Goal: Task Accomplishment & Management: Manage account settings

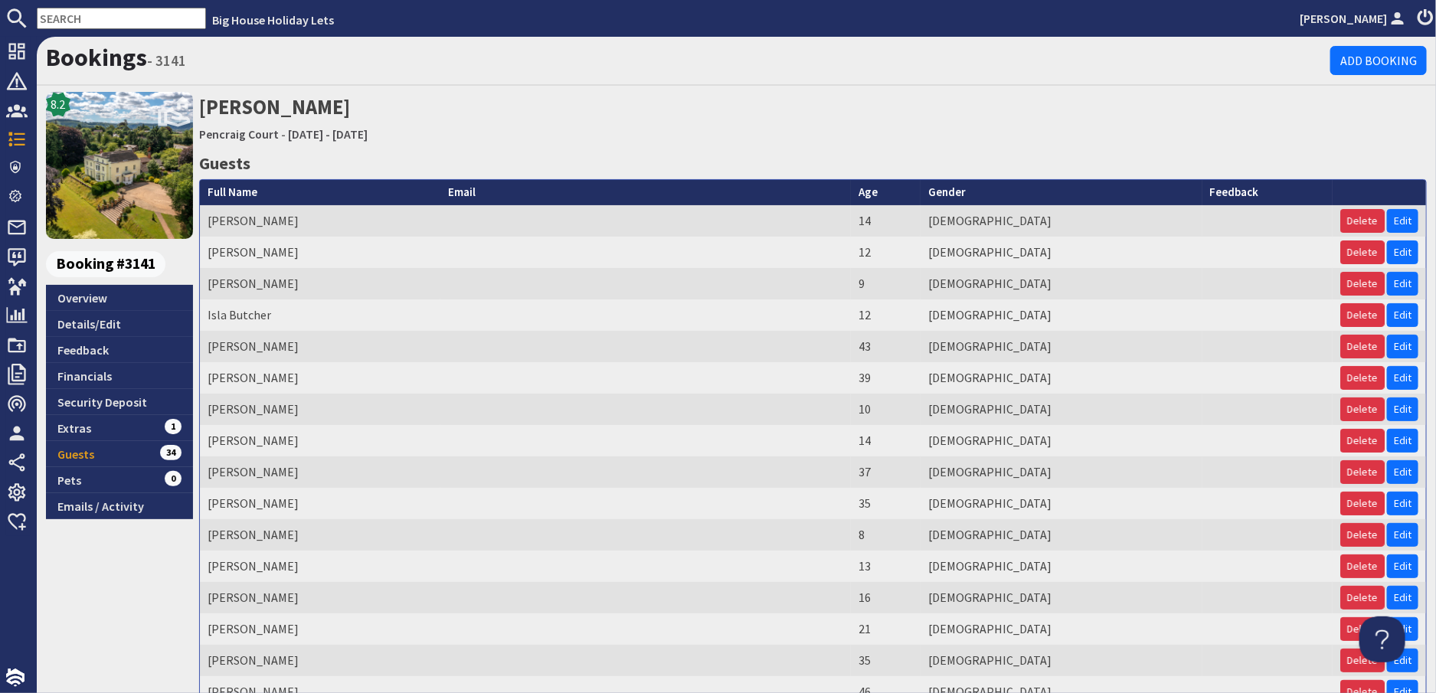
click at [97, 22] on input "text" at bounding box center [121, 18] width 169 height 21
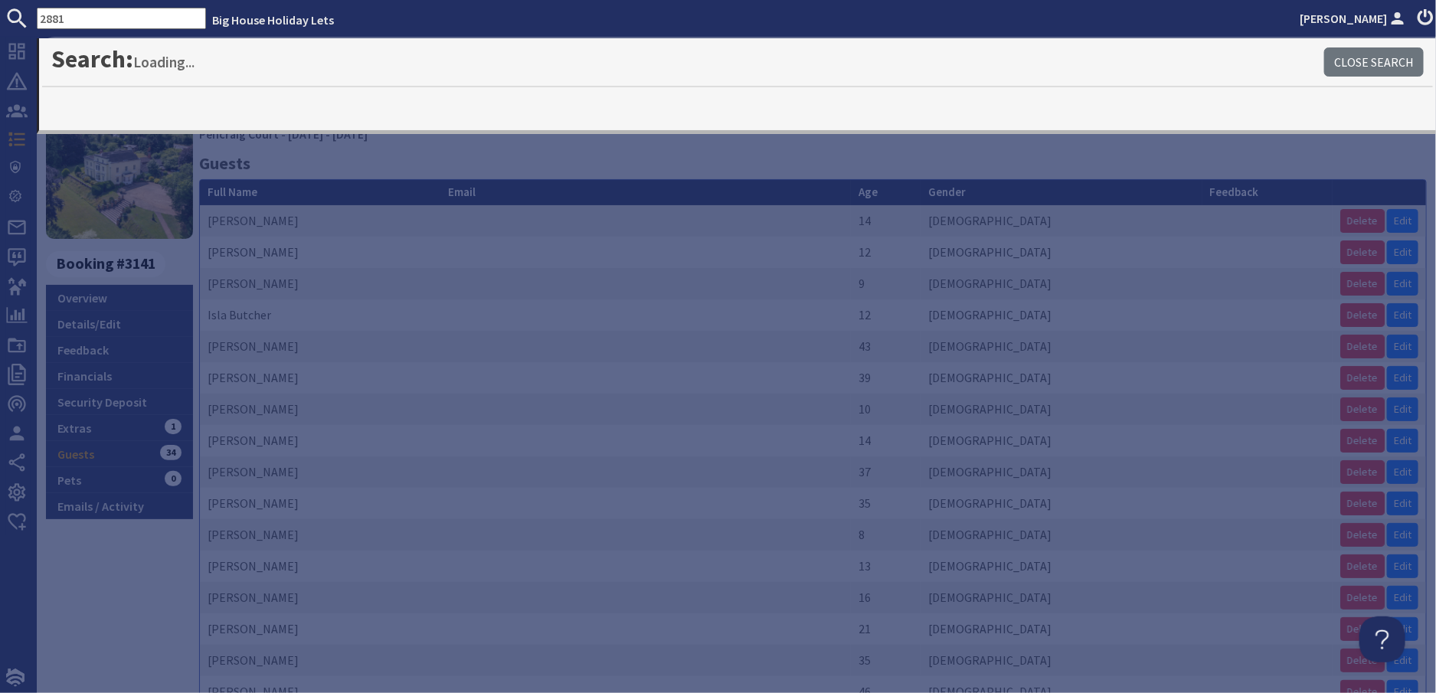
type input "2881"
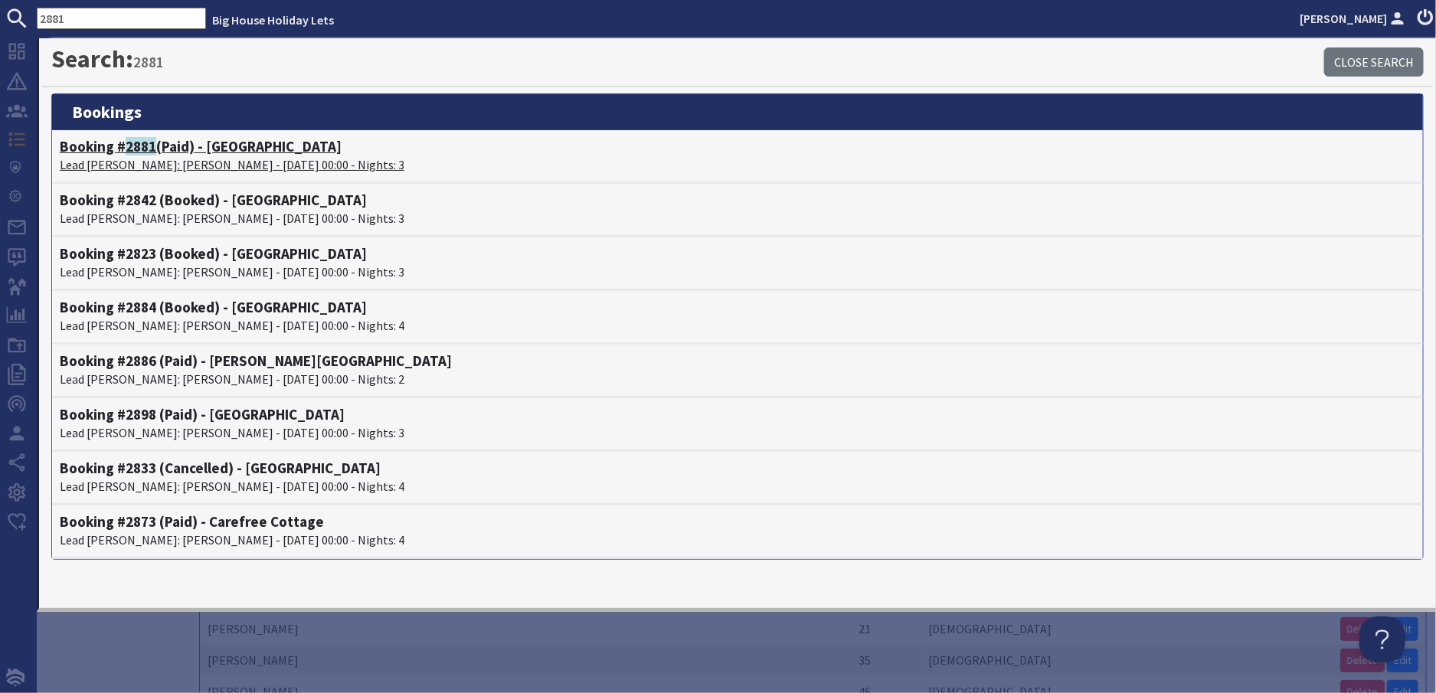
click at [152, 159] on p "Lead Booker: Elaine Tatton - 24/10/2025 00:00 - Nights: 3" at bounding box center [738, 165] width 1356 height 18
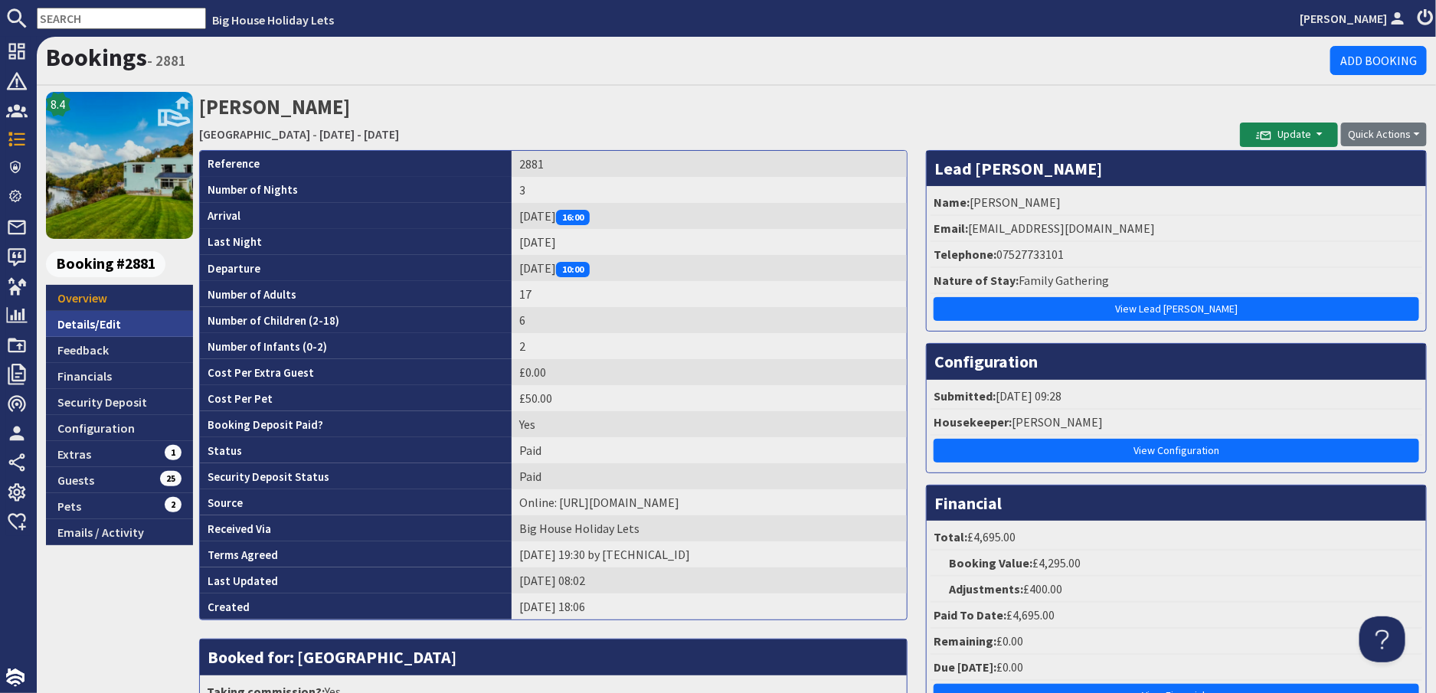
click at [85, 323] on link "Details/Edit" at bounding box center [119, 324] width 147 height 26
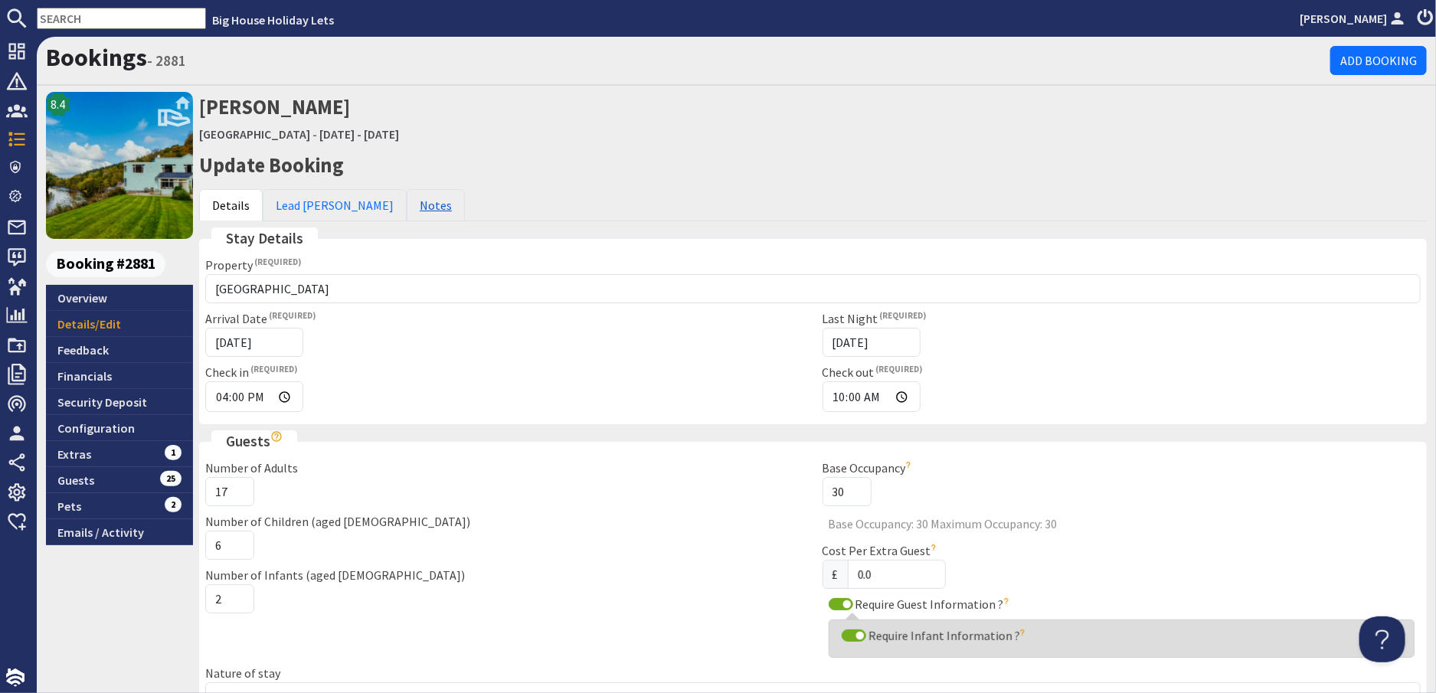
click at [407, 207] on link "Notes" at bounding box center [436, 205] width 58 height 32
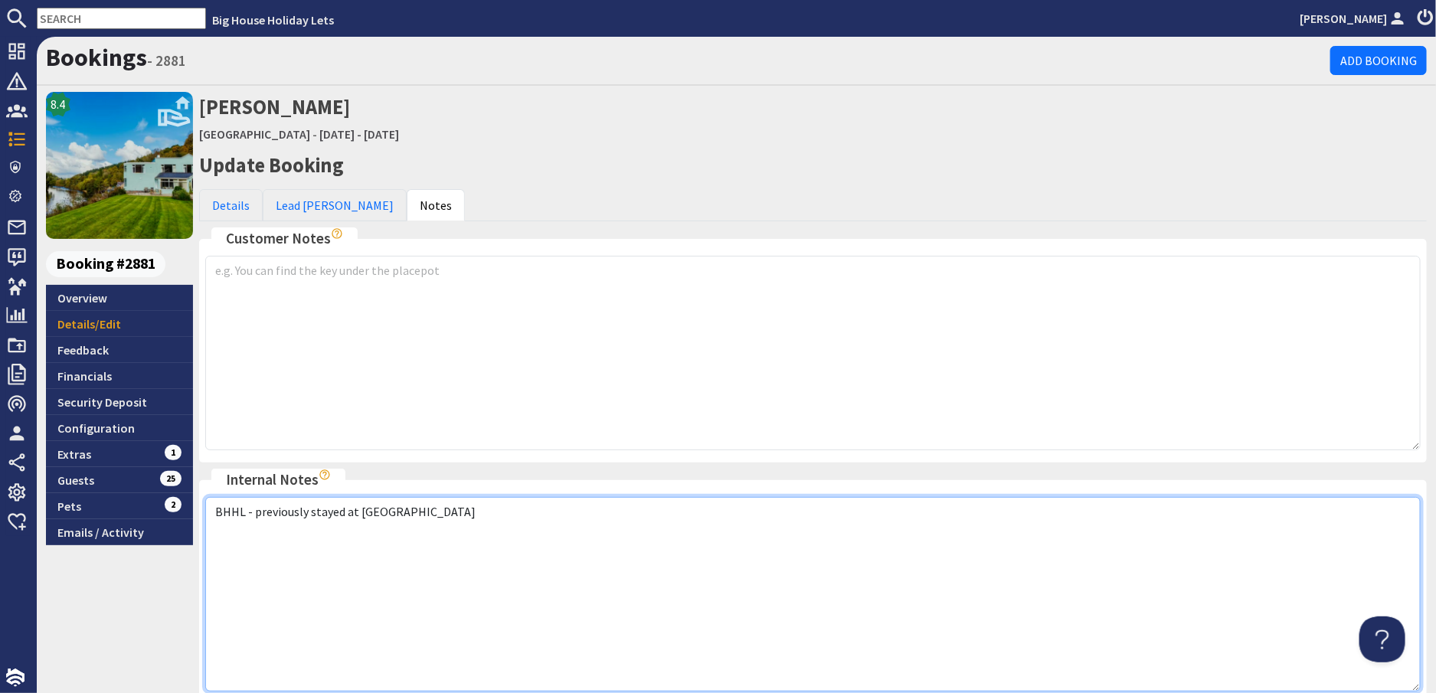
click at [215, 532] on textarea "BHHL - previously stayed at AH & FH" at bounding box center [813, 594] width 1216 height 195
drag, startPoint x: 424, startPoint y: 514, endPoint x: 607, endPoint y: 517, distance: 182.4
click at [444, 516] on textarea "BHHL - previously stayed at AH & FH" at bounding box center [813, 594] width 1216 height 195
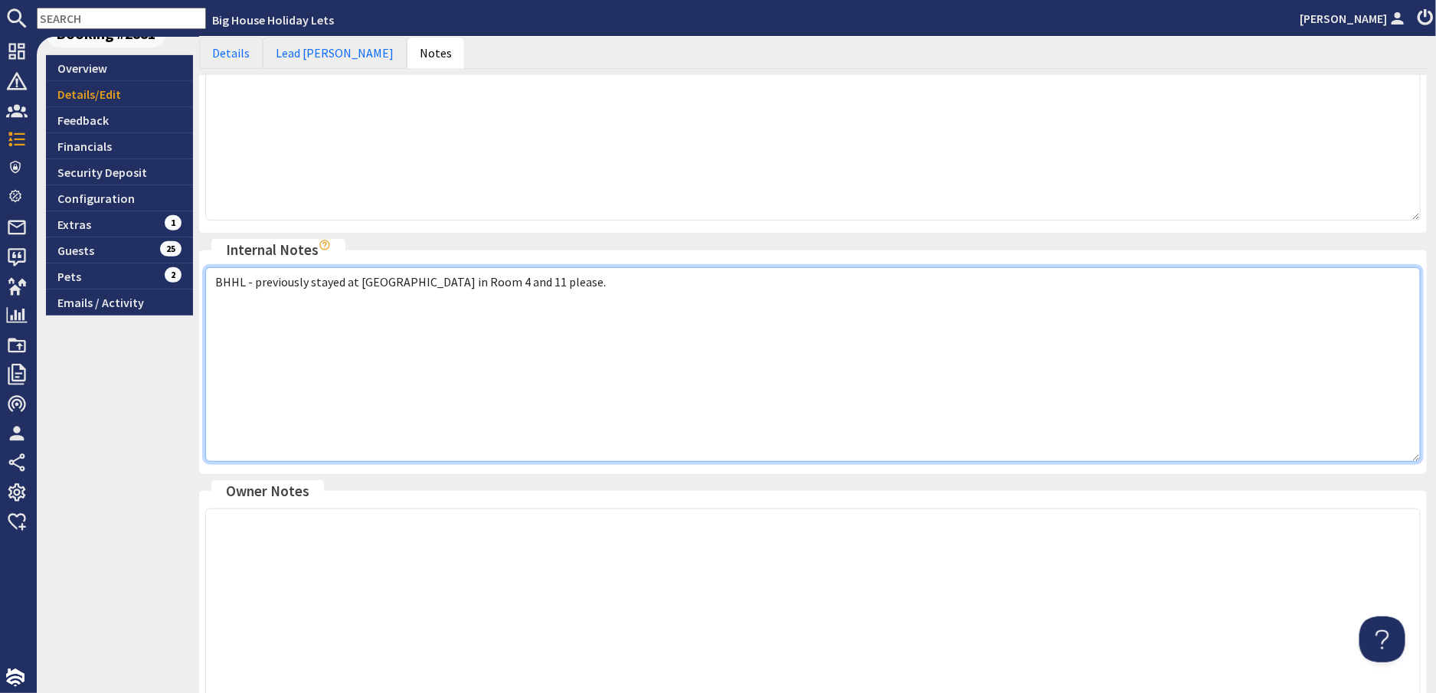
scroll to position [395, 0]
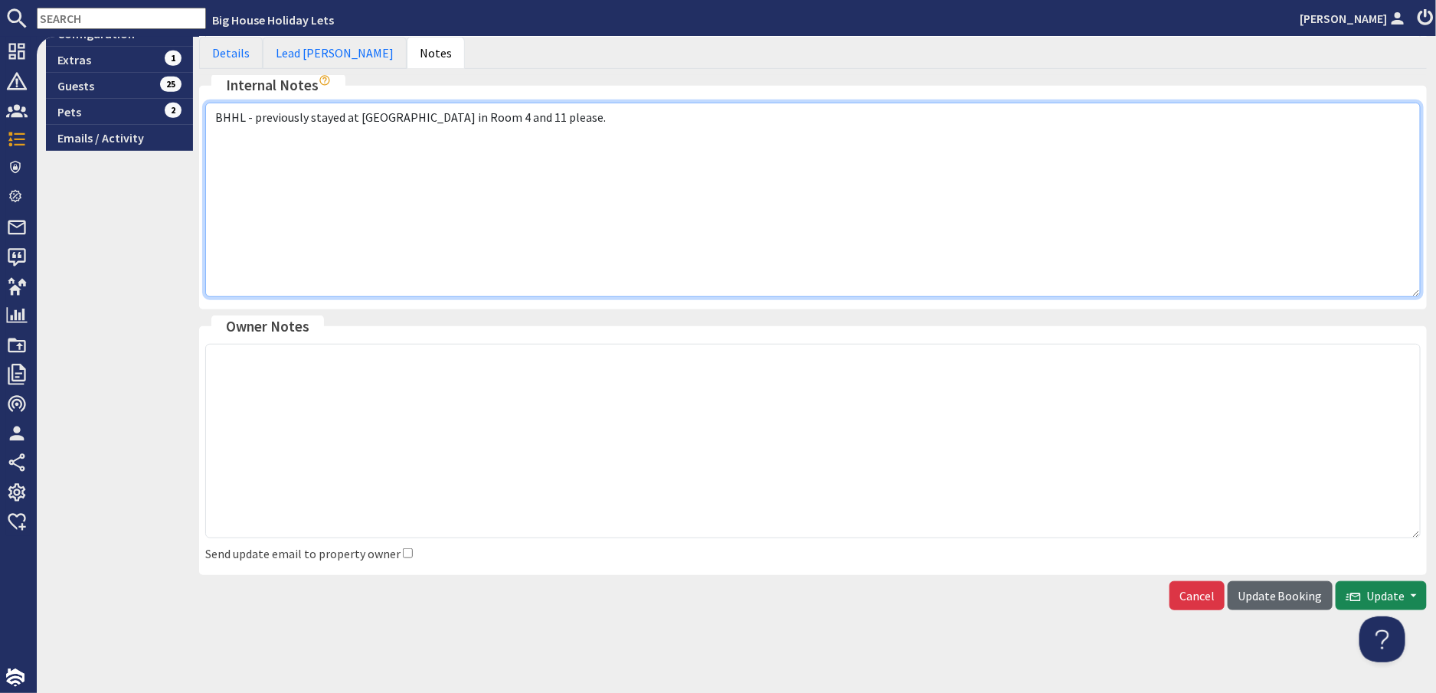
type textarea "BHHL - previously stayed at AH & FH Cot in Room 4 and 11 please."
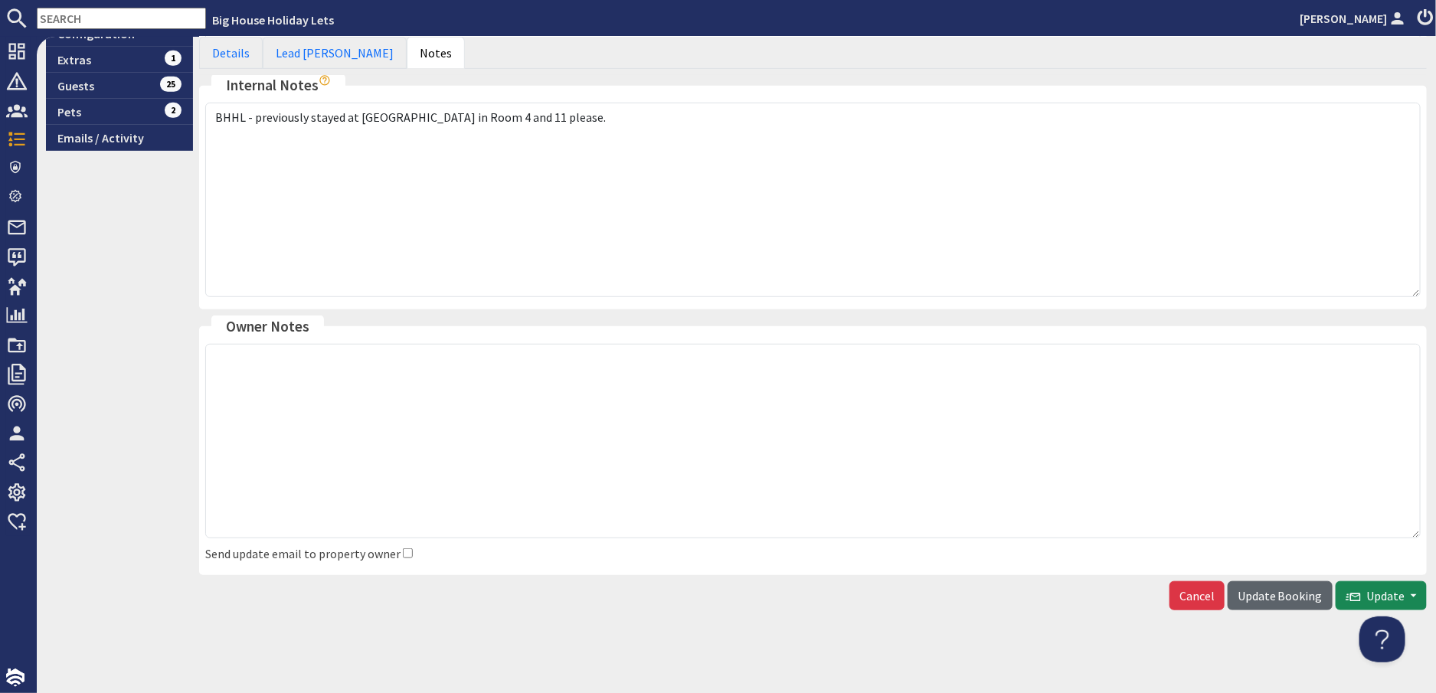
click at [1269, 598] on span "Update Booking" at bounding box center [1280, 595] width 85 height 15
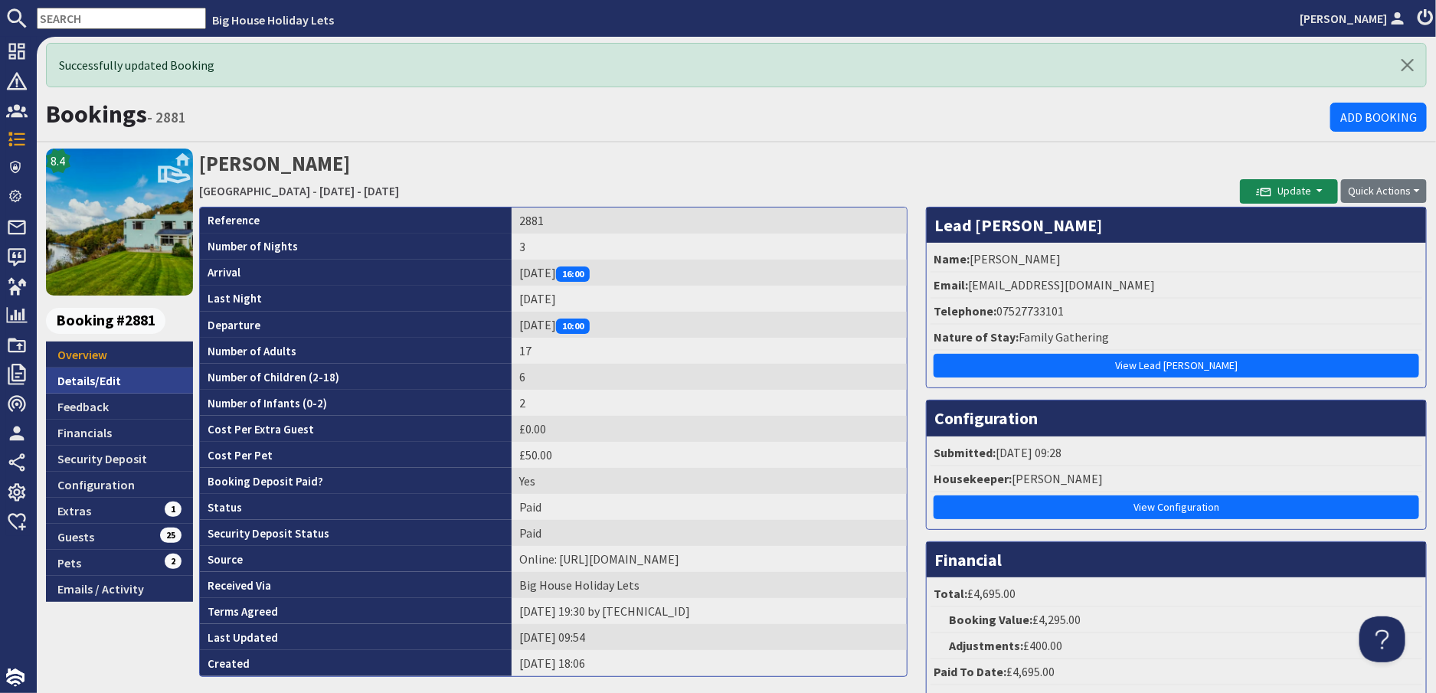
click at [85, 382] on link "Details/Edit" at bounding box center [119, 381] width 147 height 26
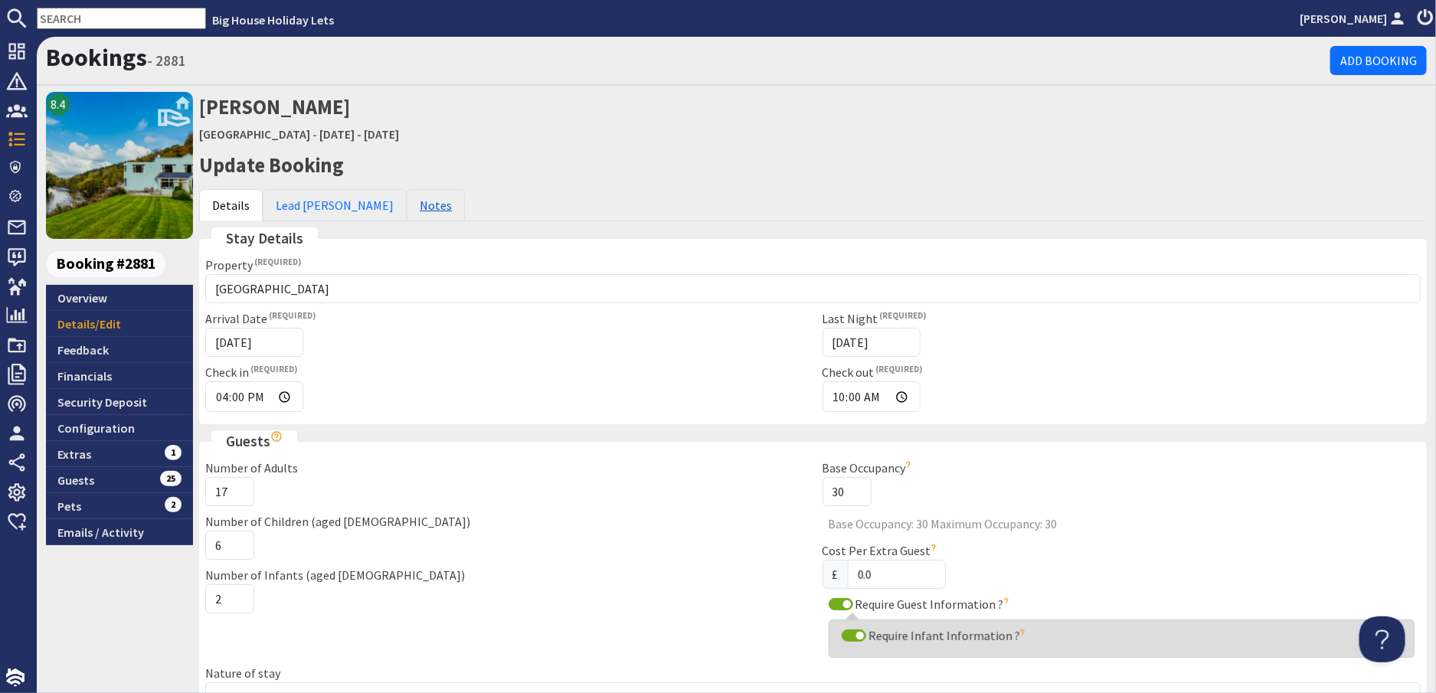
click at [407, 211] on link "Notes" at bounding box center [436, 205] width 58 height 32
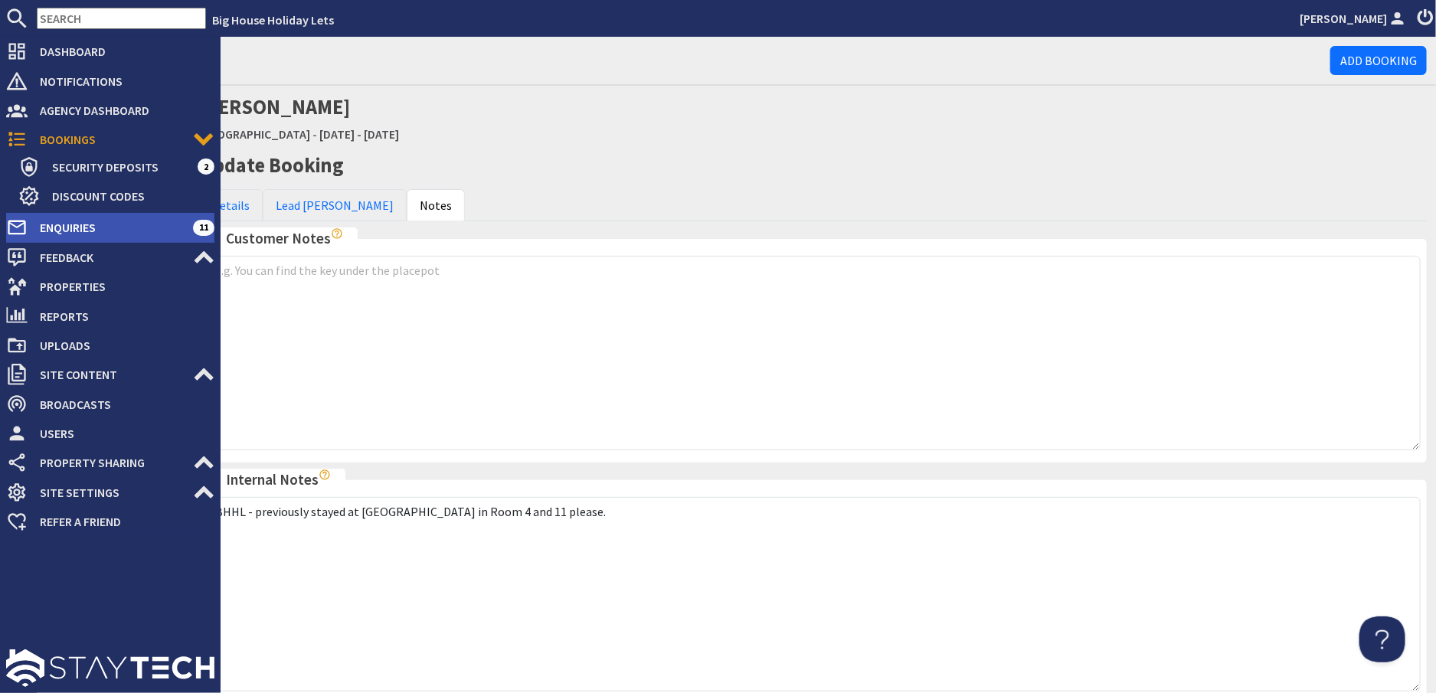
click at [67, 225] on span "Enquiries" at bounding box center [110, 227] width 165 height 25
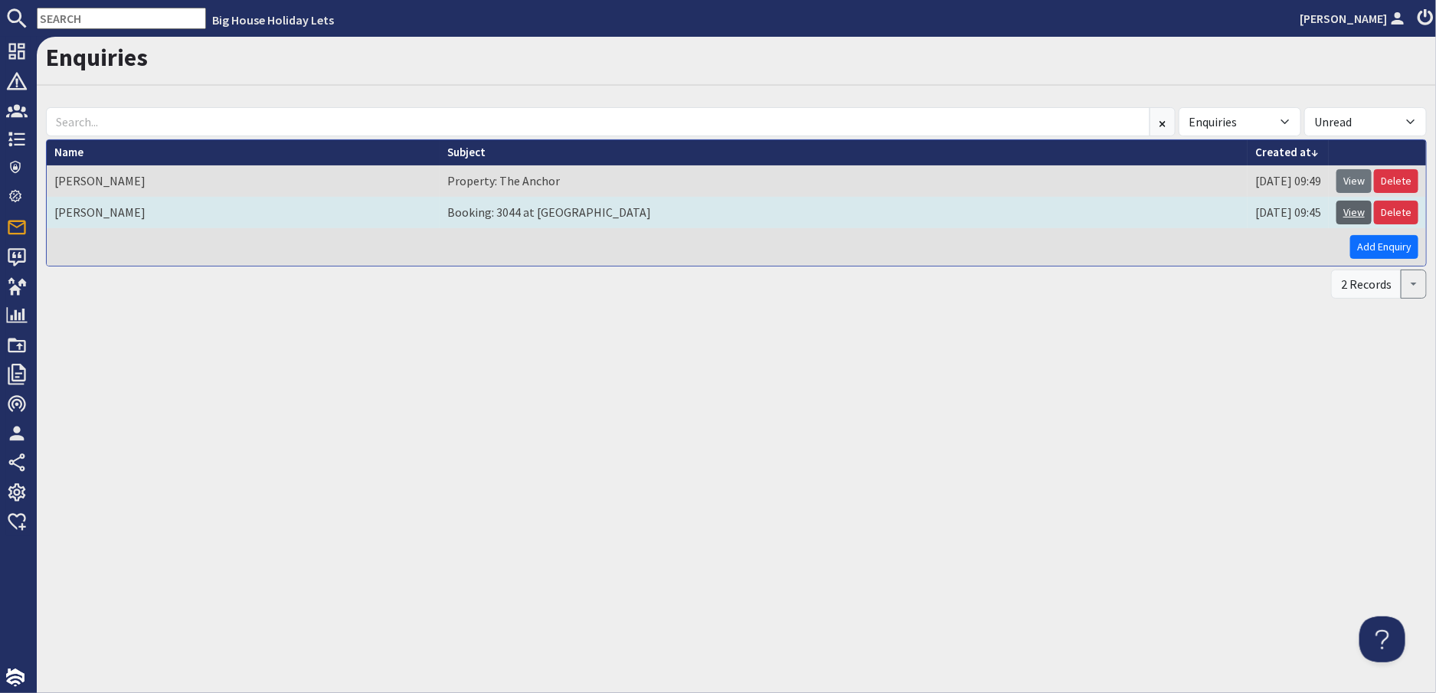
click at [1358, 208] on link "View" at bounding box center [1354, 213] width 35 height 24
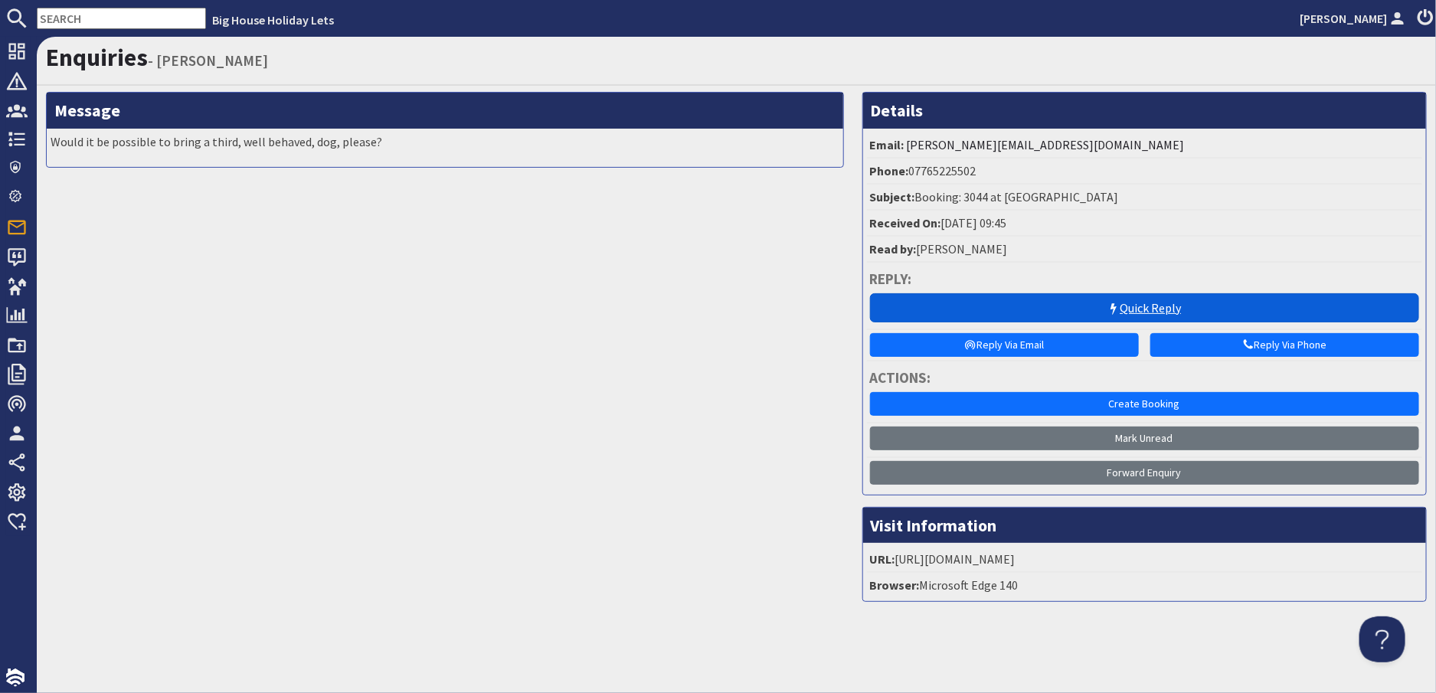
click at [1143, 303] on link "Quick Reply" at bounding box center [1144, 307] width 549 height 29
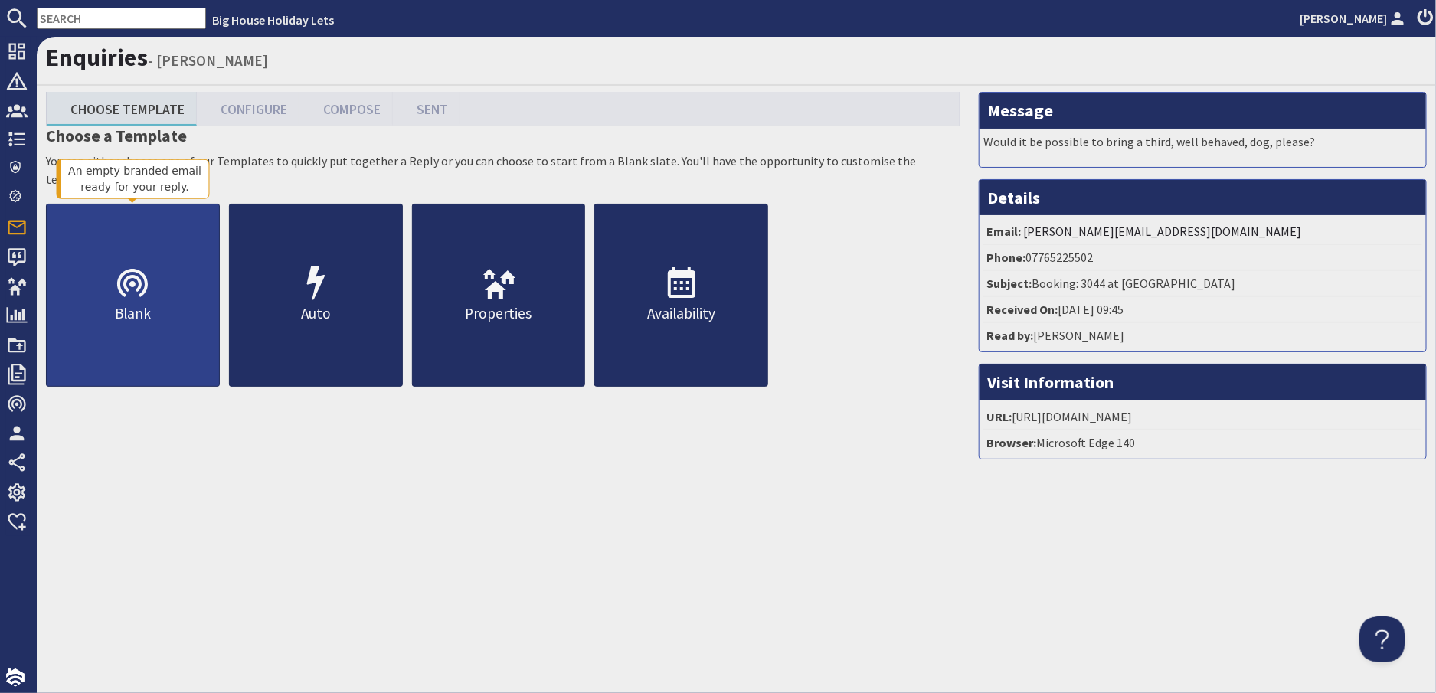
click at [158, 279] on link "Blank" at bounding box center [133, 295] width 174 height 183
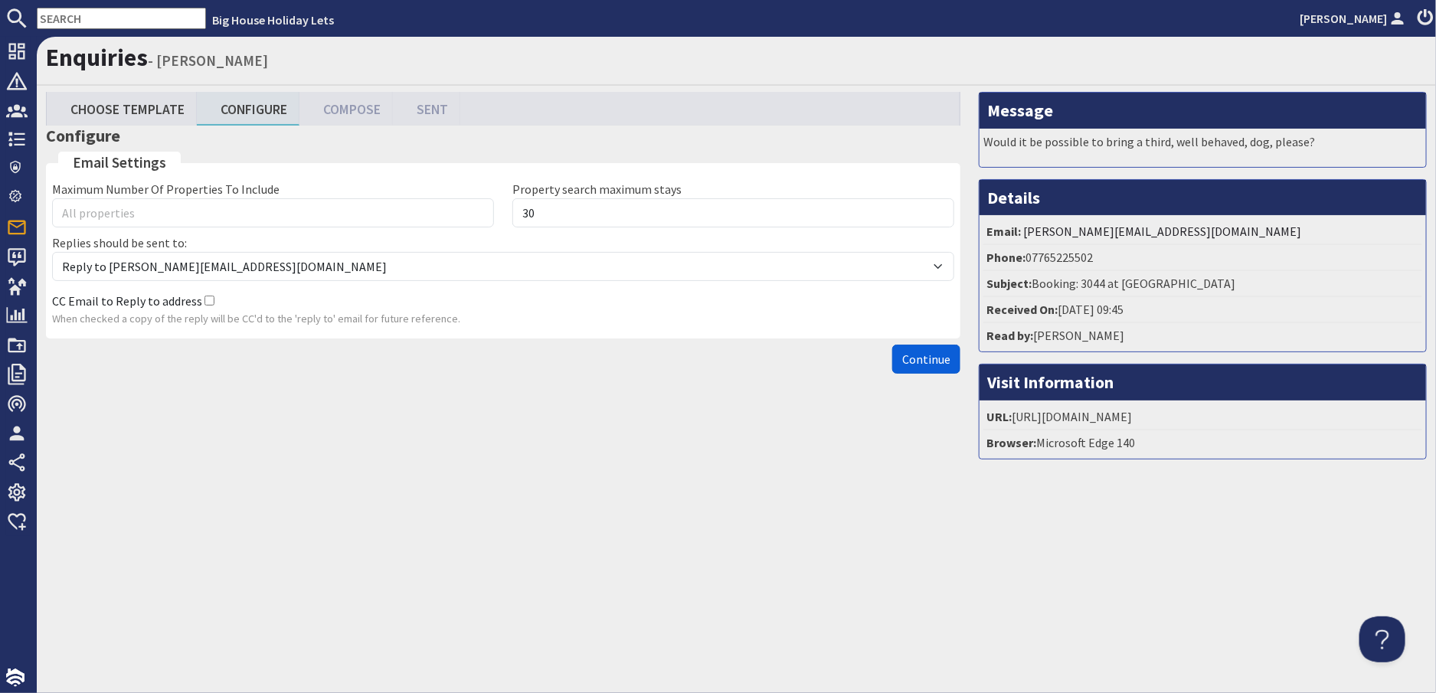
click at [912, 355] on span "Continue" at bounding box center [926, 359] width 48 height 15
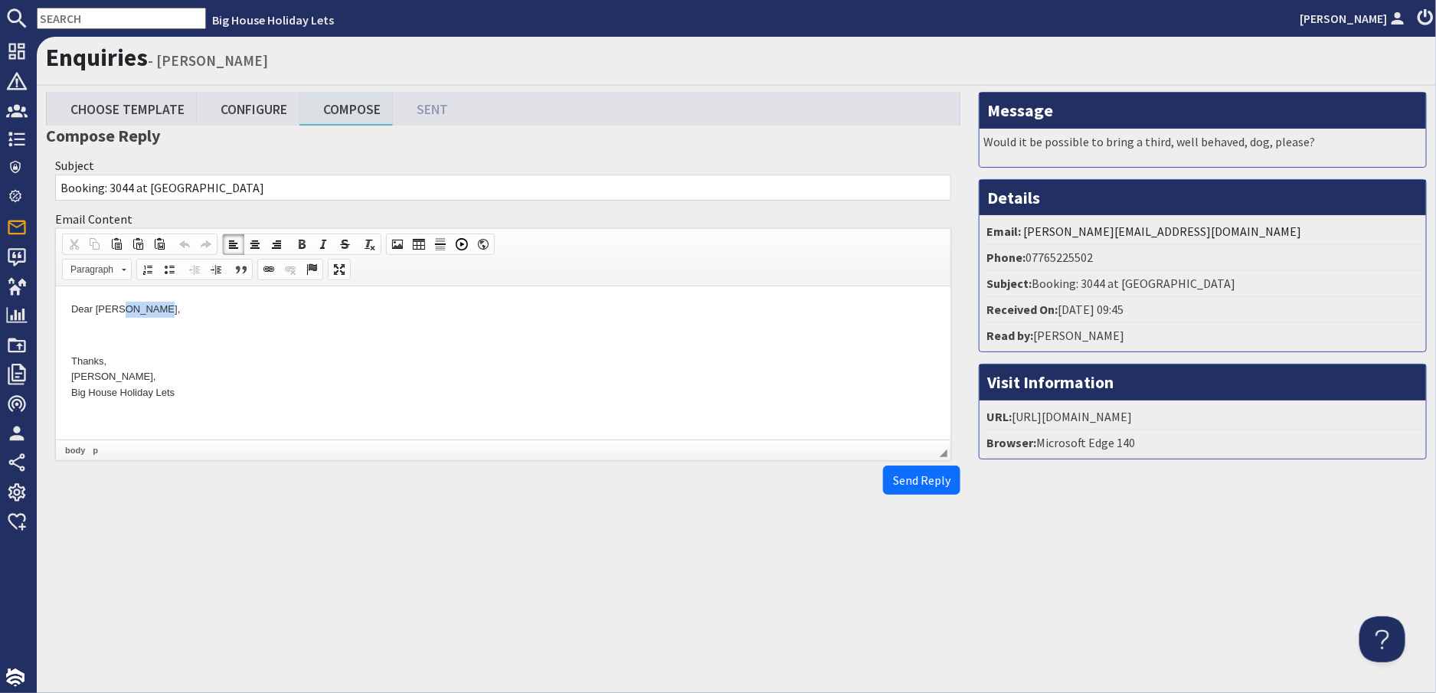
drag, startPoint x: 159, startPoint y: 312, endPoint x: 139, endPoint y: 310, distance: 20.7
click at [119, 309] on p "Dear Sian Harris," at bounding box center [502, 310] width 864 height 16
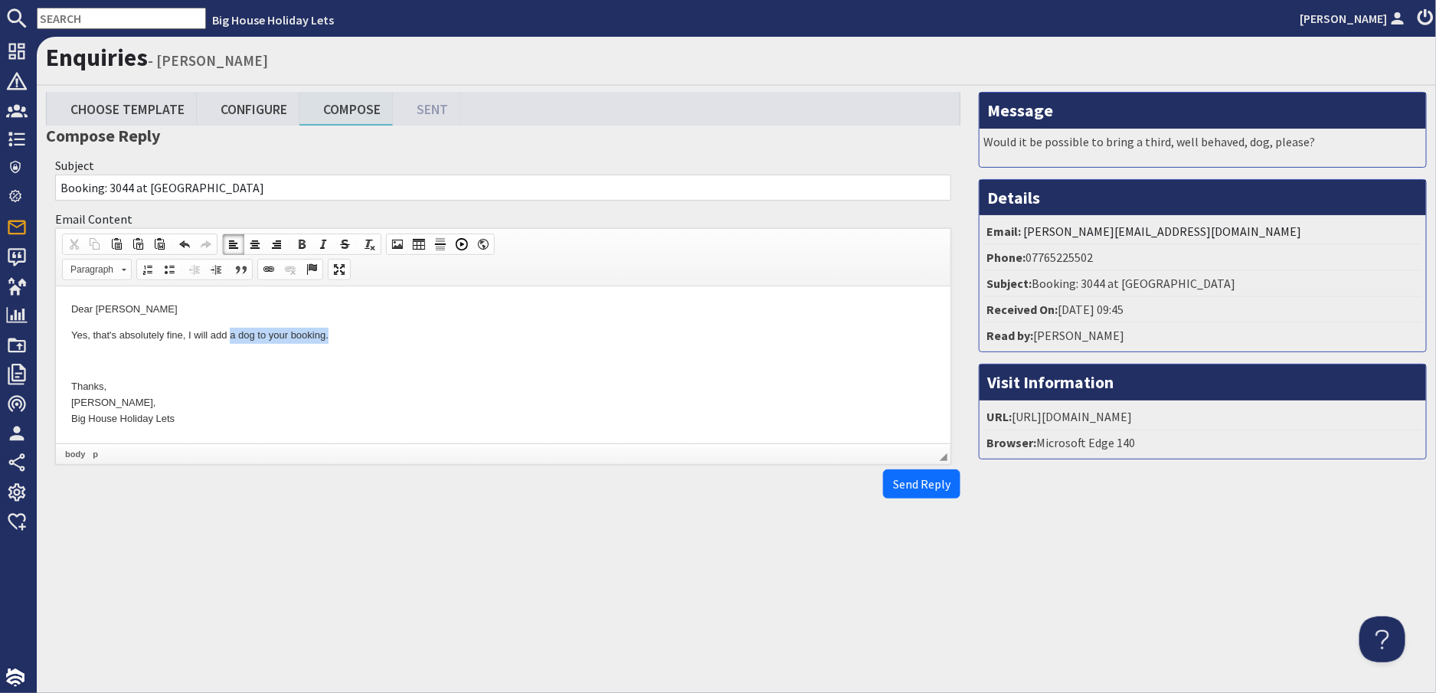
drag, startPoint x: 332, startPoint y: 333, endPoint x: 229, endPoint y: 336, distance: 102.7
click at [229, 336] on p "Yes, that's absolutely fine, I will add a dog to your booking." at bounding box center [502, 336] width 864 height 16
click at [339, 333] on p "Yes, that's absolutely fine, I will add 3 dogs to your booking." at bounding box center [502, 336] width 864 height 16
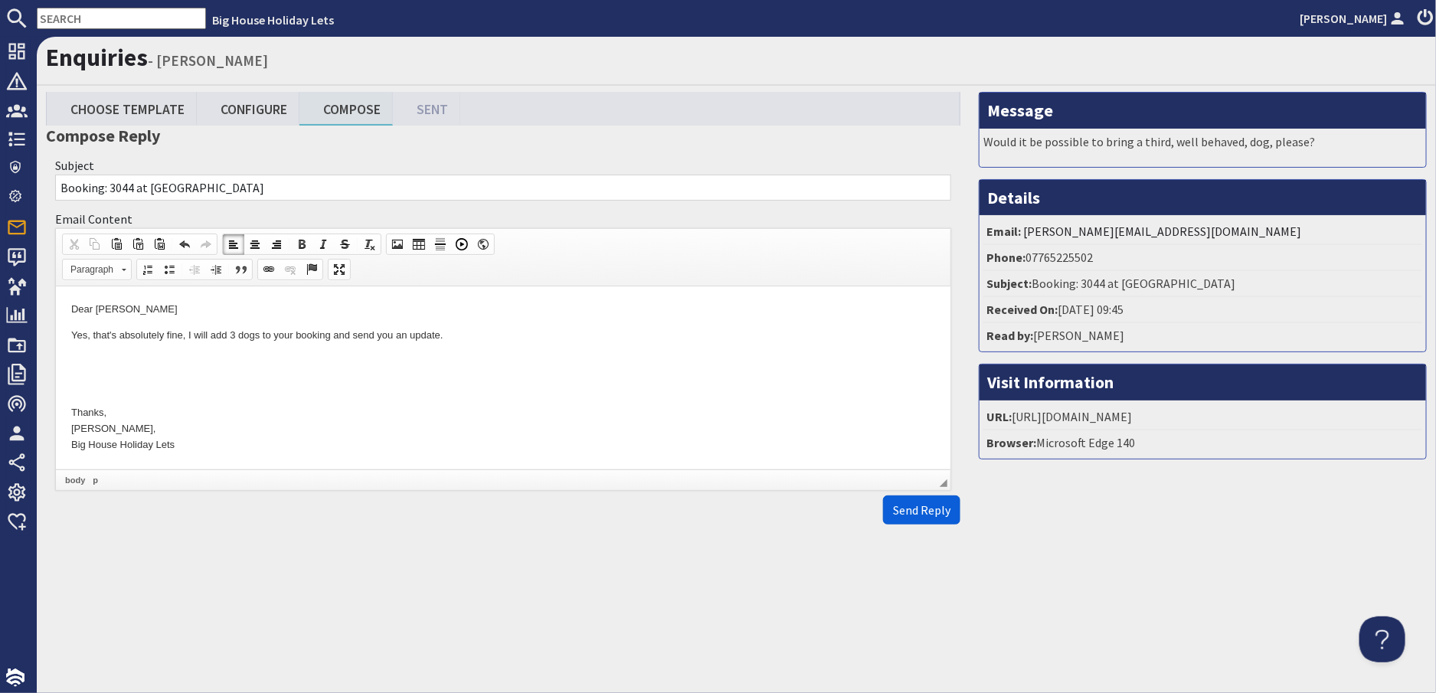
click at [892, 499] on button "Send Reply" at bounding box center [921, 510] width 77 height 29
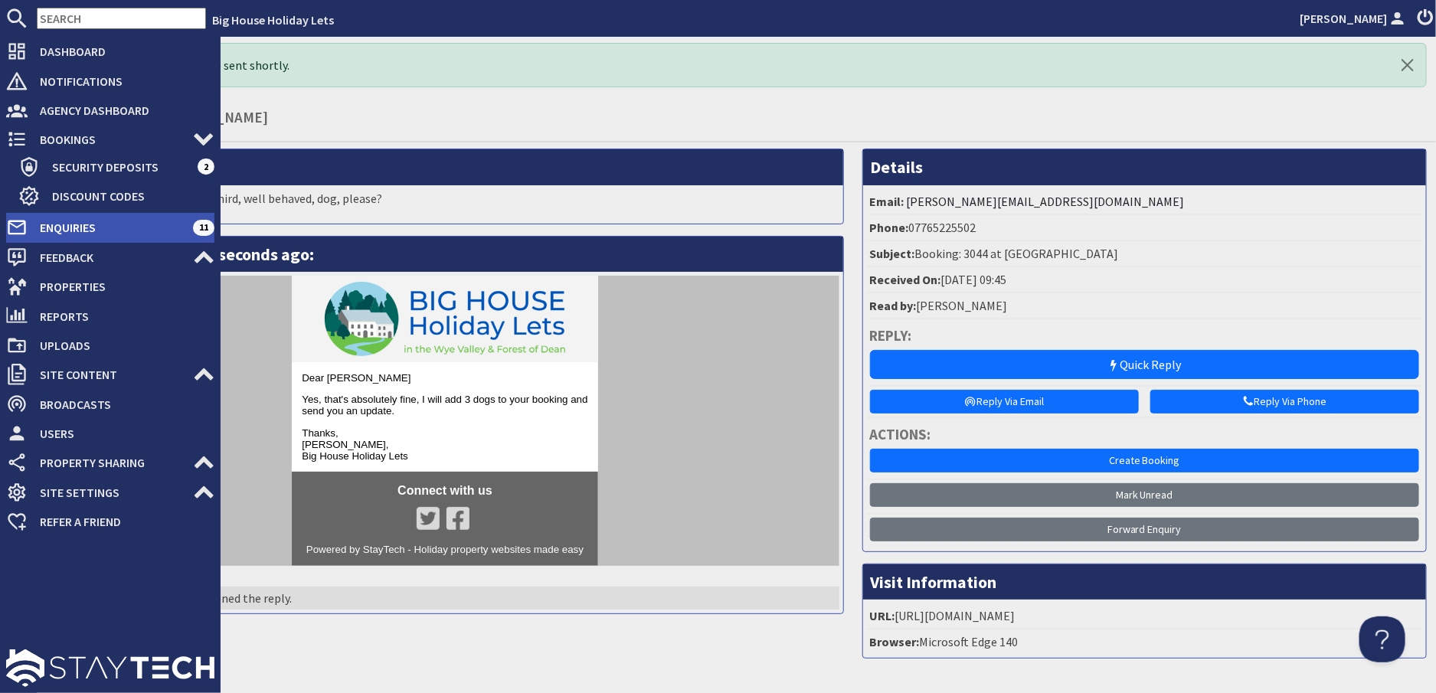
click at [74, 231] on span "Enquiries" at bounding box center [110, 227] width 165 height 25
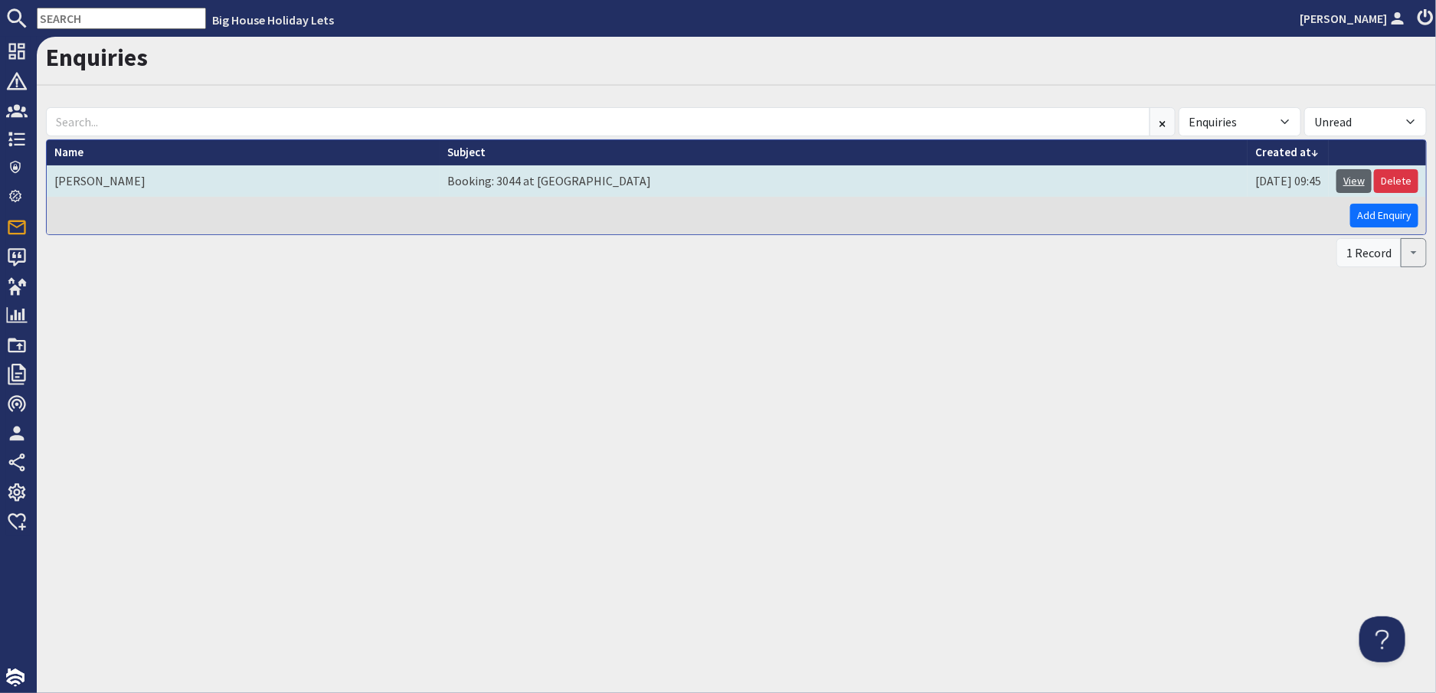
click at [1360, 181] on link "View" at bounding box center [1354, 181] width 35 height 24
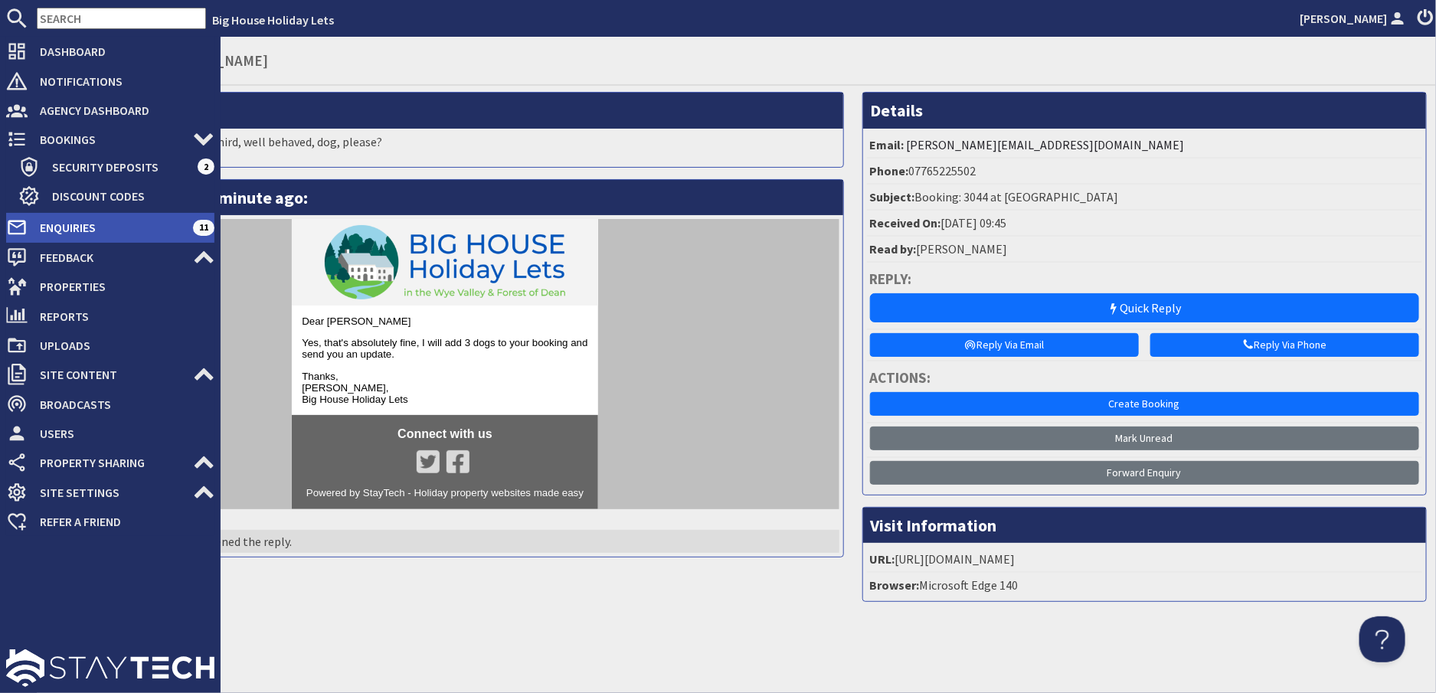
click at [41, 228] on span "Enquiries" at bounding box center [110, 227] width 165 height 25
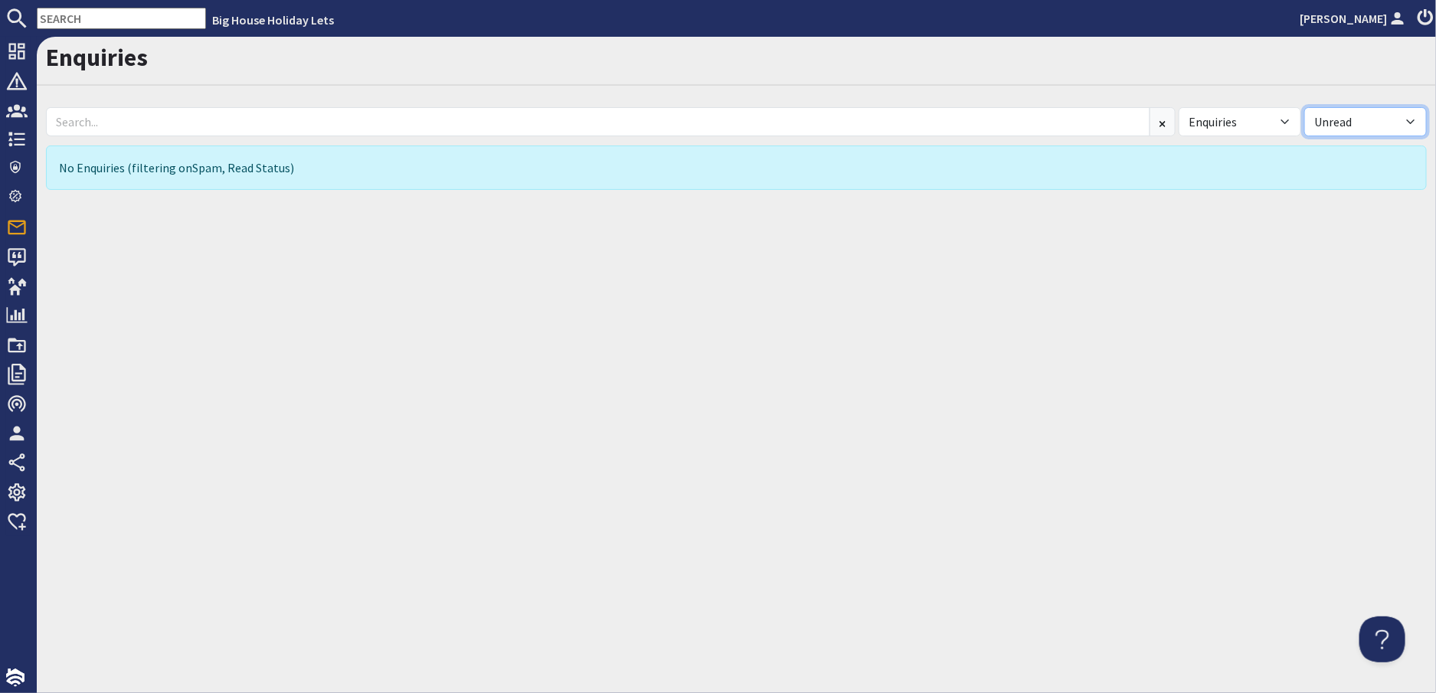
click at [1411, 120] on select "All Read Unread" at bounding box center [1366, 121] width 123 height 29
select select
click at [1305, 107] on select "All Read Unread" at bounding box center [1366, 121] width 123 height 29
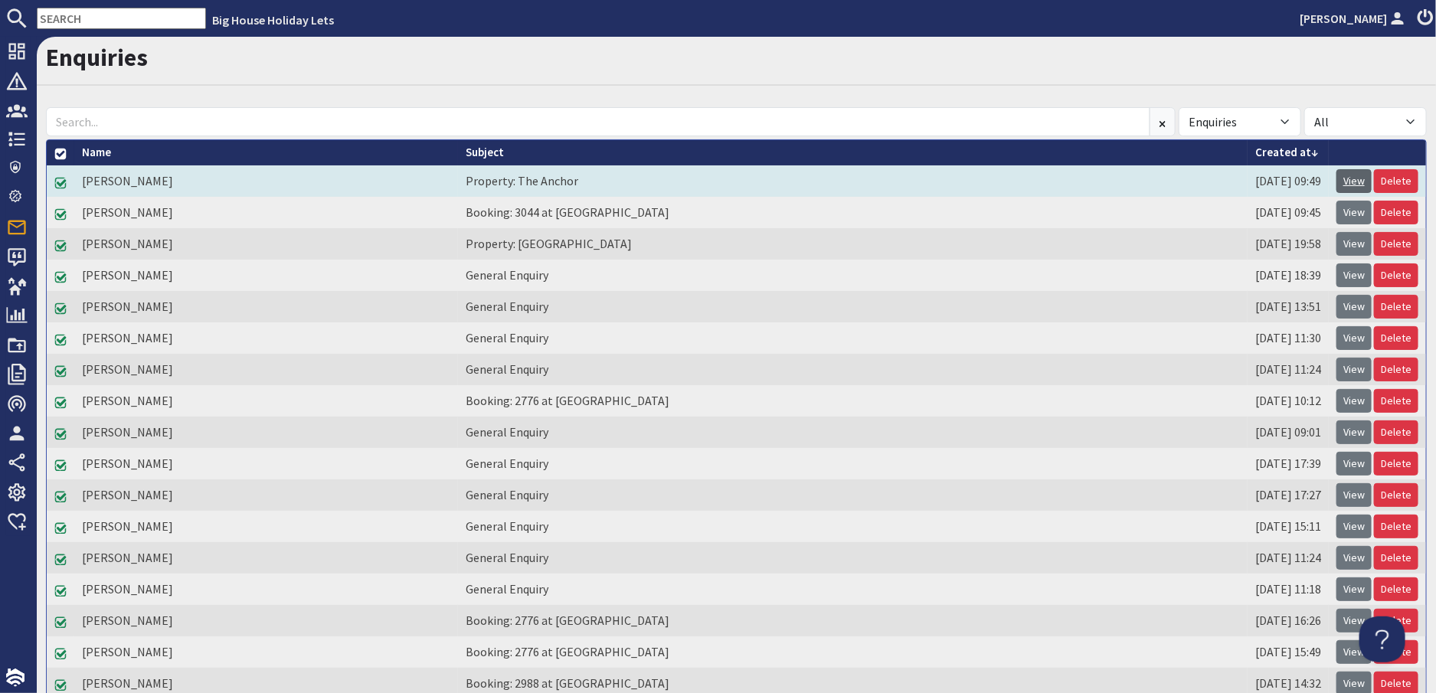
click at [1348, 178] on link "View" at bounding box center [1354, 181] width 35 height 24
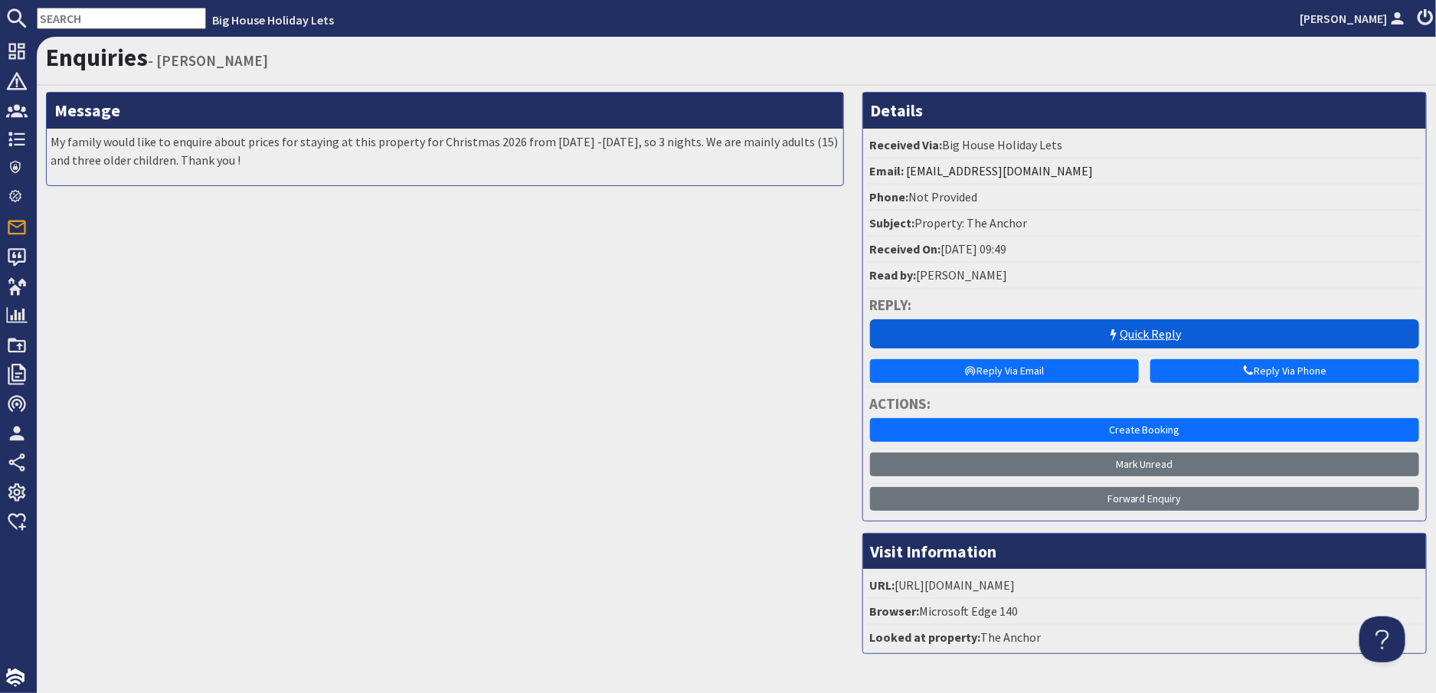
click at [1144, 330] on link "Quick Reply" at bounding box center [1144, 333] width 549 height 29
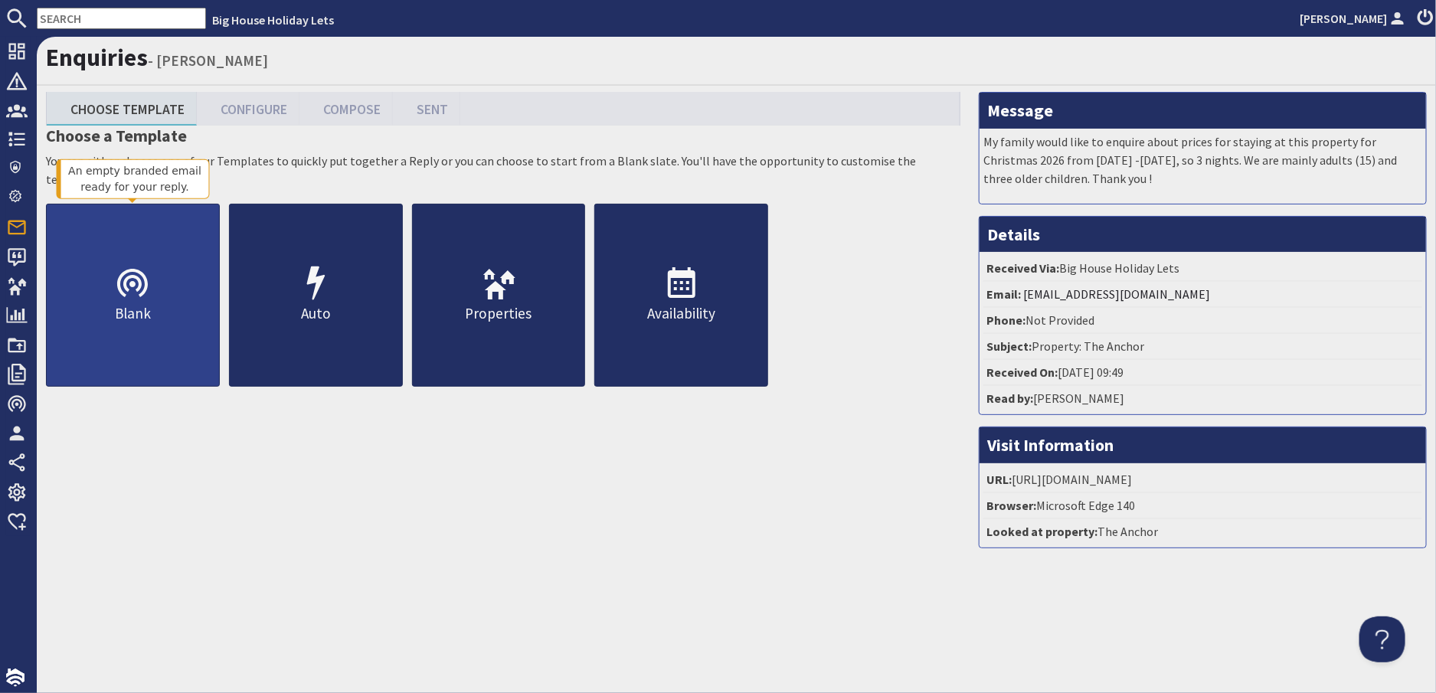
click at [134, 303] on p "Blank" at bounding box center [133, 314] width 172 height 22
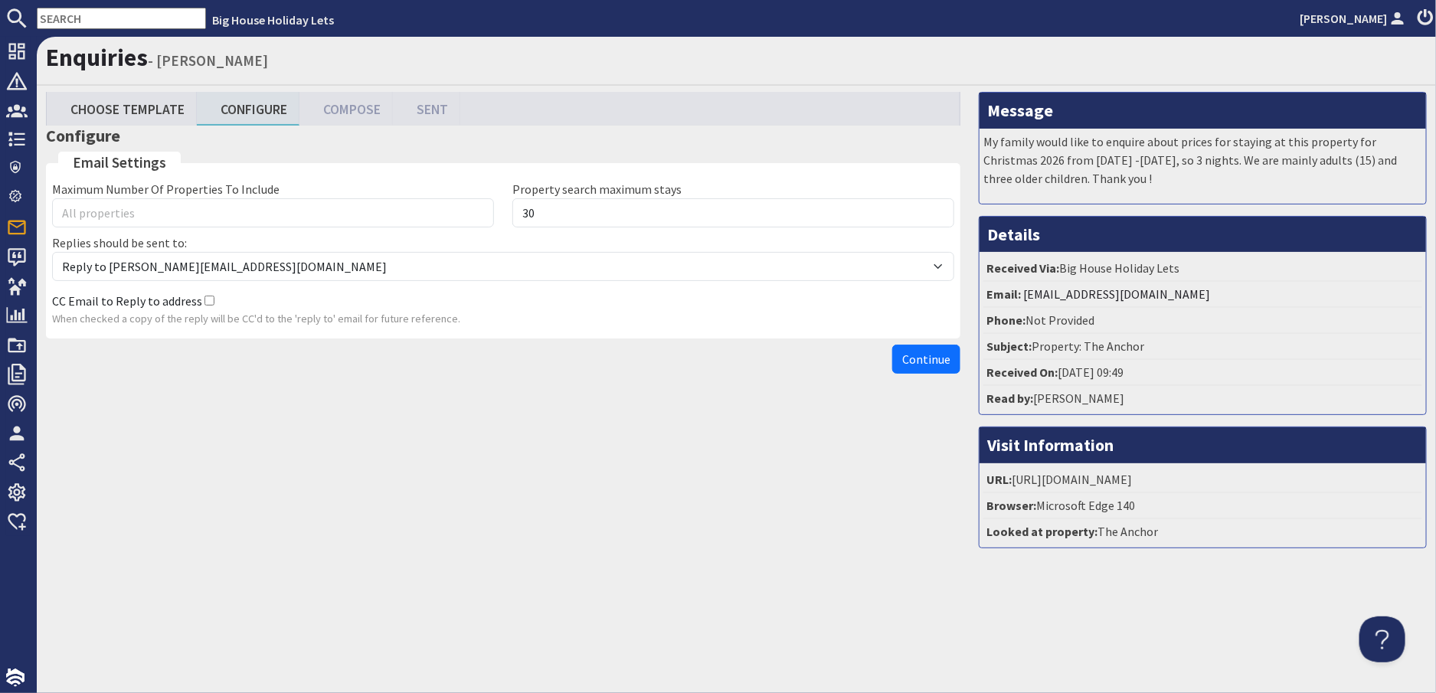
drag, startPoint x: 904, startPoint y: 360, endPoint x: 871, endPoint y: 366, distance: 33.5
click at [904, 361] on span "Continue" at bounding box center [926, 359] width 48 height 15
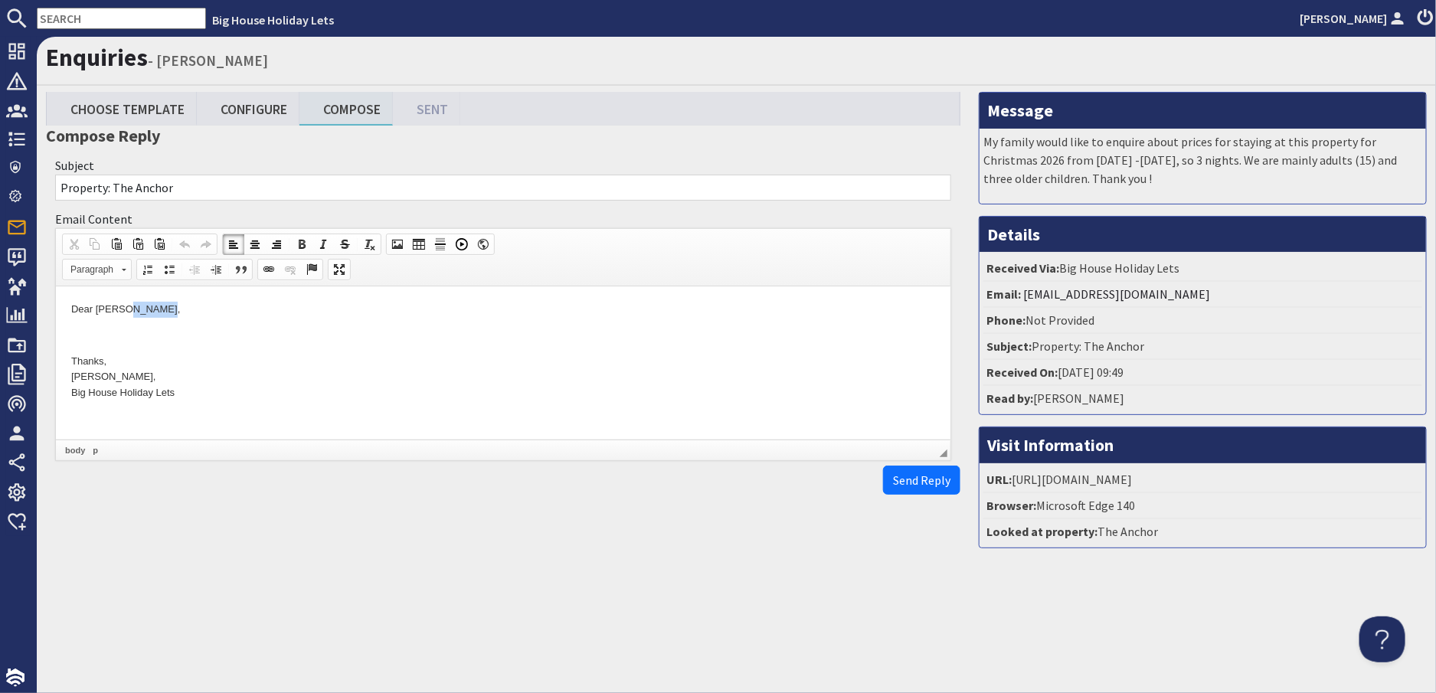
drag, startPoint x: 165, startPoint y: 312, endPoint x: 122, endPoint y: 310, distance: 42.9
click at [122, 310] on p "Dear Catie Newton," at bounding box center [502, 310] width 864 height 16
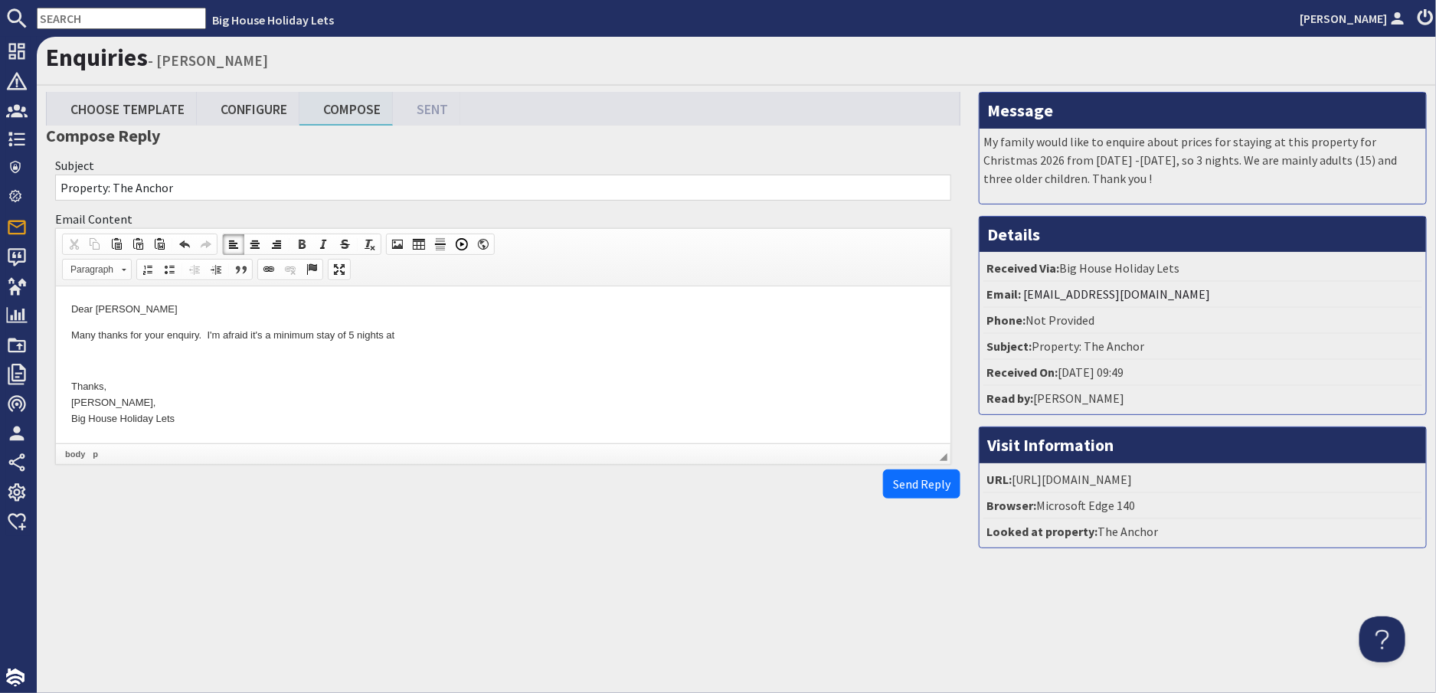
drag, startPoint x: 409, startPoint y: 334, endPoint x: 418, endPoint y: 335, distance: 9.2
click at [409, 334] on p "Many thanks for your enquiry. I'm afraid it's a minimum stay of 5 nights at" at bounding box center [502, 336] width 864 height 16
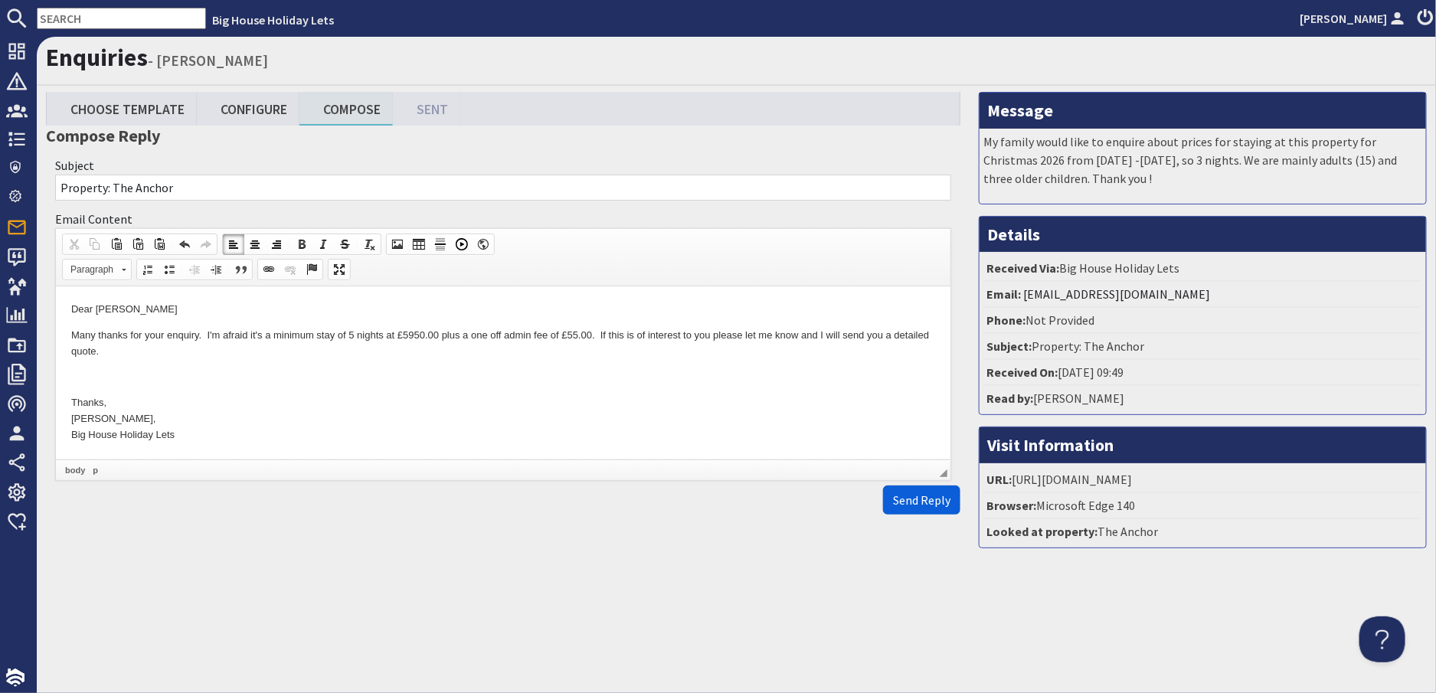
click at [926, 498] on span "Send Reply" at bounding box center [921, 500] width 57 height 15
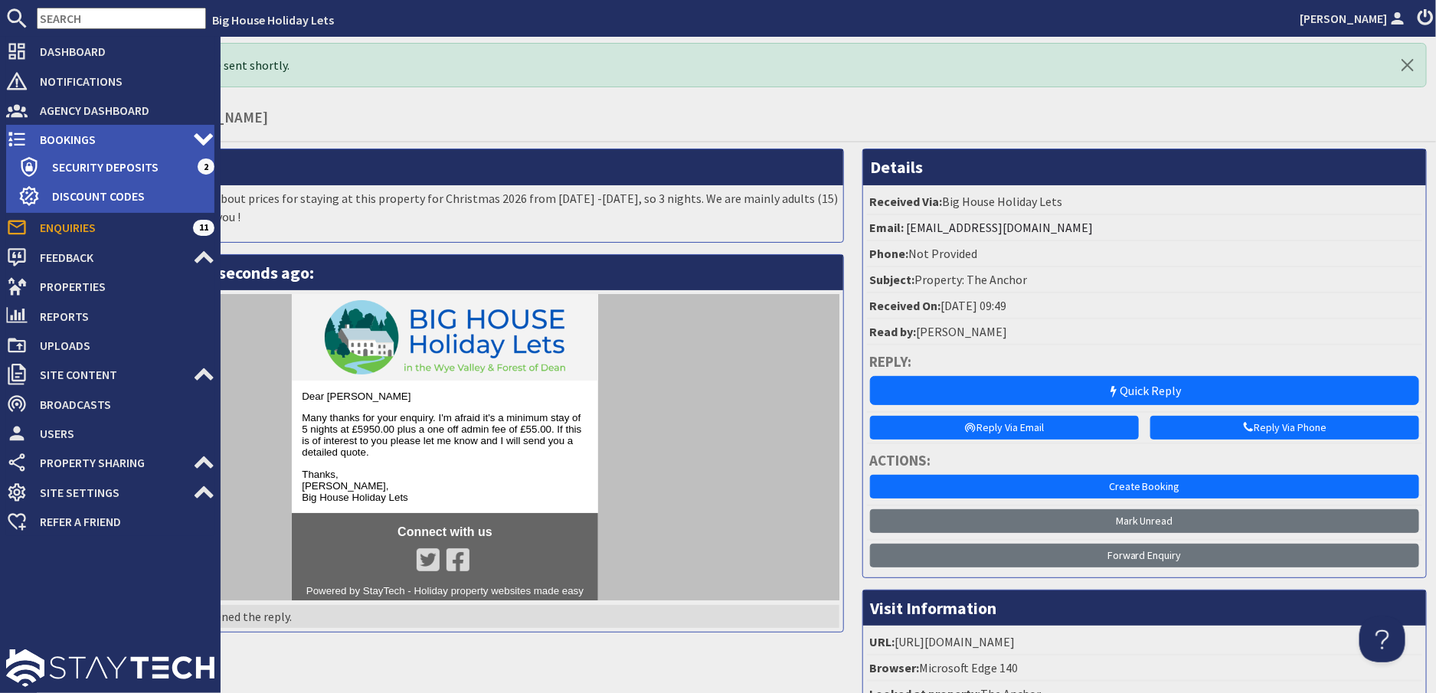
click at [74, 139] on span "Bookings" at bounding box center [110, 139] width 165 height 25
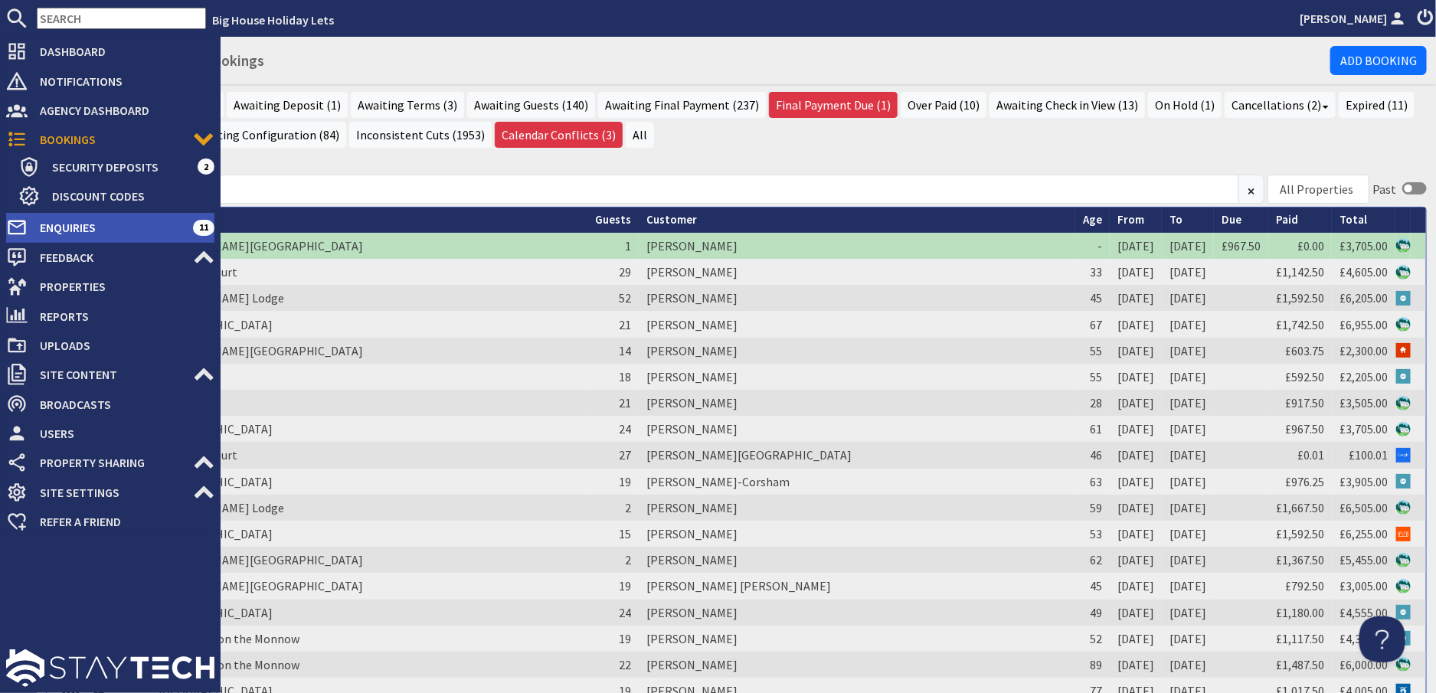
click at [80, 228] on span "Enquiries" at bounding box center [110, 227] width 165 height 25
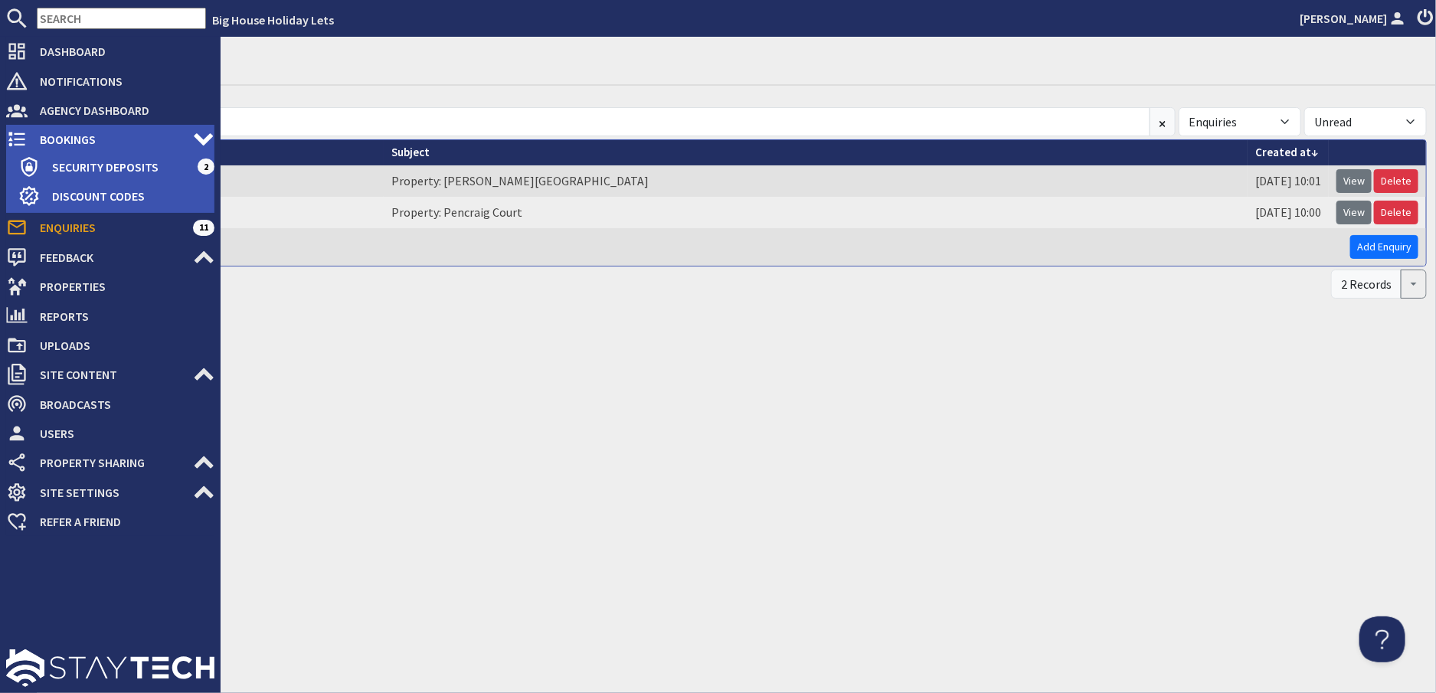
click at [68, 139] on span "Bookings" at bounding box center [110, 139] width 165 height 25
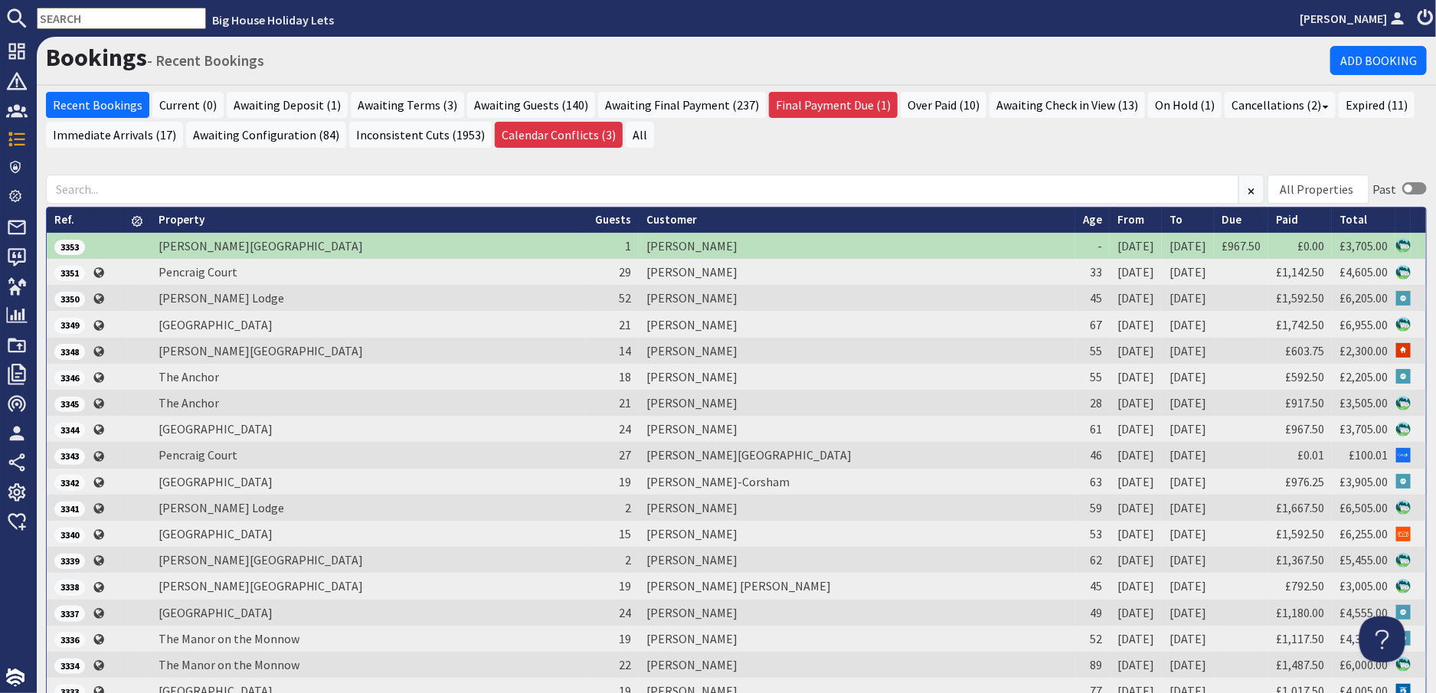
click at [100, 18] on input "text" at bounding box center [121, 18] width 169 height 21
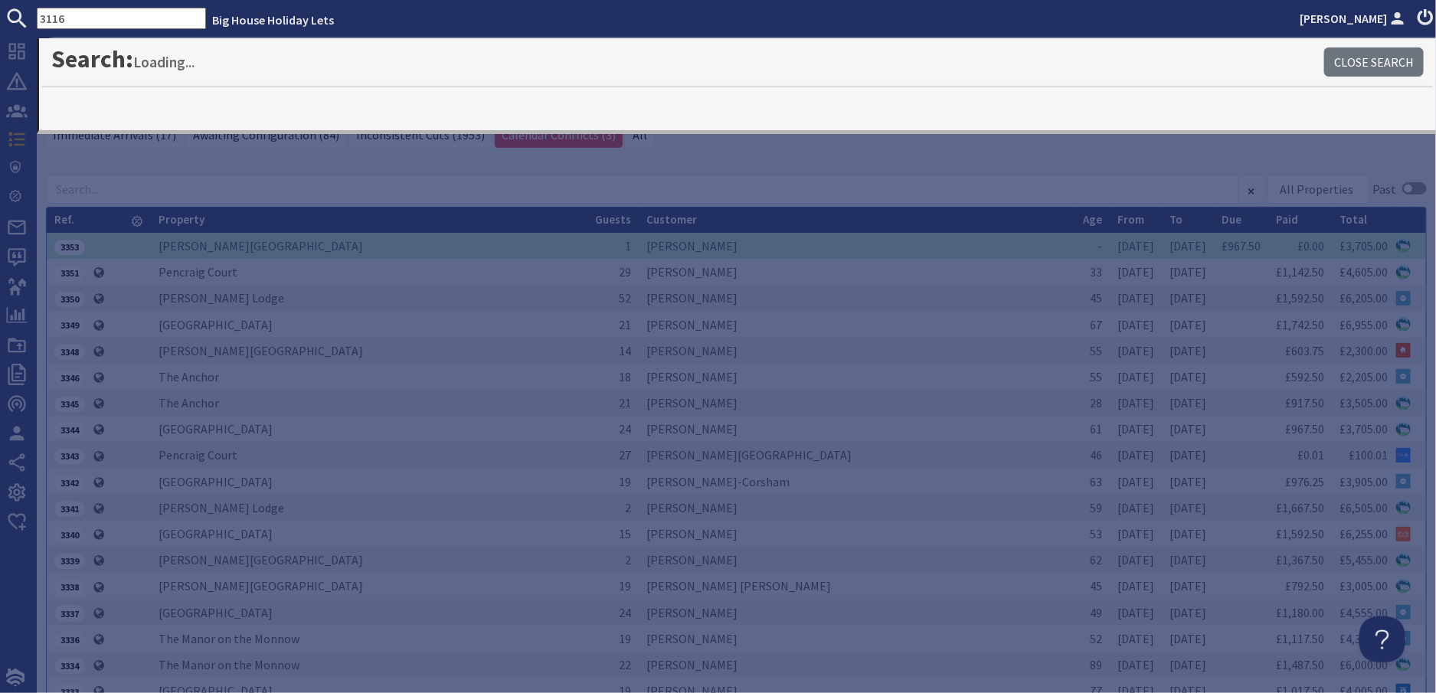
type input "3116"
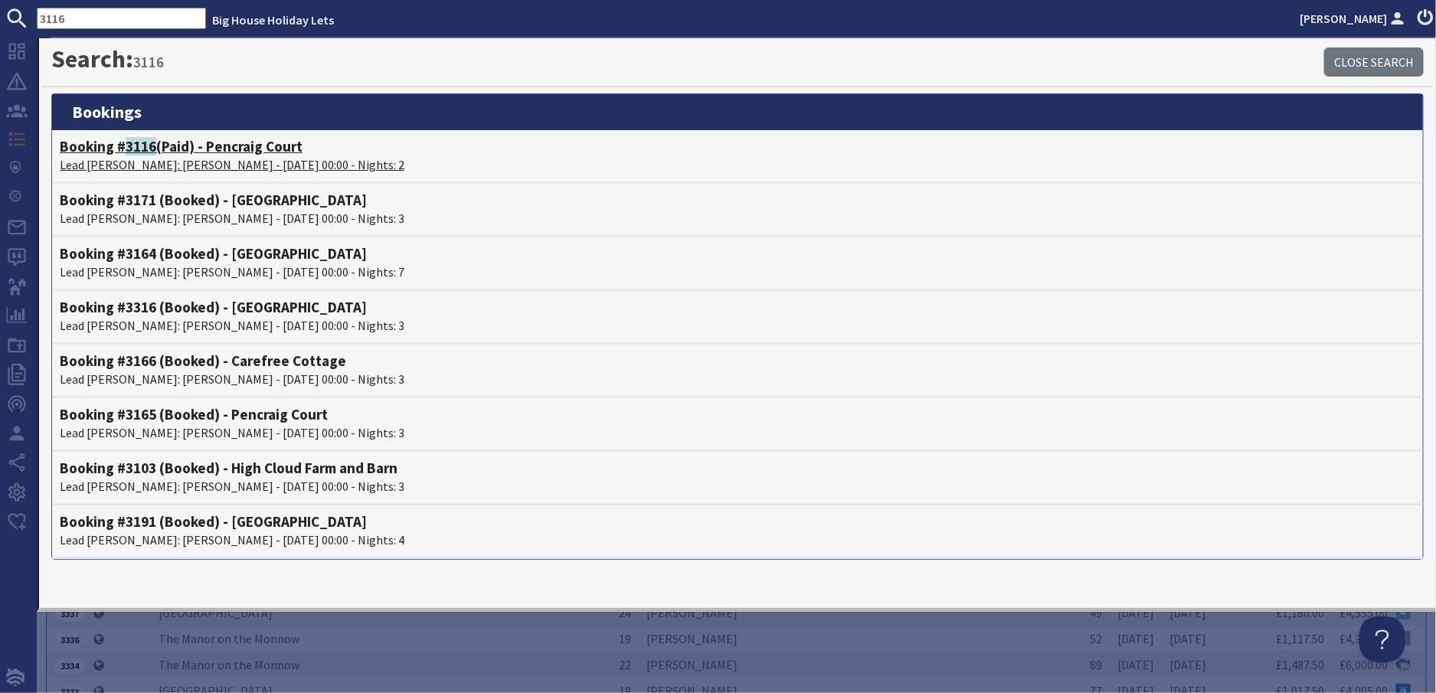
click at [161, 165] on p "Lead Booker: Pardeep Atwal - 05/12/2025 00:00 - Nights: 2" at bounding box center [738, 165] width 1356 height 18
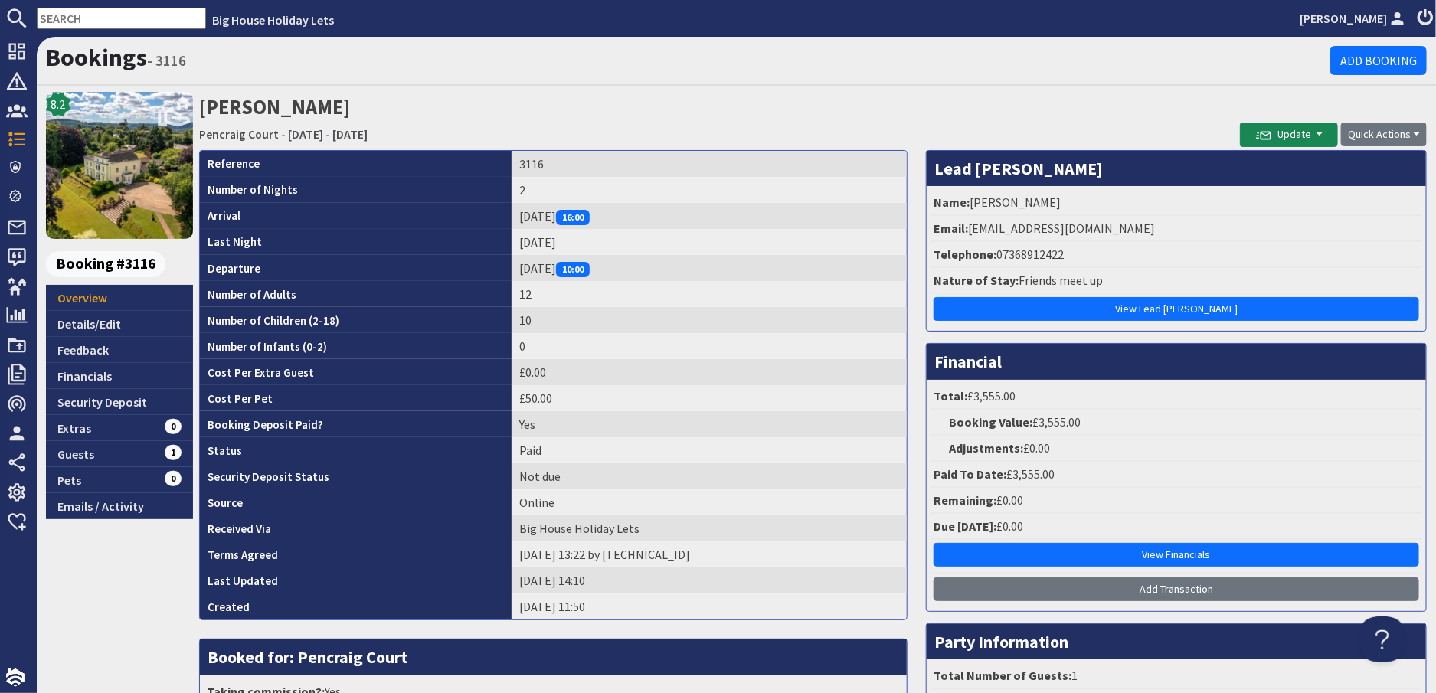
click at [109, 18] on input "text" at bounding box center [121, 18] width 169 height 21
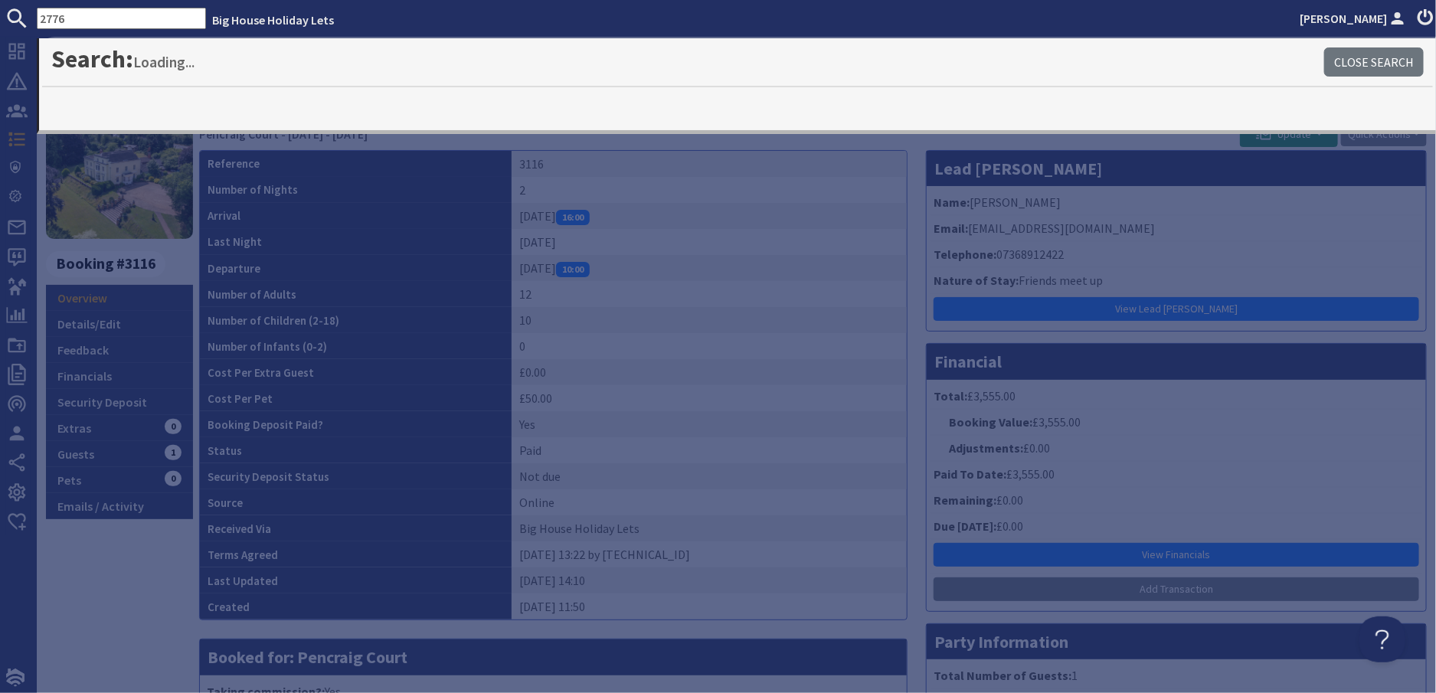
type input "2776"
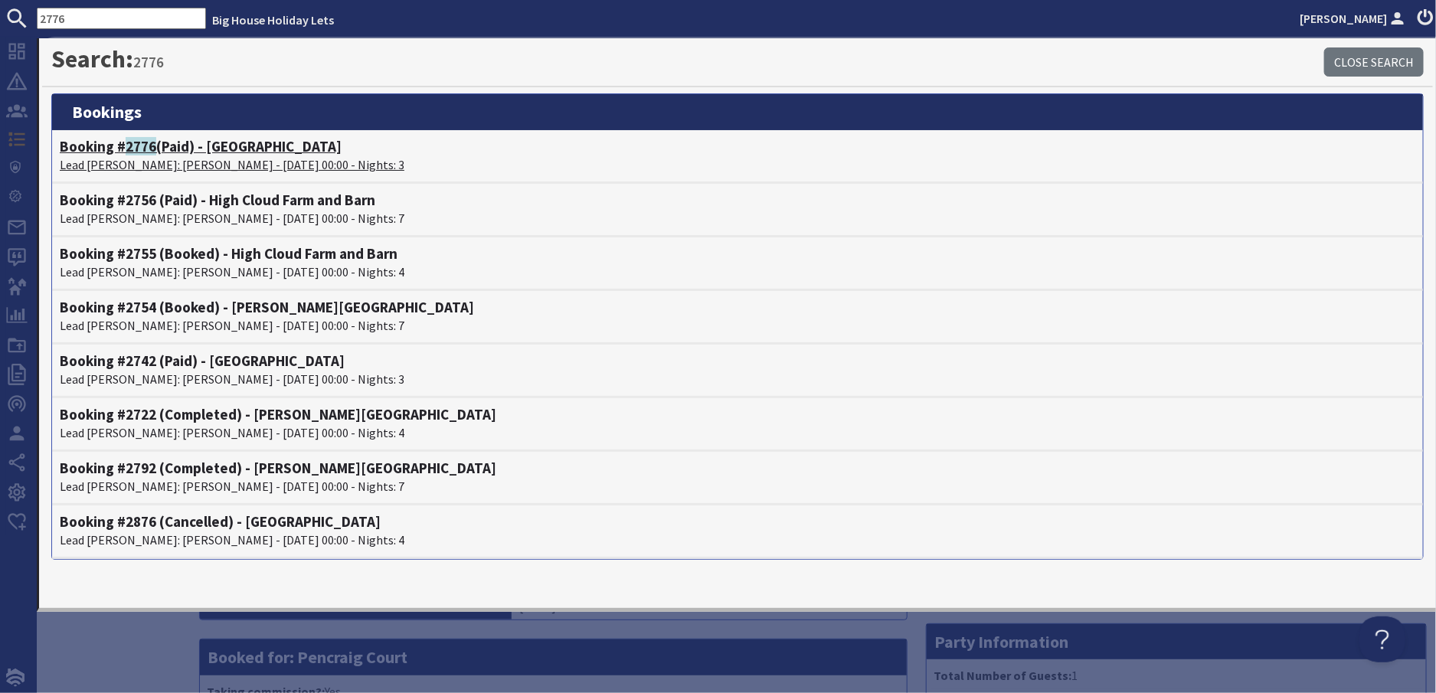
click at [136, 165] on p "Lead Booker: George Kay - 21/11/2025 00:00 - Nights: 3" at bounding box center [738, 165] width 1356 height 18
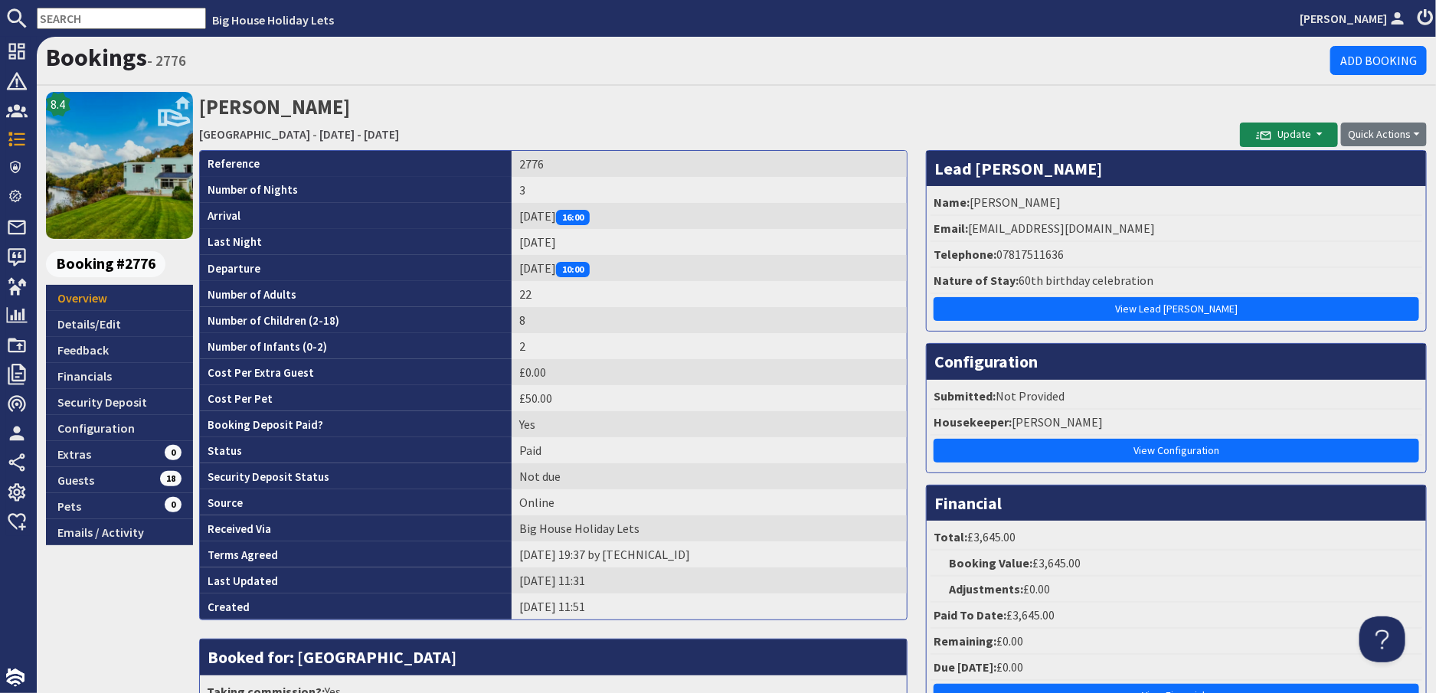
click at [71, 14] on input "text" at bounding box center [121, 18] width 169 height 21
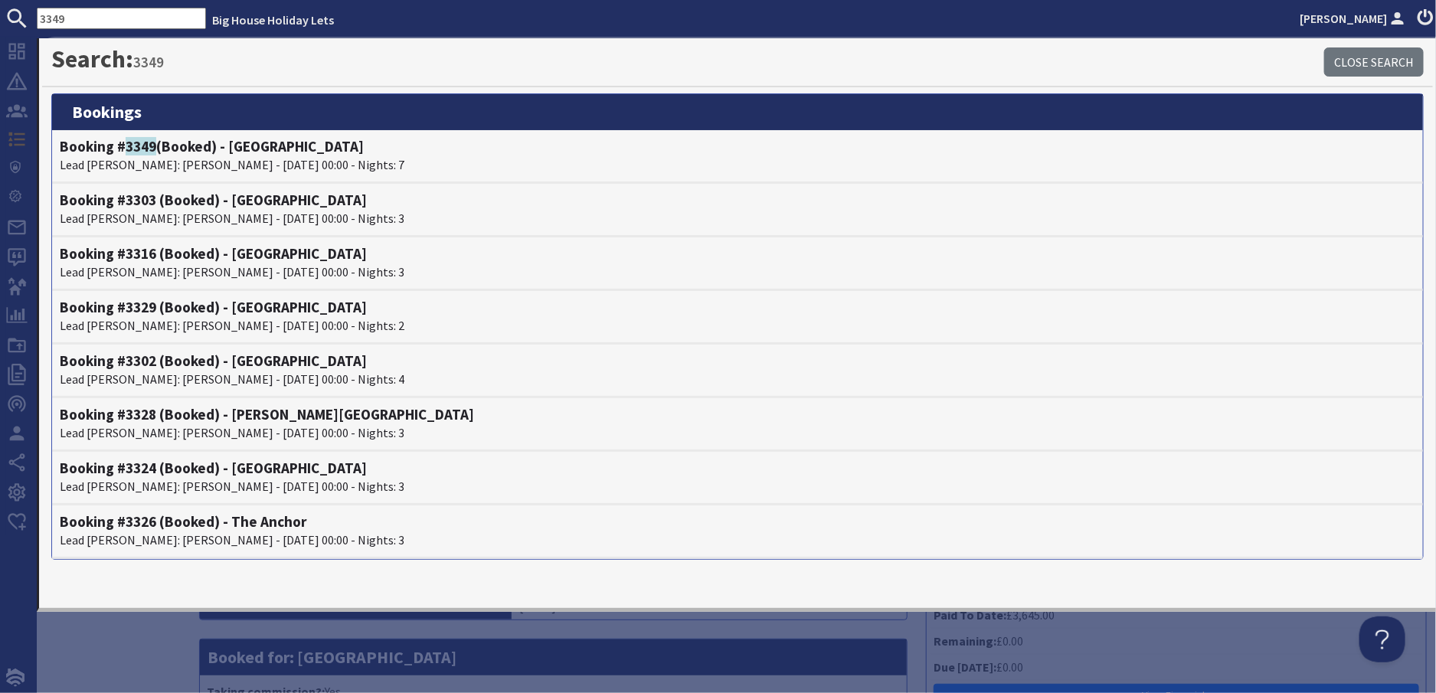
drag, startPoint x: 100, startPoint y: 21, endPoint x: -74, endPoint y: 1, distance: 174.3
click at [0, 1] on html "3349 Big House Holiday Lets Alison Haste Dashboard Notifications 0 Agency Dashb…" at bounding box center [718, 346] width 1436 height 693
drag, startPoint x: 77, startPoint y: 18, endPoint x: -8, endPoint y: 11, distance: 85.3
click at [0, 11] on html "3311 Big House Holiday Lets Alison Haste Dashboard Notifications 0 Agency Dashb…" at bounding box center [718, 346] width 1436 height 693
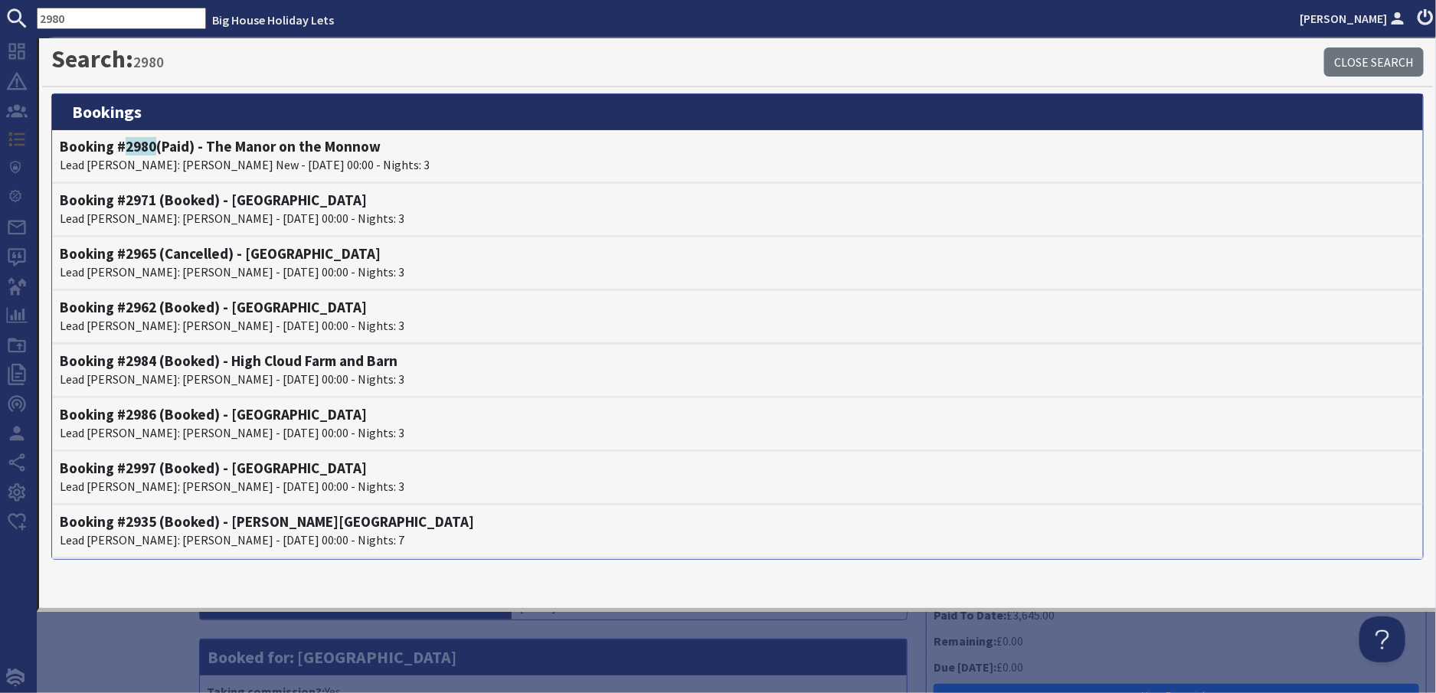
drag, startPoint x: 93, startPoint y: 10, endPoint x: -5, endPoint y: 2, distance: 97.6
click at [0, 2] on html "2980 Big House Holiday Lets Alison Haste Dashboard Notifications 0 Agency Dashb…" at bounding box center [718, 346] width 1436 height 693
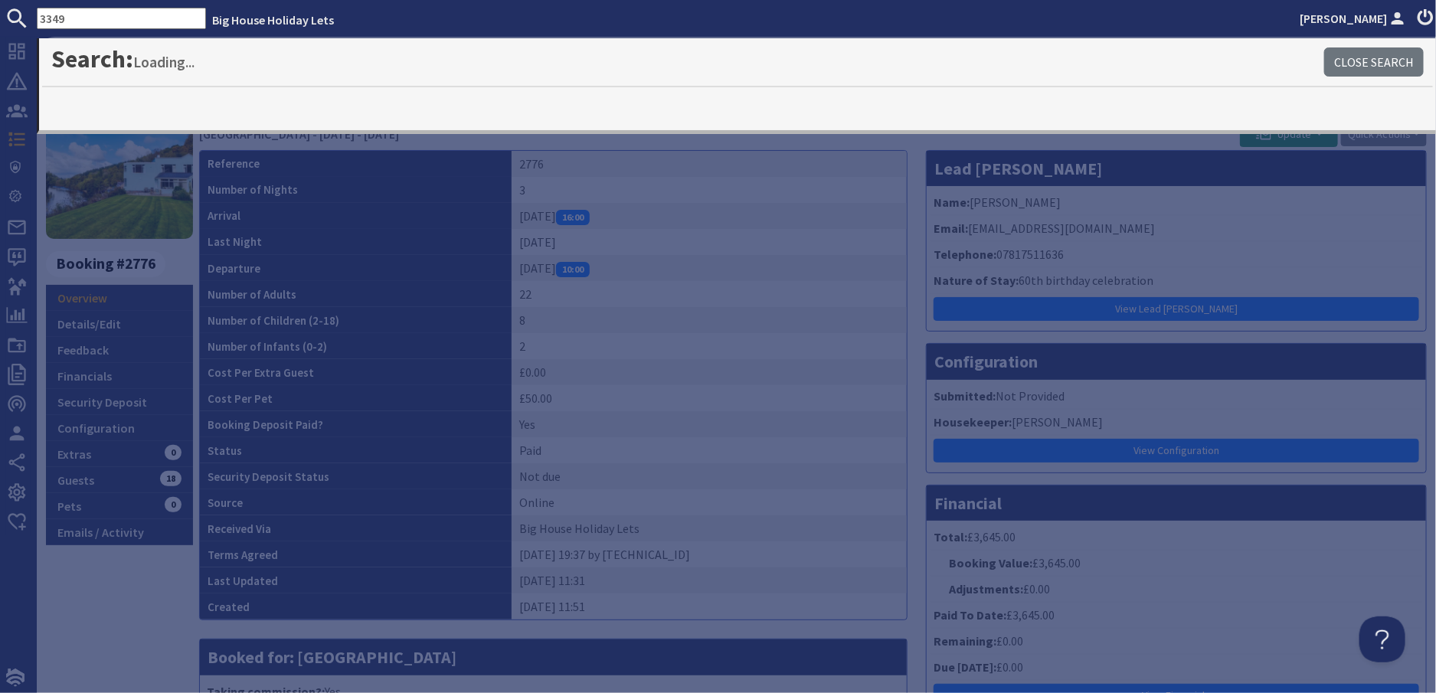
type input "3349"
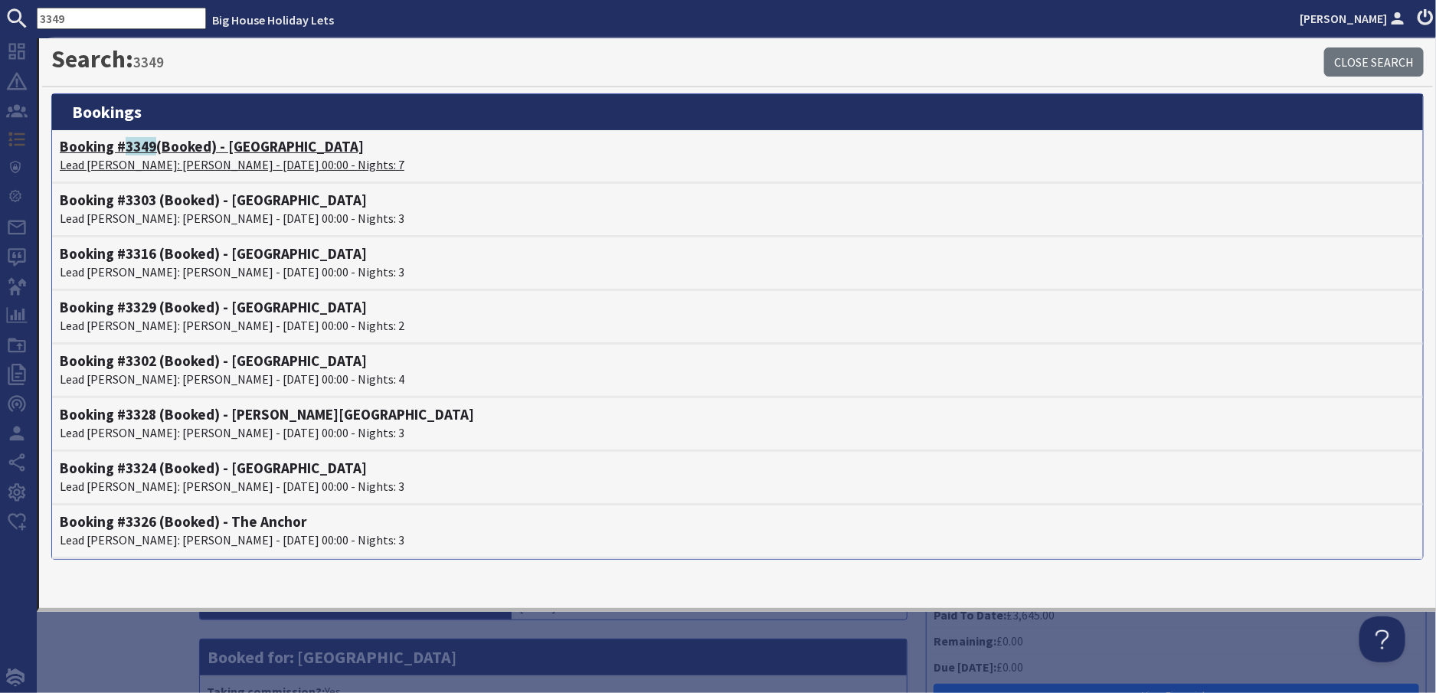
click at [178, 165] on p "Lead Booker: Anne Bradley - 21/12/2026 00:00 - Nights: 7" at bounding box center [738, 165] width 1356 height 18
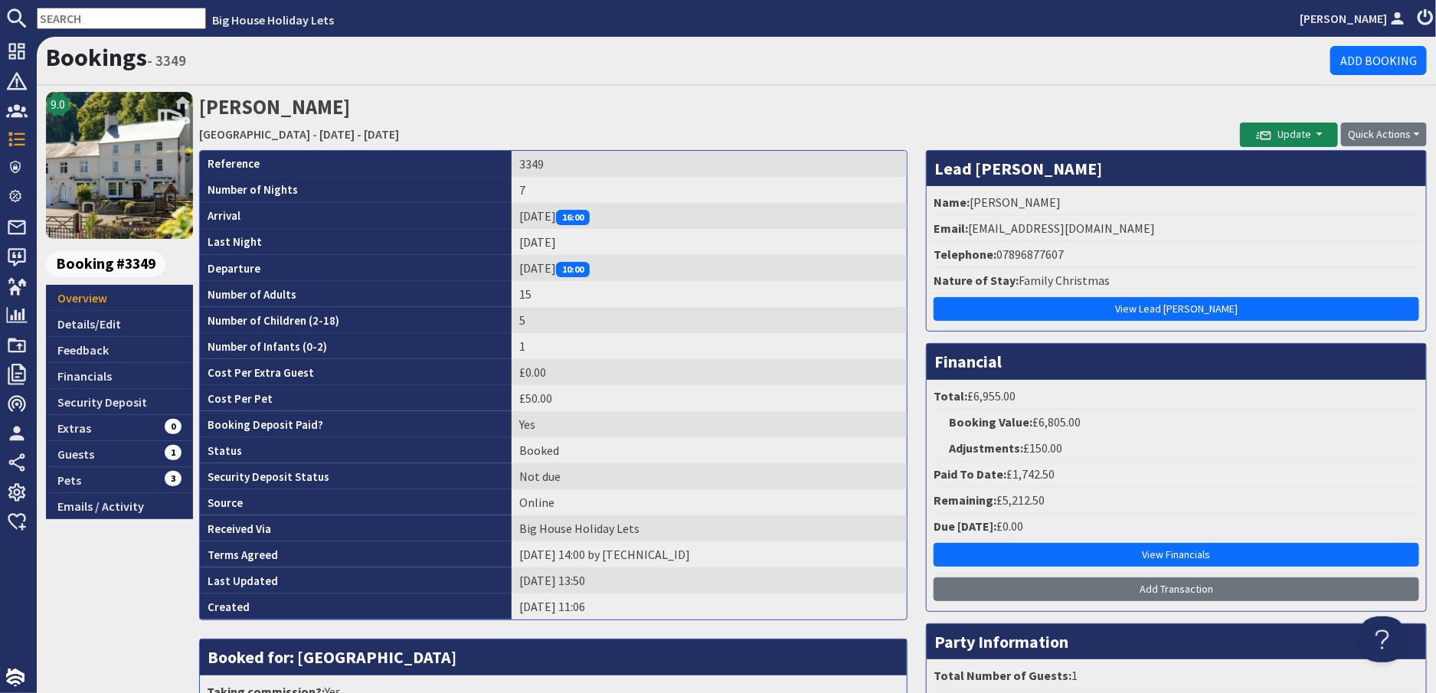
drag, startPoint x: 89, startPoint y: 15, endPoint x: 97, endPoint y: 15, distance: 7.7
click at [89, 15] on input "text" at bounding box center [121, 18] width 169 height 21
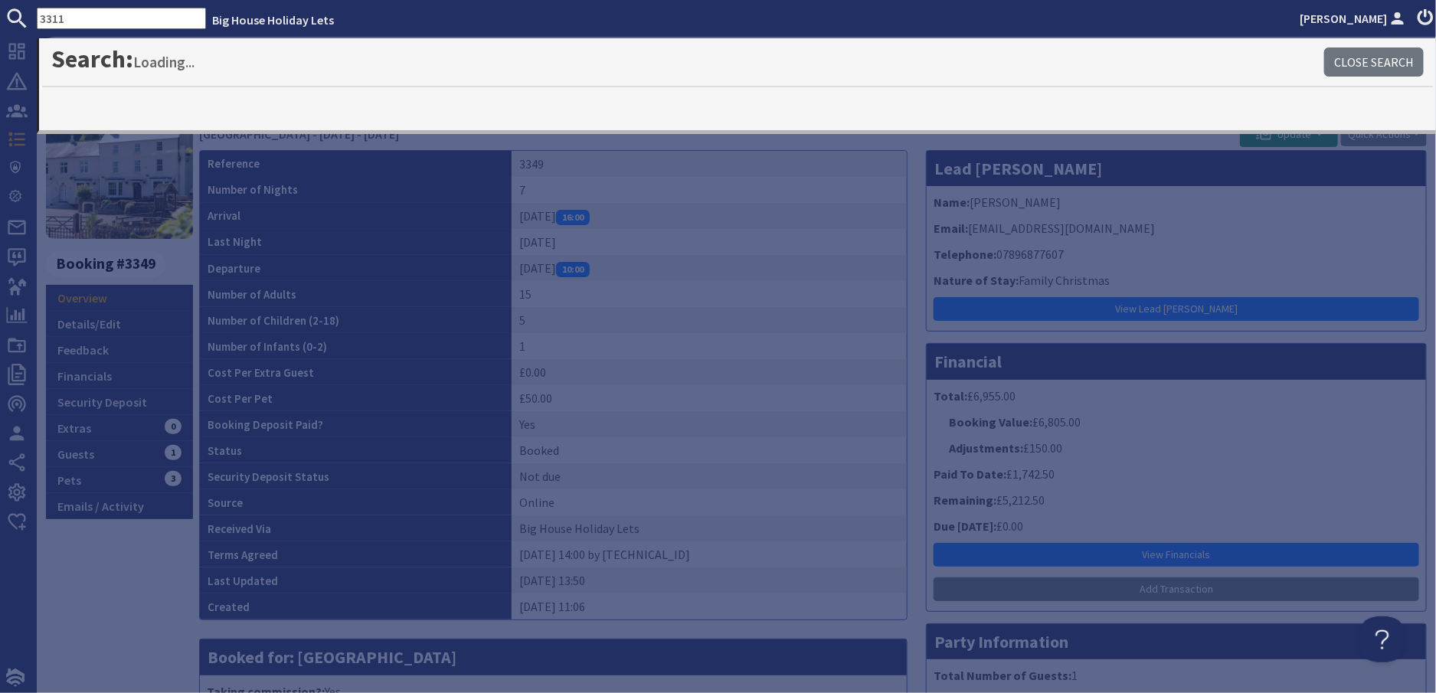
type input "3311"
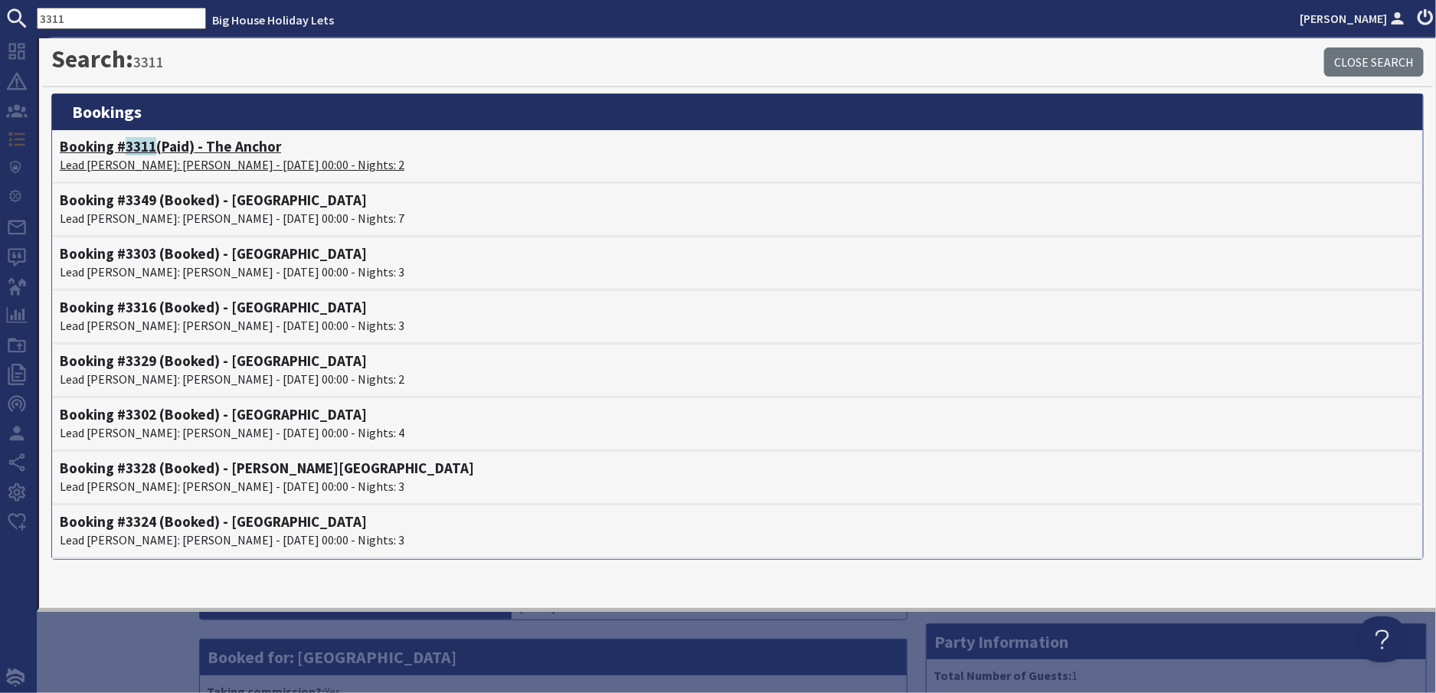
click at [144, 165] on p "Lead Booker: Claire Sibley - 21/11/2025 00:00 - Nights: 2" at bounding box center [738, 165] width 1356 height 18
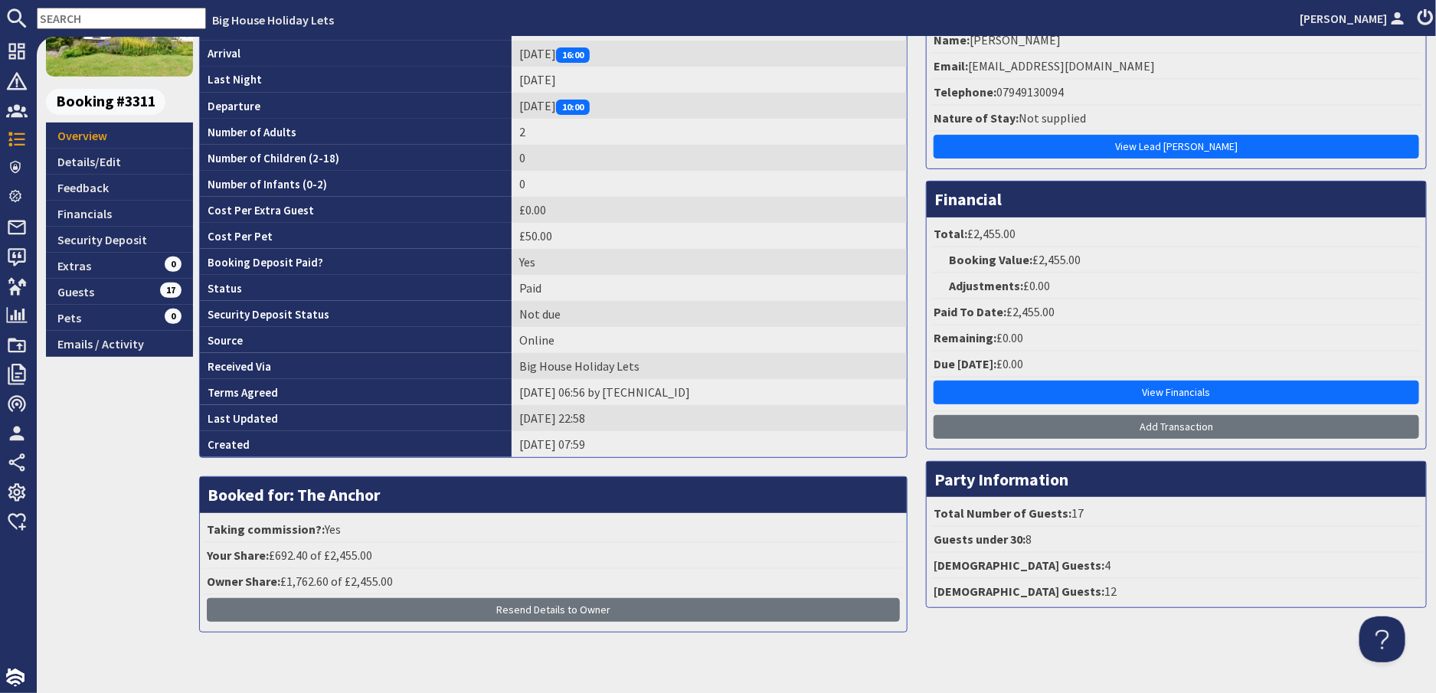
scroll to position [188, 0]
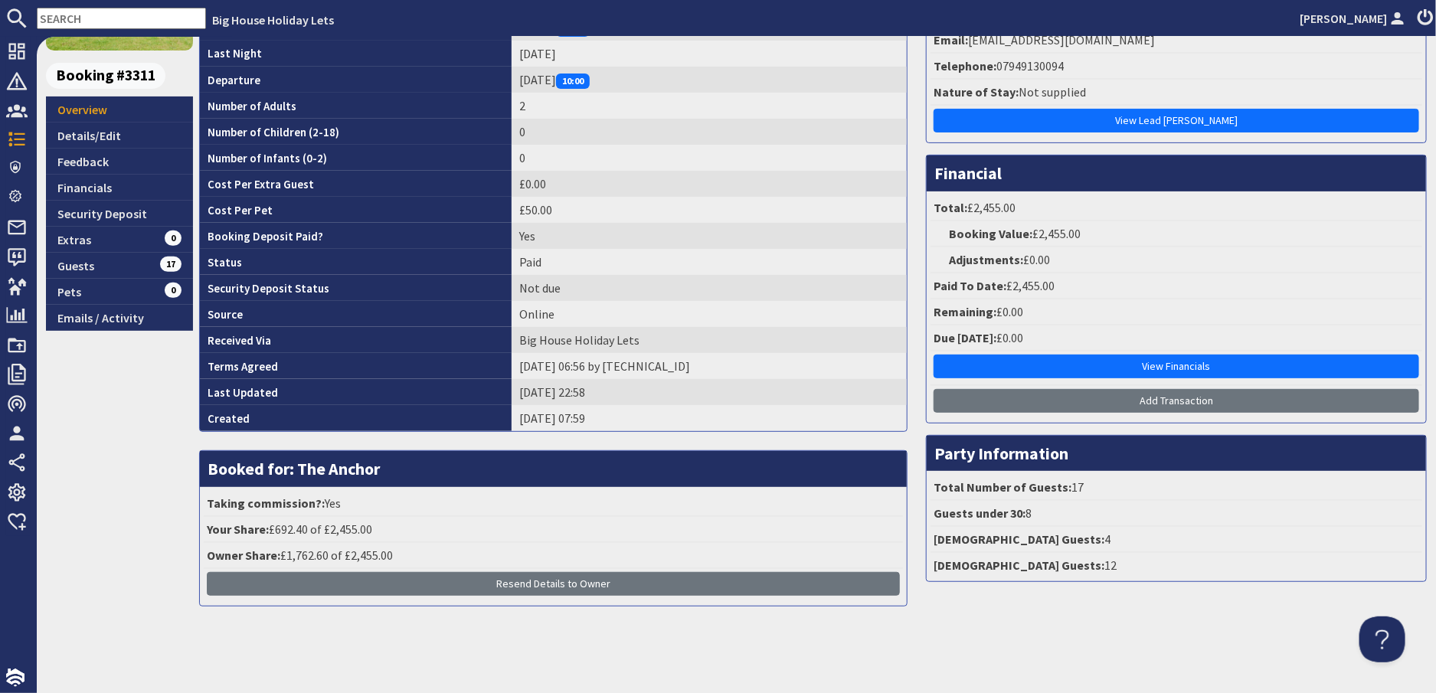
click at [93, 15] on input "text" at bounding box center [121, 18] width 169 height 21
click at [91, 81] on span "Booking #3311" at bounding box center [106, 76] width 120 height 26
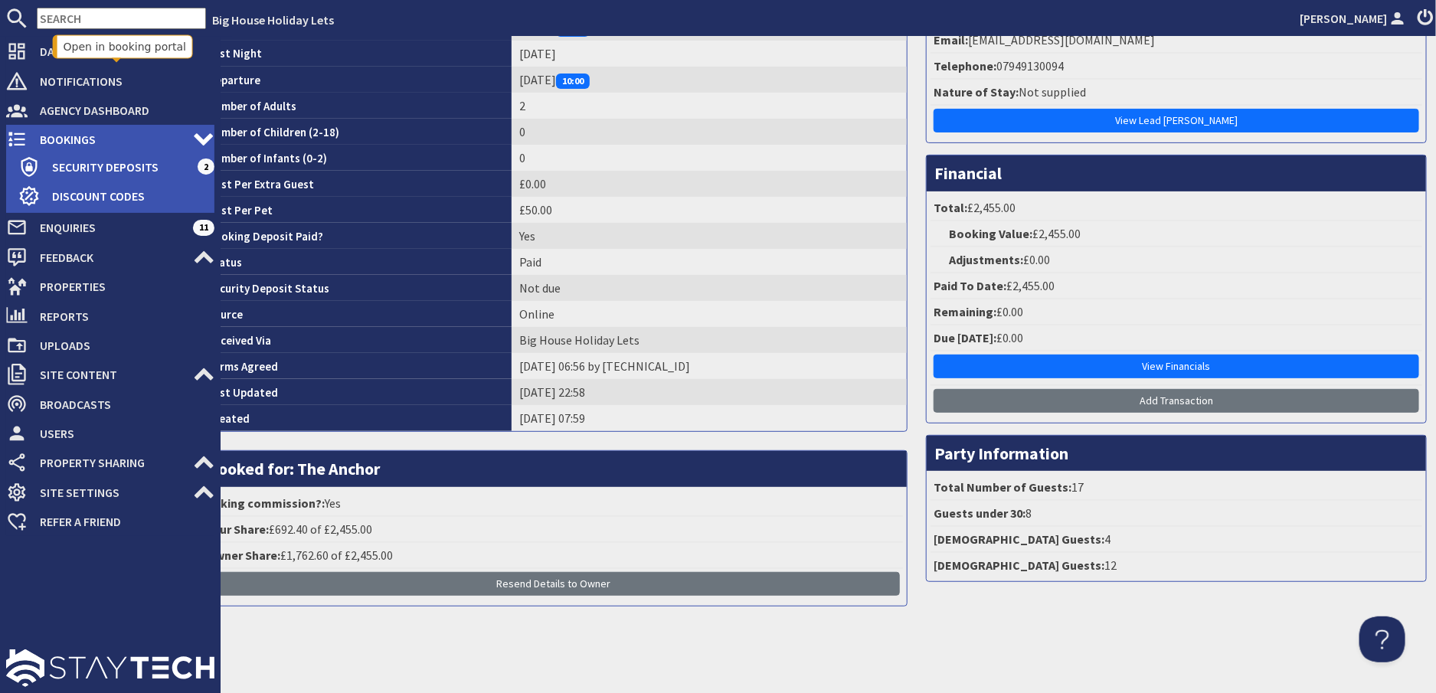
click at [58, 137] on span "Bookings" at bounding box center [110, 139] width 165 height 25
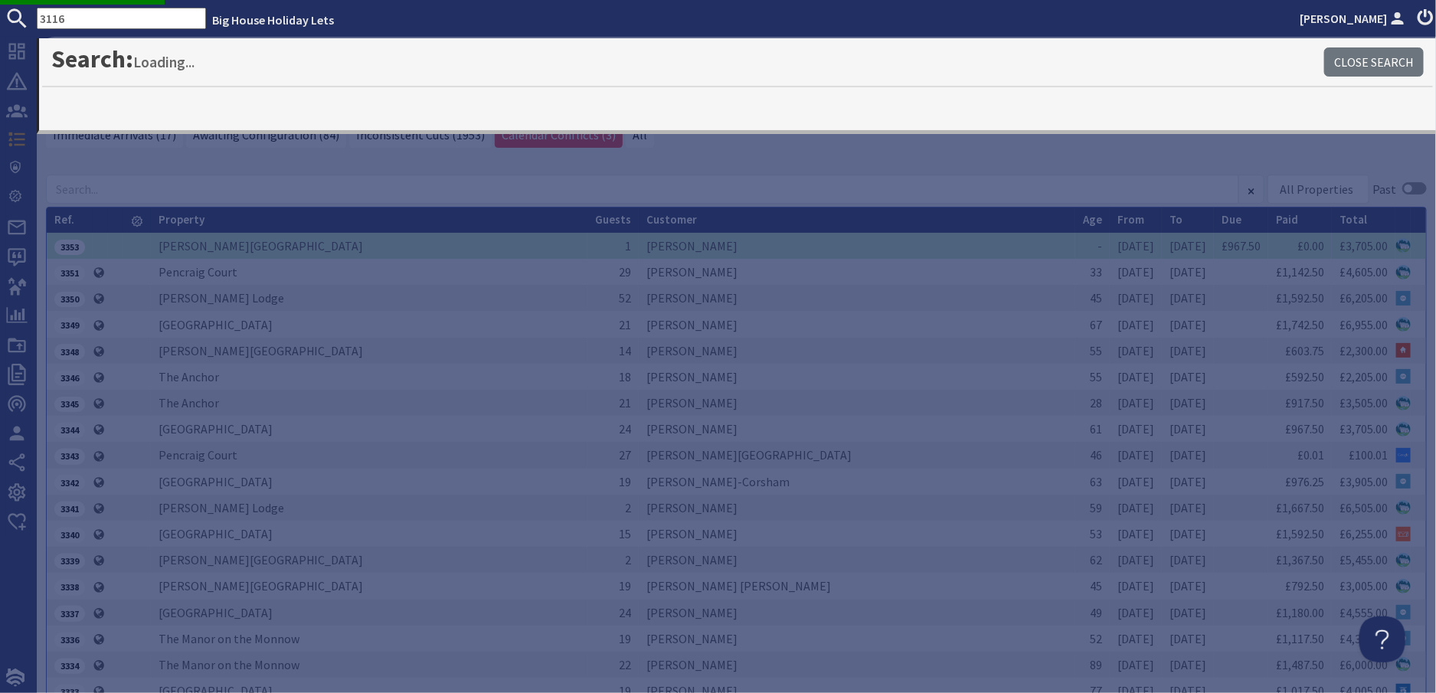
drag, startPoint x: 77, startPoint y: 21, endPoint x: -19, endPoint y: 26, distance: 96.6
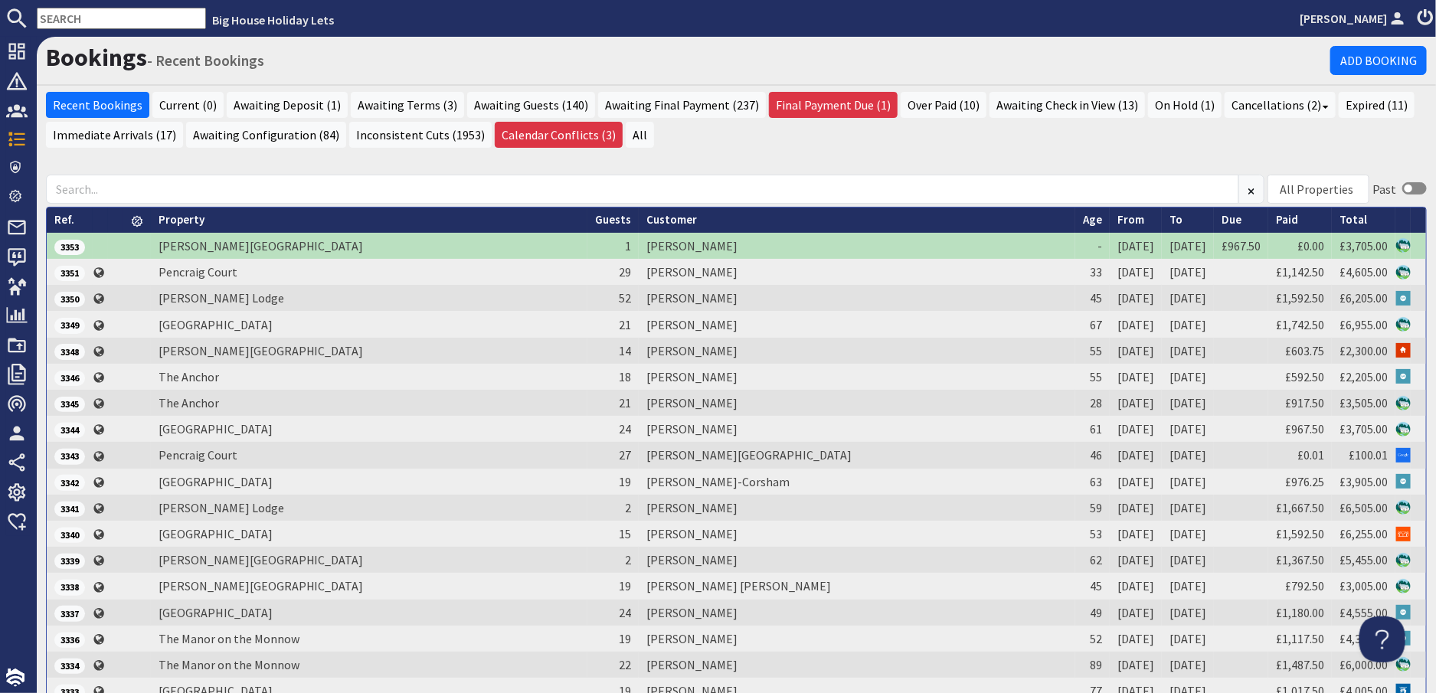
click at [68, 15] on input "text" at bounding box center [121, 18] width 169 height 21
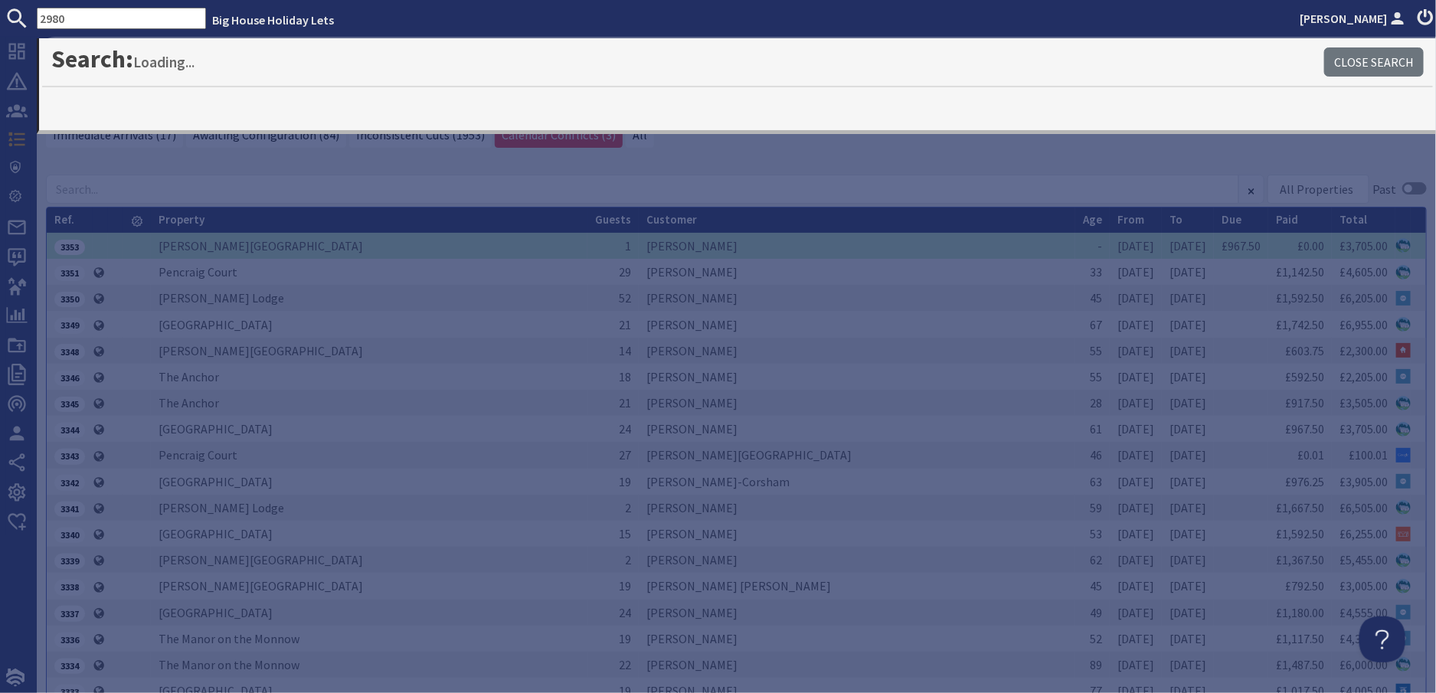
type input "2980"
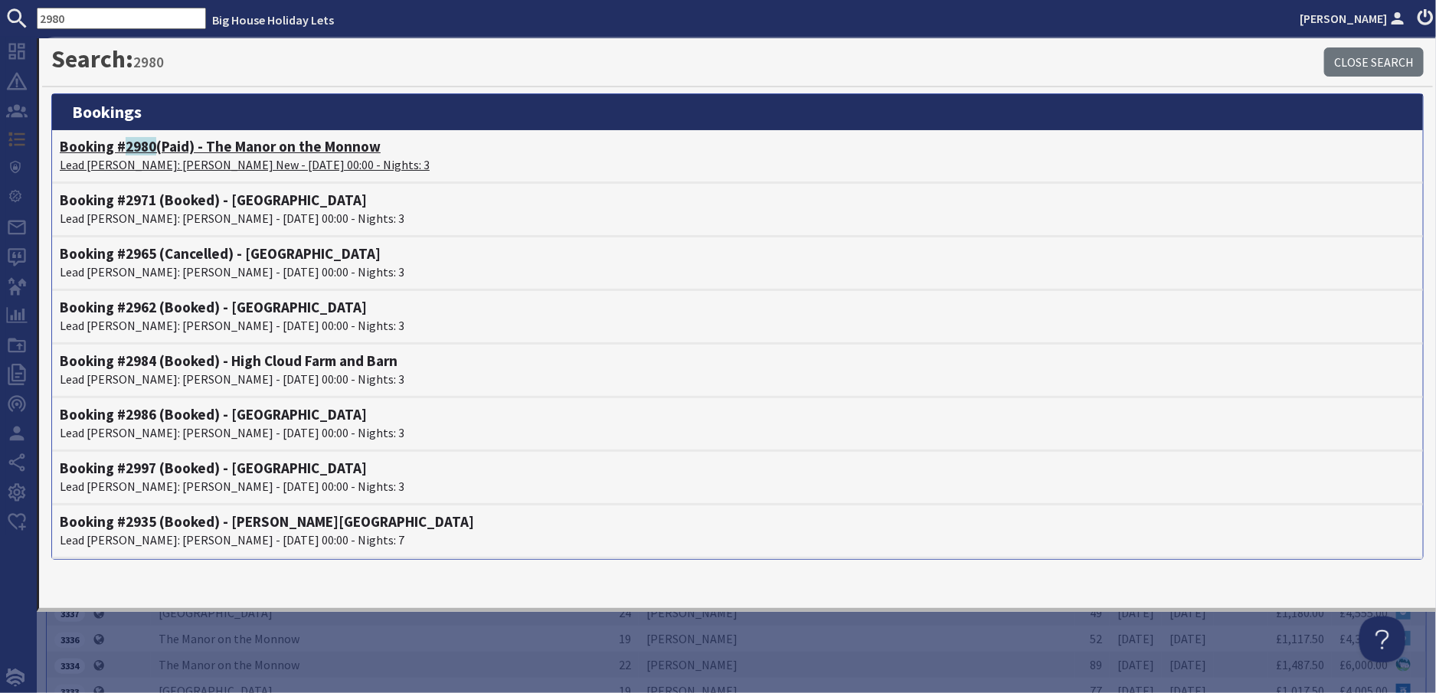
click at [129, 165] on p "Lead Booker: Kerrina New - 21/11/2025 00:00 - Nights: 3" at bounding box center [738, 165] width 1356 height 18
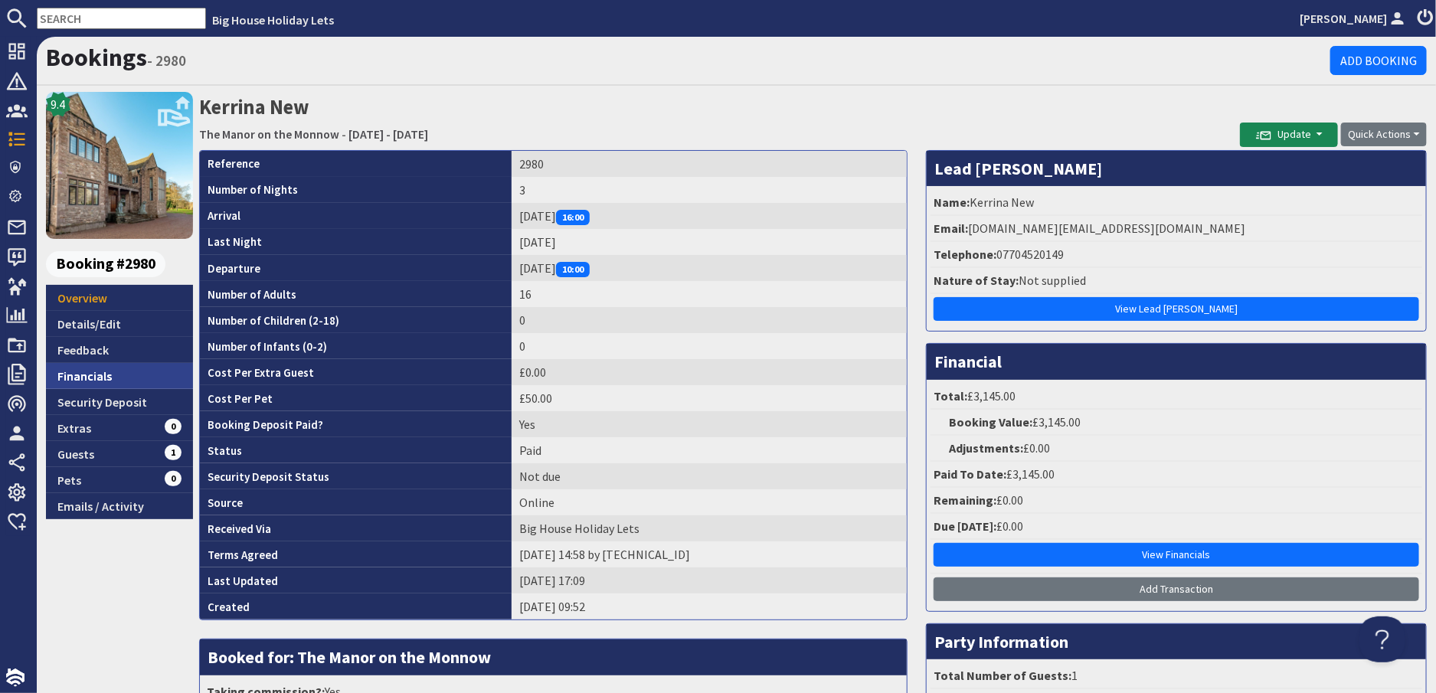
click at [74, 374] on link "Financials" at bounding box center [119, 376] width 147 height 26
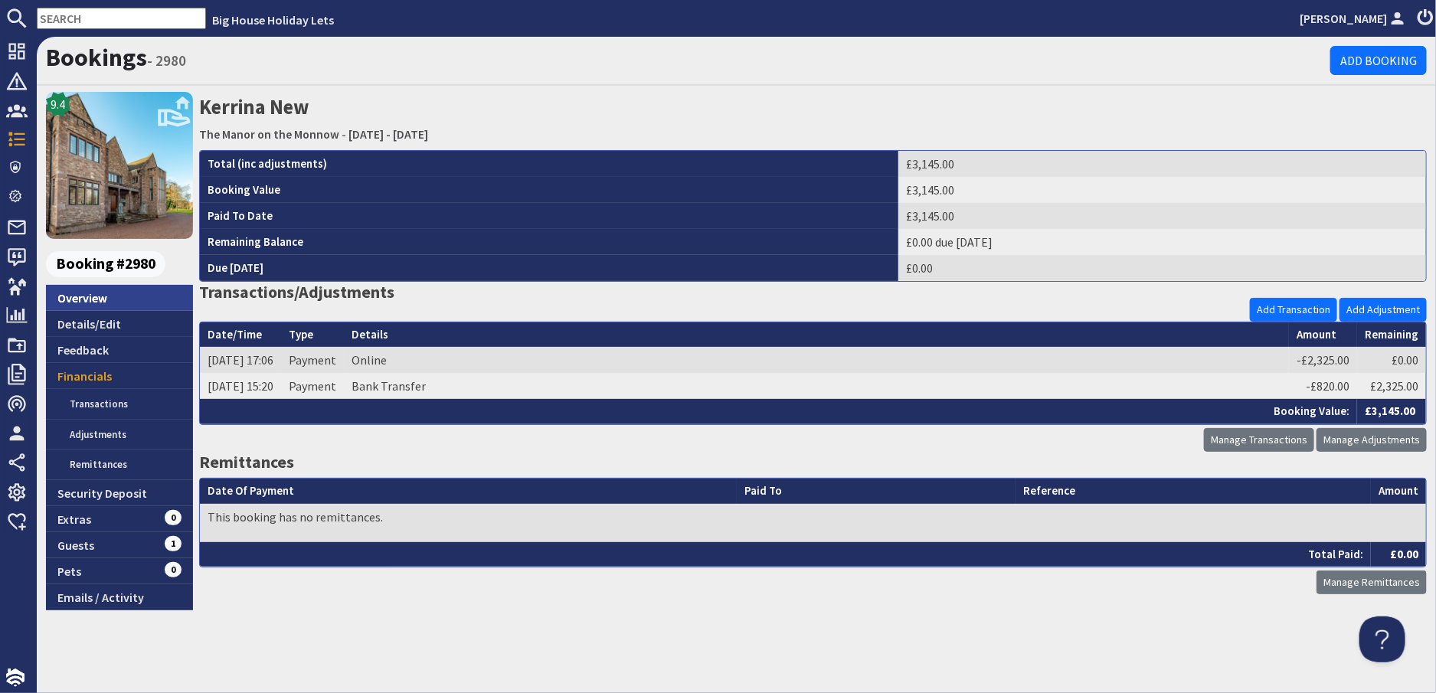
click at [73, 293] on link "Overview" at bounding box center [119, 298] width 147 height 26
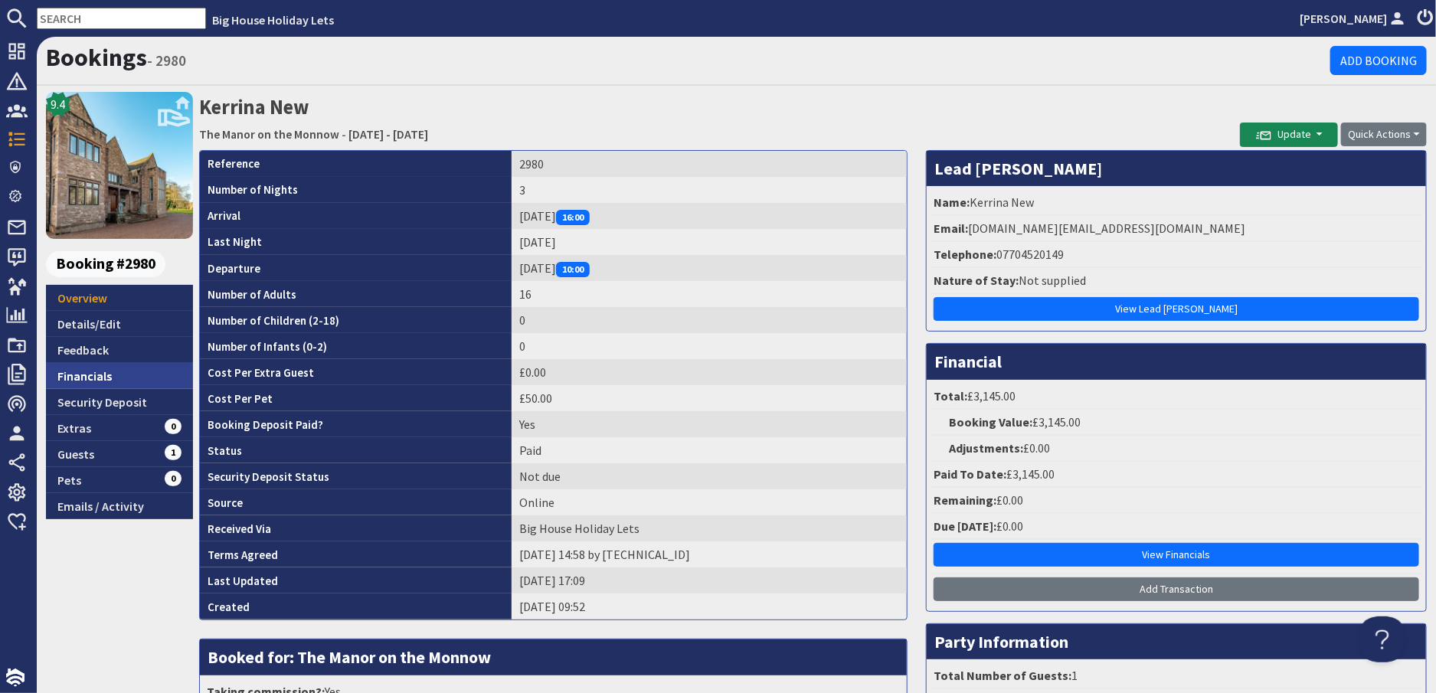
click at [78, 375] on link "Financials" at bounding box center [119, 376] width 147 height 26
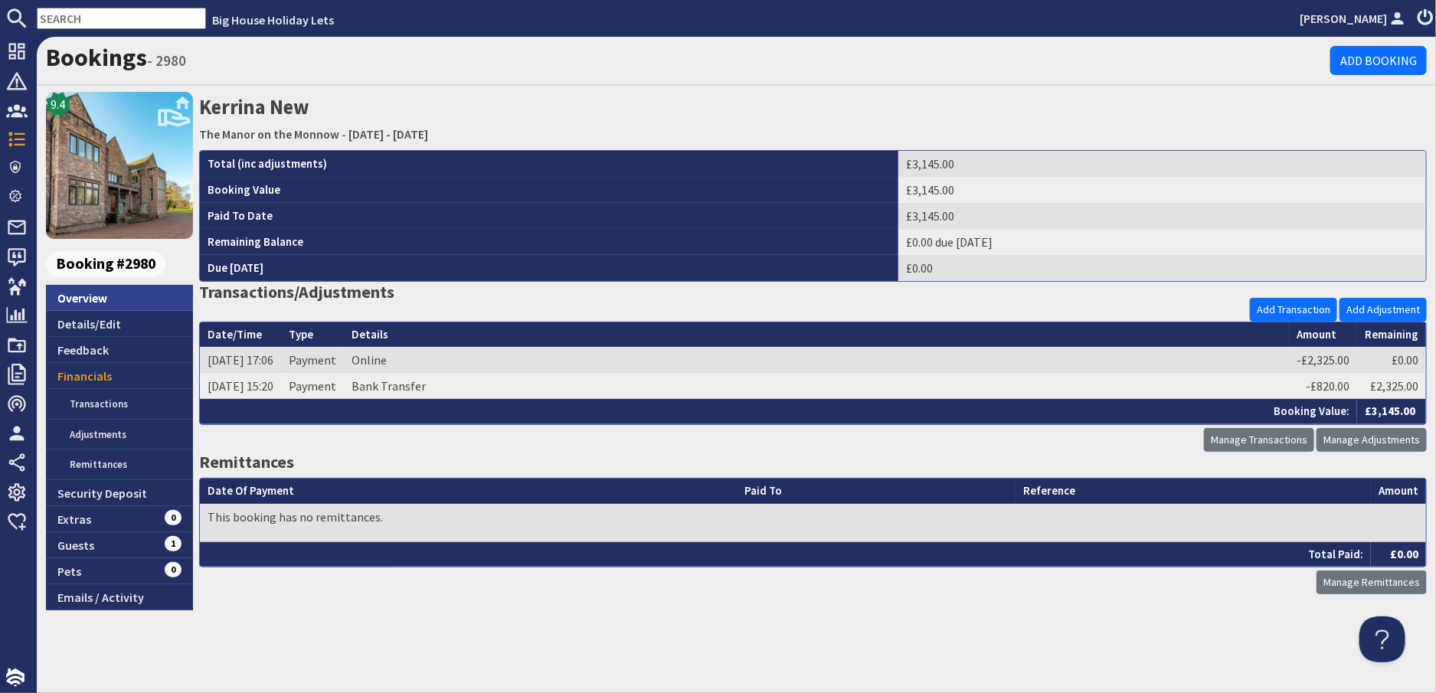
click at [77, 293] on link "Overview" at bounding box center [119, 298] width 147 height 26
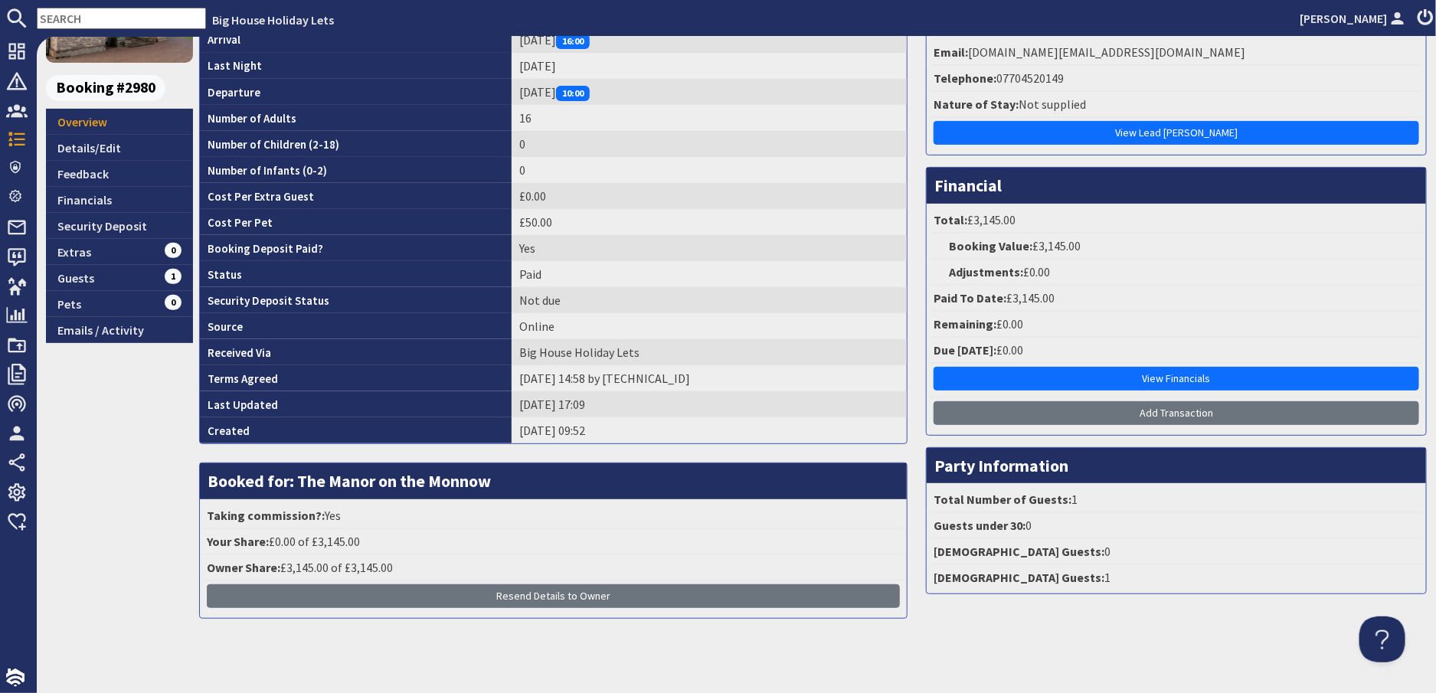
scroll to position [188, 0]
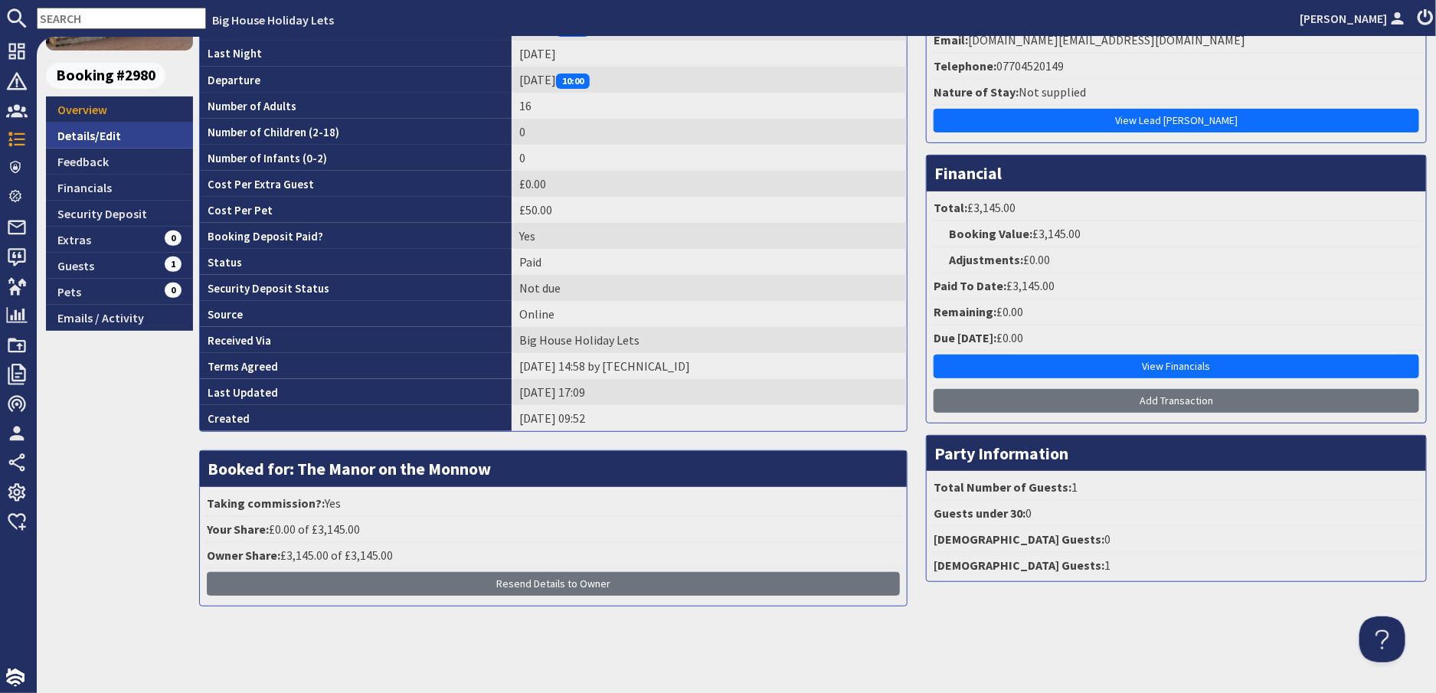
click at [97, 134] on link "Details/Edit" at bounding box center [119, 136] width 147 height 26
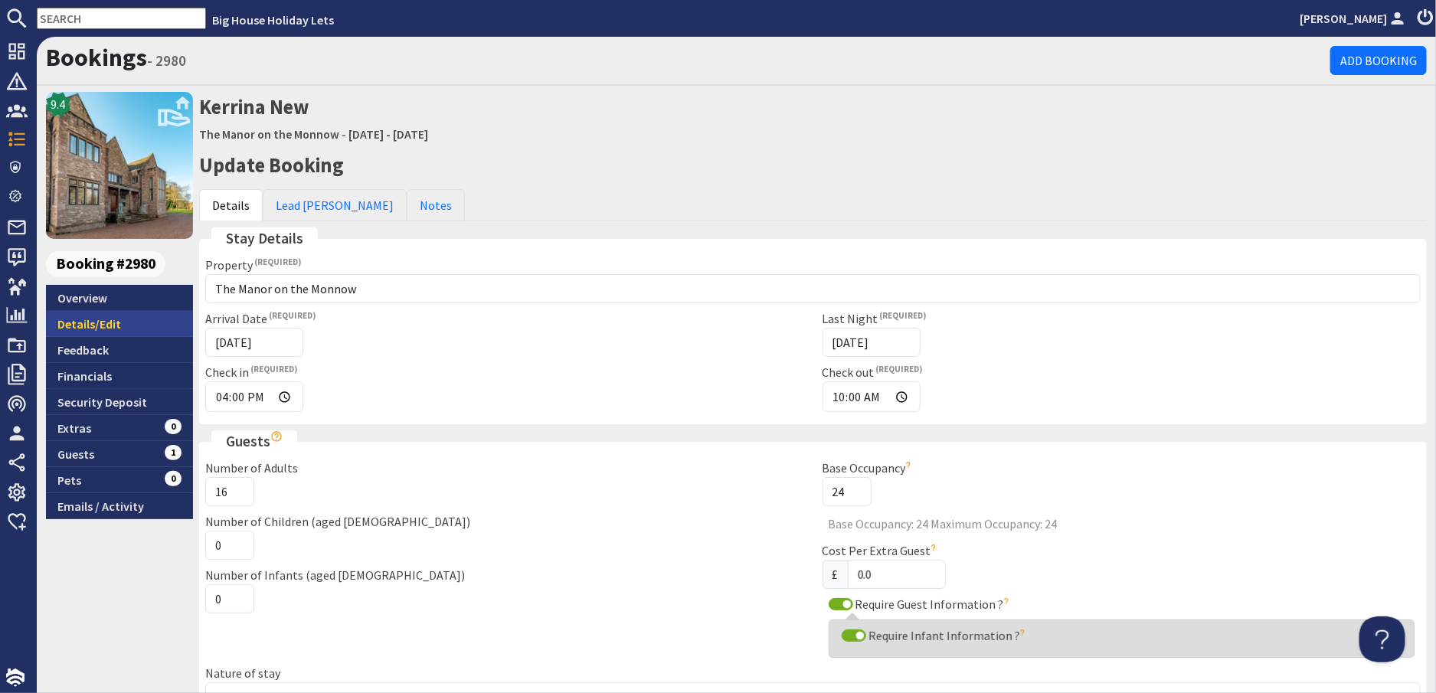
click at [77, 321] on link "Details/Edit" at bounding box center [119, 324] width 147 height 26
click at [632, 553] on div "Number of Children (aged 2-18) 0" at bounding box center [504, 536] width 617 height 47
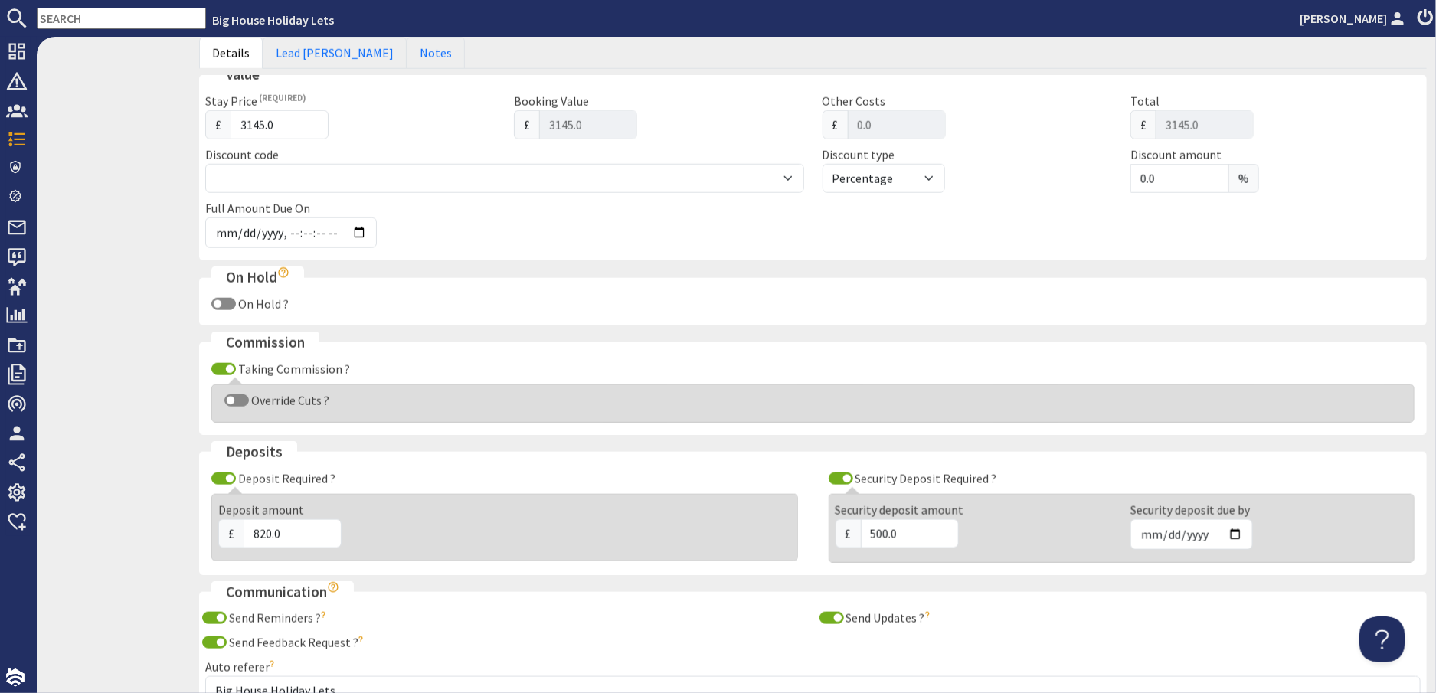
scroll to position [766, 0]
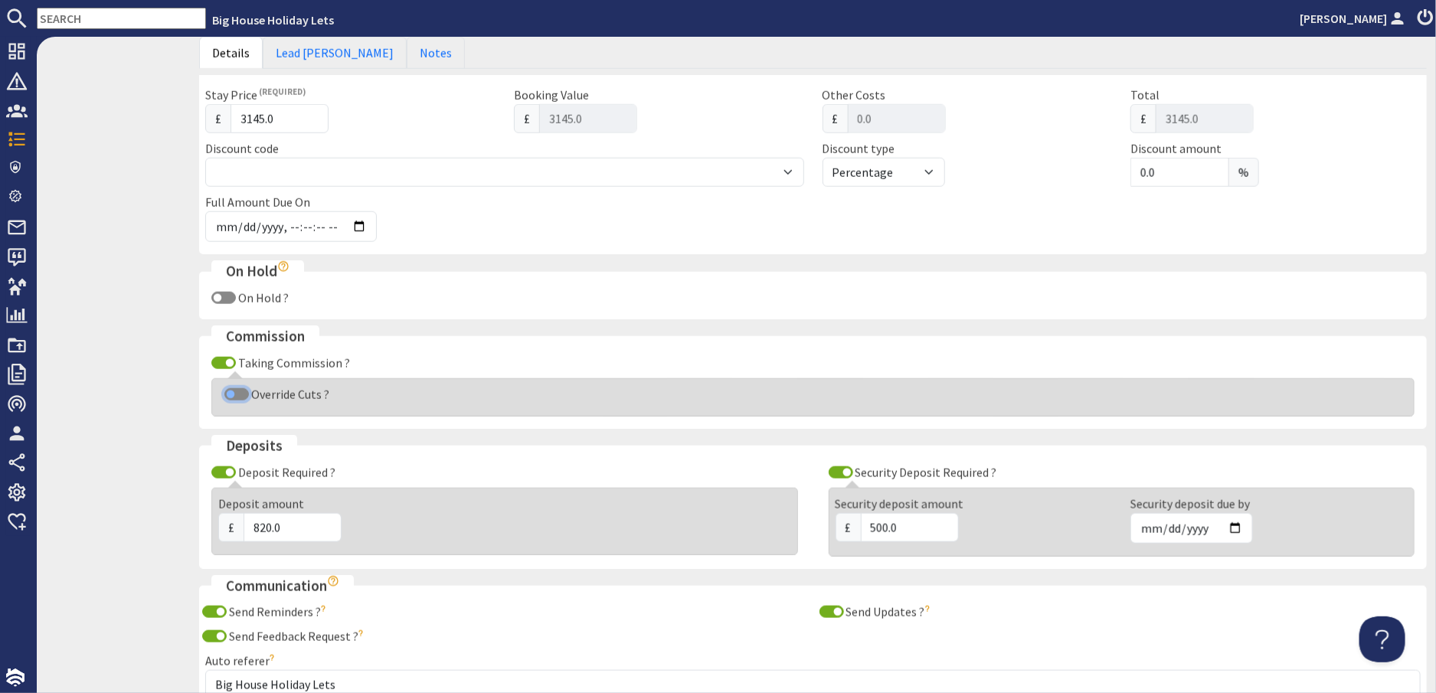
click at [232, 393] on input "Override Cuts ?" at bounding box center [236, 394] width 25 height 12
checkbox input "true"
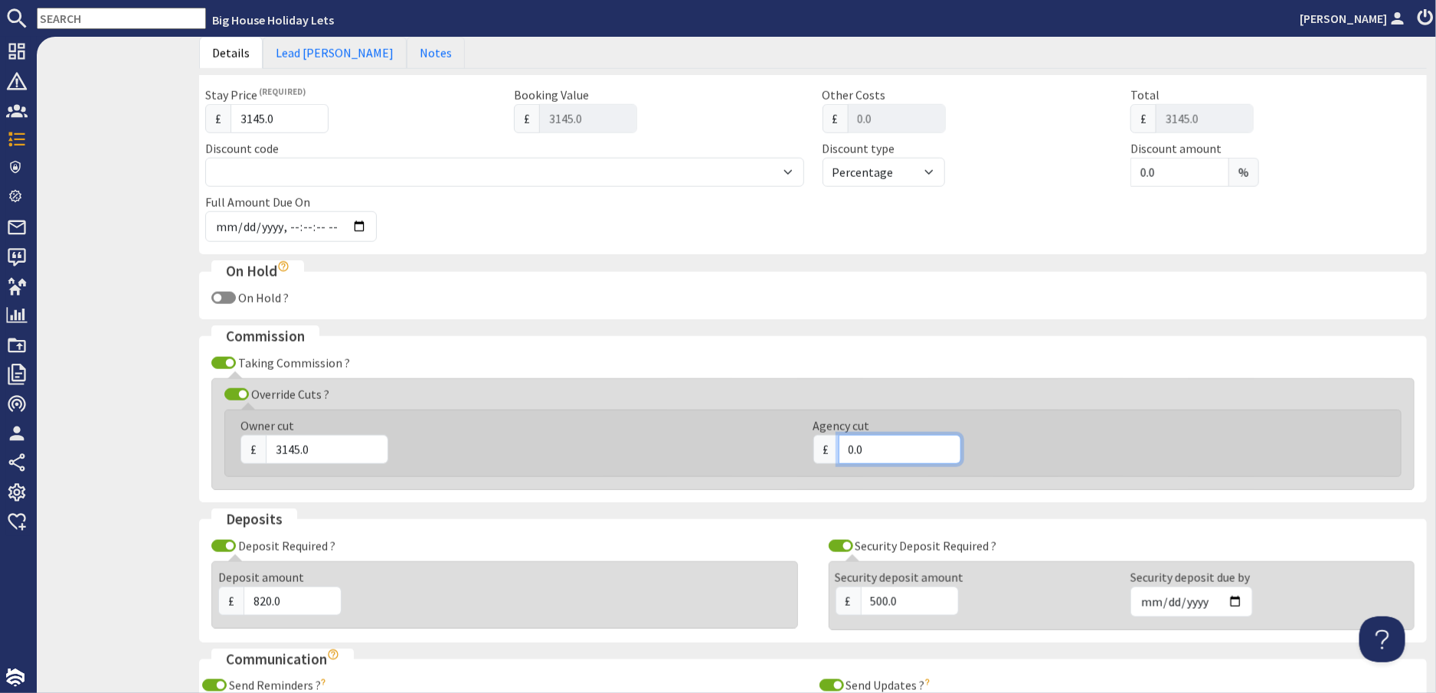
click at [881, 453] on input "0.0" at bounding box center [900, 449] width 123 height 29
drag, startPoint x: 881, startPoint y: 451, endPoint x: 775, endPoint y: 451, distance: 105.7
click at [775, 451] on div "Owner cut £ 3145.0 Agency cut £ 0.0" at bounding box center [804, 444] width 1164 height 54
type input "669.60"
drag, startPoint x: 329, startPoint y: 452, endPoint x: 224, endPoint y: 447, distance: 104.3
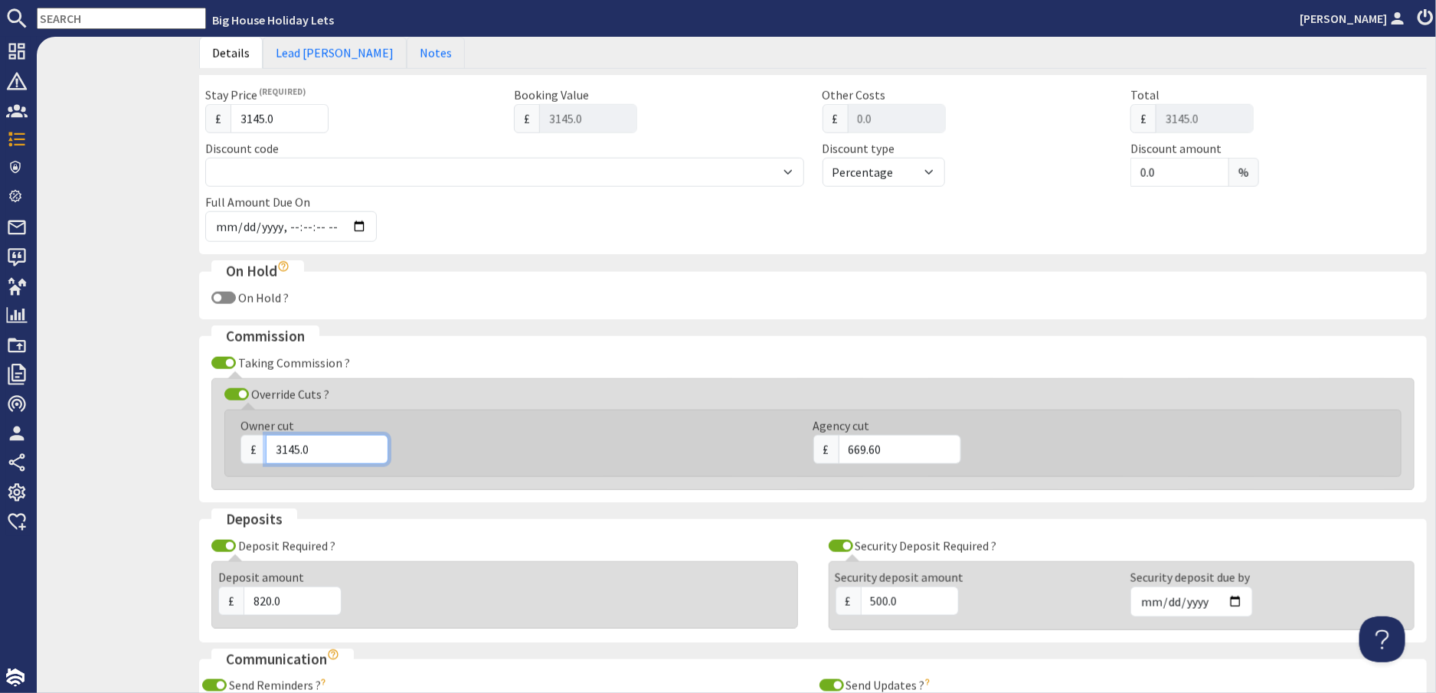
click at [224, 447] on div "Owner cut £ 3145.0 Agency cut £ 669.60" at bounding box center [804, 444] width 1164 height 54
type input "2430.40"
click at [444, 440] on div "£ 2430.40" at bounding box center [518, 449] width 555 height 29
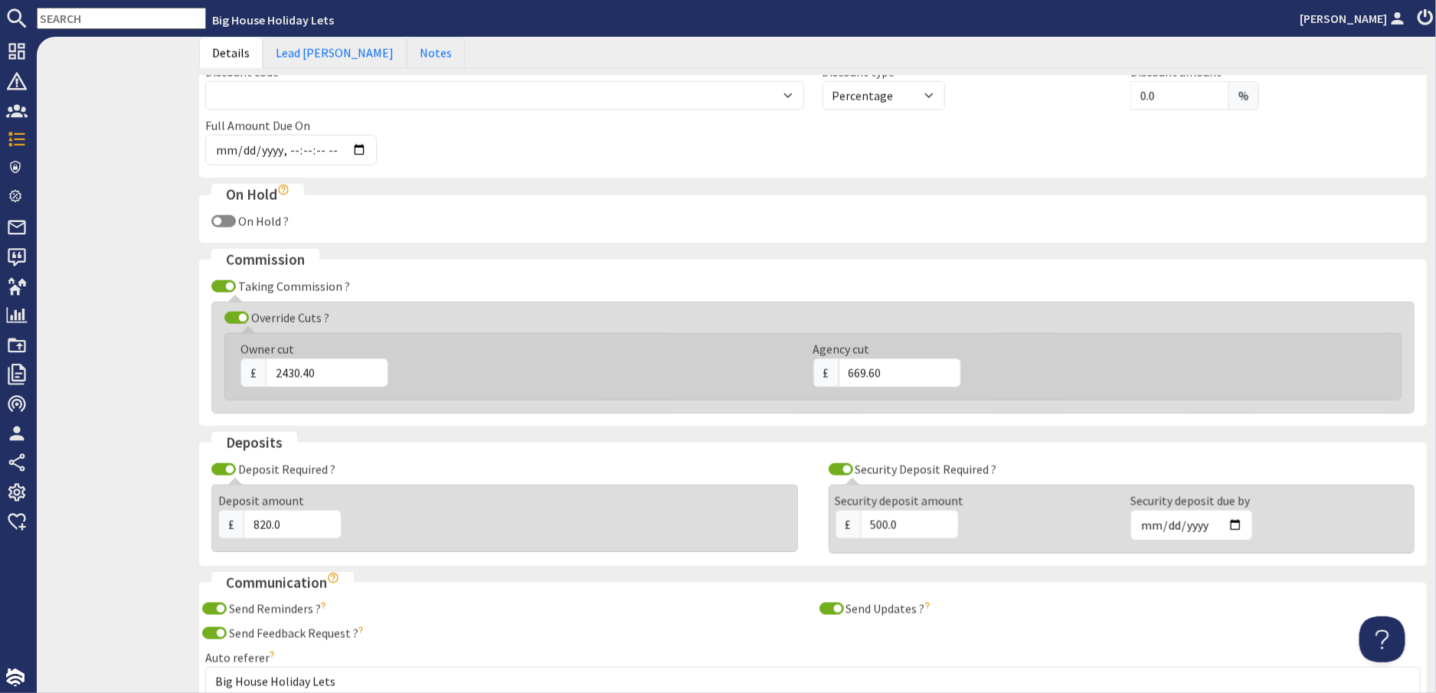
click at [1125, 377] on div "£ 669.60" at bounding box center [1091, 373] width 555 height 29
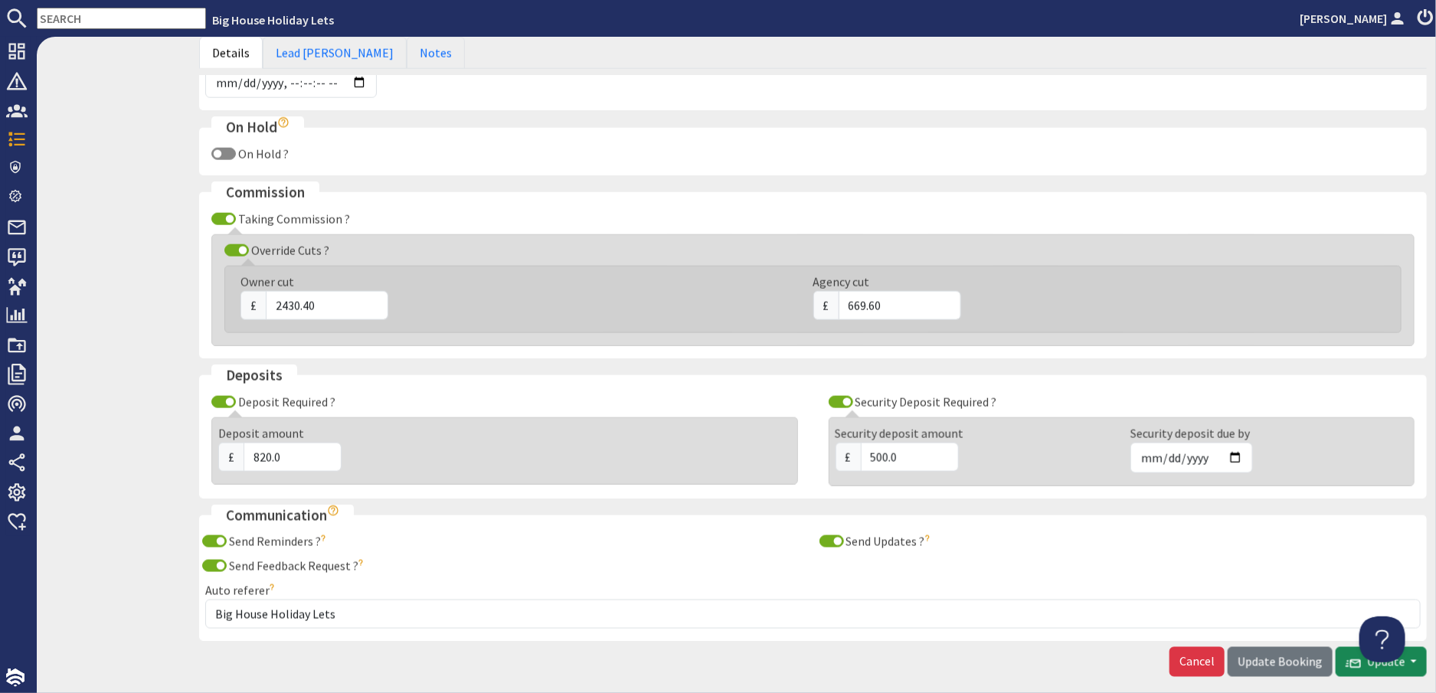
scroll to position [976, 0]
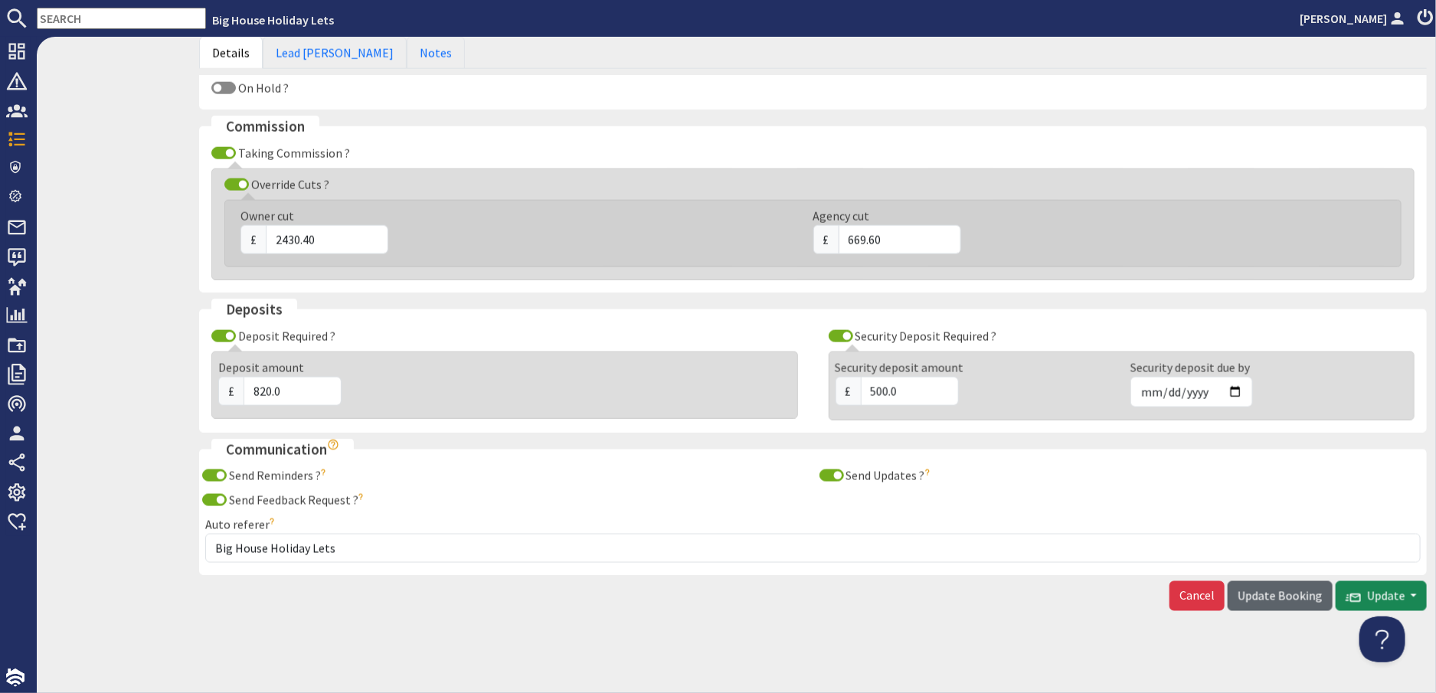
click at [1246, 597] on span "Update Booking" at bounding box center [1280, 595] width 85 height 15
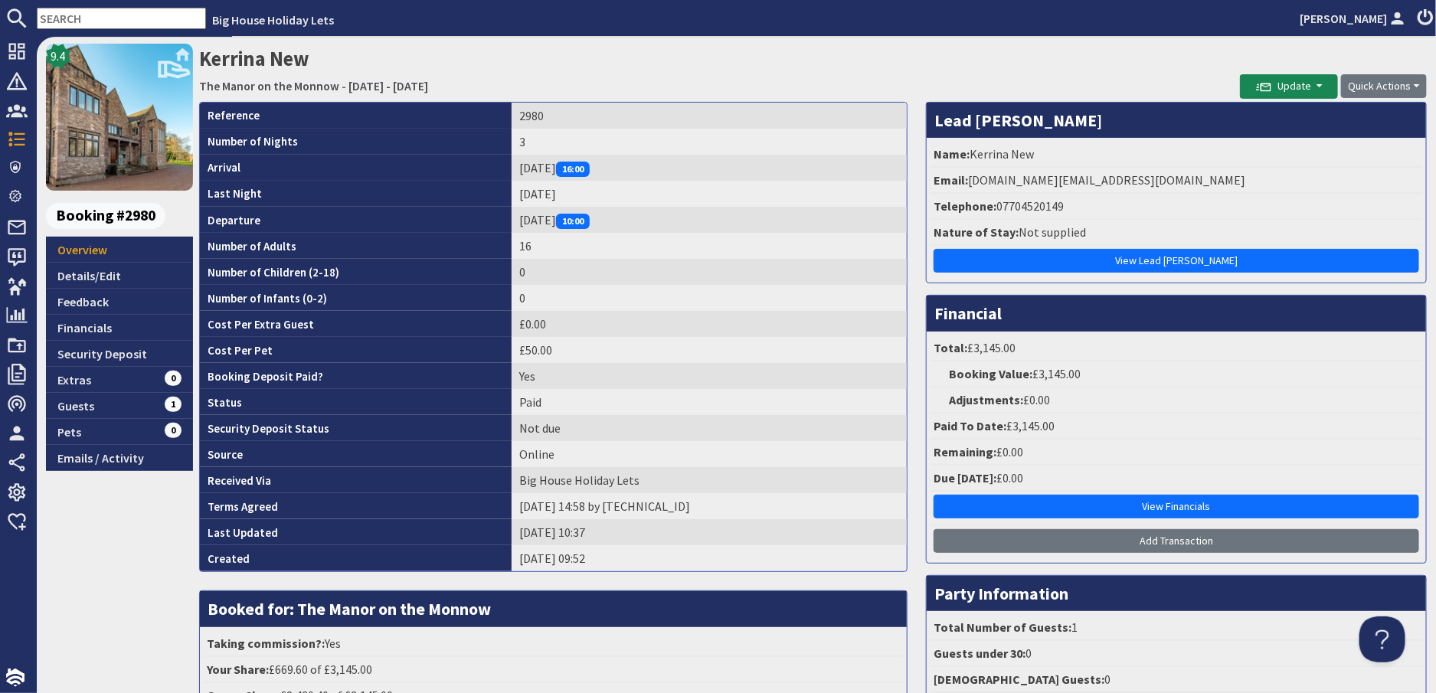
scroll to position [153, 0]
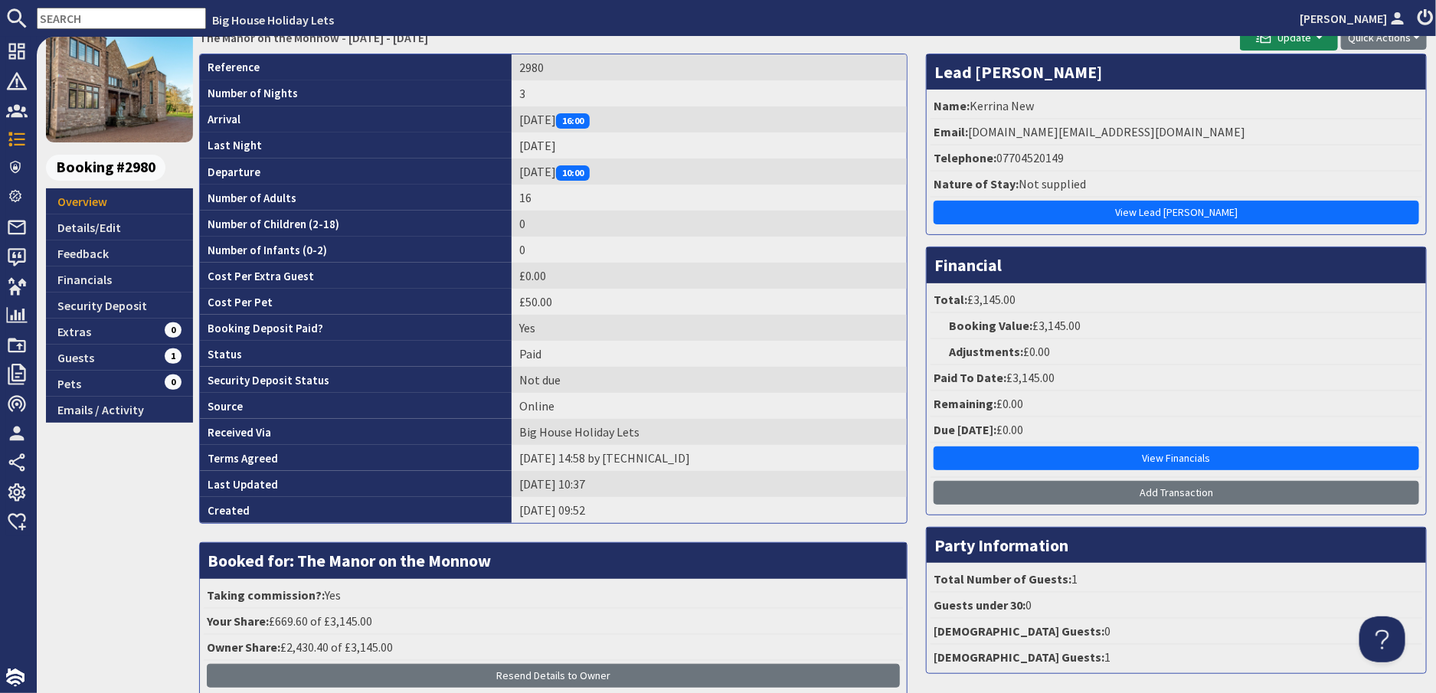
click at [132, 21] on input "text" at bounding box center [121, 18] width 169 height 21
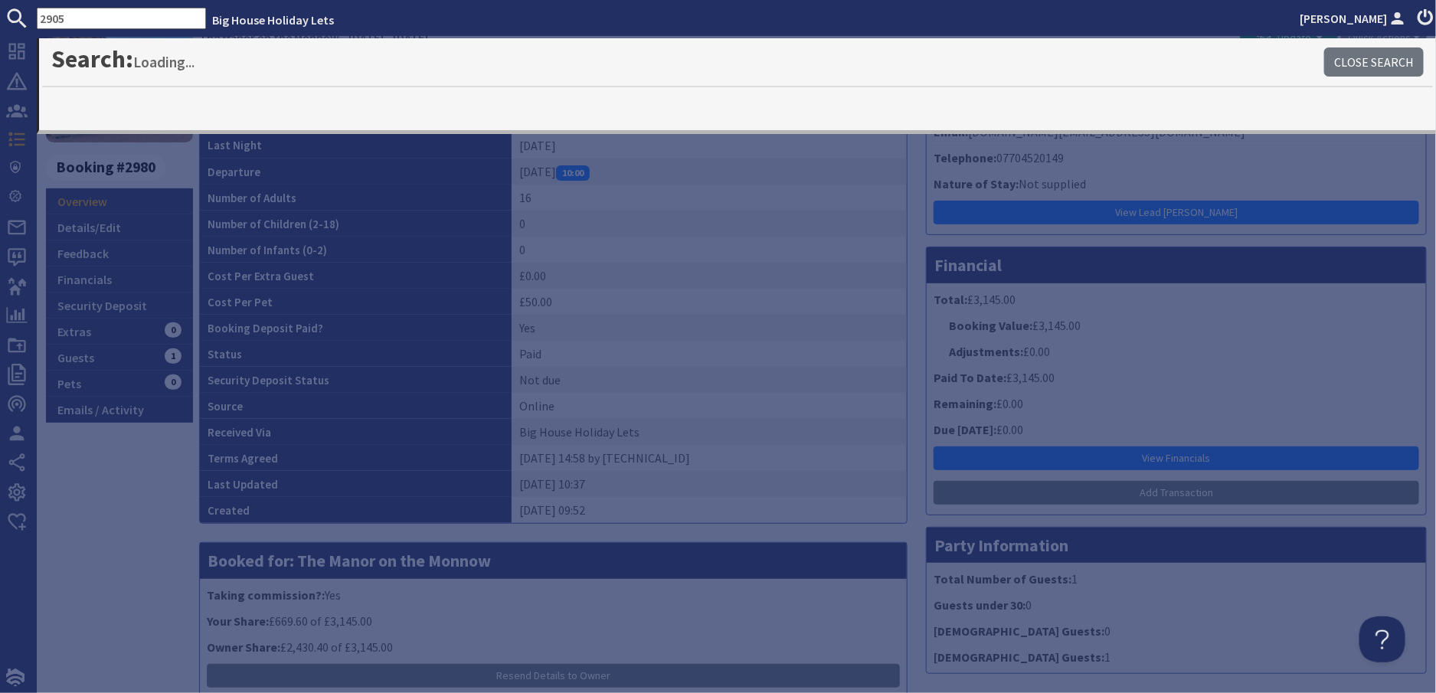
type input "2905"
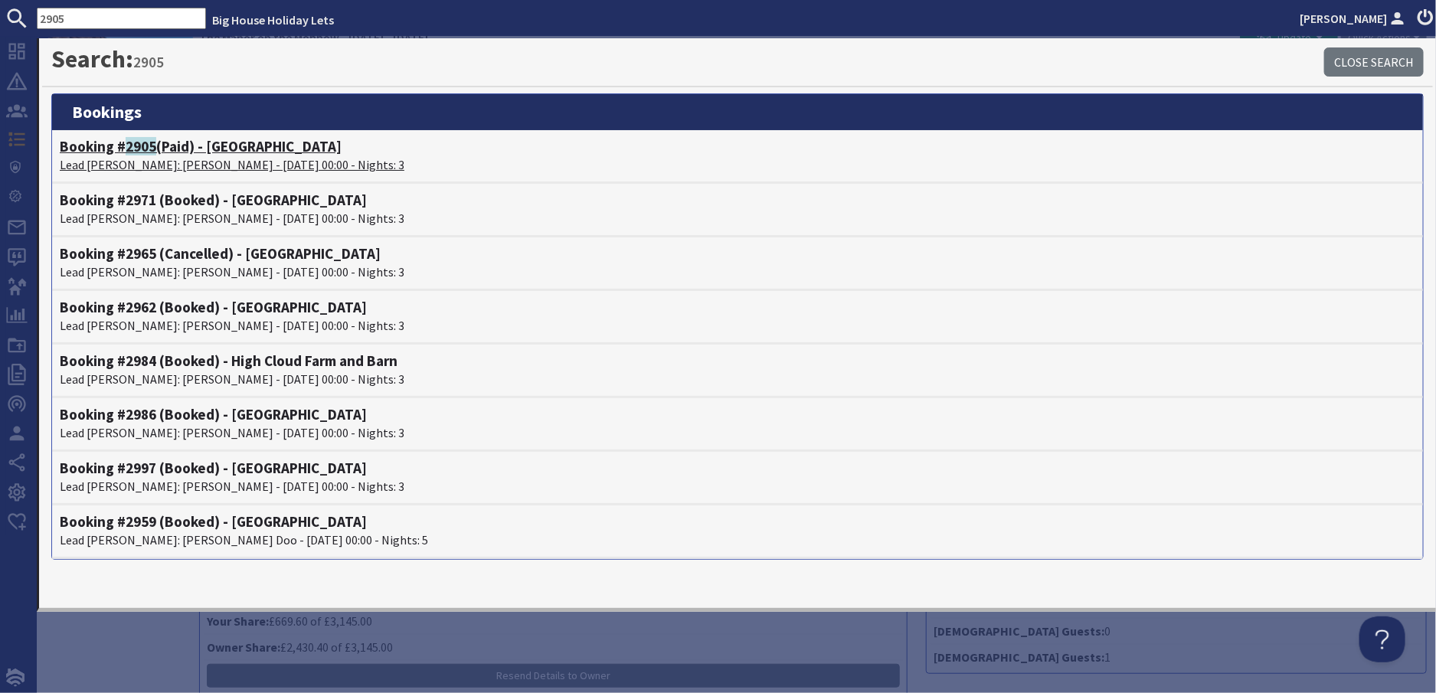
click at [136, 160] on p "Lead Booker: Bob Payne - 07/11/2025 00:00 - Nights: 3" at bounding box center [738, 165] width 1356 height 18
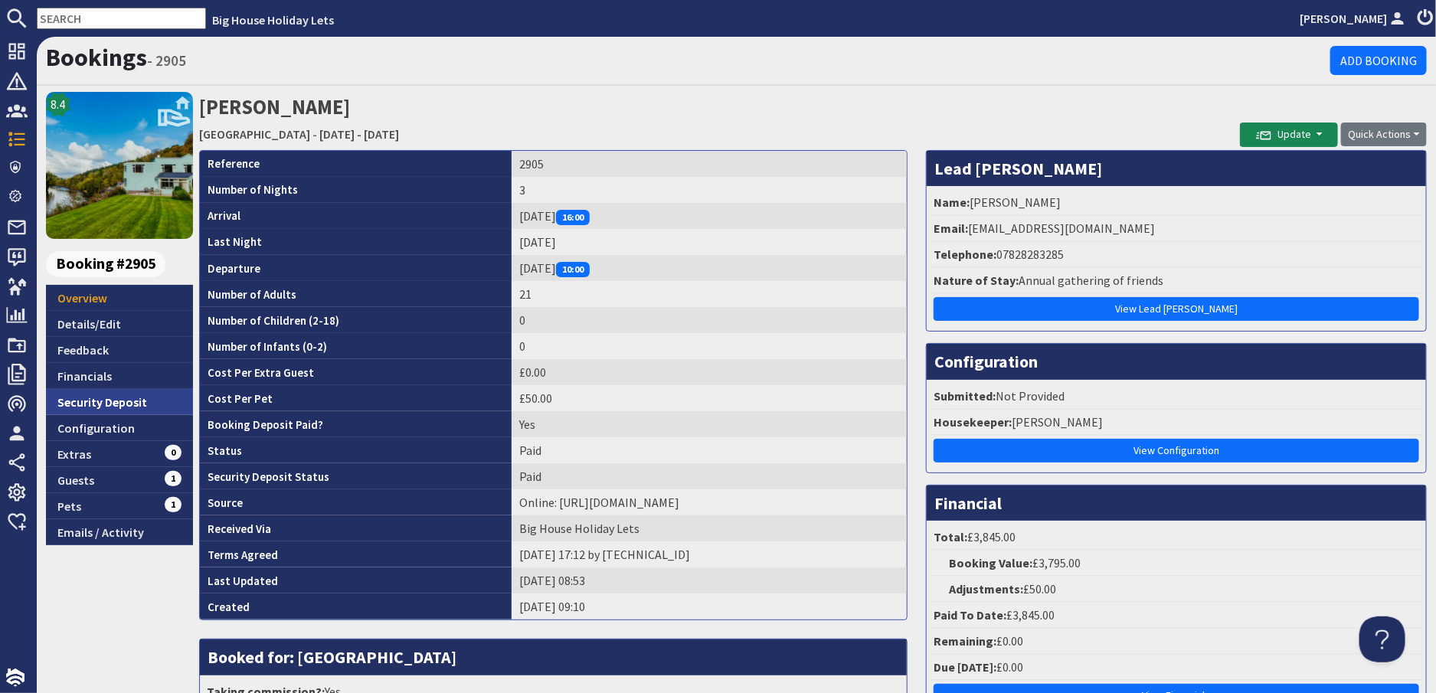
click at [78, 404] on link "Security Deposit" at bounding box center [119, 402] width 147 height 26
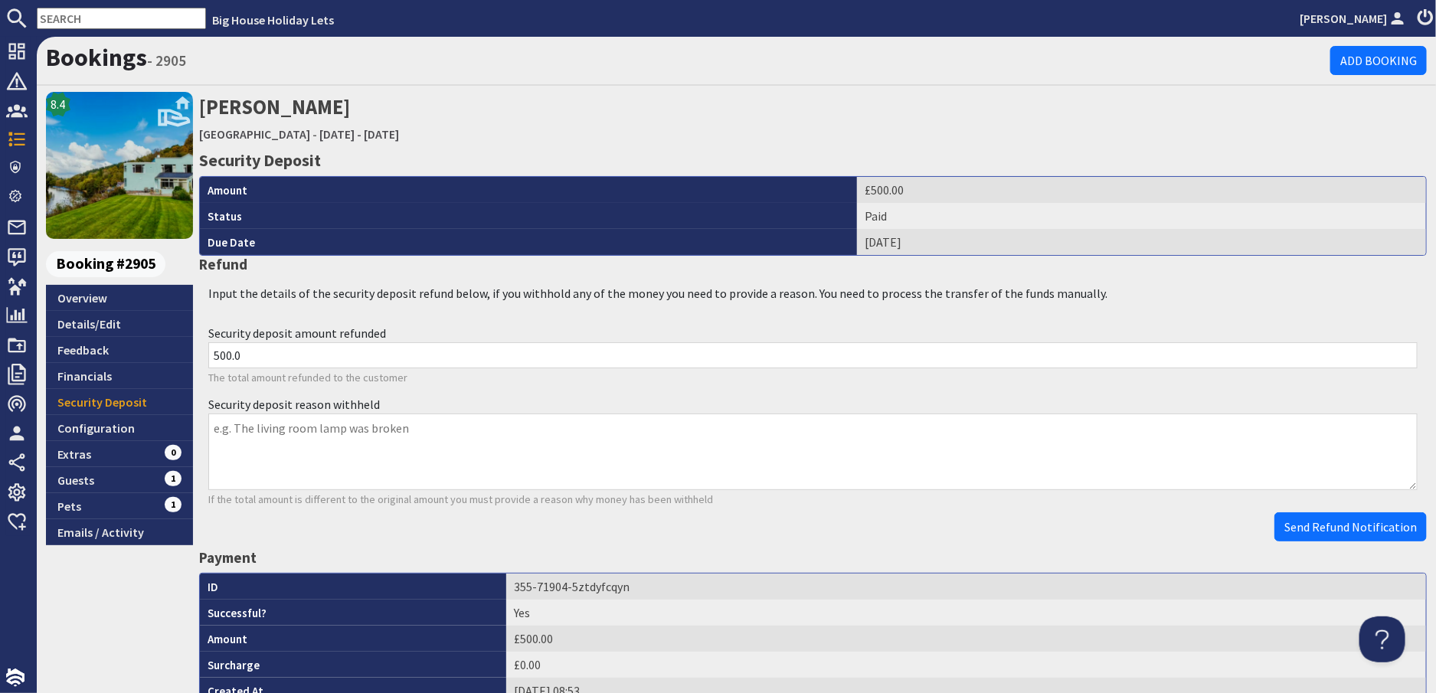
click at [112, 8] on input "text" at bounding box center [121, 18] width 169 height 21
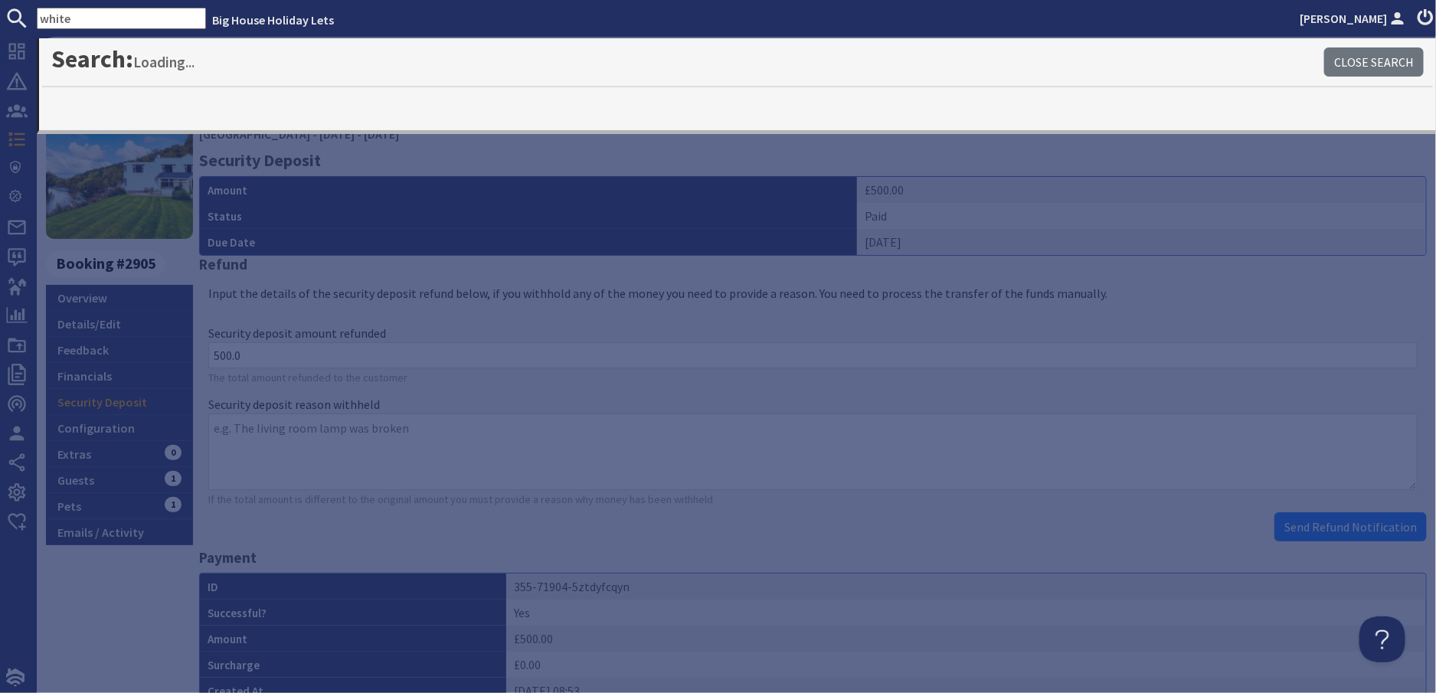
type input "white"
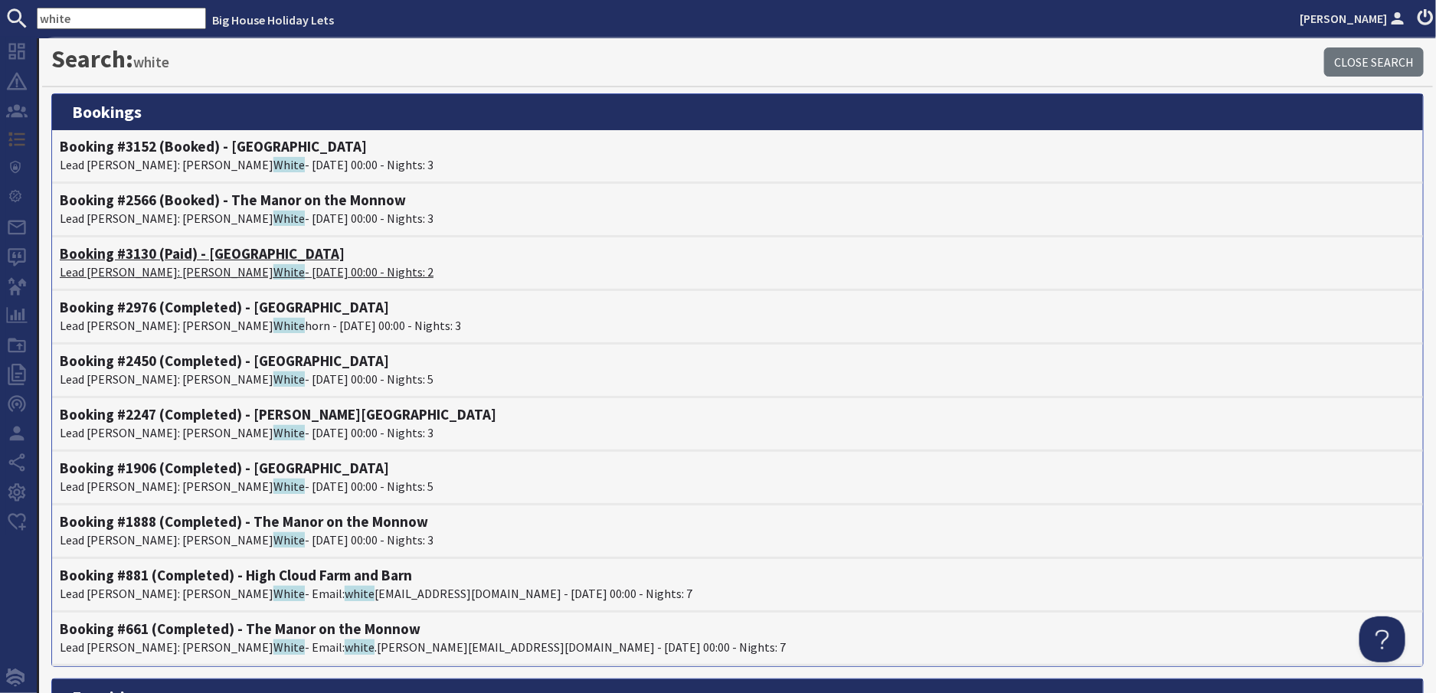
click at [273, 273] on span "White" at bounding box center [288, 271] width 31 height 15
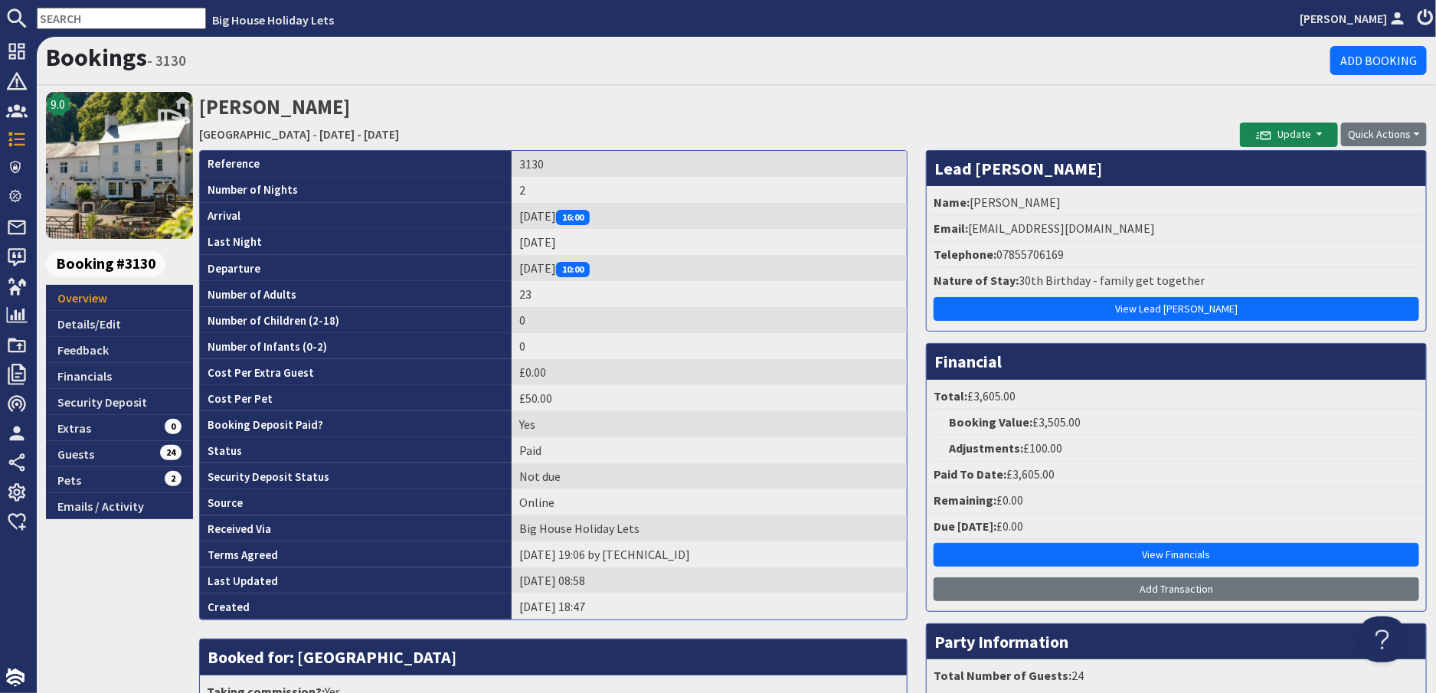
click at [101, 18] on input "text" at bounding box center [121, 18] width 169 height 21
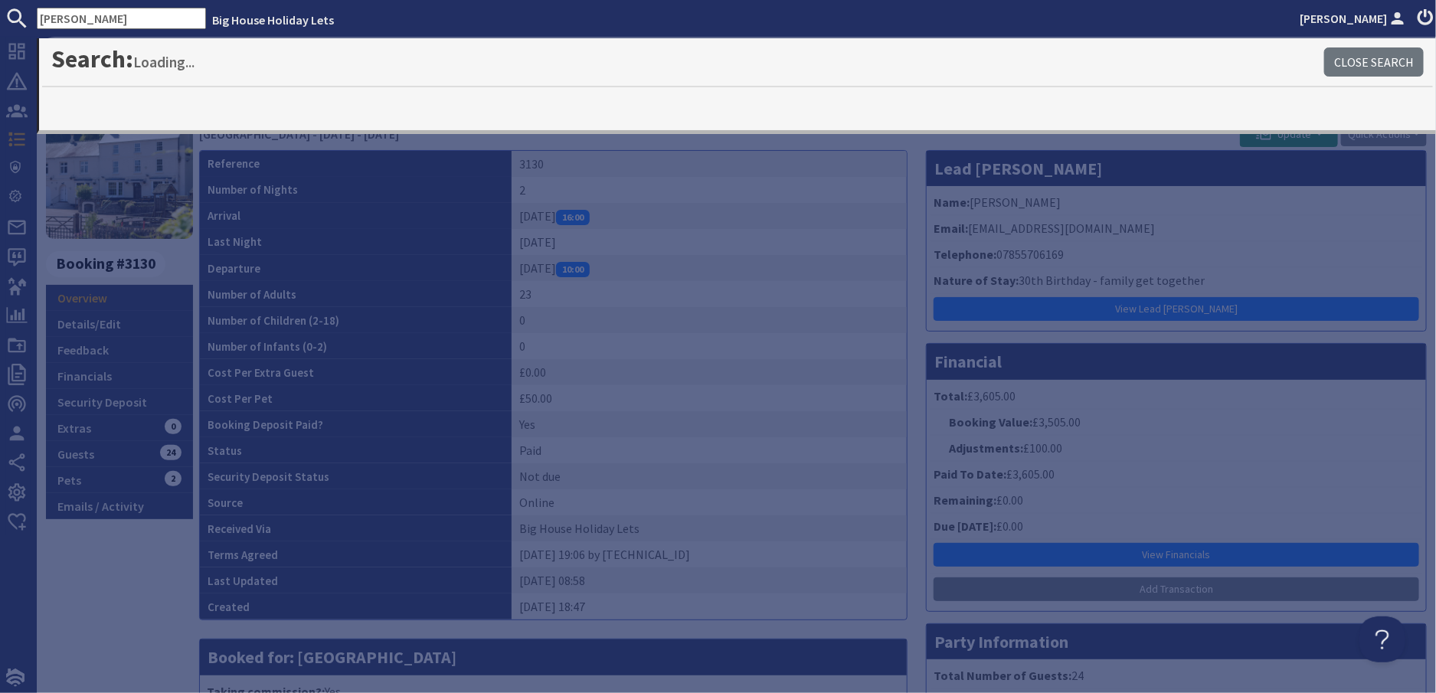
type input "bailey"
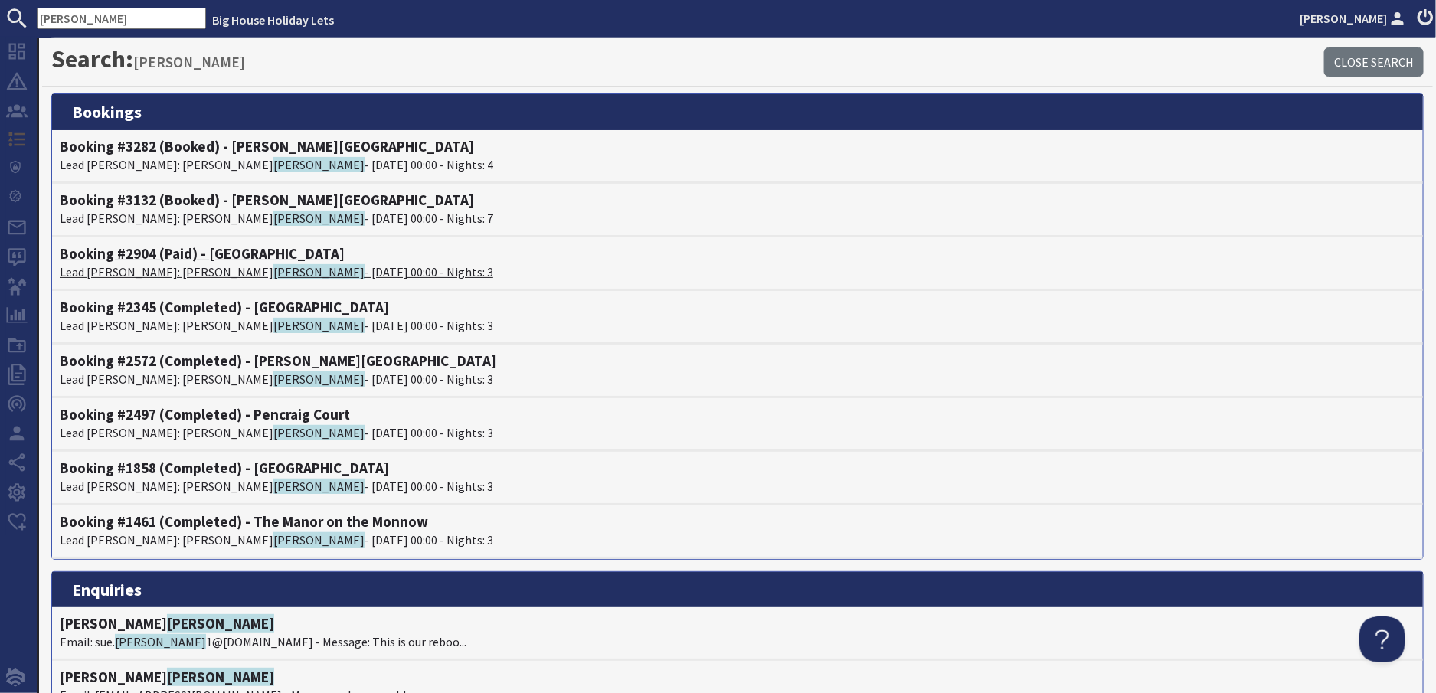
click at [273, 272] on span "Bailey" at bounding box center [318, 271] width 91 height 15
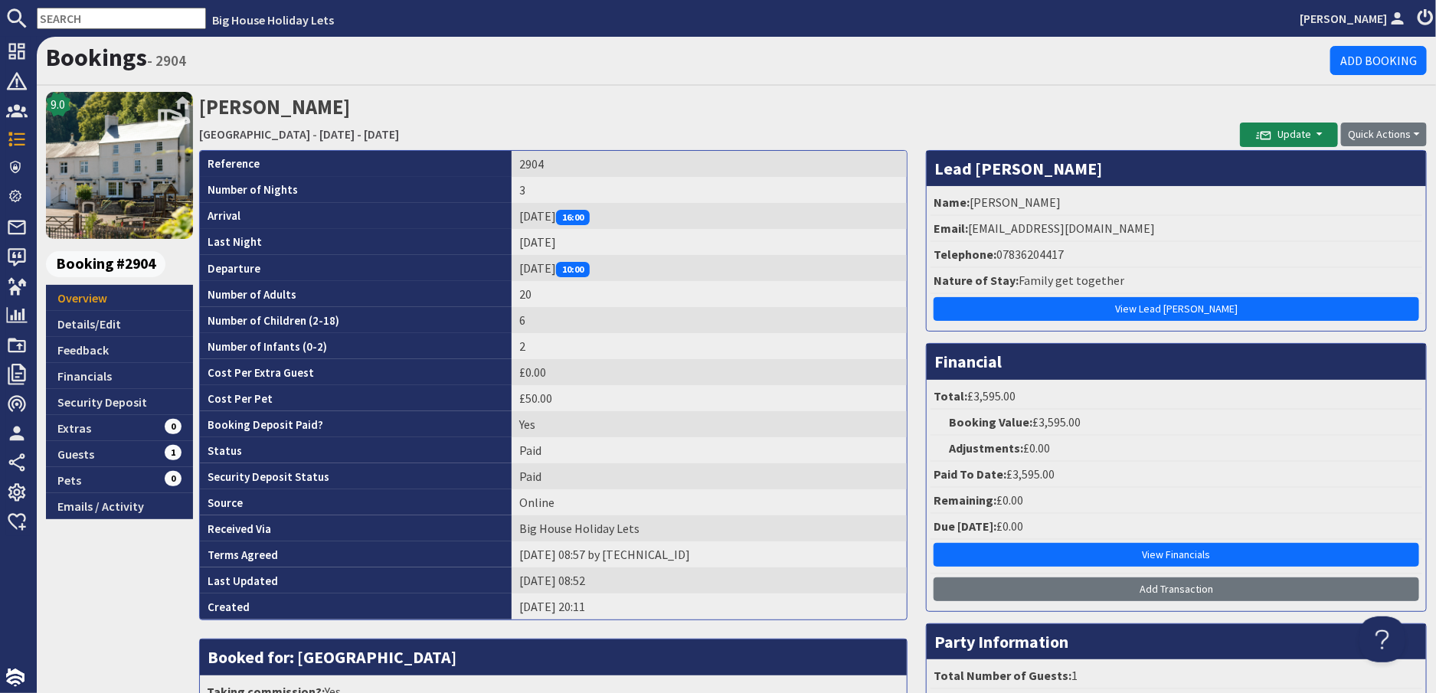
click at [111, 19] on input "text" at bounding box center [121, 18] width 169 height 21
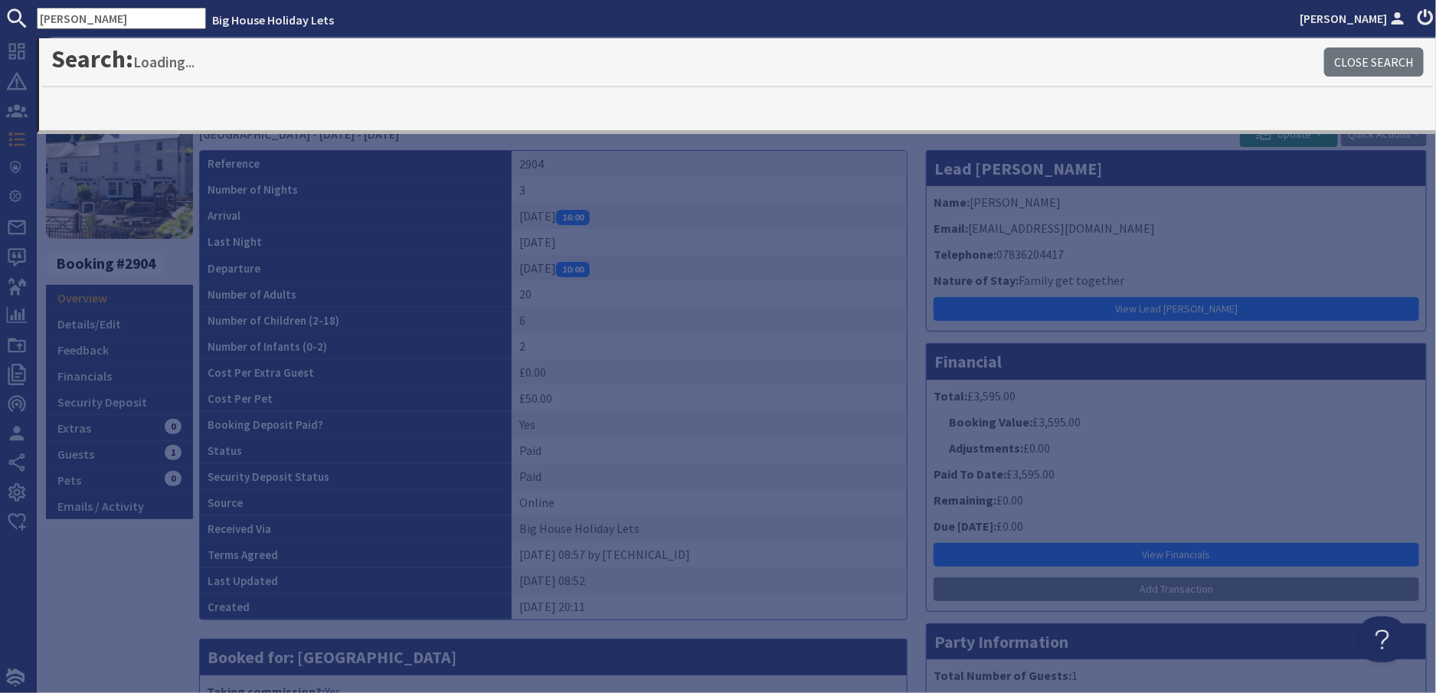
type input "marshall"
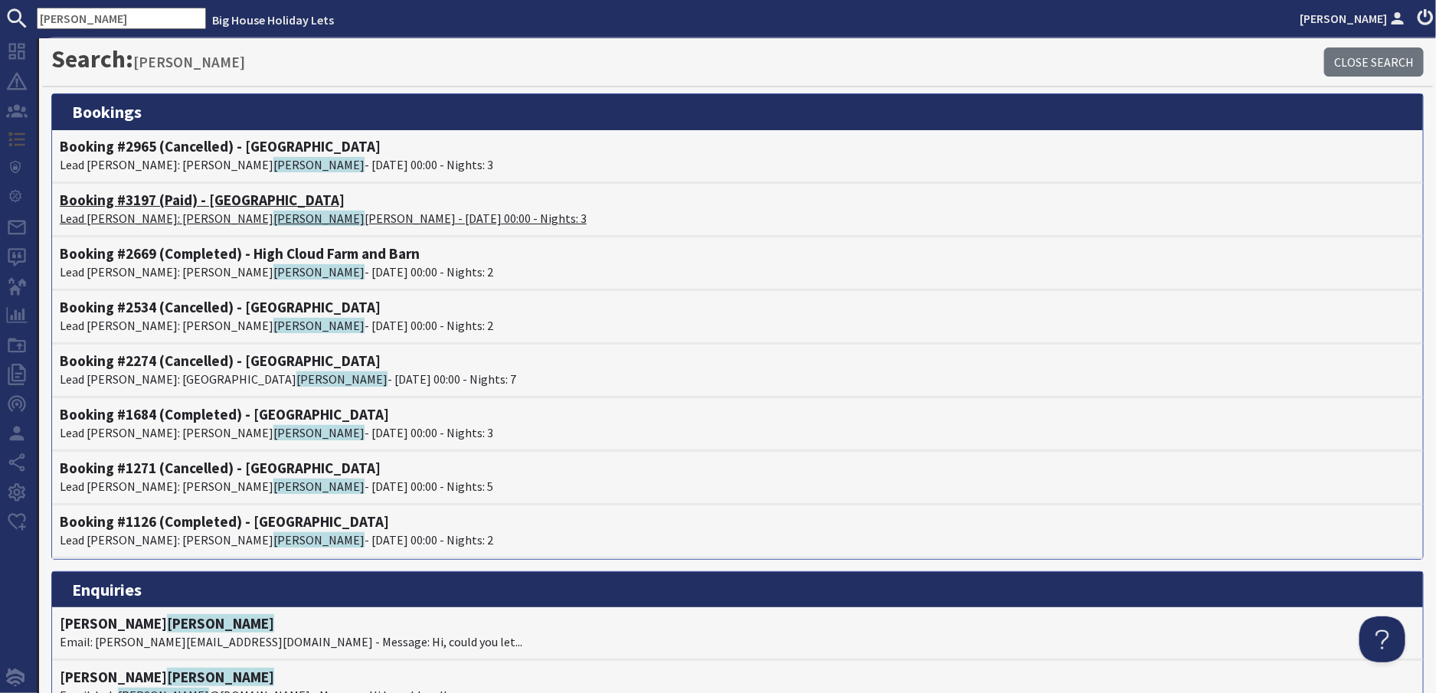
click at [273, 216] on span "Marshall" at bounding box center [318, 218] width 91 height 15
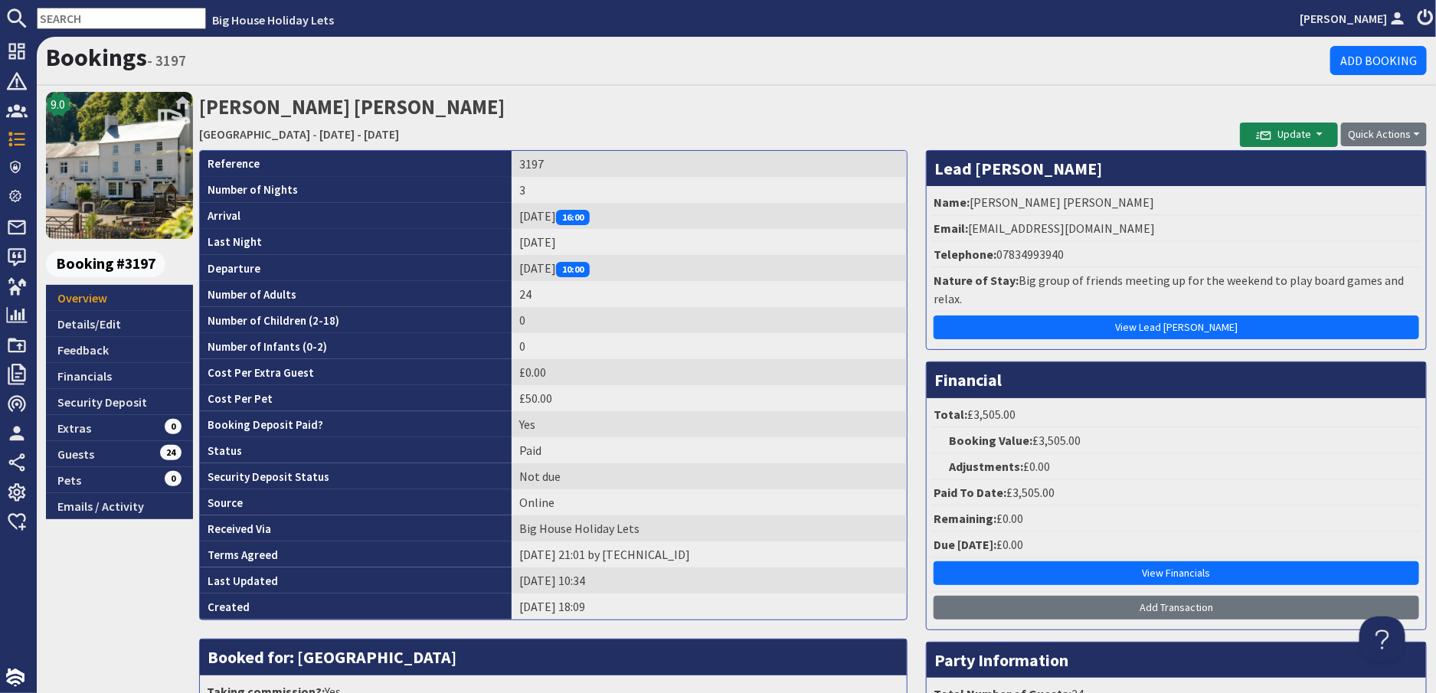
click at [75, 16] on input "text" at bounding box center [121, 18] width 169 height 21
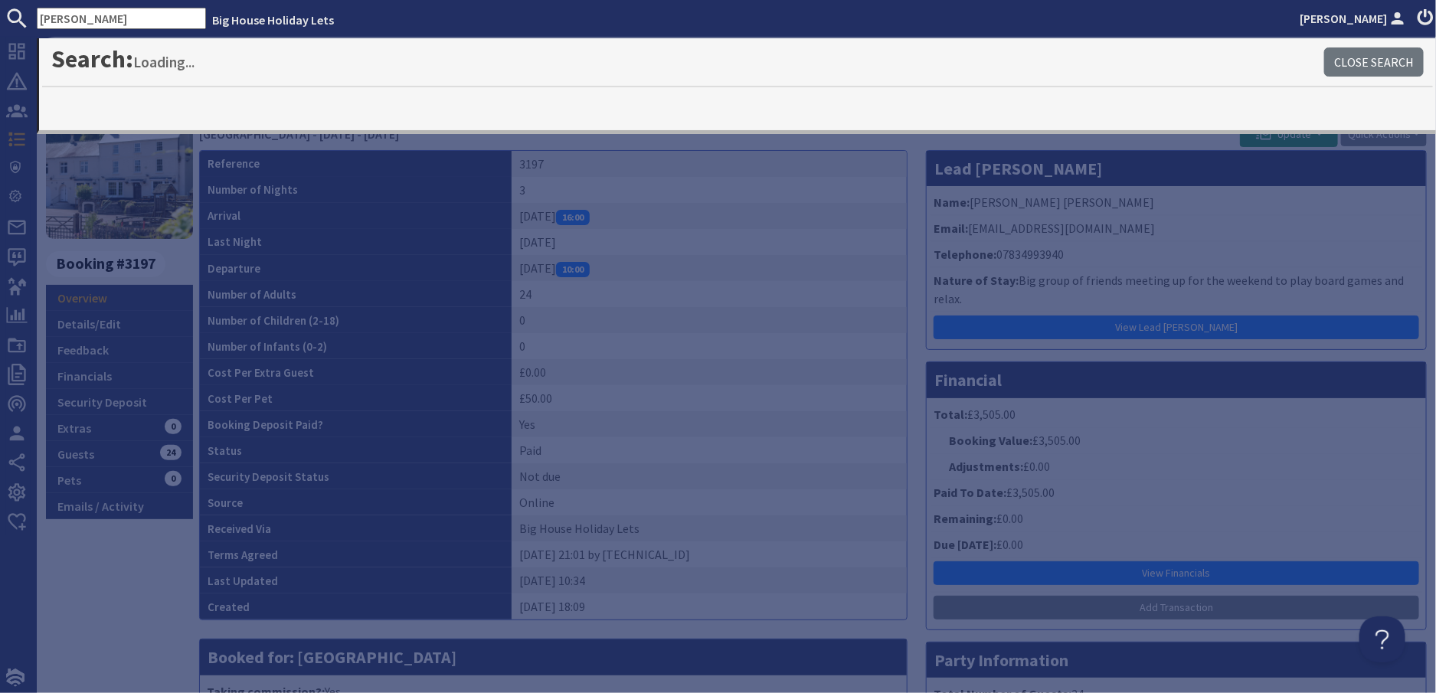
type input "bailey"
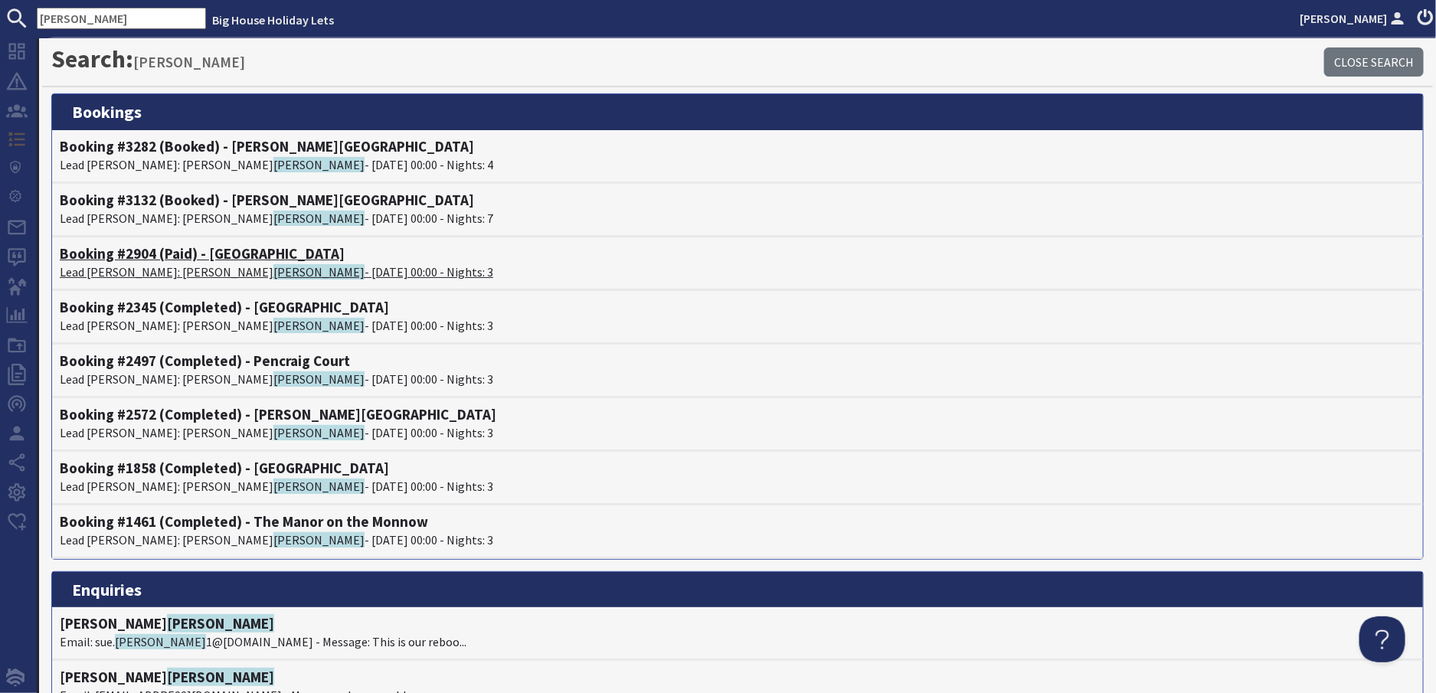
click at [118, 271] on p "Lead Booker: Robert Bailey - 07/11/2025 00:00 - Nights: 3" at bounding box center [738, 272] width 1356 height 18
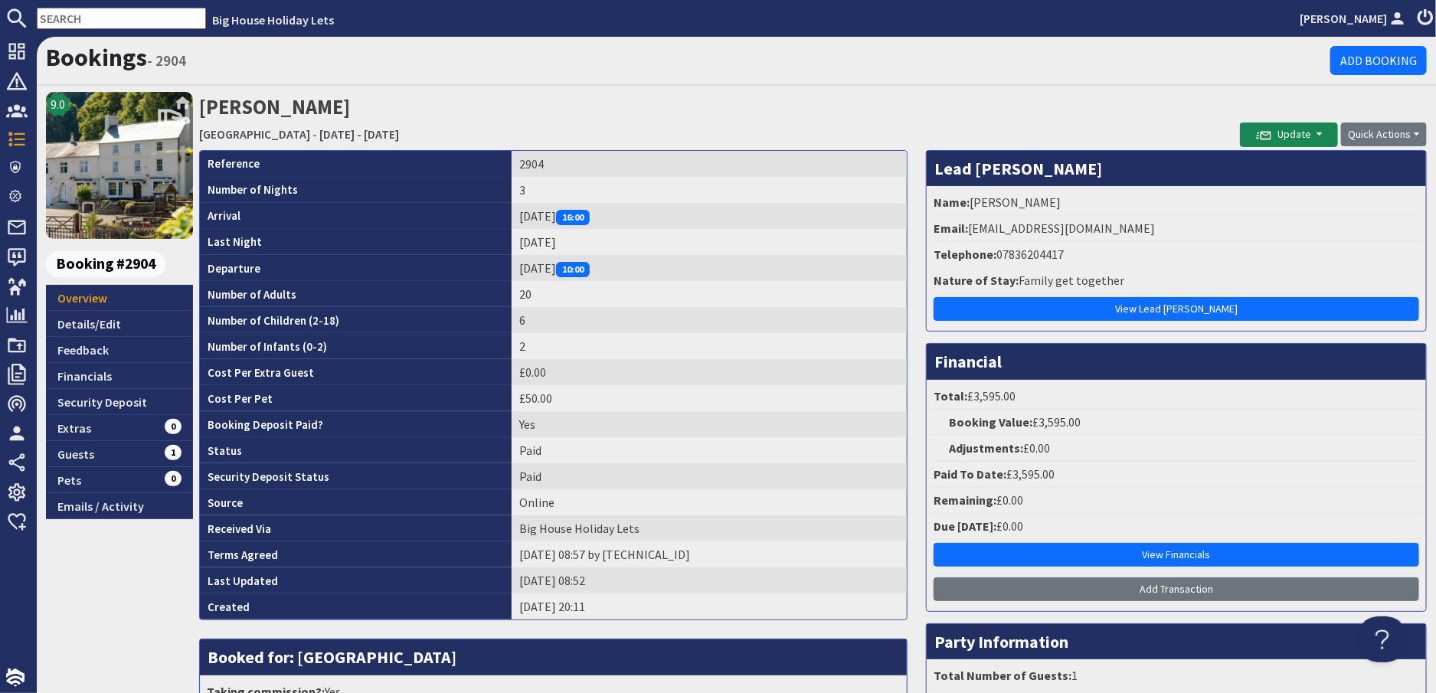
click at [109, 15] on input "text" at bounding box center [121, 18] width 169 height 21
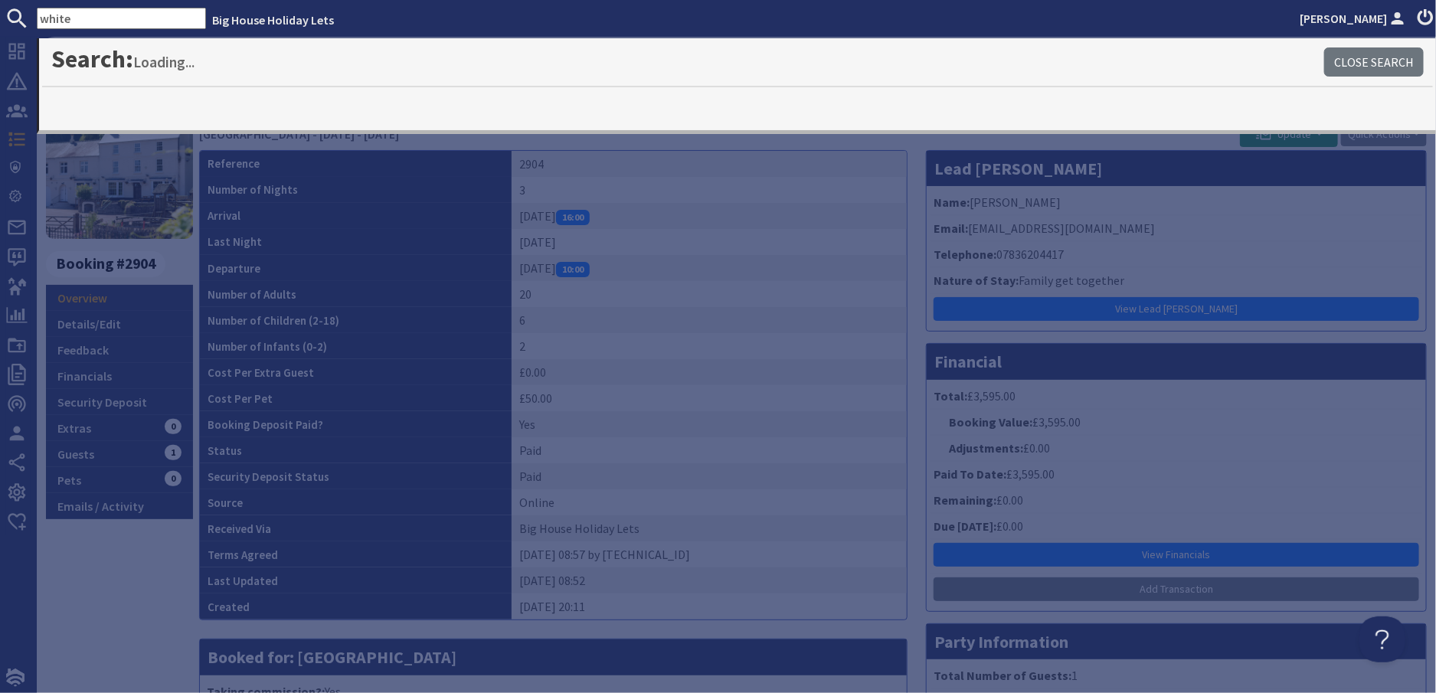
type input "white"
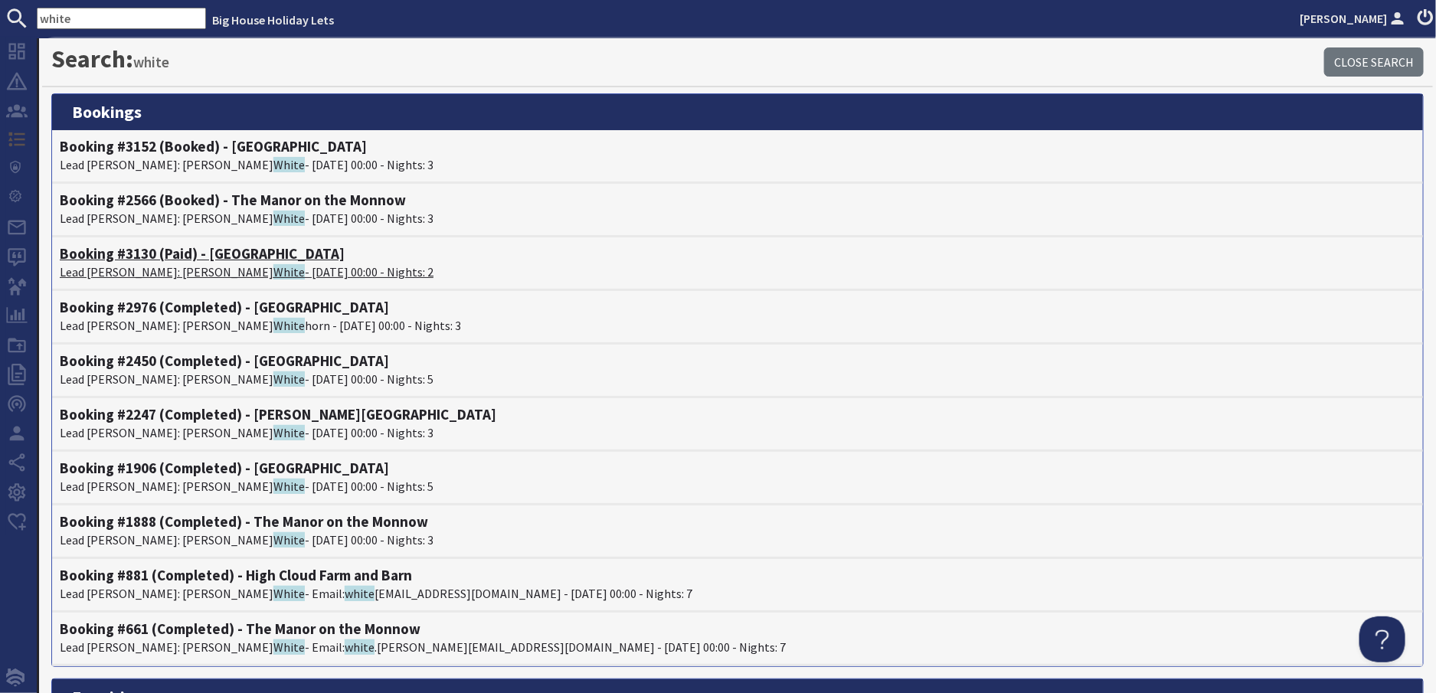
click at [273, 267] on span "White" at bounding box center [288, 271] width 31 height 15
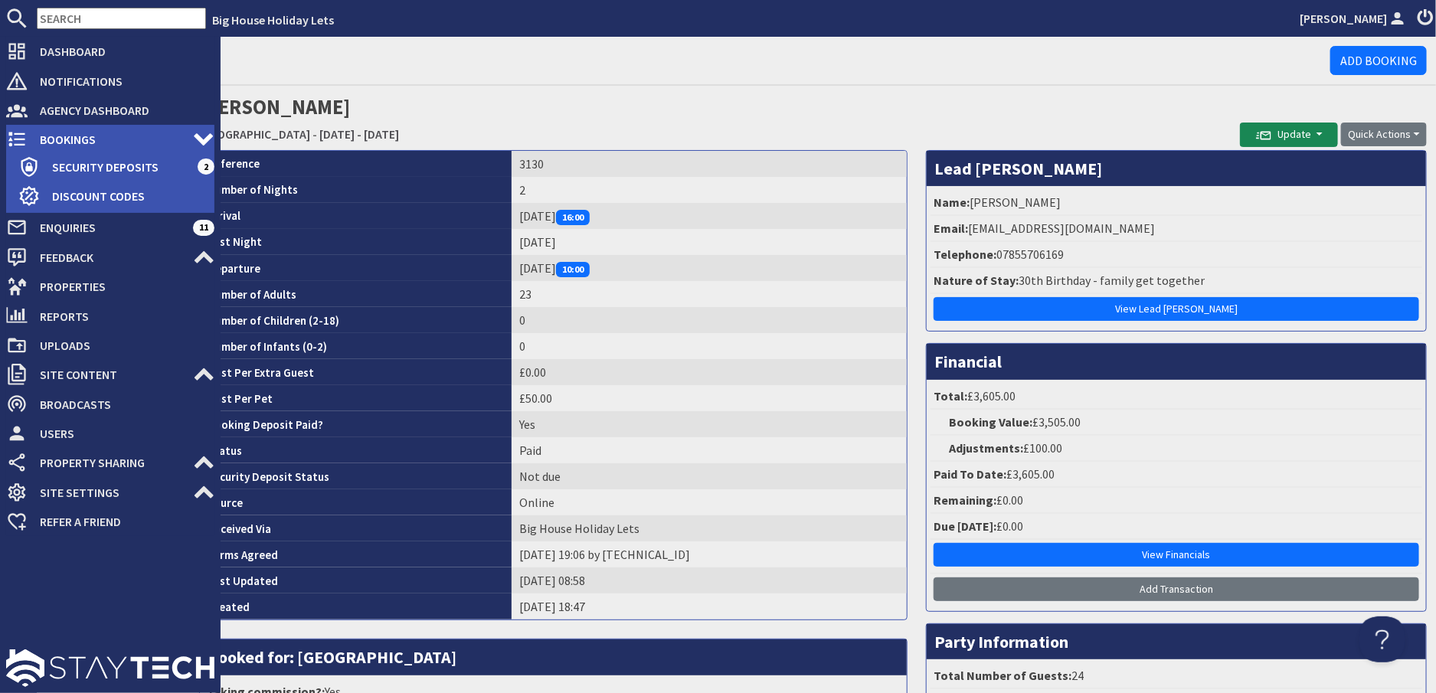
click at [79, 137] on span "Bookings" at bounding box center [110, 139] width 165 height 25
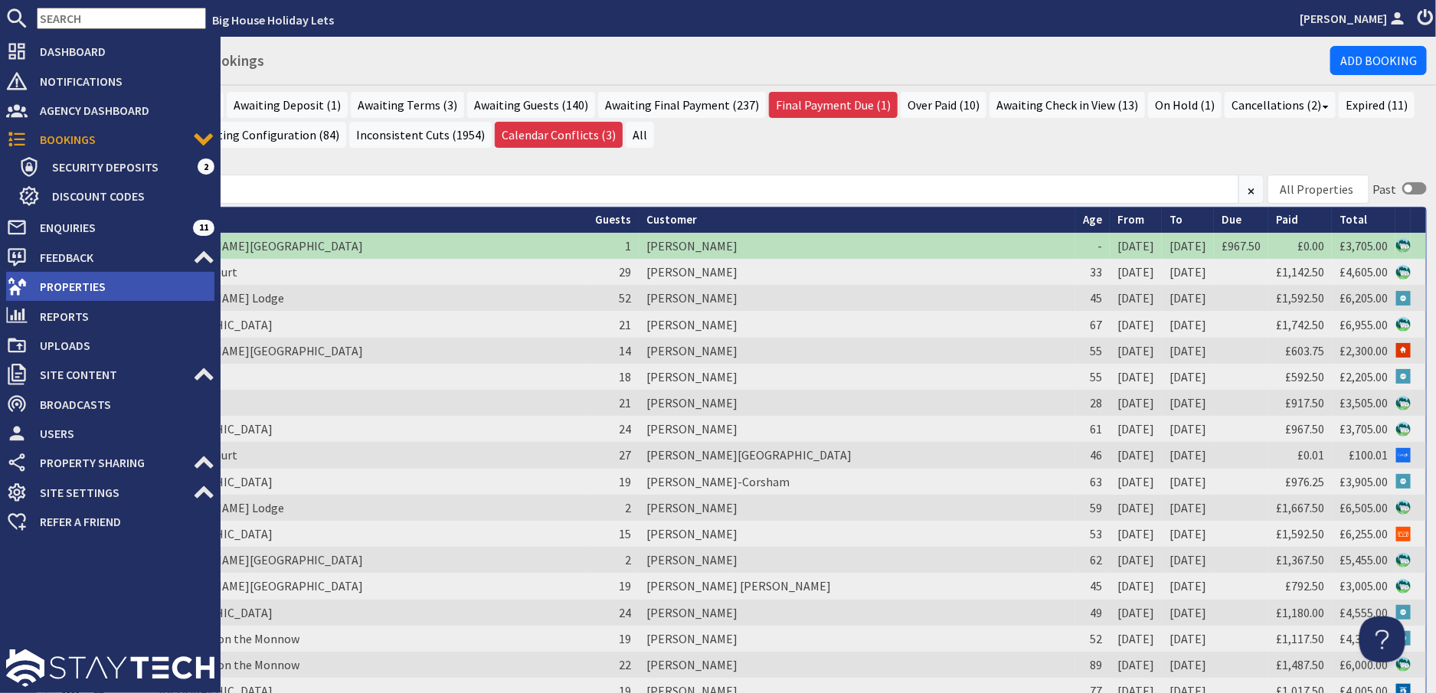
click at [58, 280] on span "Properties" at bounding box center [121, 286] width 187 height 25
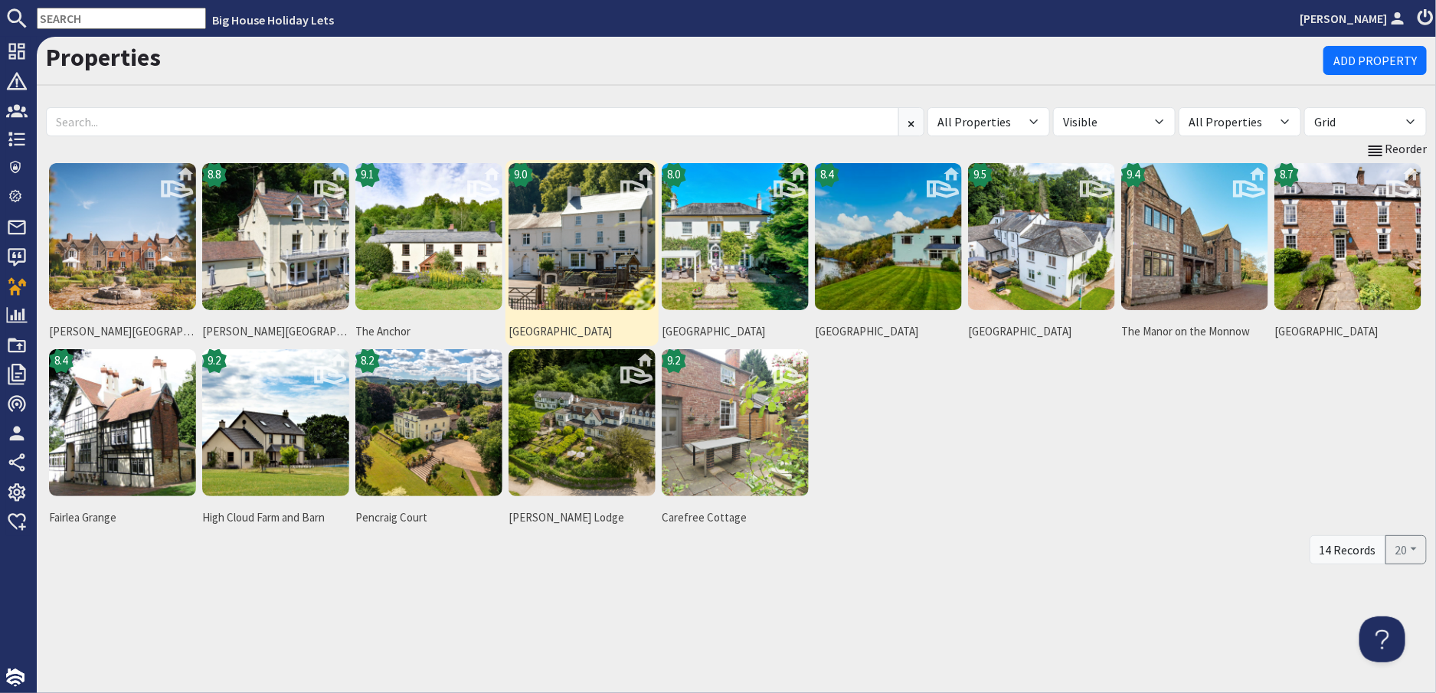
click at [560, 257] on img at bounding box center [582, 236] width 147 height 147
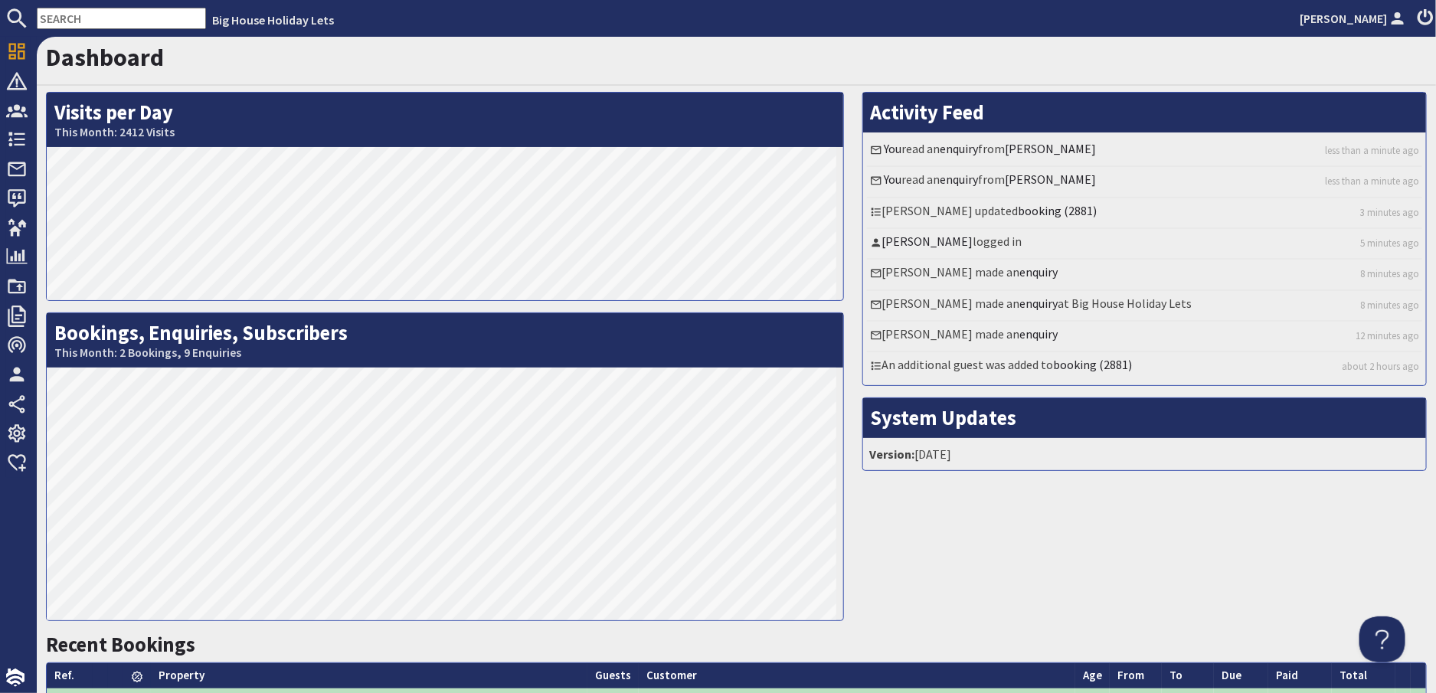
click at [110, 19] on input "text" at bounding box center [121, 18] width 169 height 21
click at [132, 22] on input "text" at bounding box center [121, 18] width 169 height 21
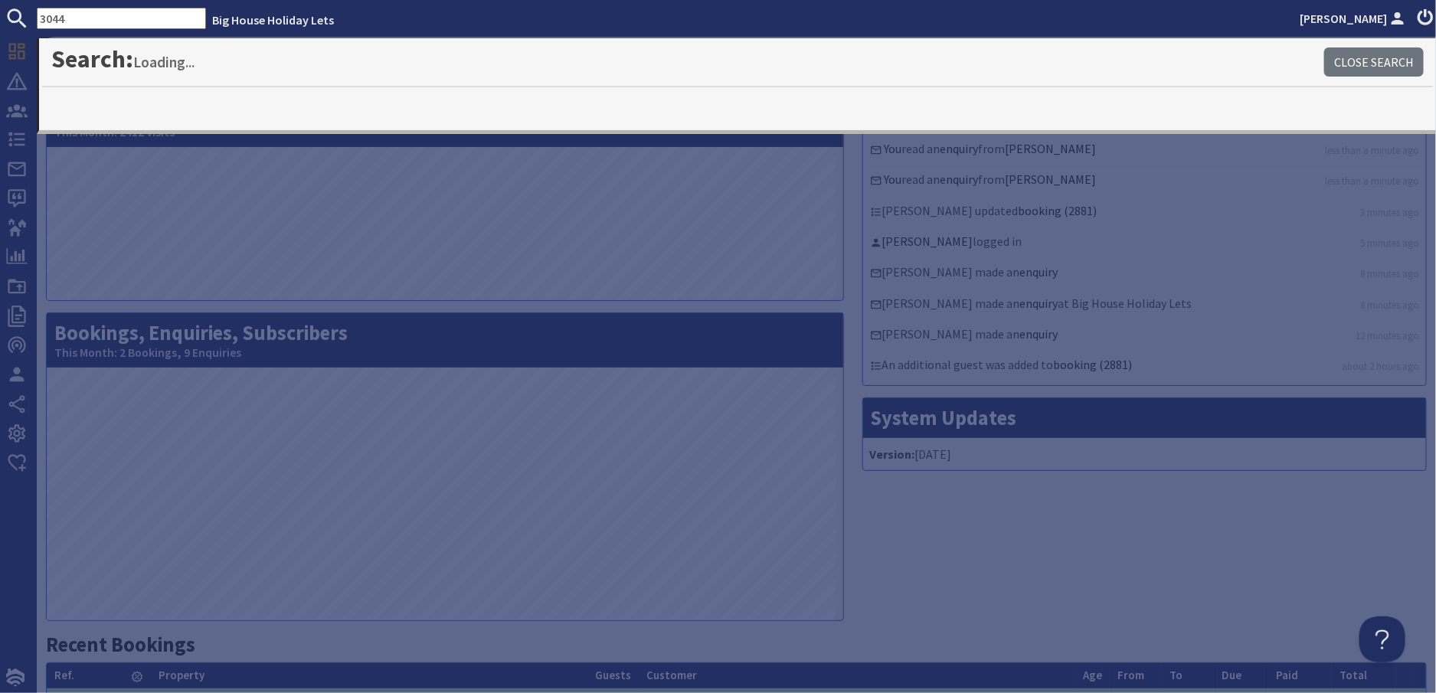
type input "3044"
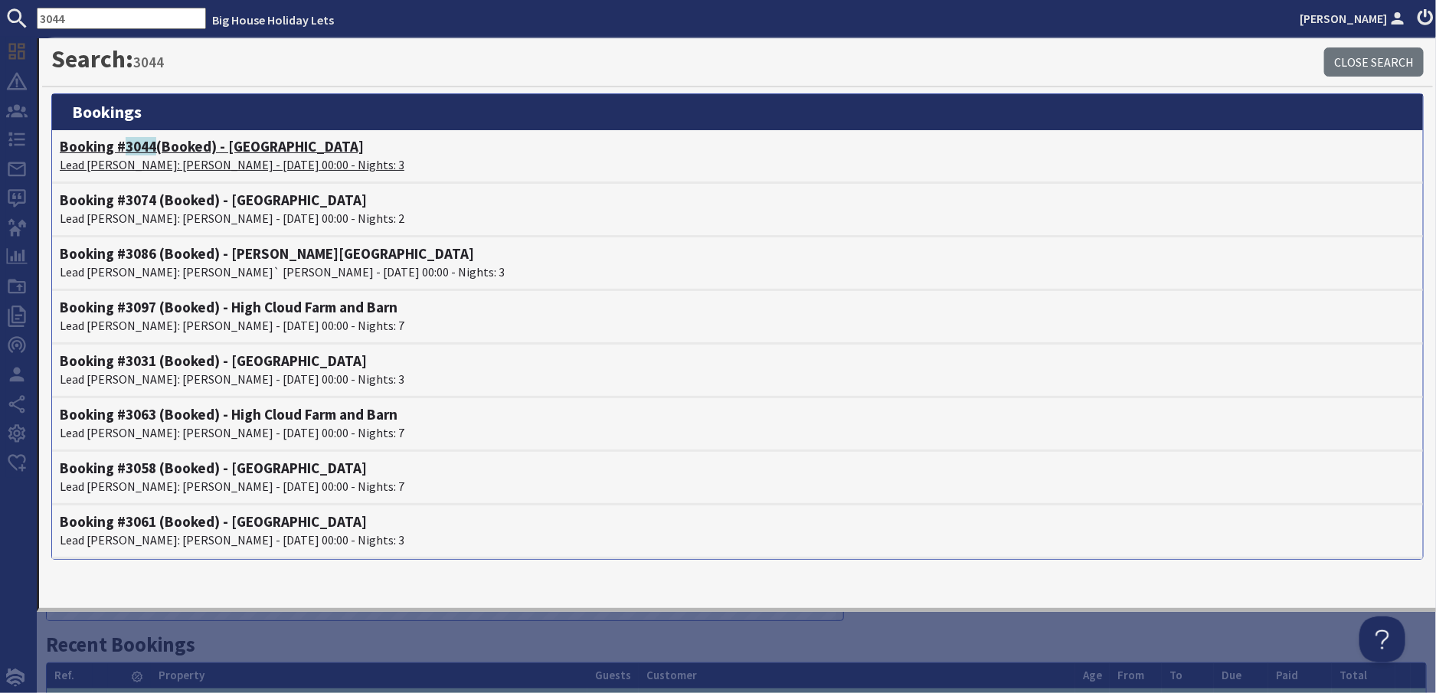
click at [165, 154] on h4 "Booking # 3044 (Booked) - Wye Rapids House" at bounding box center [738, 147] width 1356 height 18
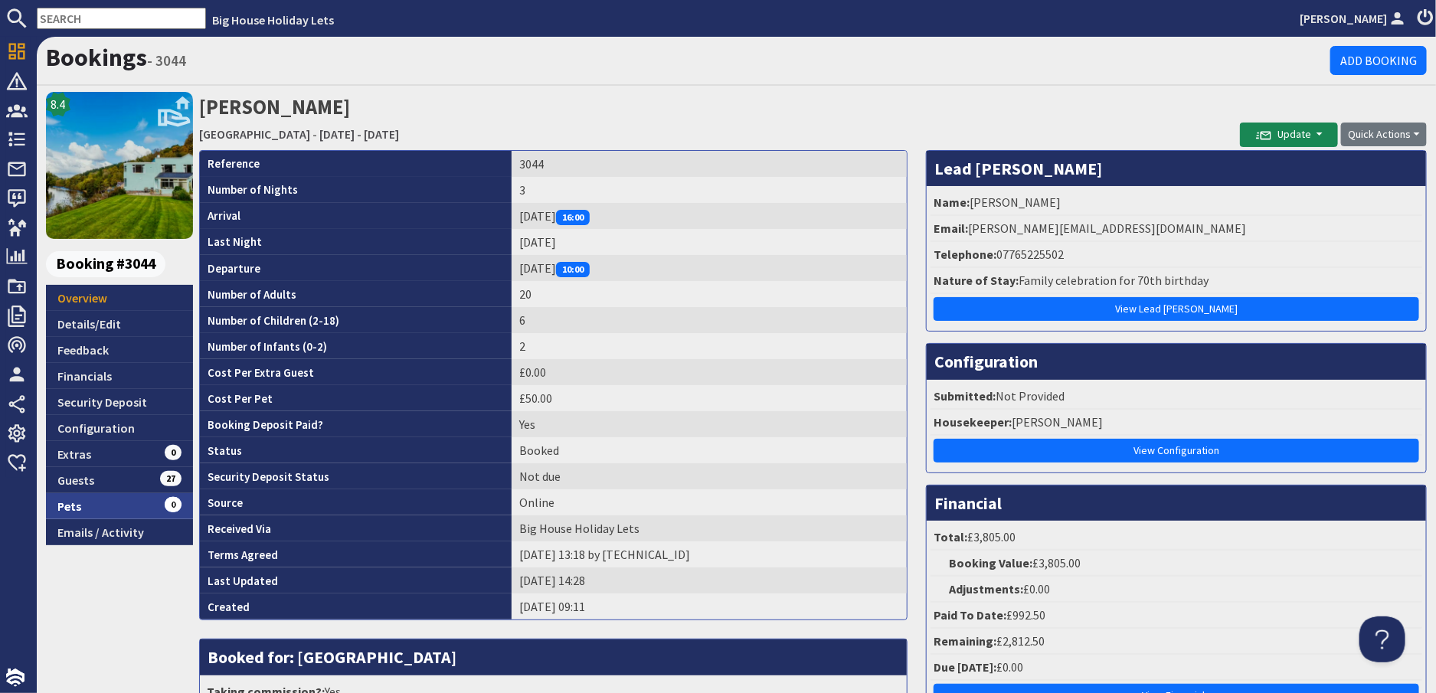
click at [73, 499] on link "Pets 0" at bounding box center [119, 506] width 147 height 26
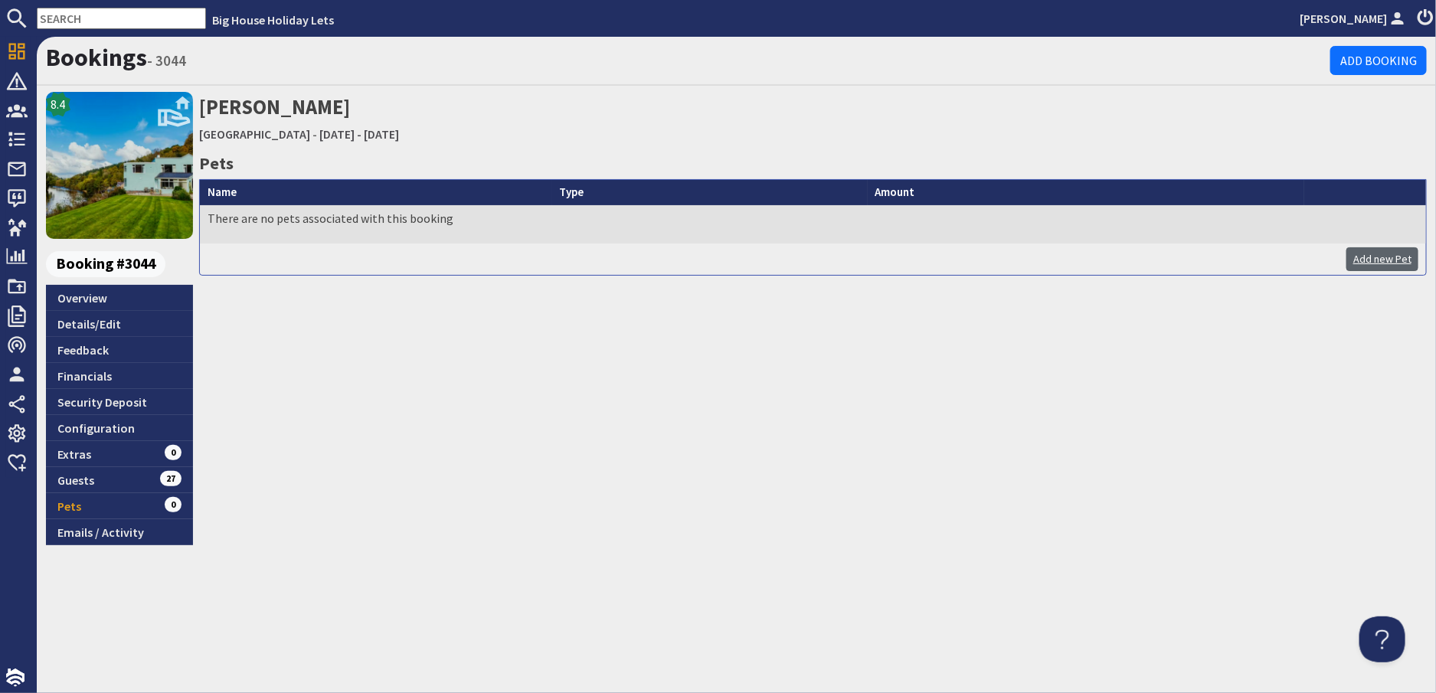
click at [1375, 260] on link "Add new Pet" at bounding box center [1383, 259] width 72 height 24
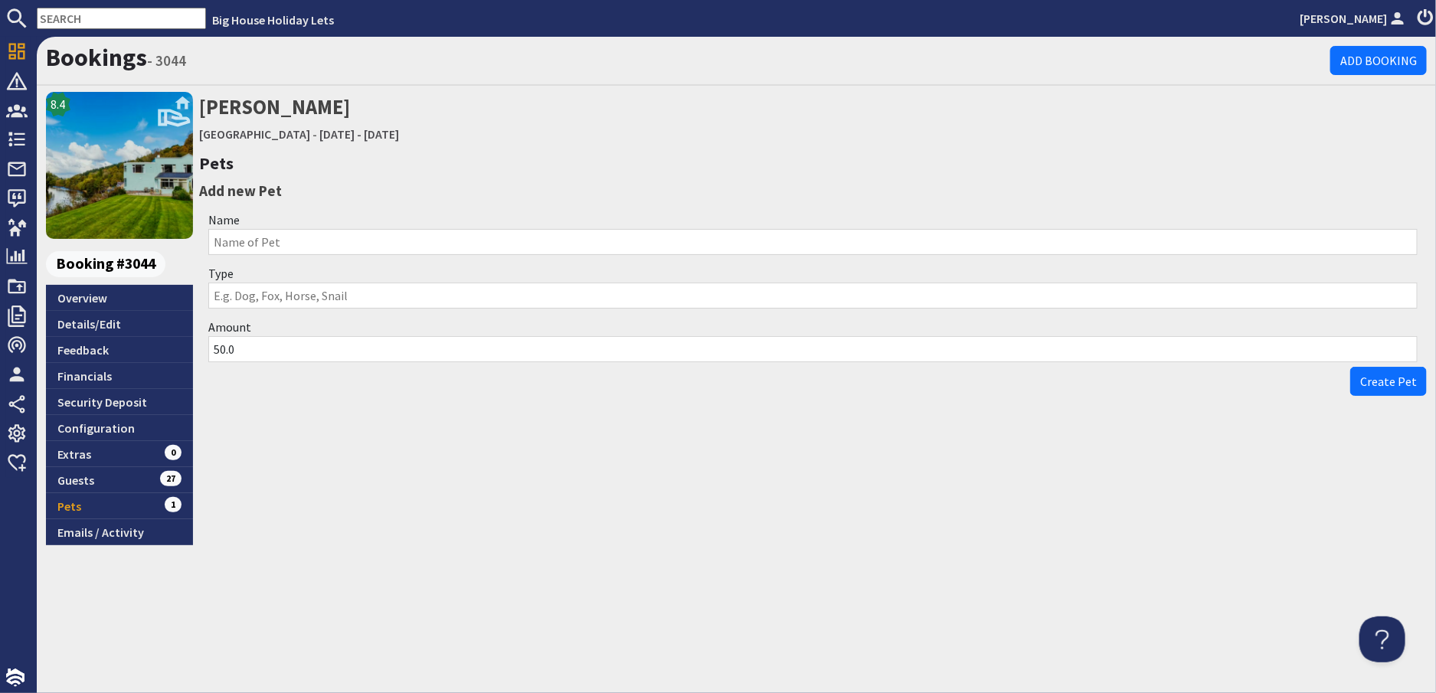
click at [228, 298] on input "Type" at bounding box center [813, 296] width 1210 height 26
type input "3 x dogs"
drag, startPoint x: 247, startPoint y: 351, endPoint x: 183, endPoint y: 346, distance: 63.7
click at [183, 346] on div "8.4 Booking #3044 Overview Details/Edit Feedback Financials Security Deposit Co…" at bounding box center [737, 319] width 1400 height 454
type input "150.00"
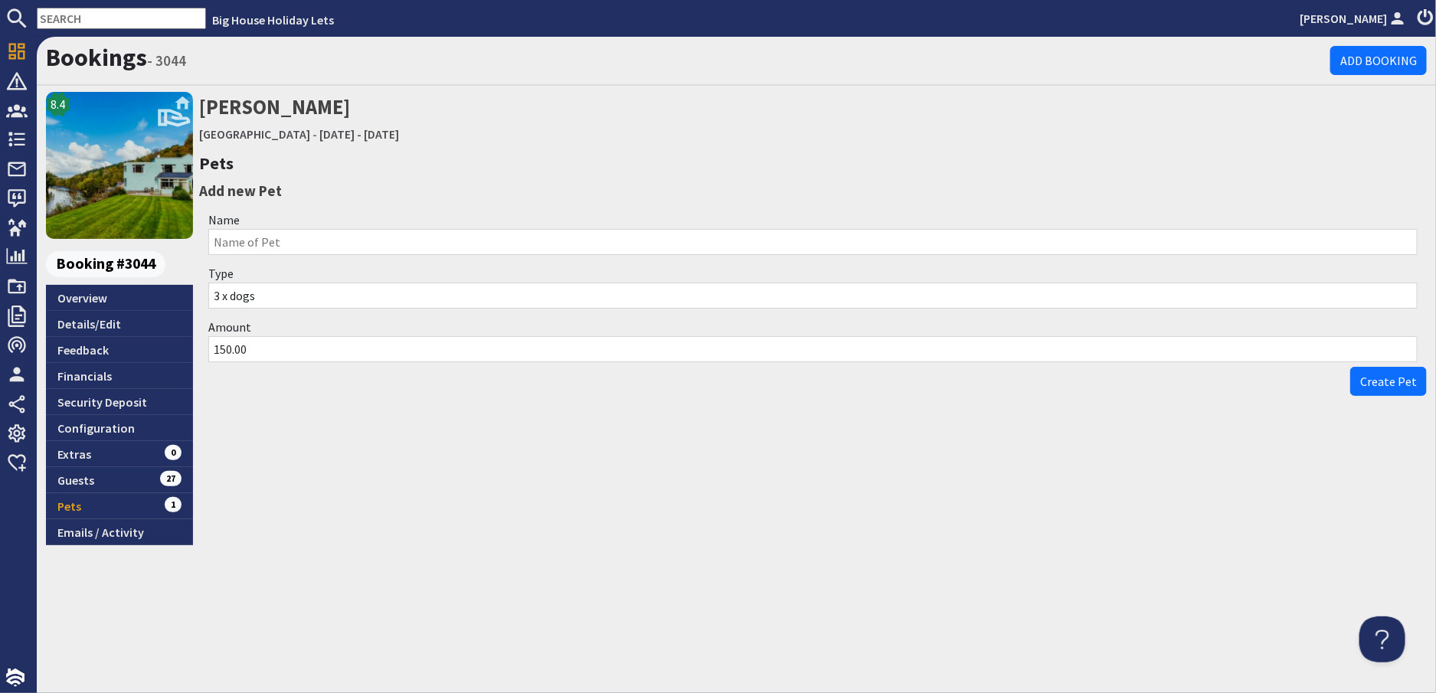
click at [1374, 380] on span "Create Pet" at bounding box center [1389, 381] width 57 height 15
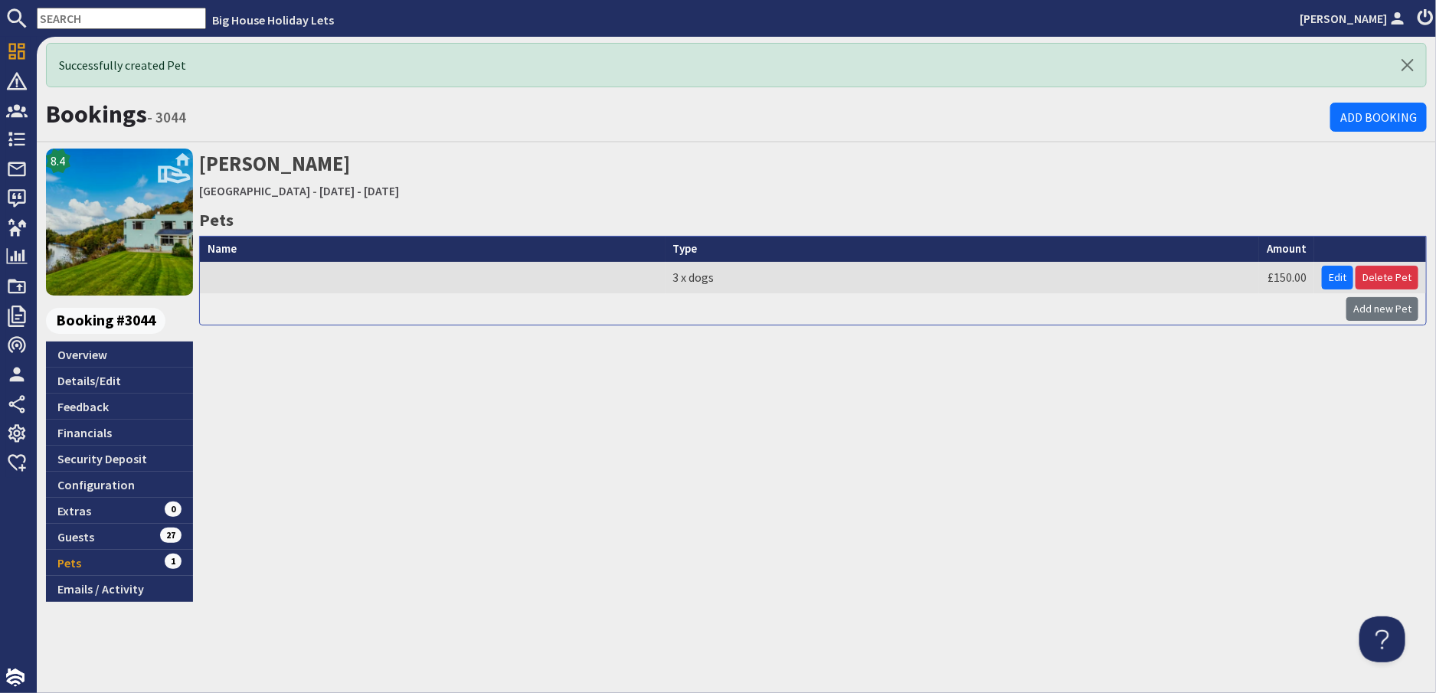
click at [983, 173] on h2 "Sian Harris Wye Rapids House - Friday 19/12/2025 - Sunday 21/12/2025" at bounding box center [813, 176] width 1228 height 54
click at [97, 588] on link "Emails / Activity" at bounding box center [119, 589] width 147 height 26
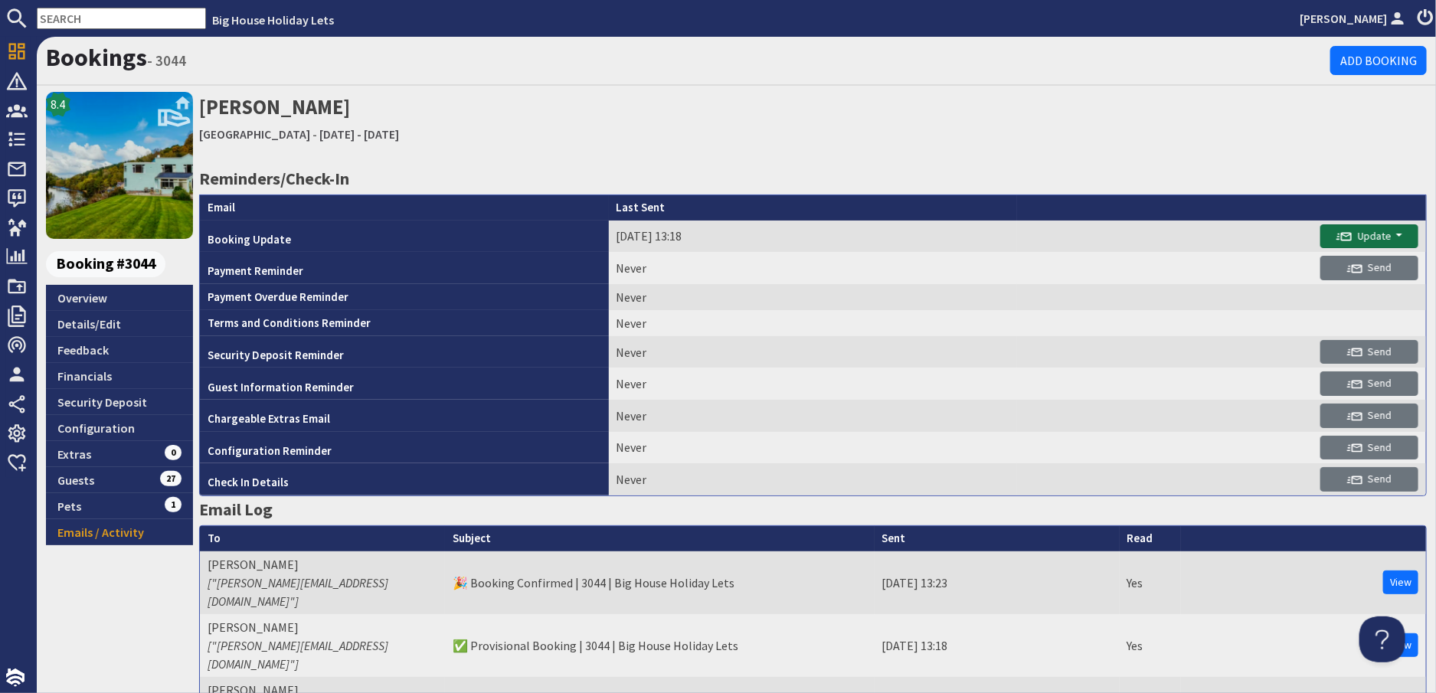
click at [1348, 229] on span "Update" at bounding box center [1364, 236] width 55 height 14
click at [1308, 267] on button "Send Booking Update Email" at bounding box center [1322, 268] width 170 height 25
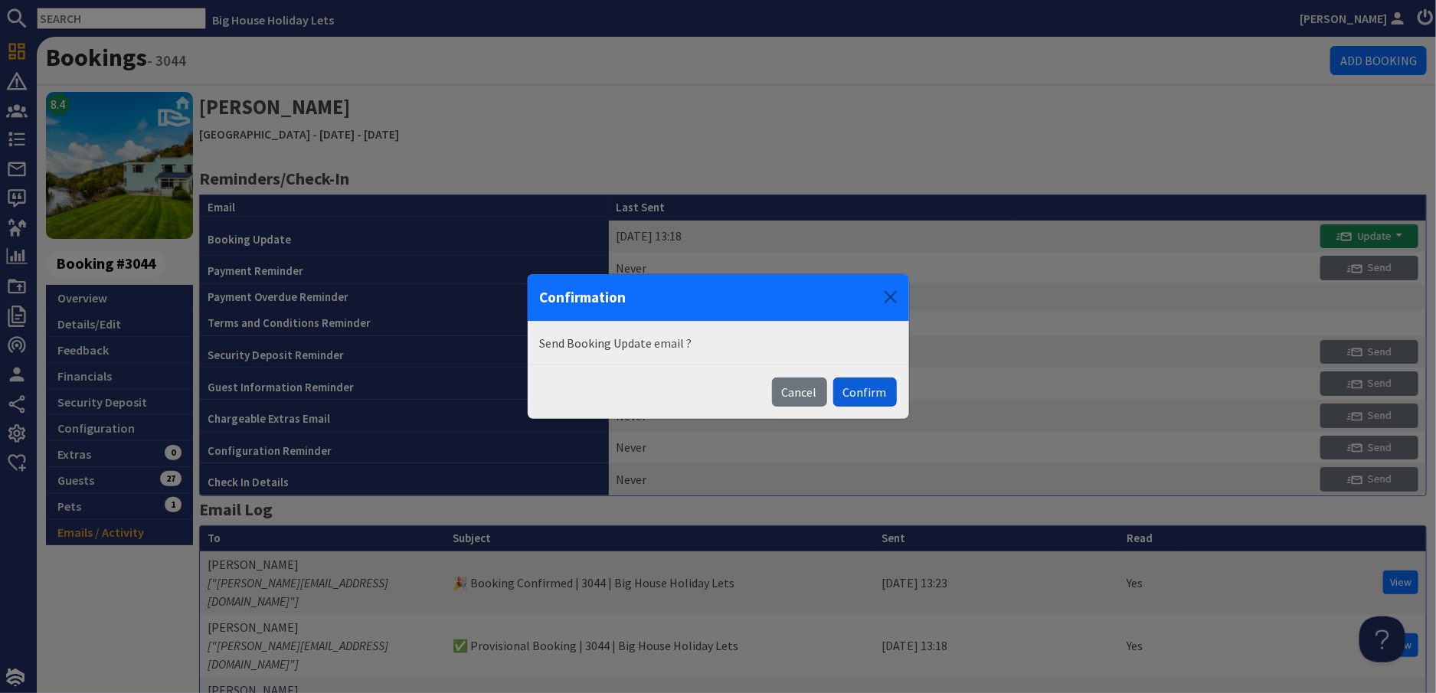
click at [884, 395] on button "Confirm" at bounding box center [865, 392] width 64 height 29
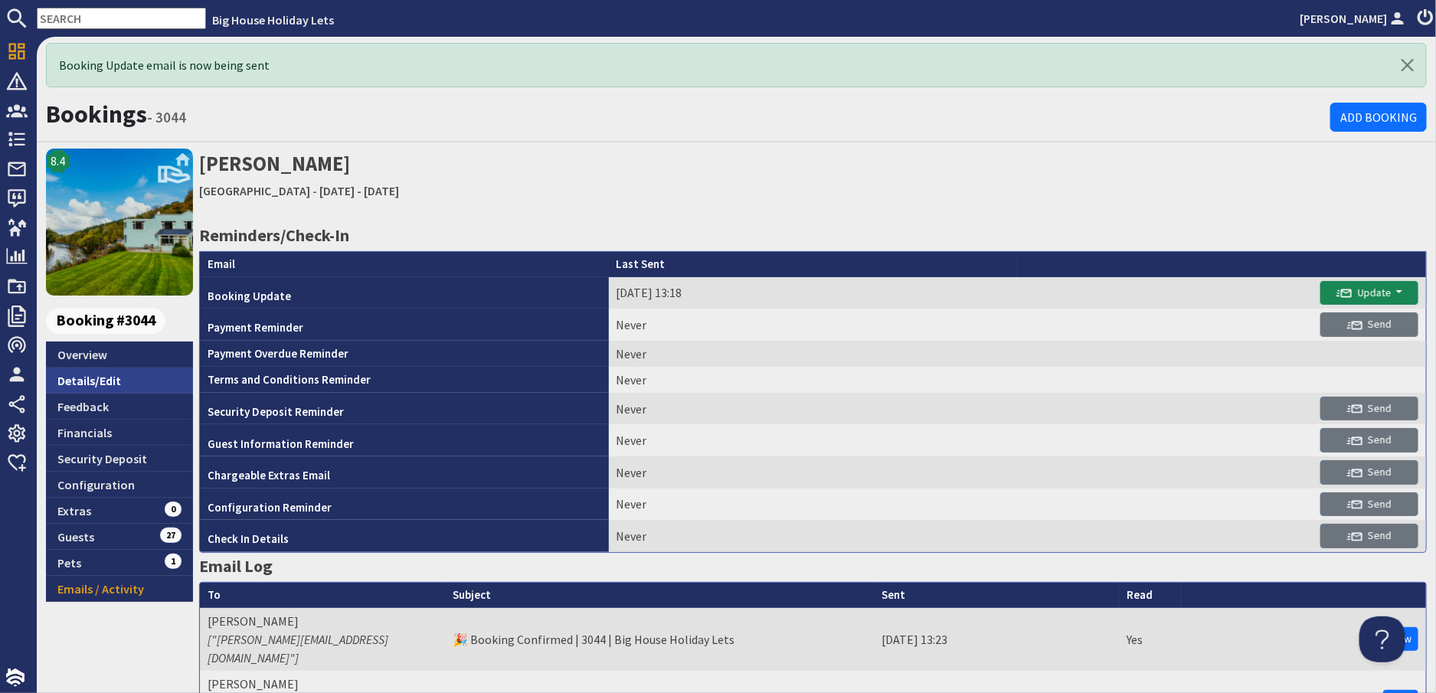
click at [87, 378] on link "Details/Edit" at bounding box center [119, 381] width 147 height 26
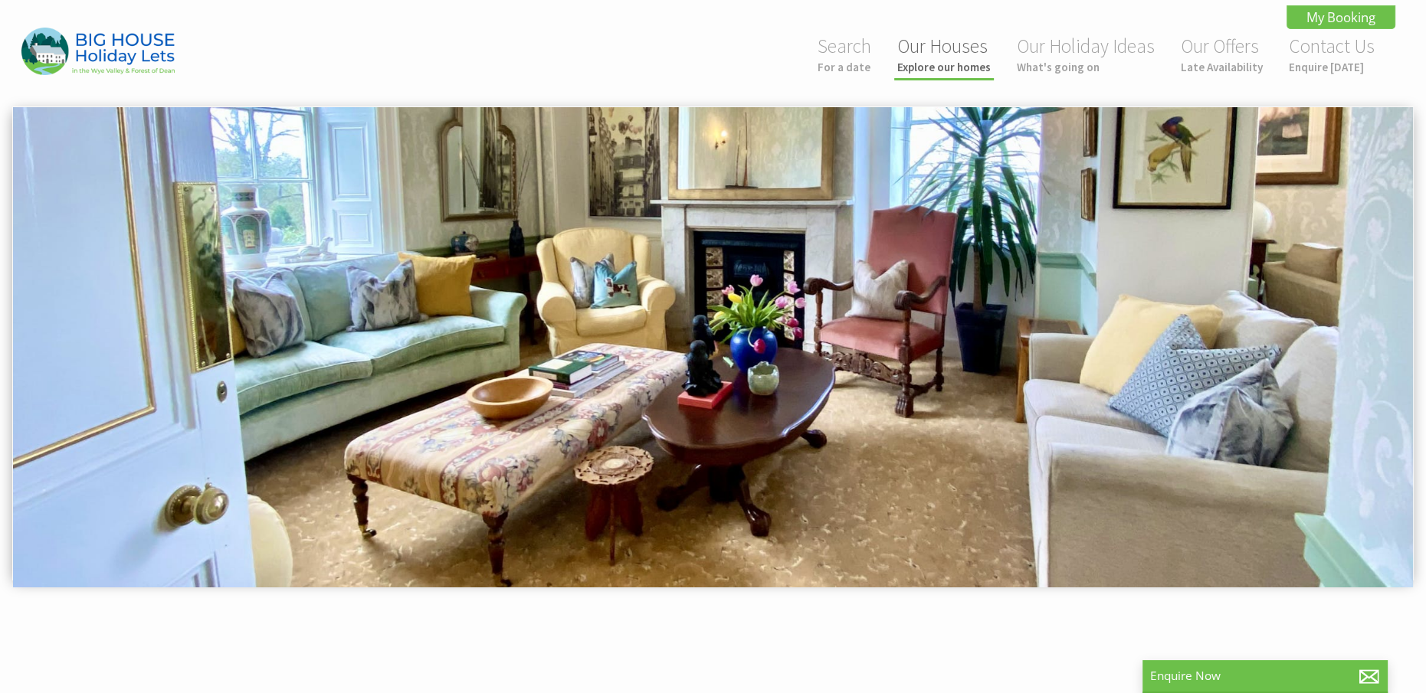
click at [941, 60] on small "Explore our homes" at bounding box center [943, 67] width 93 height 15
click at [940, 54] on link "Our Houses Explore our homes" at bounding box center [943, 54] width 93 height 41
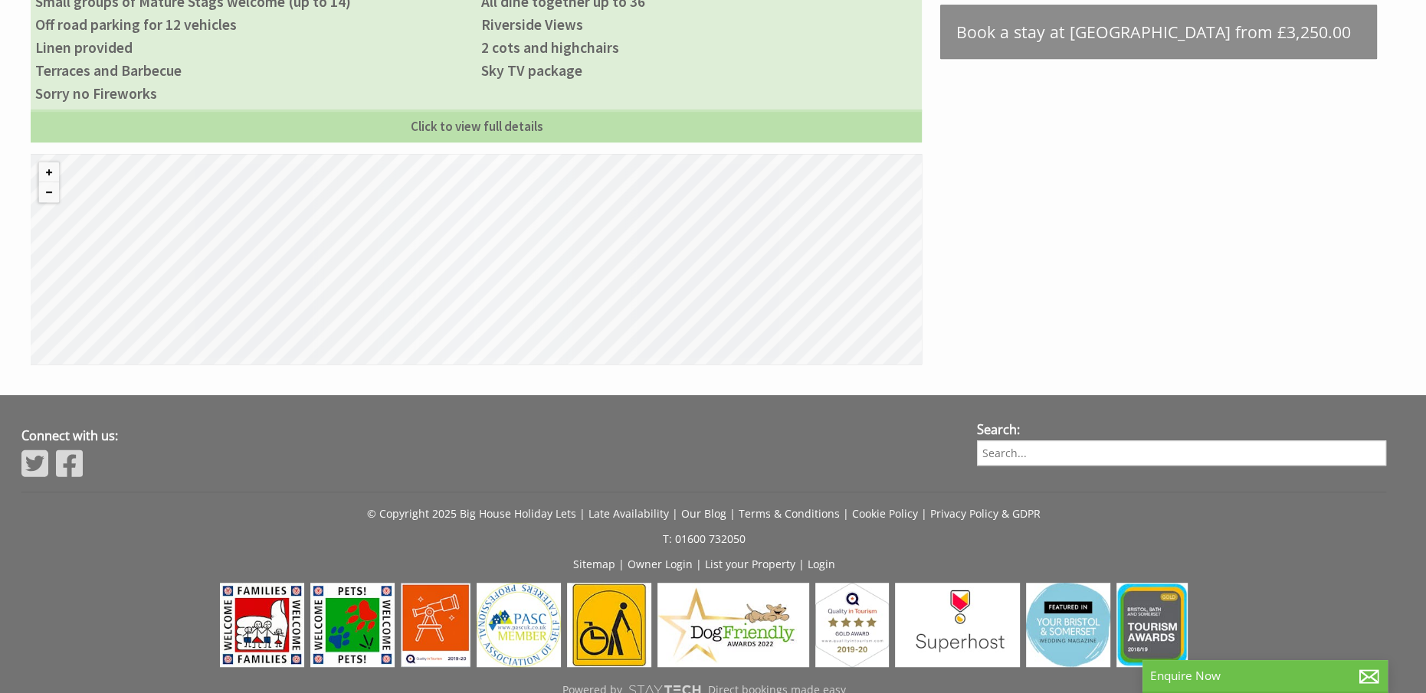
scroll to position [1066, 0]
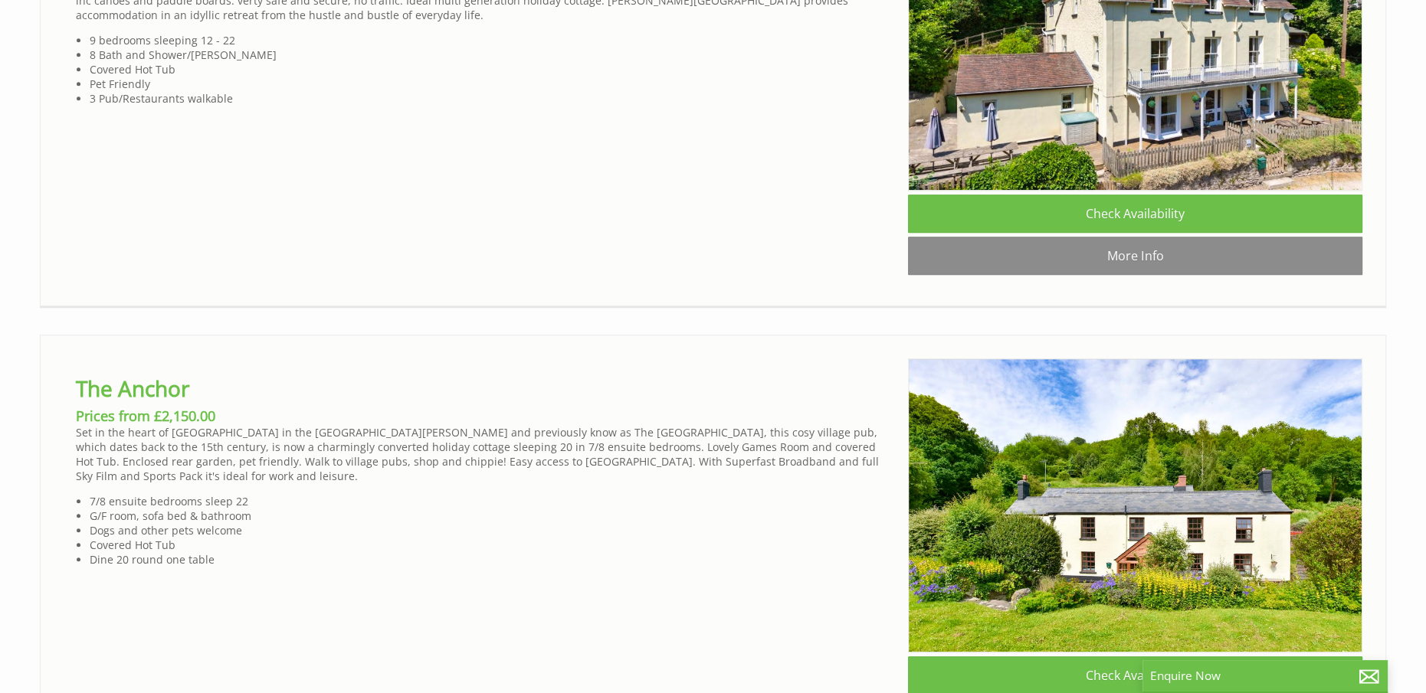
scroll to position [1915, 0]
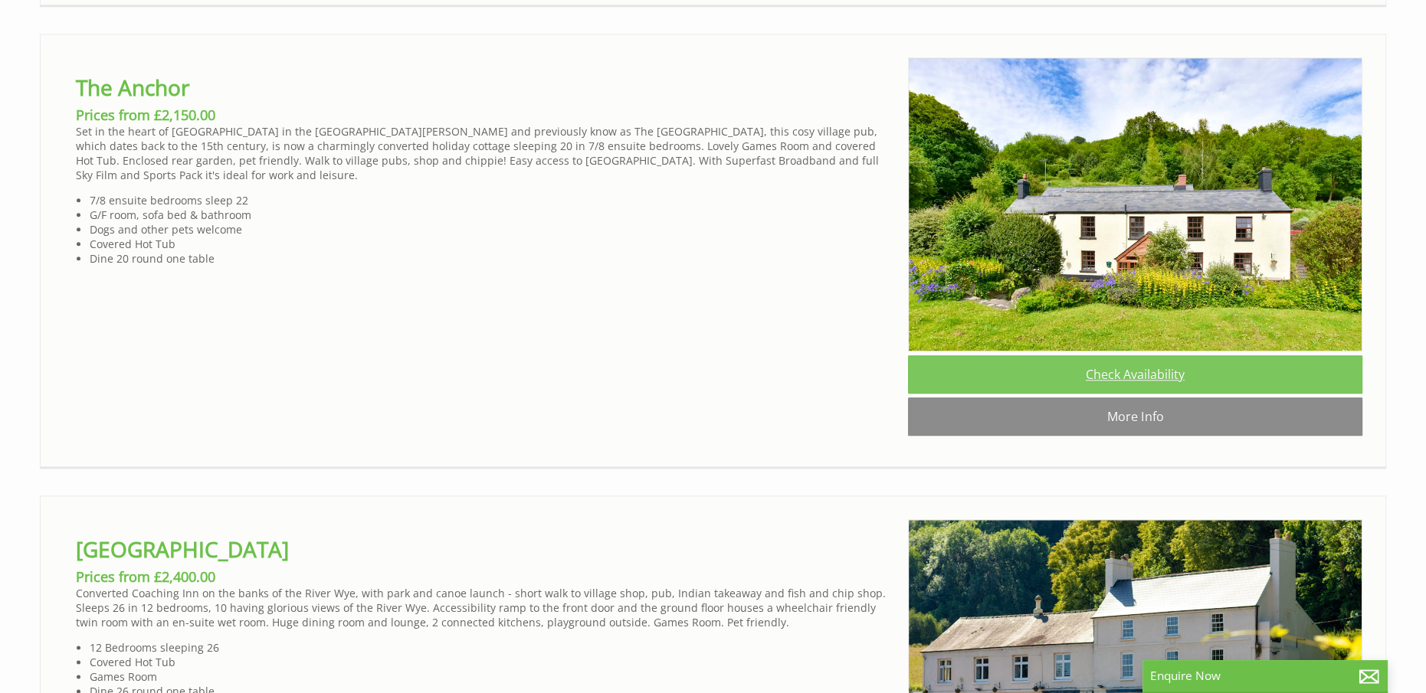
click at [1105, 394] on link "Check Availability" at bounding box center [1135, 374] width 454 height 38
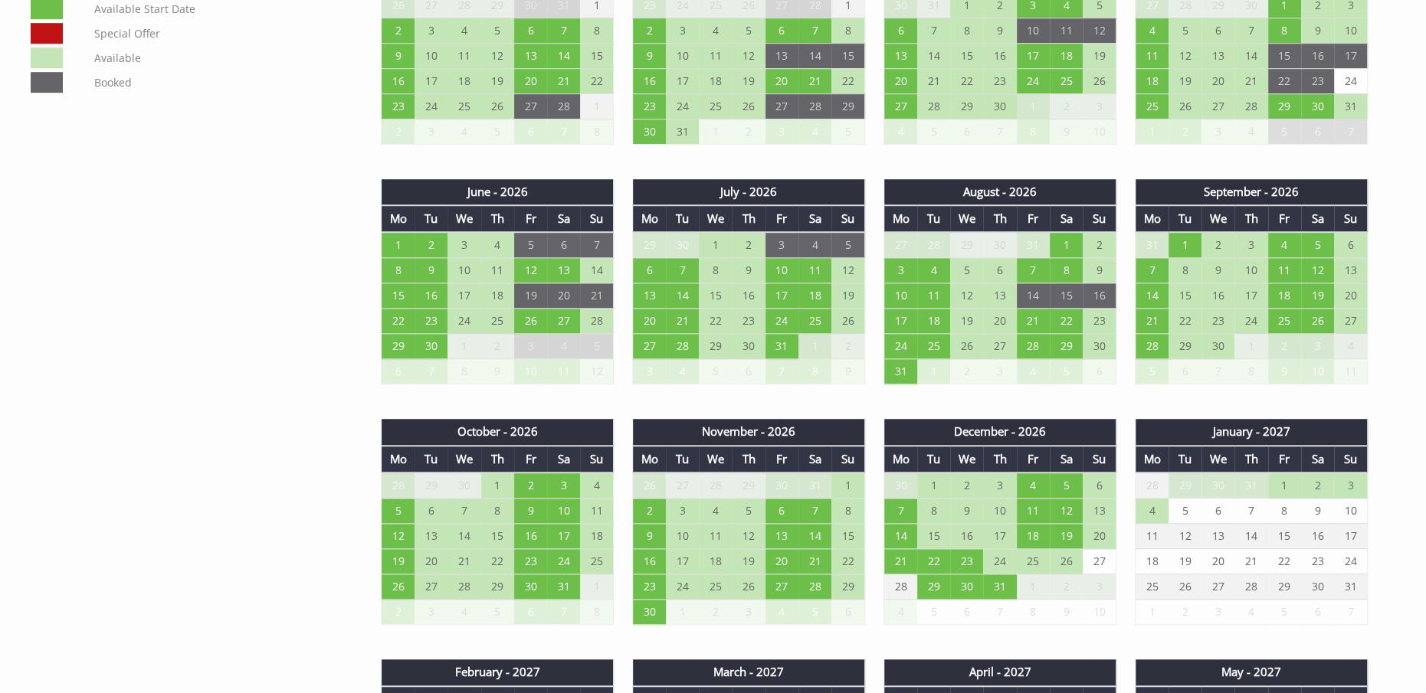
scroll to position [1302, 0]
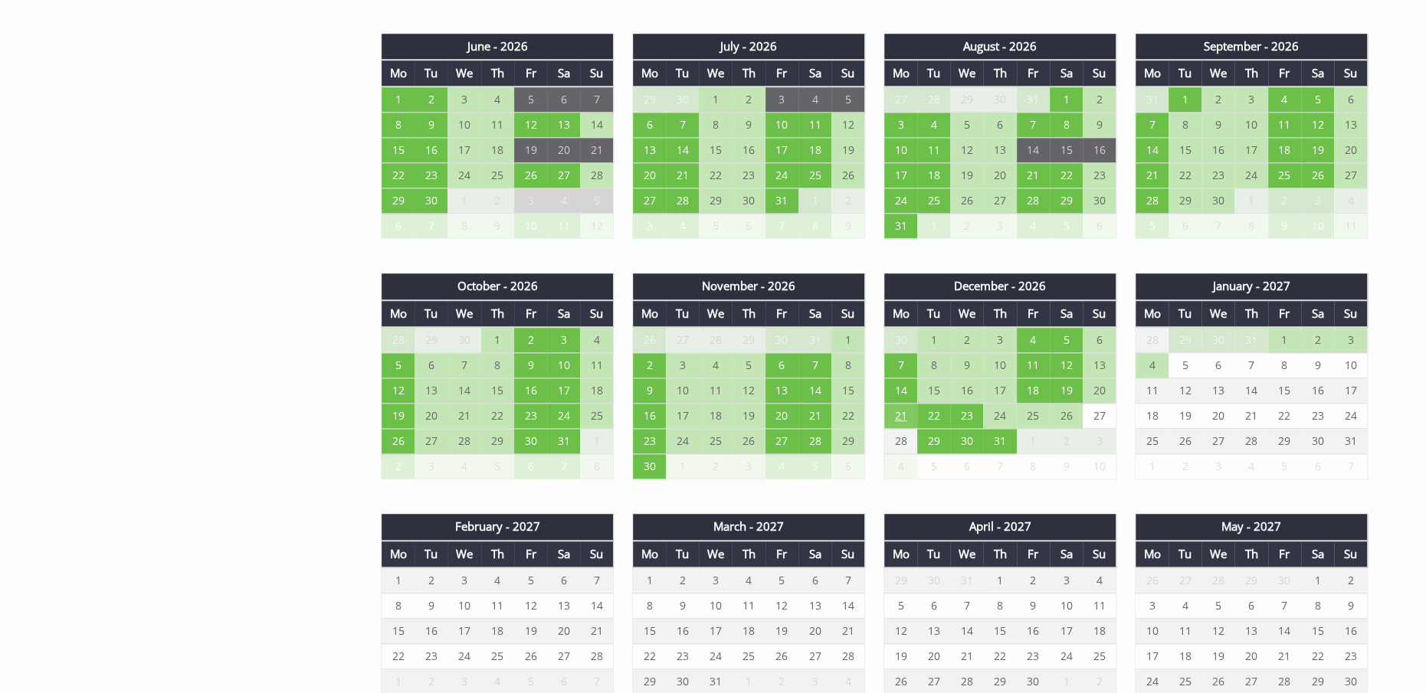
click at [898, 407] on td "21" at bounding box center [900, 416] width 33 height 25
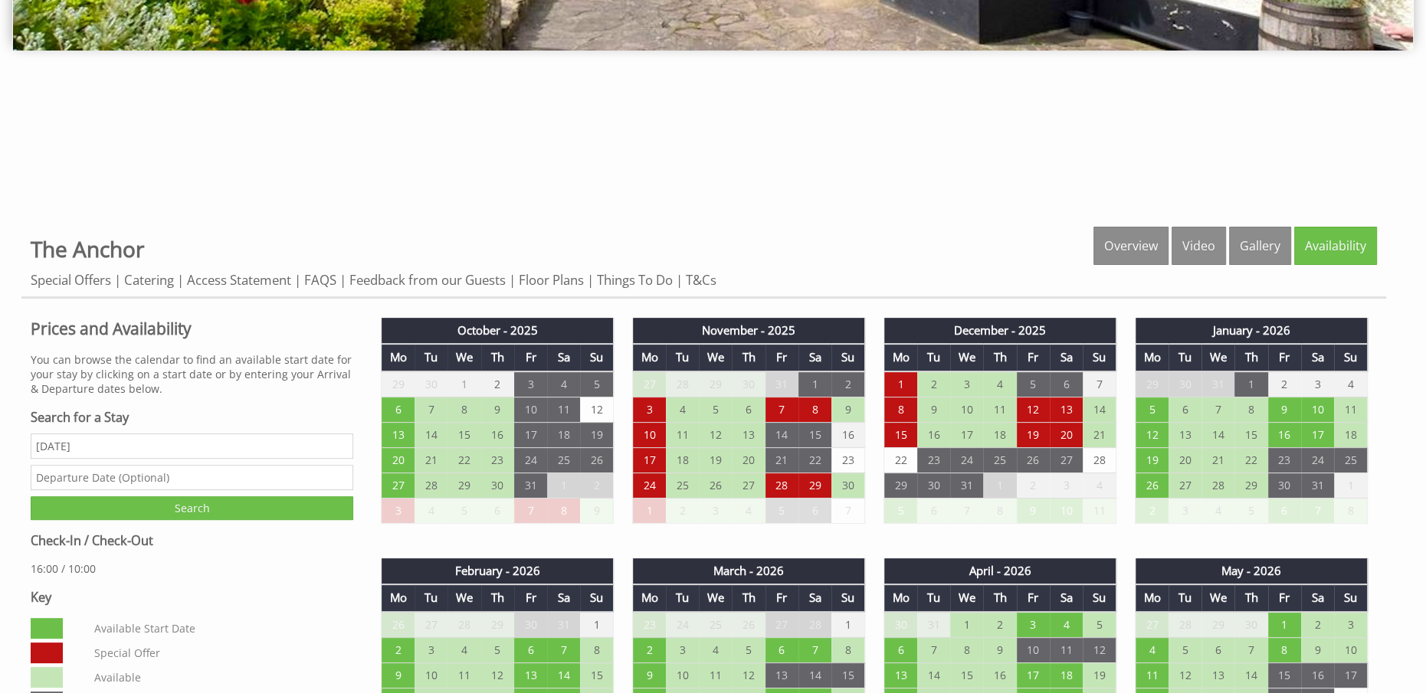
scroll to position [536, 0]
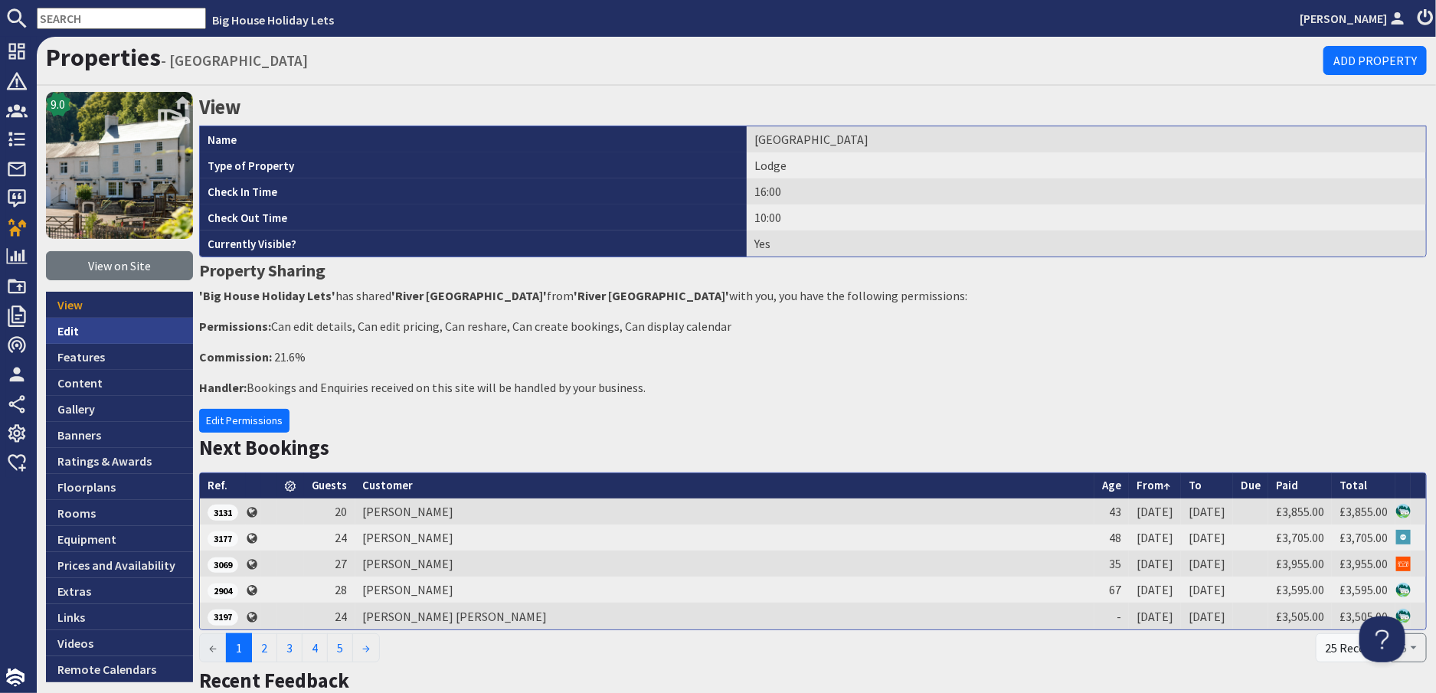
click at [64, 336] on link "Edit" at bounding box center [119, 331] width 147 height 26
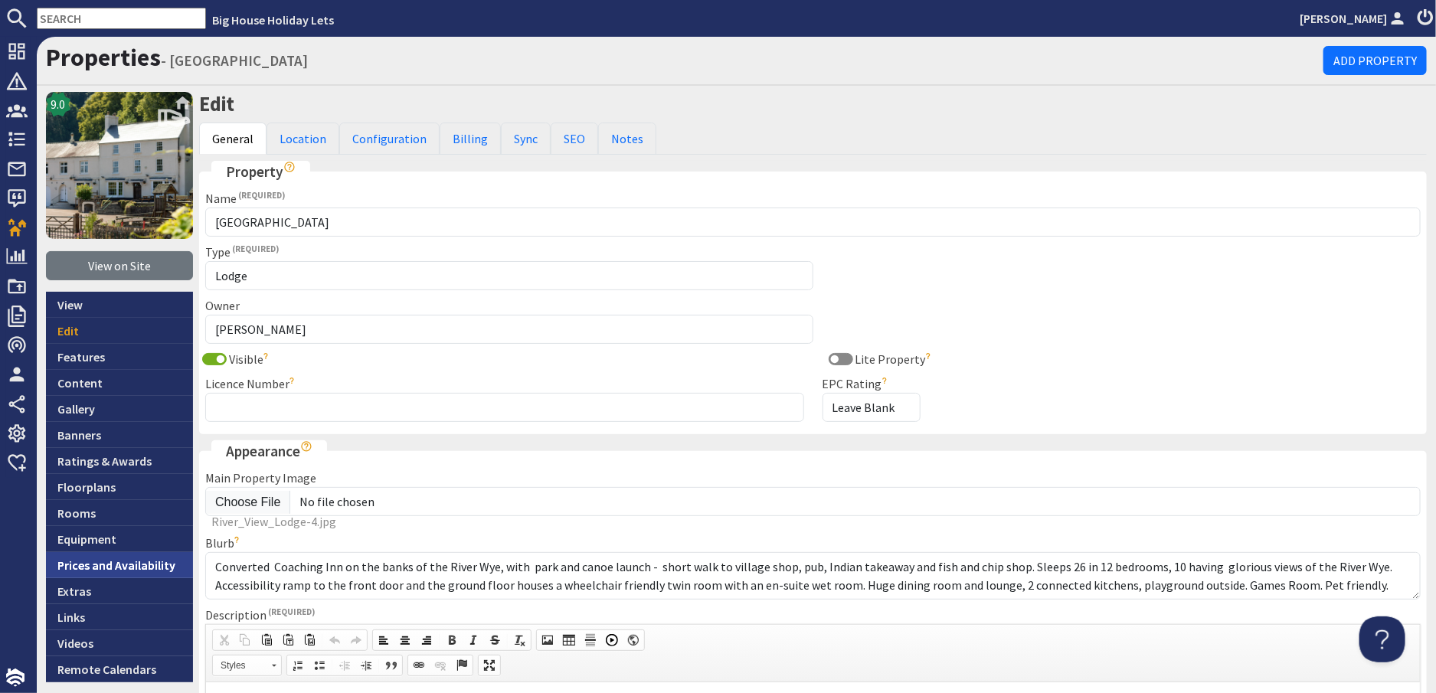
click at [93, 562] on link "Prices and Availability" at bounding box center [119, 565] width 147 height 26
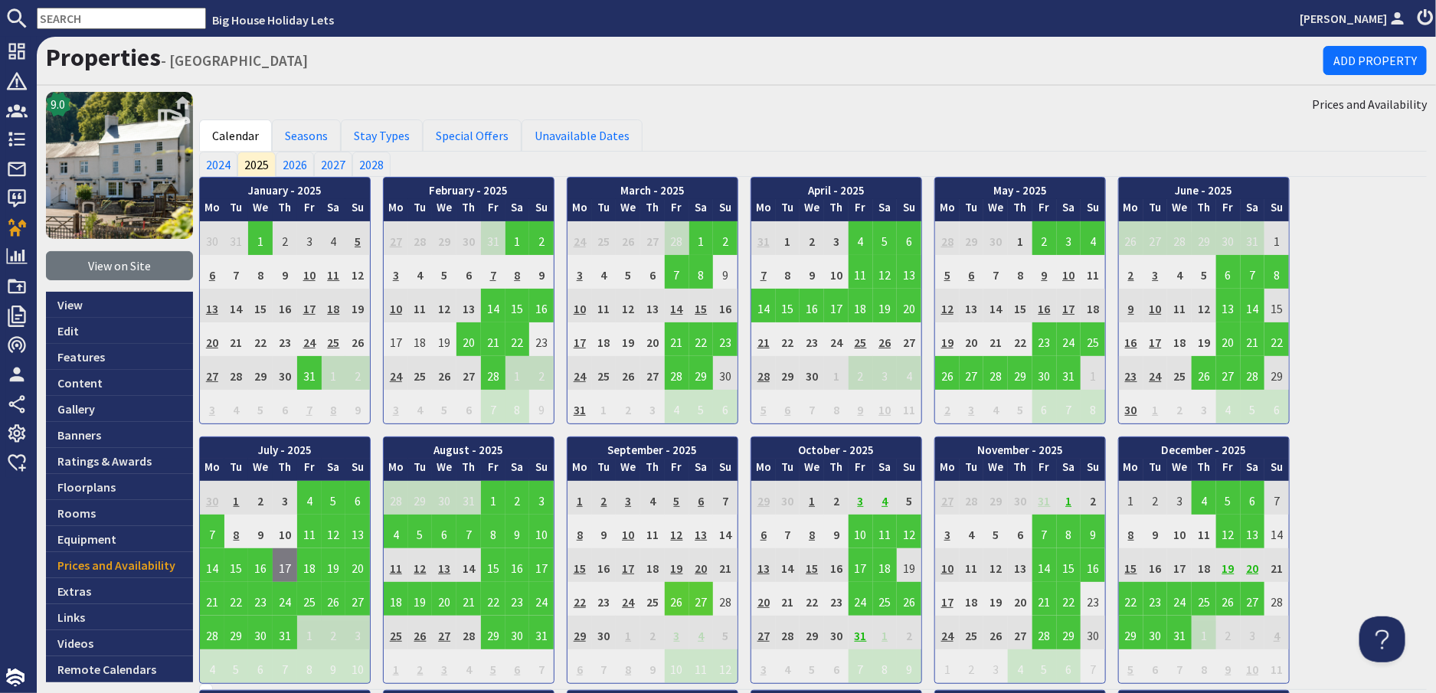
click at [675, 604] on td "26" at bounding box center [677, 599] width 25 height 34
click at [684, 529] on link "View booking" at bounding box center [682, 528] width 80 height 16
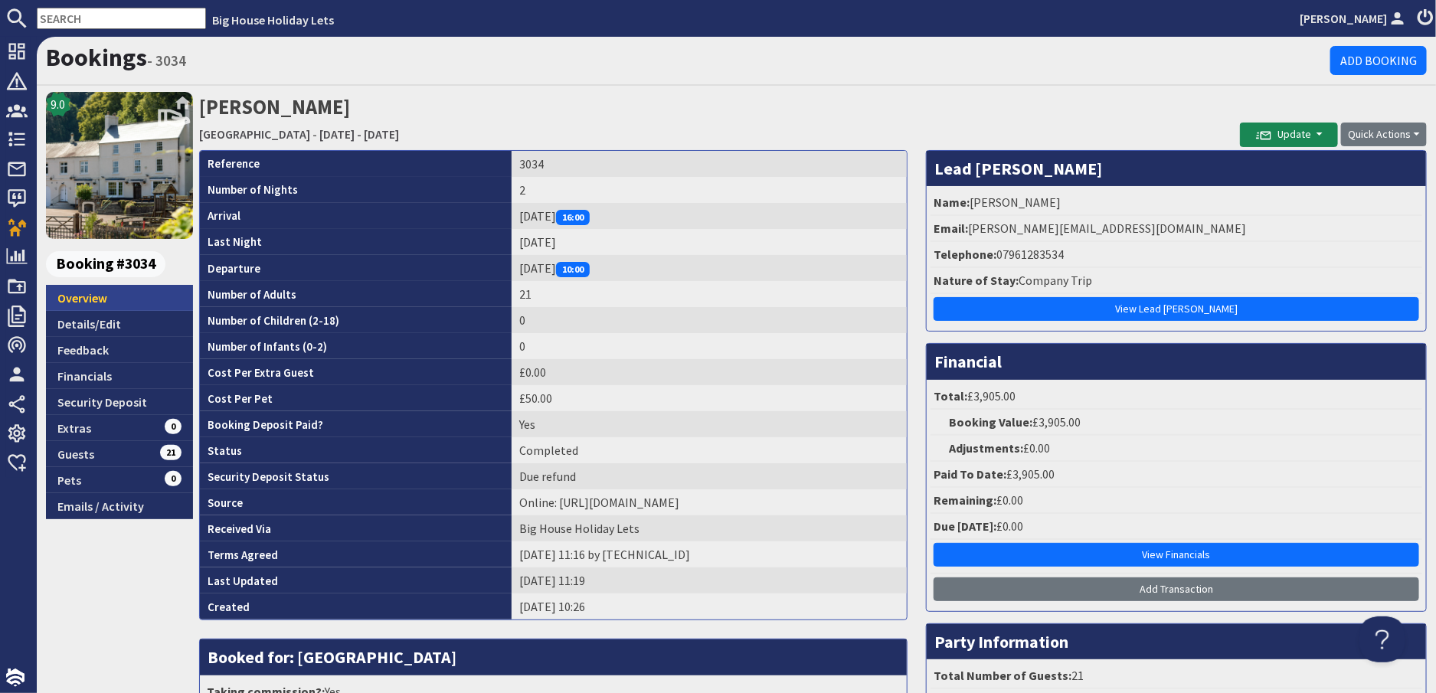
click at [90, 294] on link "Overview" at bounding box center [119, 298] width 147 height 26
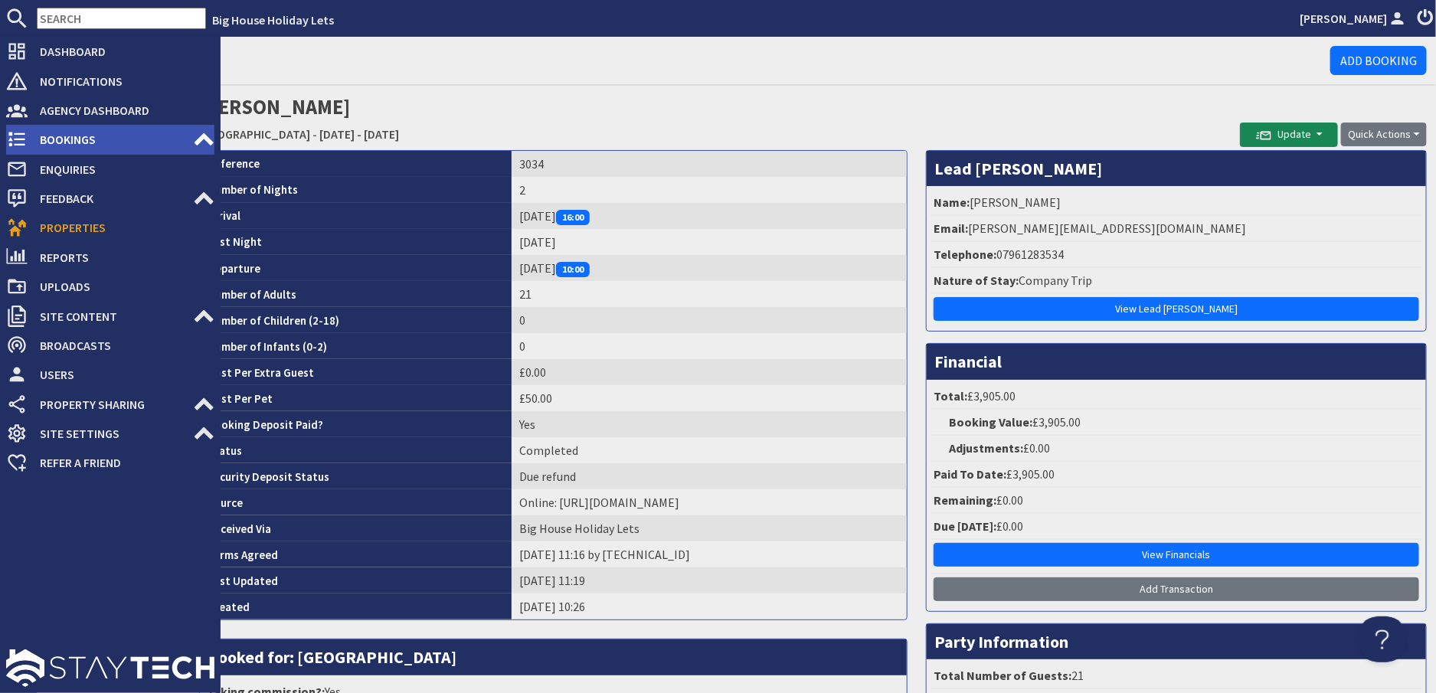
click at [71, 141] on span "Bookings" at bounding box center [110, 139] width 165 height 25
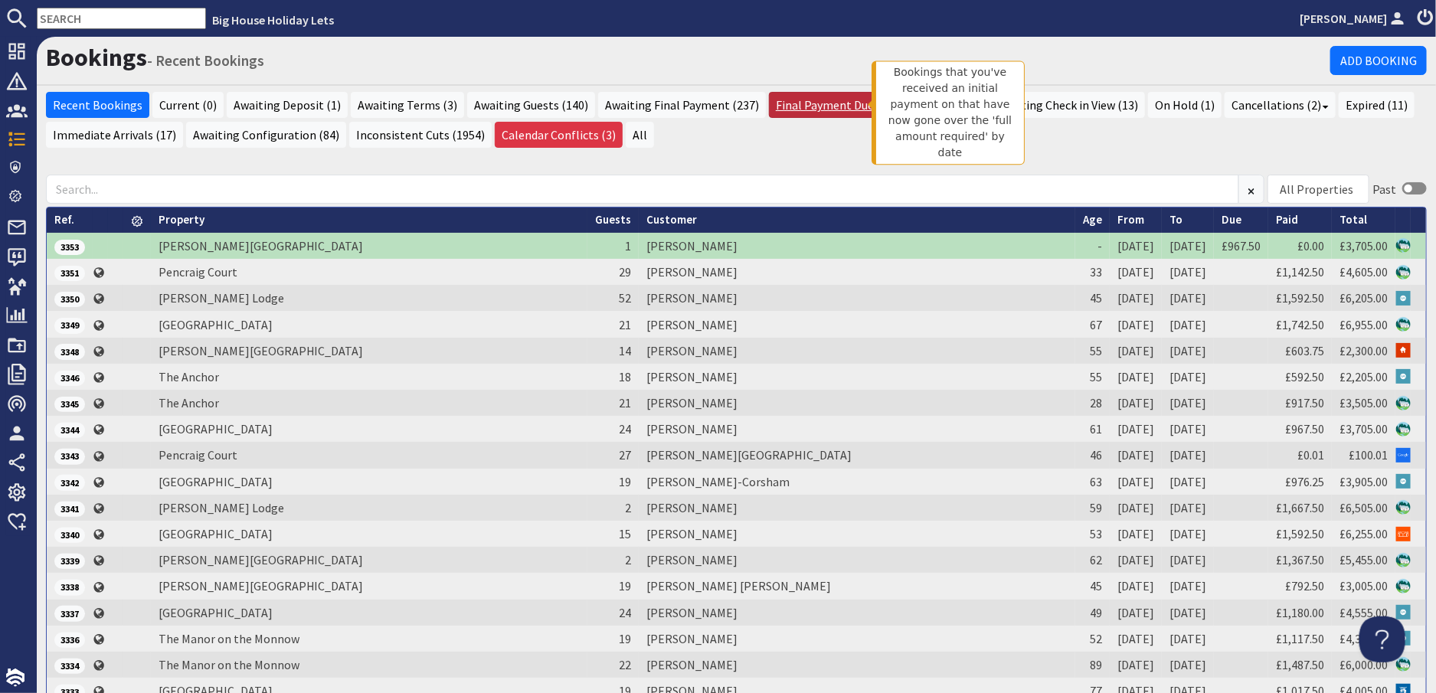
click at [807, 102] on link "Final Payment Due (1)" at bounding box center [833, 105] width 129 height 26
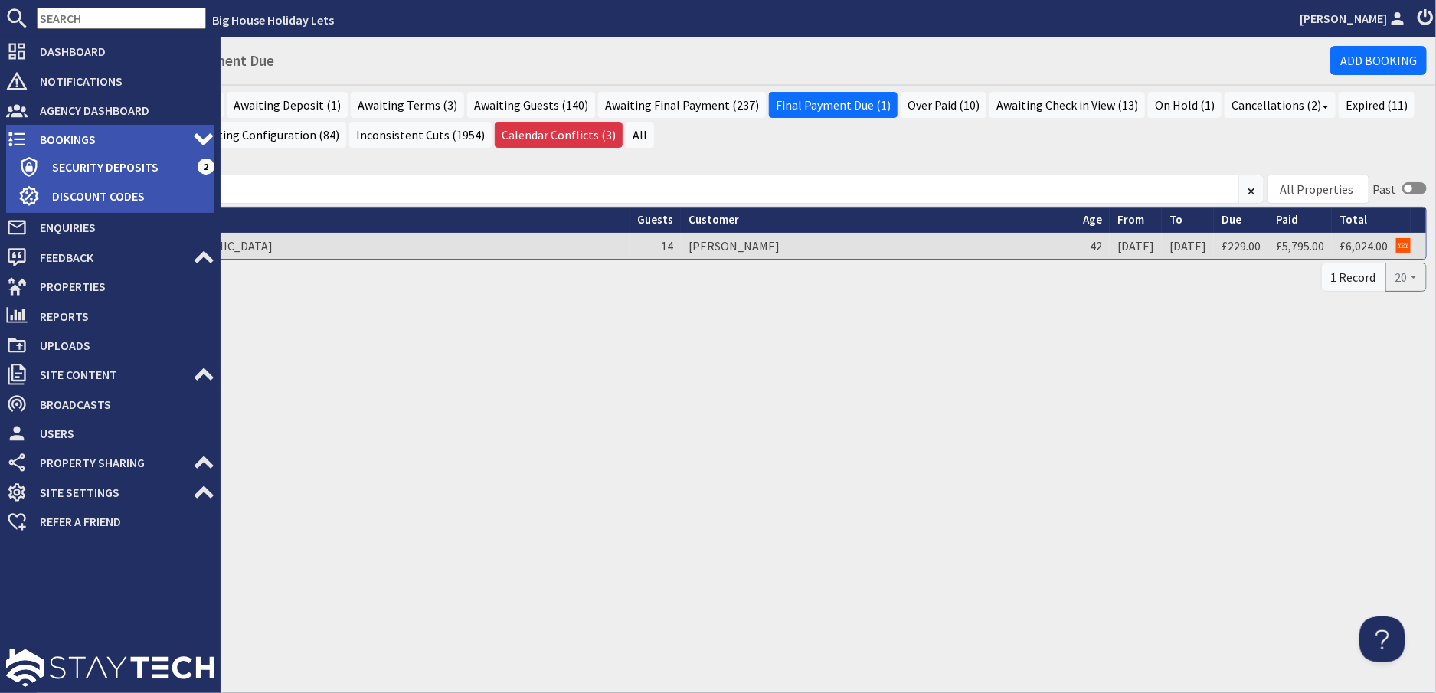
click at [67, 139] on span "Bookings" at bounding box center [110, 139] width 165 height 25
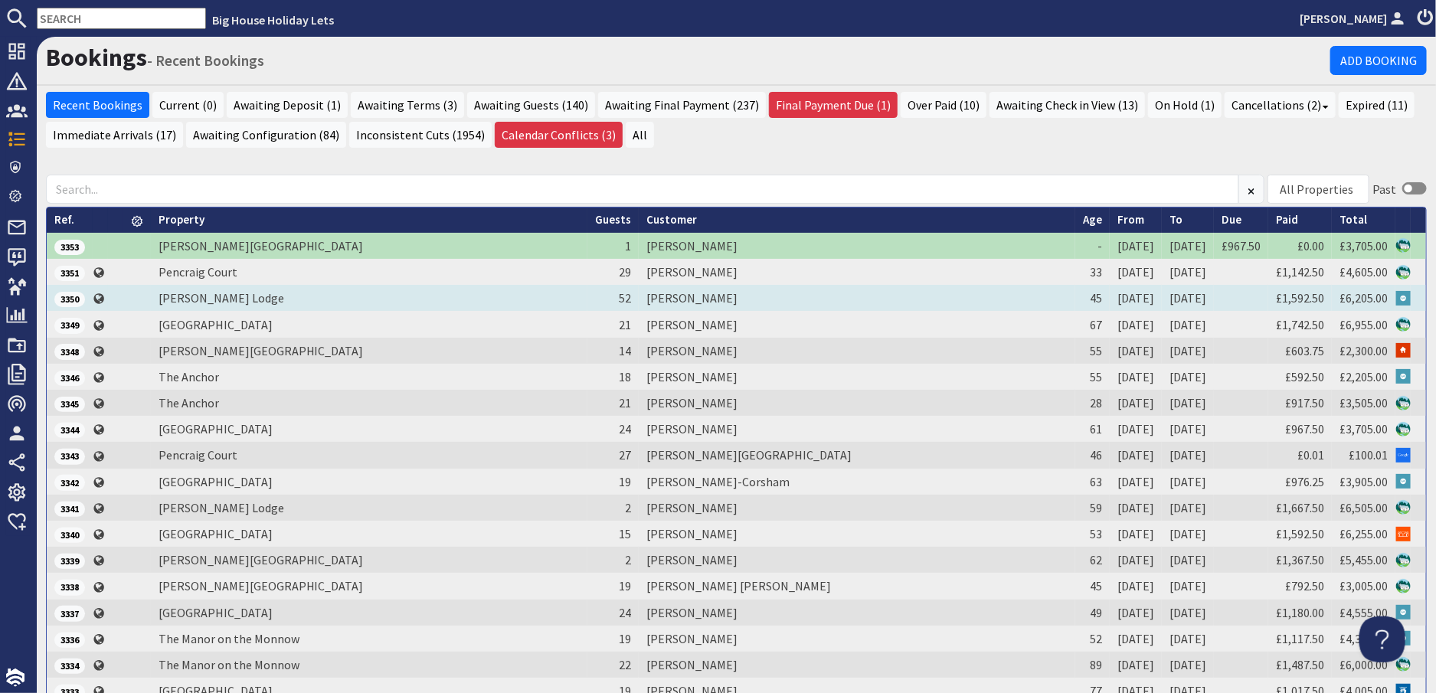
click at [705, 303] on td "Antony Ferdinand" at bounding box center [857, 298] width 437 height 26
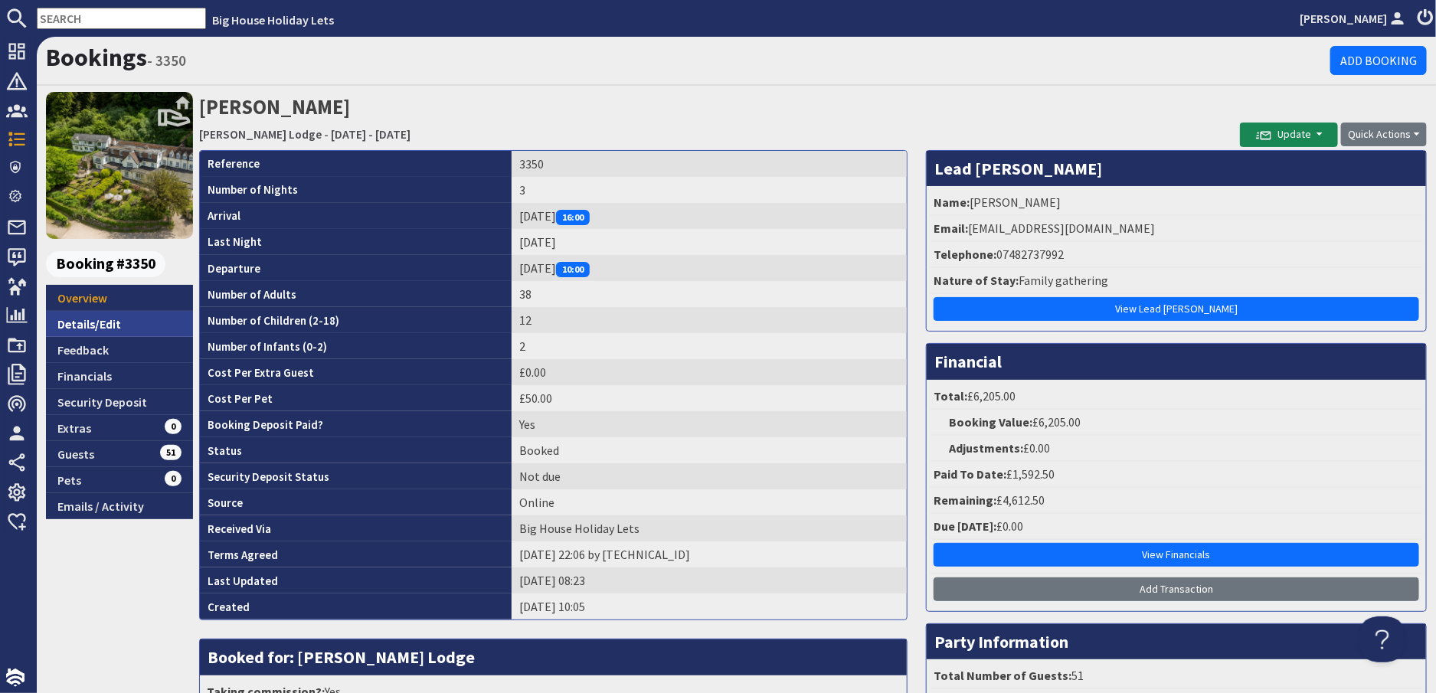
click at [72, 329] on link "Details/Edit" at bounding box center [119, 324] width 147 height 26
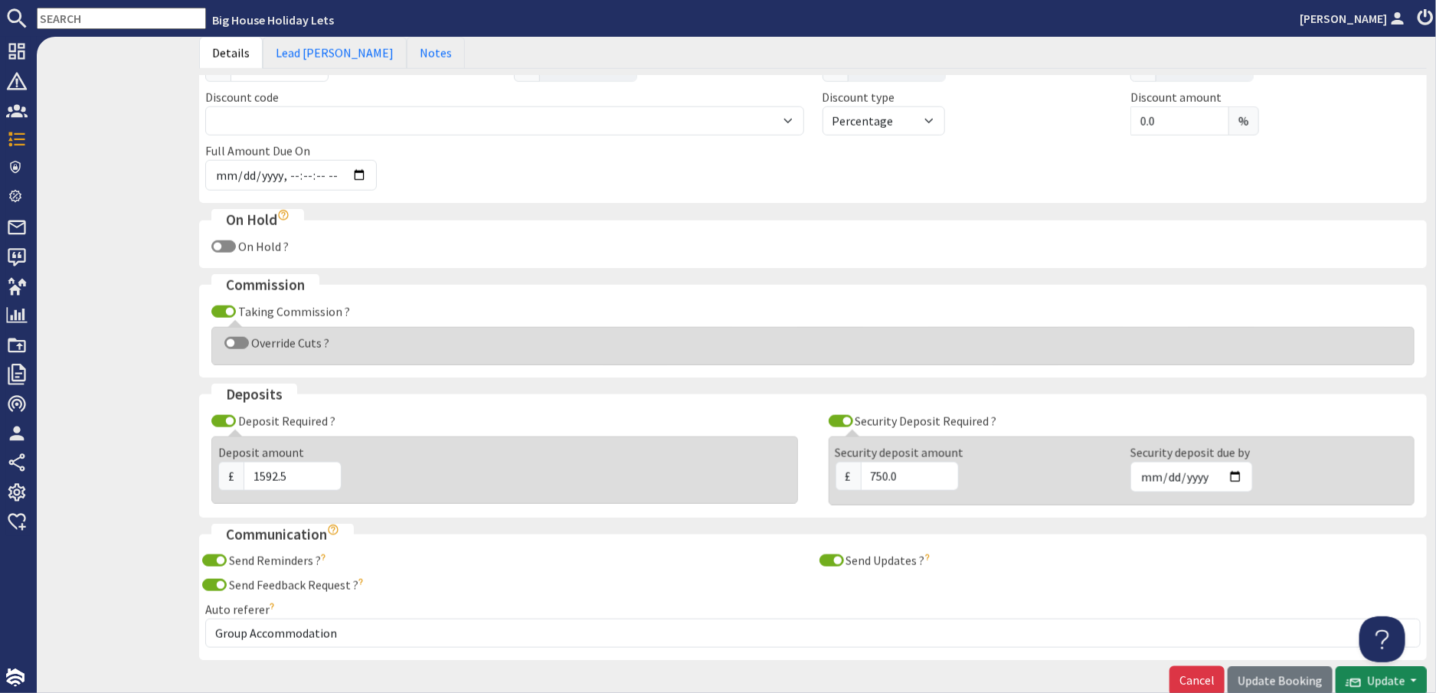
scroll to position [843, 0]
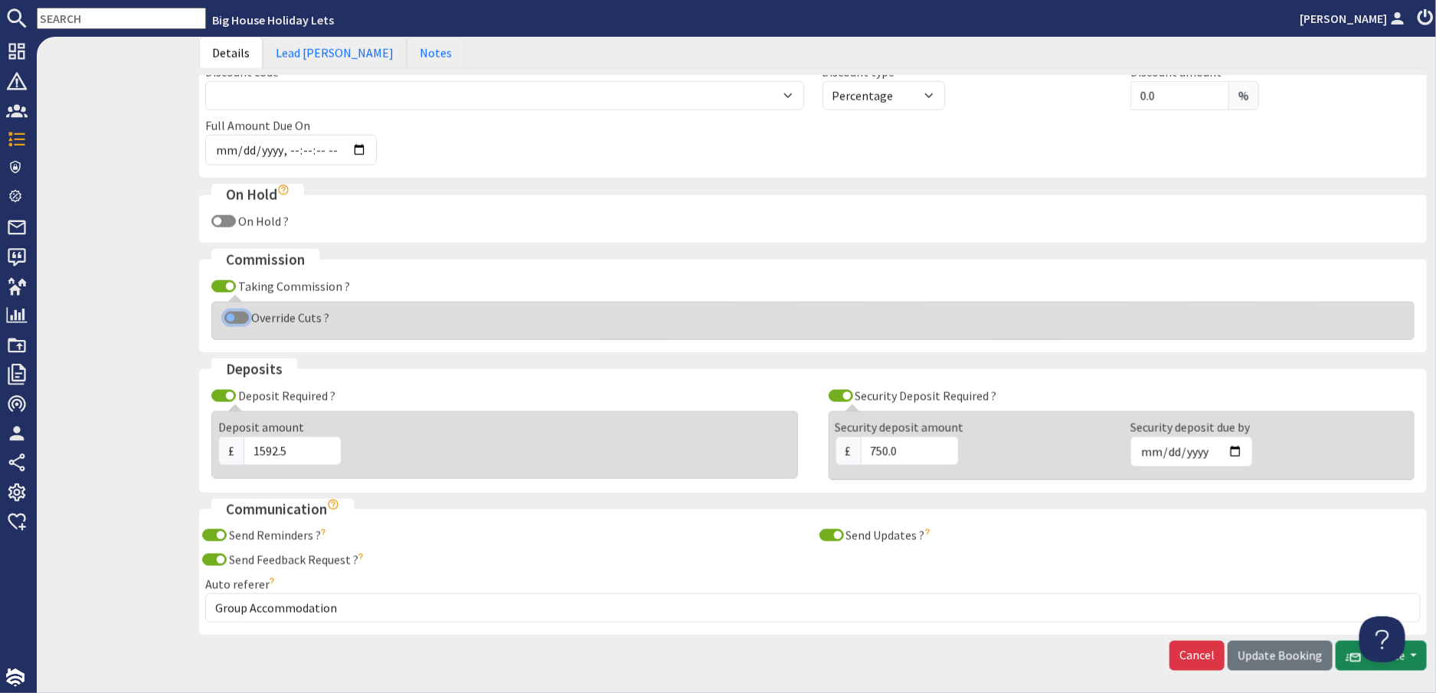
click at [235, 315] on input "Override Cuts ?" at bounding box center [236, 318] width 25 height 12
checkbox input "true"
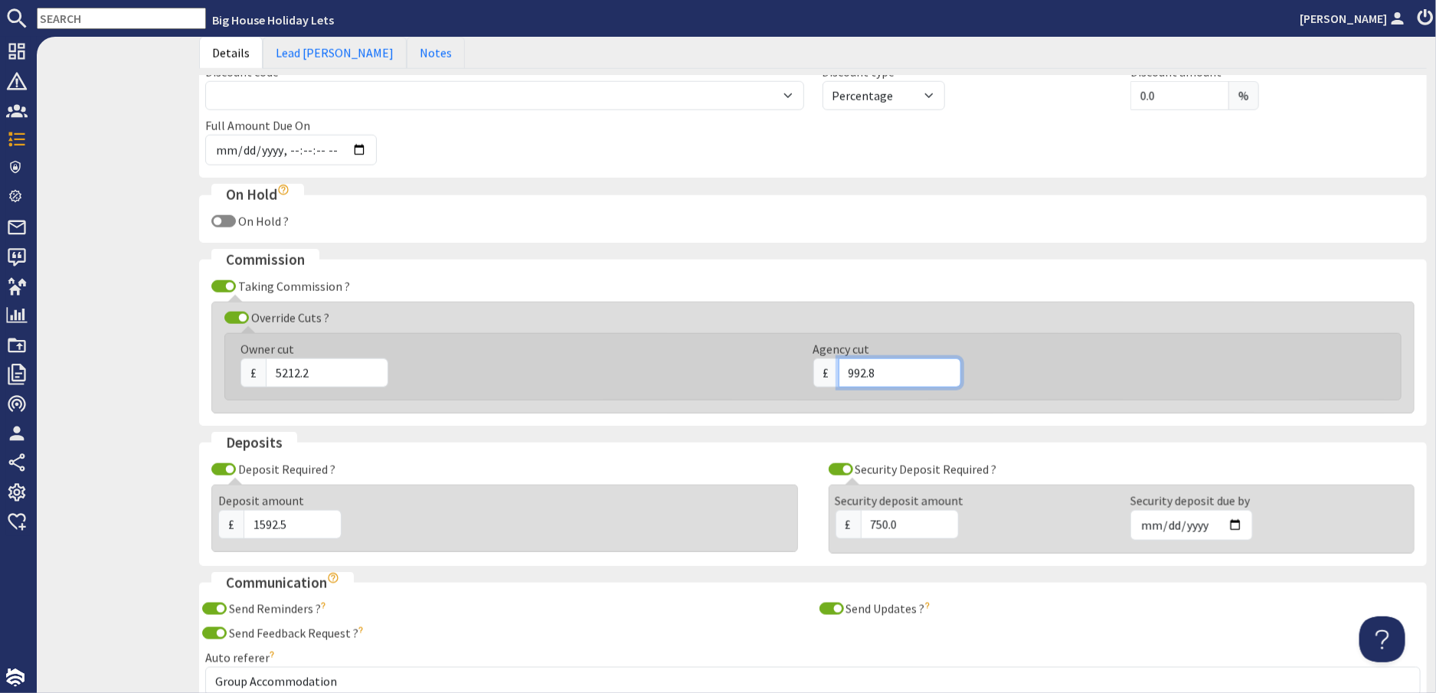
drag, startPoint x: 879, startPoint y: 365, endPoint x: 815, endPoint y: 368, distance: 63.7
click at [815, 368] on div "£ 992.8" at bounding box center [1091, 373] width 555 height 29
type input "5125.00"
drag, startPoint x: 319, startPoint y: 372, endPoint x: 249, endPoint y: 364, distance: 71.0
click at [249, 364] on div "£ 5212.2" at bounding box center [518, 373] width 555 height 29
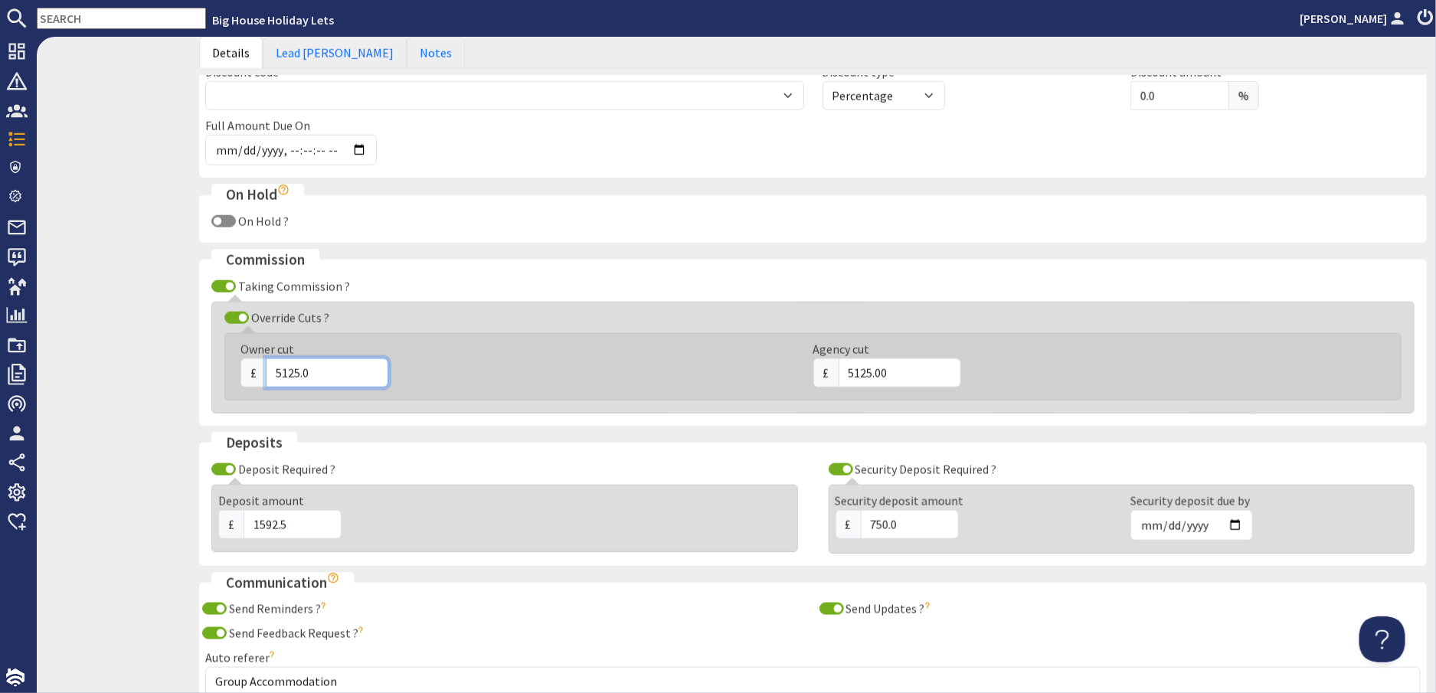
type input "5125.0"
drag, startPoint x: 318, startPoint y: 370, endPoint x: 250, endPoint y: 374, distance: 68.3
click at [250, 374] on div "£ 5125.0" at bounding box center [518, 373] width 555 height 29
drag, startPoint x: 885, startPoint y: 369, endPoint x: 838, endPoint y: 372, distance: 46.8
click at [839, 372] on input "922.50" at bounding box center [900, 373] width 123 height 29
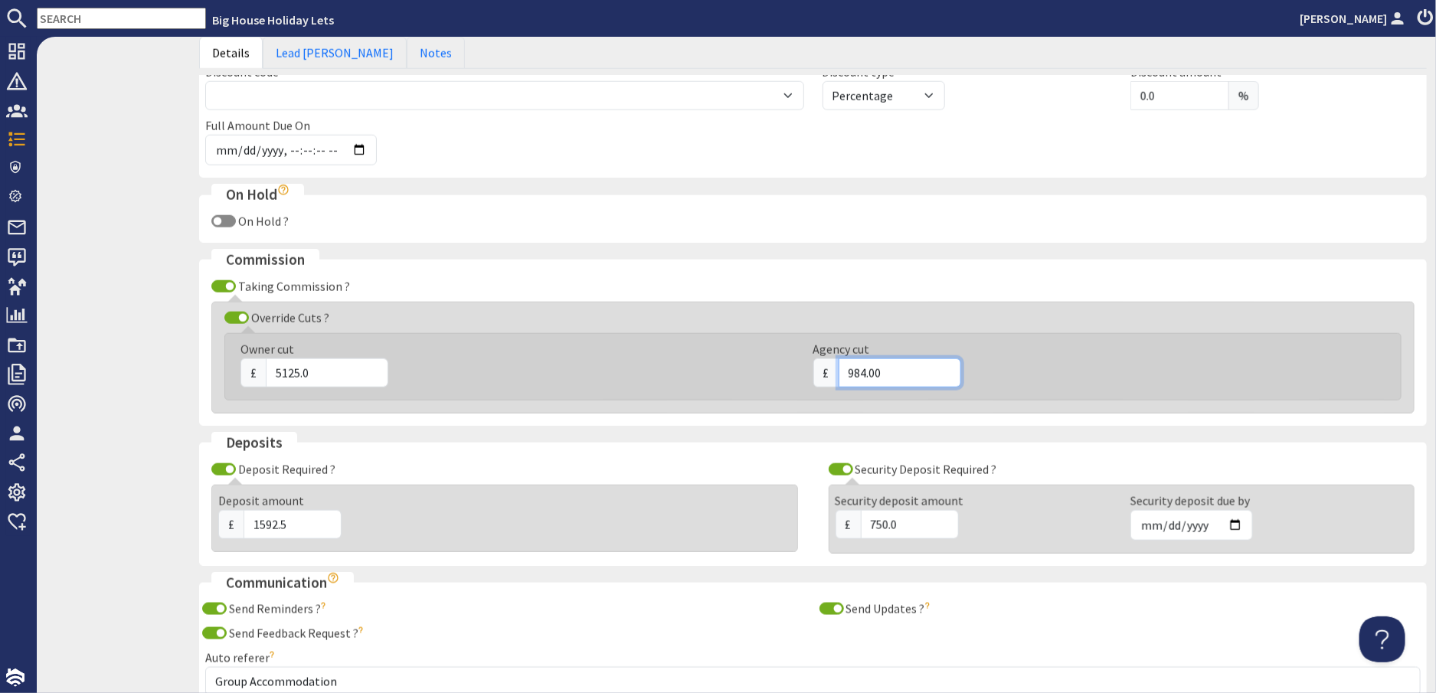
type input "984.00"
drag, startPoint x: 319, startPoint y: 372, endPoint x: 236, endPoint y: 372, distance: 82.7
click at [236, 372] on div "Owner cut £ 5125.0" at bounding box center [517, 363] width 573 height 47
drag, startPoint x: 886, startPoint y: 369, endPoint x: 822, endPoint y: 379, distance: 65.1
click at [827, 378] on div "£ 984.00" at bounding box center [1091, 373] width 555 height 29
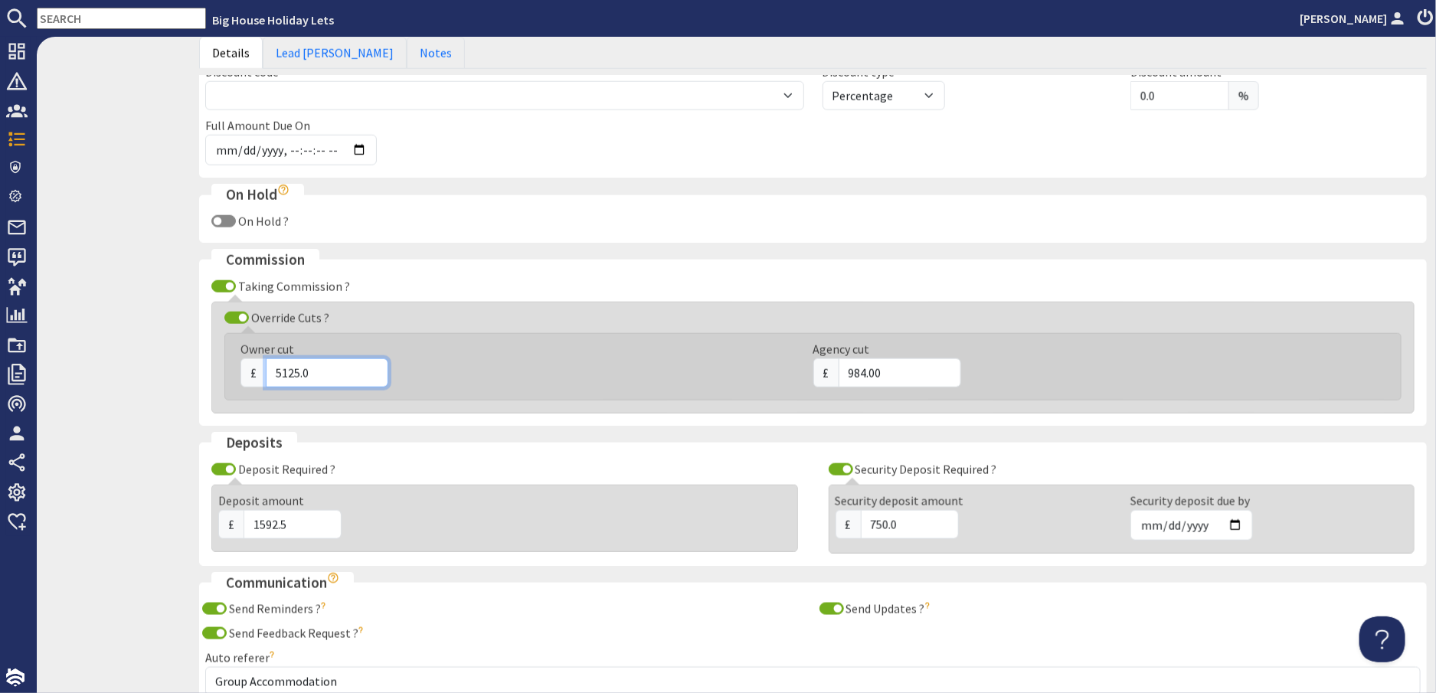
drag, startPoint x: 313, startPoint y: 372, endPoint x: 239, endPoint y: 368, distance: 74.4
click at [239, 368] on div "Owner cut £ 5125.0" at bounding box center [517, 363] width 573 height 47
type input "5166"
click at [521, 368] on div "£ 5166" at bounding box center [518, 373] width 555 height 29
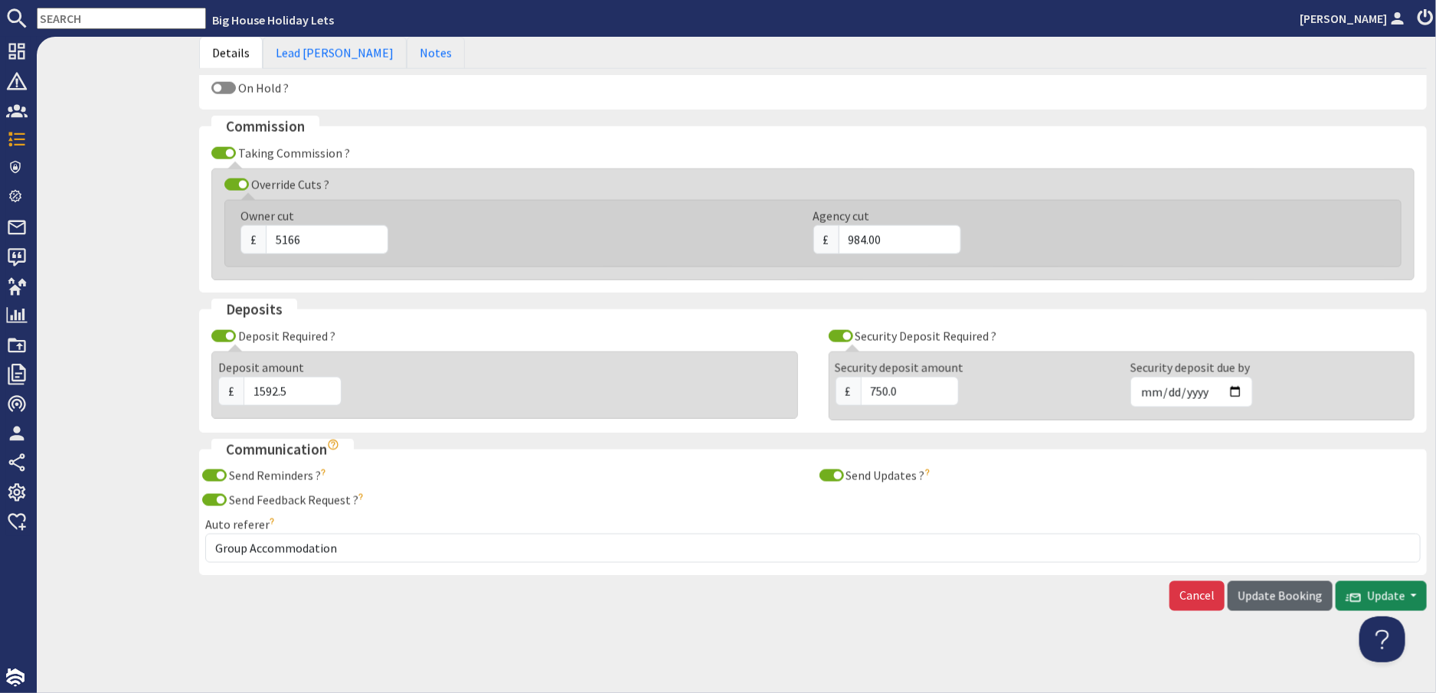
click at [1283, 598] on span "Update Booking" at bounding box center [1280, 595] width 85 height 15
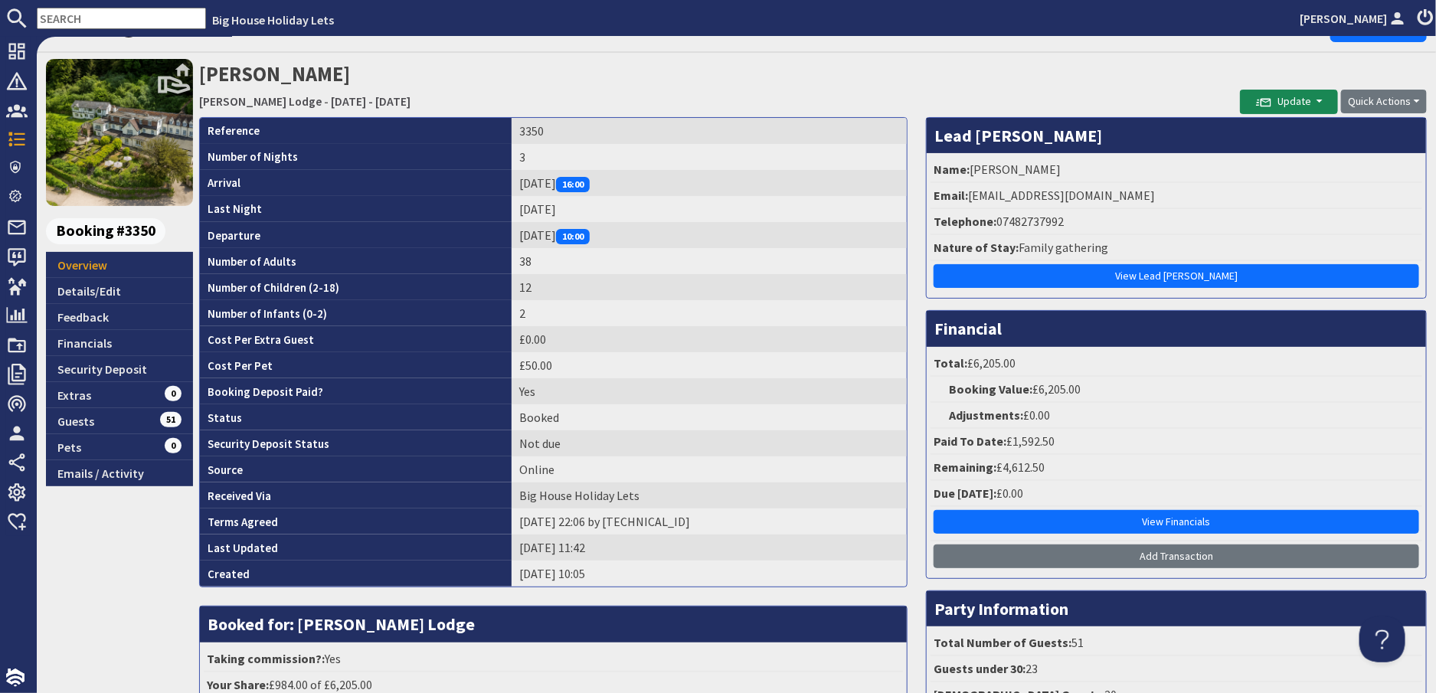
scroll to position [247, 0]
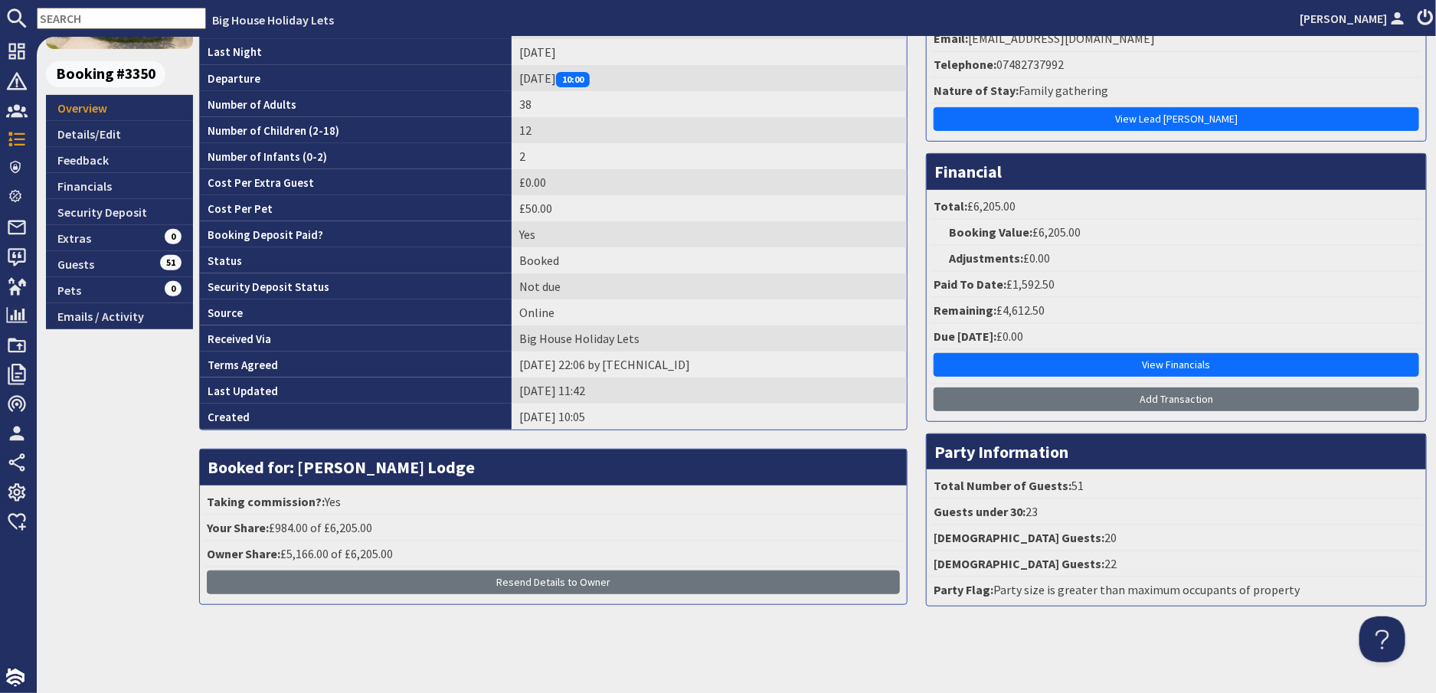
click at [502, 516] on li "Your Share: £984.00 of £6,205.00" at bounding box center [553, 529] width 699 height 26
click at [480, 532] on li "Your Share: £984.00 of £6,205.00" at bounding box center [553, 529] width 699 height 26
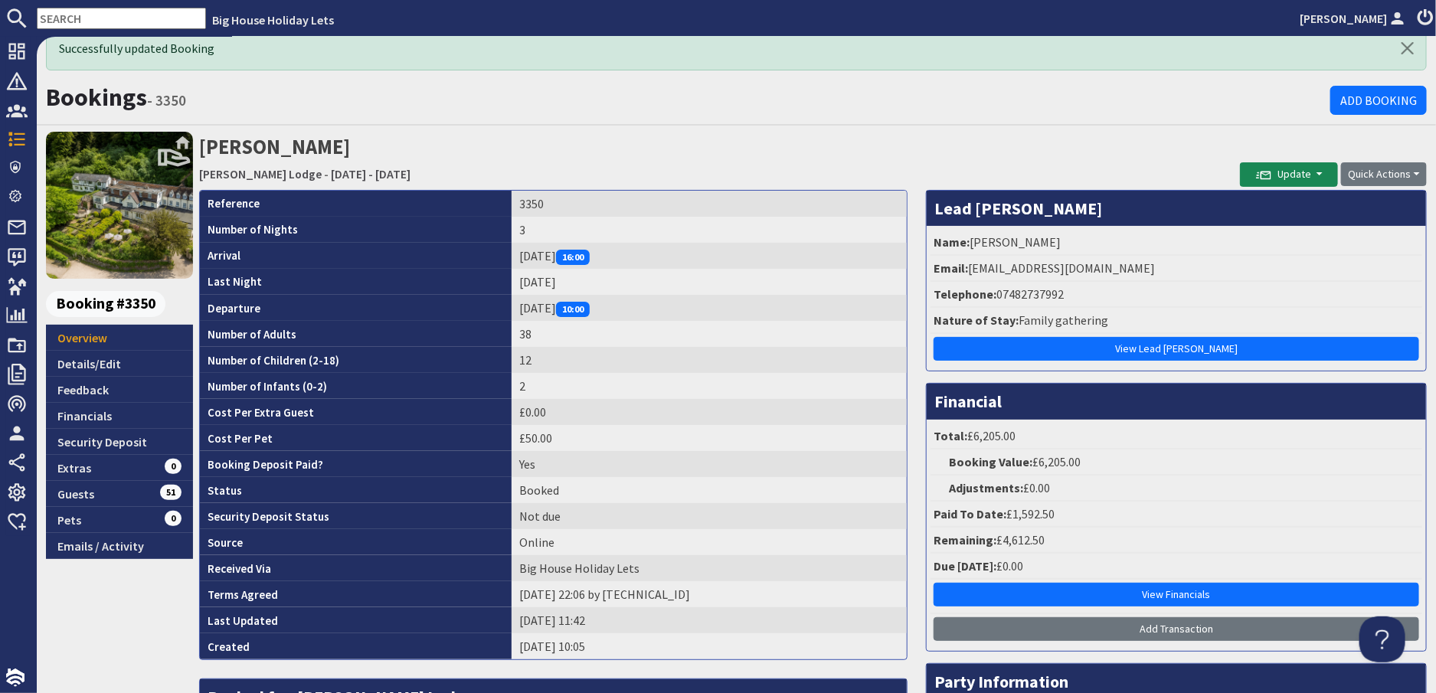
scroll to position [0, 0]
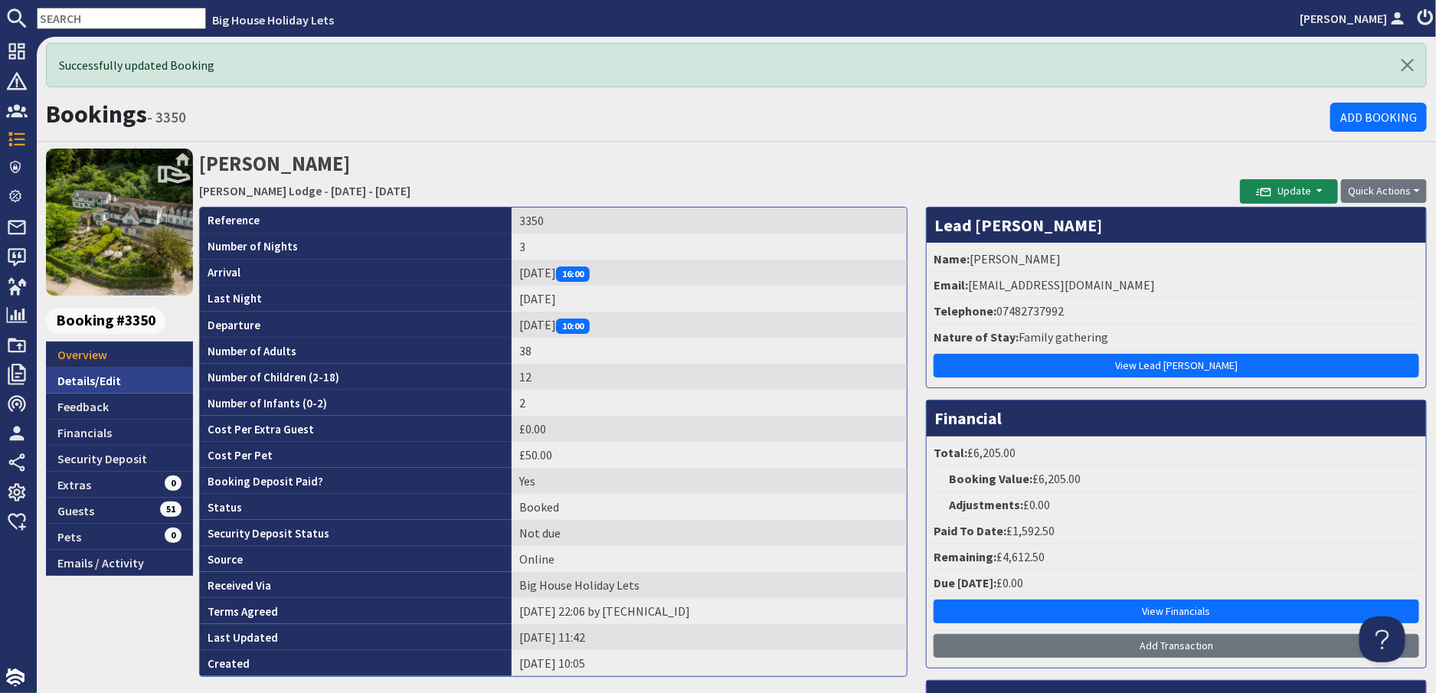
click at [96, 380] on link "Details/Edit" at bounding box center [119, 381] width 147 height 26
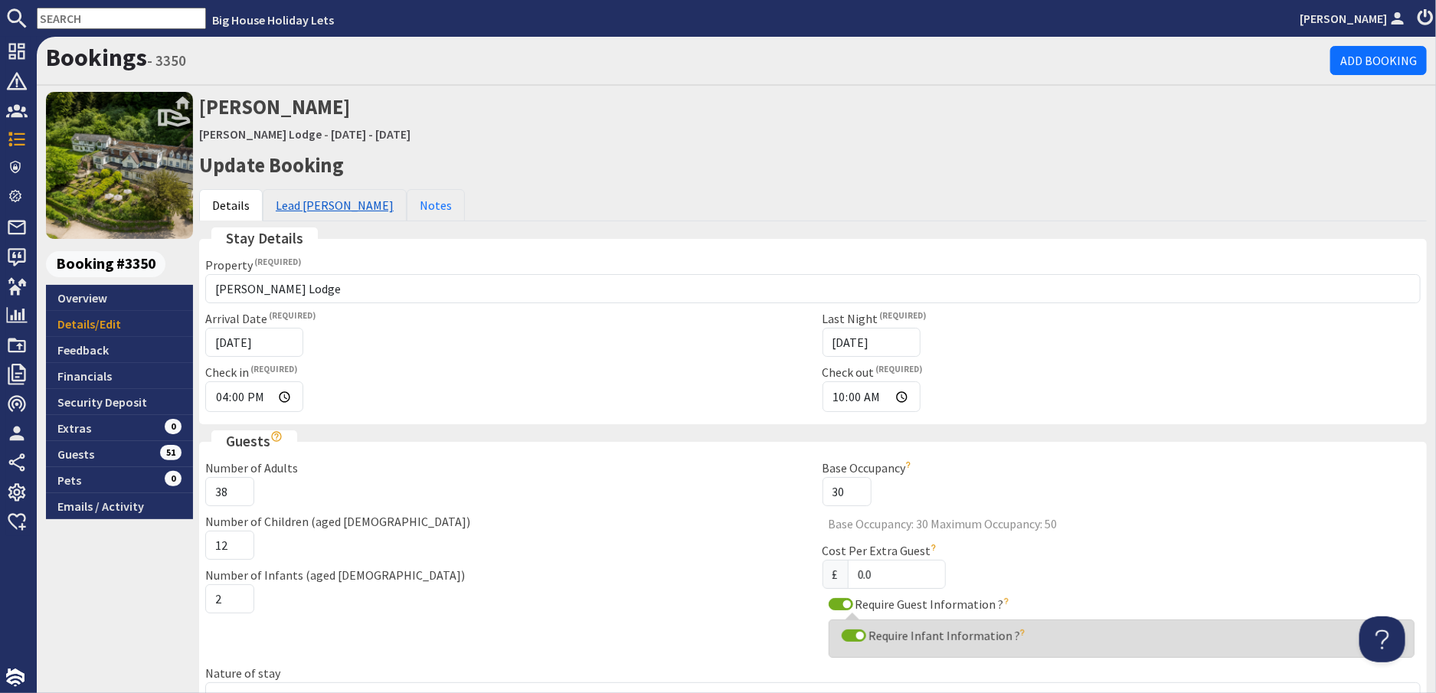
click at [339, 202] on link "Lead [PERSON_NAME]" at bounding box center [335, 205] width 144 height 32
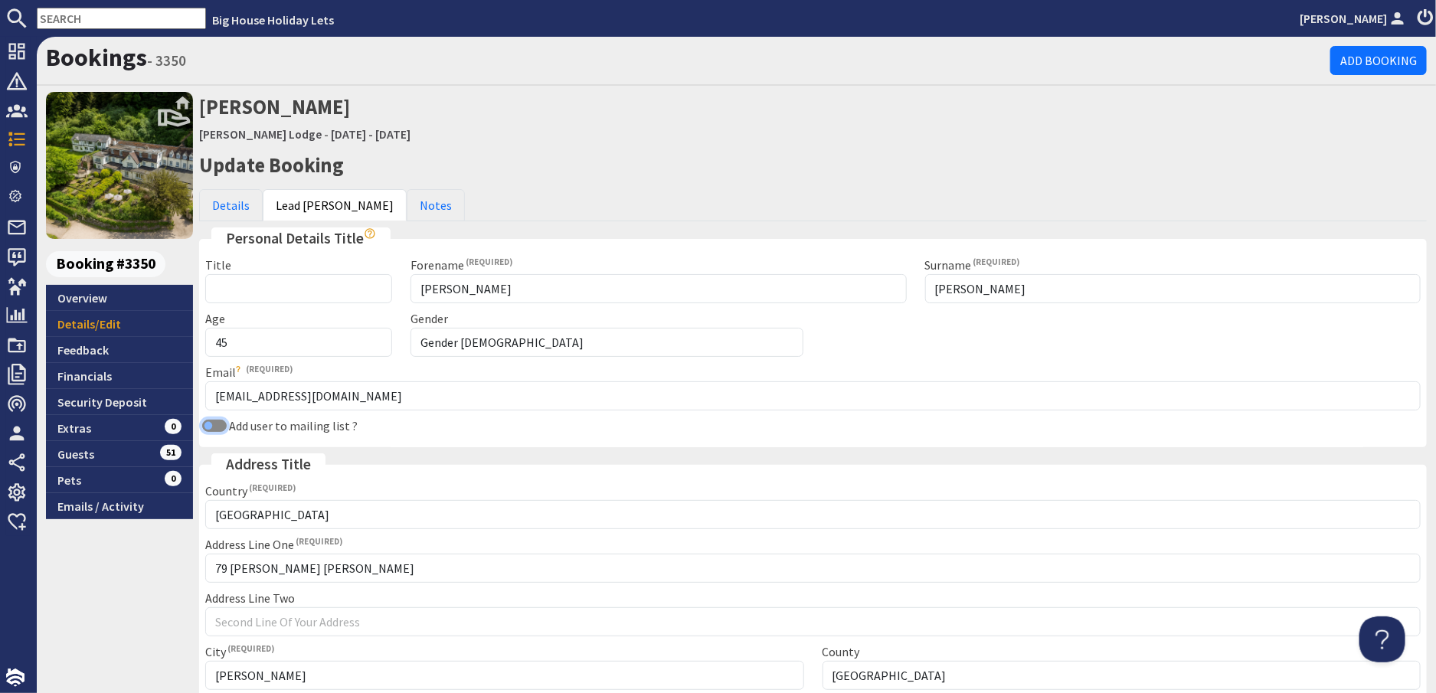
click at [215, 426] on input "Add user to mailing list ?" at bounding box center [214, 426] width 25 height 12
checkbox input "true"
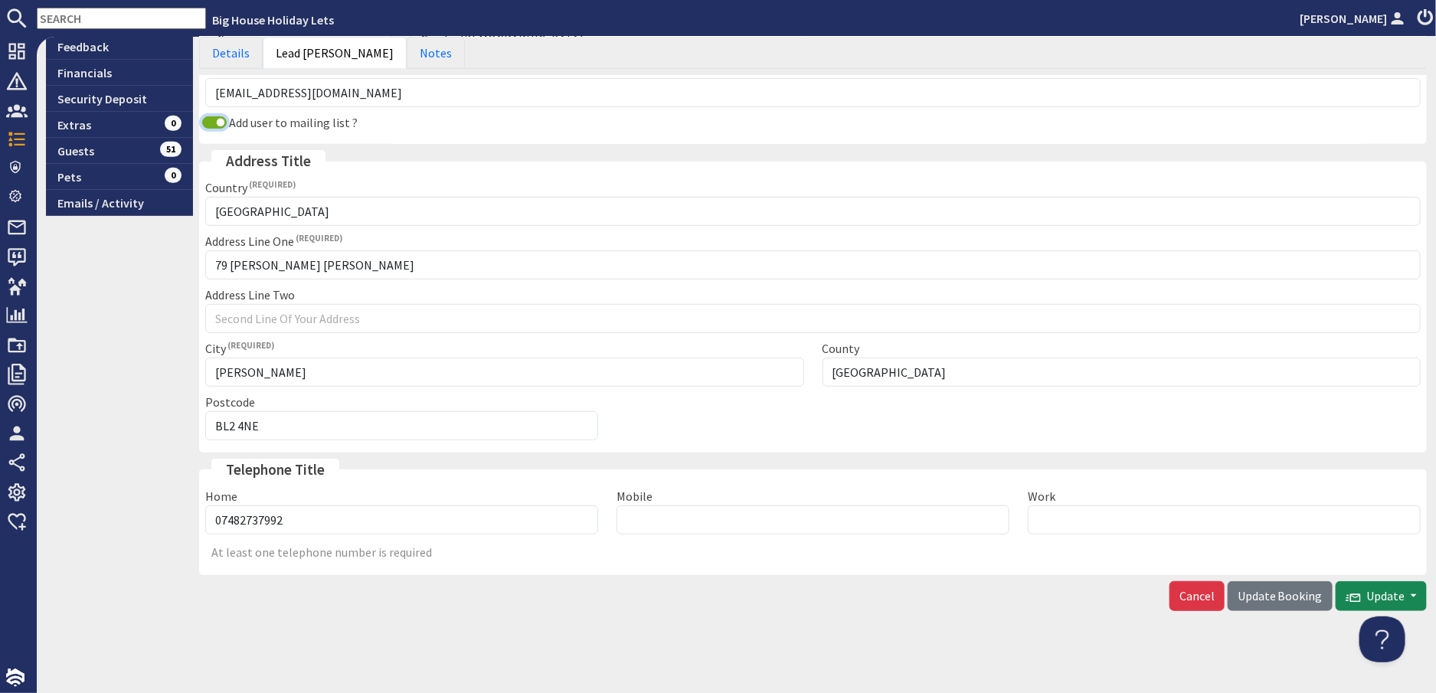
scroll to position [304, 0]
click at [1283, 592] on span "Update Booking" at bounding box center [1280, 595] width 85 height 15
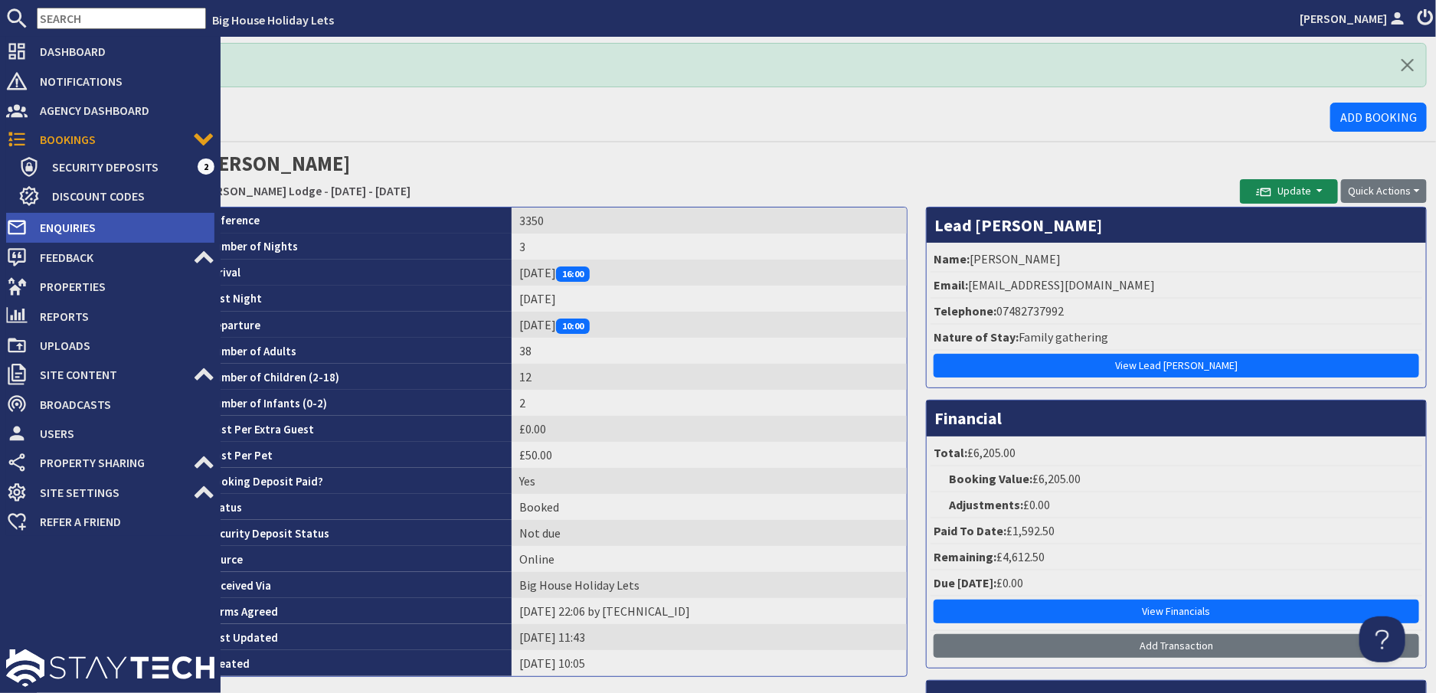
click at [87, 228] on span "Enquiries" at bounding box center [121, 227] width 187 height 25
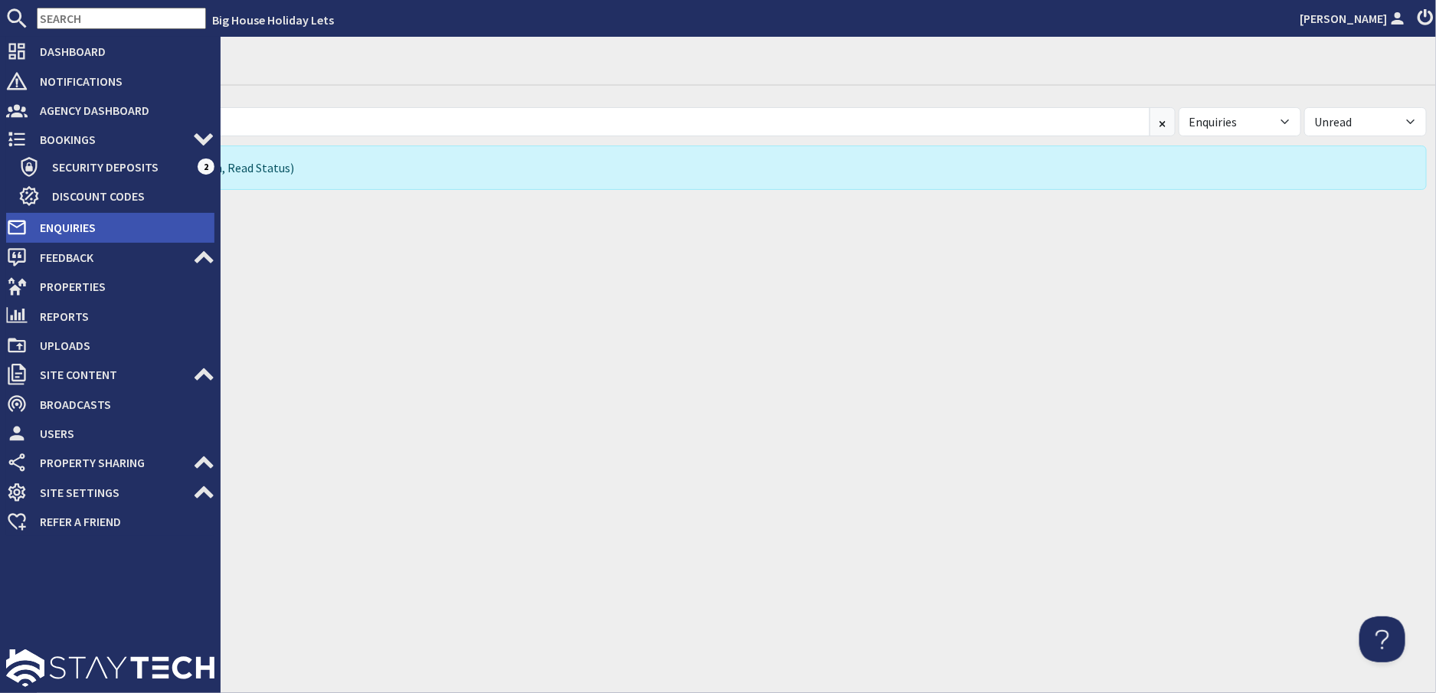
click at [80, 226] on span "Enquiries" at bounding box center [121, 227] width 187 height 25
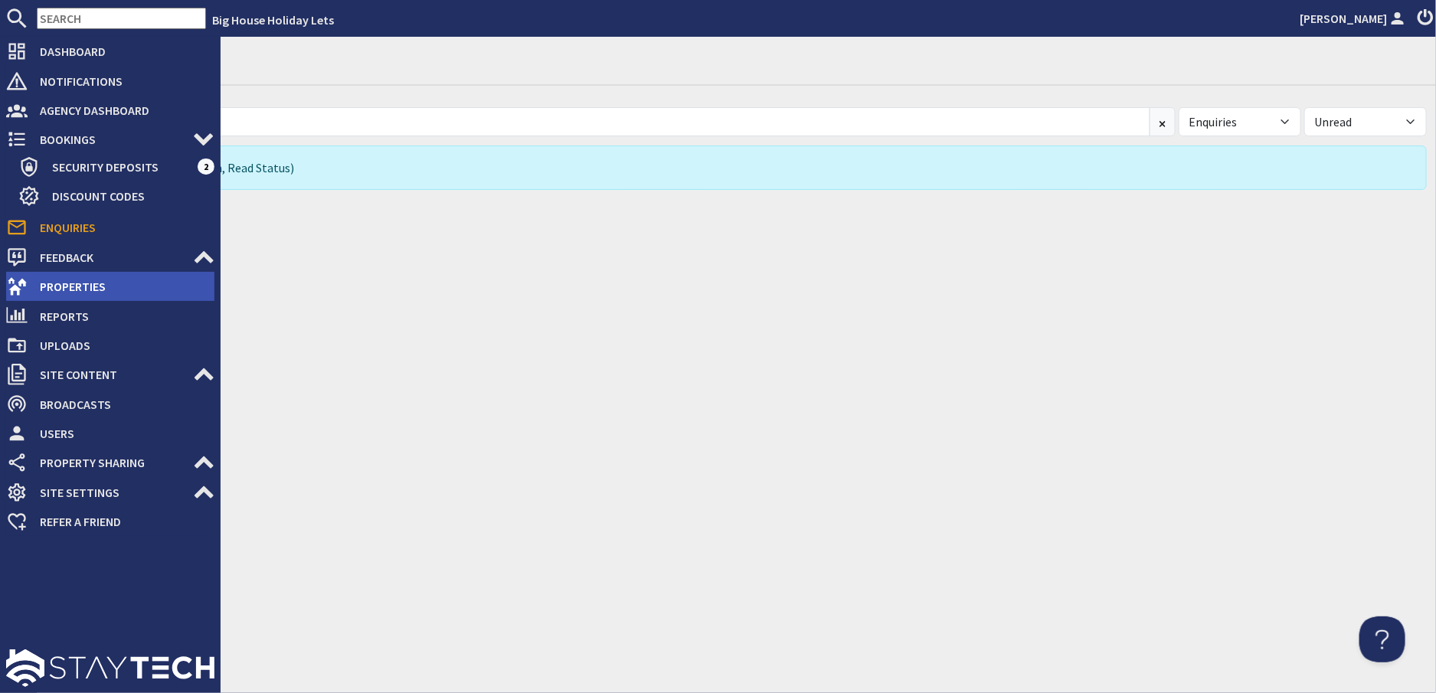
click at [66, 283] on span "Properties" at bounding box center [121, 286] width 187 height 25
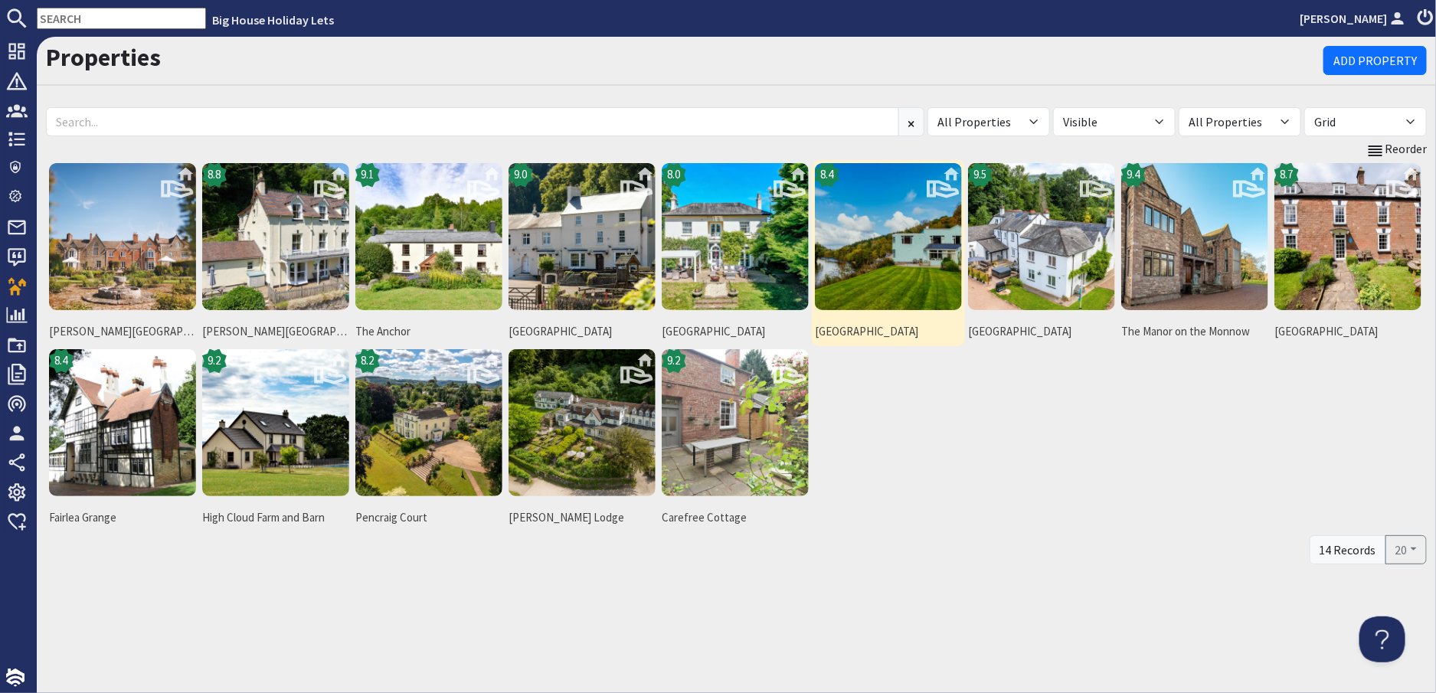
click at [866, 292] on img at bounding box center [888, 236] width 147 height 147
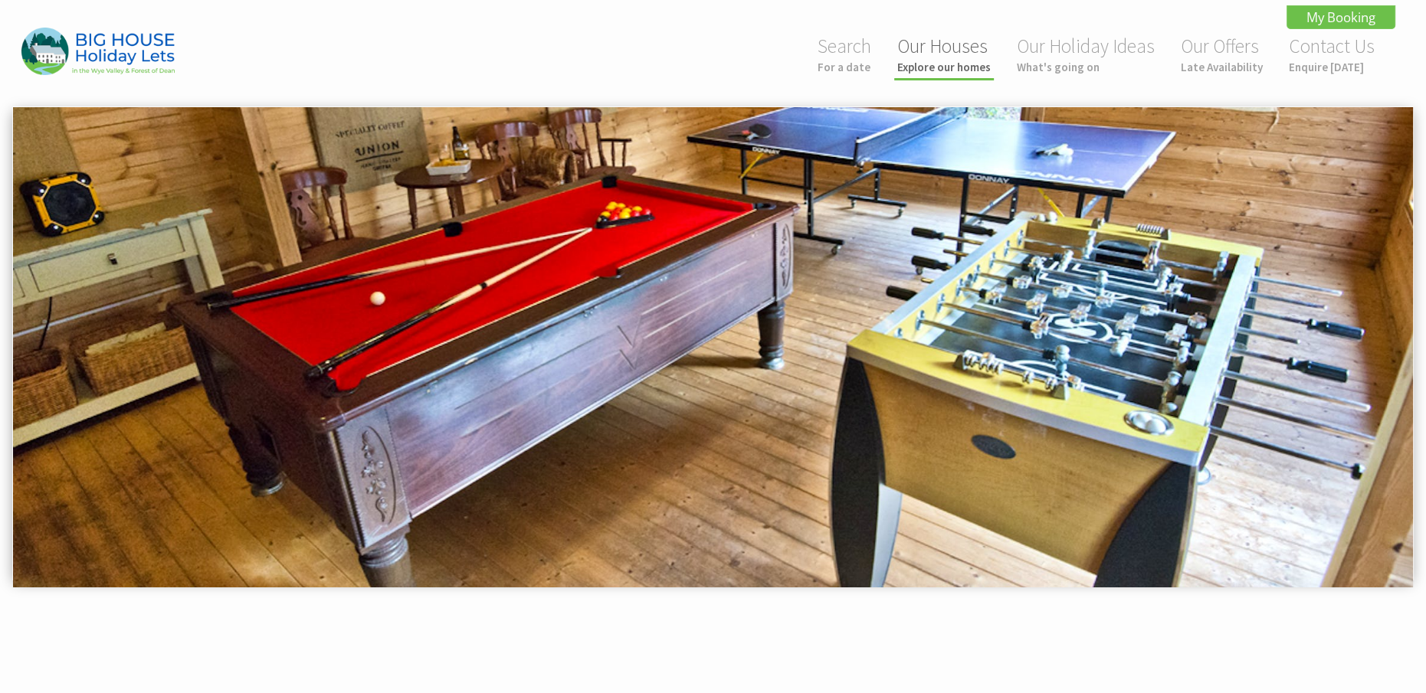
click at [958, 54] on link "Our Houses Explore our homes" at bounding box center [943, 54] width 93 height 41
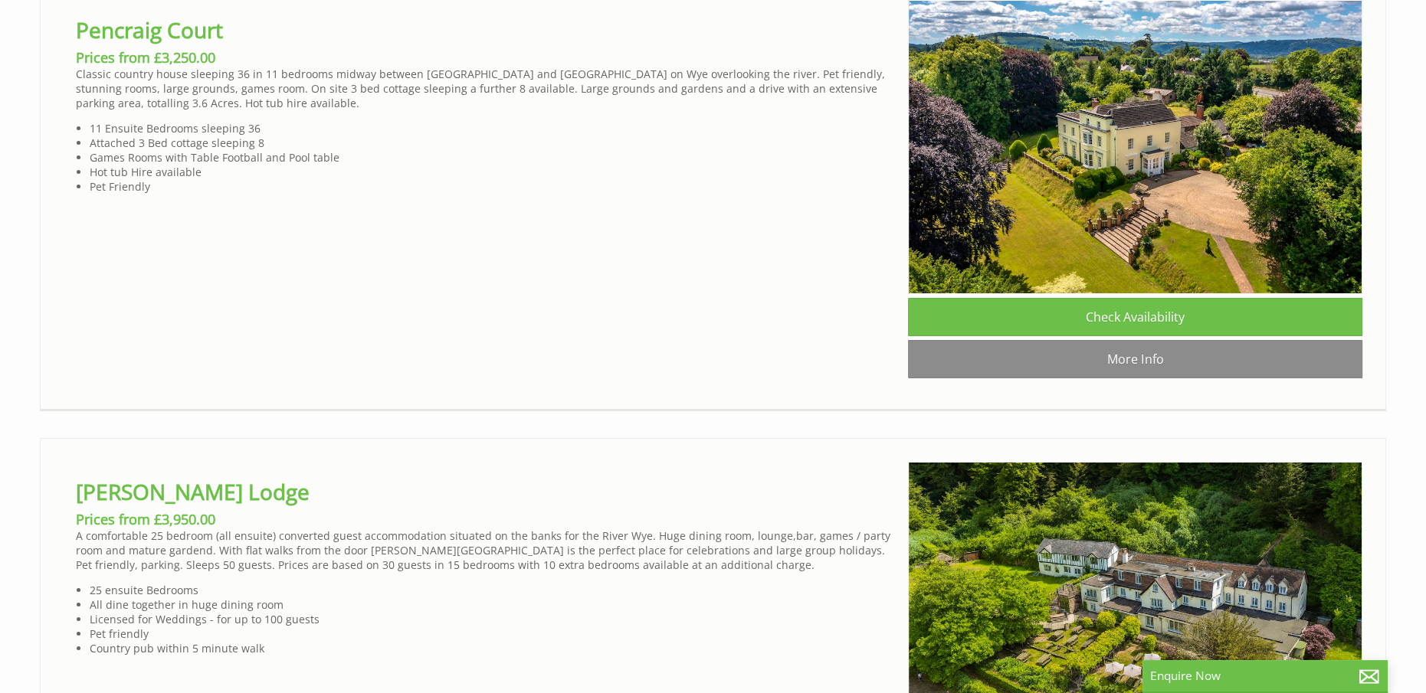
scroll to position [6512, 0]
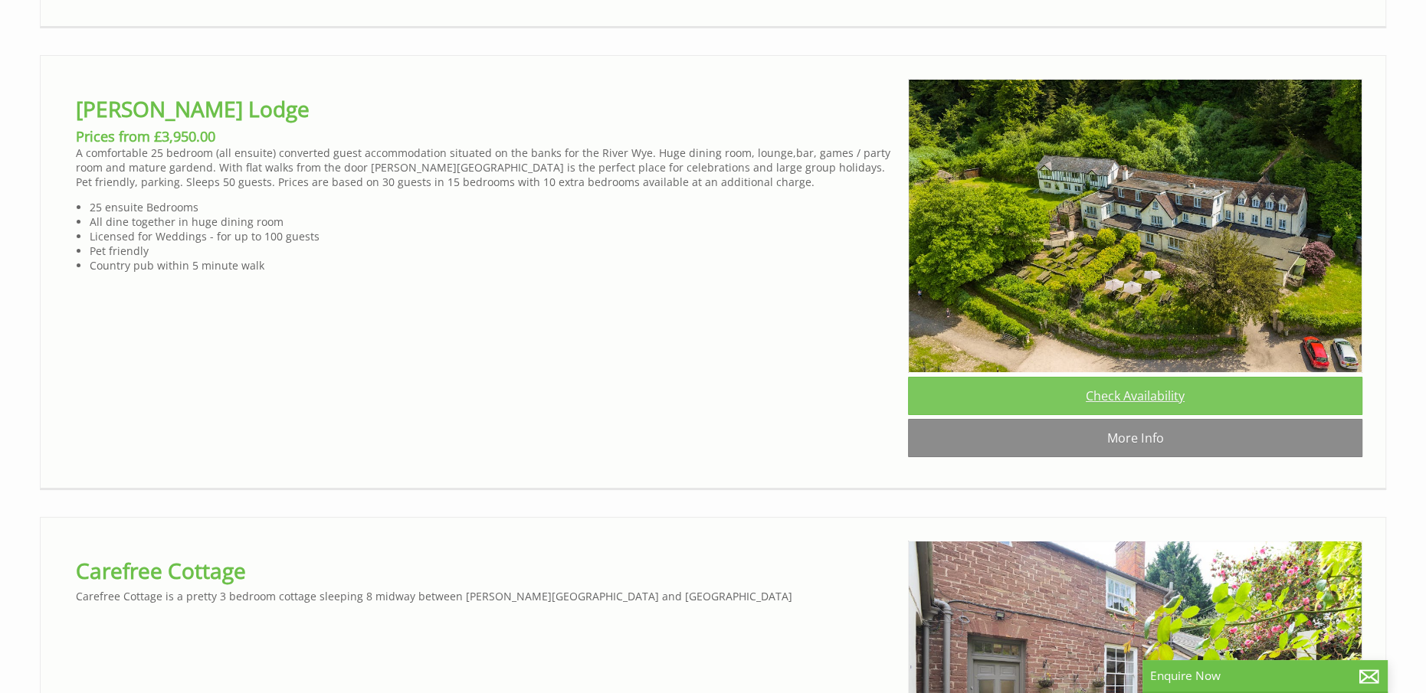
click at [1135, 415] on link "Check Availability" at bounding box center [1135, 396] width 454 height 38
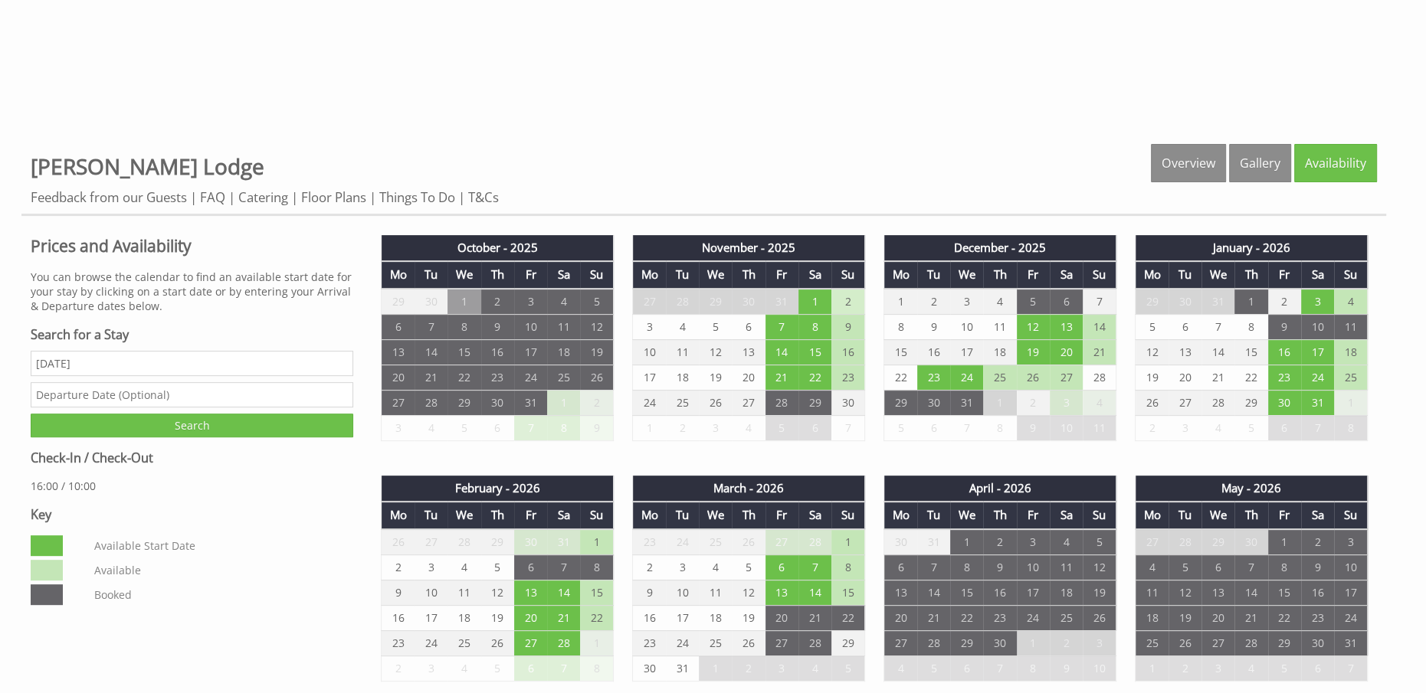
scroll to position [843, 0]
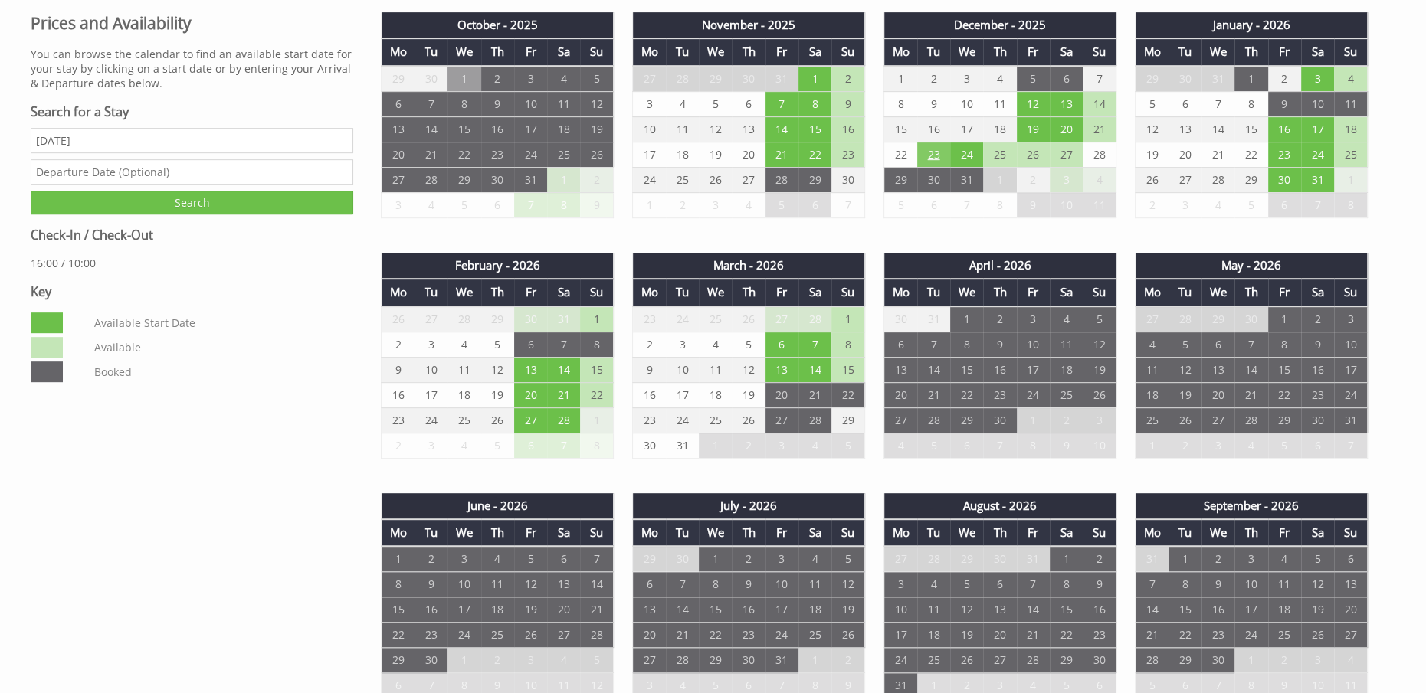
click at [936, 149] on td "23" at bounding box center [933, 154] width 33 height 25
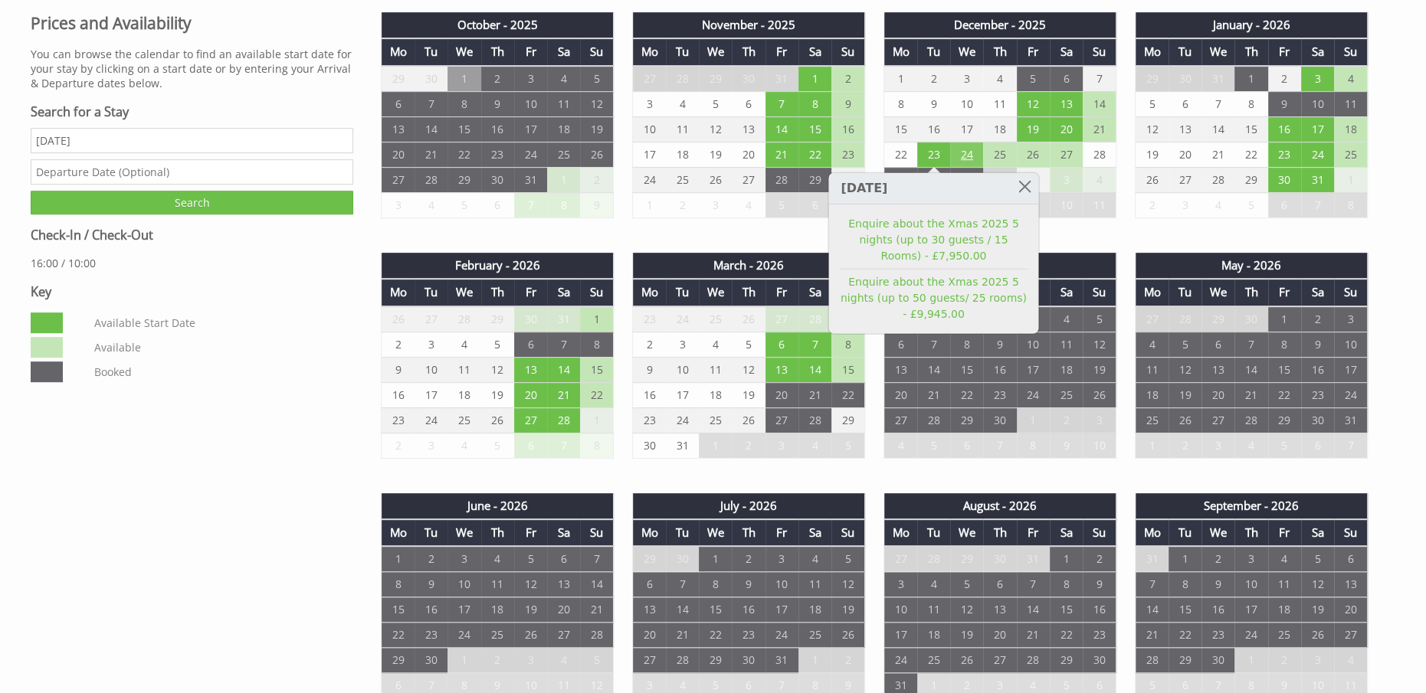
click at [961, 148] on td "24" at bounding box center [966, 154] width 33 height 25
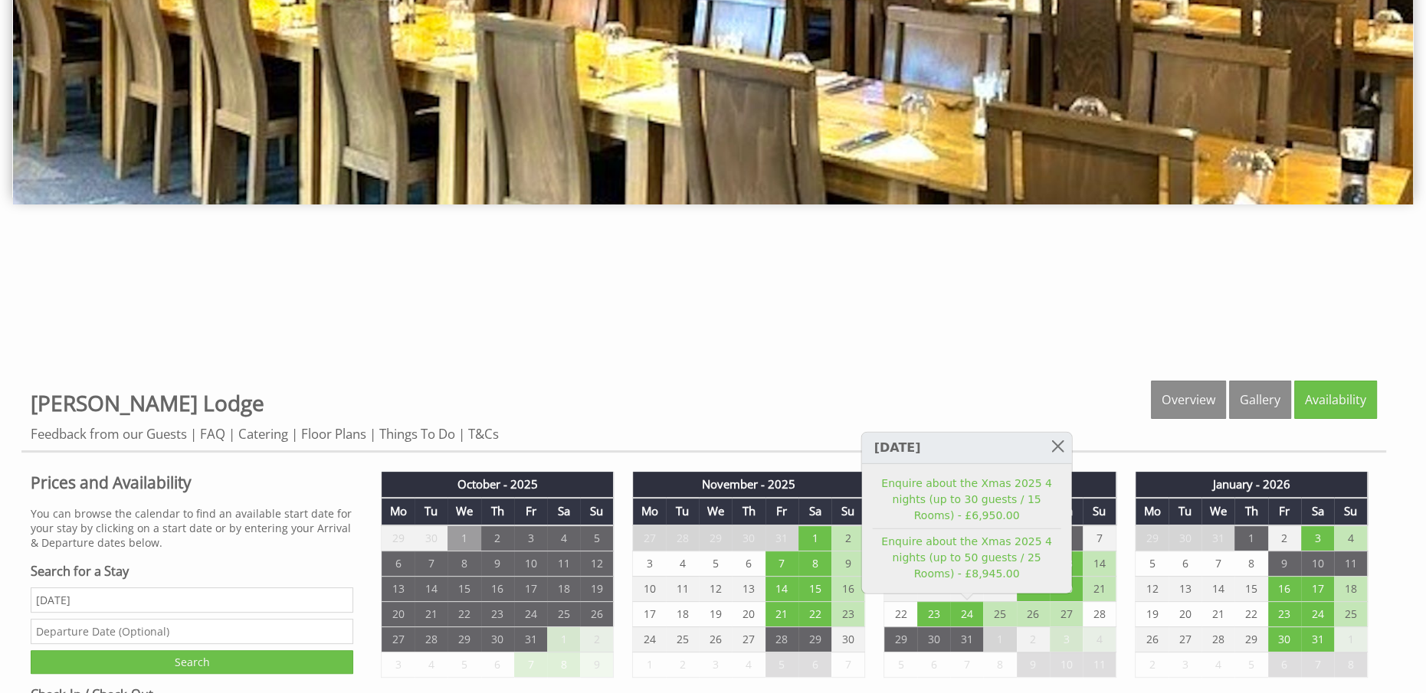
scroll to position [689, 0]
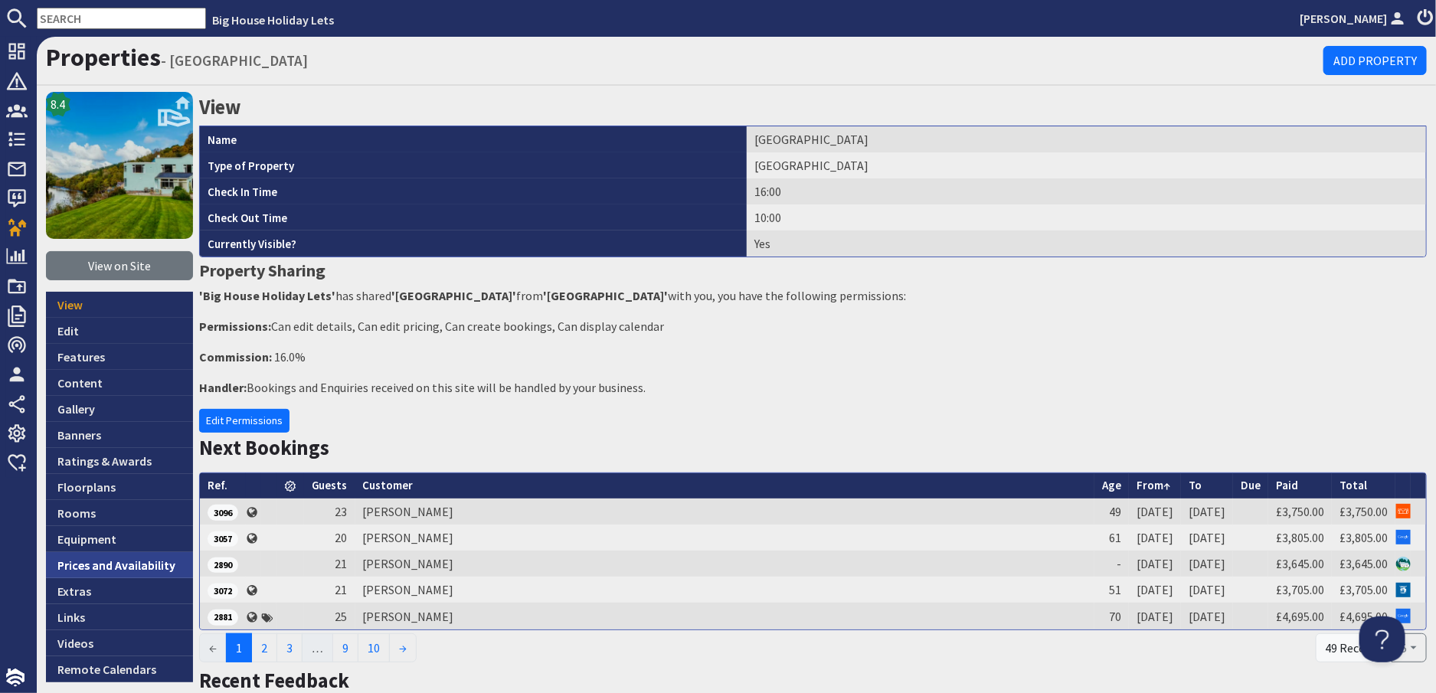
click at [106, 571] on link "Prices and Availability" at bounding box center [119, 565] width 147 height 26
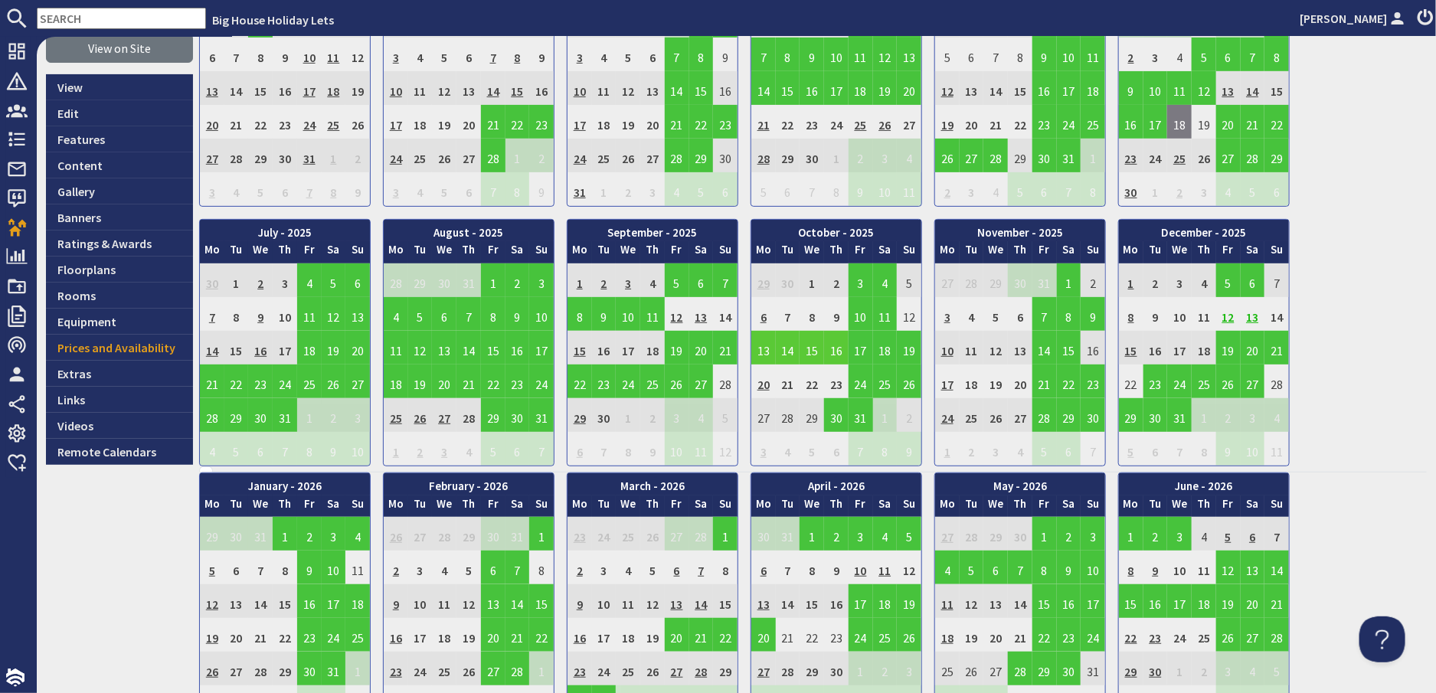
scroll to position [306, 0]
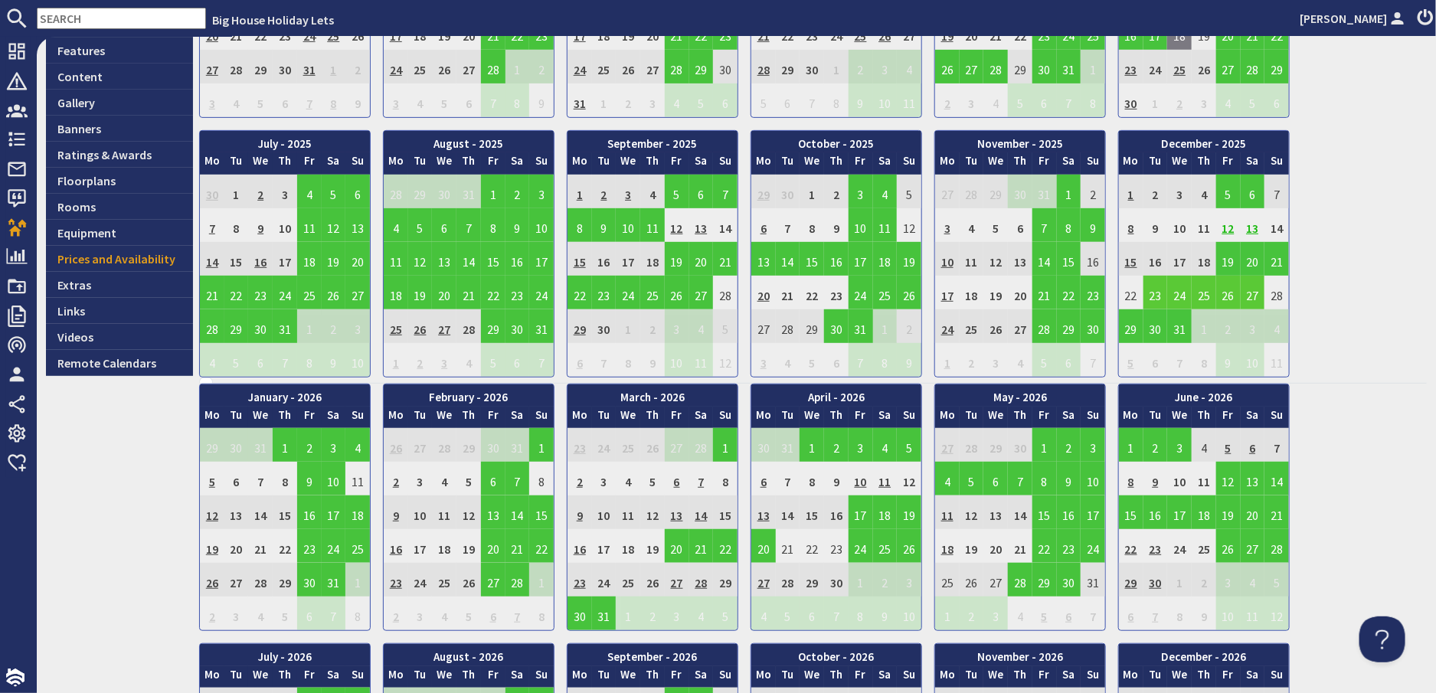
click at [1153, 291] on td "23" at bounding box center [1156, 293] width 25 height 34
click at [1139, 359] on link "View booking" at bounding box center [1160, 362] width 80 height 16
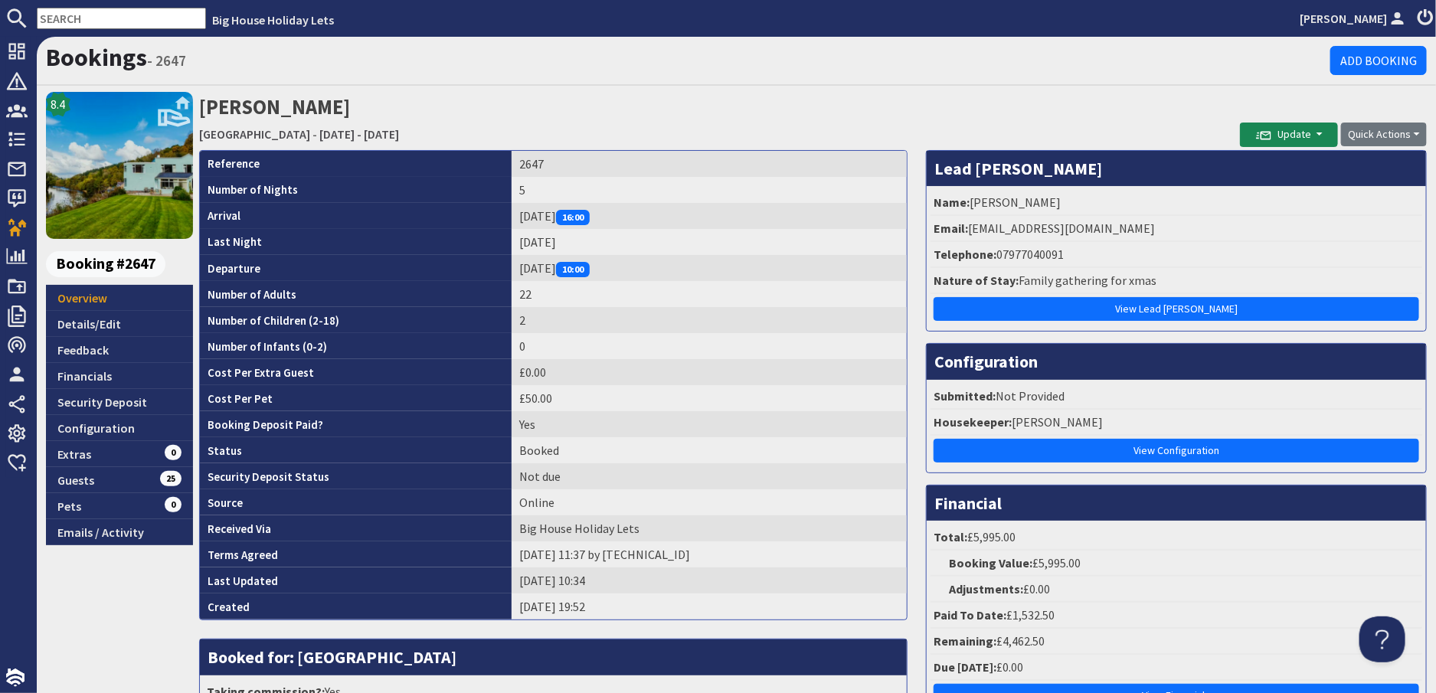
click at [90, 17] on input "text" at bounding box center [121, 18] width 169 height 21
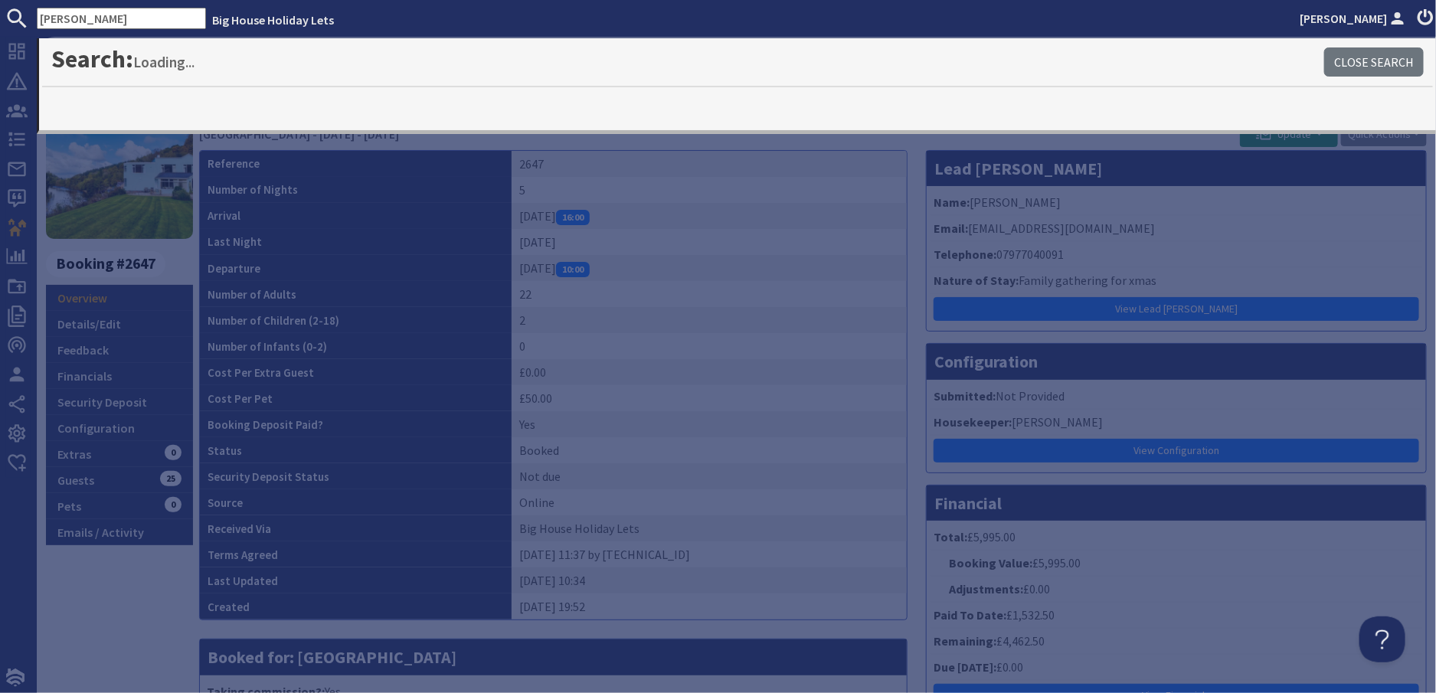
type input "ferdinand"
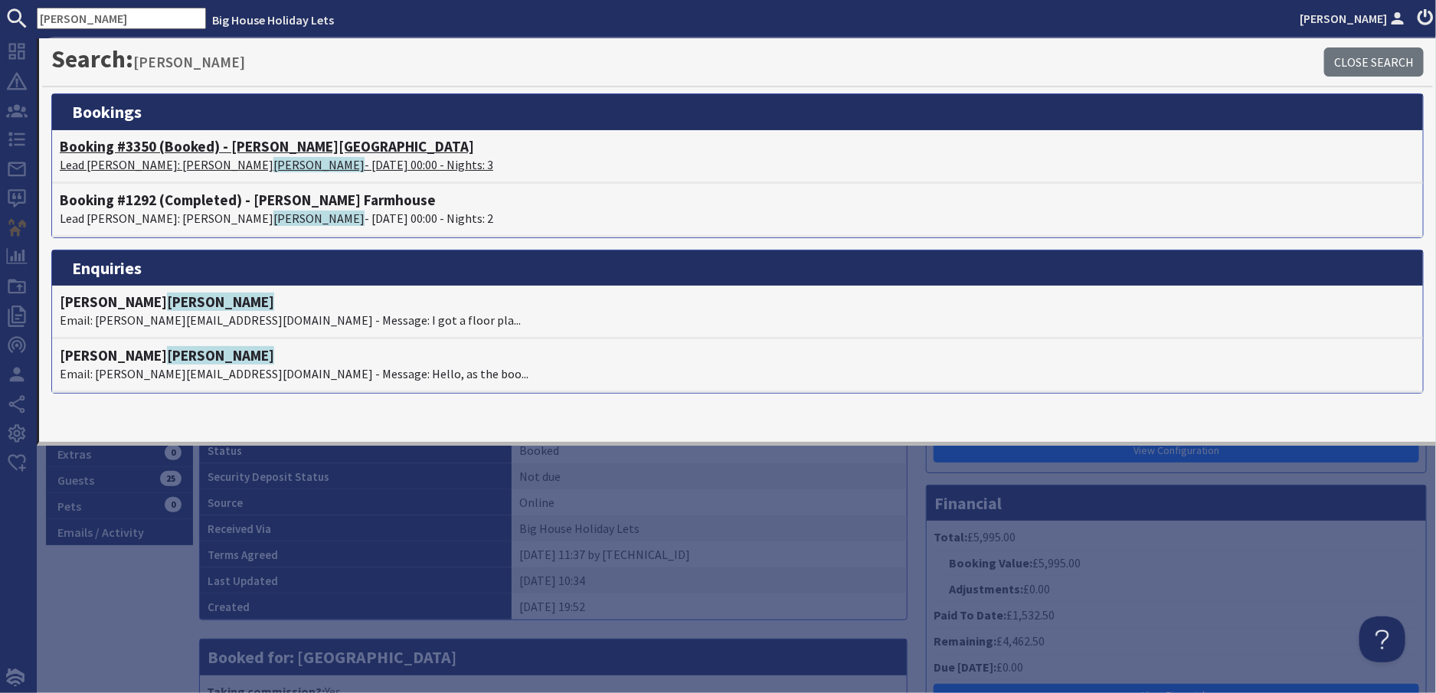
click at [273, 164] on span "Ferdinand" at bounding box center [318, 164] width 91 height 15
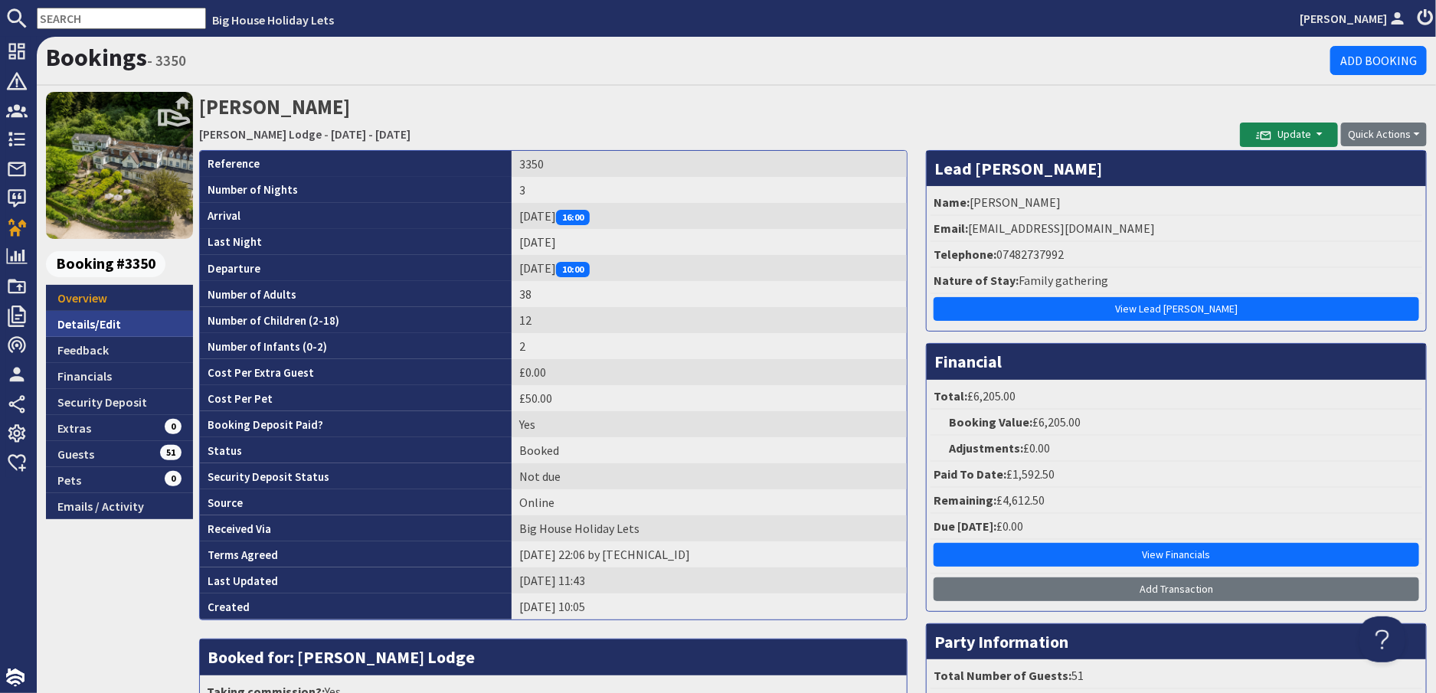
click at [98, 322] on link "Details/Edit" at bounding box center [119, 324] width 147 height 26
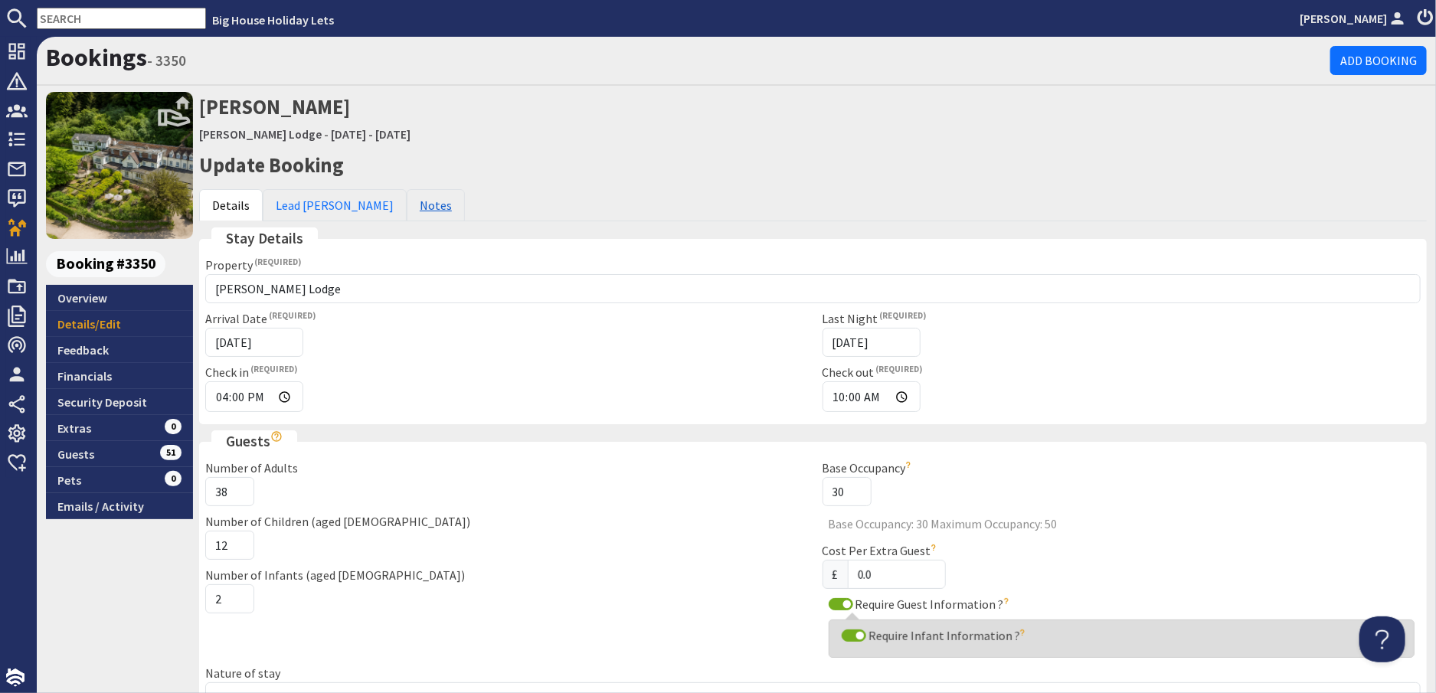
click at [407, 208] on link "Notes" at bounding box center [436, 205] width 58 height 32
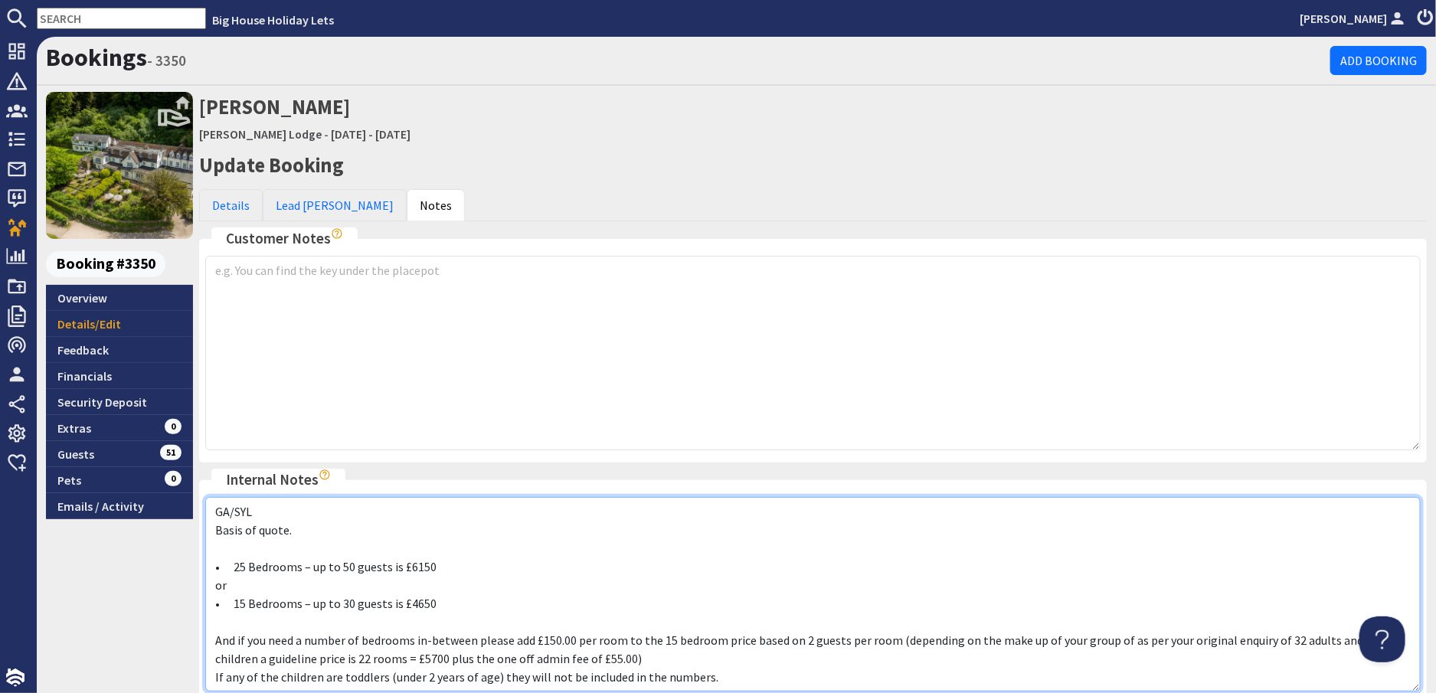
drag, startPoint x: 739, startPoint y: 647, endPoint x: 212, endPoint y: 531, distance: 539.8
click at [212, 531] on textarea "GA/SYL Basis of quote. • 25 Bedrooms – up to 50 guests is £6150 or • 15 Bedroom…" at bounding box center [813, 594] width 1216 height 195
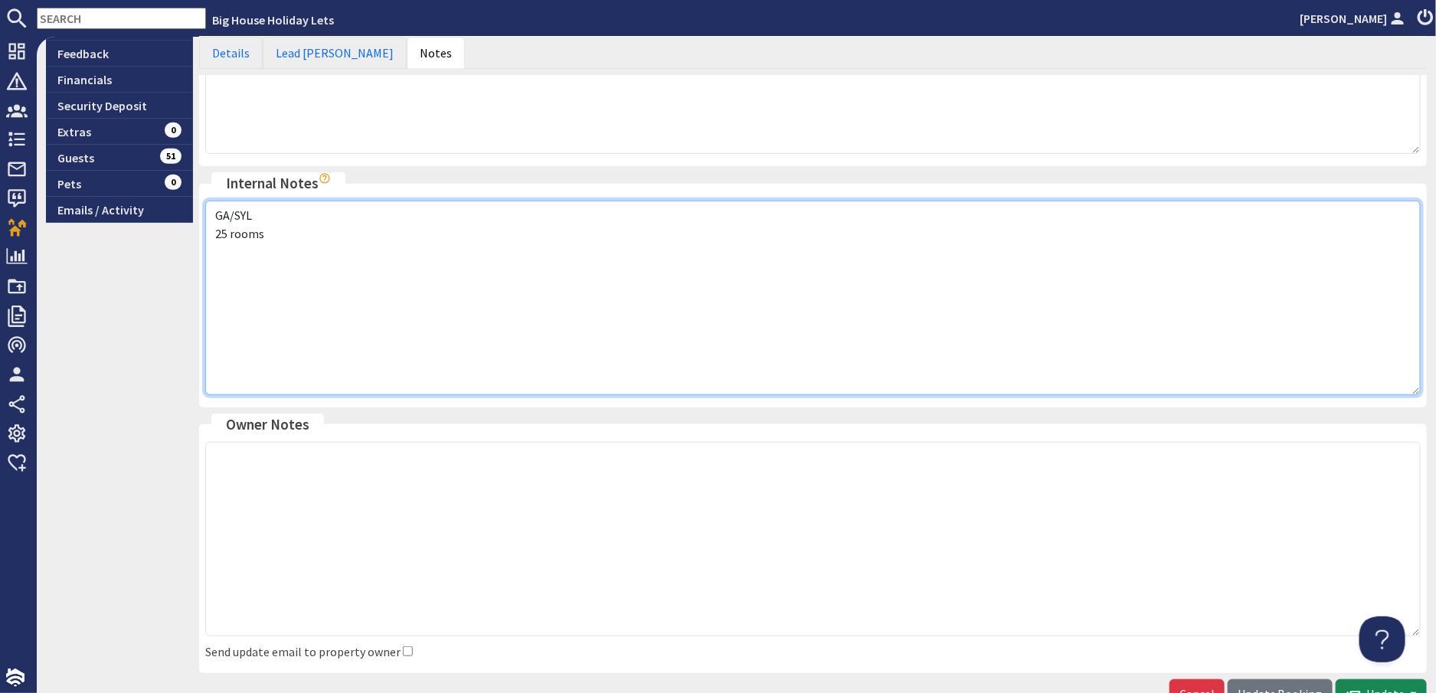
scroll to position [383, 0]
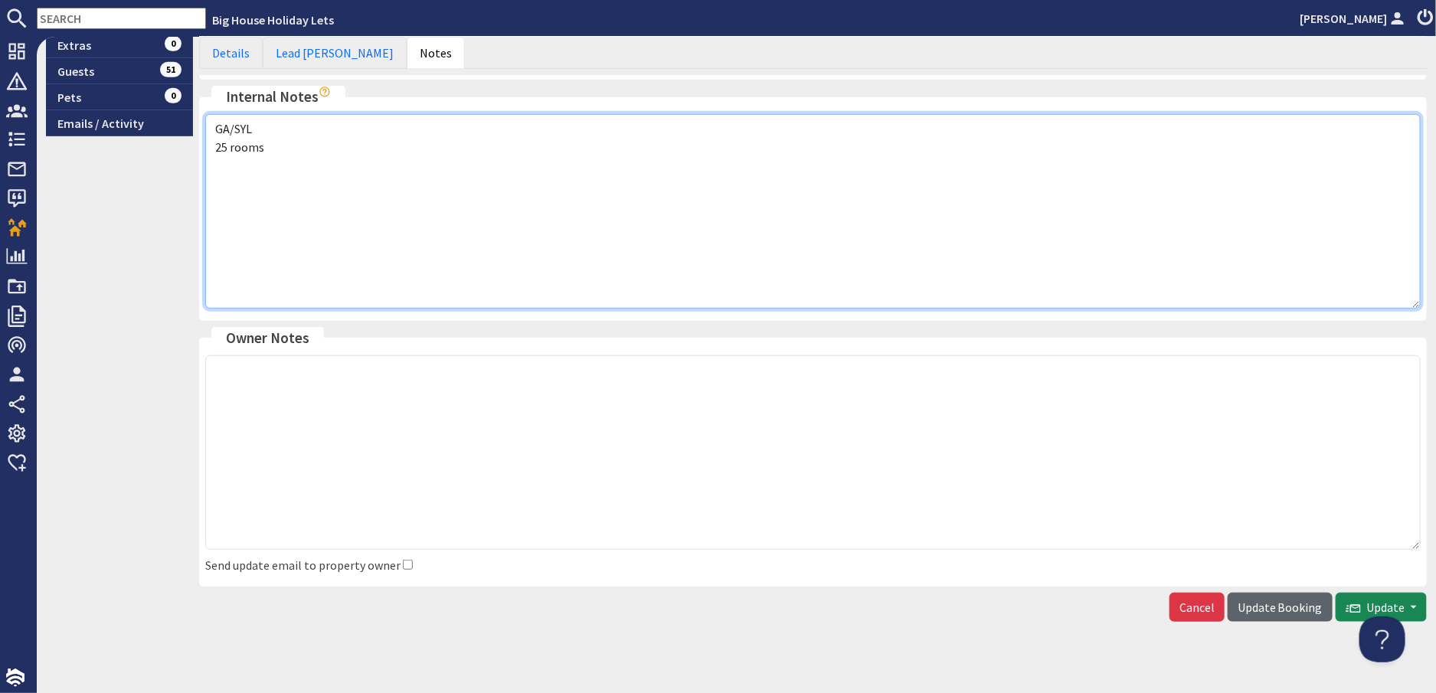
type textarea "GA/SYL 25 rooms"
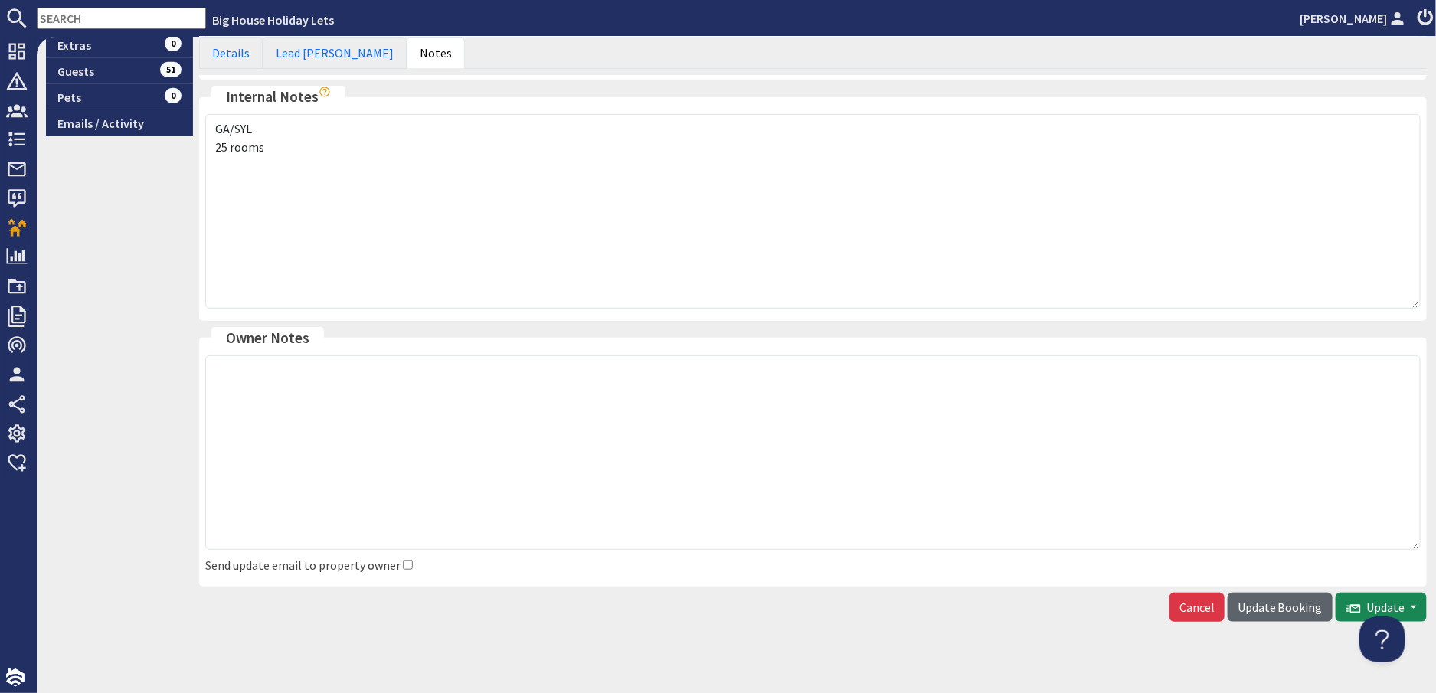
click at [1266, 606] on span "Update Booking" at bounding box center [1280, 607] width 85 height 15
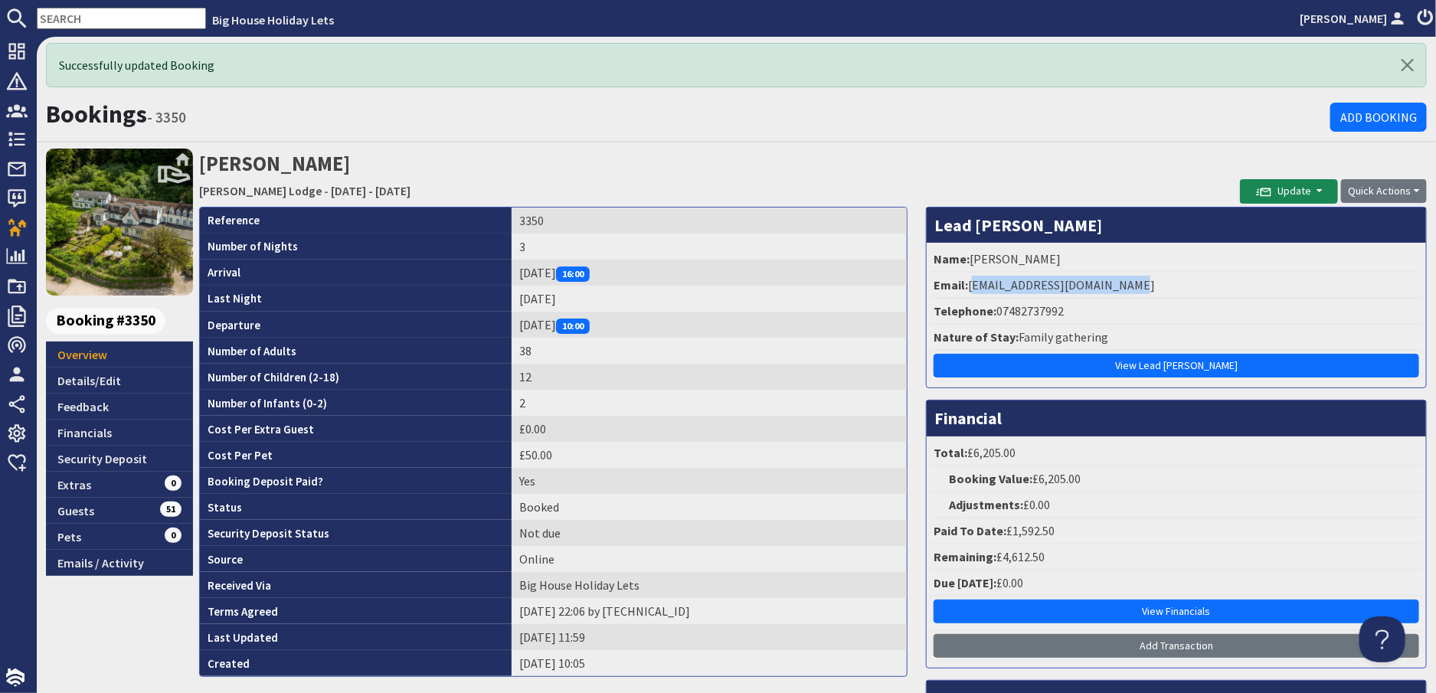
drag, startPoint x: 1120, startPoint y: 286, endPoint x: 965, endPoint y: 285, distance: 154.7
click at [965, 285] on li "Email: da_ferdinand@hotmail.co.uk" at bounding box center [1177, 286] width 492 height 26
drag, startPoint x: 965, startPoint y: 285, endPoint x: 986, endPoint y: 291, distance: 21.6
copy li "da_ferdinand@hotmail.co.uk"
click at [93, 379] on link "Details/Edit" at bounding box center [119, 381] width 147 height 26
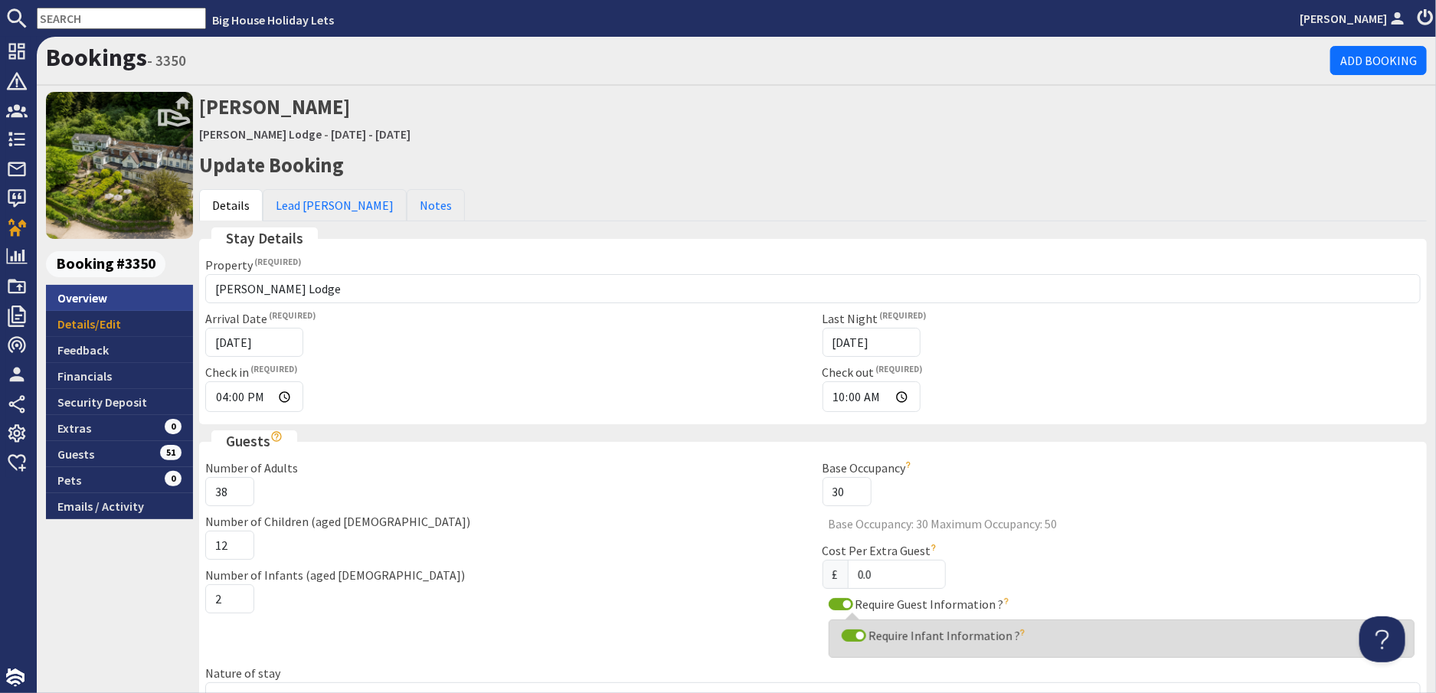
click at [92, 296] on link "Overview" at bounding box center [119, 298] width 147 height 26
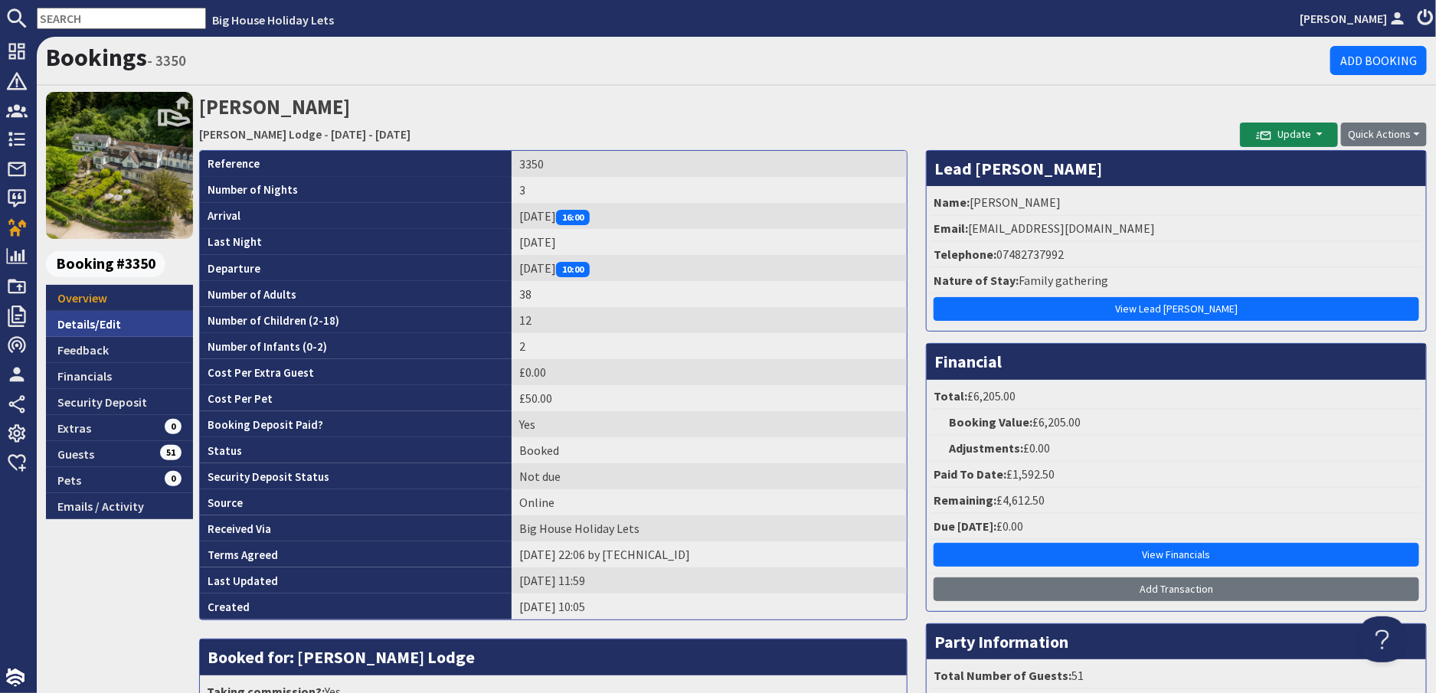
click at [90, 324] on link "Details/Edit" at bounding box center [119, 324] width 147 height 26
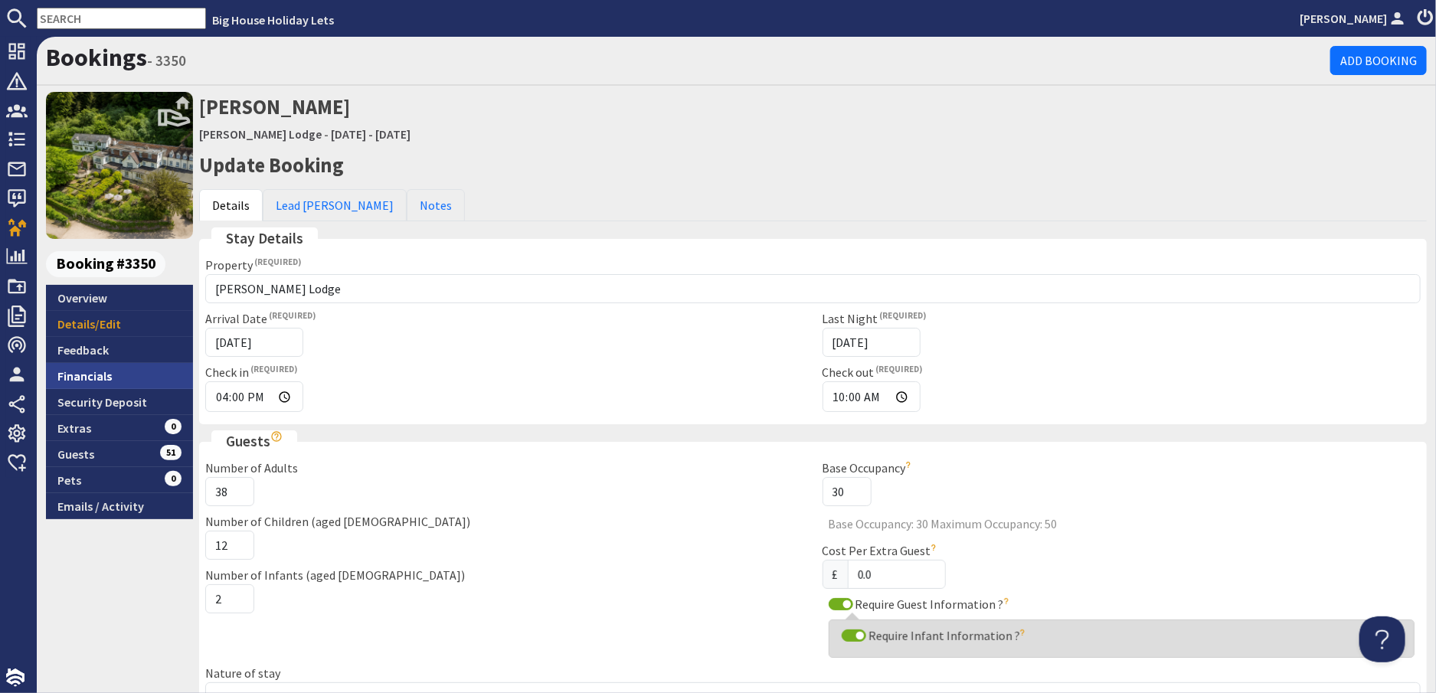
click at [77, 375] on link "Financials" at bounding box center [119, 376] width 147 height 26
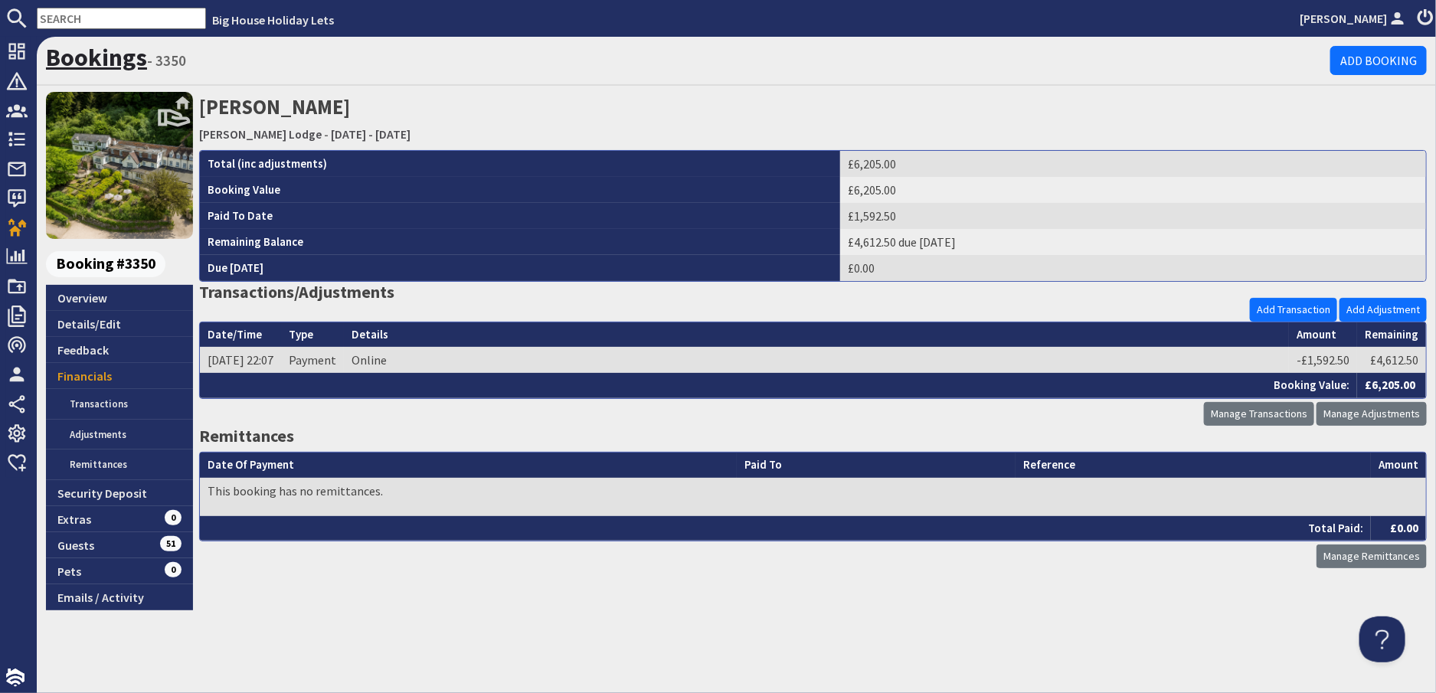
click at [103, 56] on link "Bookings" at bounding box center [96, 57] width 101 height 31
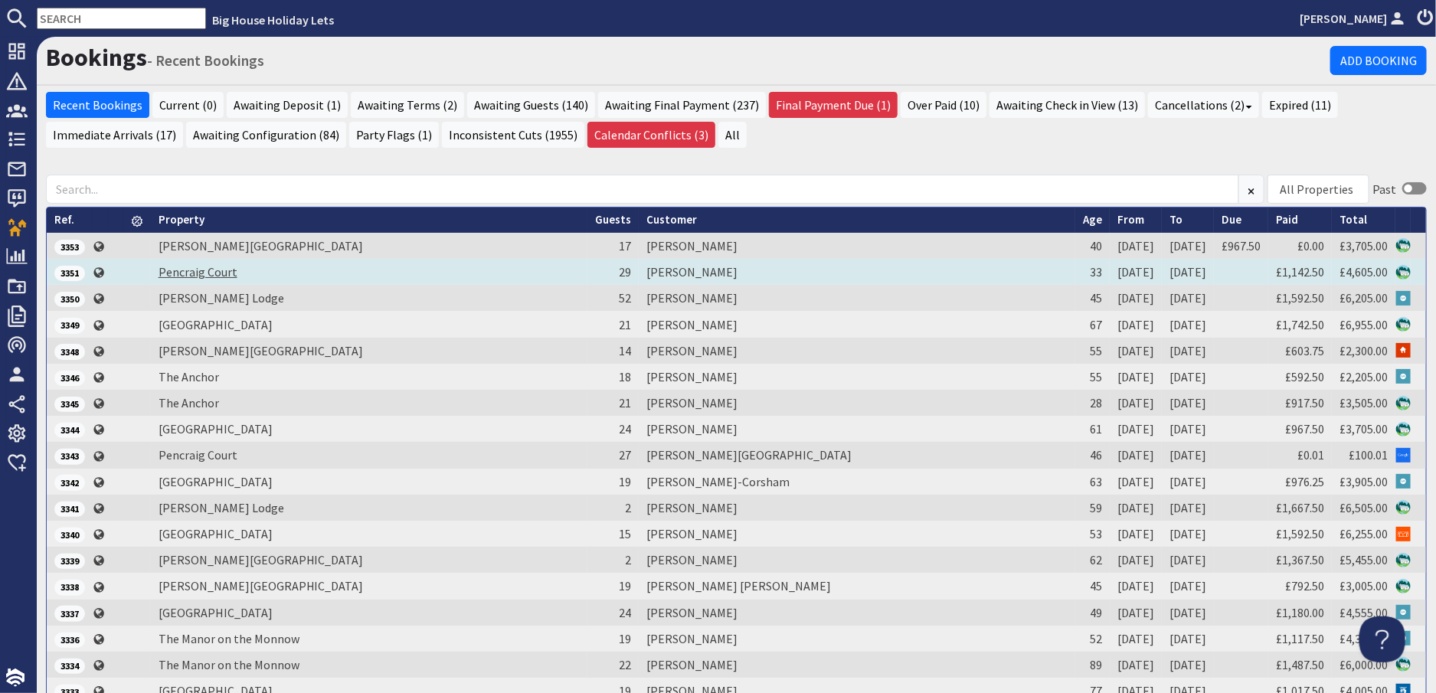
click at [207, 272] on link "Pencraig Court" at bounding box center [198, 271] width 79 height 15
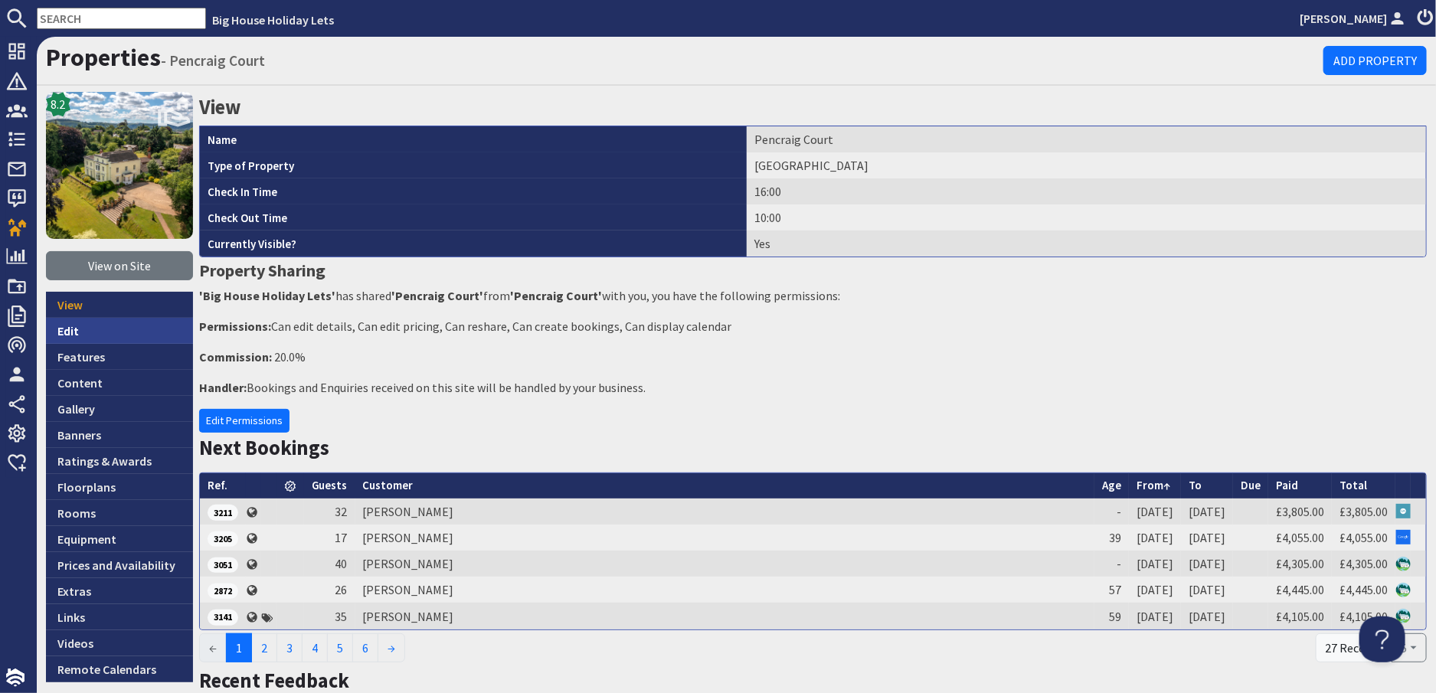
click at [74, 332] on link "Edit" at bounding box center [119, 331] width 147 height 26
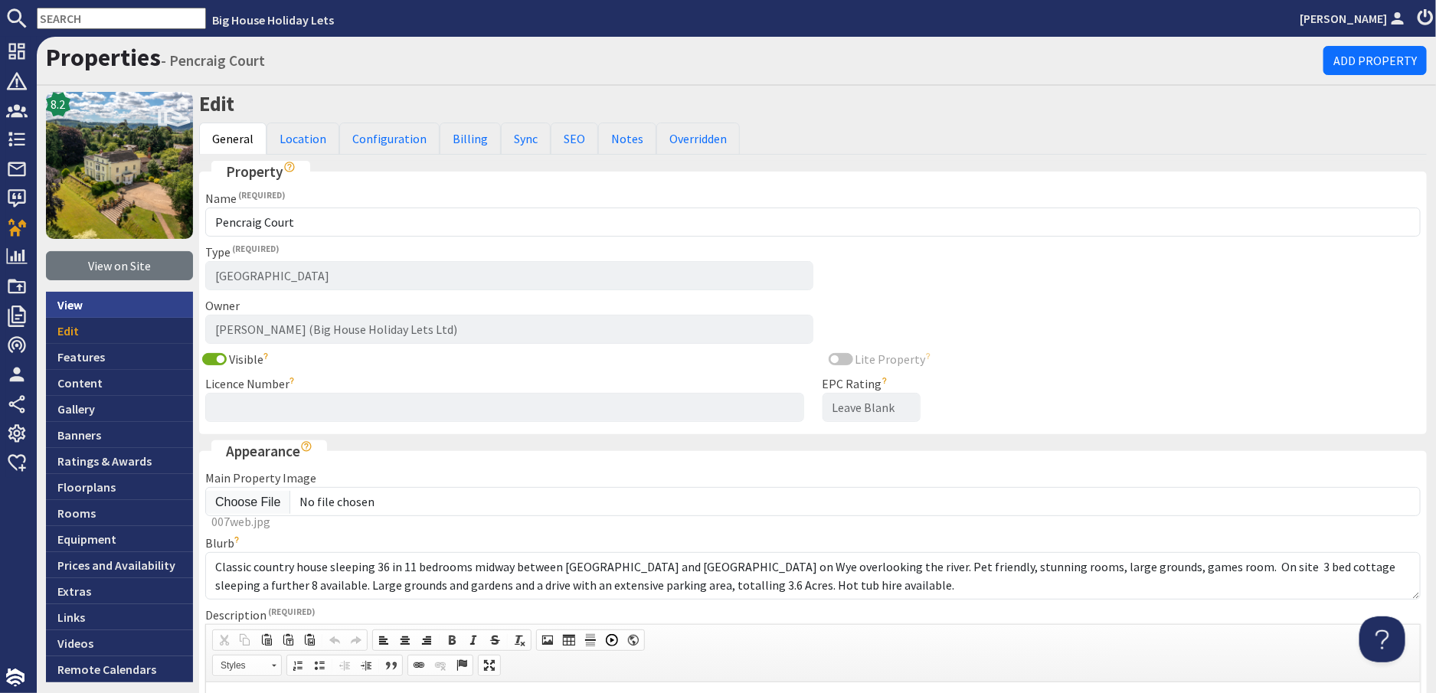
click at [73, 309] on link "View" at bounding box center [119, 305] width 147 height 26
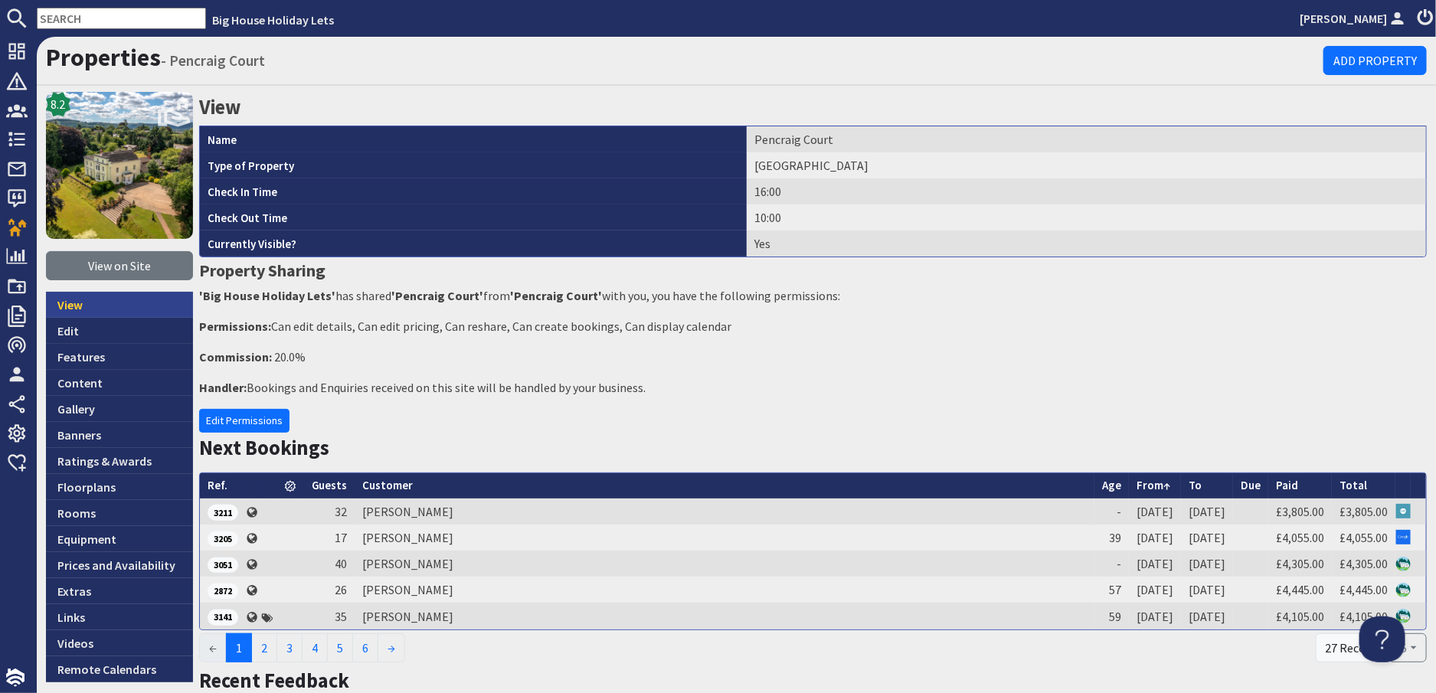
click at [63, 301] on link "View" at bounding box center [119, 305] width 147 height 26
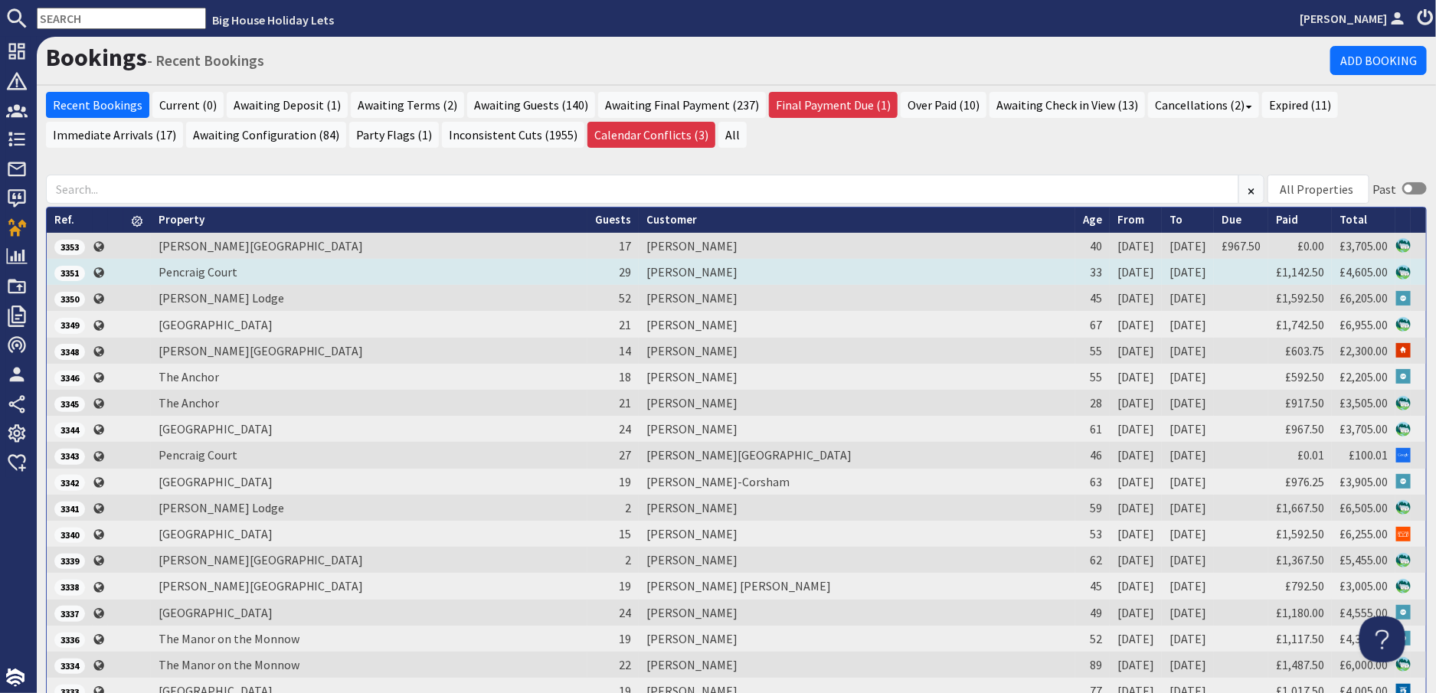
click at [706, 270] on td "Rachel Connelly" at bounding box center [857, 272] width 437 height 26
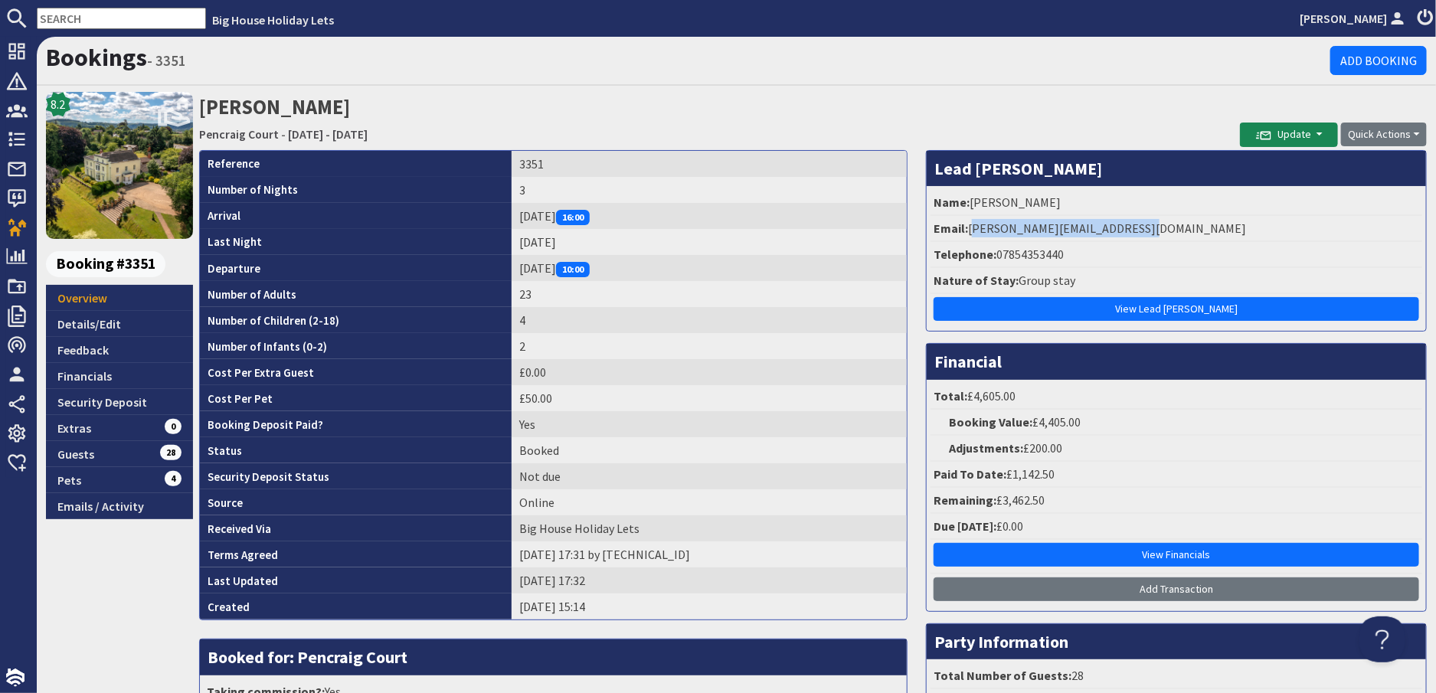
drag, startPoint x: 1126, startPoint y: 231, endPoint x: 964, endPoint y: 238, distance: 162.6
click at [964, 238] on li "Email: rachel.underhill92@gmail.com" at bounding box center [1177, 229] width 492 height 26
drag, startPoint x: 964, startPoint y: 238, endPoint x: 979, endPoint y: 235, distance: 15.6
copy li "rachel.underhill92@gmail.com"
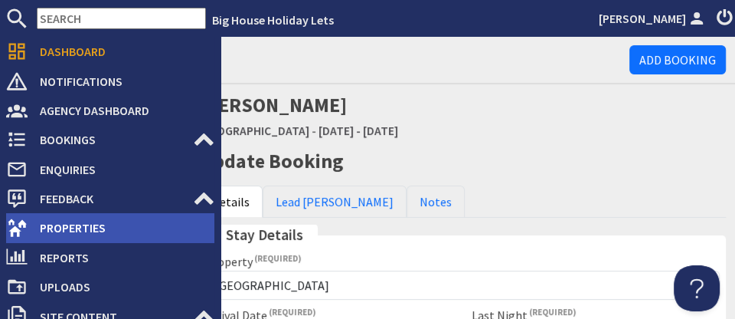
click at [62, 236] on span "Properties" at bounding box center [121, 227] width 187 height 25
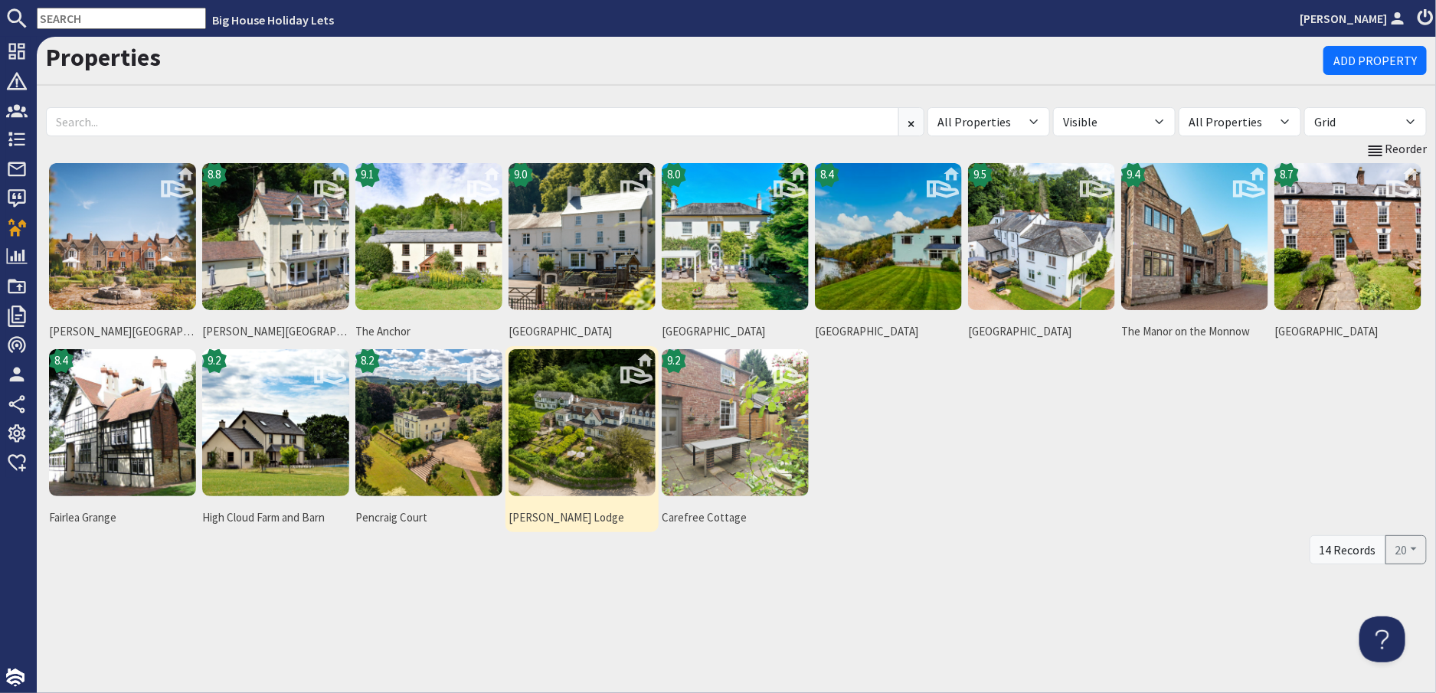
click at [583, 428] on img at bounding box center [582, 422] width 147 height 147
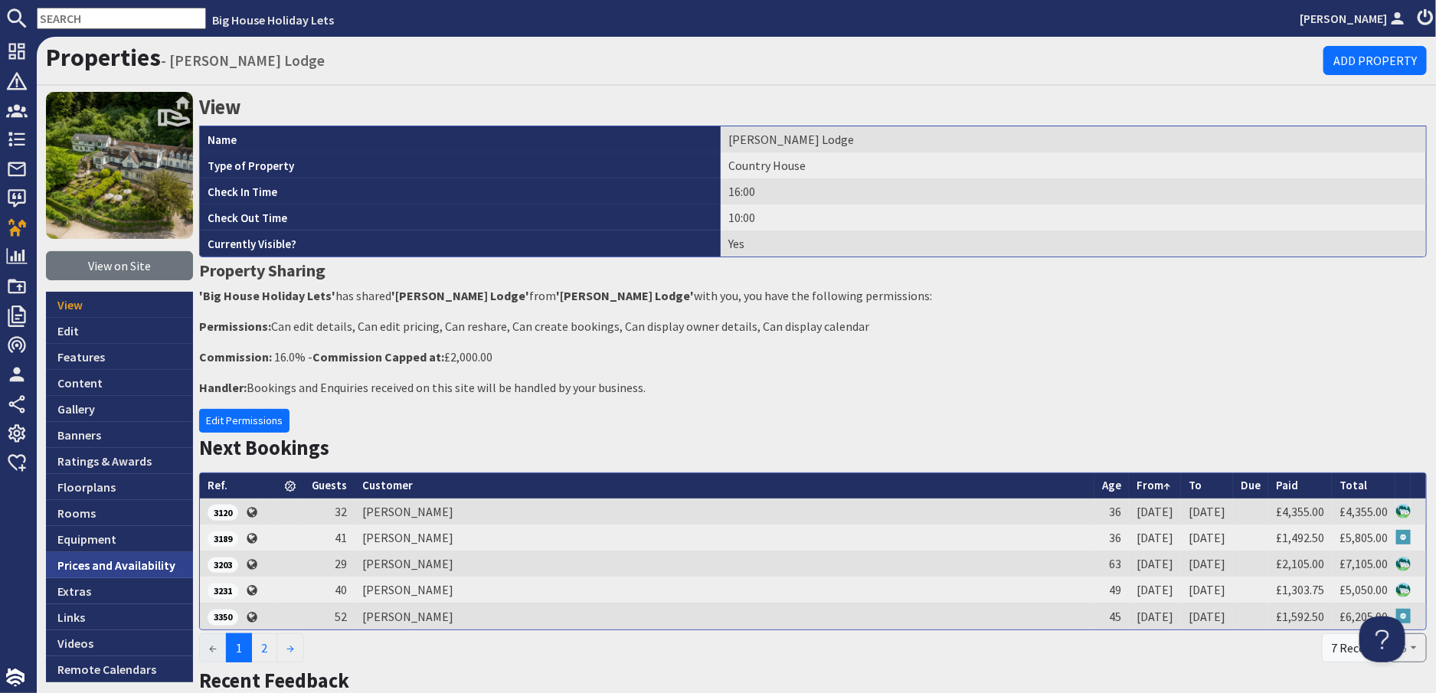
click at [86, 566] on link "Prices and Availability" at bounding box center [119, 565] width 147 height 26
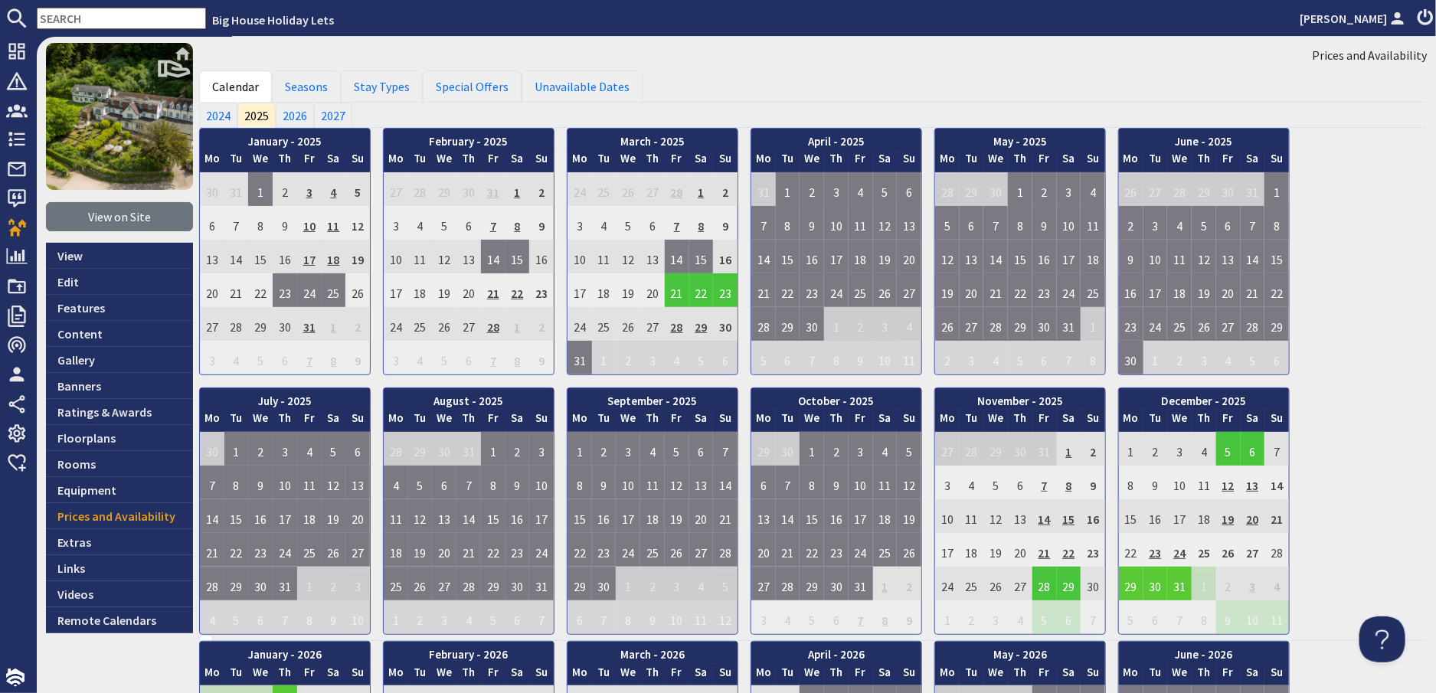
scroll to position [77, 0]
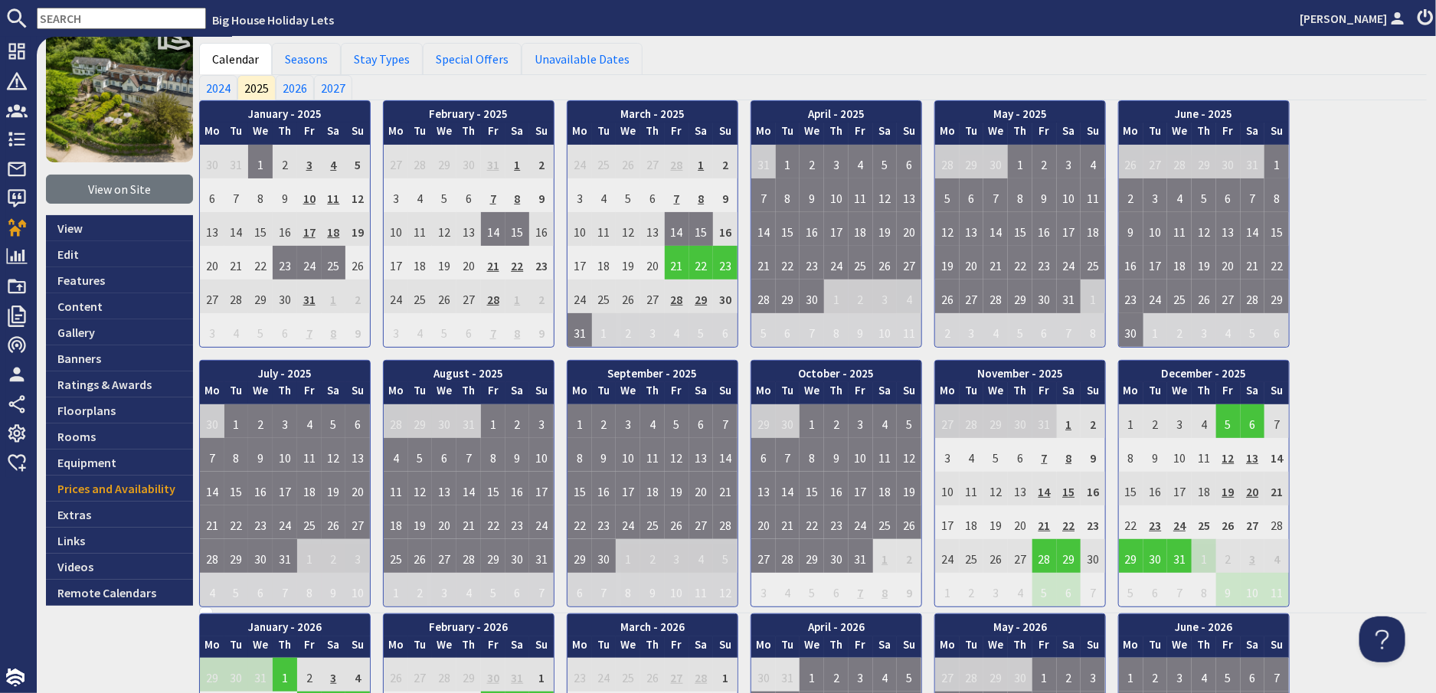
click at [1159, 526] on td "23" at bounding box center [1156, 523] width 25 height 34
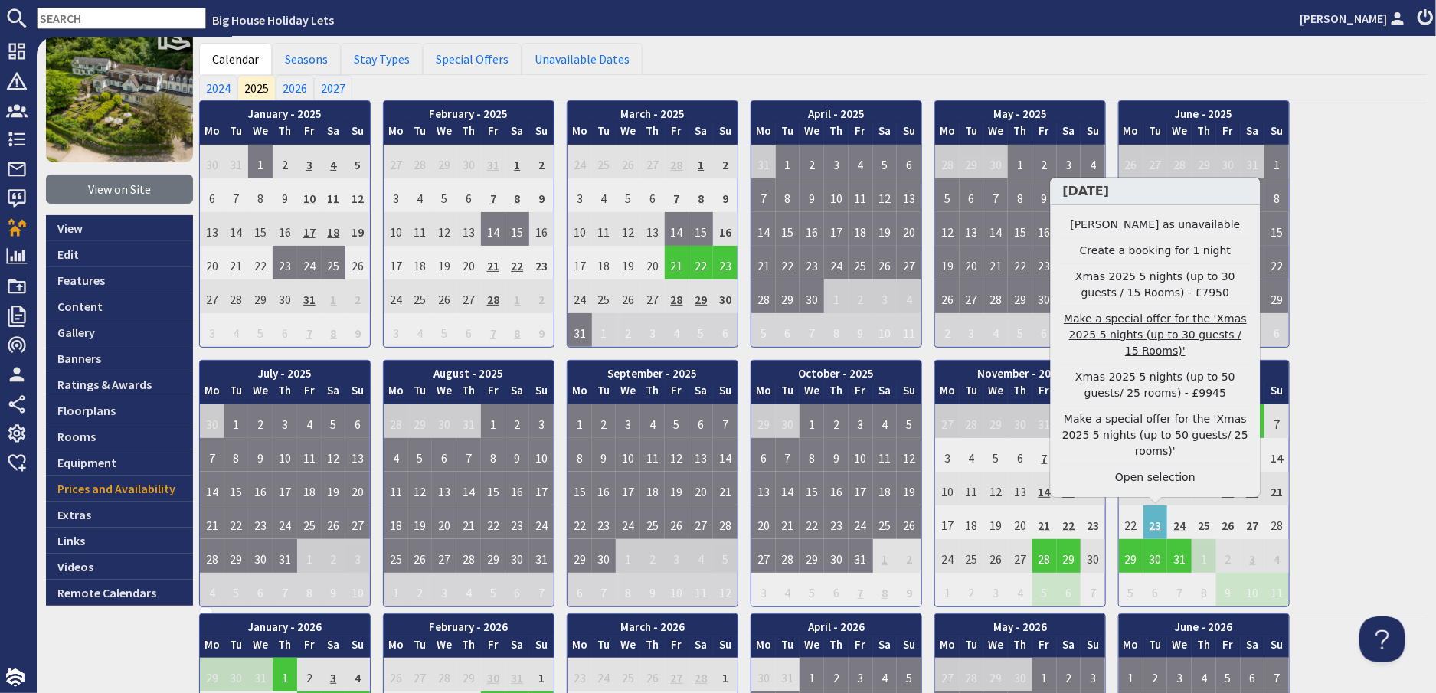
click at [1154, 359] on link "Make a special offer for the 'Xmas 2025 5 nights (up to 30 guests / 15 Rooms)'" at bounding box center [1156, 335] width 188 height 48
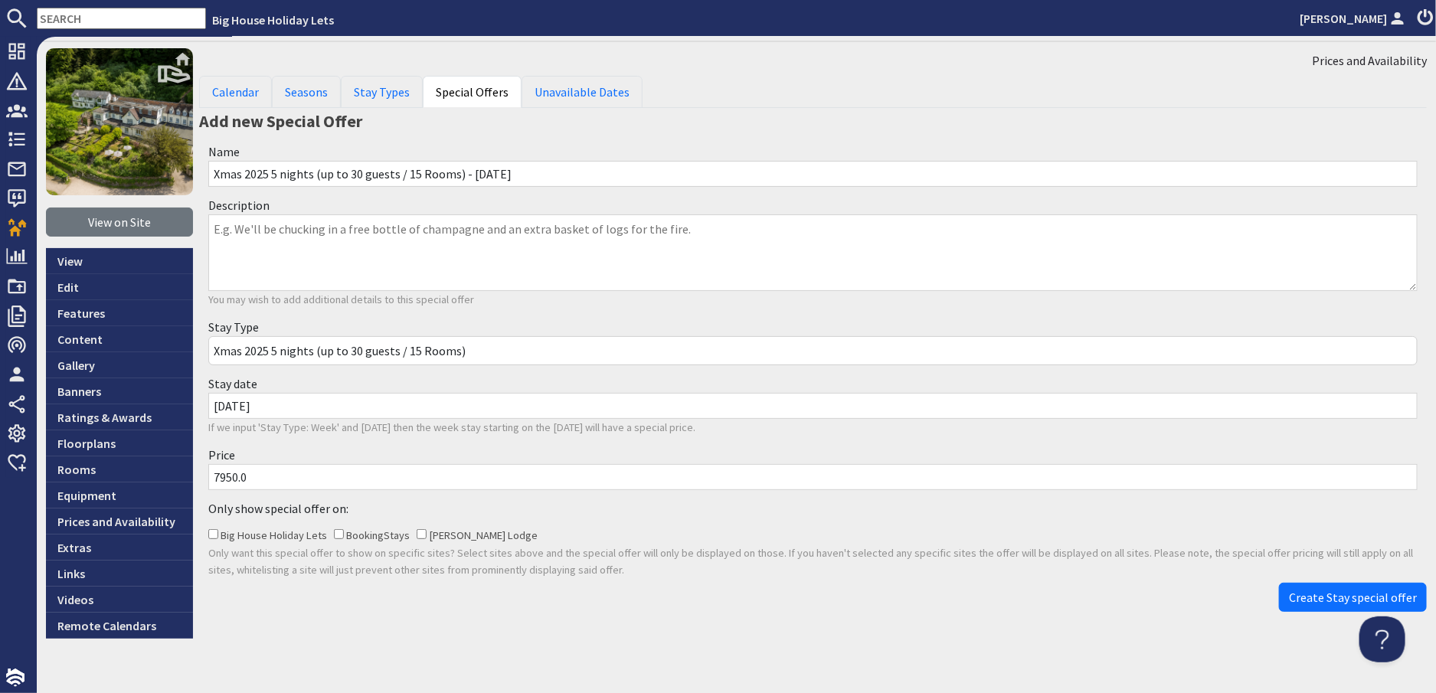
scroll to position [66, 0]
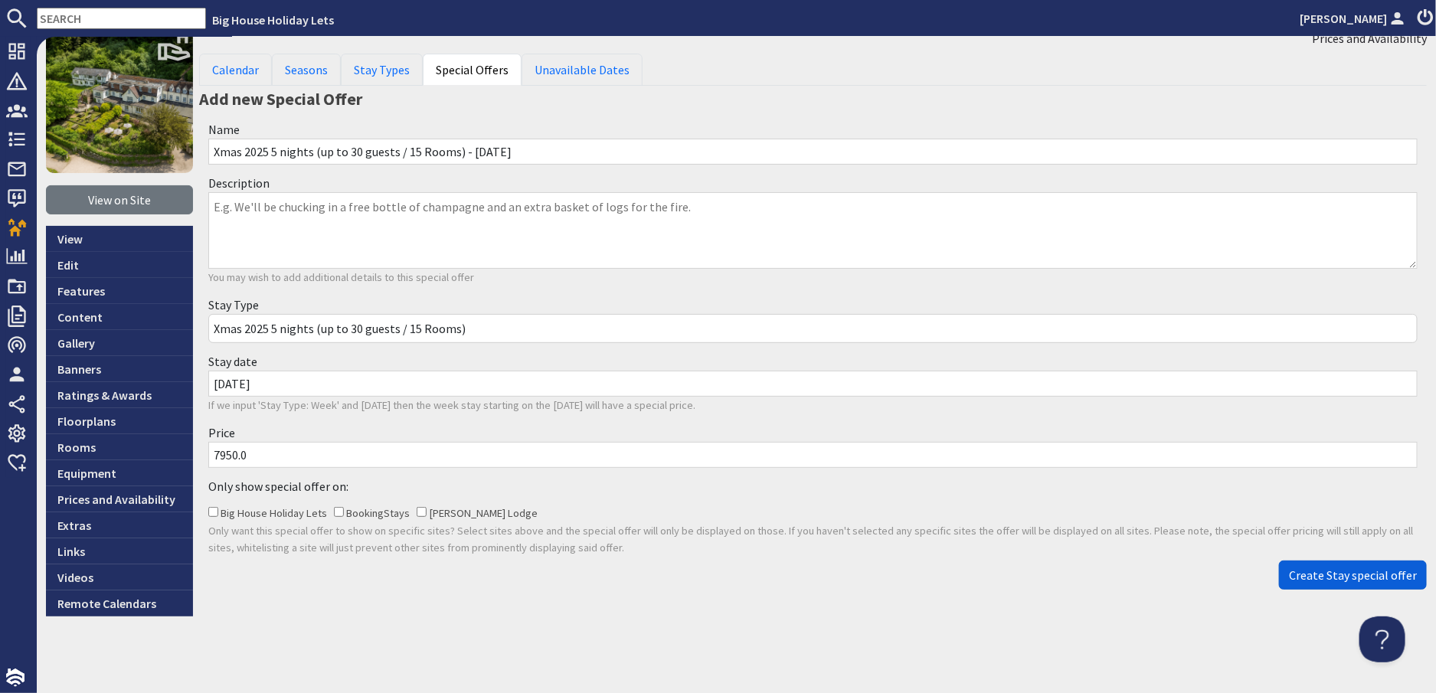
click at [1306, 571] on span "Create Stay special offer" at bounding box center [1353, 575] width 128 height 15
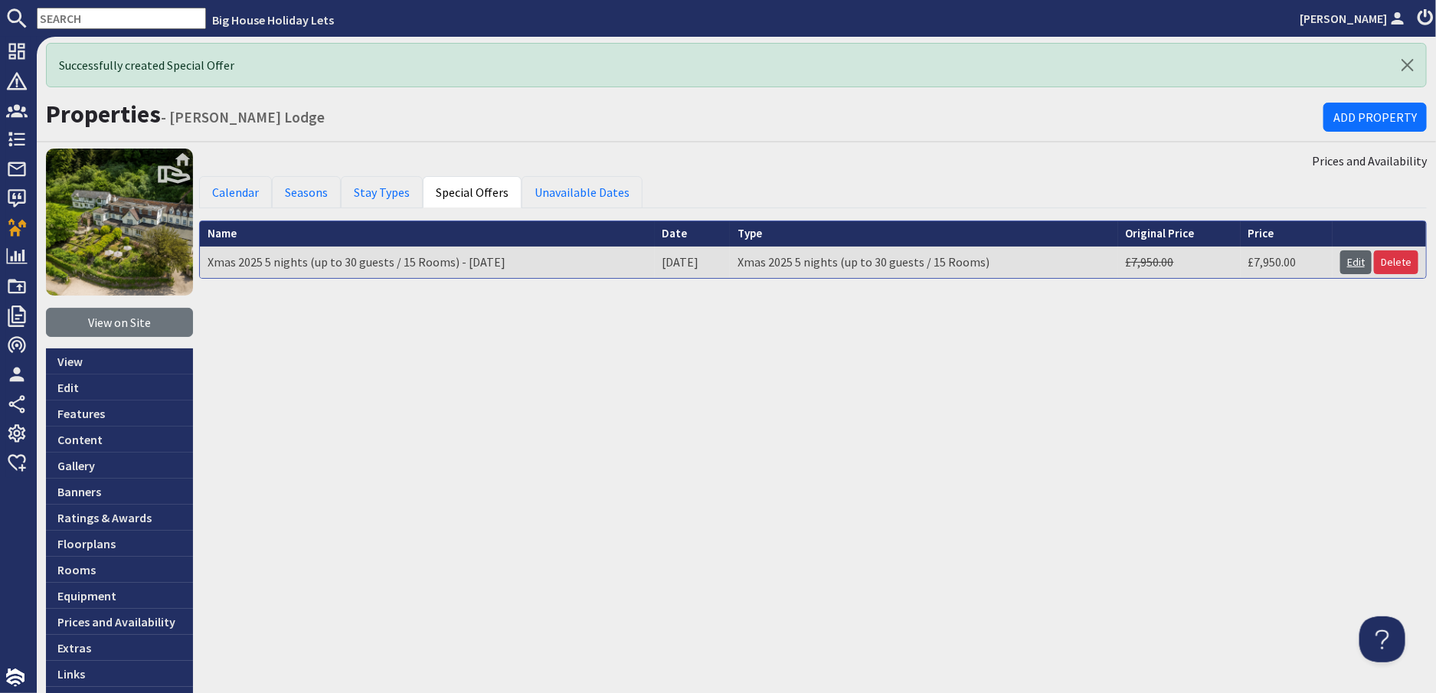
click at [1341, 258] on link "Edit" at bounding box center [1356, 263] width 31 height 24
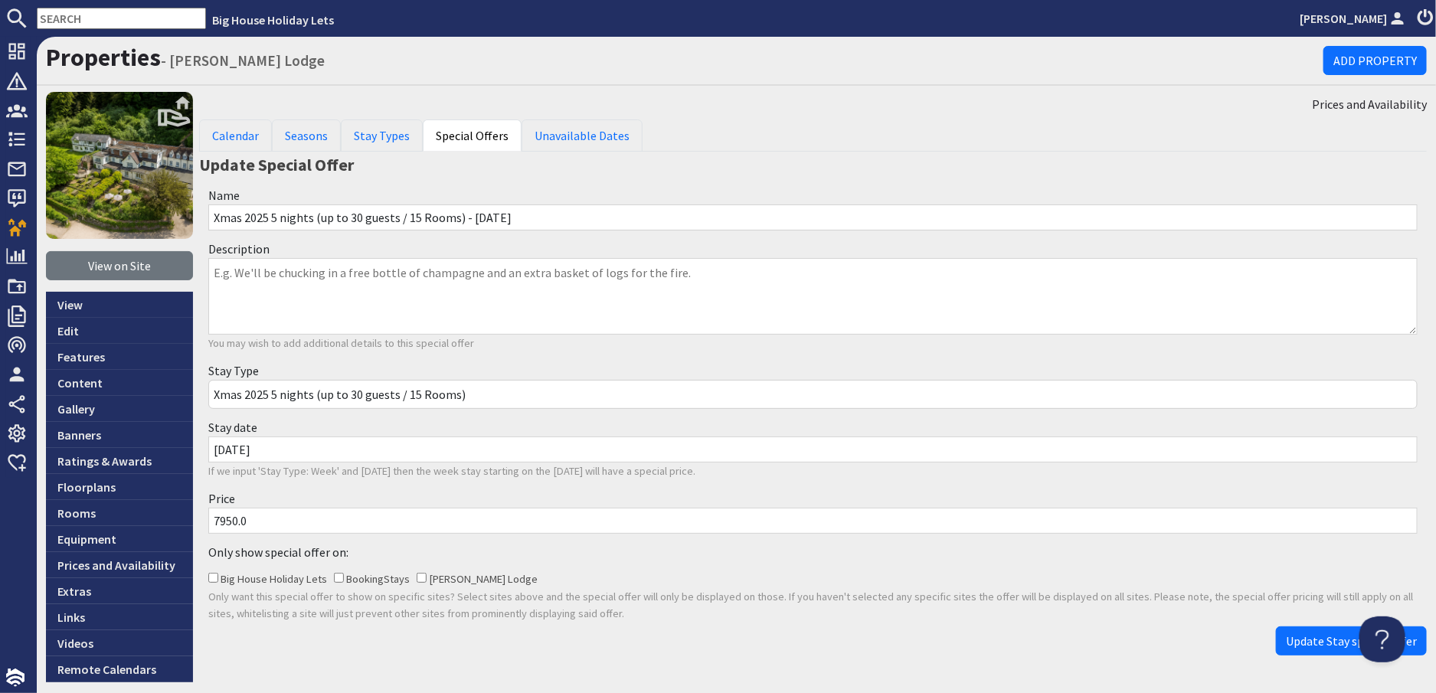
drag, startPoint x: 261, startPoint y: 517, endPoint x: 194, endPoint y: 518, distance: 67.4
click at [194, 518] on div "View on Site View Edit Features Content Gallery Banners Ratings & Awards Floorp…" at bounding box center [737, 387] width 1400 height 591
type input "6950.00"
click at [1314, 638] on span "Update Stay special offer" at bounding box center [1351, 641] width 131 height 15
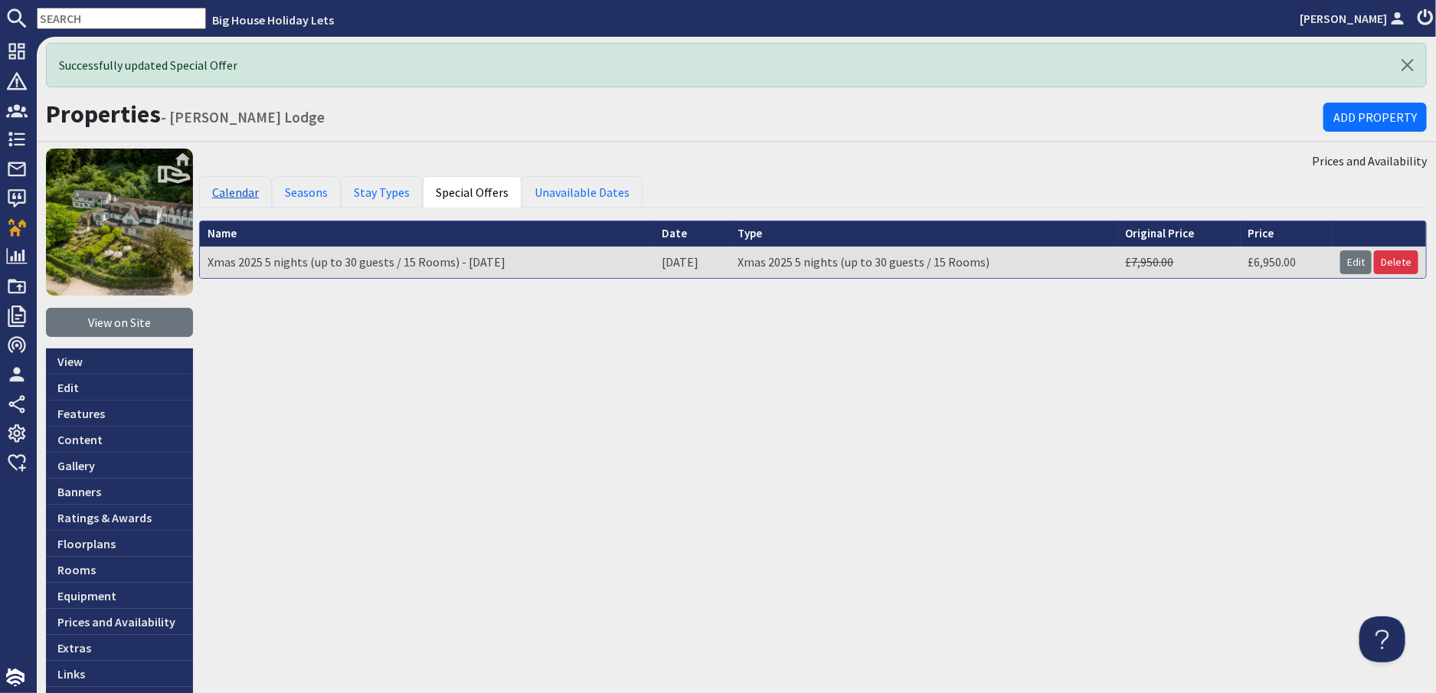
click at [213, 190] on link "Calendar" at bounding box center [235, 192] width 73 height 32
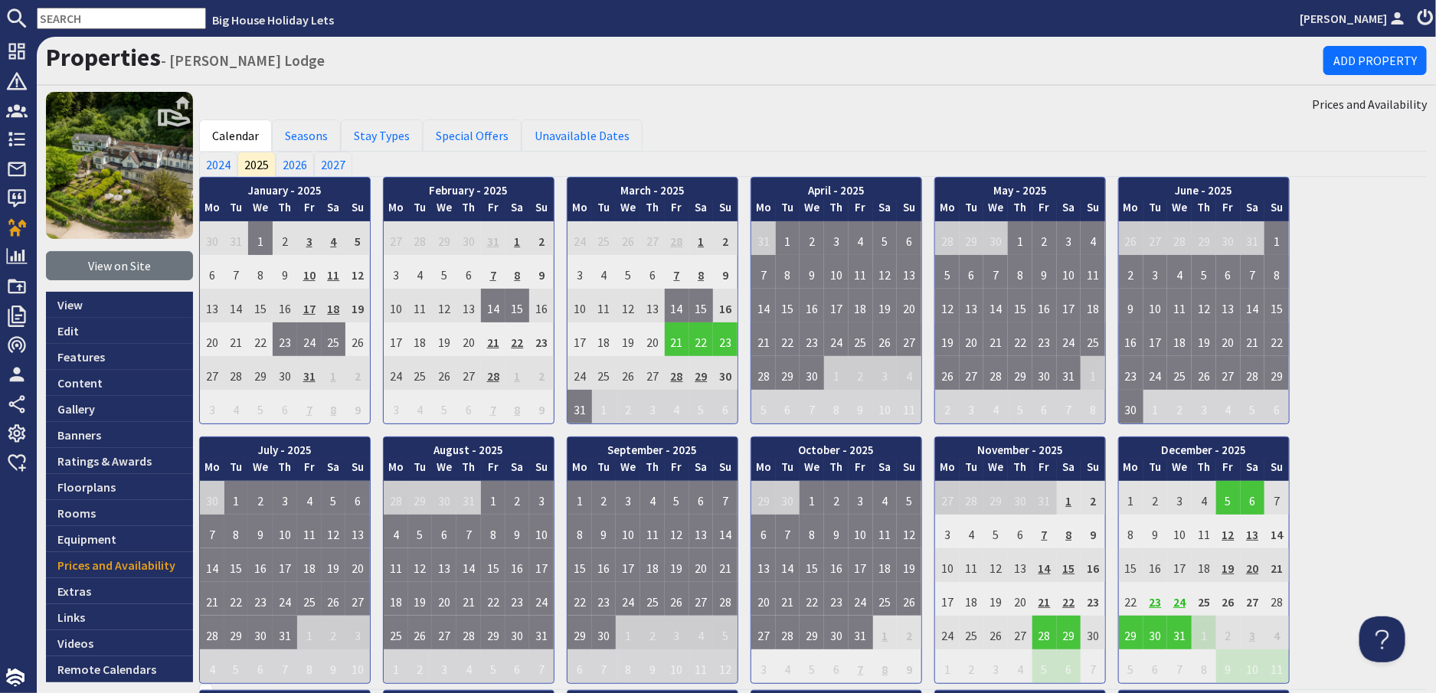
click at [1177, 602] on td "24" at bounding box center [1179, 599] width 25 height 34
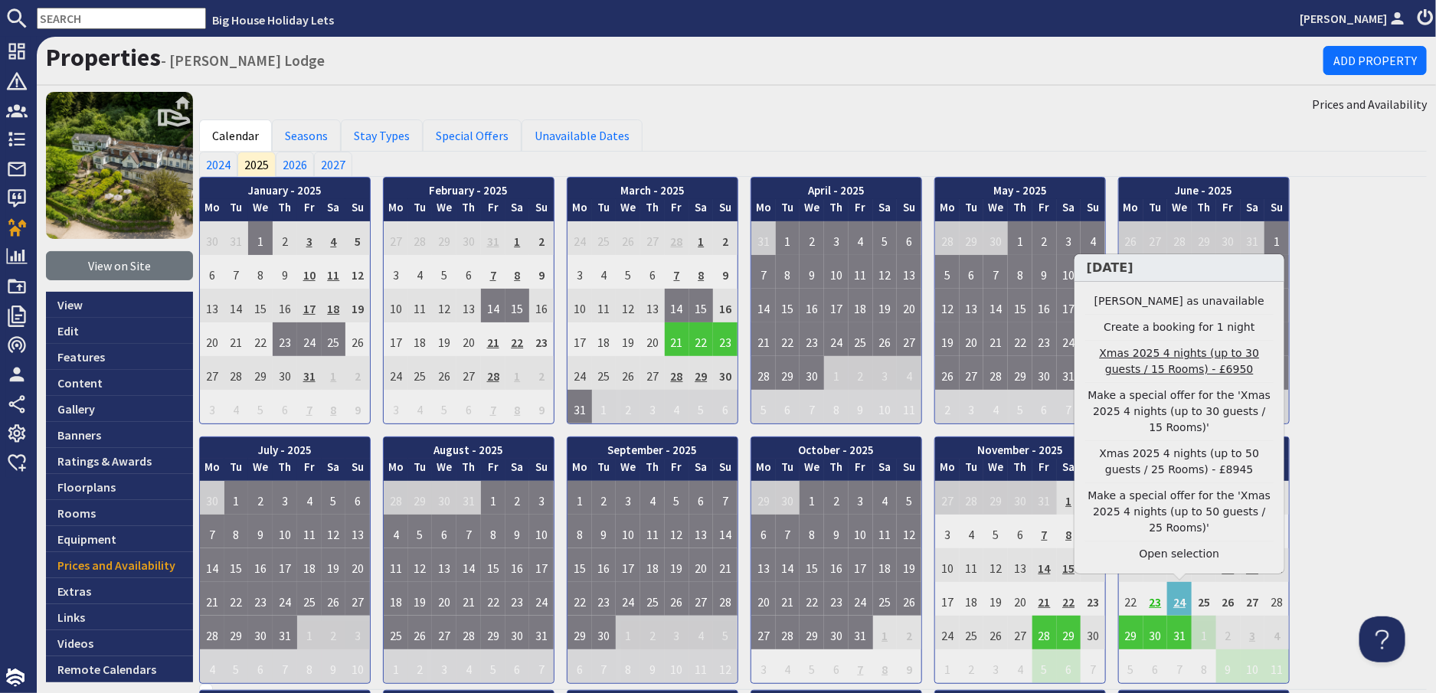
click at [1151, 378] on link "Xmas 2025 4 nights (up to 30 guests / 15 Rooms) - £6950" at bounding box center [1180, 361] width 188 height 32
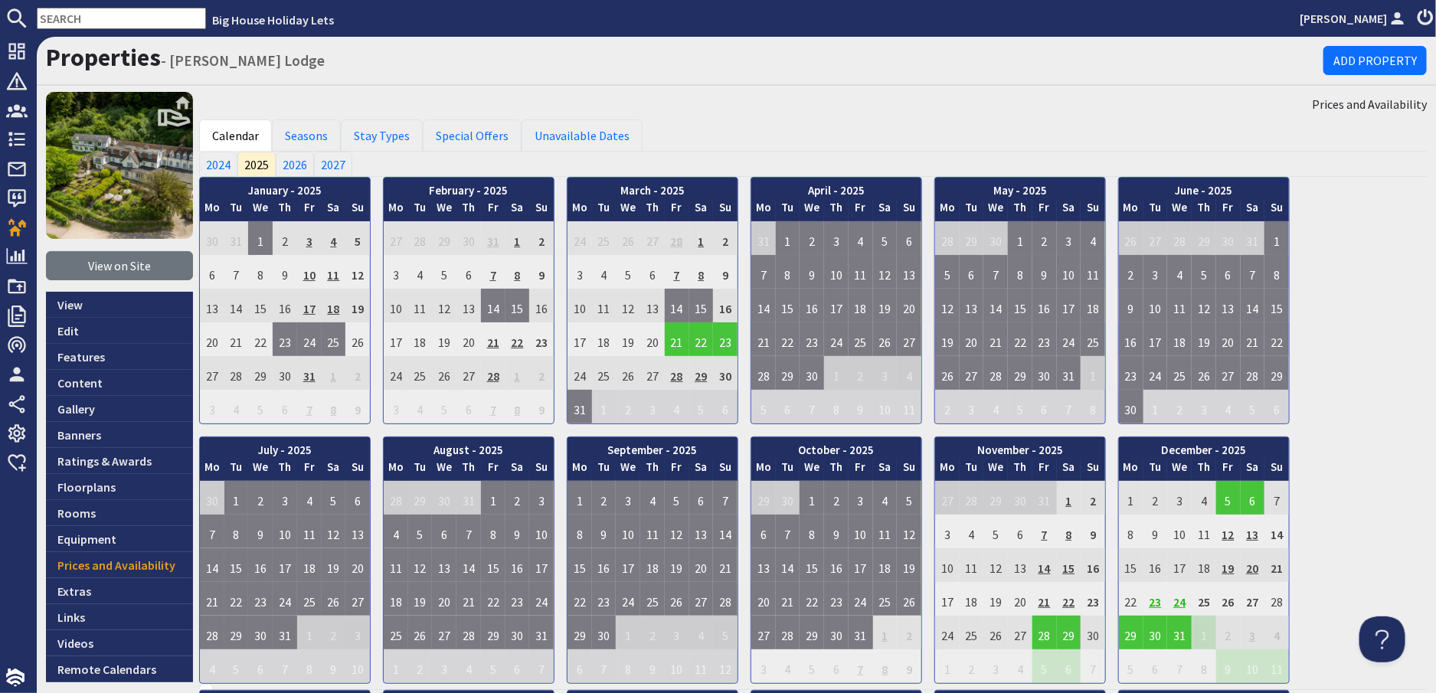
click at [1180, 601] on td "24" at bounding box center [1179, 599] width 25 height 34
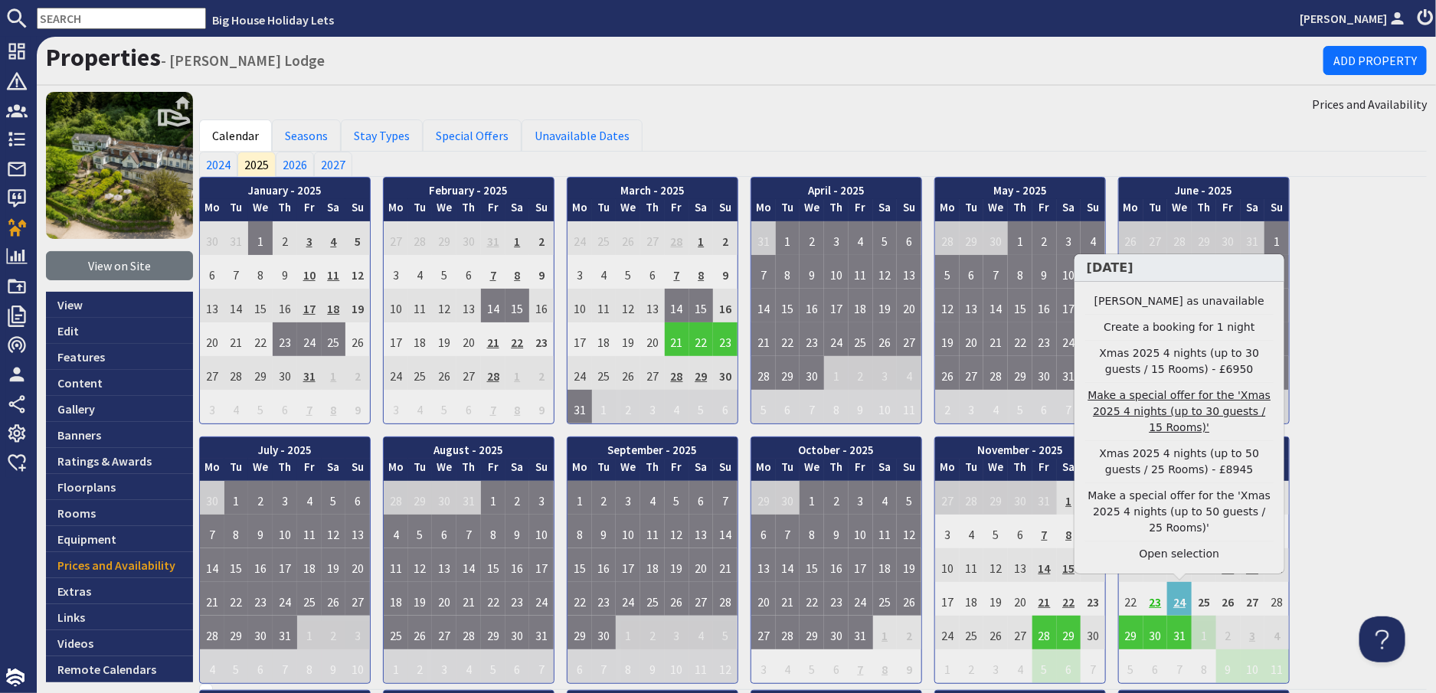
click at [1186, 436] on link "Make a special offer for the 'Xmas 2025 4 nights (up to 30 guests / 15 Rooms)'" at bounding box center [1180, 412] width 188 height 48
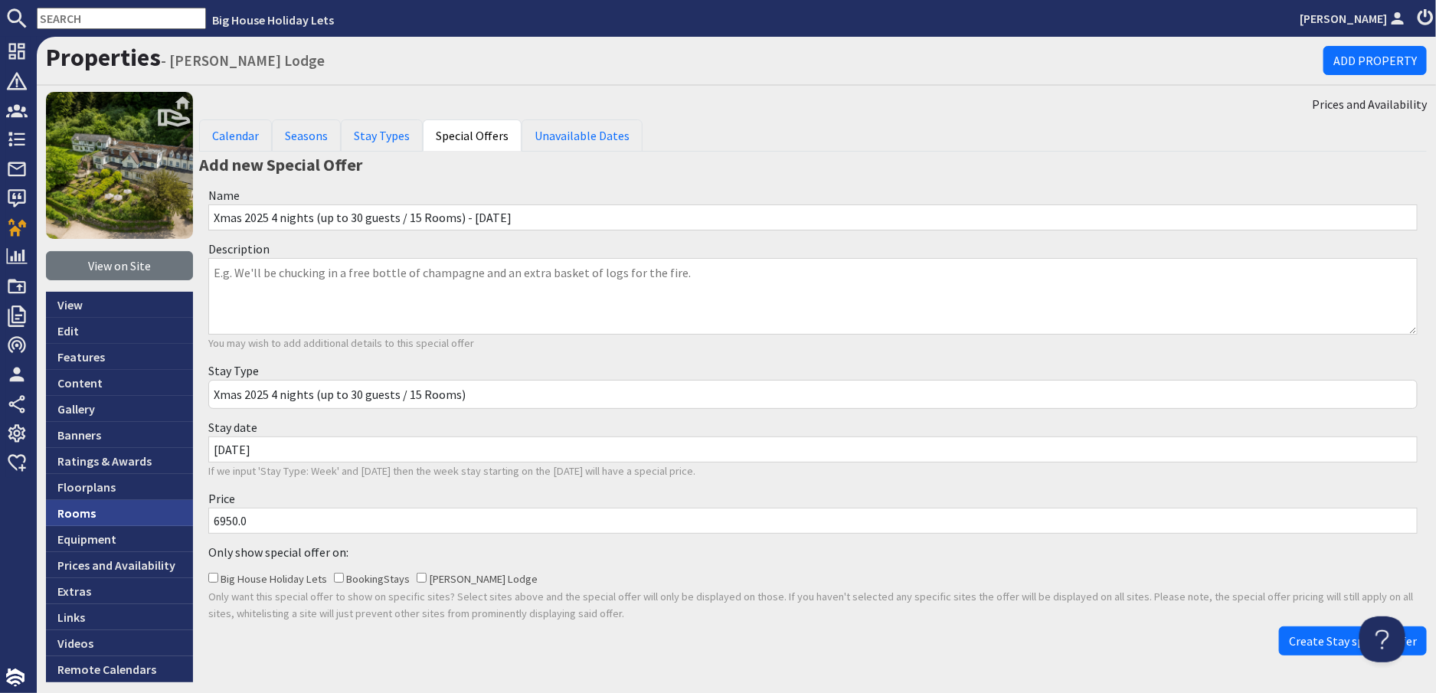
drag, startPoint x: 265, startPoint y: 517, endPoint x: 191, endPoint y: 516, distance: 74.3
click at [191, 516] on div "View on Site View Edit Features Content Gallery Banners Ratings & Awards Floorp…" at bounding box center [737, 387] width 1400 height 591
type input "5950"
click at [1306, 642] on span "Create Stay special offer" at bounding box center [1353, 641] width 128 height 15
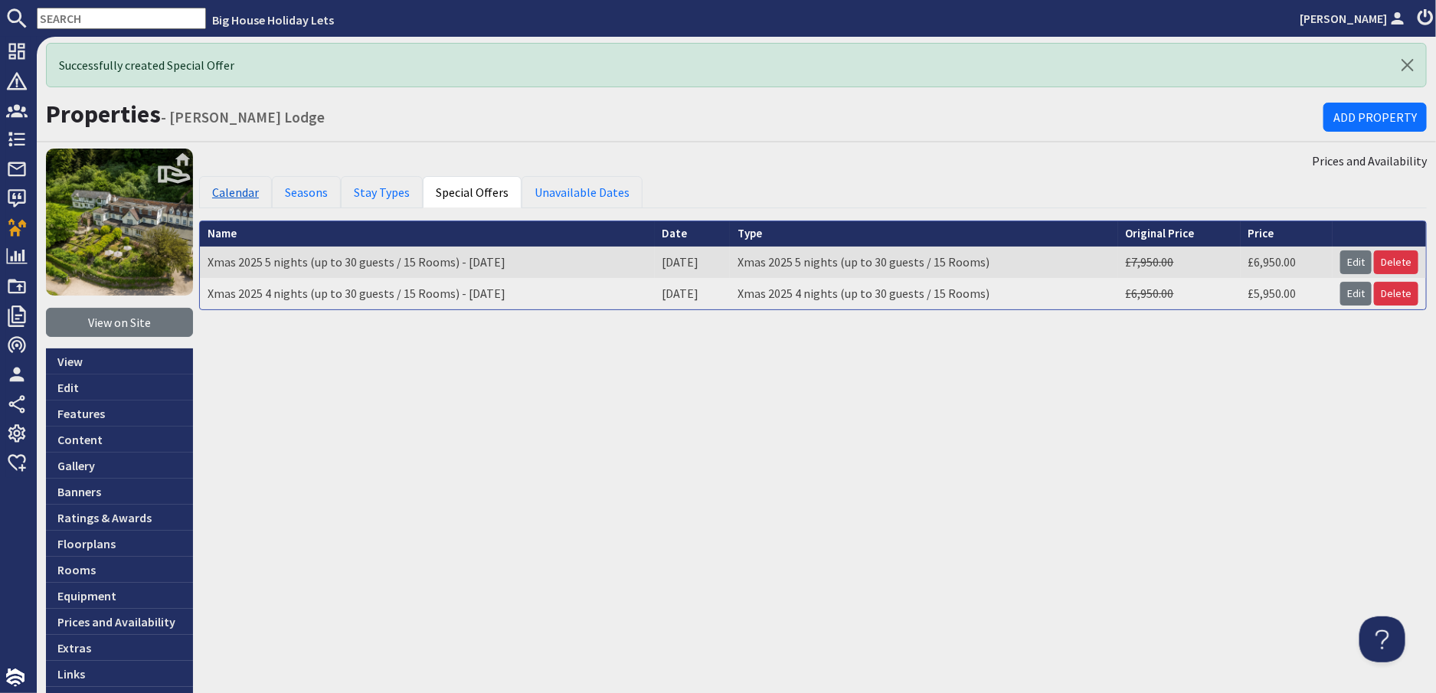
click at [233, 192] on link "Calendar" at bounding box center [235, 192] width 73 height 32
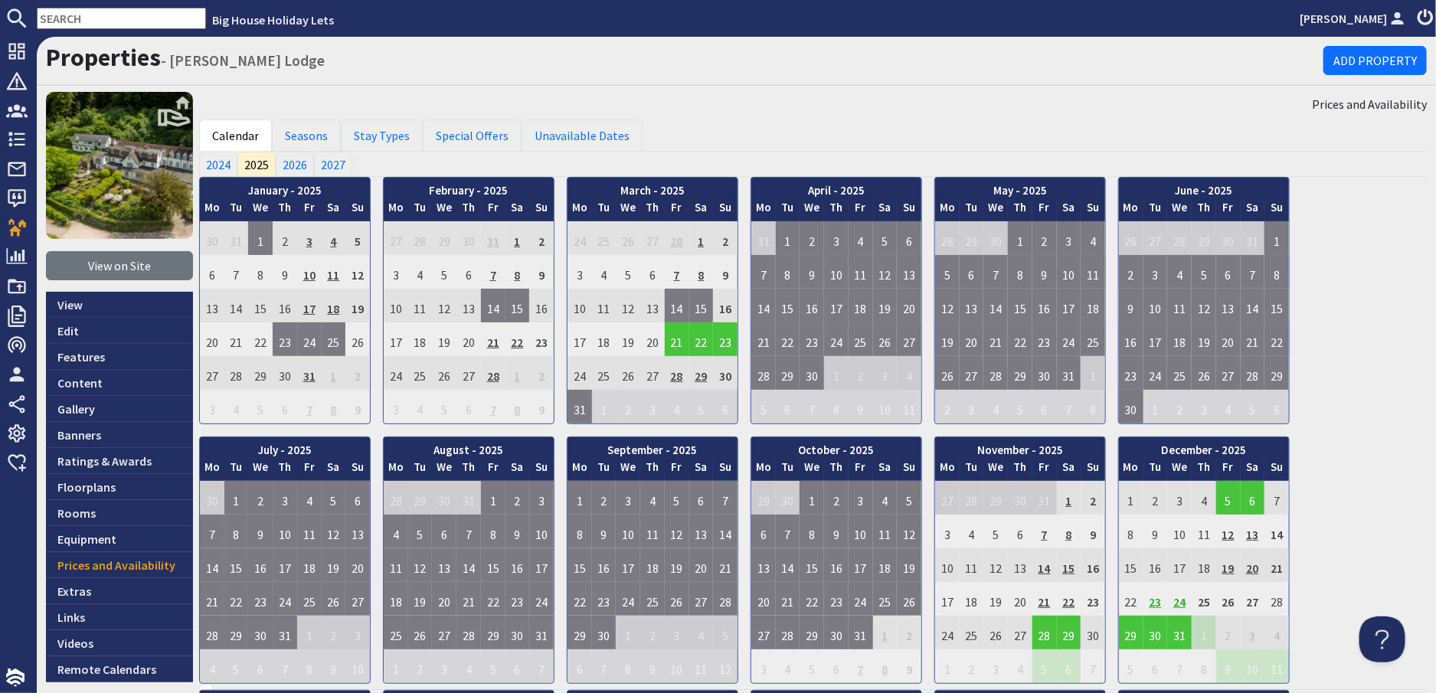
click at [1151, 600] on td "23" at bounding box center [1156, 599] width 25 height 34
click at [456, 135] on link "Special Offers" at bounding box center [472, 136] width 99 height 32
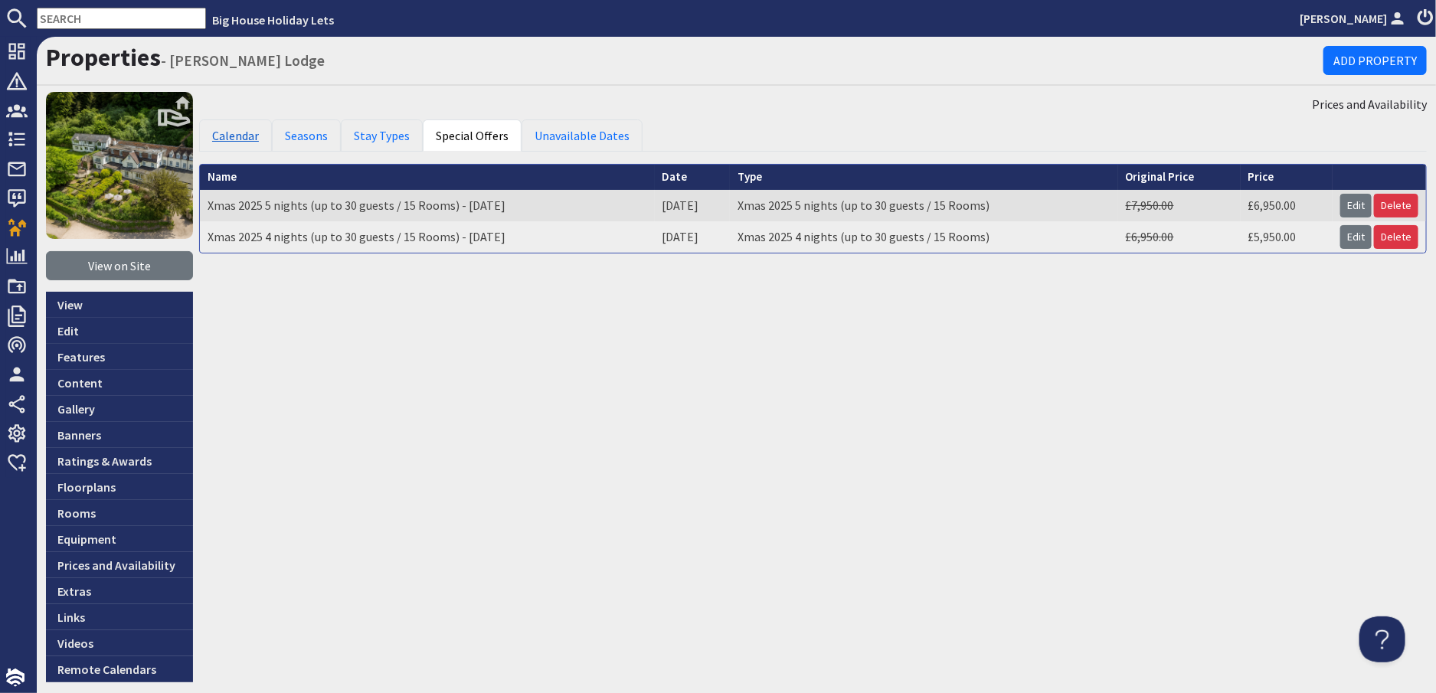
click at [238, 142] on link "Calendar" at bounding box center [235, 136] width 73 height 32
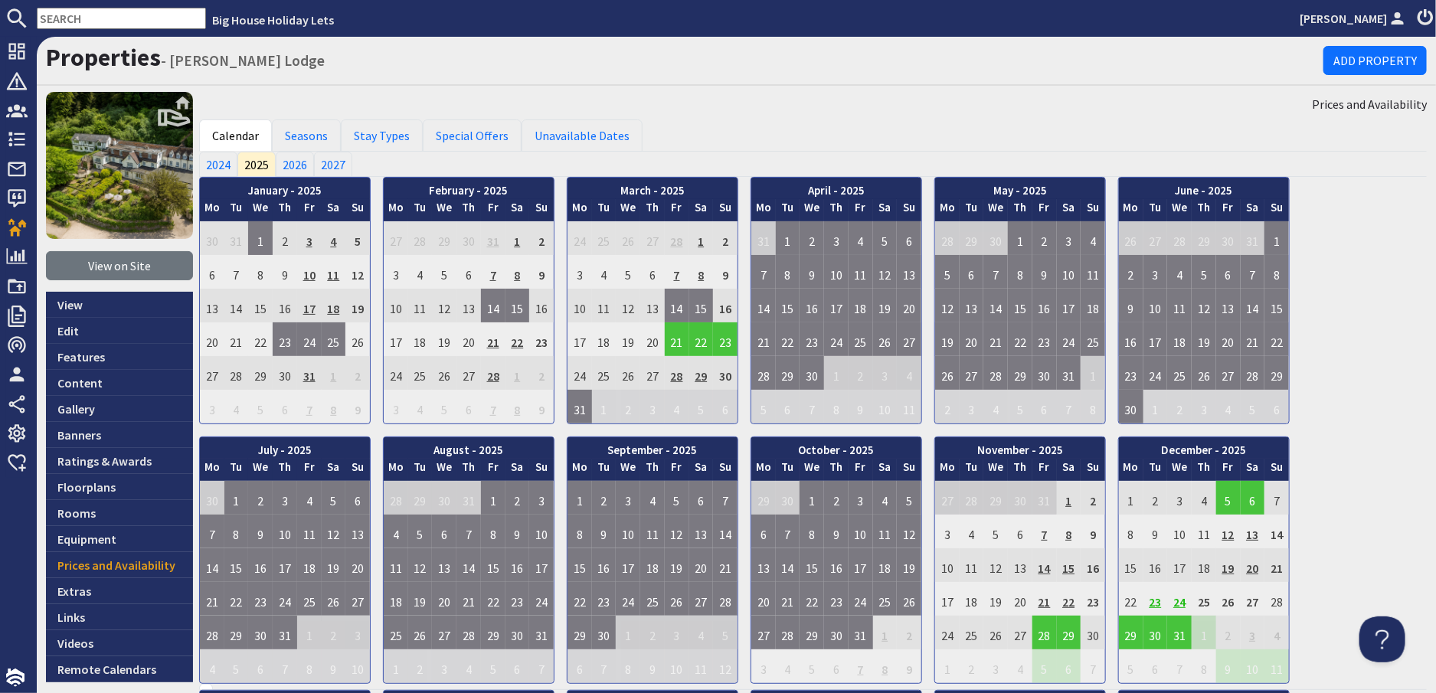
click at [1157, 599] on td "23" at bounding box center [1156, 599] width 25 height 34
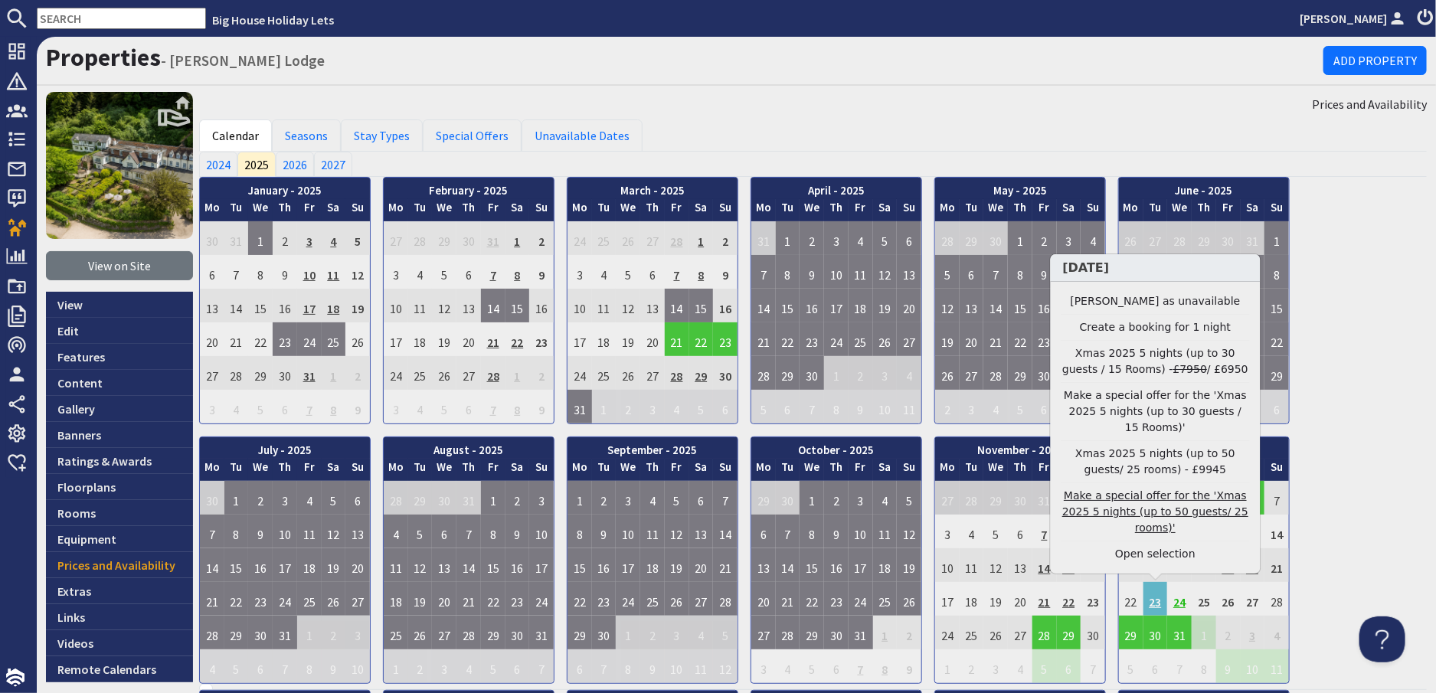
click at [1128, 526] on link "Make a special offer for the 'Xmas 2025 5 nights (up to 50 guests/ 25 rooms)'" at bounding box center [1156, 512] width 188 height 48
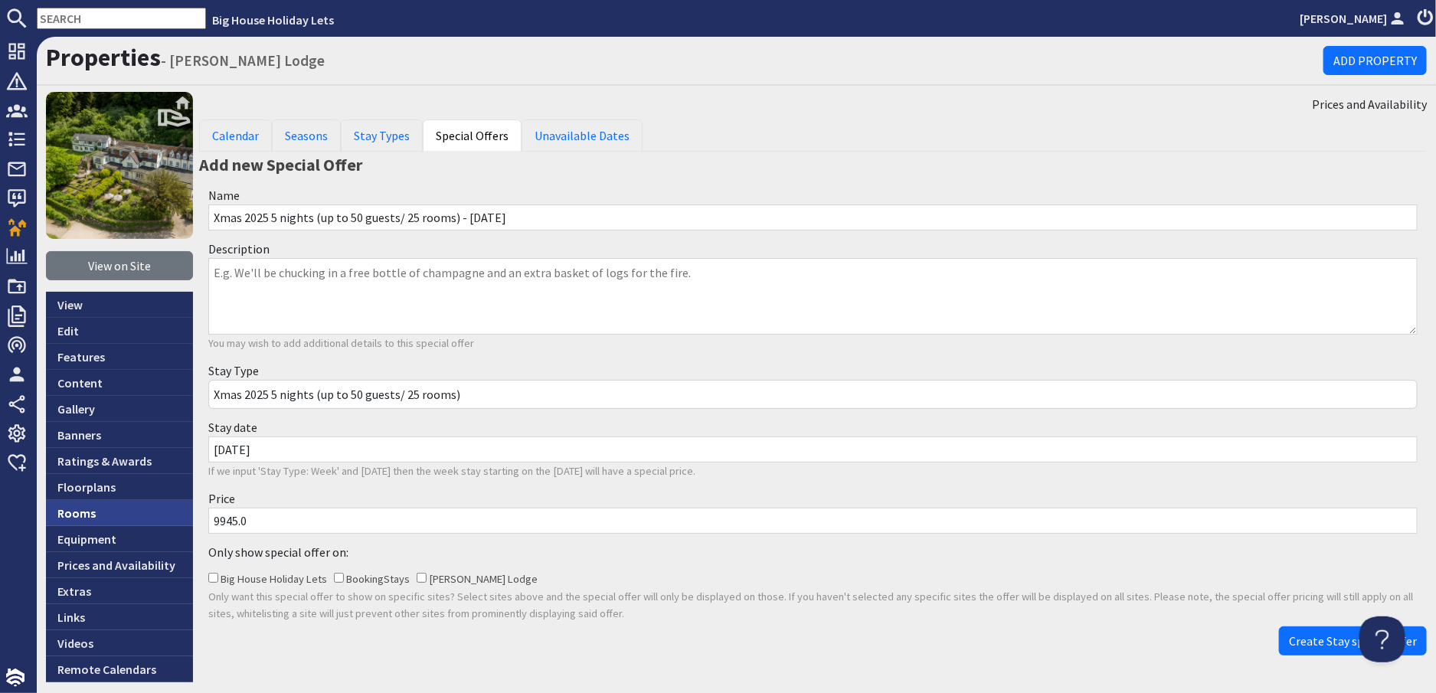
drag, startPoint x: 277, startPoint y: 520, endPoint x: 182, endPoint y: 513, distance: 95.3
click at [182, 513] on div "View on Site View Edit Features Content Gallery Banners Ratings & Awards Floorp…" at bounding box center [737, 387] width 1400 height 591
type input "8450"
click at [1298, 644] on span "Create Stay special offer" at bounding box center [1353, 641] width 128 height 15
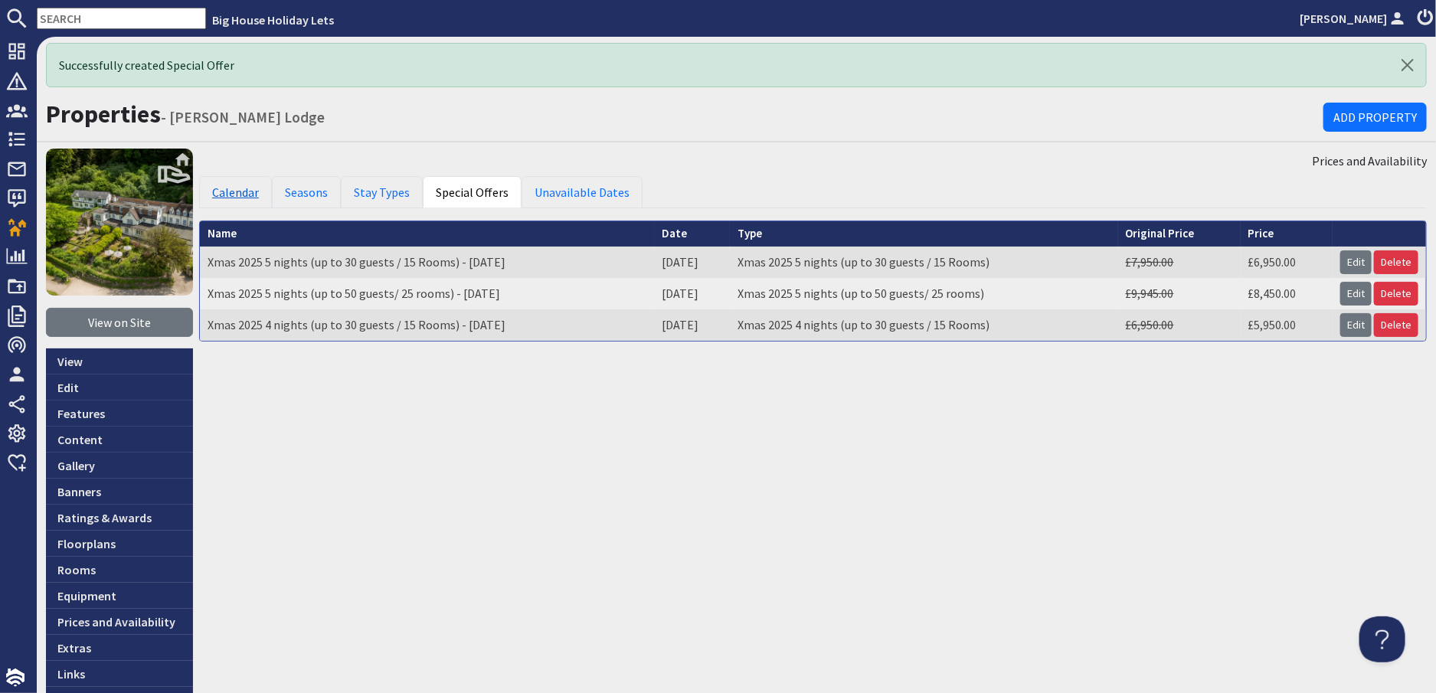
click at [223, 195] on link "Calendar" at bounding box center [235, 192] width 73 height 32
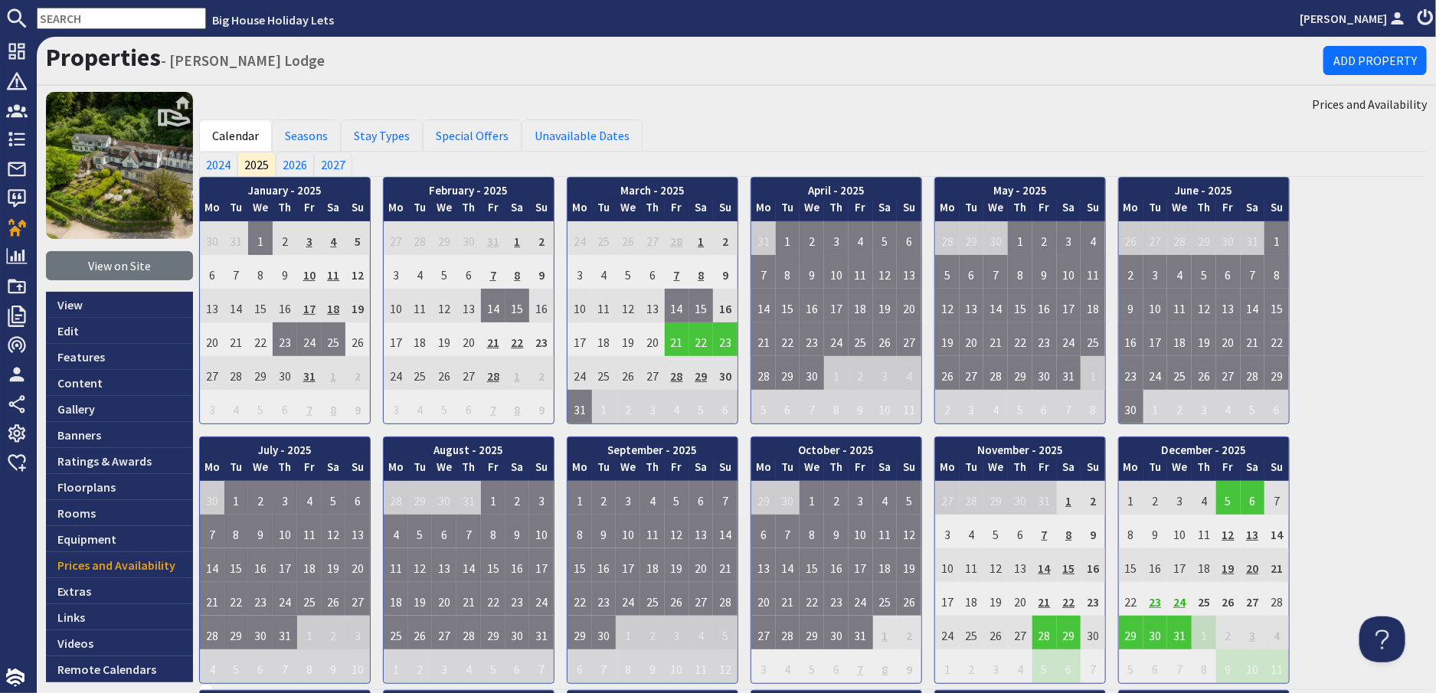
click at [1178, 601] on td "24" at bounding box center [1179, 599] width 25 height 34
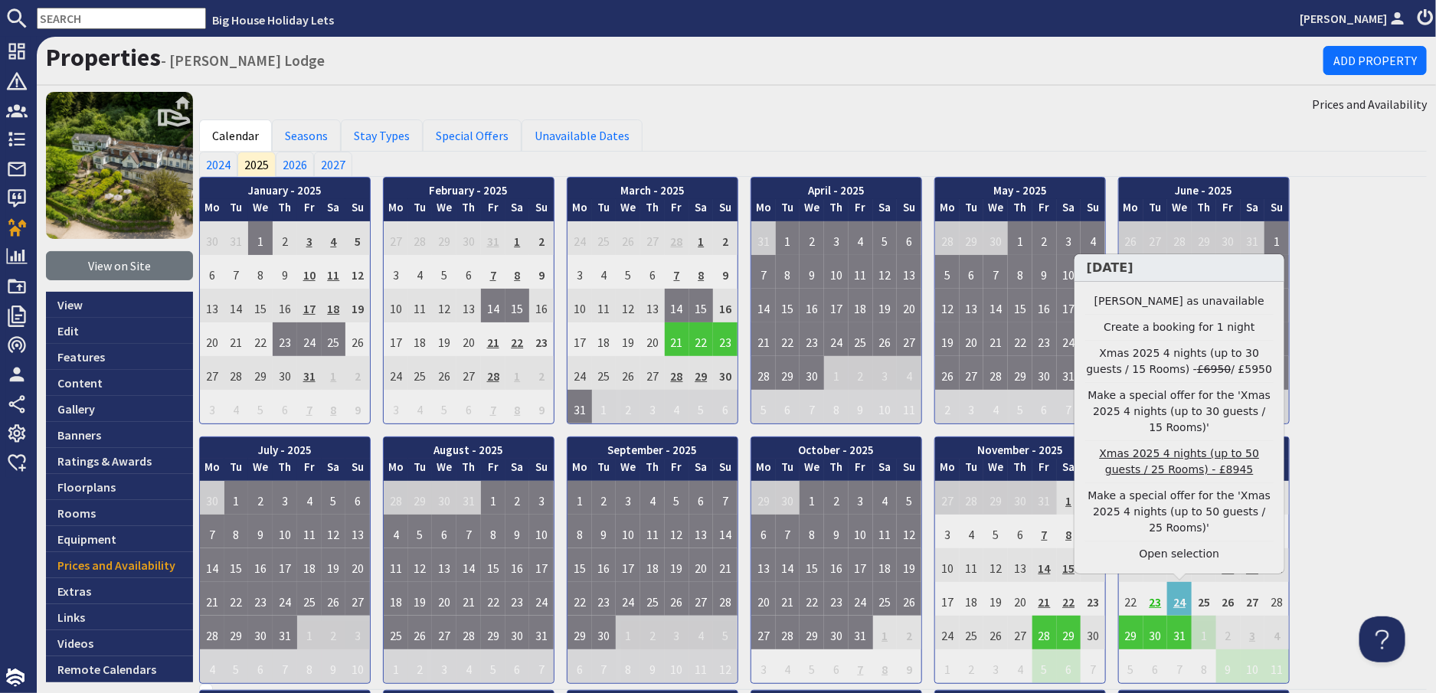
click at [1167, 478] on link "Xmas 2025 4 nights (up to 50 guests / 25 Rooms) - £8945" at bounding box center [1180, 462] width 188 height 32
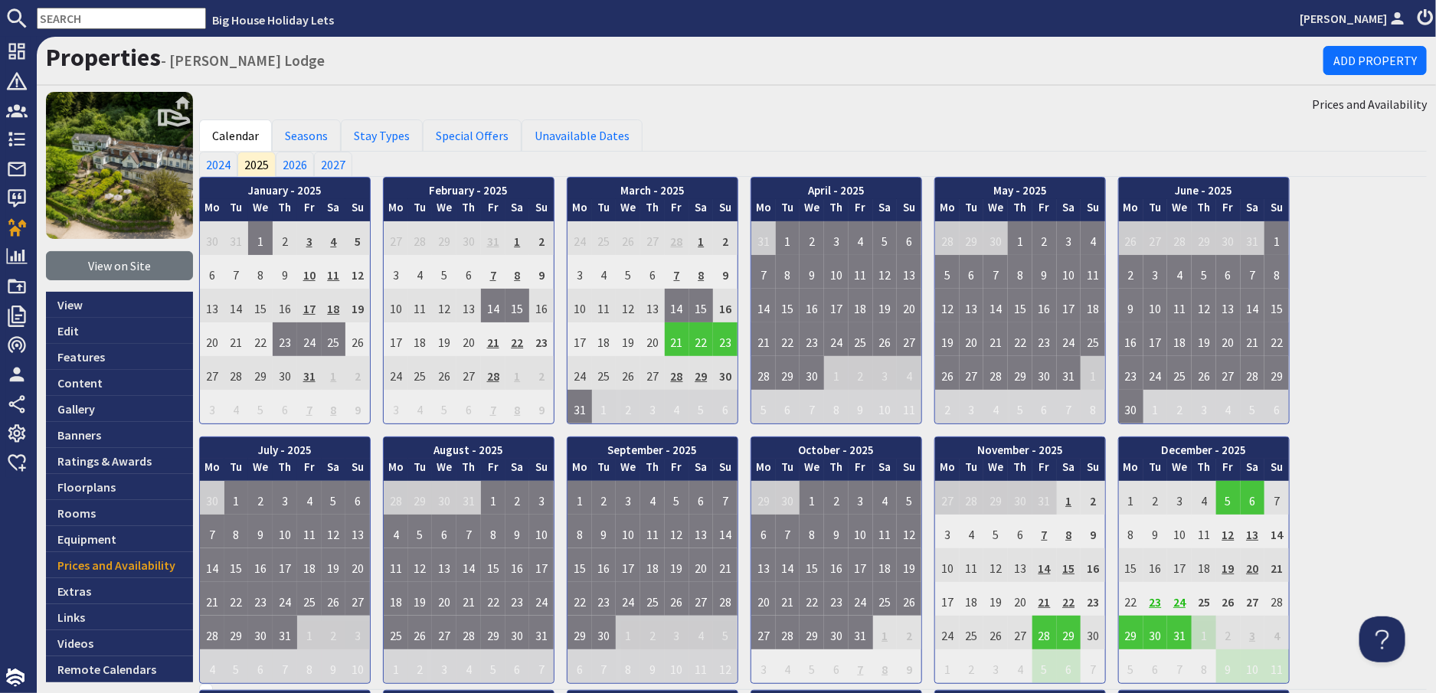
click at [1174, 601] on td "24" at bounding box center [1179, 599] width 25 height 34
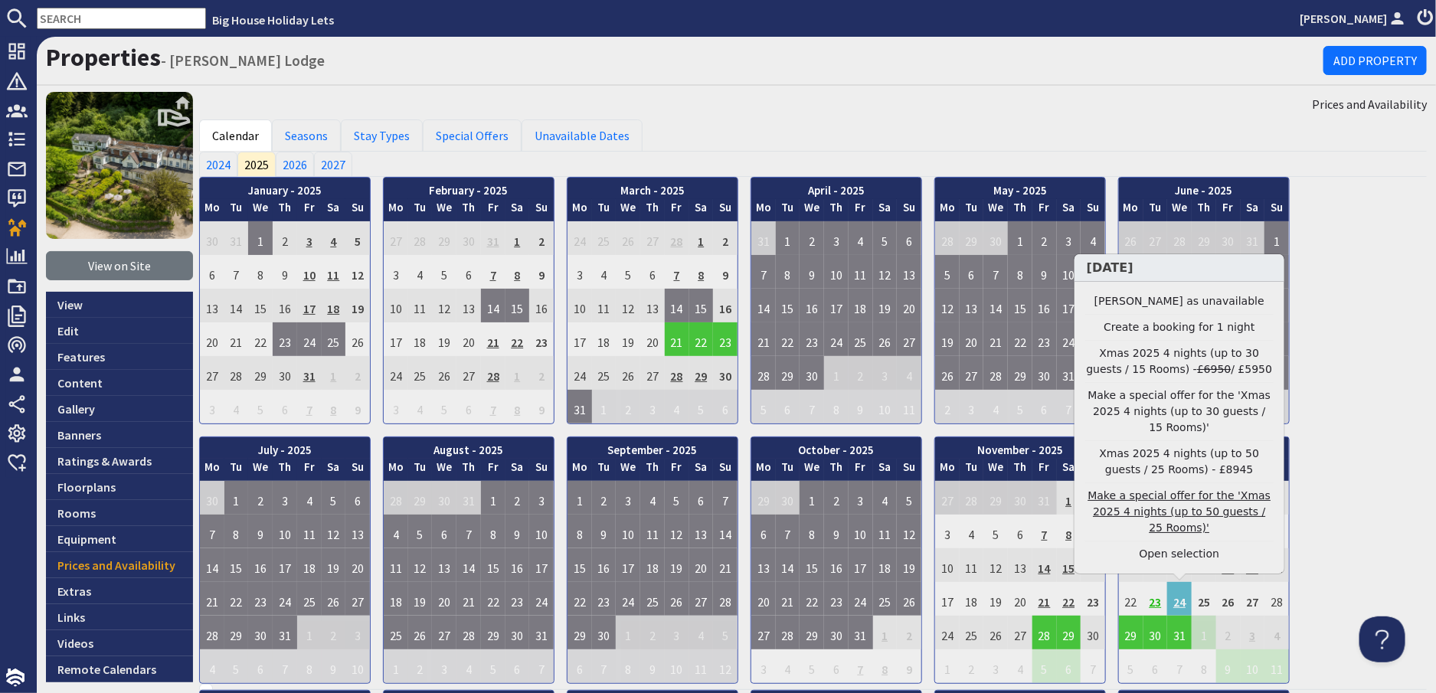
click at [1184, 526] on link "Make a special offer for the 'Xmas 2025 4 nights (up to 50 guests / 25 Rooms)'" at bounding box center [1180, 512] width 188 height 48
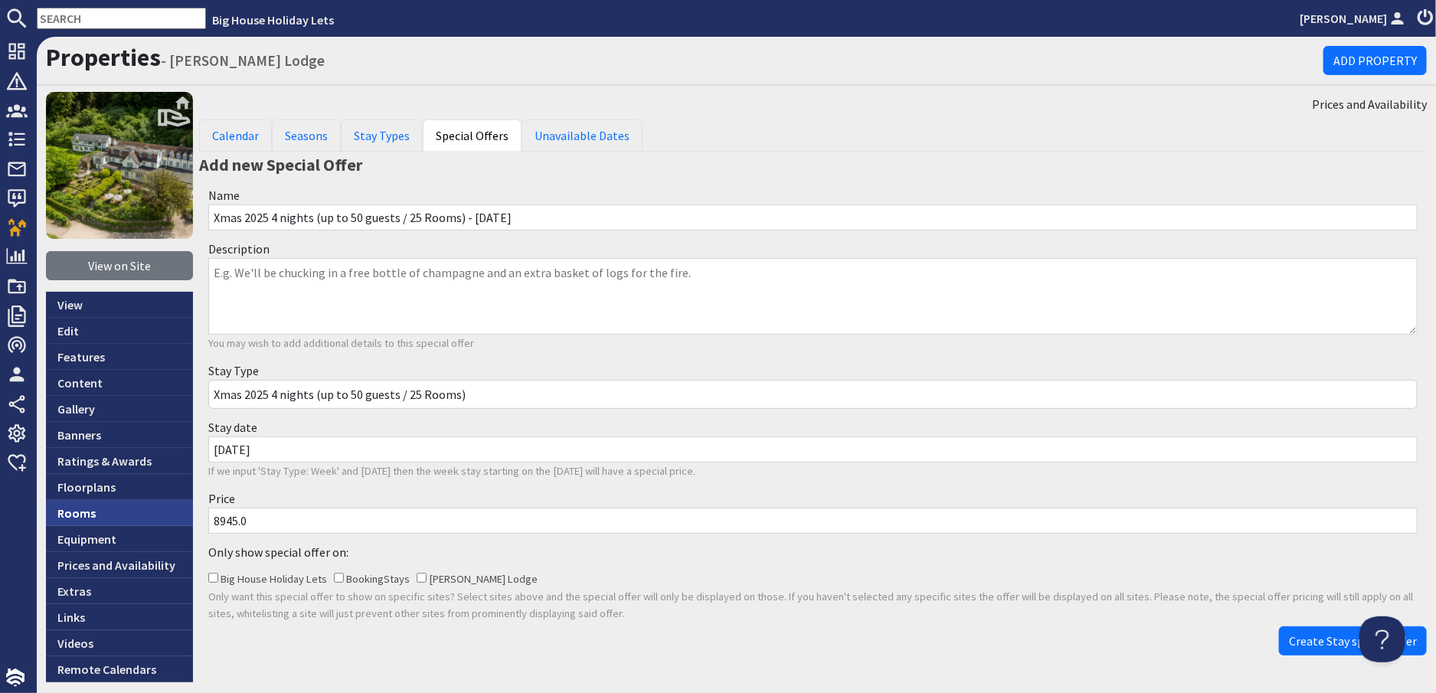
drag, startPoint x: 274, startPoint y: 517, endPoint x: 157, endPoint y: 514, distance: 117.2
click at [157, 514] on div "View on Site View Edit Features Content Gallery Banners Ratings & Awards Floorp…" at bounding box center [737, 387] width 1400 height 591
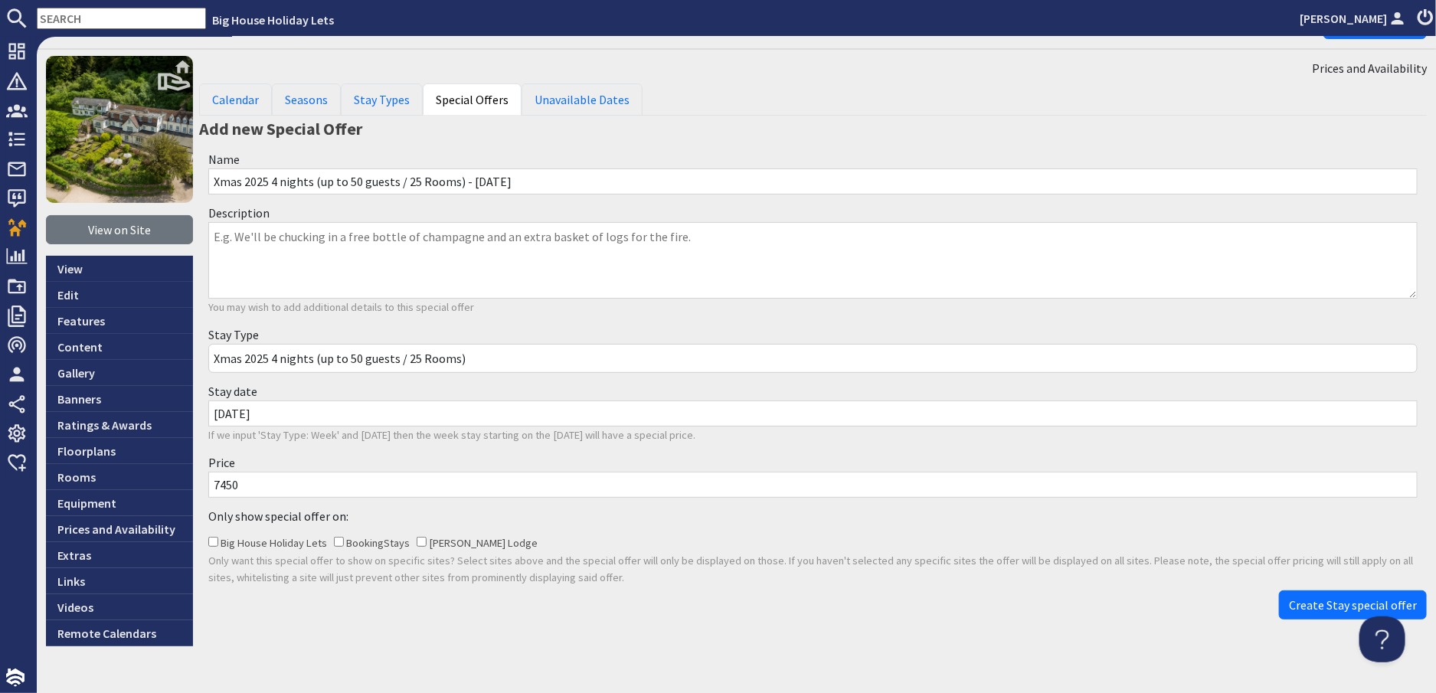
scroll to position [66, 0]
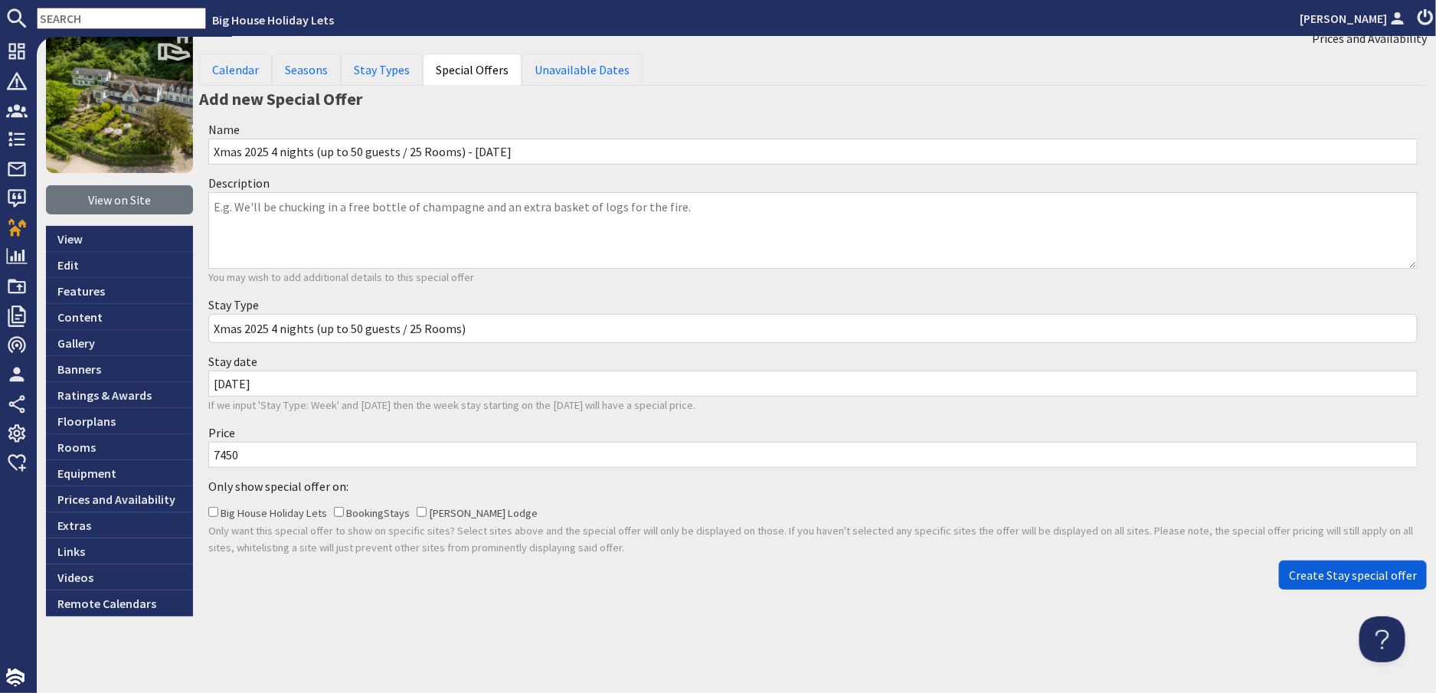
type input "7450"
click at [1339, 568] on span "Create Stay special offer" at bounding box center [1353, 575] width 128 height 15
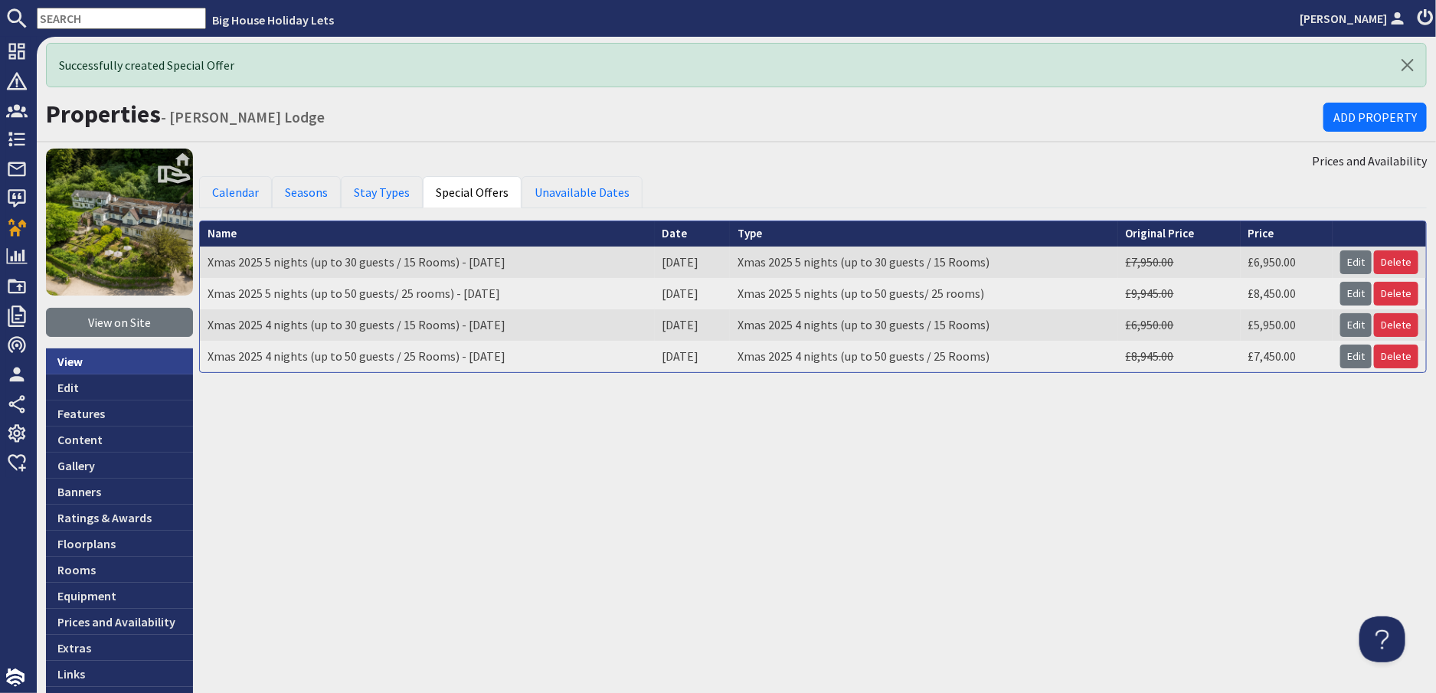
click at [64, 357] on link "View" at bounding box center [119, 362] width 147 height 26
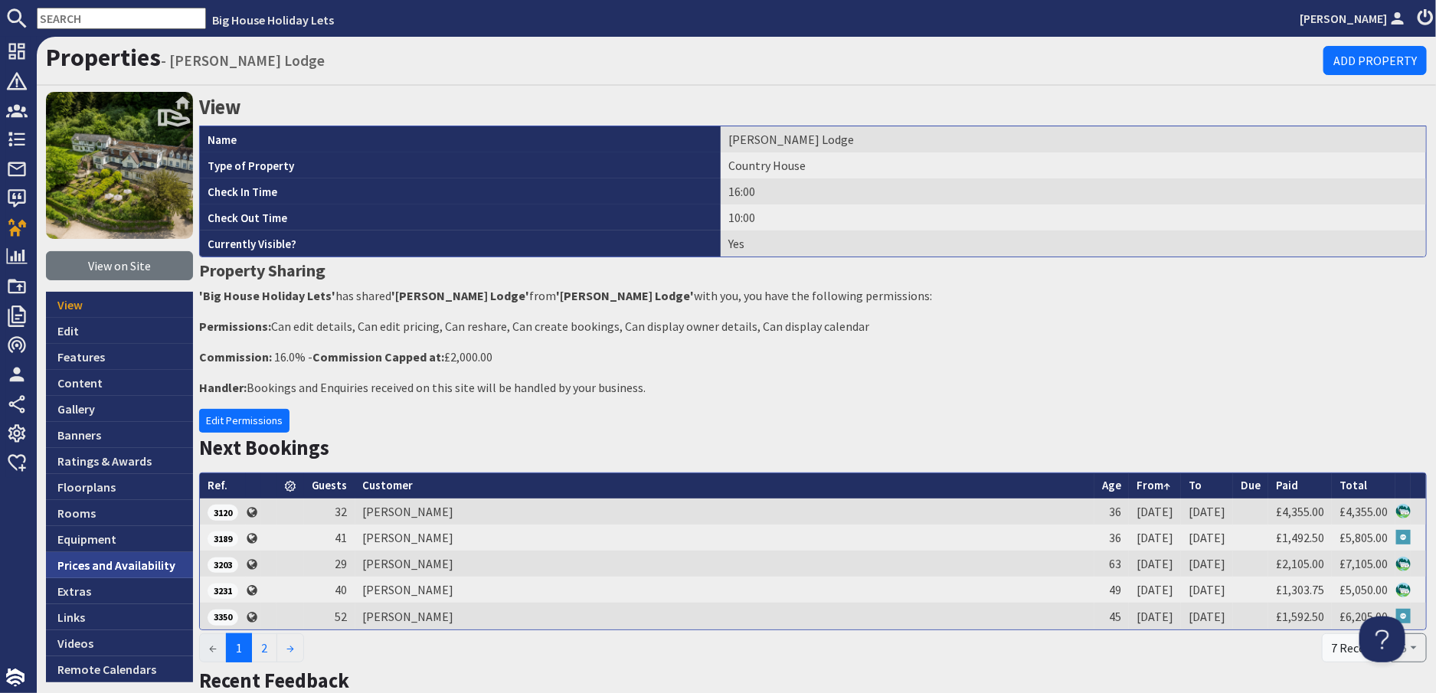
click at [71, 568] on link "Prices and Availability" at bounding box center [119, 565] width 147 height 26
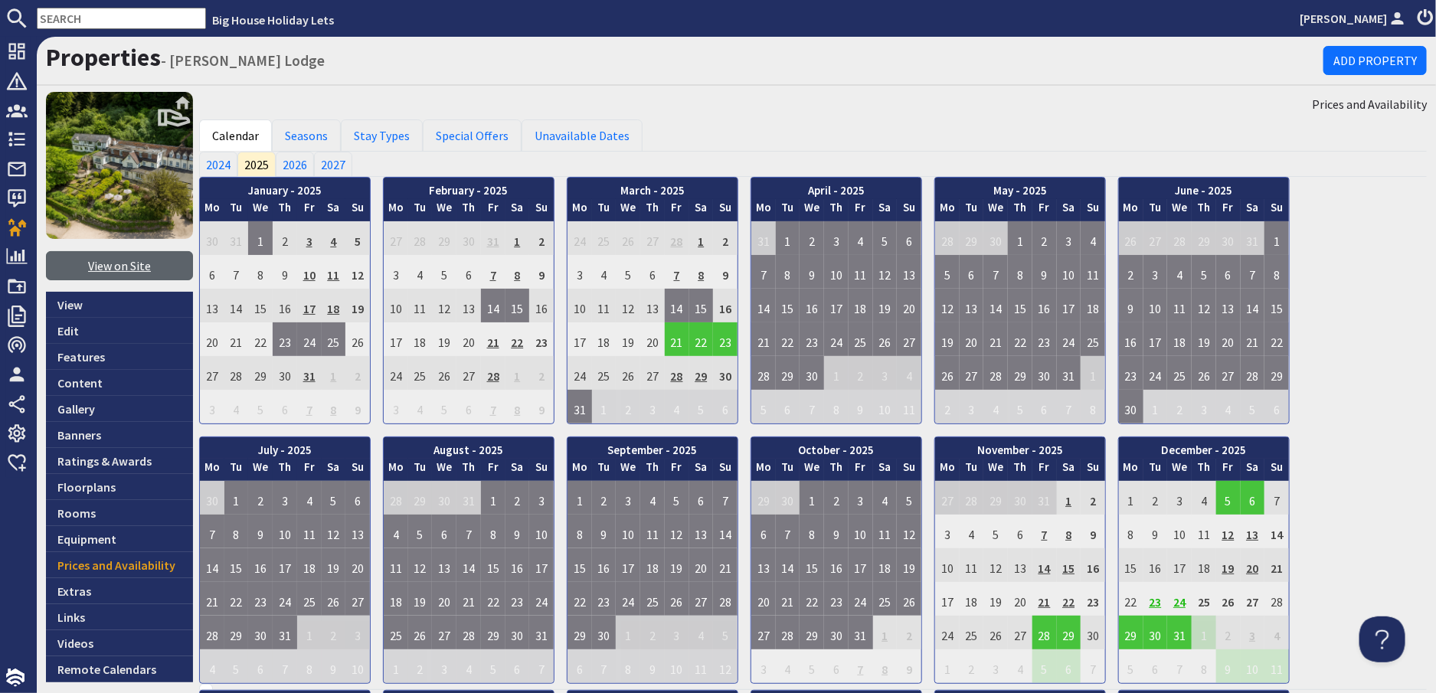
click at [112, 268] on link "View on Site" at bounding box center [119, 265] width 147 height 29
click at [305, 133] on link "Seasons" at bounding box center [306, 136] width 69 height 32
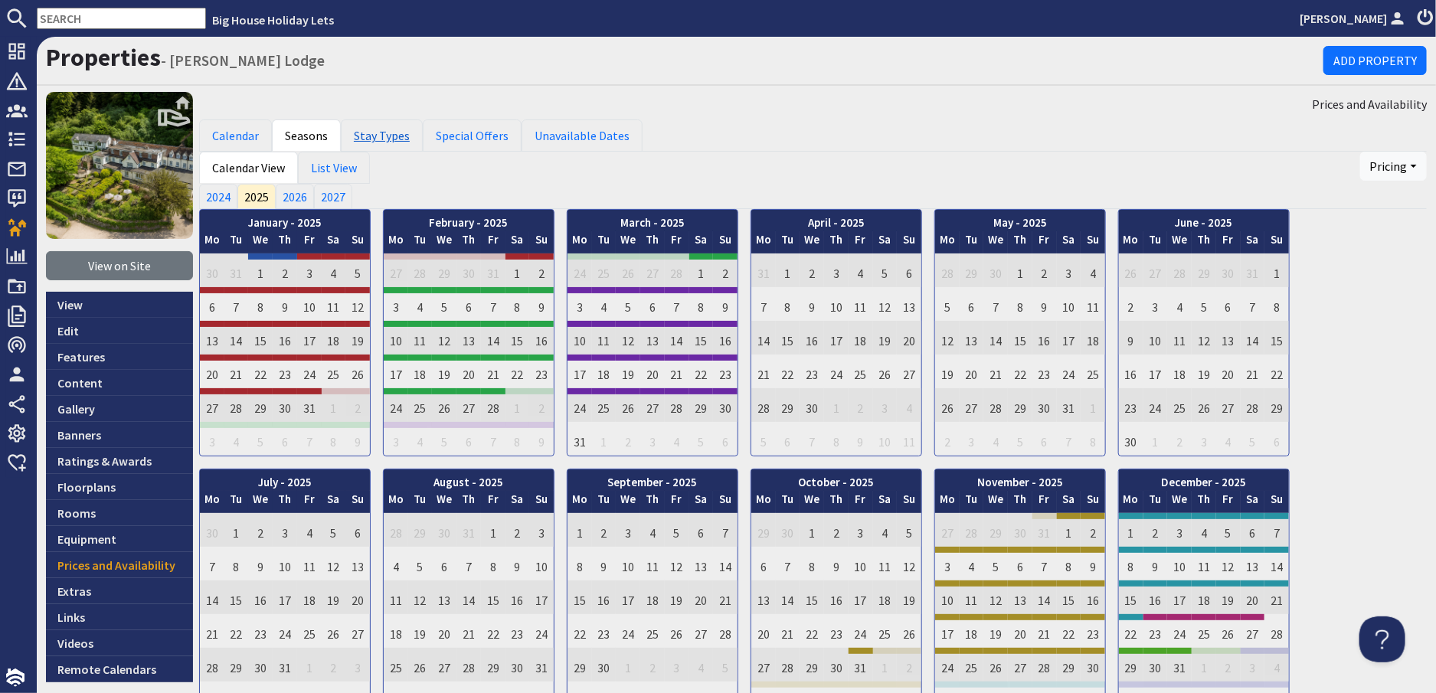
click at [388, 134] on link "Stay Types" at bounding box center [382, 136] width 82 height 32
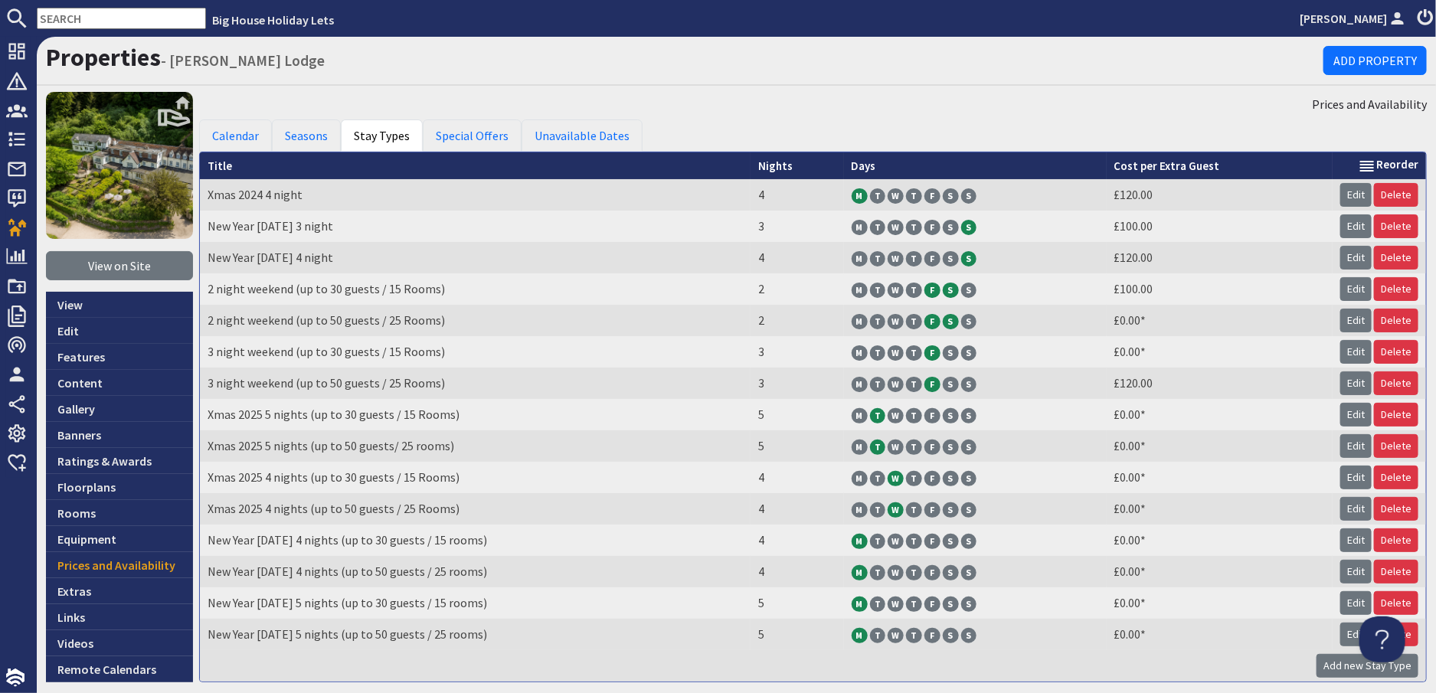
scroll to position [66, 0]
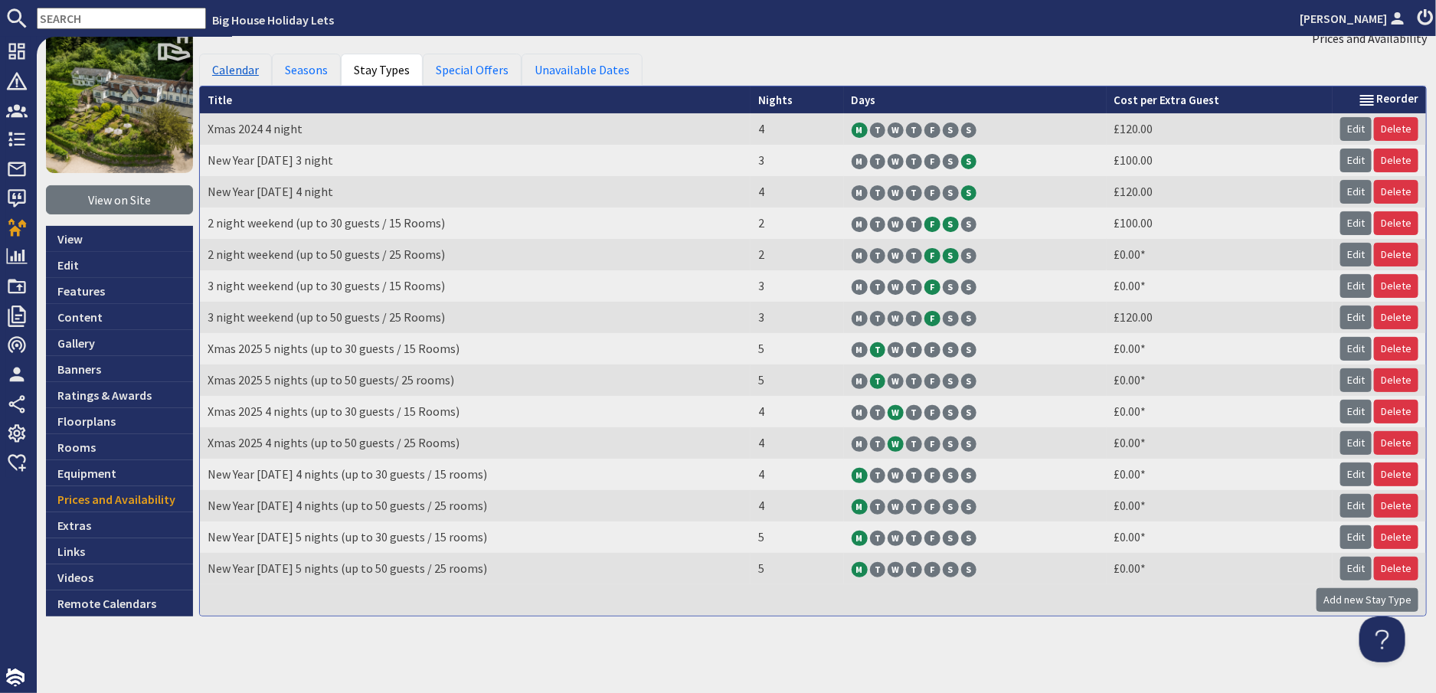
click at [253, 68] on link "Calendar" at bounding box center [235, 70] width 73 height 32
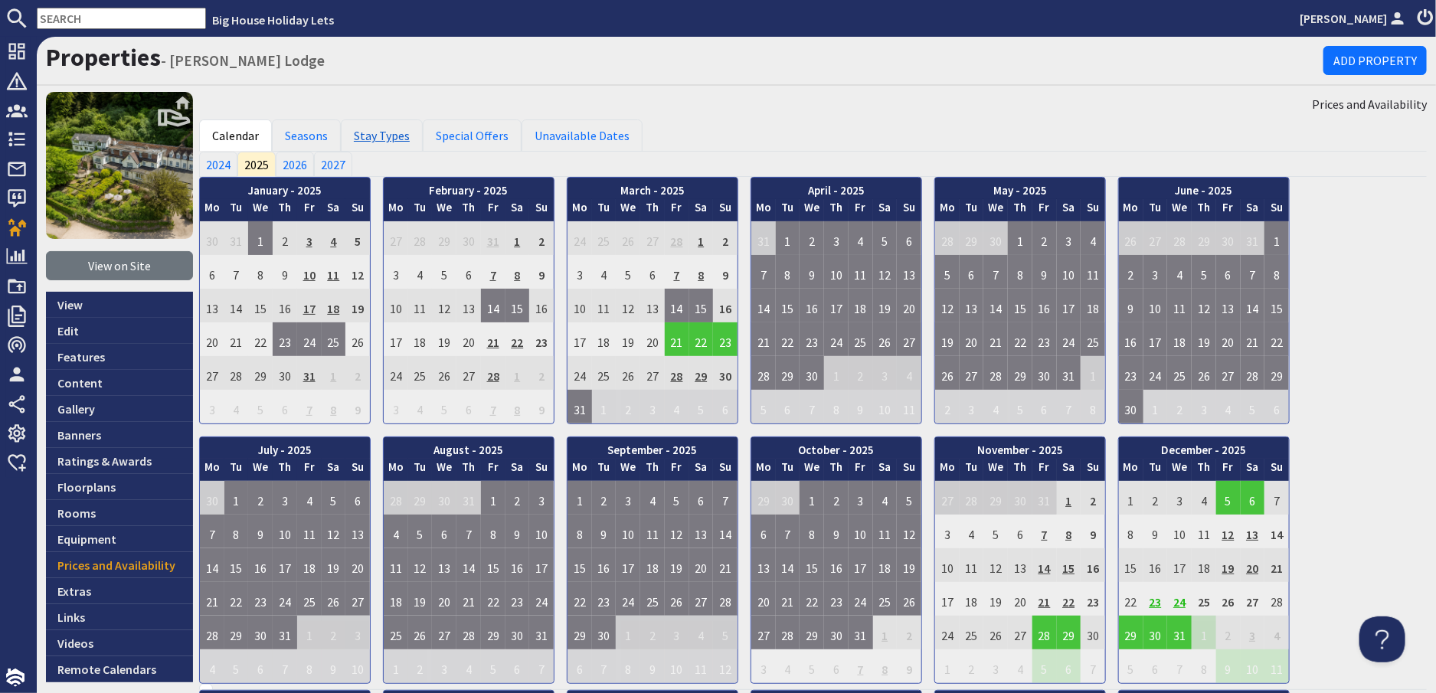
click at [372, 135] on link "Stay Types" at bounding box center [382, 136] width 82 height 32
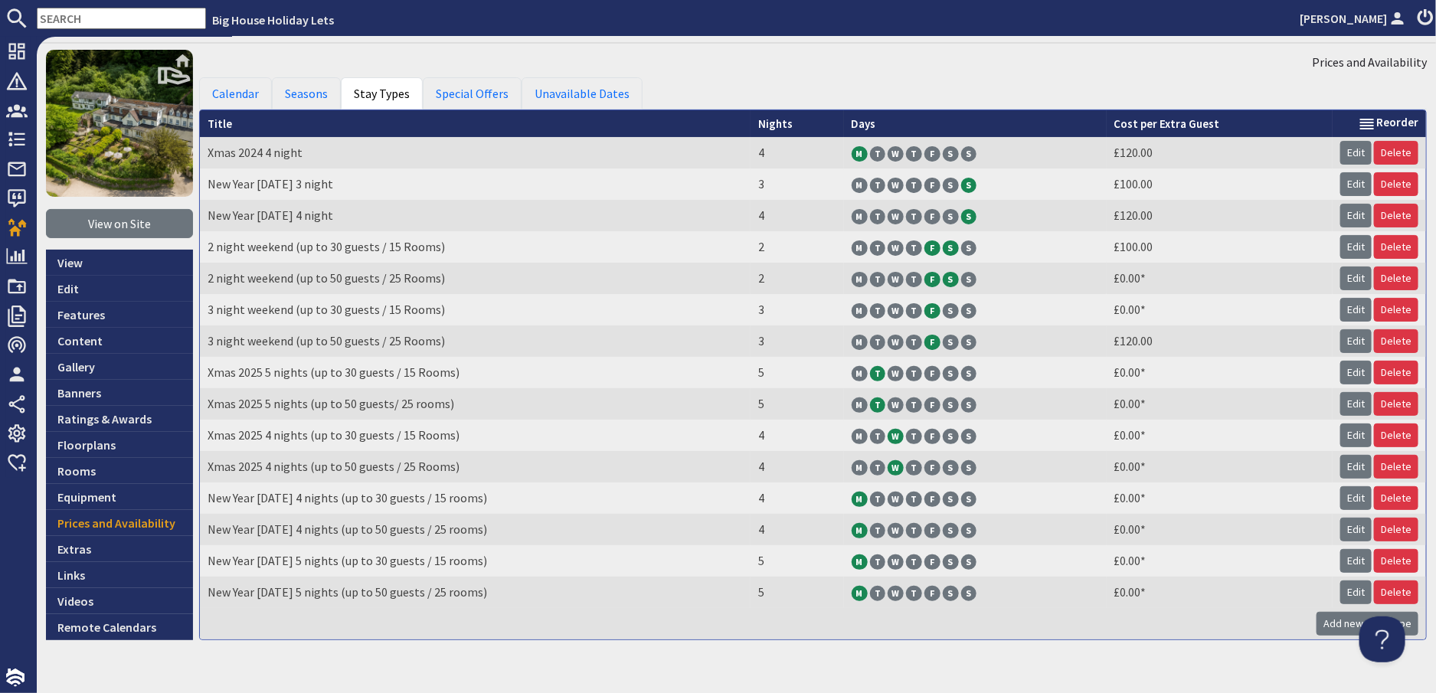
scroll to position [66, 0]
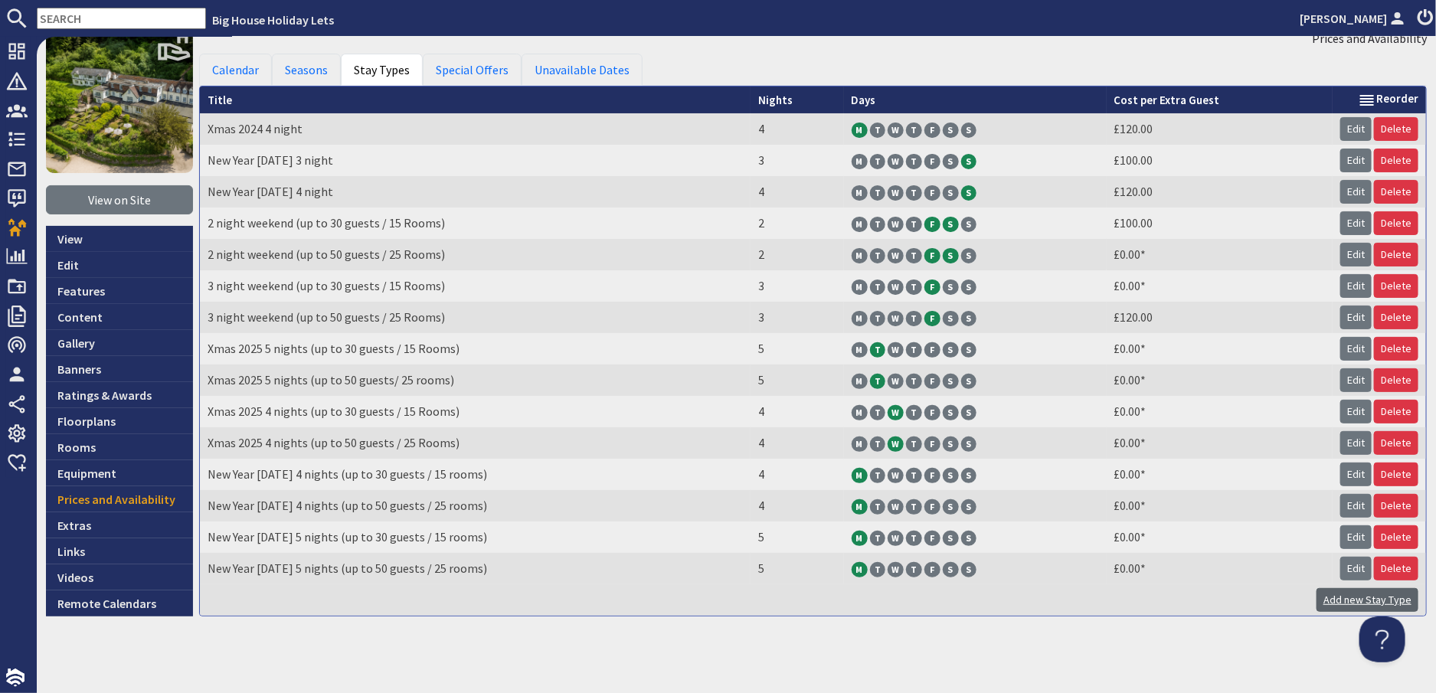
click at [1341, 596] on link "Add new Stay Type" at bounding box center [1368, 600] width 102 height 24
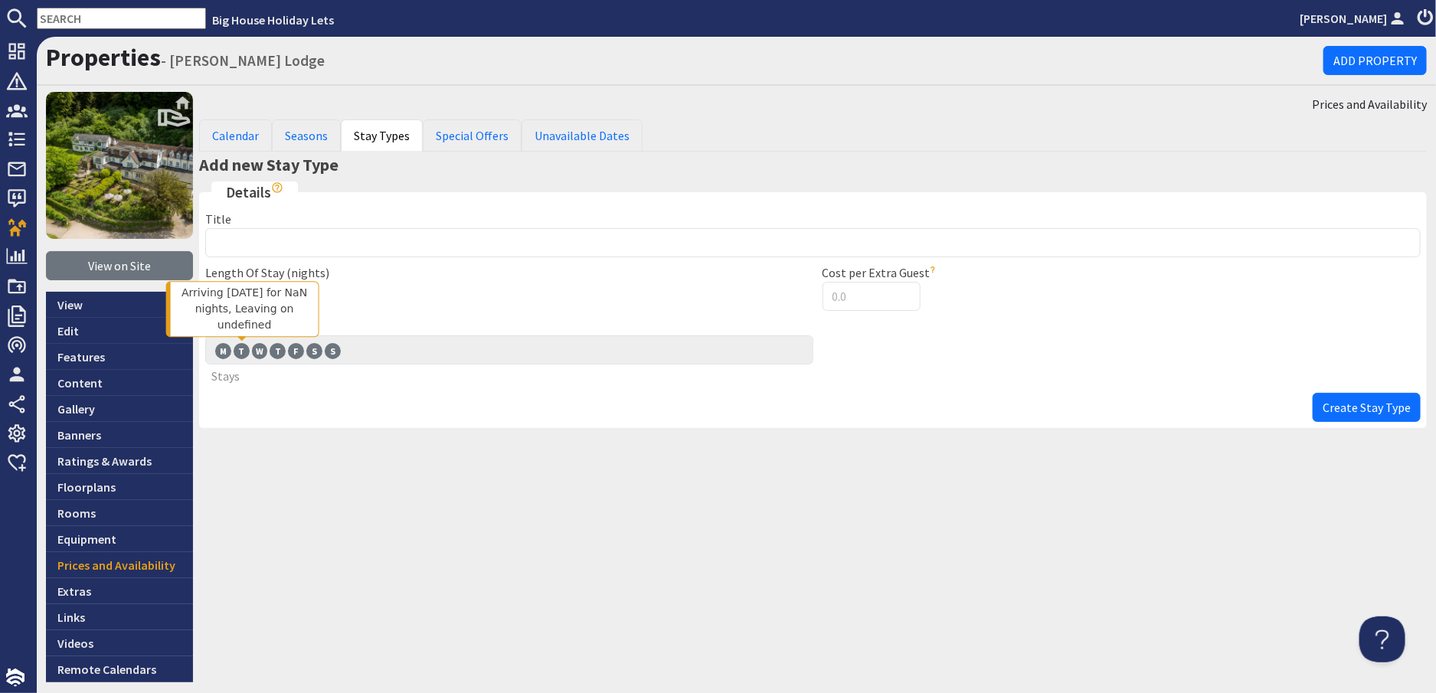
click at [237, 352] on span "T" at bounding box center [242, 350] width 16 height 15
click at [0, 0] on input "T T" at bounding box center [0, 0] width 0 height 0
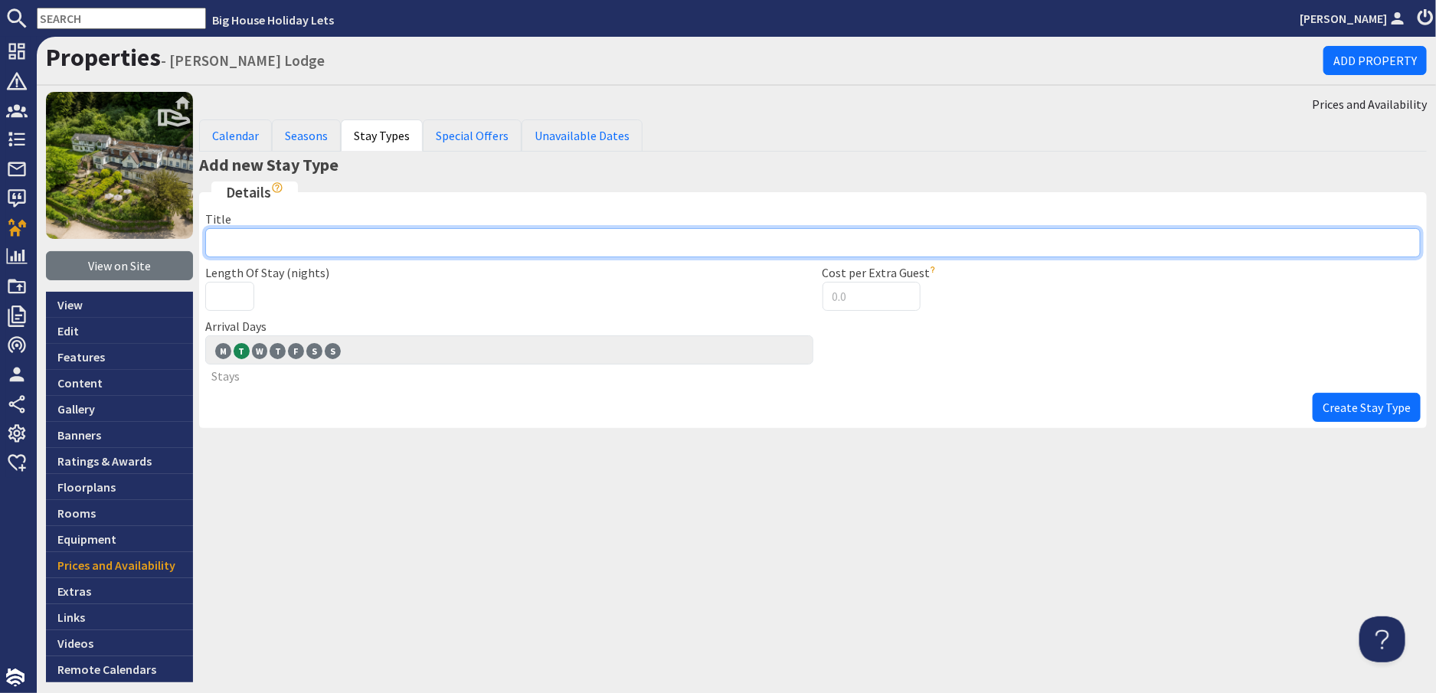
click at [234, 238] on input "Title" at bounding box center [813, 242] width 1216 height 29
type input "Xmas 2025 3 nights"
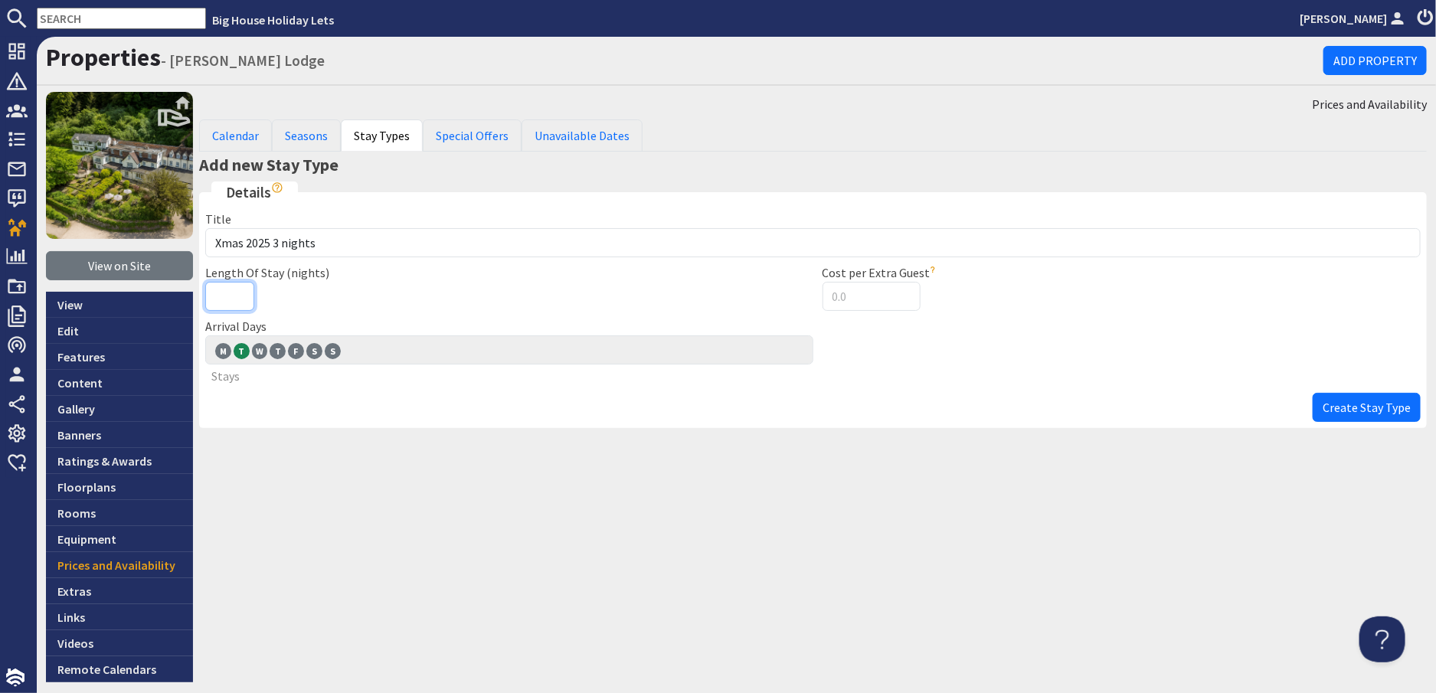
click at [221, 292] on input "Length Of Stay (nights)" at bounding box center [229, 296] width 49 height 29
click at [237, 291] on input "1" at bounding box center [229, 296] width 49 height 29
click at [237, 291] on input "2" at bounding box center [229, 296] width 49 height 29
type input "3"
click at [237, 290] on input "3" at bounding box center [229, 296] width 49 height 29
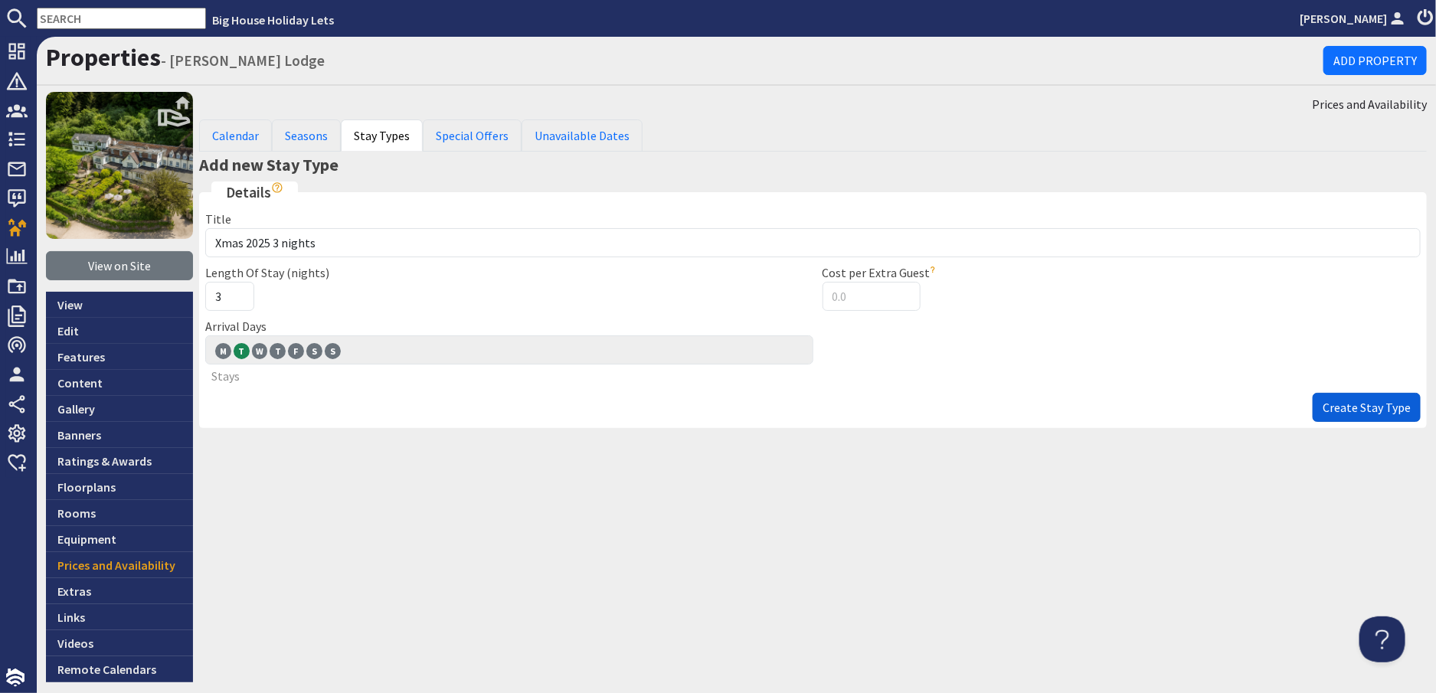
click at [1351, 410] on span "Create Stay Type" at bounding box center [1367, 407] width 88 height 15
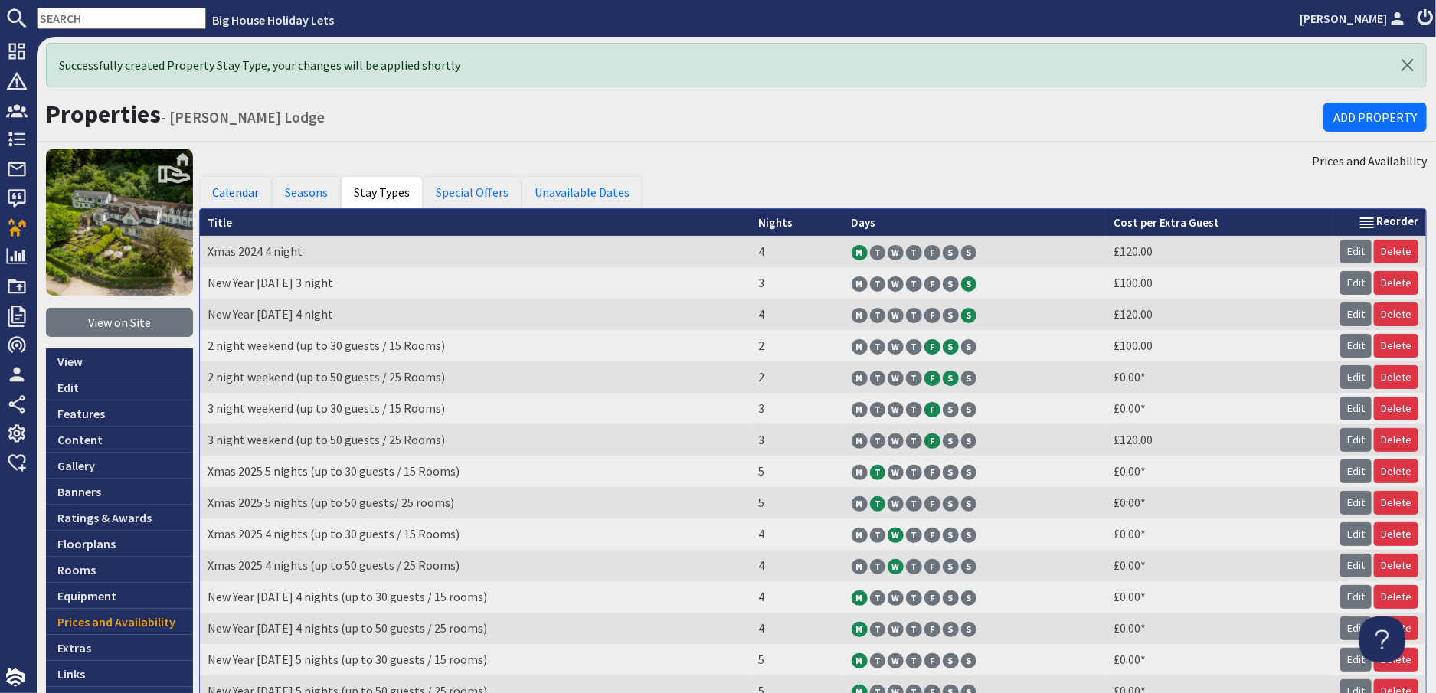
click at [246, 192] on link "Calendar" at bounding box center [235, 192] width 73 height 32
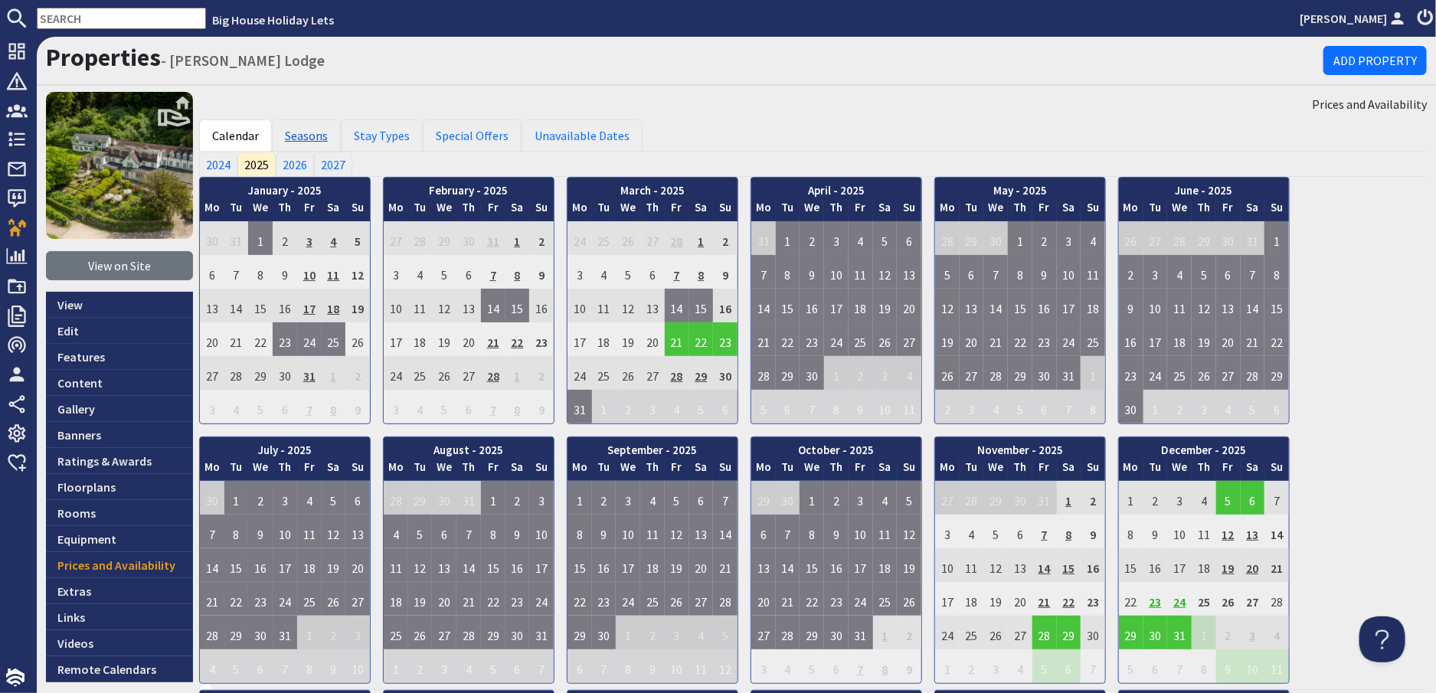
click at [313, 138] on link "Seasons" at bounding box center [306, 136] width 69 height 32
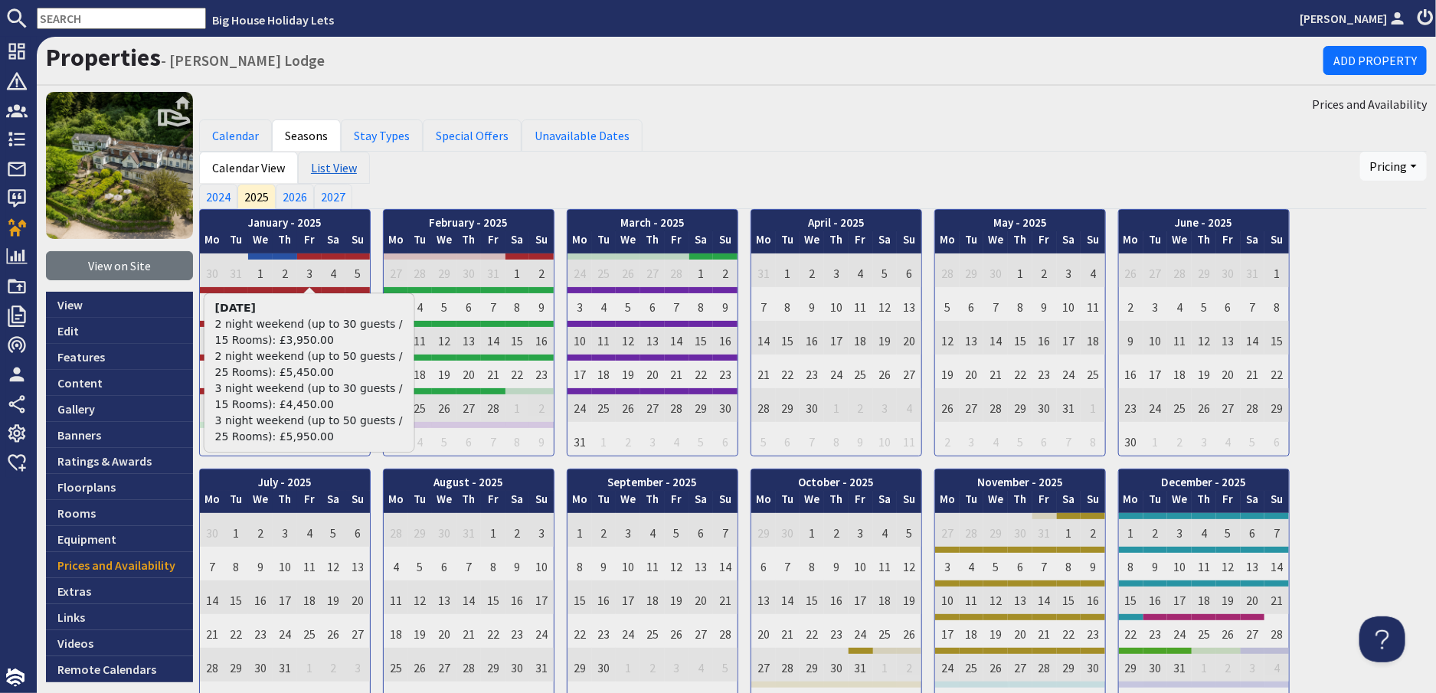
click at [334, 172] on link "List View" at bounding box center [334, 168] width 72 height 32
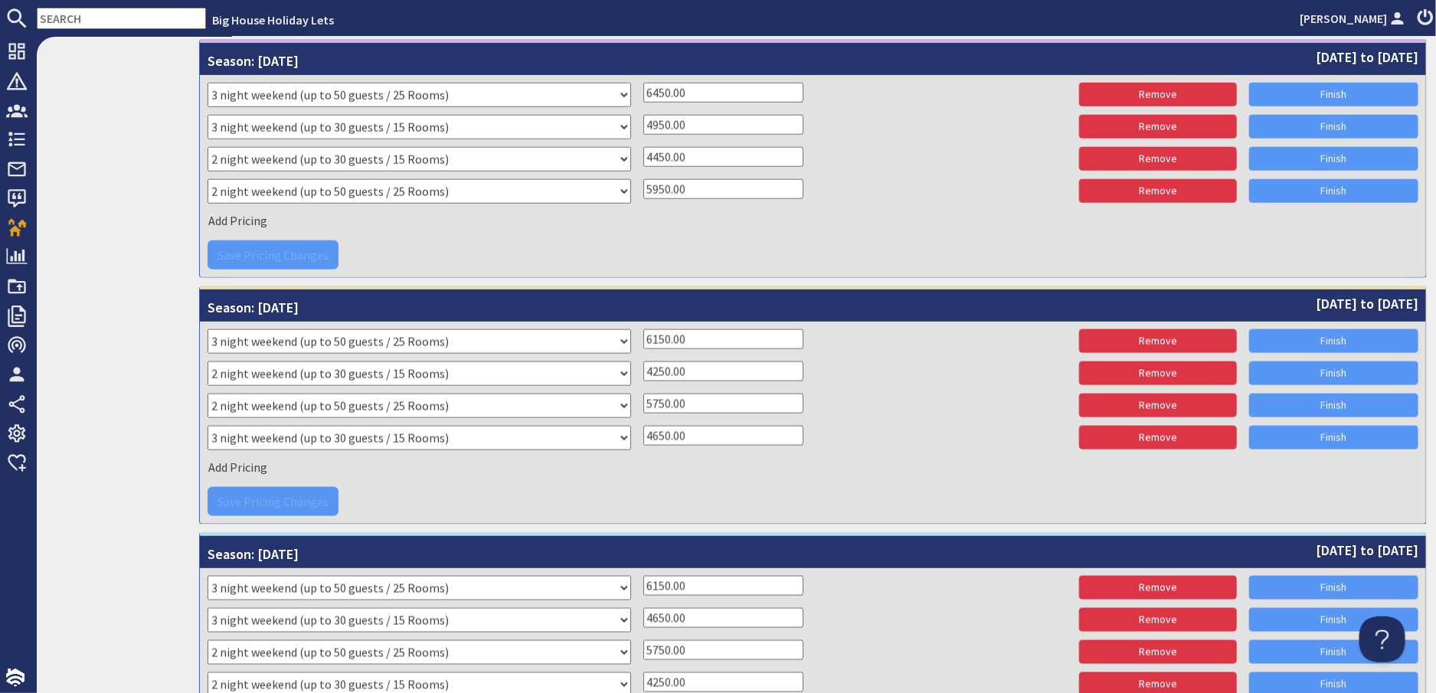
scroll to position [996, 0]
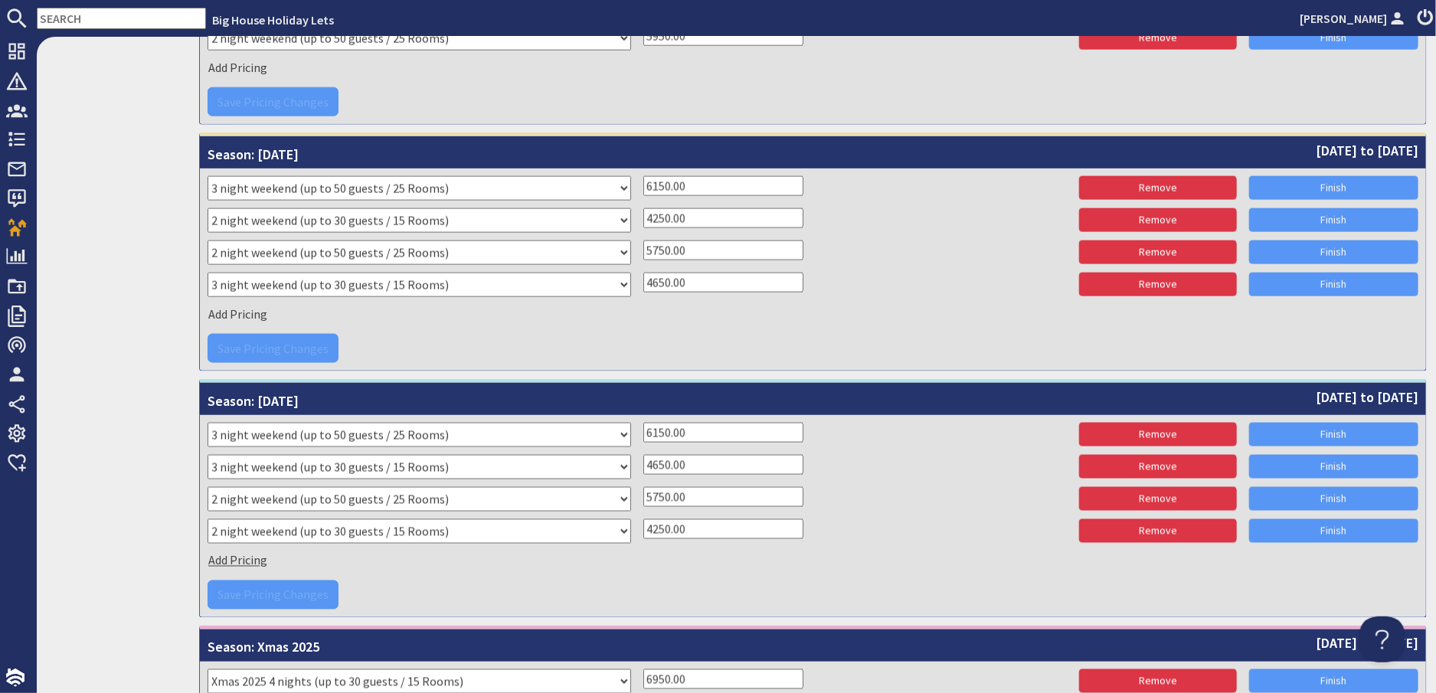
click at [250, 563] on span "Add Pricing" at bounding box center [237, 560] width 59 height 15
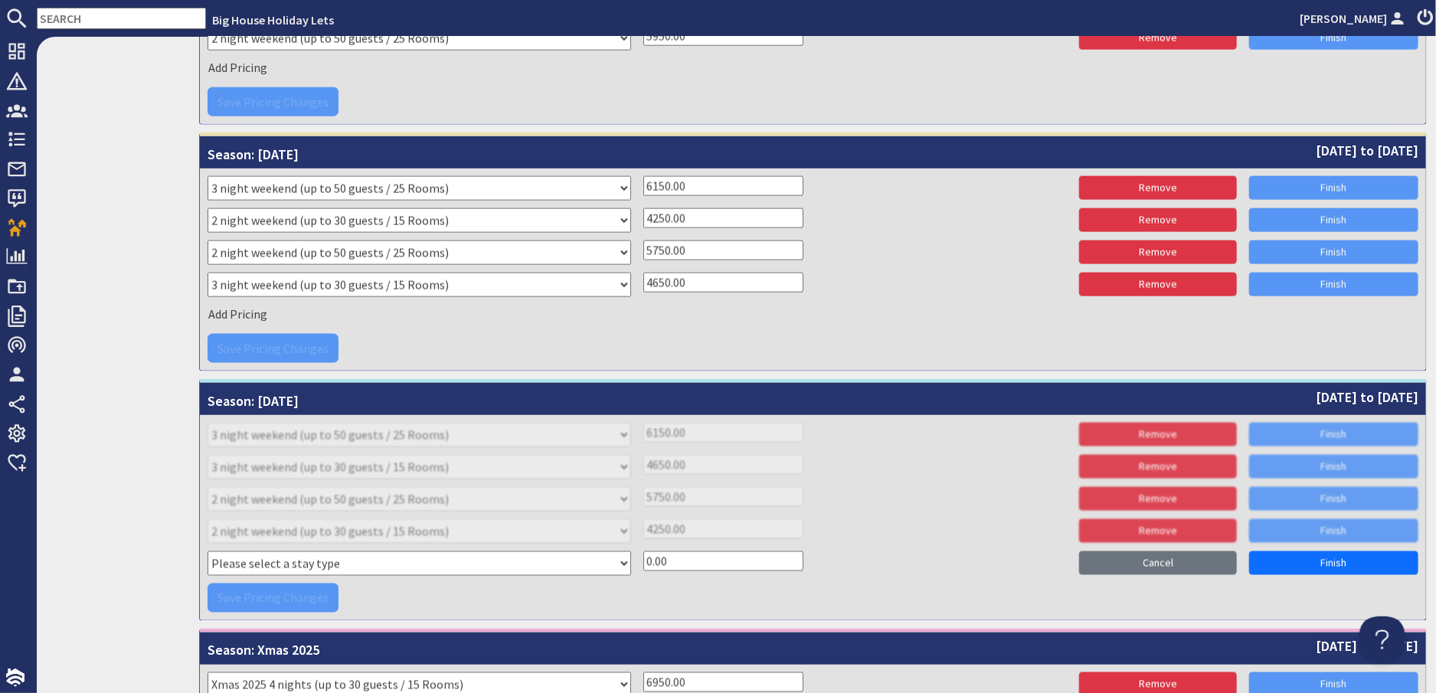
click at [517, 594] on div "Save Pricing Changes" at bounding box center [813, 598] width 1211 height 29
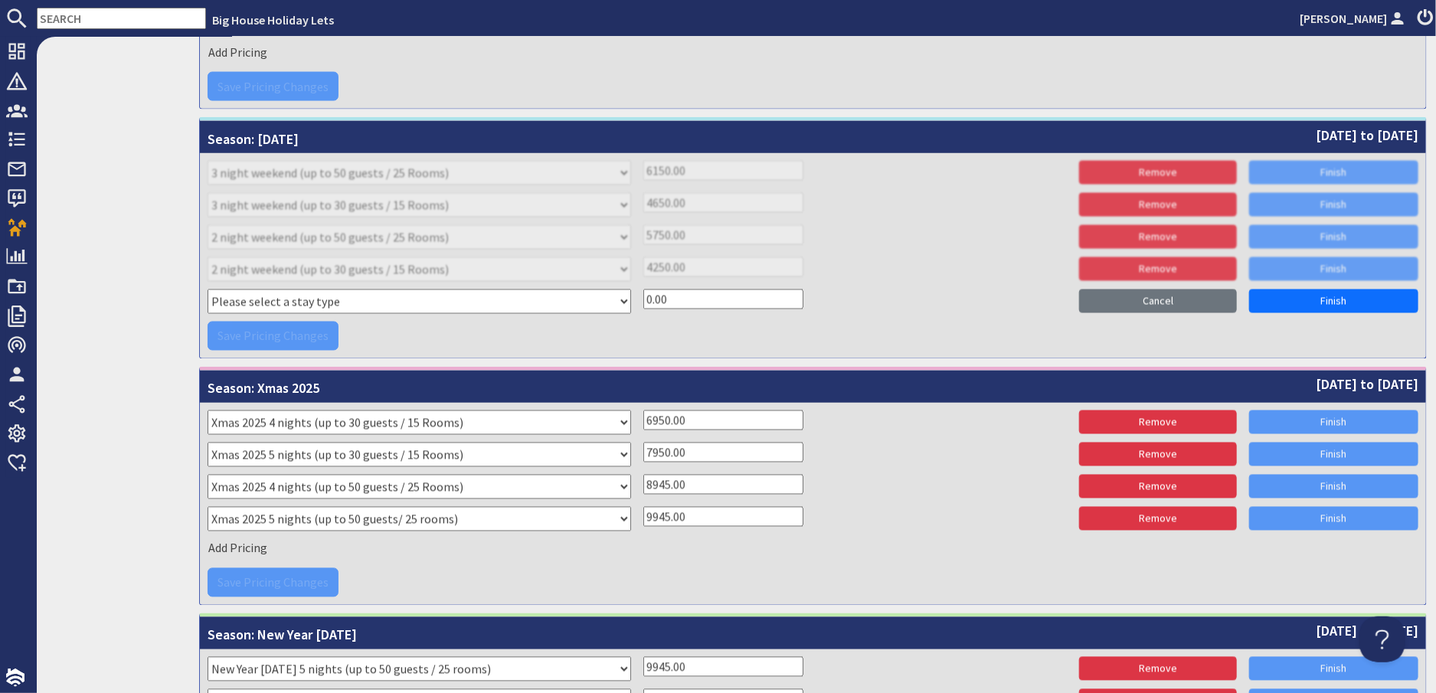
scroll to position [1302, 0]
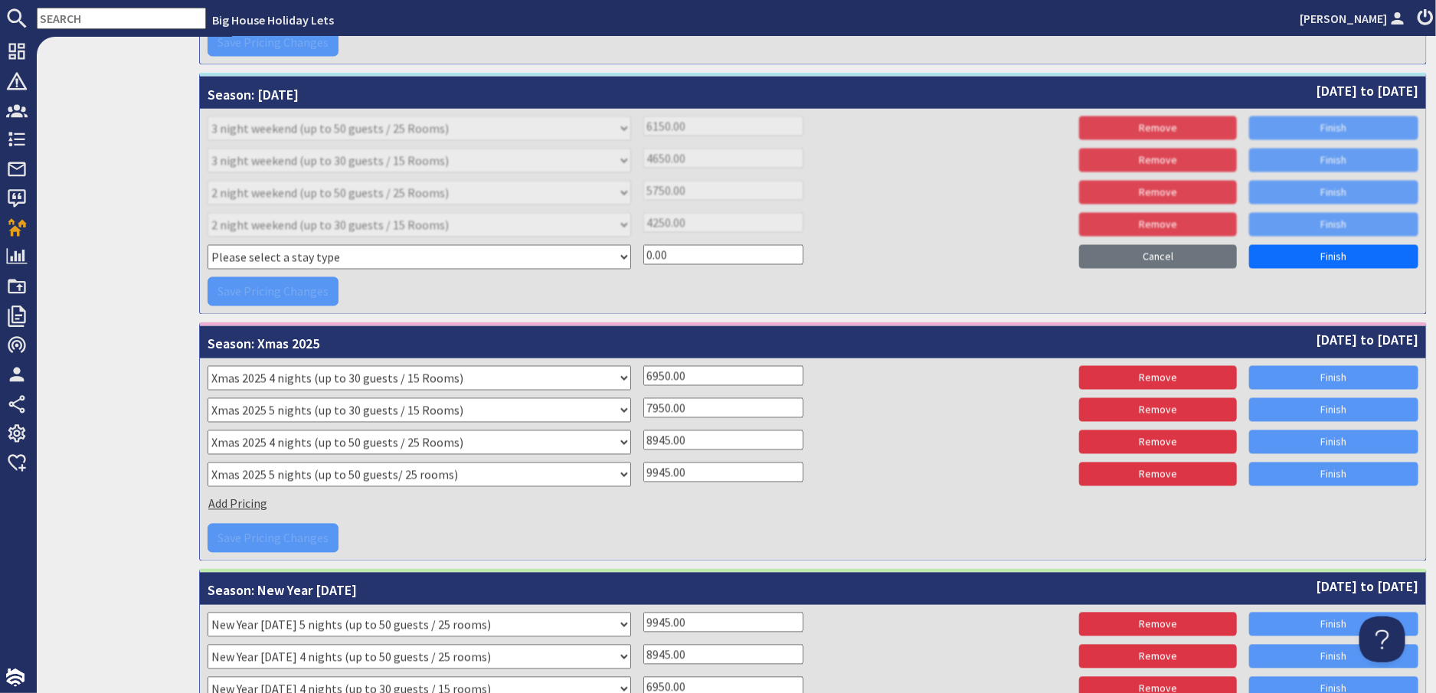
click at [250, 506] on span "Add Pricing" at bounding box center [237, 503] width 59 height 15
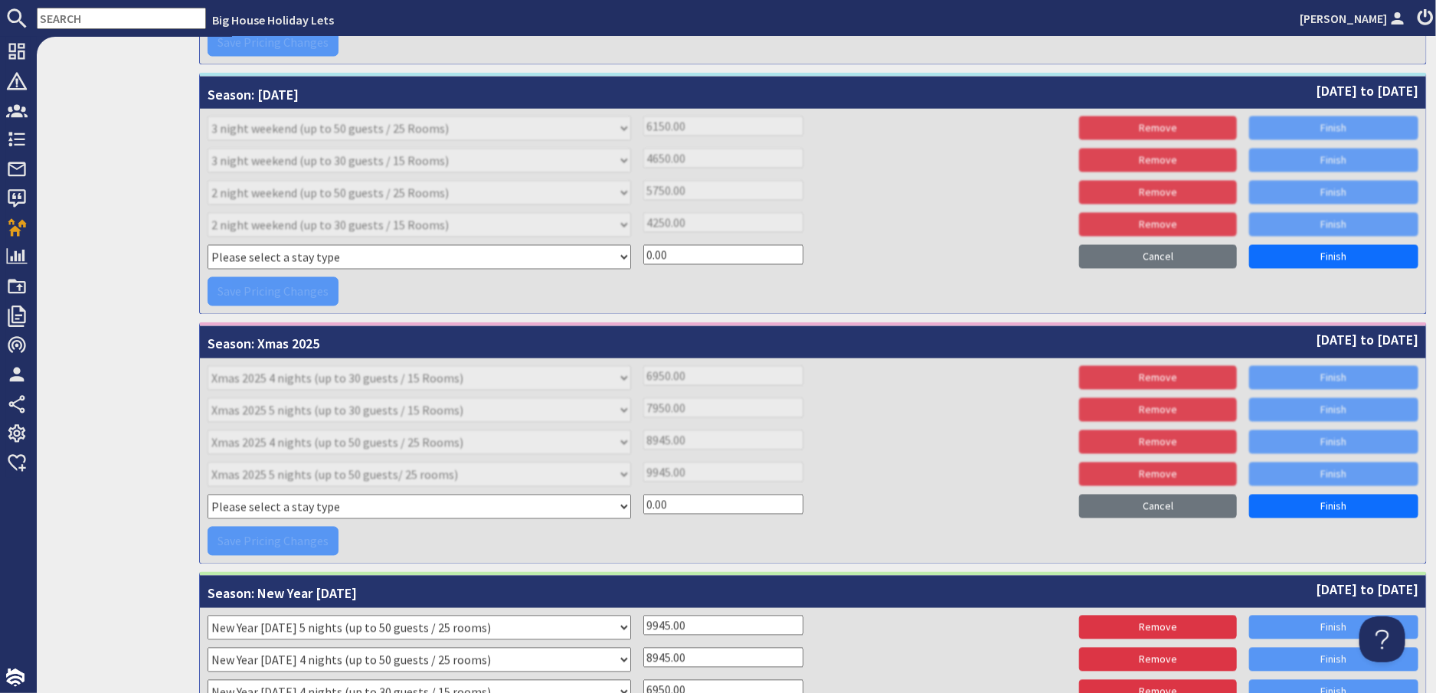
click at [292, 507] on select "Please select a stay type Xmas 2024 4 night New Year 2024 3 night 2 night weeke…" at bounding box center [420, 507] width 424 height 25
select select "11190"
click at [208, 495] on select "Please select a stay type Xmas 2024 4 night New Year 2024 3 night 2 night weeke…" at bounding box center [420, 507] width 424 height 25
drag, startPoint x: 706, startPoint y: 507, endPoint x: 633, endPoint y: 502, distance: 73.7
click at [633, 502] on div "Please select a stay type Xmas 2024 4 night New Year 2024 3 night 2 night weeke…" at bounding box center [813, 509] width 1211 height 28
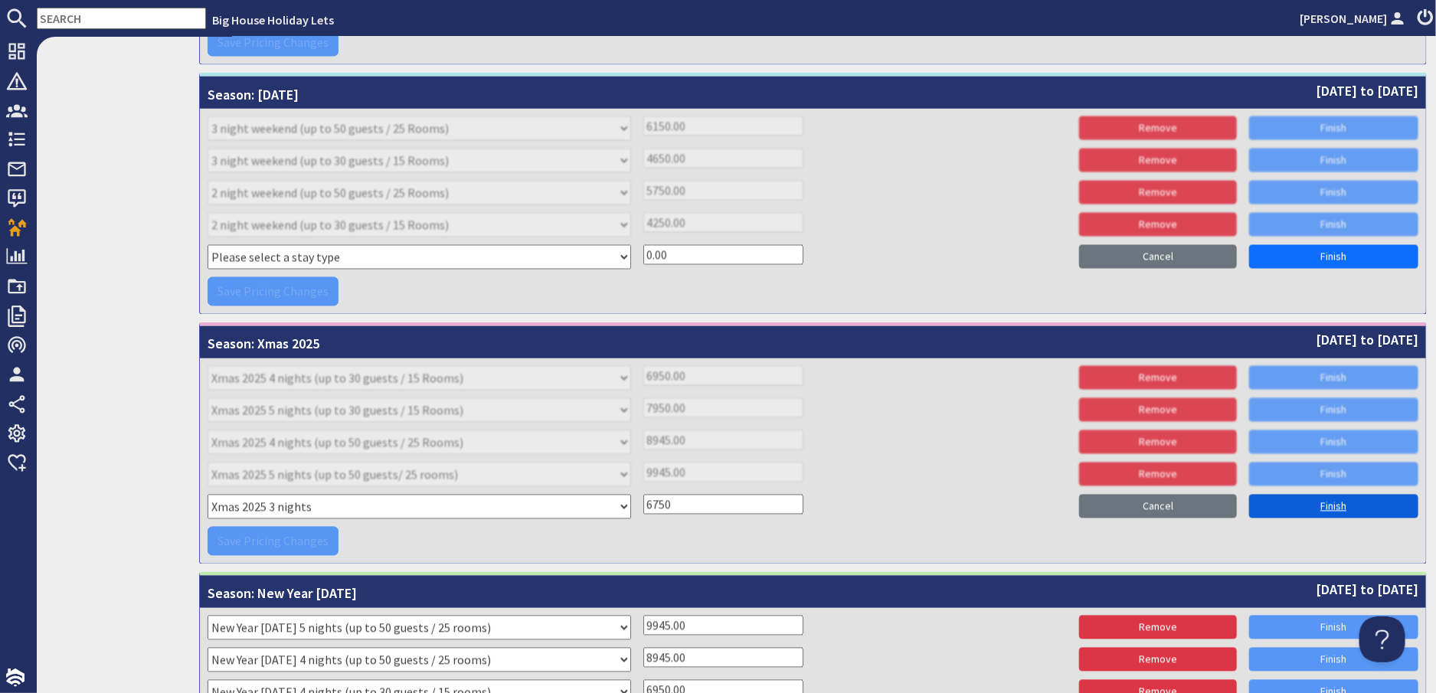
type input "6750"
click at [1304, 499] on link "Finish" at bounding box center [1333, 507] width 169 height 24
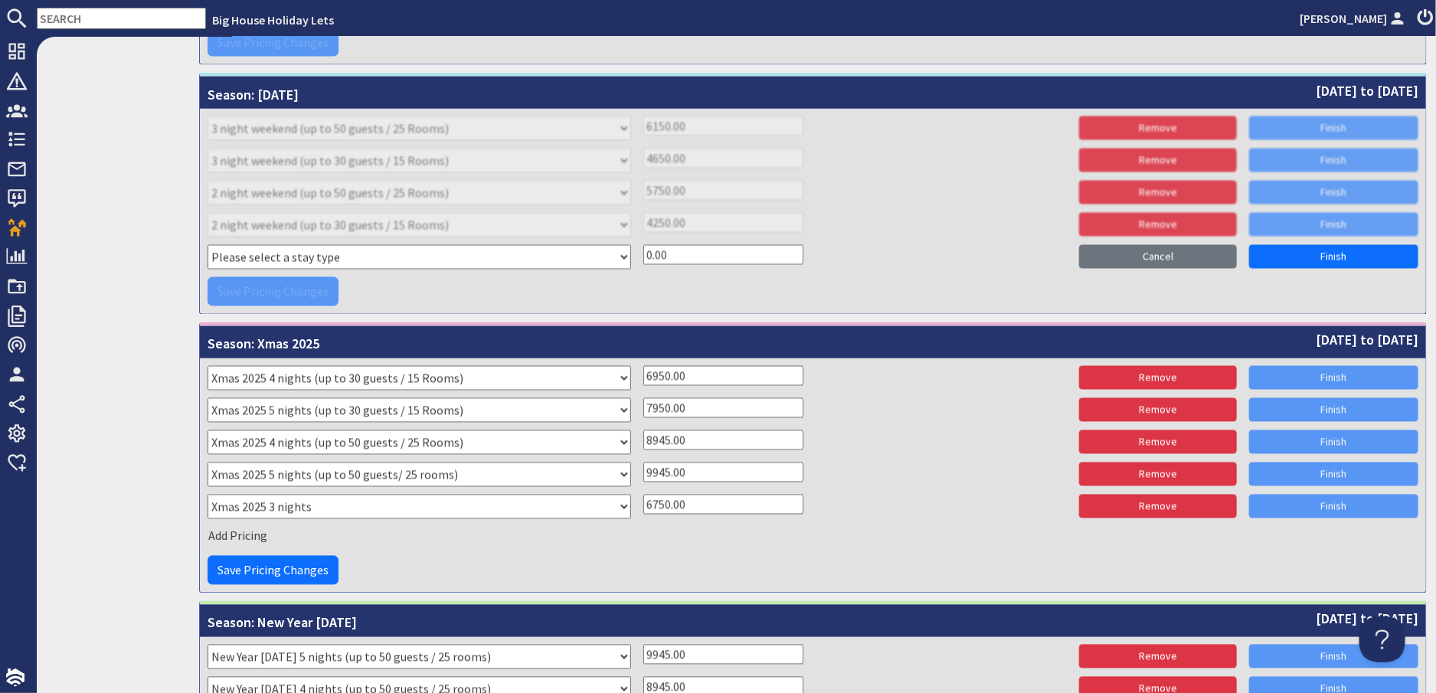
click at [239, 499] on select "Please select a stay type Xmas 2024 4 night New Year 2024 3 night 2 night weeke…" at bounding box center [420, 507] width 424 height 25
click at [328, 505] on select "Please select a stay type Xmas 2024 4 night New Year 2024 3 night 2 night weeke…" at bounding box center [420, 507] width 424 height 25
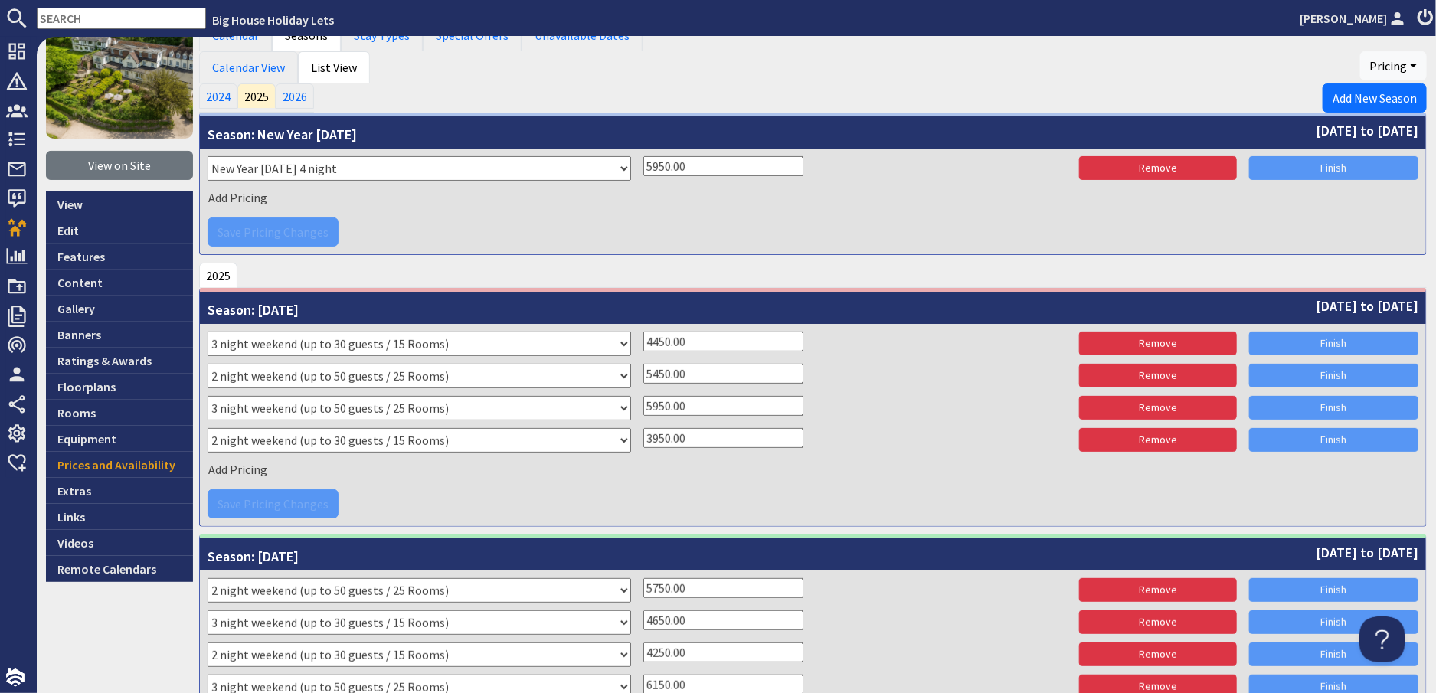
scroll to position [0, 0]
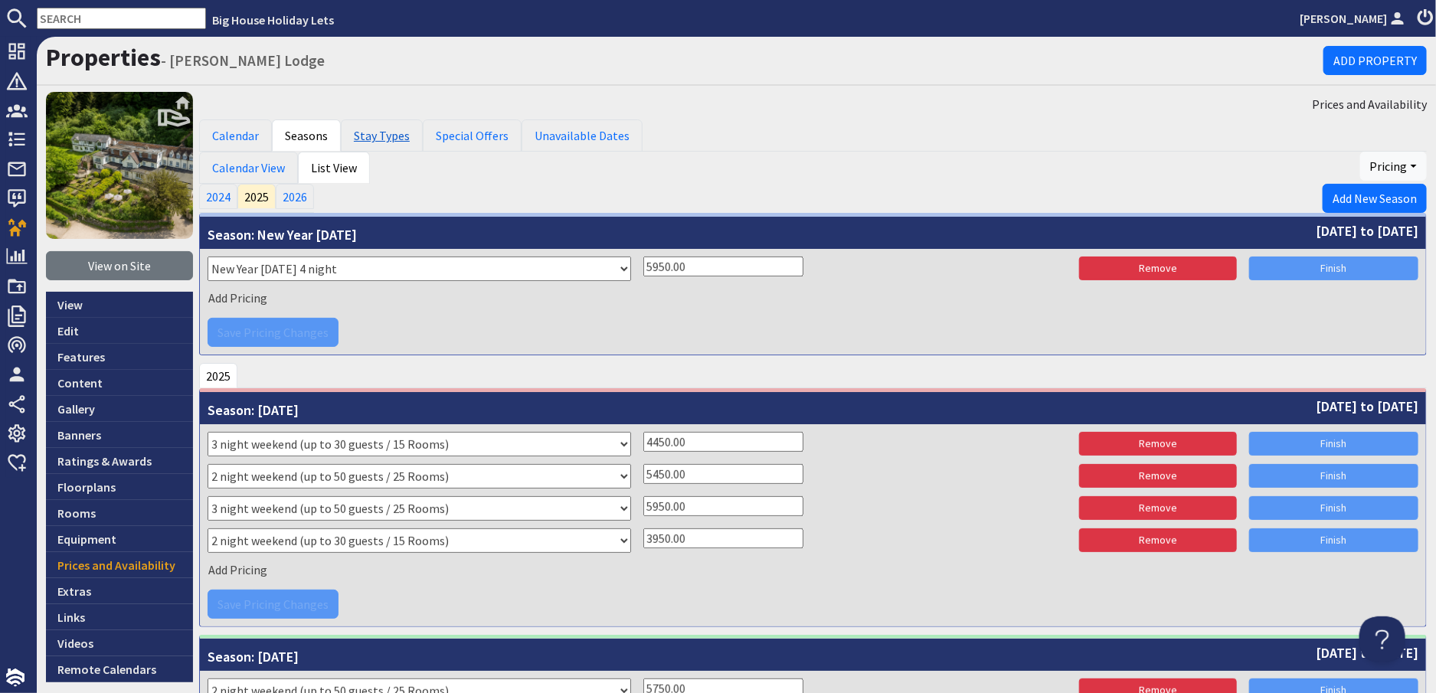
click at [374, 138] on link "Stay Types" at bounding box center [382, 136] width 82 height 32
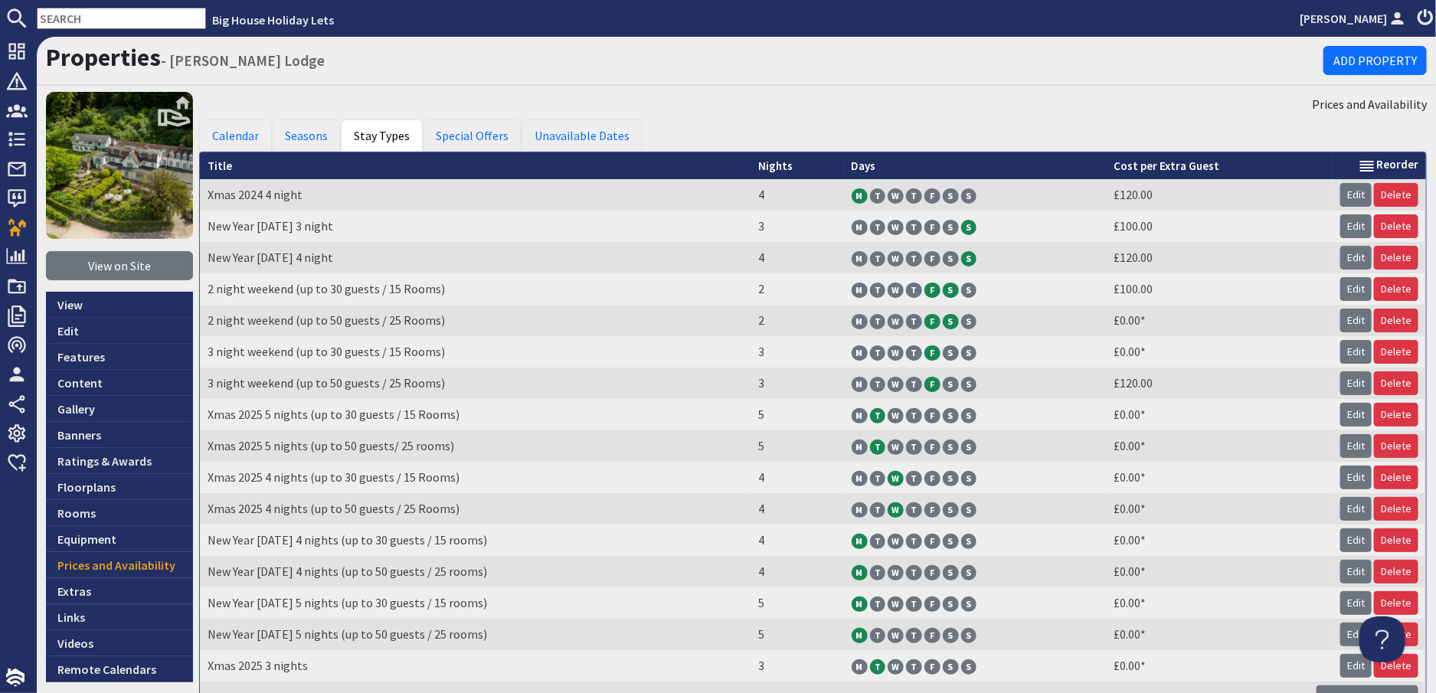
scroll to position [96, 0]
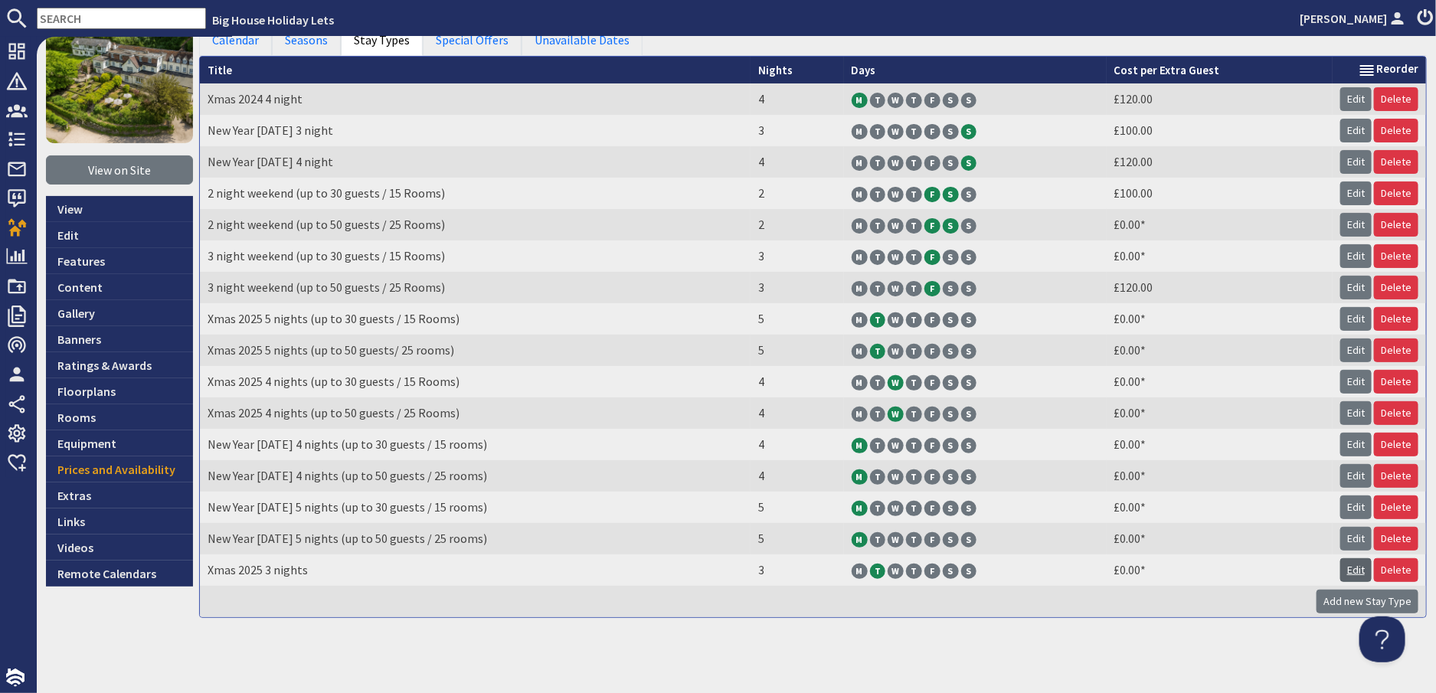
click at [1345, 569] on link "Edit" at bounding box center [1356, 570] width 31 height 24
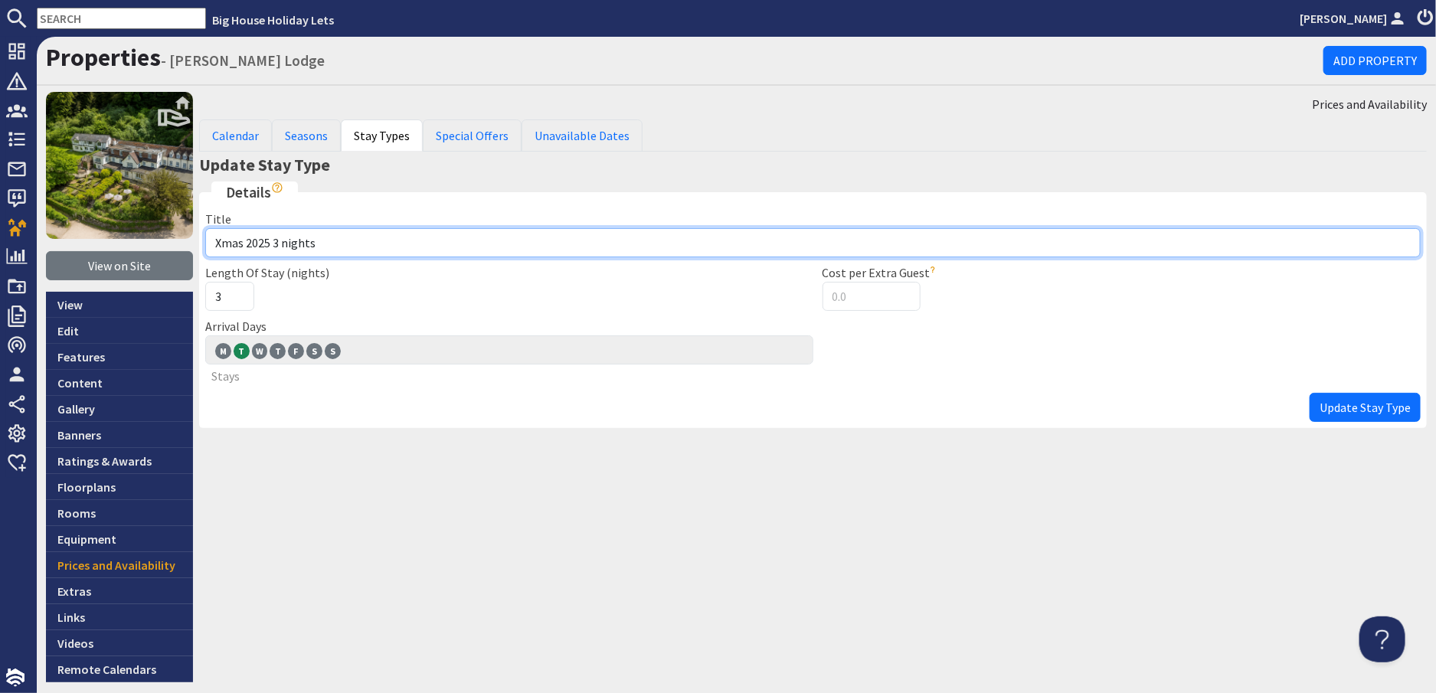
drag, startPoint x: 321, startPoint y: 243, endPoint x: 352, endPoint y: 247, distance: 31.6
click at [329, 243] on input "Xmas 2025 3 nights" at bounding box center [813, 242] width 1216 height 29
type input "Xmas 2025 3 nights (up to 30 guests / 15 rooms)"
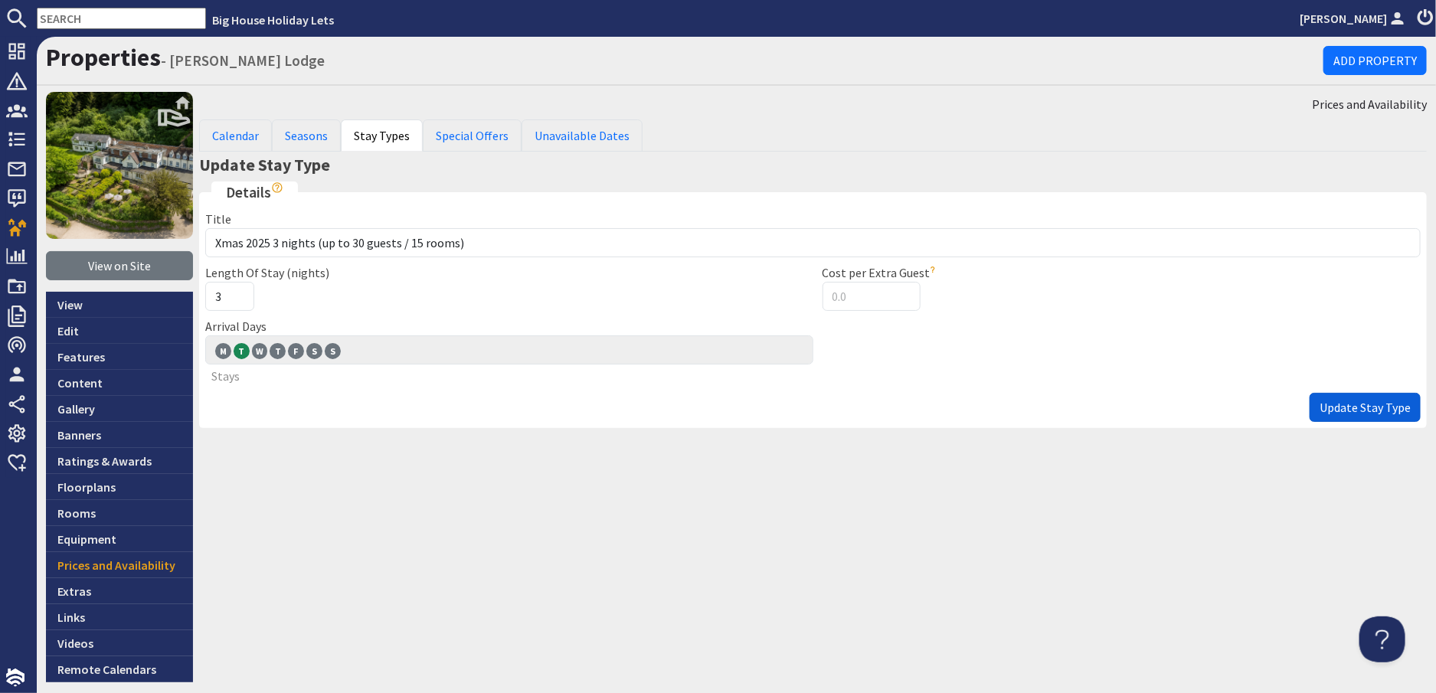
click at [1320, 403] on span "Update Stay Type" at bounding box center [1365, 407] width 91 height 15
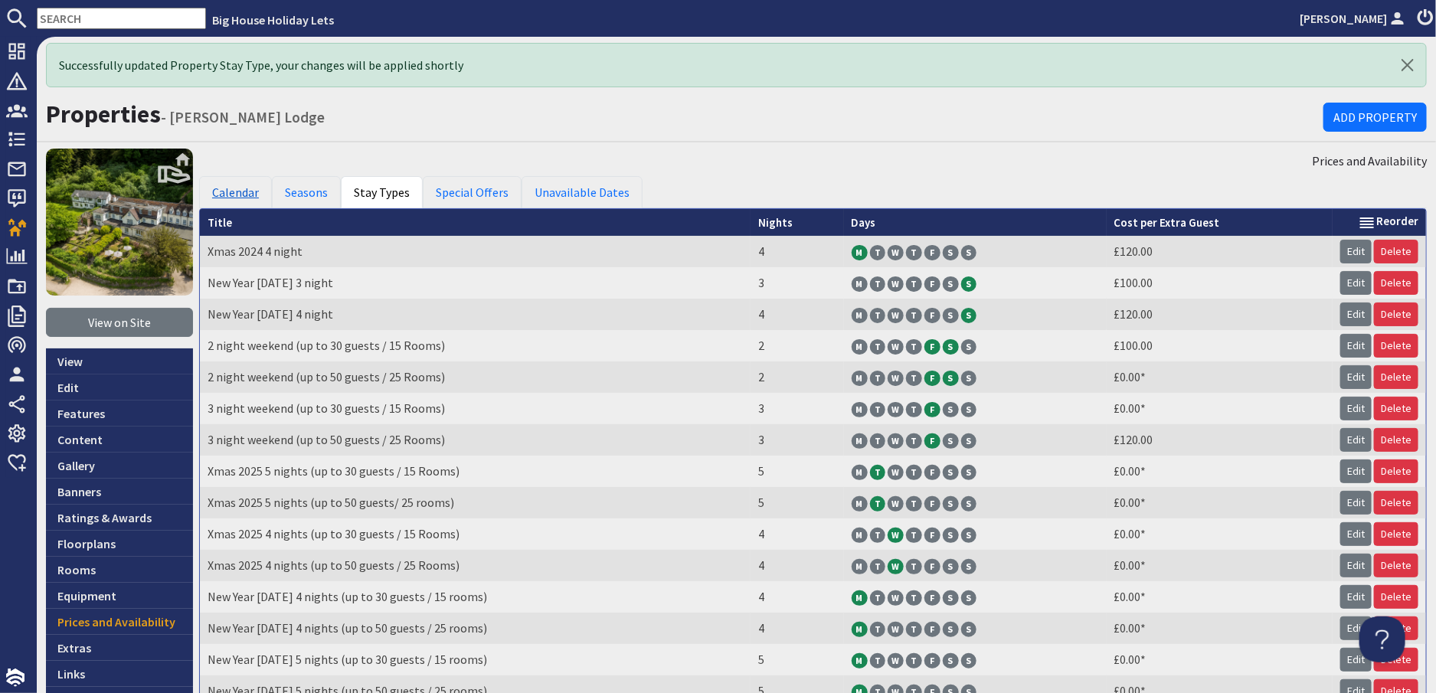
click at [234, 192] on link "Calendar" at bounding box center [235, 192] width 73 height 32
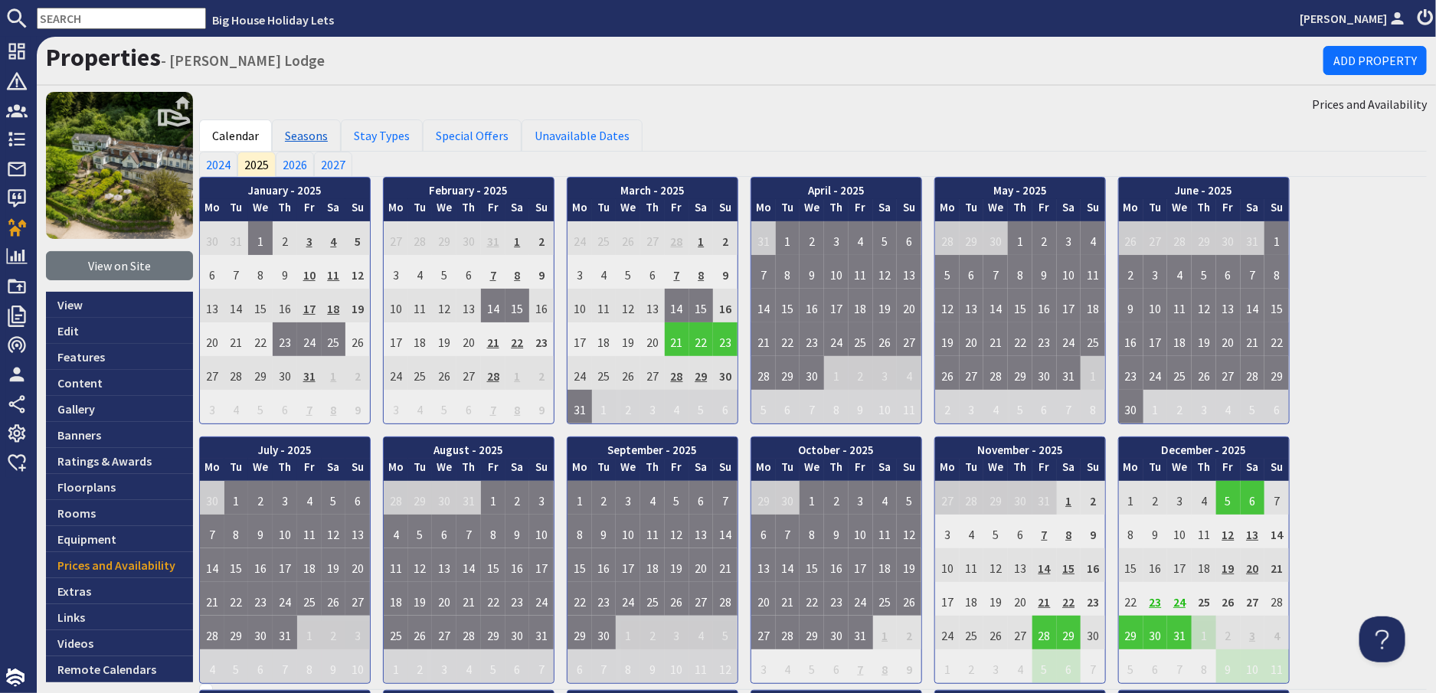
click at [331, 140] on link "Seasons" at bounding box center [306, 136] width 69 height 32
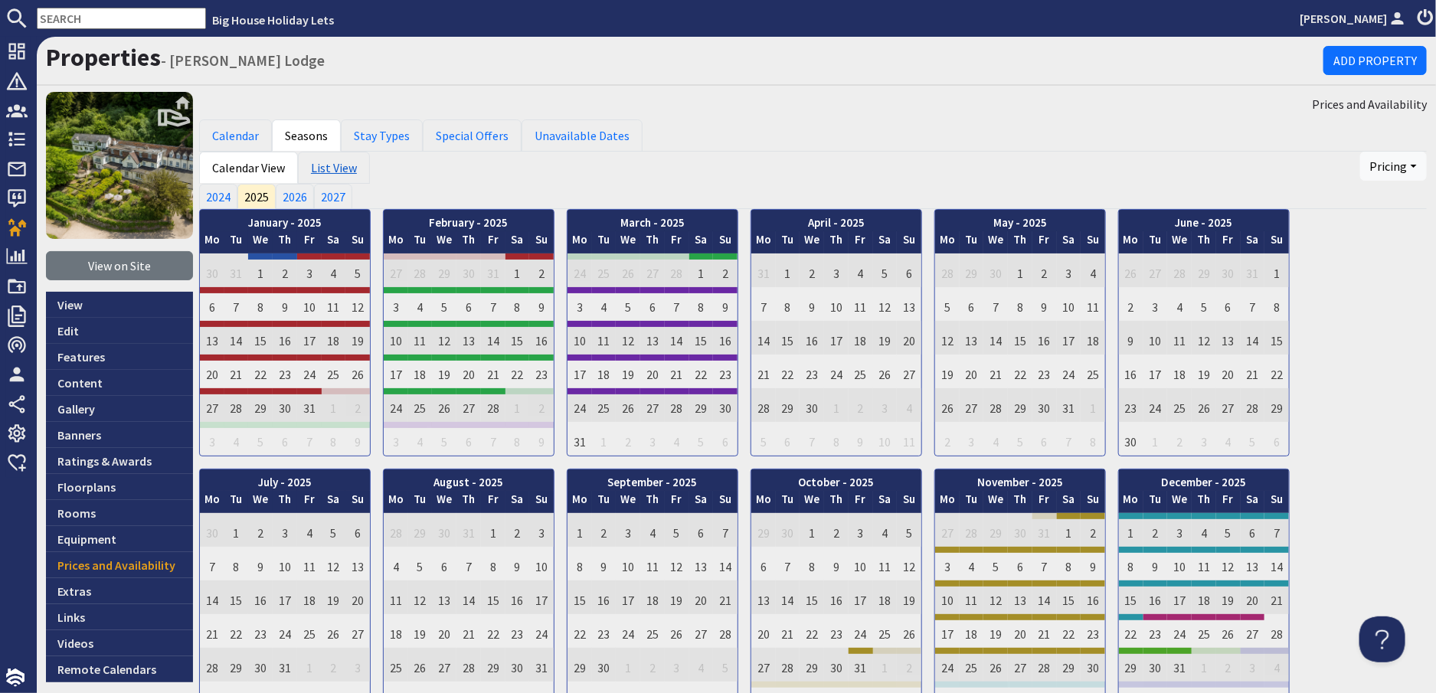
click at [336, 162] on link "List View" at bounding box center [334, 168] width 72 height 32
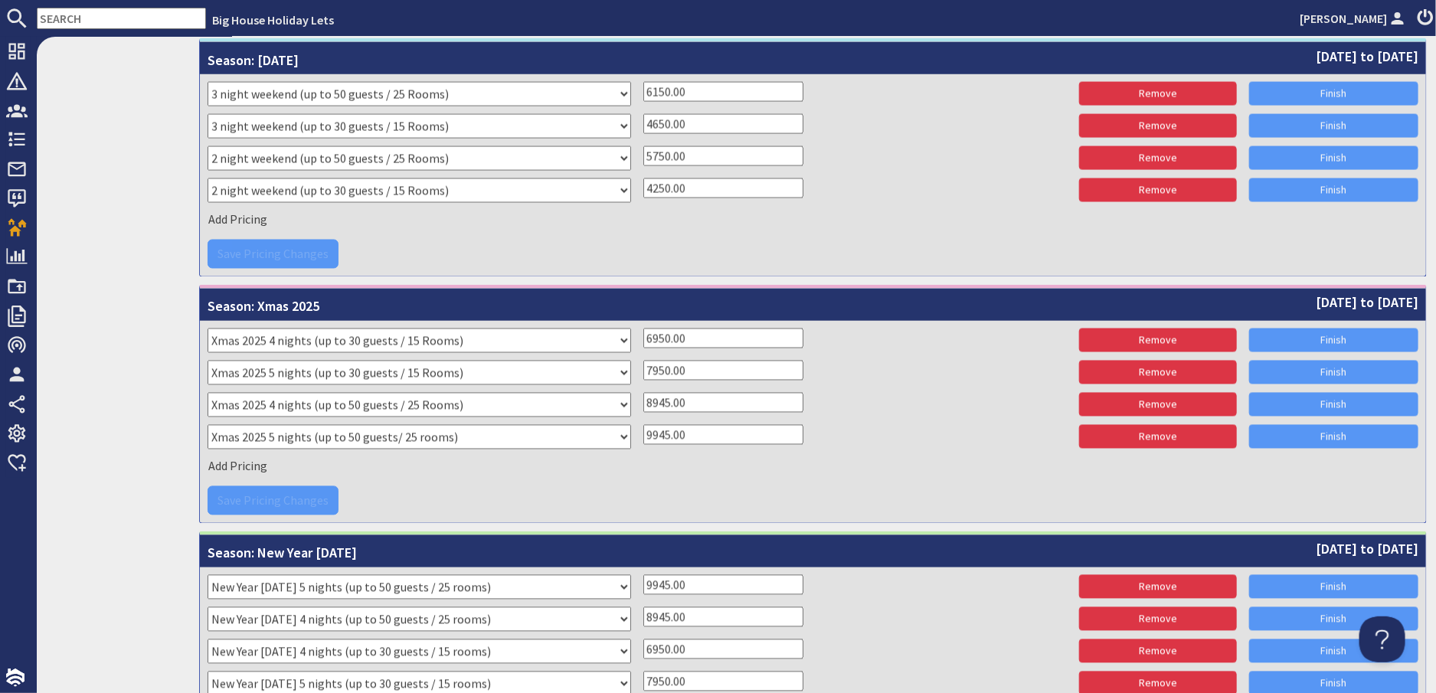
scroll to position [1532, 0]
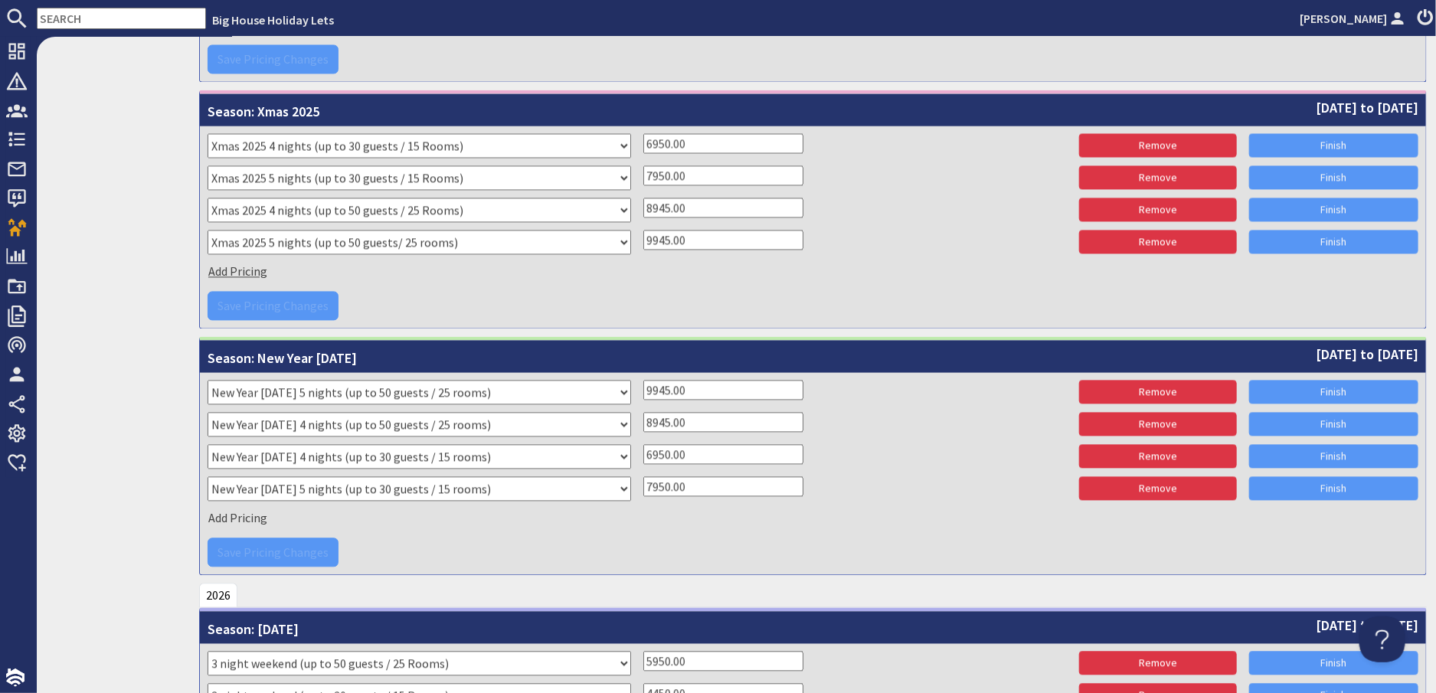
click at [257, 270] on span "Add Pricing" at bounding box center [237, 271] width 59 height 15
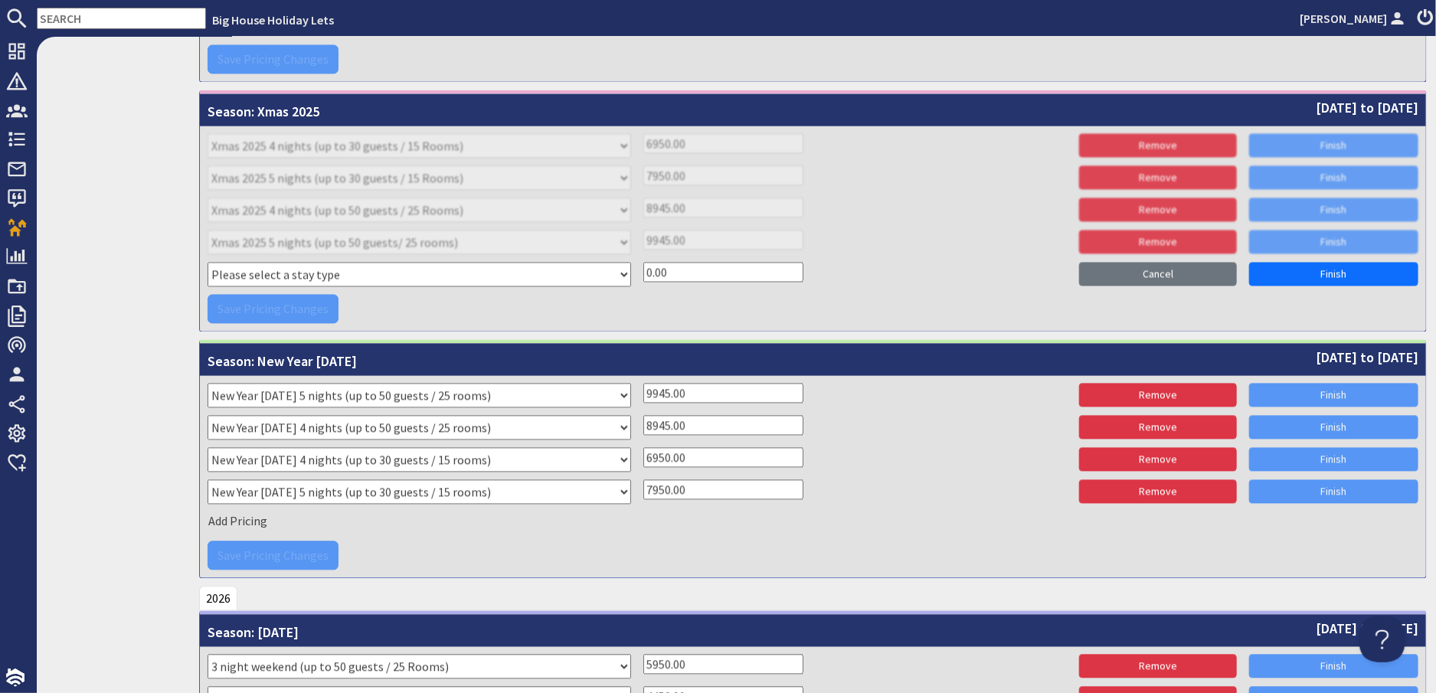
click at [257, 270] on select "Please select a stay type Xmas 2024 4 night New Year 2024 3 night 2 night weeke…" at bounding box center [420, 274] width 424 height 25
select select "11190"
click at [208, 262] on select "Please select a stay type Xmas 2024 4 night New Year 2024 3 night 2 night weeke…" at bounding box center [420, 274] width 424 height 25
click at [669, 270] on input "0.00" at bounding box center [724, 272] width 160 height 20
drag, startPoint x: 670, startPoint y: 270, endPoint x: 641, endPoint y: 270, distance: 29.1
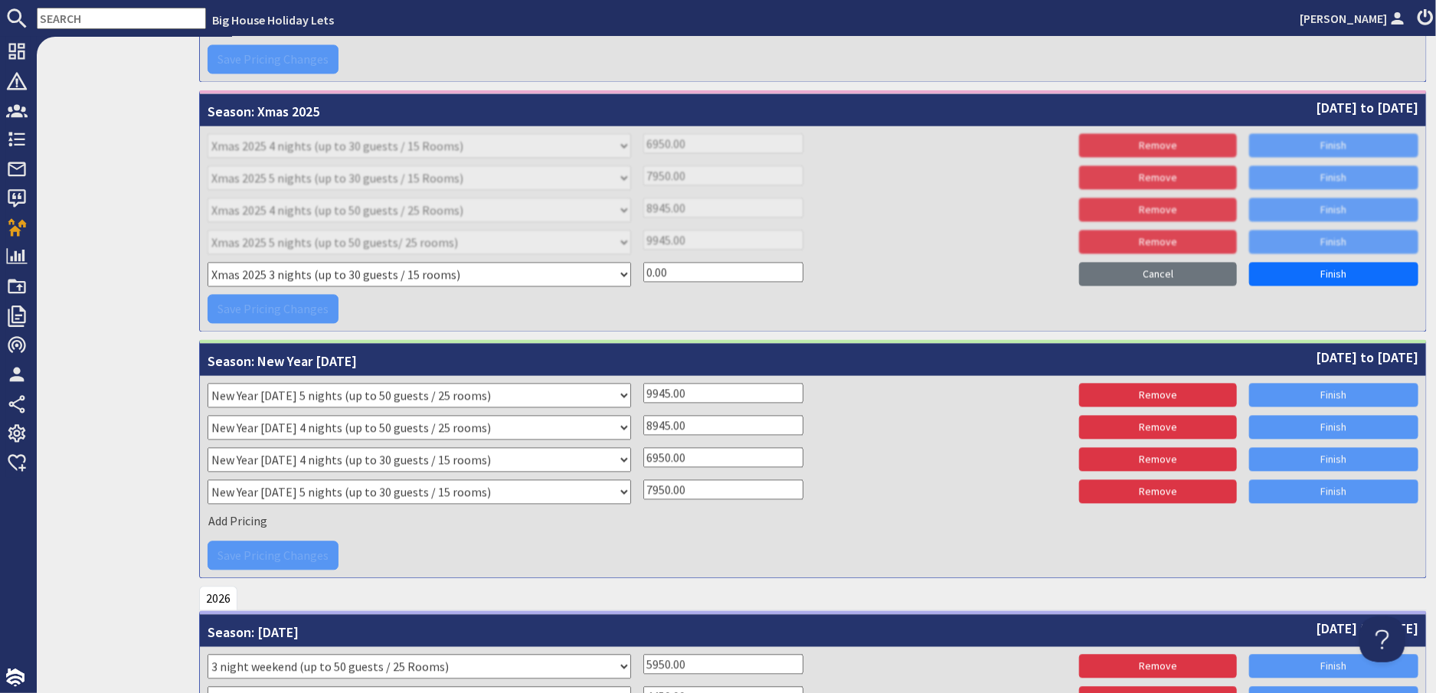
click at [644, 270] on input "0.00" at bounding box center [724, 272] width 160 height 20
type input "3"
type input "6750"
click at [1295, 268] on link "Finish" at bounding box center [1333, 274] width 169 height 24
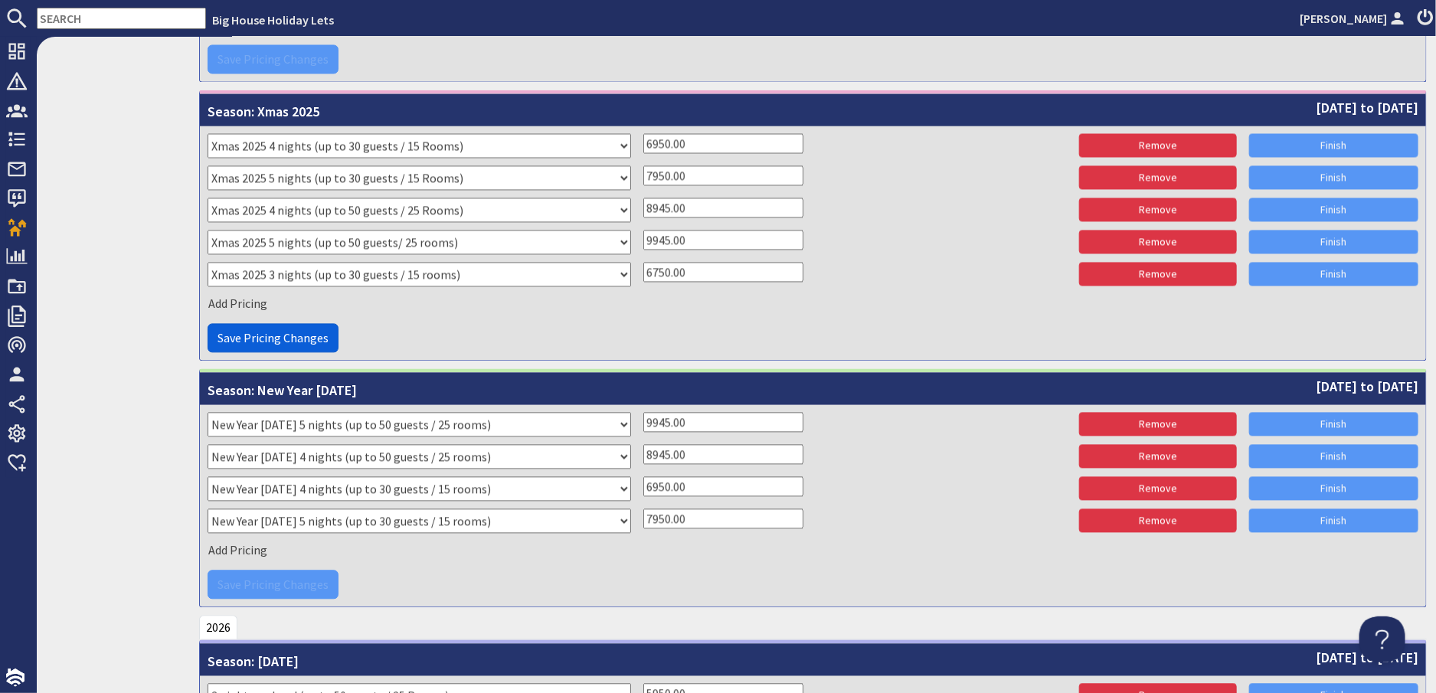
click at [300, 330] on span "Save Pricing Changes" at bounding box center [273, 337] width 111 height 15
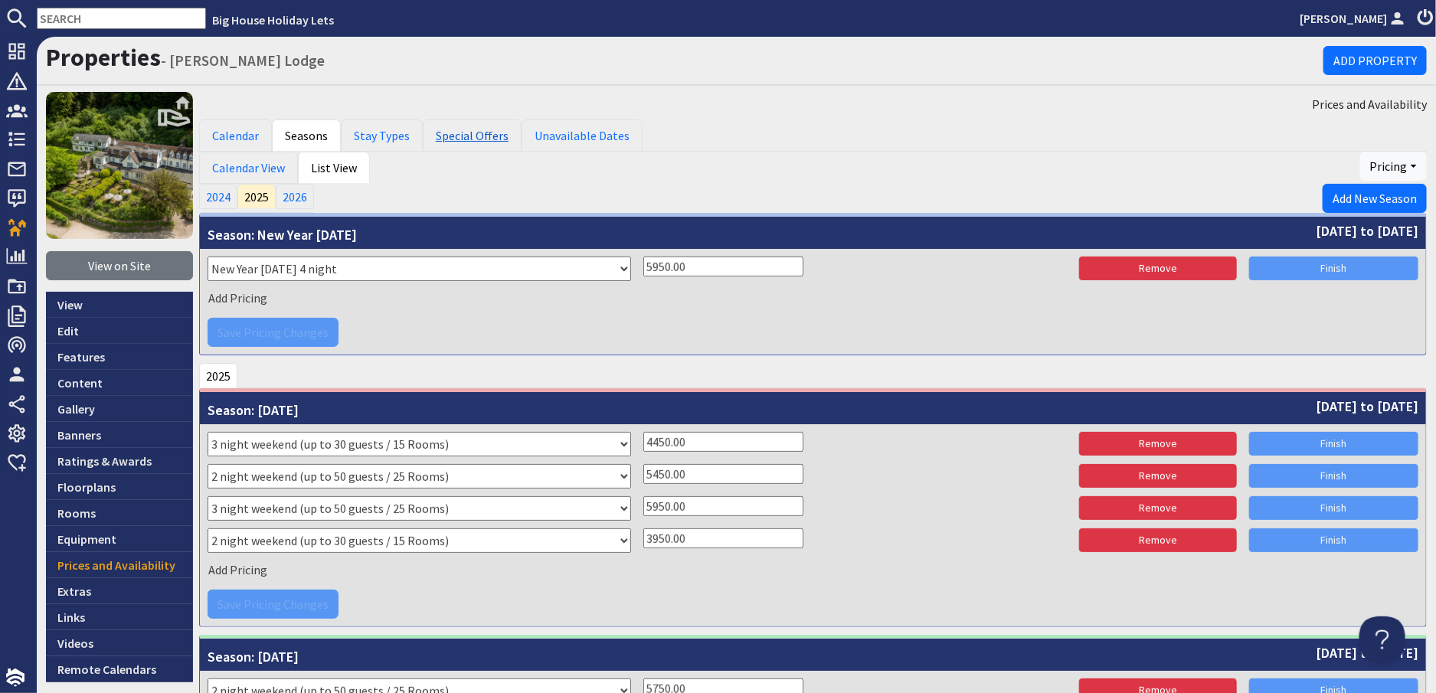
click at [444, 139] on link "Special Offers" at bounding box center [472, 136] width 99 height 32
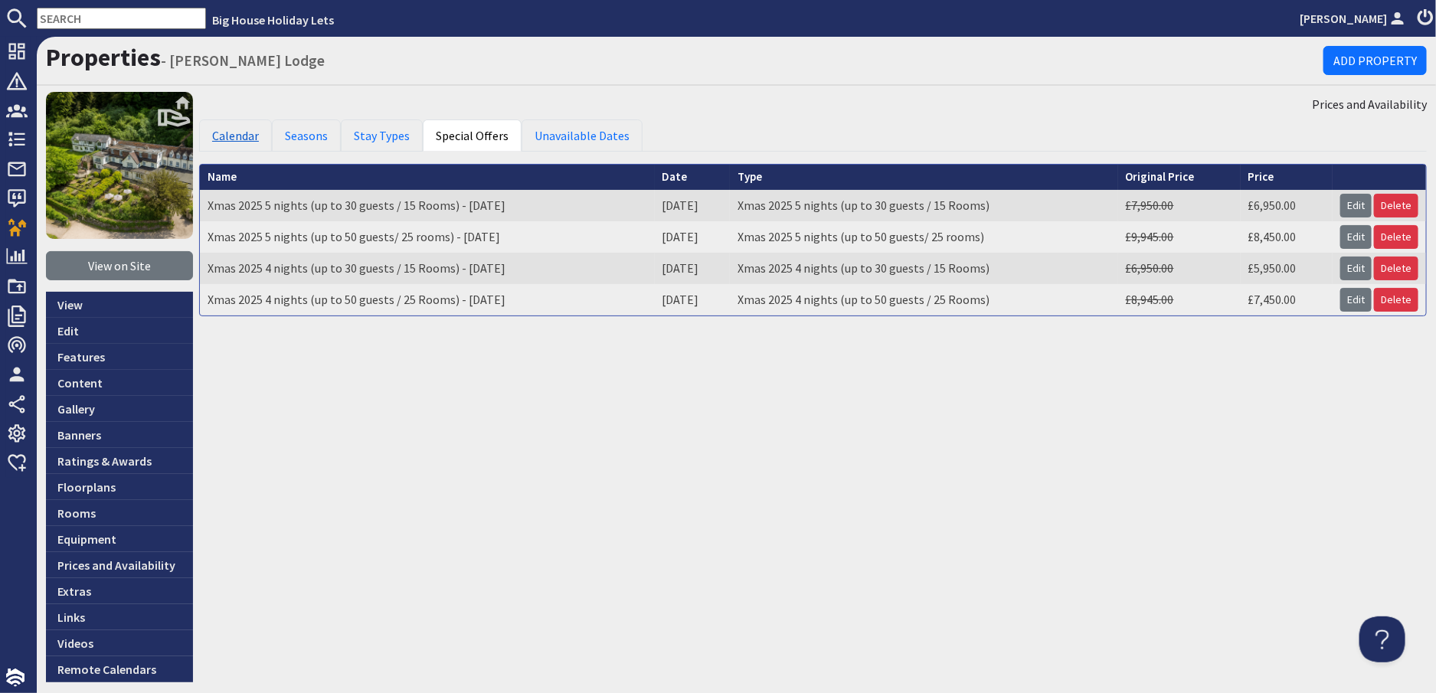
click at [236, 136] on link "Calendar" at bounding box center [235, 136] width 73 height 32
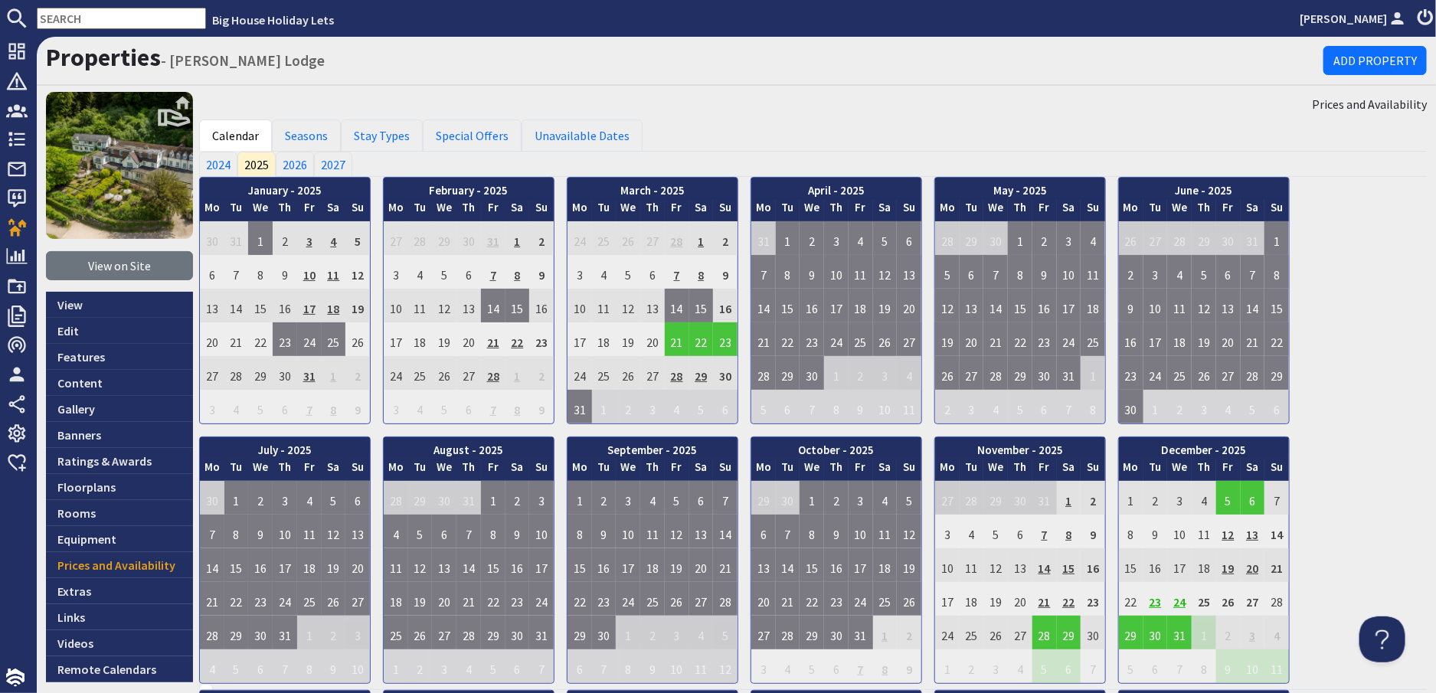
click at [1158, 602] on td "23" at bounding box center [1156, 599] width 25 height 34
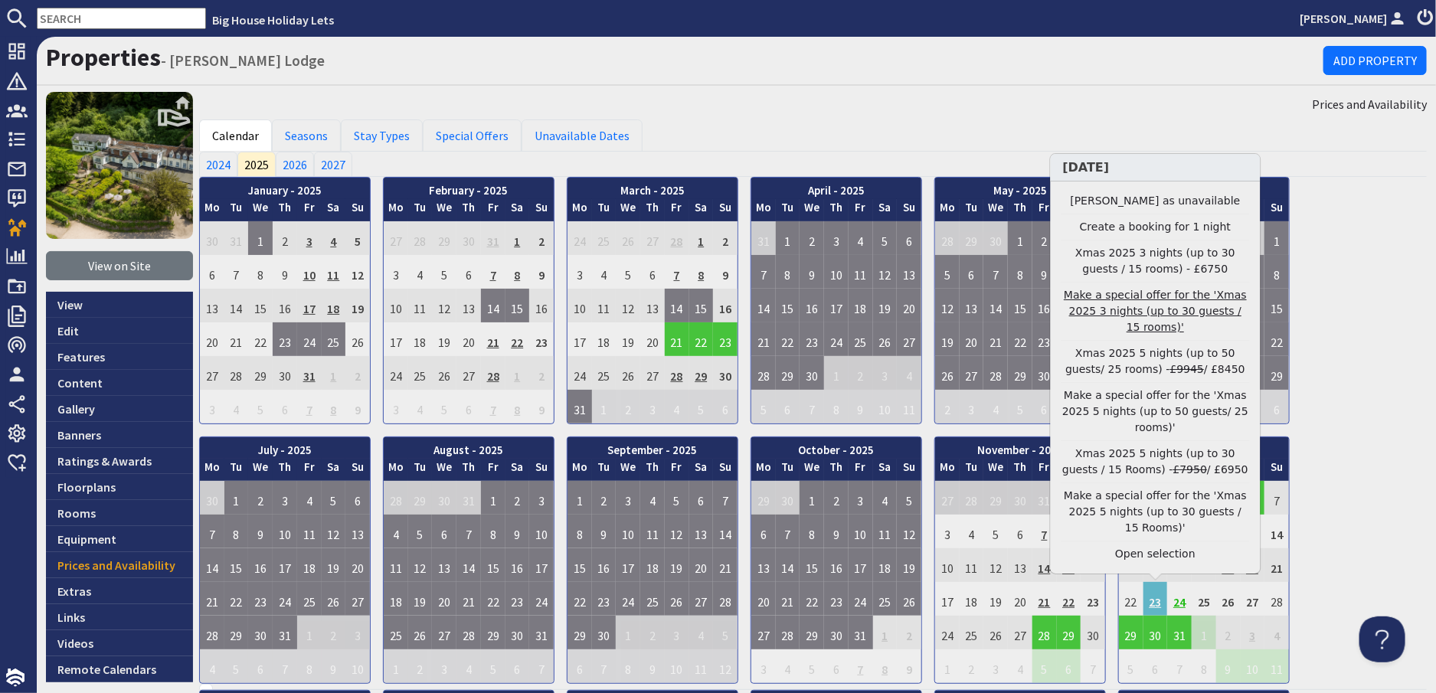
click at [1163, 336] on link "Make a special offer for the 'Xmas 2025 3 nights (up to 30 guests / 15 rooms)'" at bounding box center [1156, 311] width 188 height 48
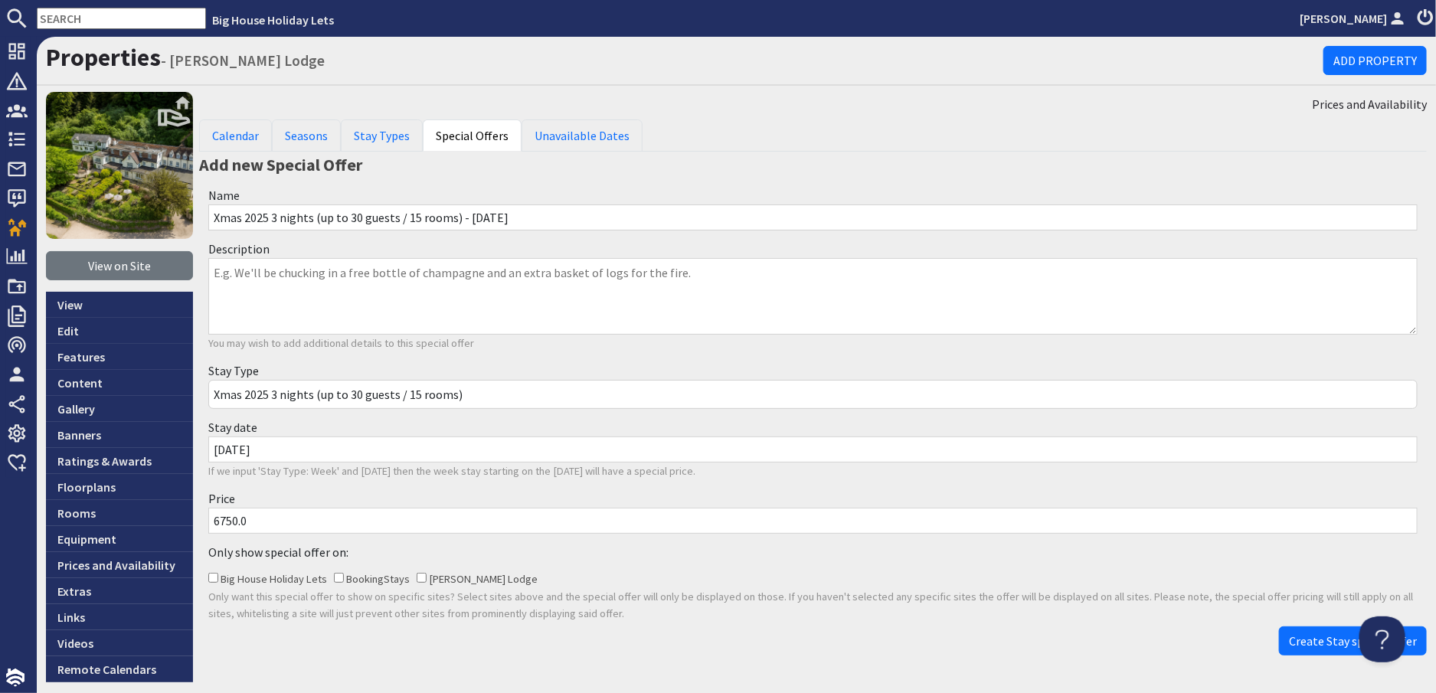
drag, startPoint x: 254, startPoint y: 517, endPoint x: 197, endPoint y: 516, distance: 57.5
click at [197, 516] on div "View on Site View Edit Features Content Gallery Banners Ratings & Awards Floorp…" at bounding box center [737, 387] width 1400 height 591
type input "5750"
click at [1296, 635] on span "Create Stay special offer" at bounding box center [1353, 641] width 128 height 15
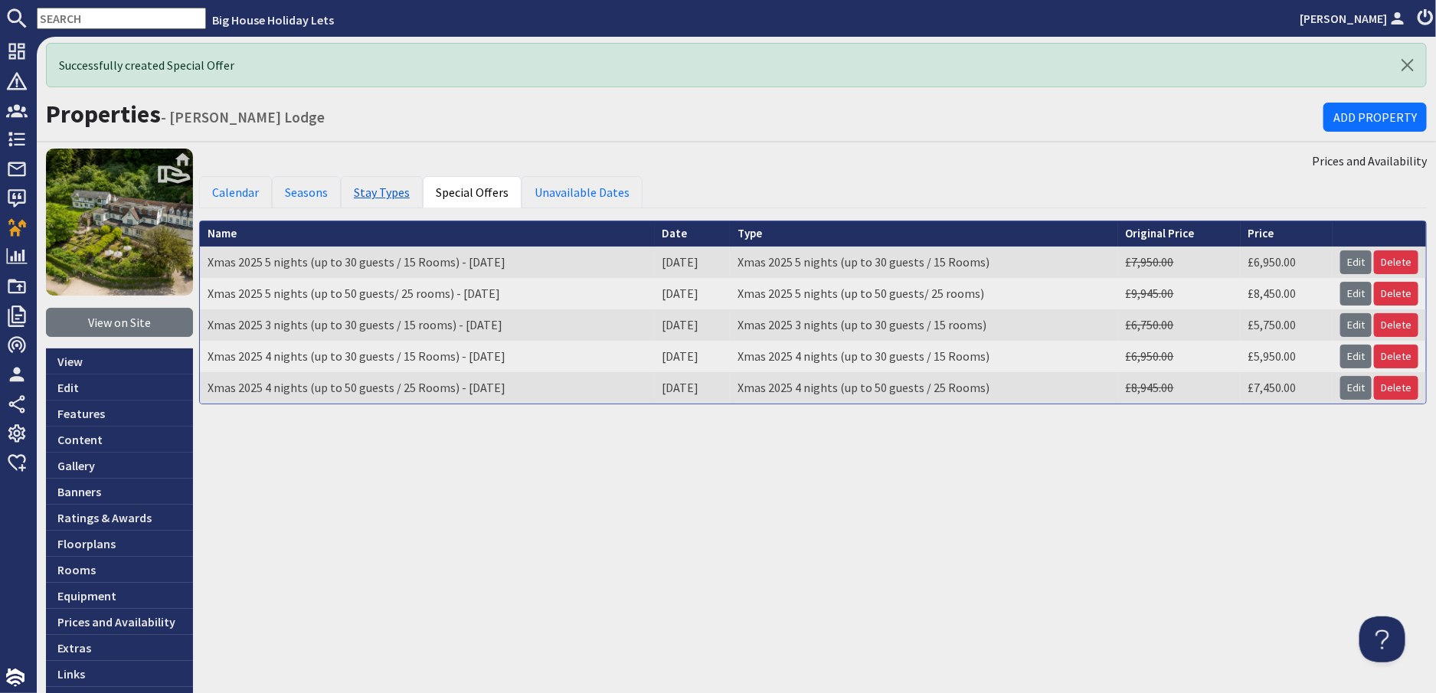
click at [396, 189] on link "Stay Types" at bounding box center [382, 192] width 82 height 32
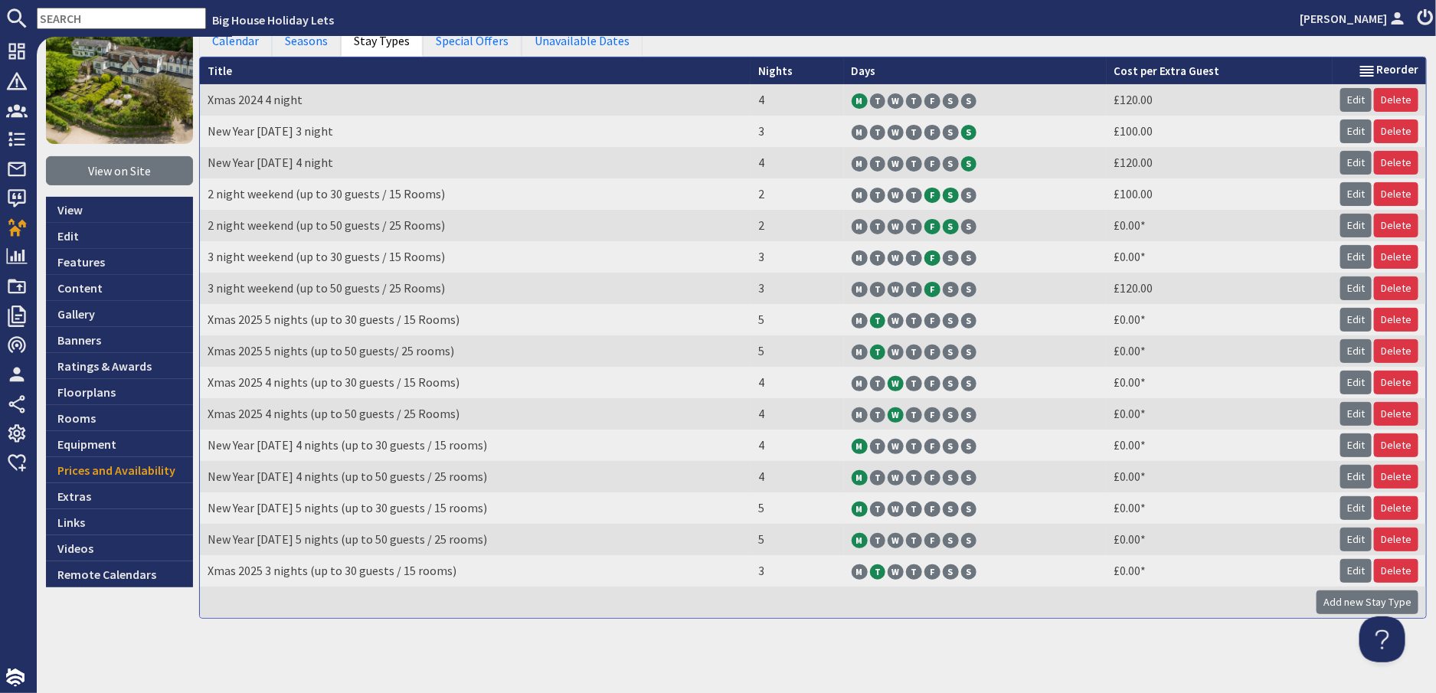
scroll to position [96, 0]
click at [1347, 568] on link "Edit" at bounding box center [1356, 570] width 31 height 24
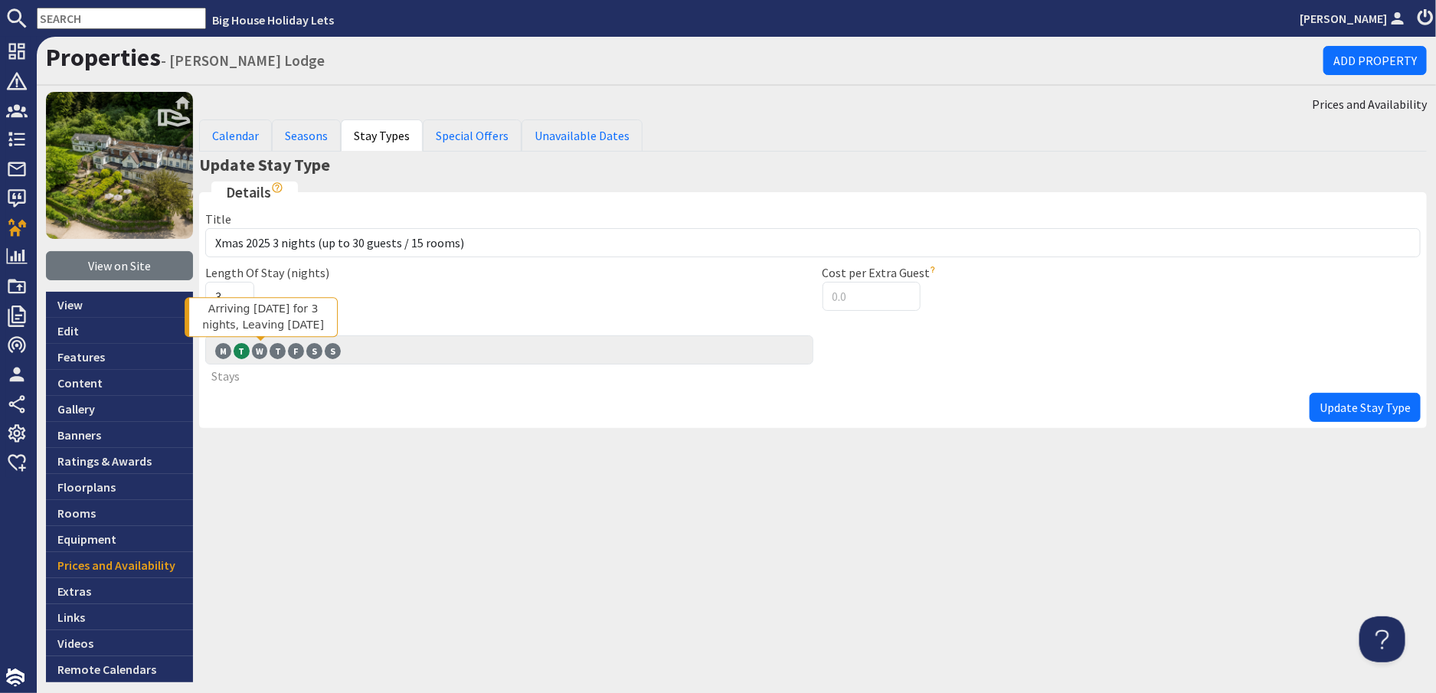
drag, startPoint x: 260, startPoint y: 347, endPoint x: 228, endPoint y: 407, distance: 67.9
click at [260, 346] on span "W" at bounding box center [260, 350] width 16 height 15
click at [0, 0] on input "W W" at bounding box center [0, 0] width 0 height 0
click at [1369, 412] on span "Update Stay Type" at bounding box center [1365, 407] width 91 height 15
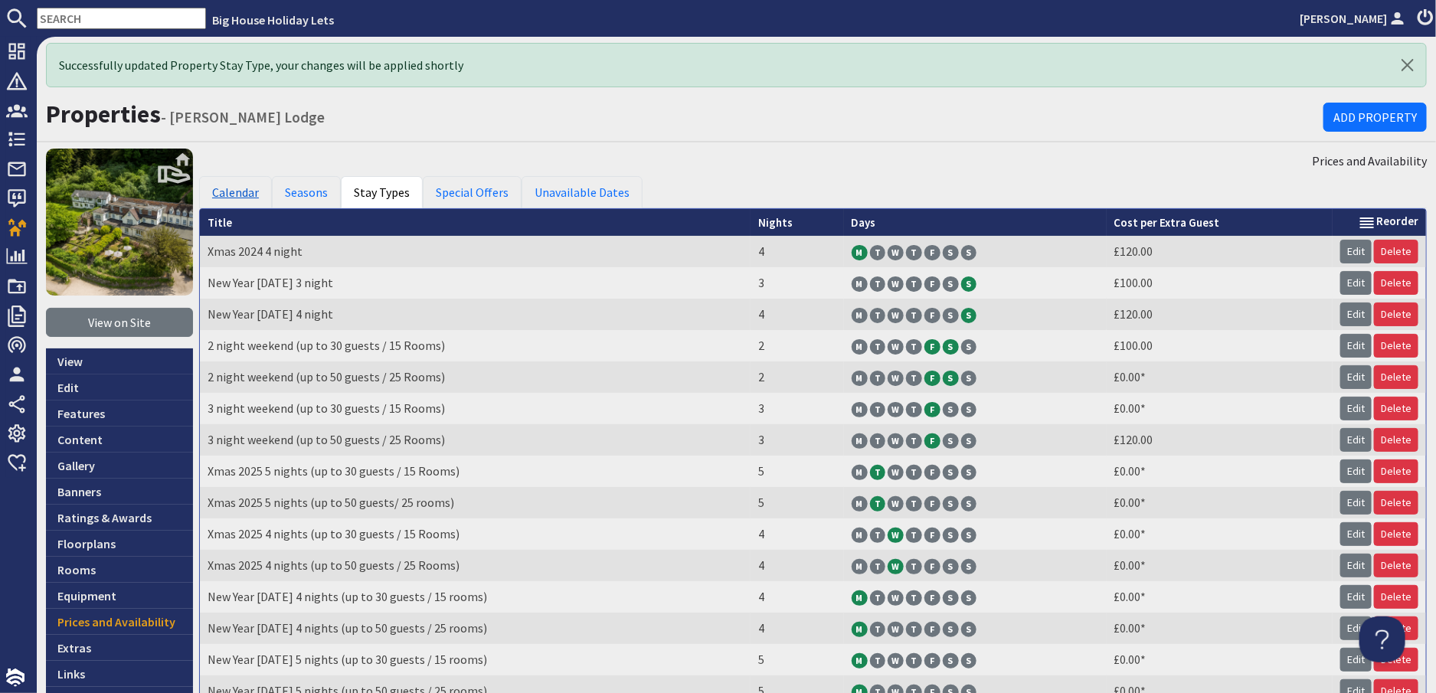
click at [237, 195] on link "Calendar" at bounding box center [235, 192] width 73 height 32
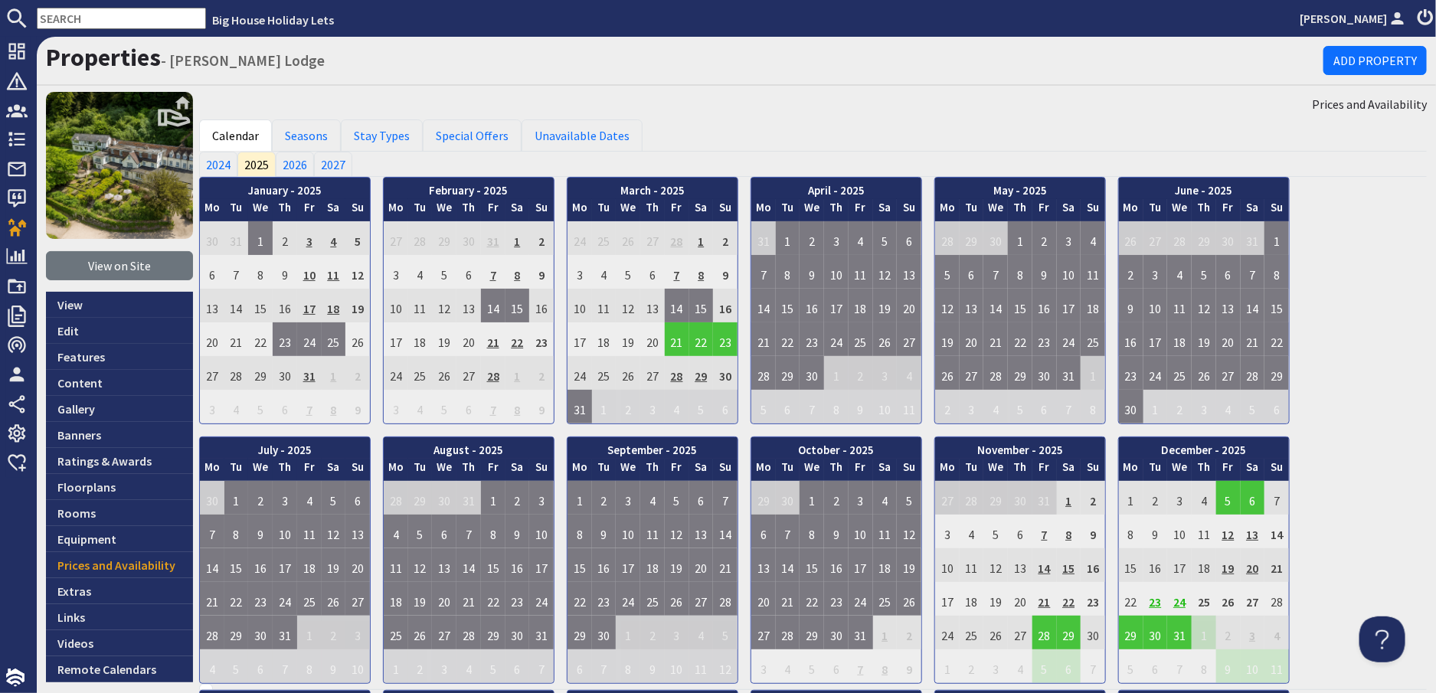
click at [1182, 603] on td "24" at bounding box center [1179, 599] width 25 height 34
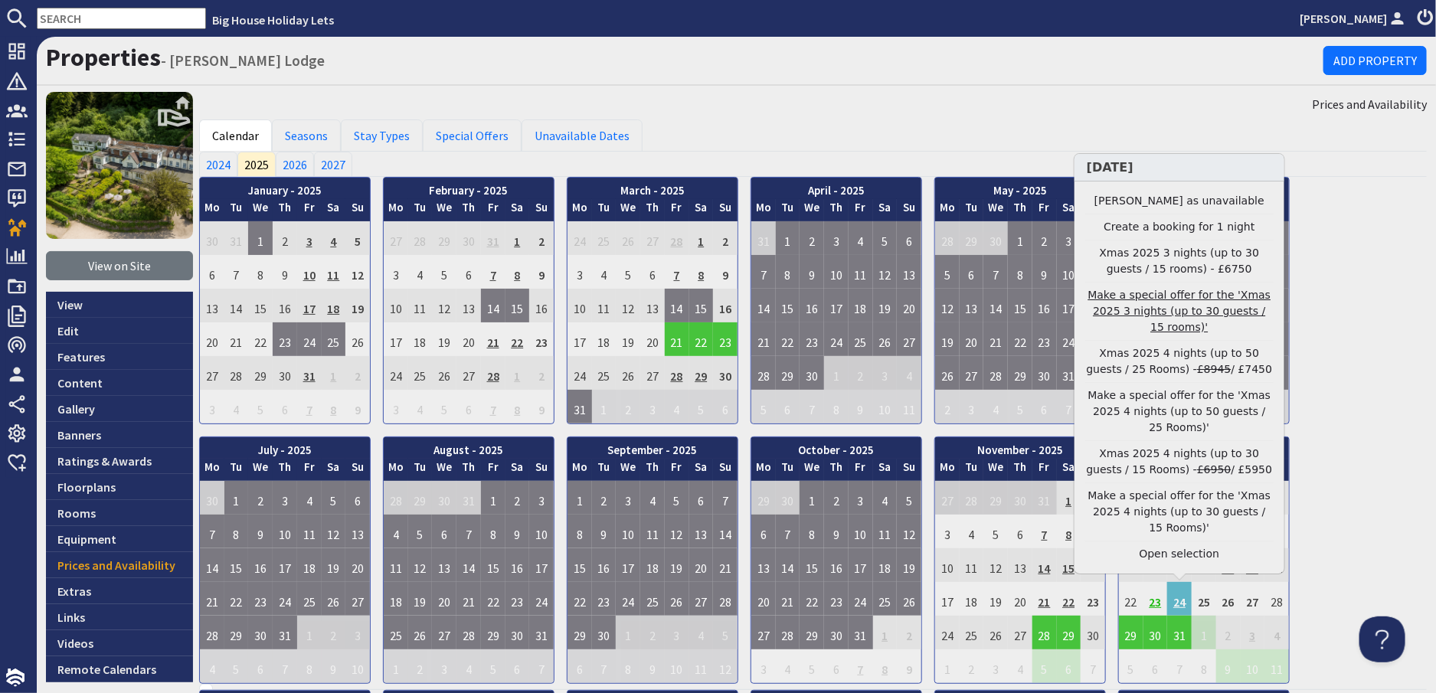
click at [1193, 336] on link "Make a special offer for the 'Xmas 2025 3 nights (up to 30 guests / 15 rooms)'" at bounding box center [1180, 311] width 188 height 48
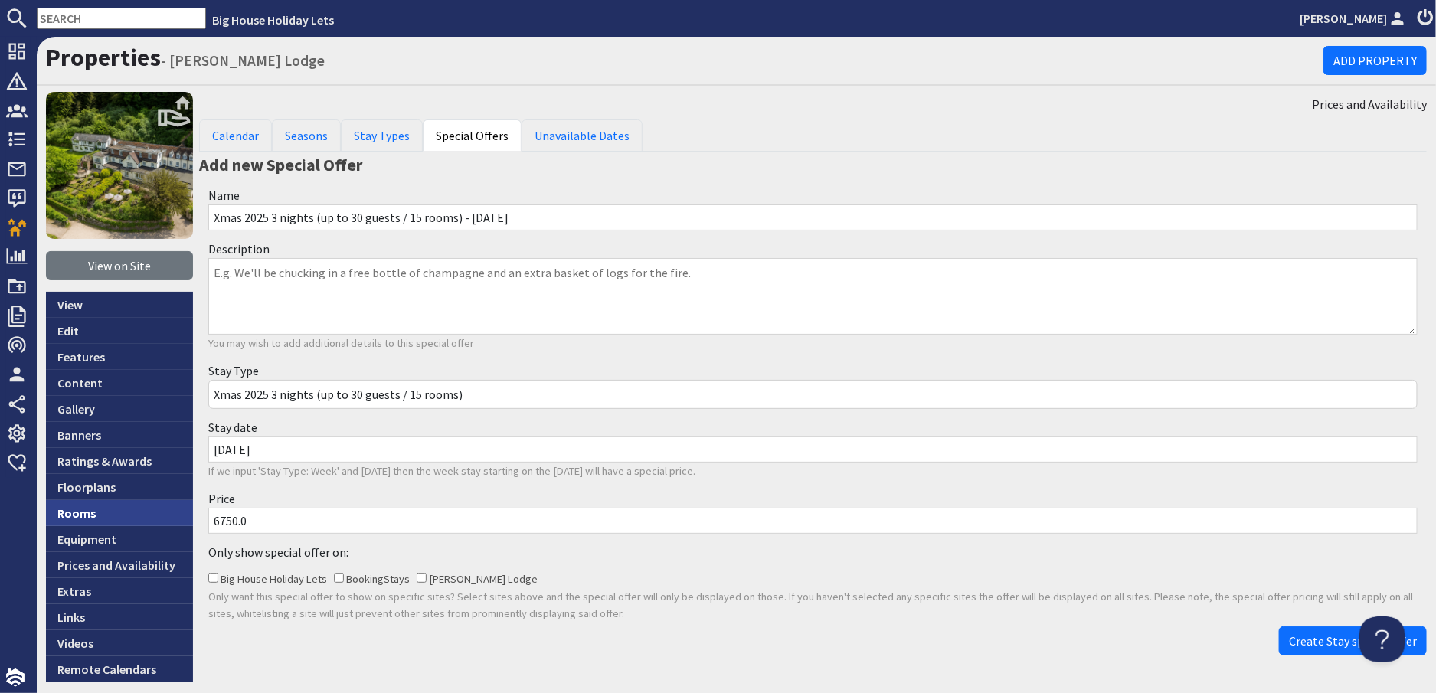
drag, startPoint x: 249, startPoint y: 518, endPoint x: 191, endPoint y: 518, distance: 58.2
click at [191, 518] on div "View on Site View Edit Features Content Gallery Banners Ratings & Awards Floorp…" at bounding box center [737, 387] width 1400 height 591
type input "5750"
click at [1325, 637] on span "Create Stay special offer" at bounding box center [1353, 641] width 128 height 15
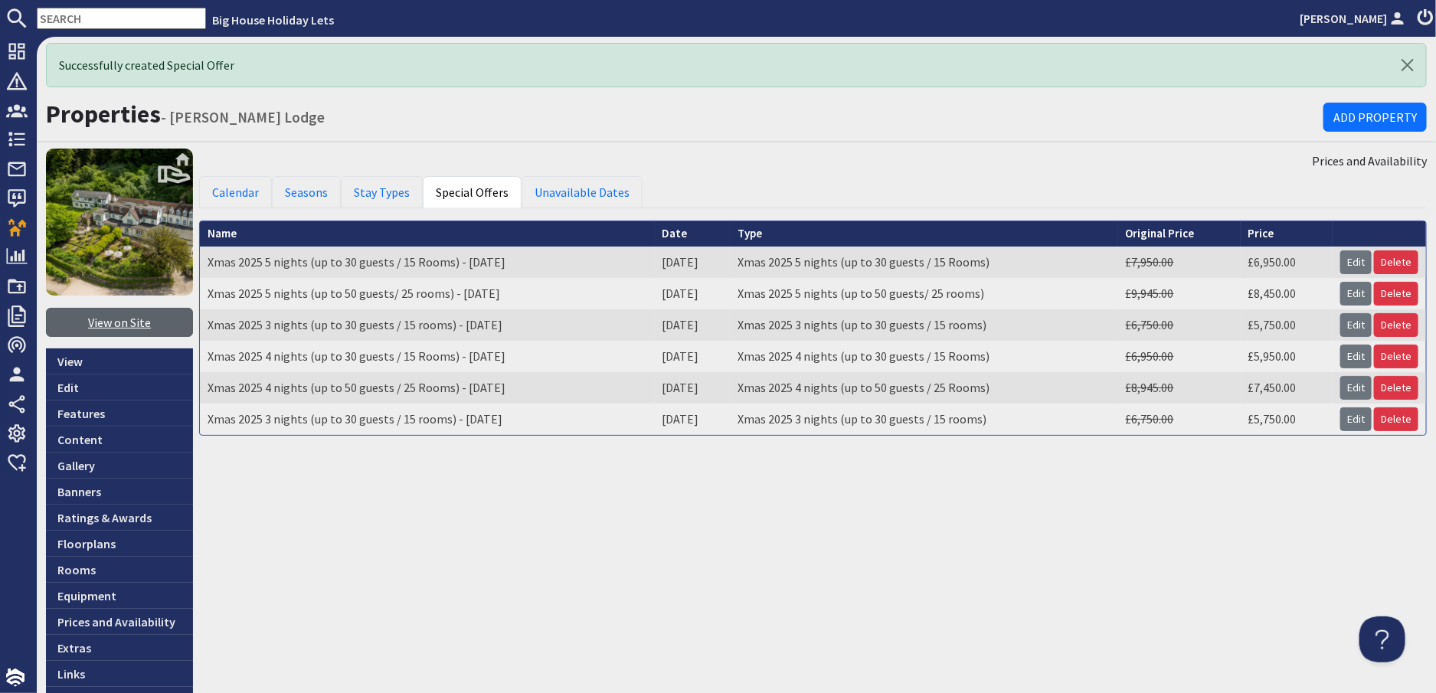
click at [80, 319] on link "View on Site" at bounding box center [119, 322] width 147 height 29
click at [258, 192] on link "Calendar" at bounding box center [235, 192] width 73 height 32
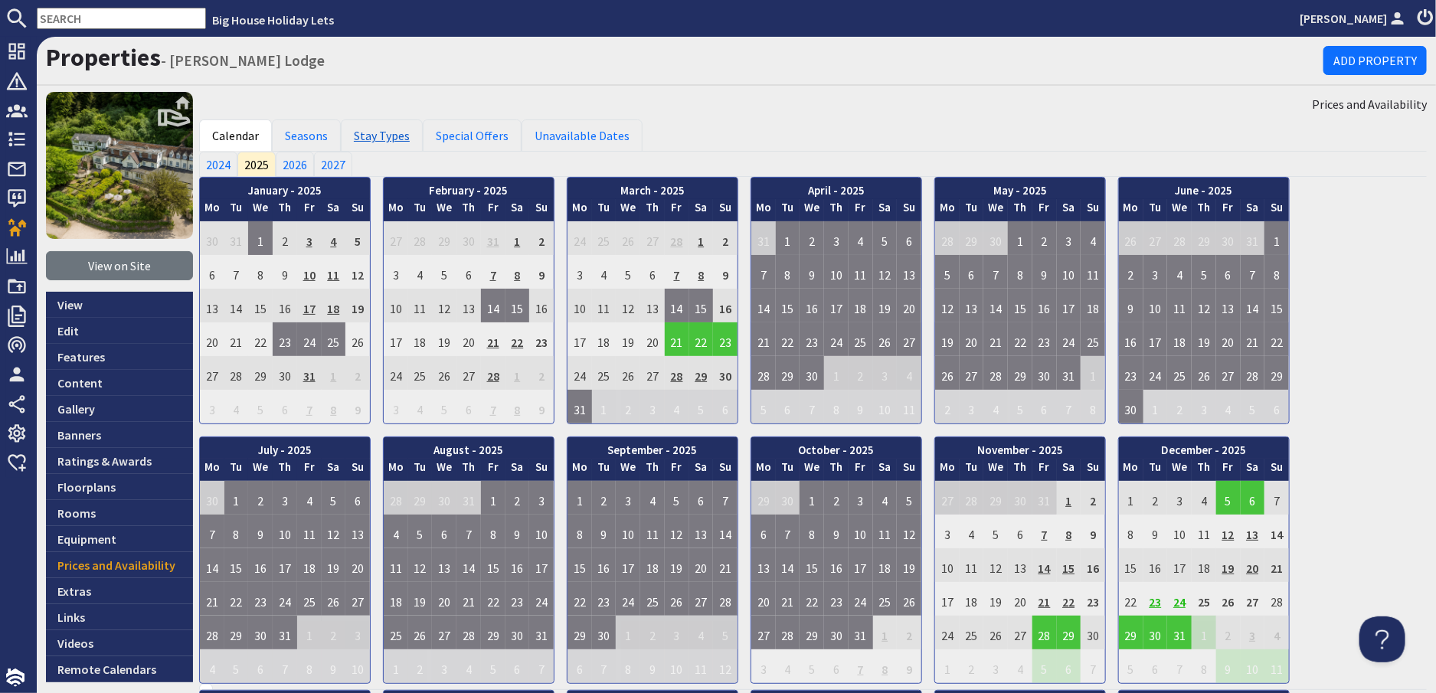
click at [394, 132] on link "Stay Types" at bounding box center [382, 136] width 82 height 32
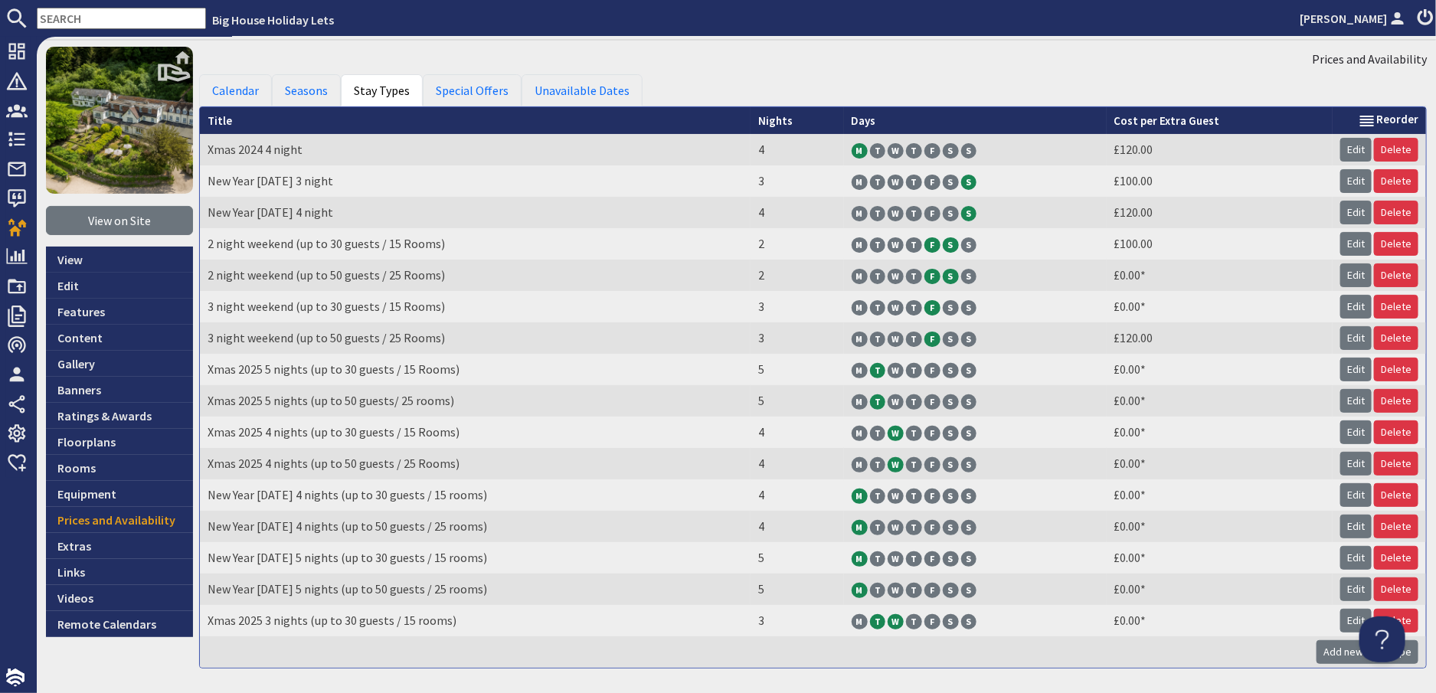
scroll to position [96, 0]
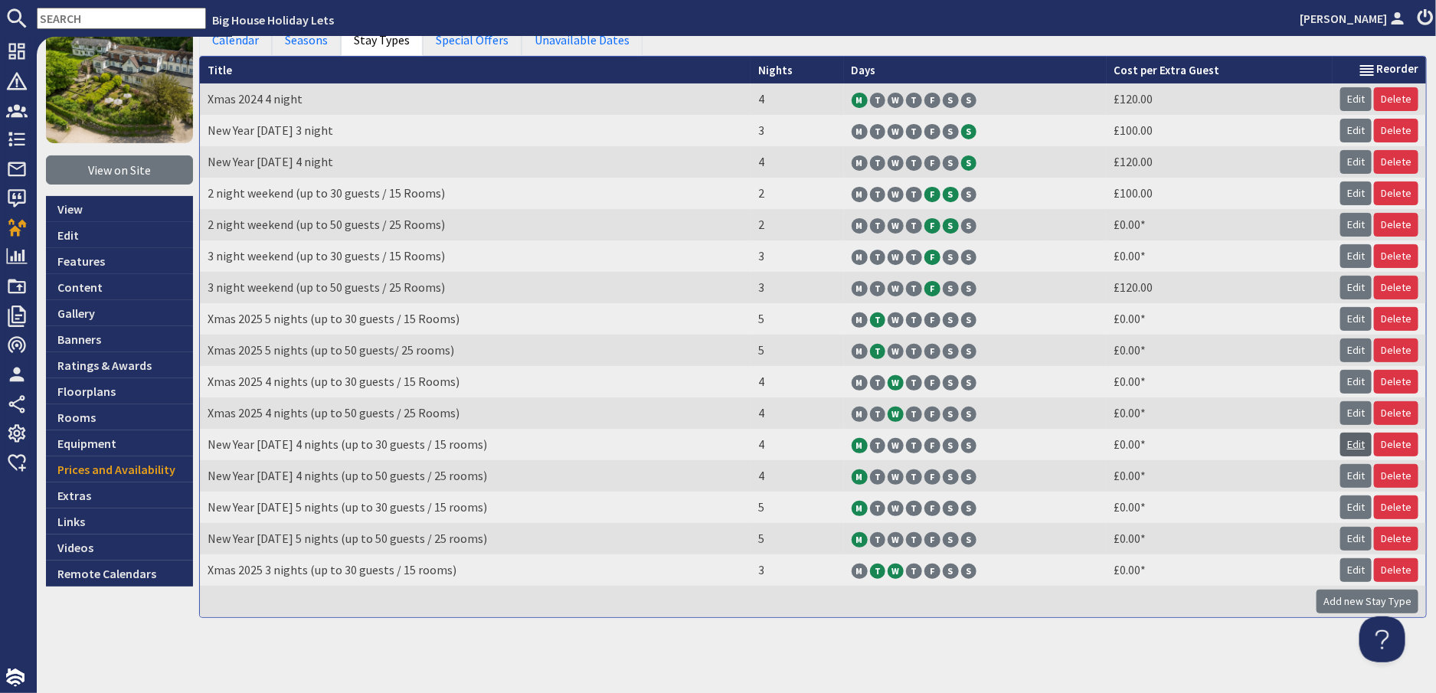
click at [1341, 441] on link "Edit" at bounding box center [1356, 445] width 31 height 24
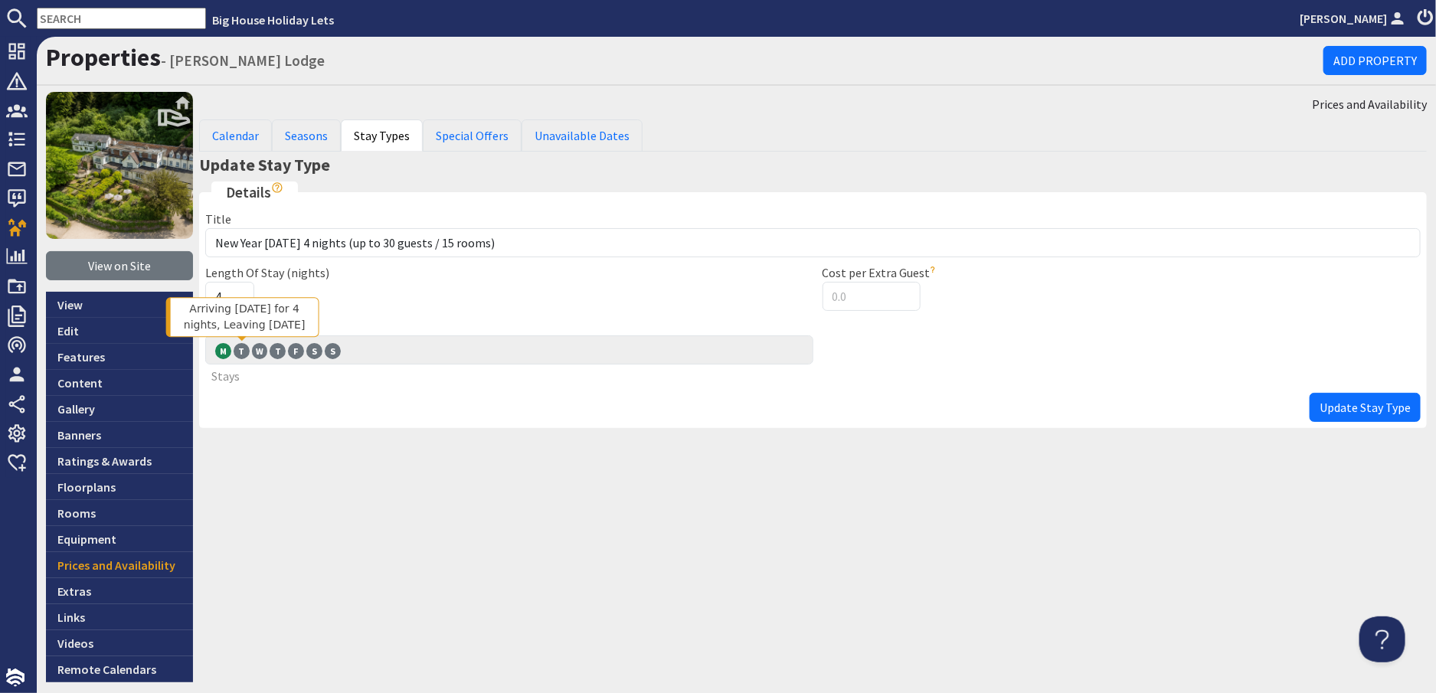
click at [242, 346] on span "T" at bounding box center [242, 350] width 16 height 15
click at [0, 0] on input "T T" at bounding box center [0, 0] width 0 height 0
click at [1377, 408] on span "Update Stay Type" at bounding box center [1365, 407] width 91 height 15
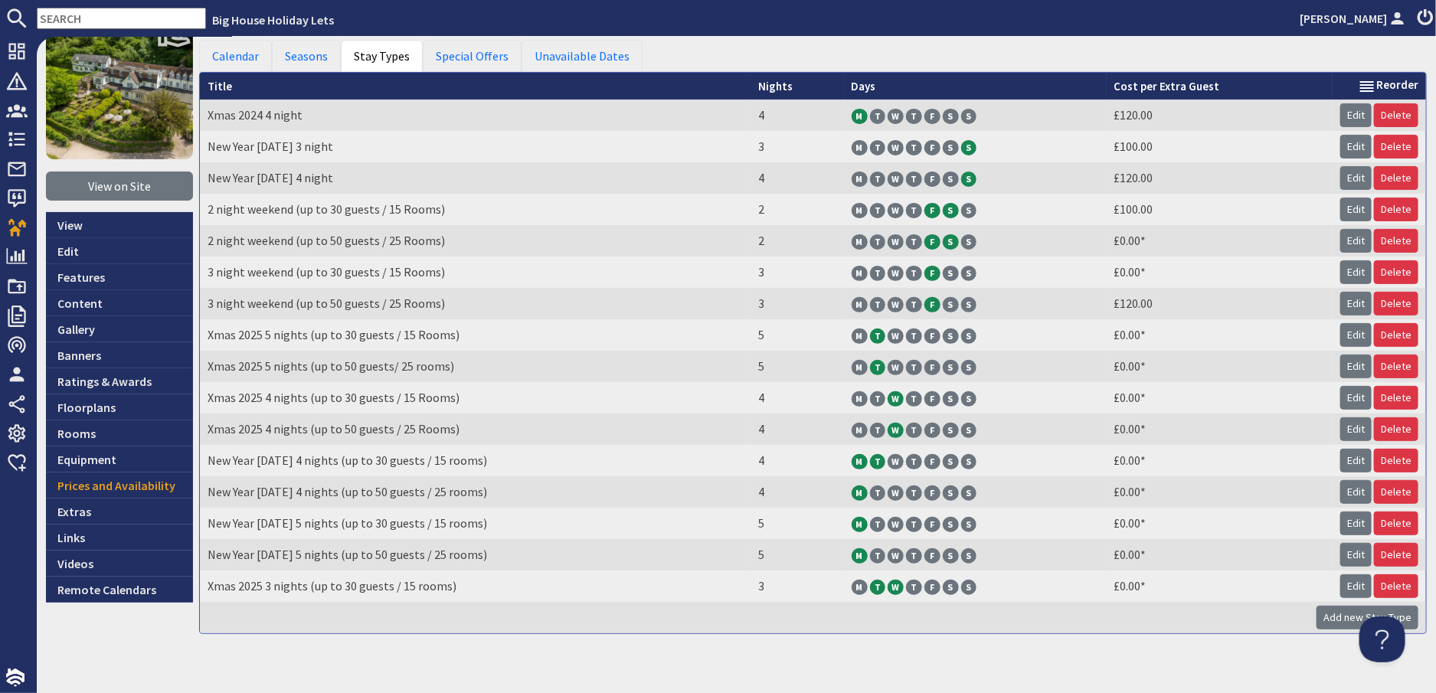
scroll to position [152, 0]
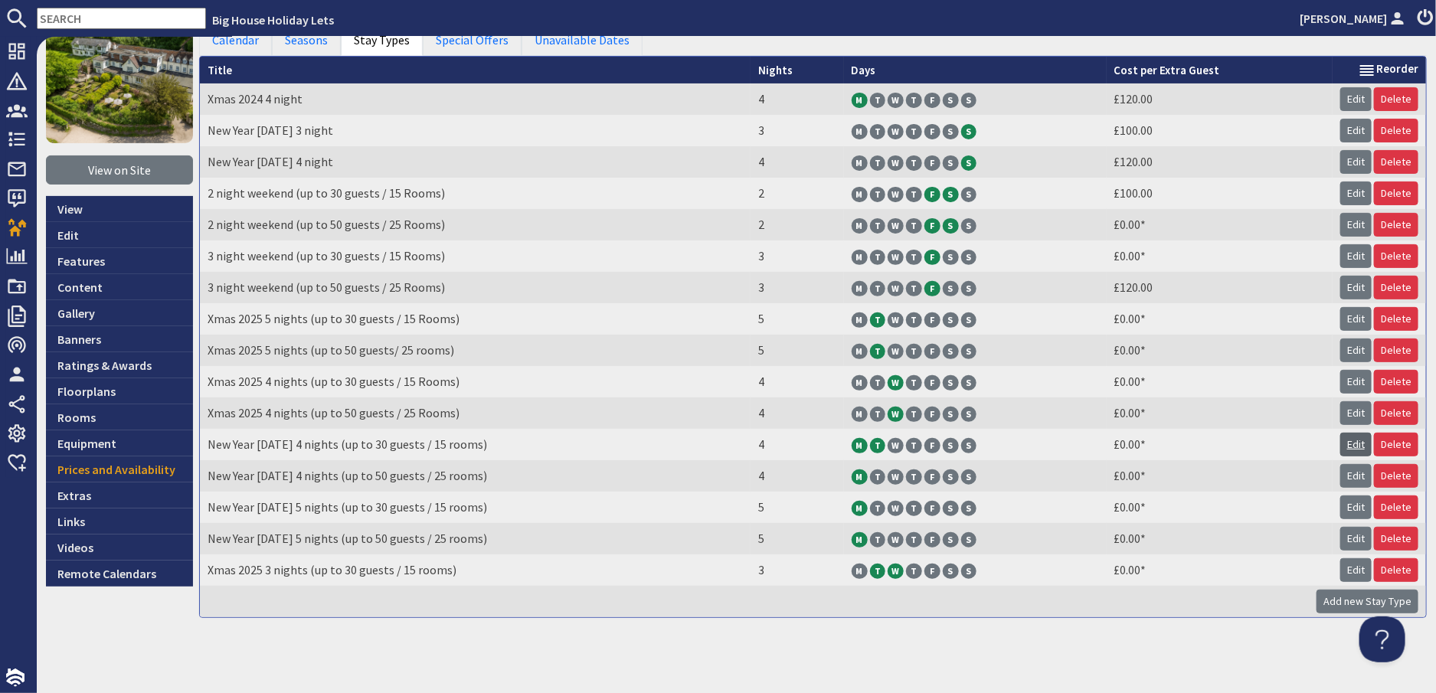
click at [1347, 440] on link "Edit" at bounding box center [1356, 445] width 31 height 24
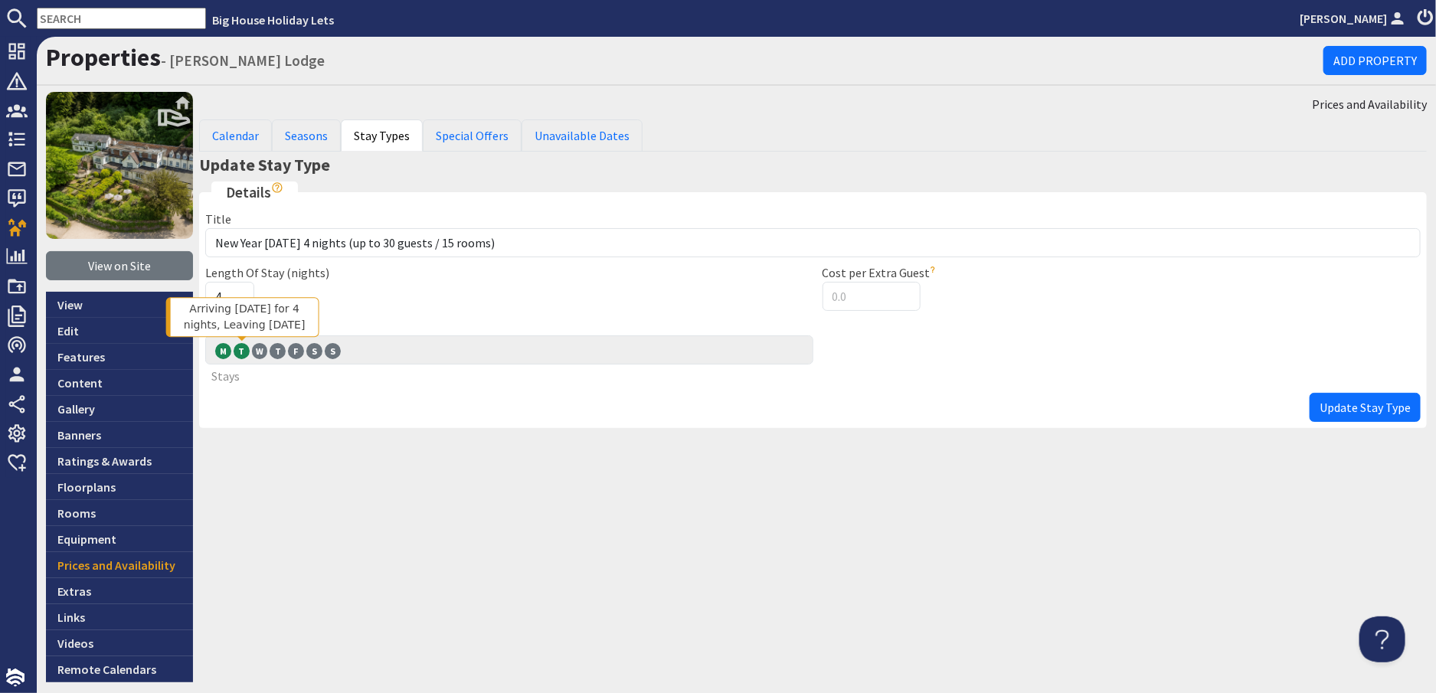
click at [239, 347] on span "T" at bounding box center [242, 350] width 16 height 15
click at [0, 0] on input "T T" at bounding box center [0, 0] width 0 height 0
click at [1351, 414] on span "Update Stay Type" at bounding box center [1365, 407] width 91 height 15
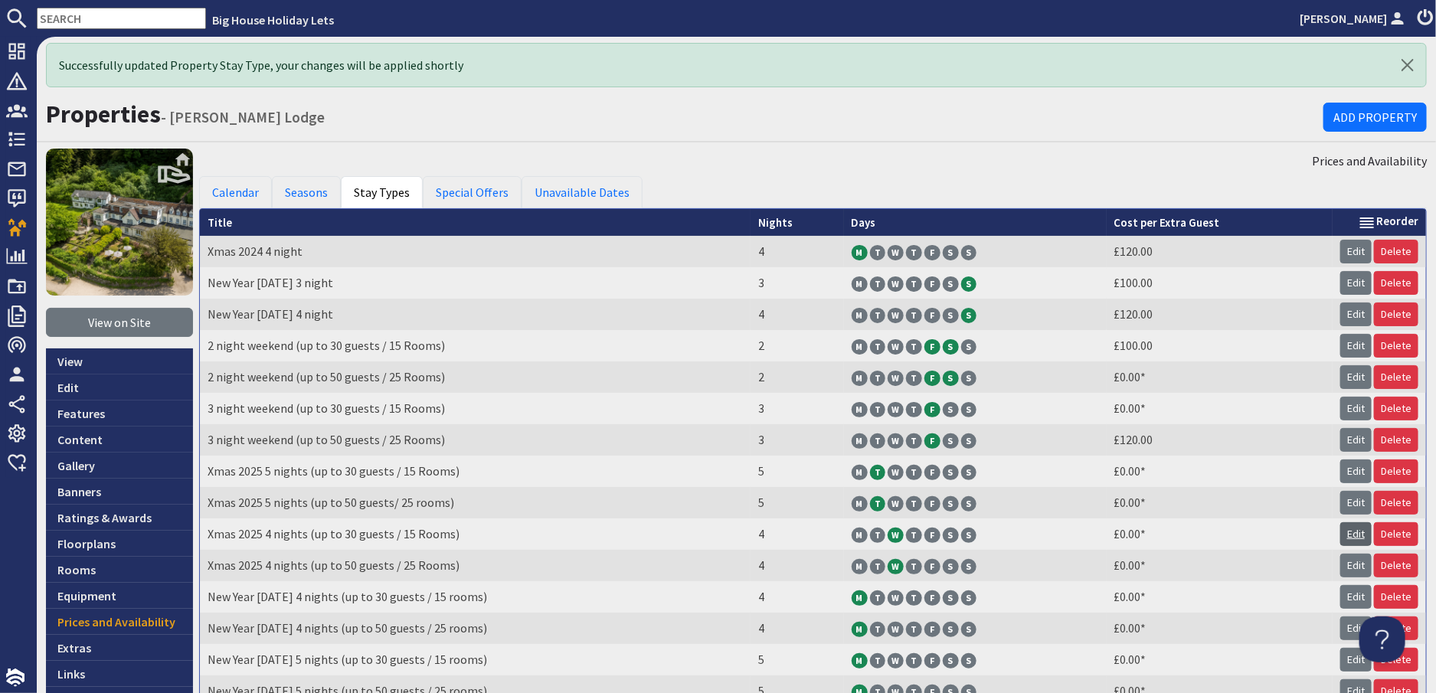
click at [1343, 535] on link "Edit" at bounding box center [1356, 534] width 31 height 24
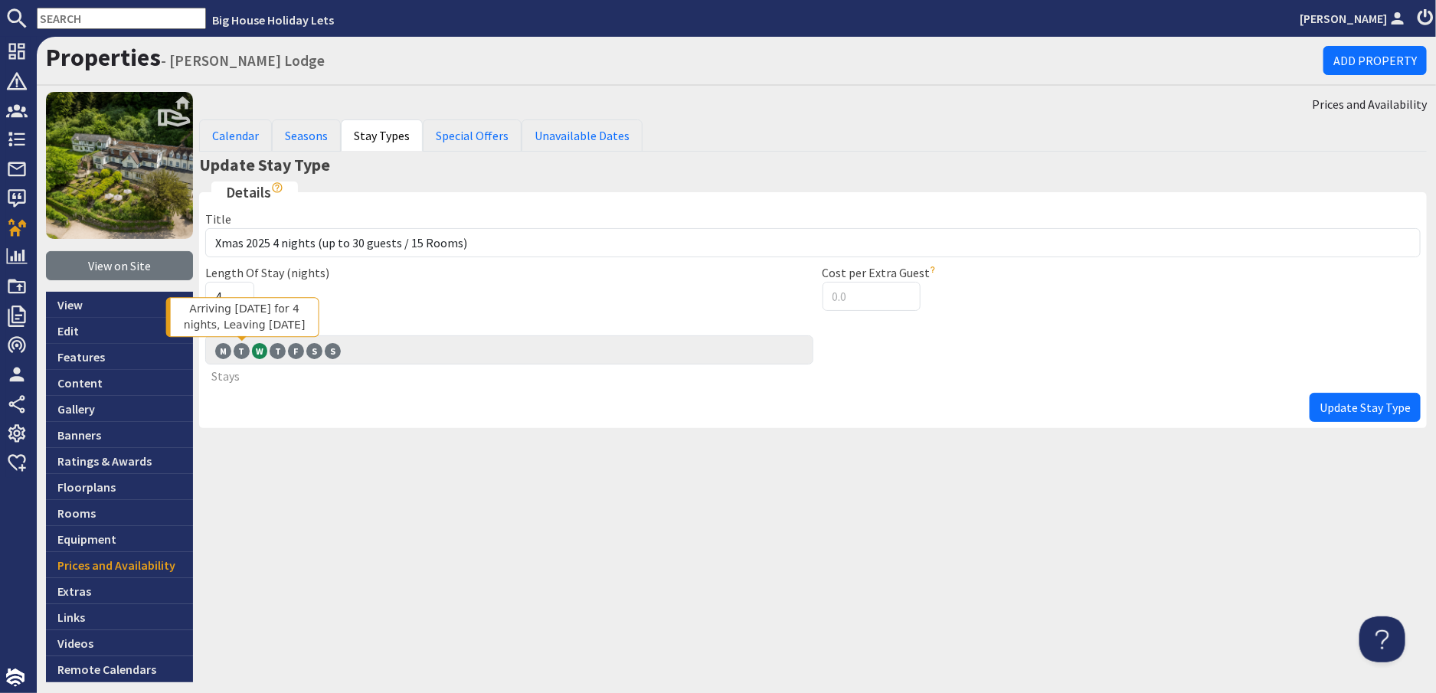
click at [241, 350] on span "T" at bounding box center [242, 350] width 16 height 15
click at [0, 0] on input "T T" at bounding box center [0, 0] width 0 height 0
click at [1337, 401] on span "Update Stay Type" at bounding box center [1365, 407] width 91 height 15
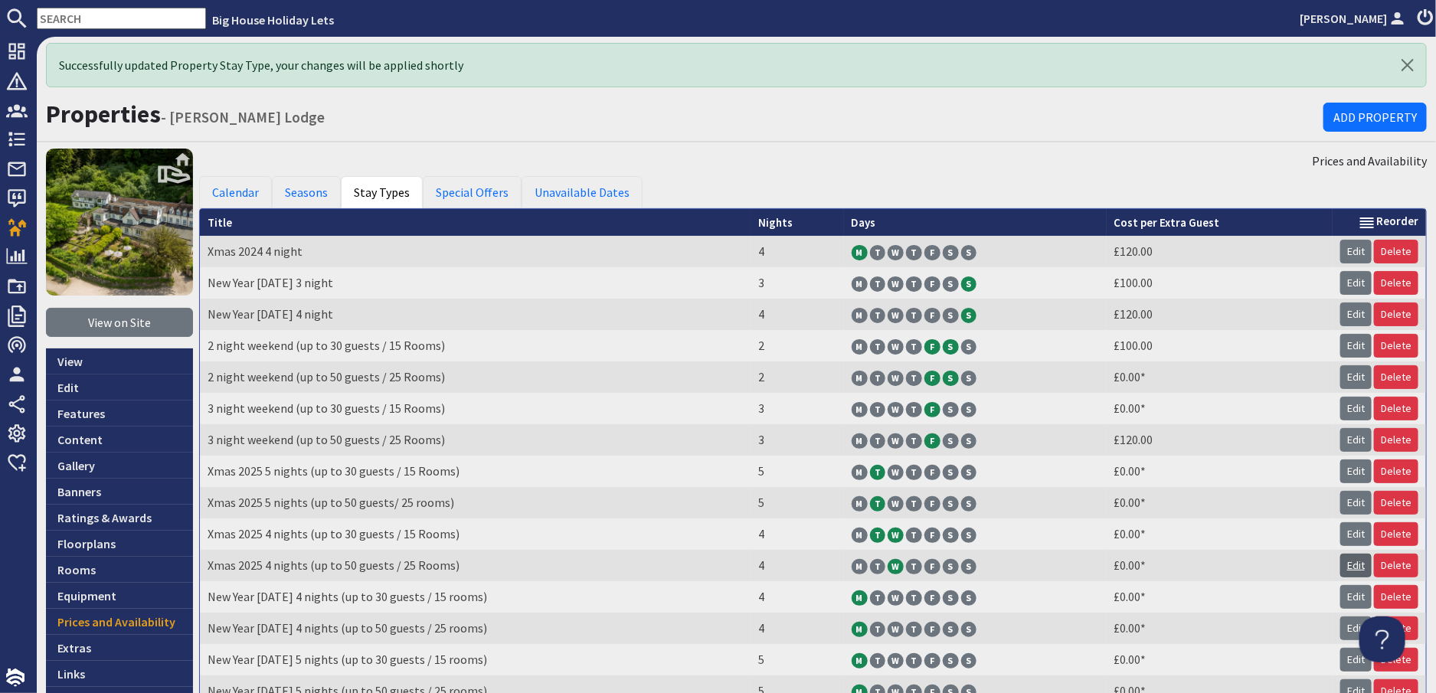
click at [1348, 569] on link "Edit" at bounding box center [1356, 566] width 31 height 24
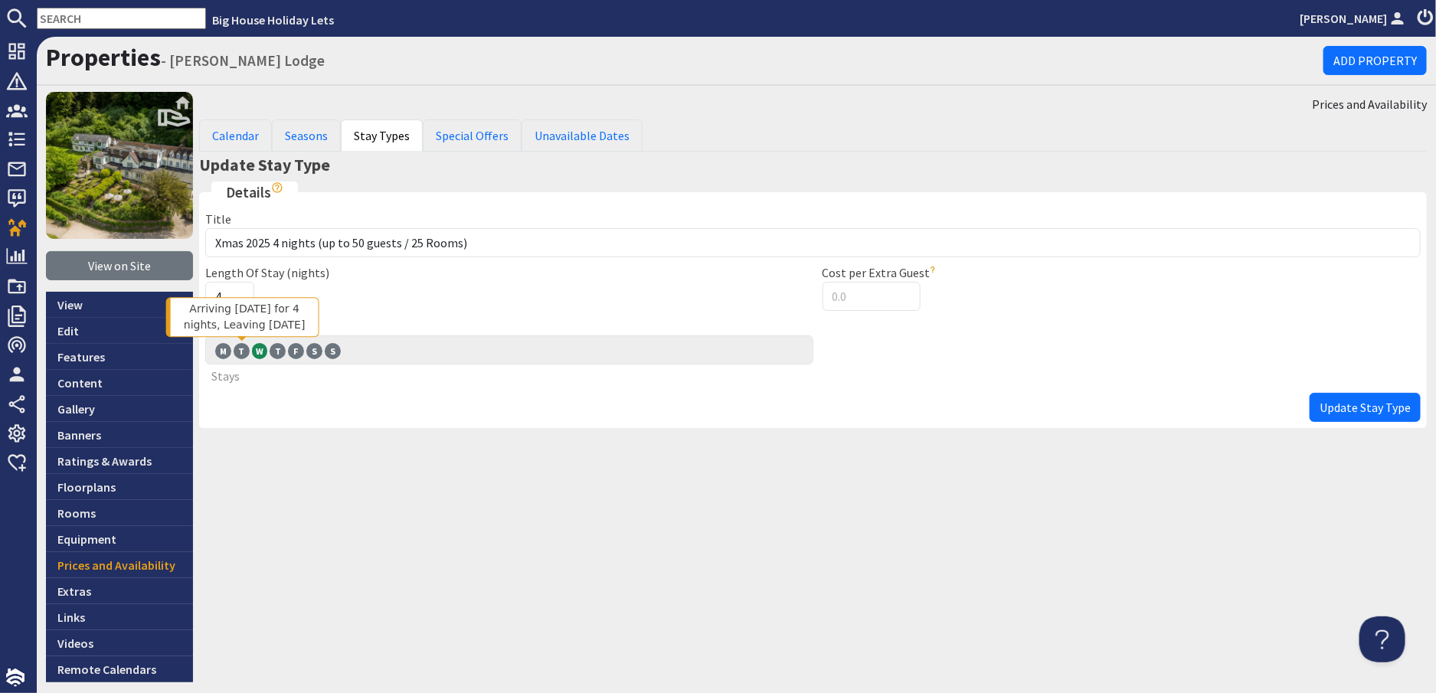
click at [244, 344] on span "T" at bounding box center [242, 350] width 16 height 15
click at [0, 0] on input "T T" at bounding box center [0, 0] width 0 height 0
click at [1342, 414] on span "Update Stay Type" at bounding box center [1365, 407] width 91 height 15
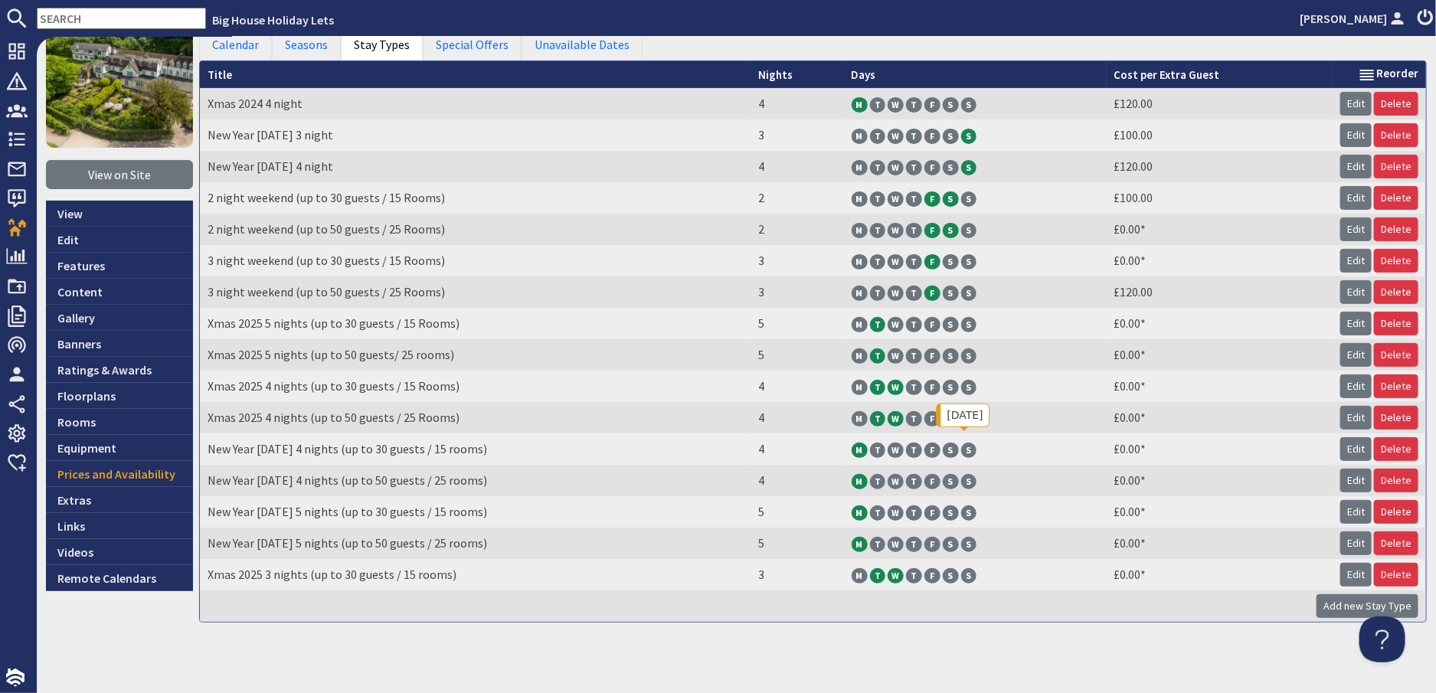
scroll to position [152, 0]
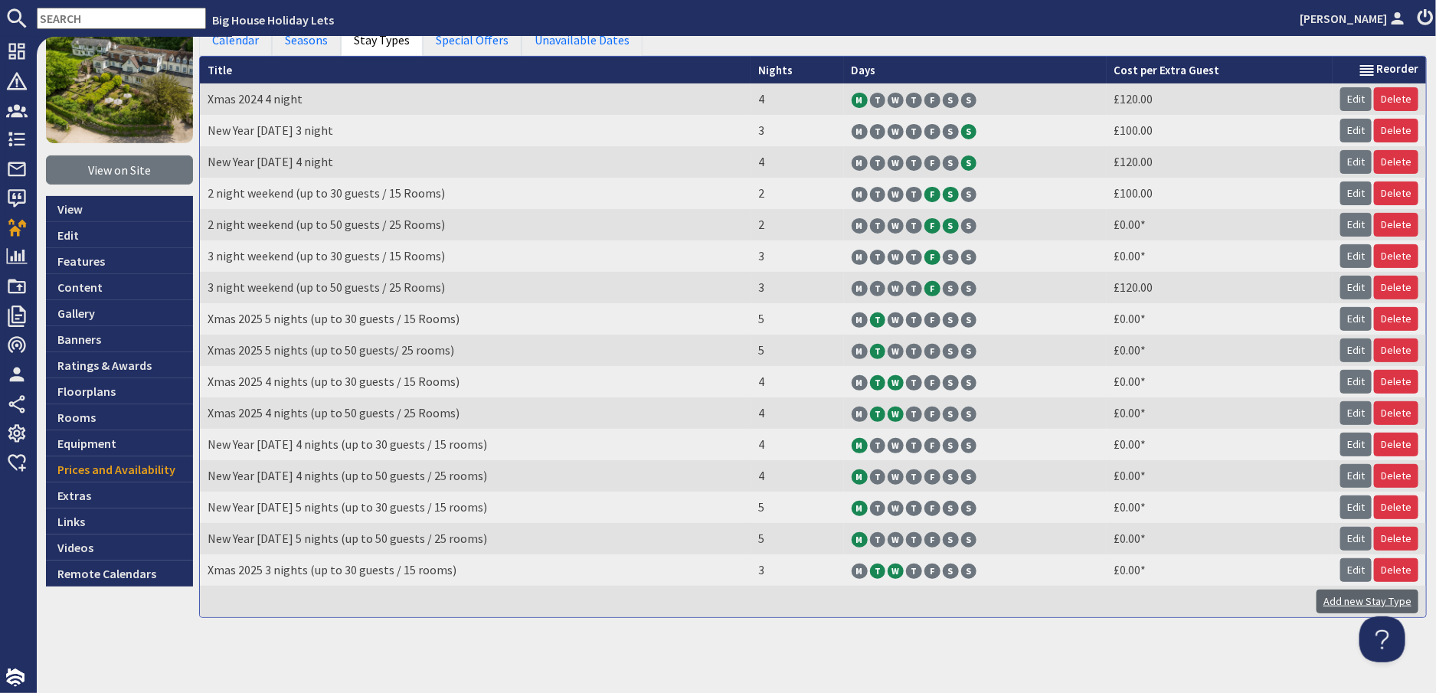
click at [1319, 601] on link "Add new Stay Type" at bounding box center [1368, 602] width 102 height 24
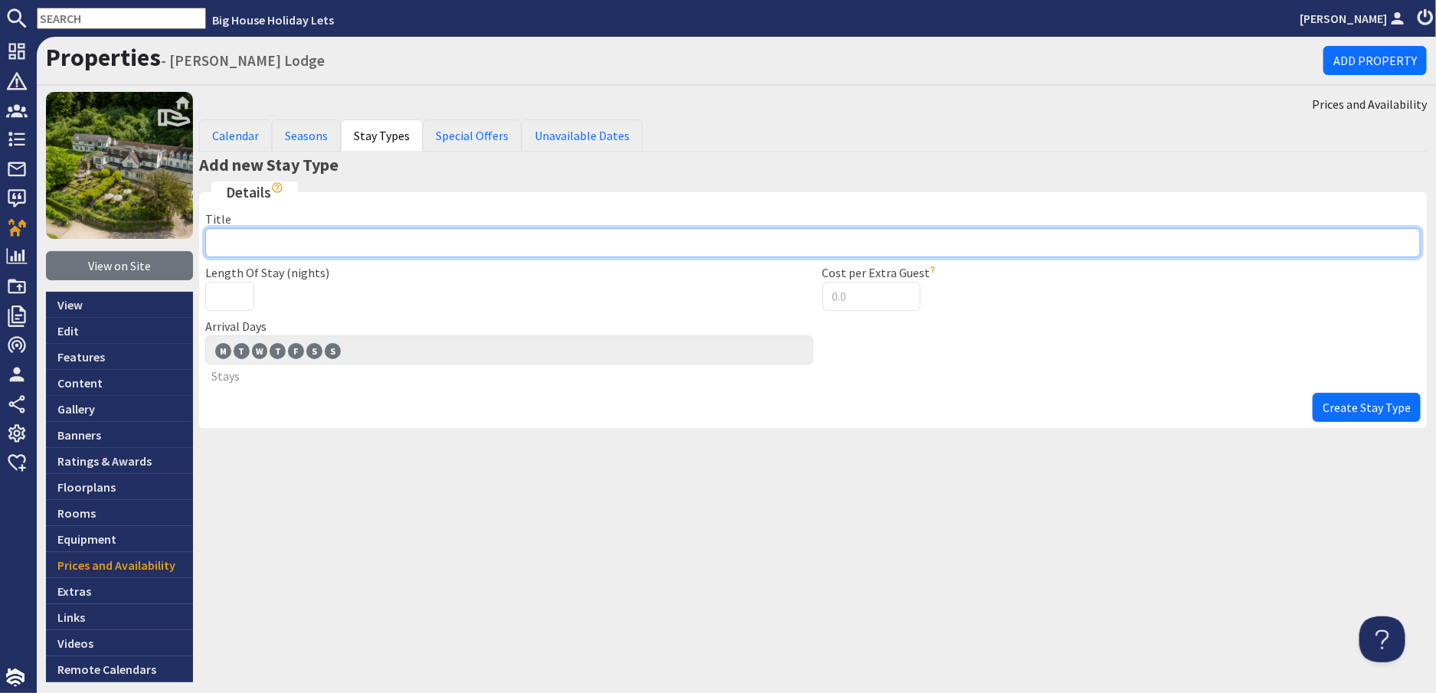
click at [237, 240] on input "Title" at bounding box center [813, 242] width 1216 height 29
type input "Xmas 2025 (up to 50 guests / 25 rooms)"
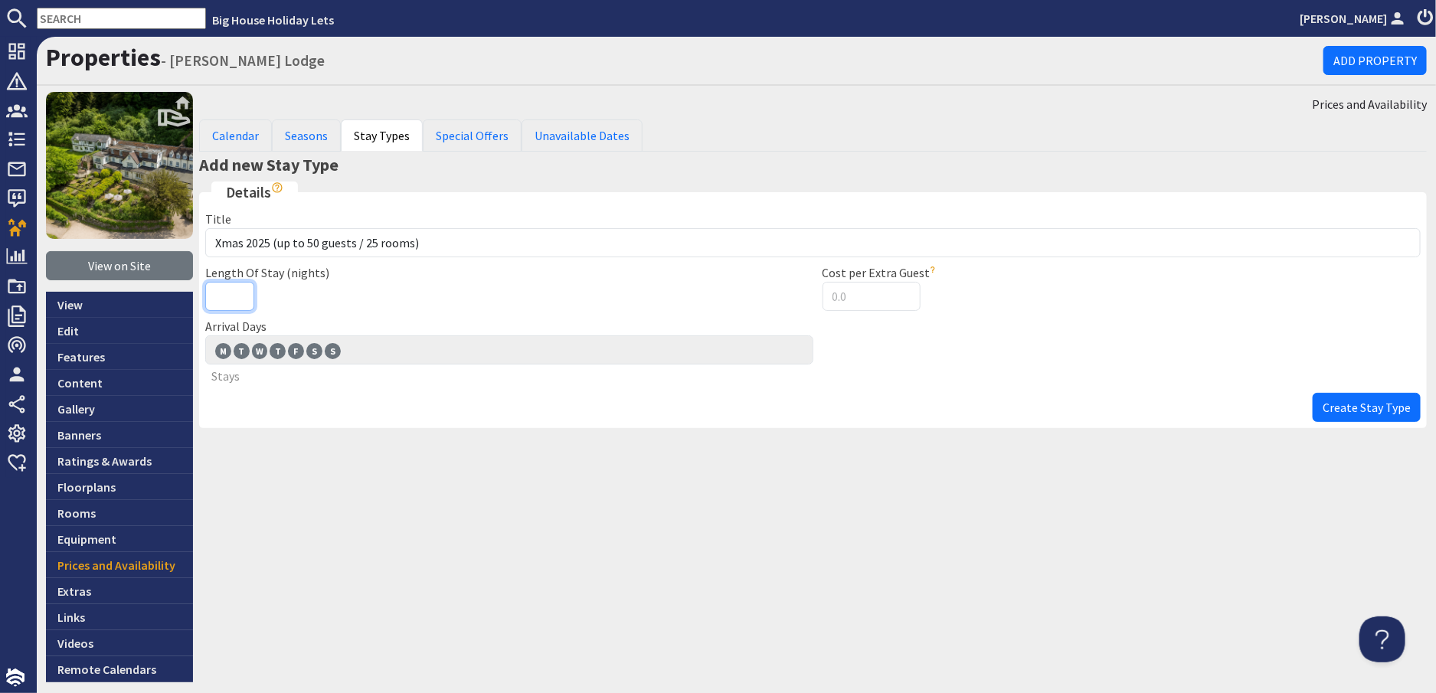
click at [231, 299] on input "Length Of Stay (nights)" at bounding box center [229, 296] width 49 height 29
click at [237, 292] on input "1" at bounding box center [229, 296] width 49 height 29
click at [237, 292] on input "2" at bounding box center [229, 296] width 49 height 29
type input "3"
click at [237, 292] on input "3" at bounding box center [229, 296] width 49 height 29
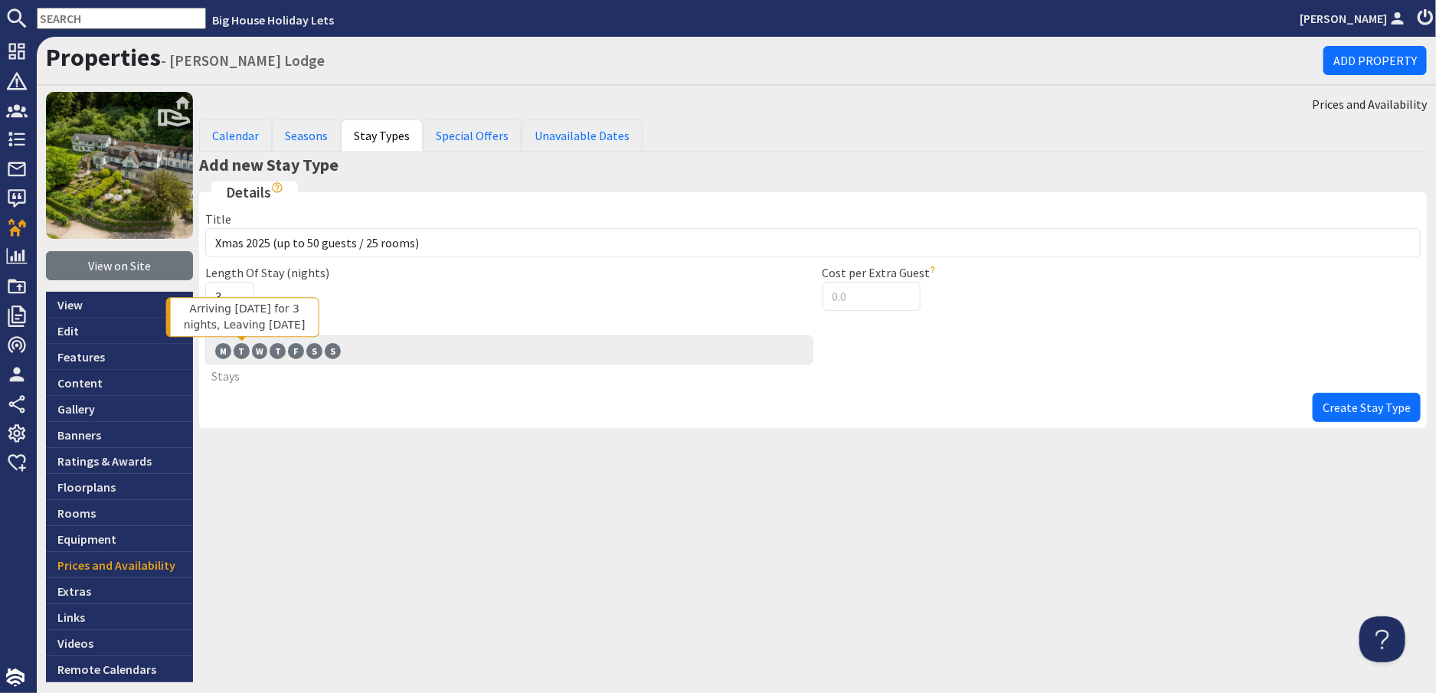
drag, startPoint x: 237, startPoint y: 343, endPoint x: 246, endPoint y: 355, distance: 14.2
click at [237, 344] on span "T" at bounding box center [242, 350] width 16 height 15
click at [0, 0] on input "T T" at bounding box center [0, 0] width 0 height 0
click at [255, 351] on span "W" at bounding box center [260, 350] width 16 height 15
click at [0, 0] on input "W W" at bounding box center [0, 0] width 0 height 0
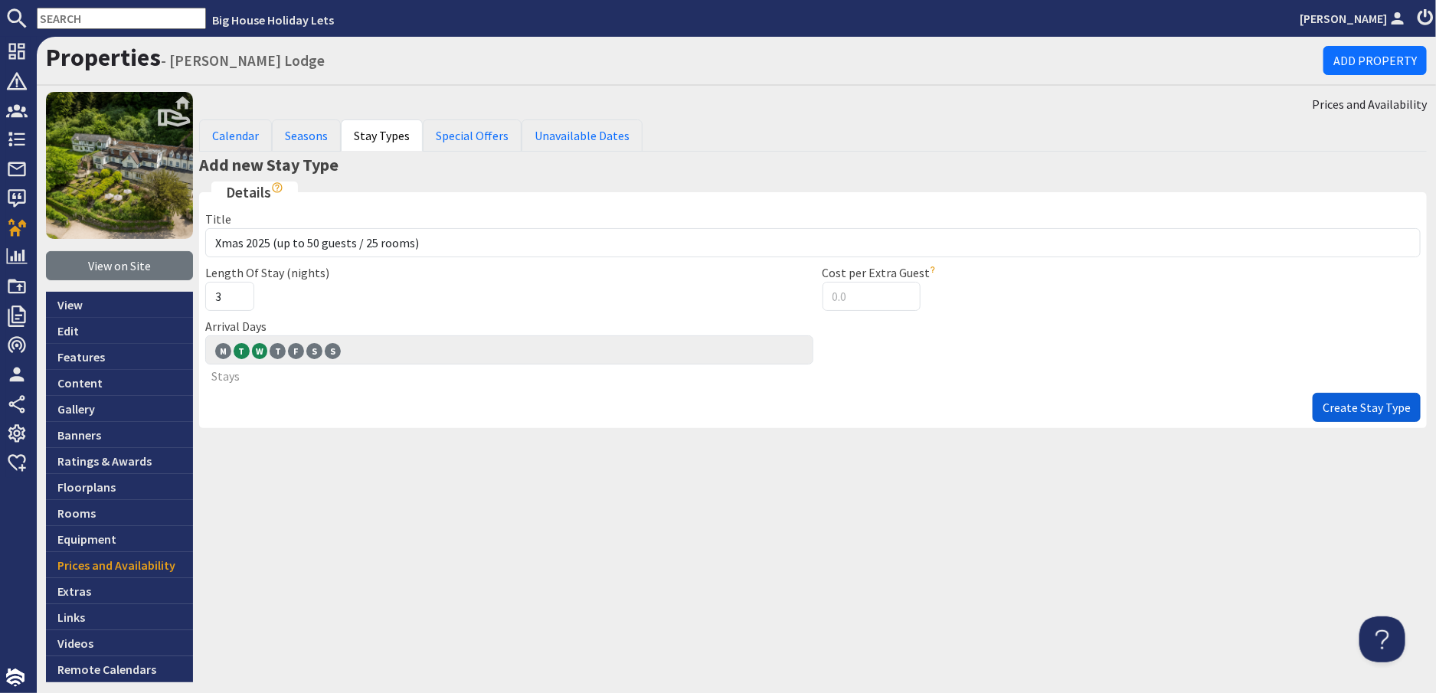
click at [1361, 409] on span "Create Stay Type" at bounding box center [1367, 407] width 88 height 15
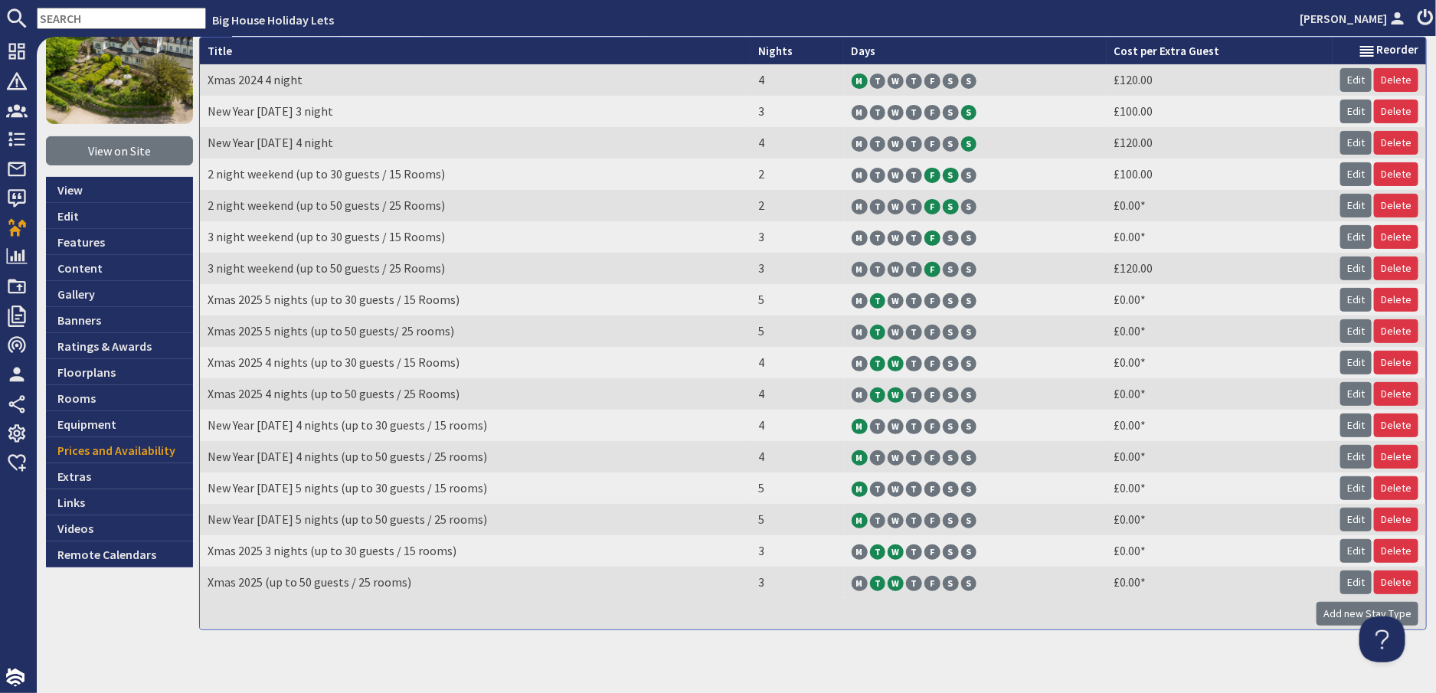
scroll to position [184, 0]
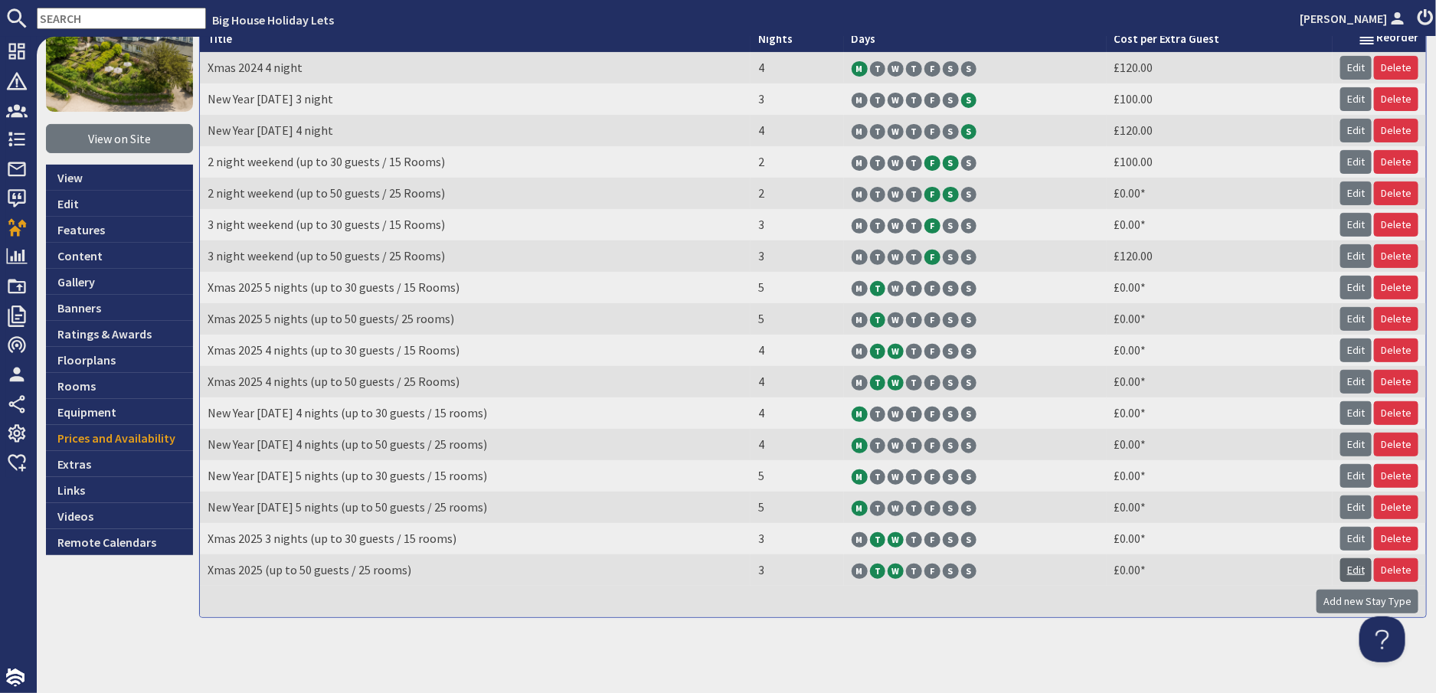
click at [1341, 566] on link "Edit" at bounding box center [1356, 570] width 31 height 24
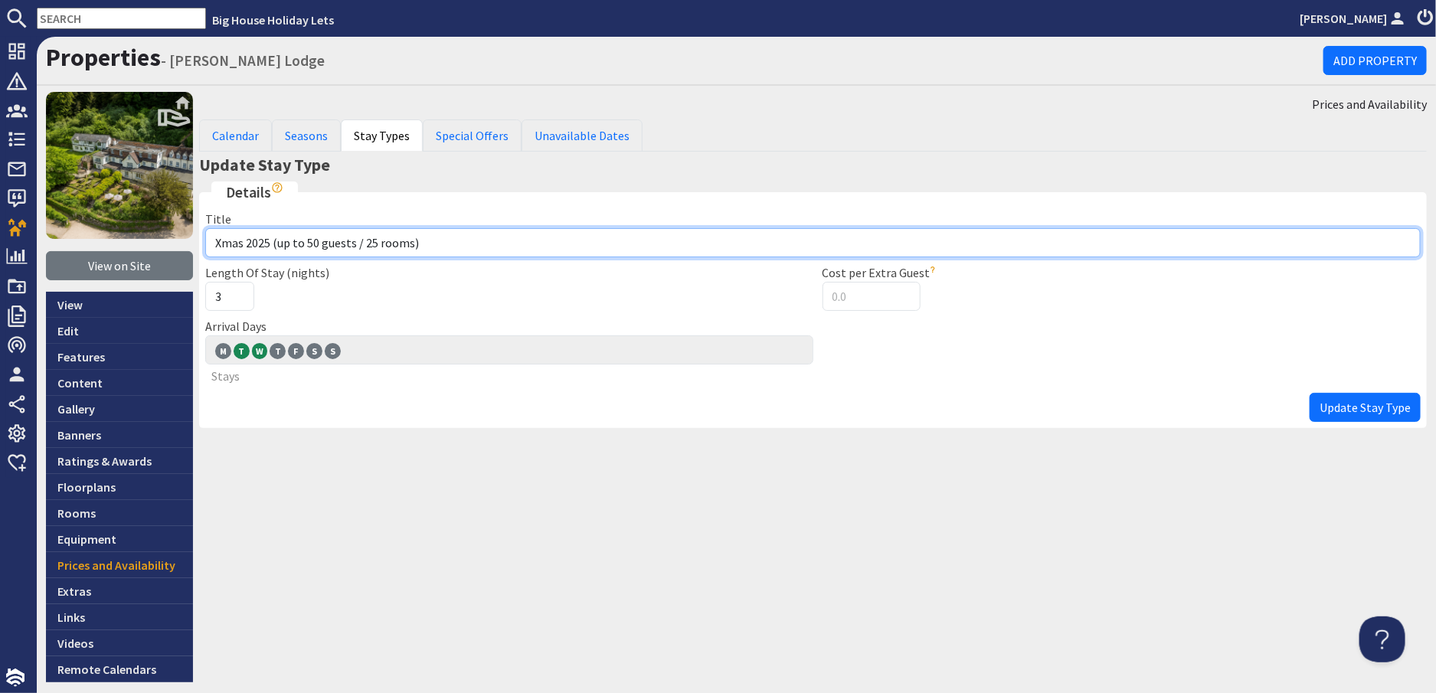
click at [270, 244] on input "Xmas 2025 (up to 50 guests / 25 rooms)" at bounding box center [813, 242] width 1216 height 29
type input "Xmas 2025 3 nights (up to 50 guests / 25 rooms)"
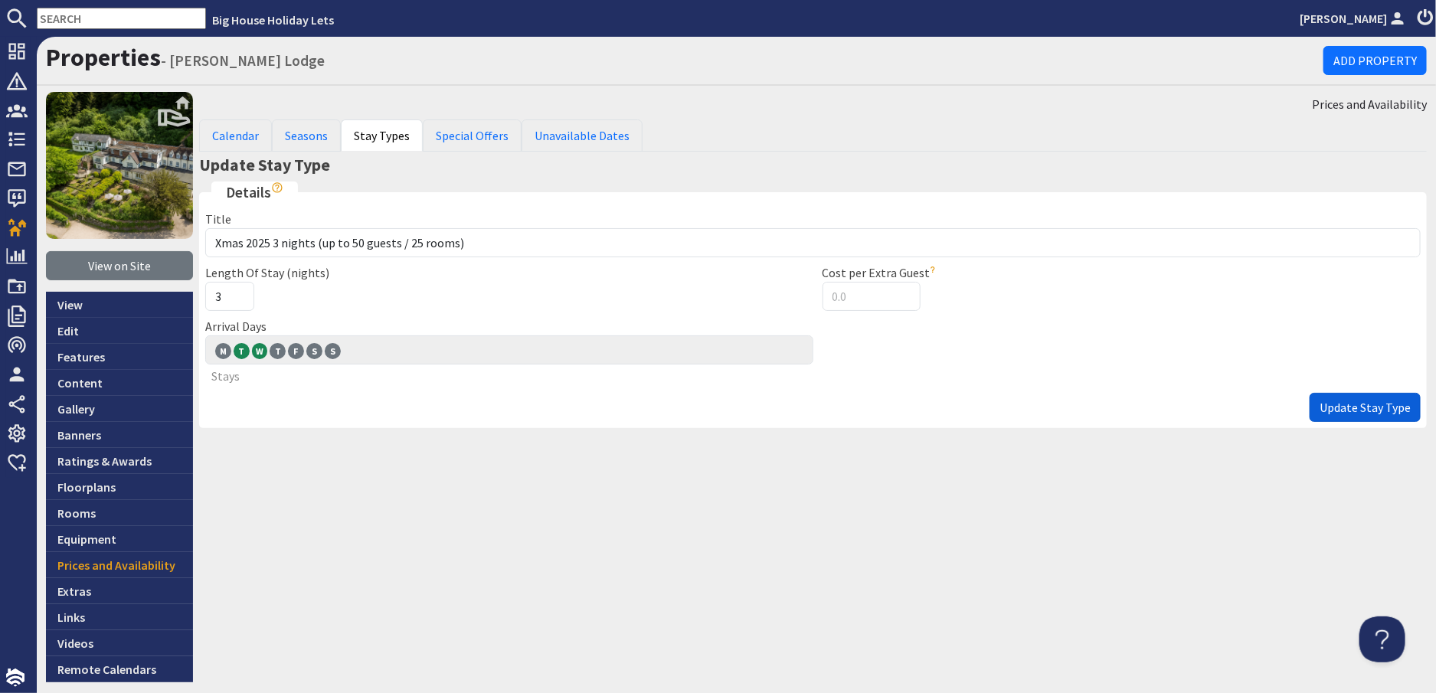
click at [1355, 408] on span "Update Stay Type" at bounding box center [1365, 407] width 91 height 15
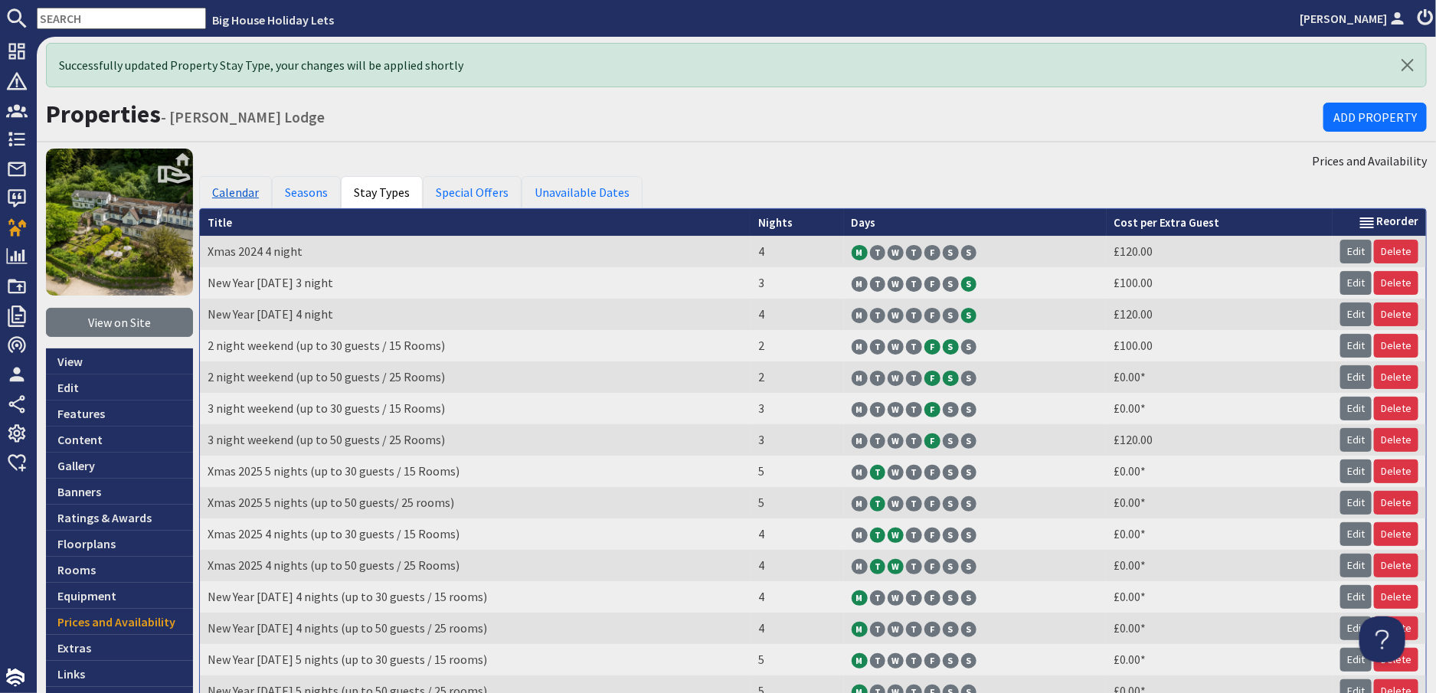
click at [238, 192] on link "Calendar" at bounding box center [235, 192] width 73 height 32
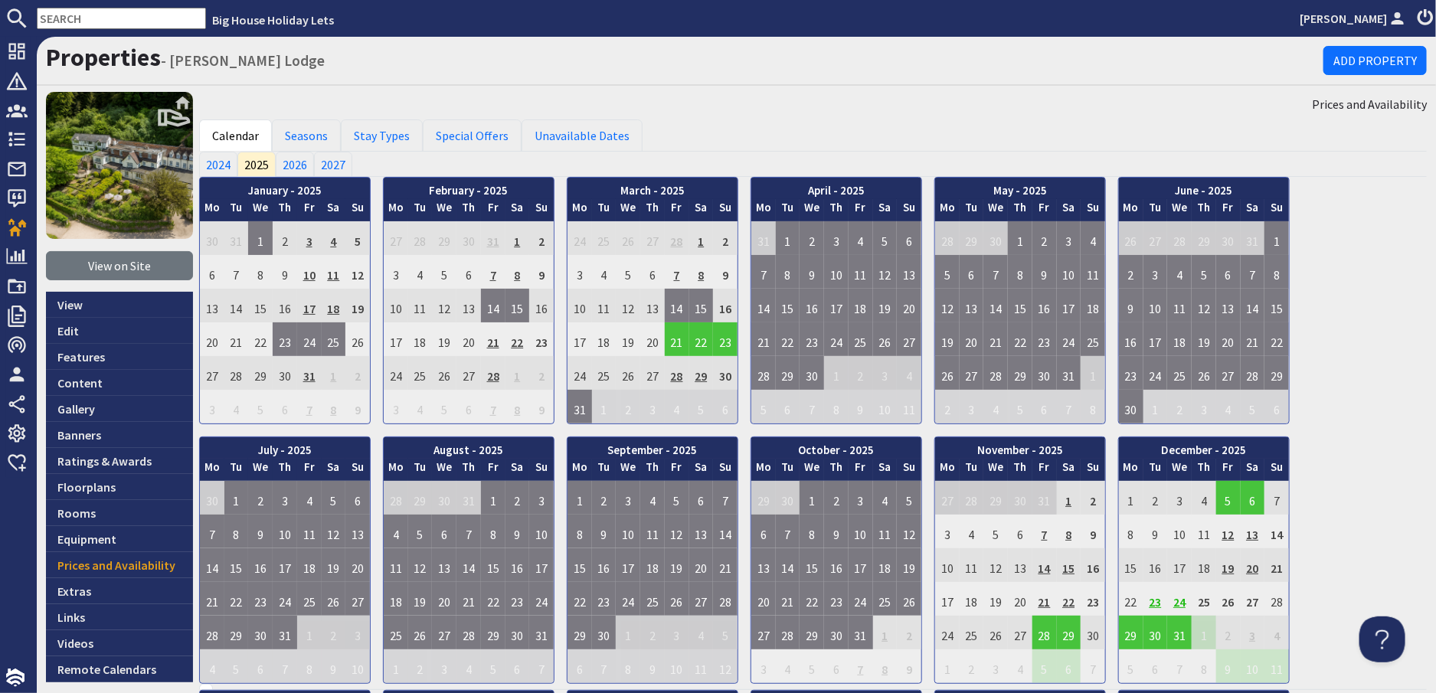
click at [1152, 600] on td "23" at bounding box center [1156, 599] width 25 height 34
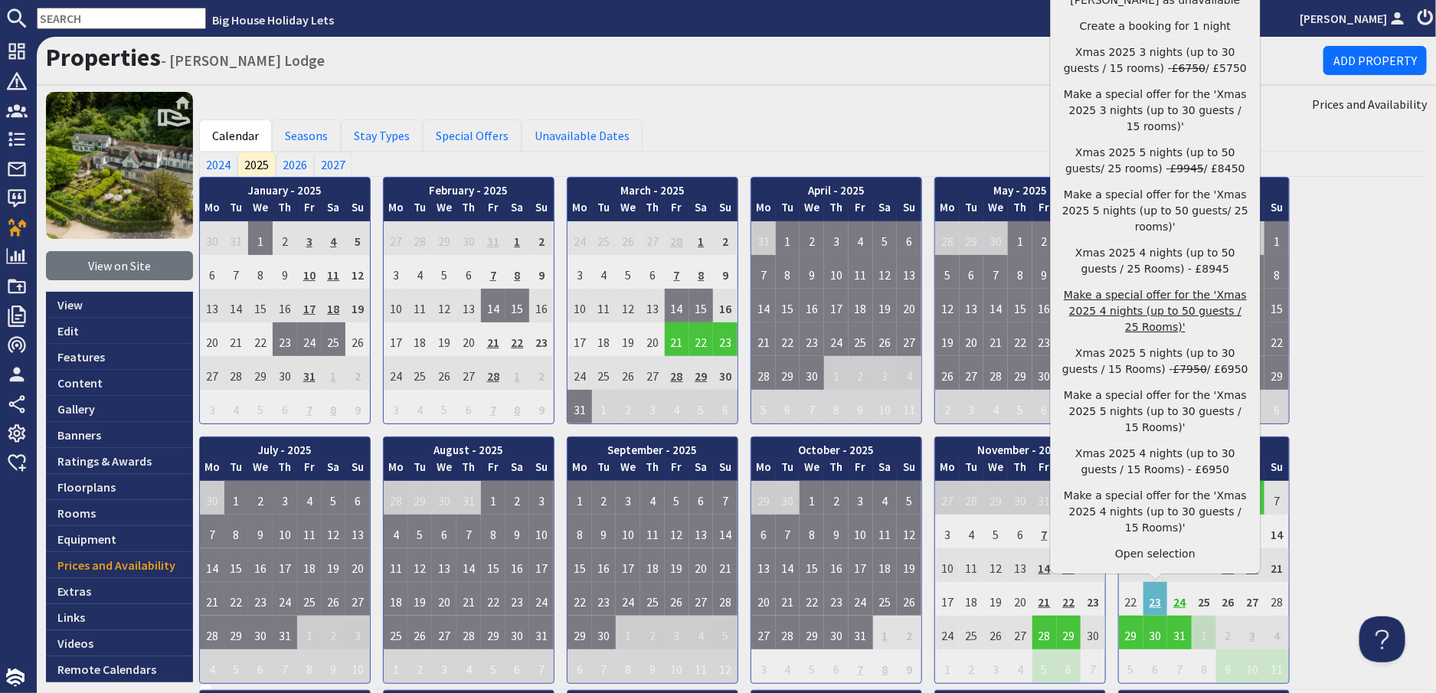
click at [1131, 336] on link "Make a special offer for the 'Xmas 2025 4 nights (up to 50 guests / 25 Rooms)'" at bounding box center [1156, 311] width 188 height 48
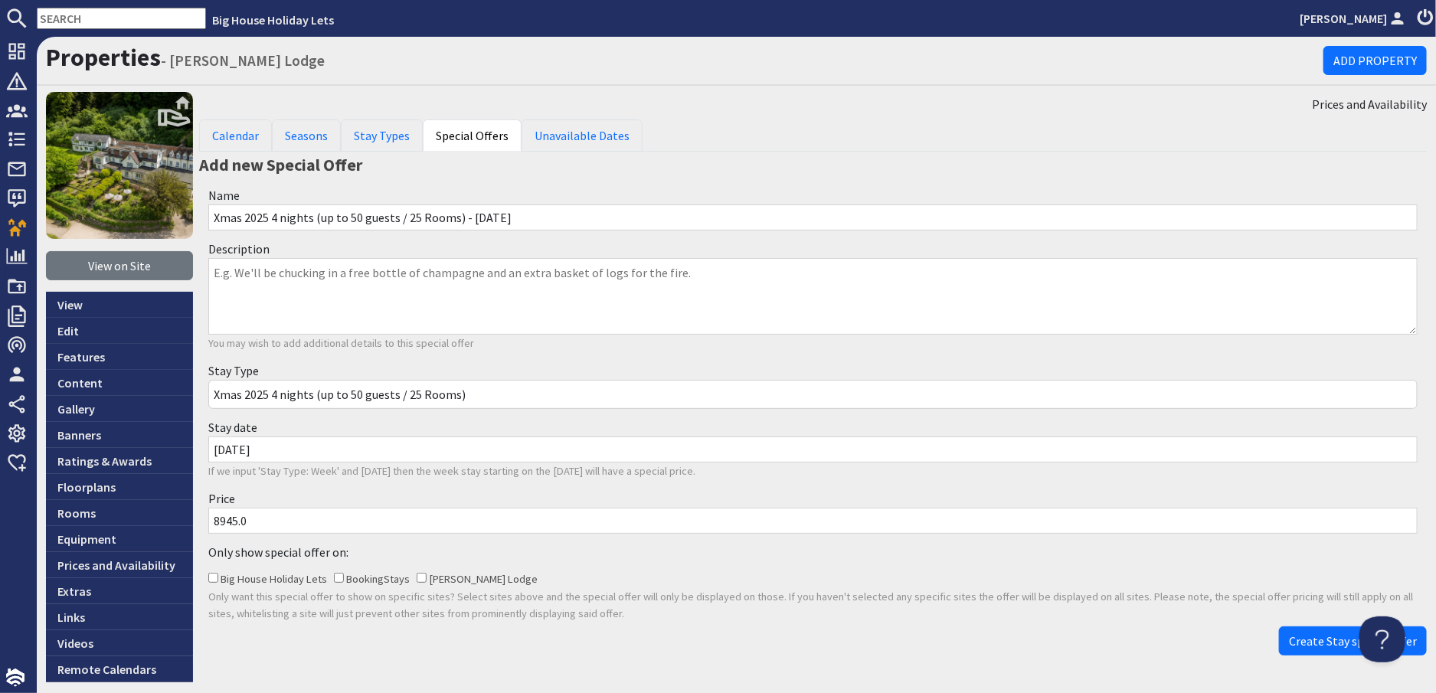
drag, startPoint x: 270, startPoint y: 524, endPoint x: 198, endPoint y: 514, distance: 72.7
click at [199, 514] on div "Price 8945.0" at bounding box center [813, 512] width 1228 height 54
type input "7450"
click at [1332, 637] on span "Create Stay special offer" at bounding box center [1353, 641] width 128 height 15
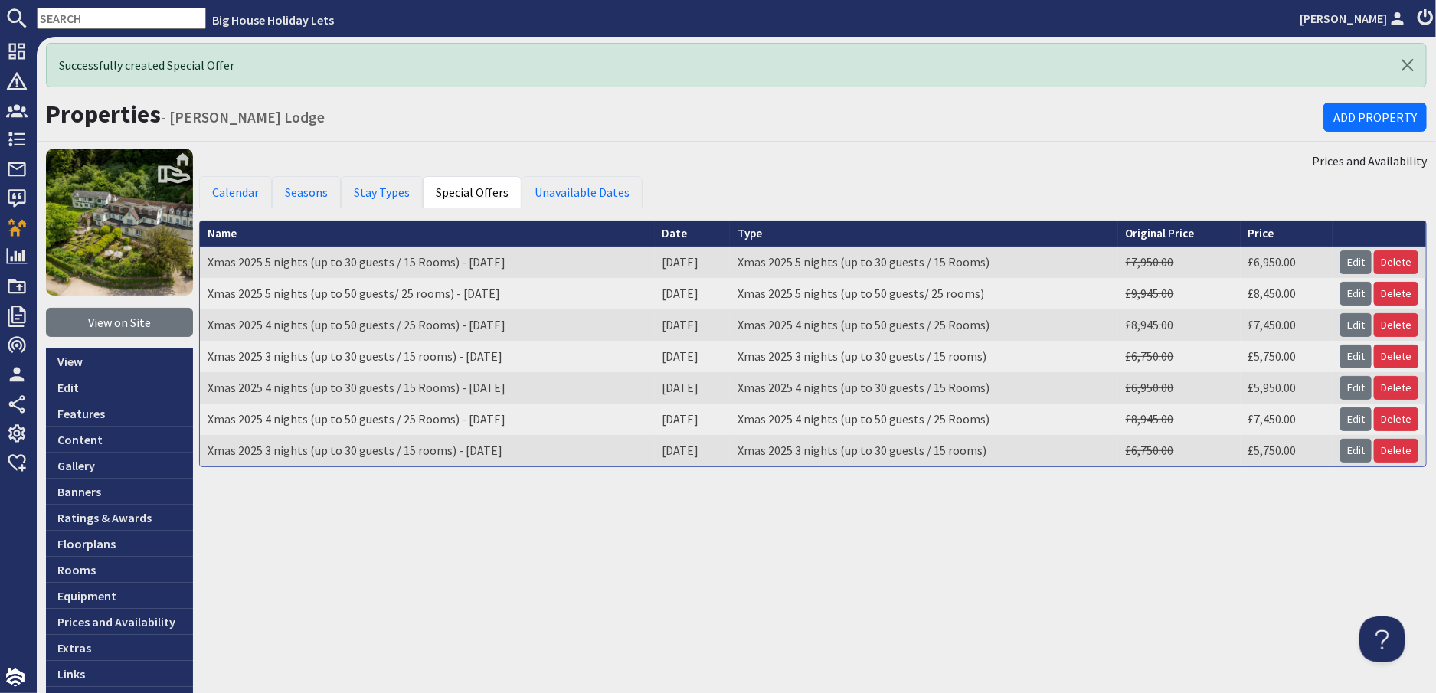
click at [443, 187] on link "Special Offers" at bounding box center [472, 192] width 99 height 32
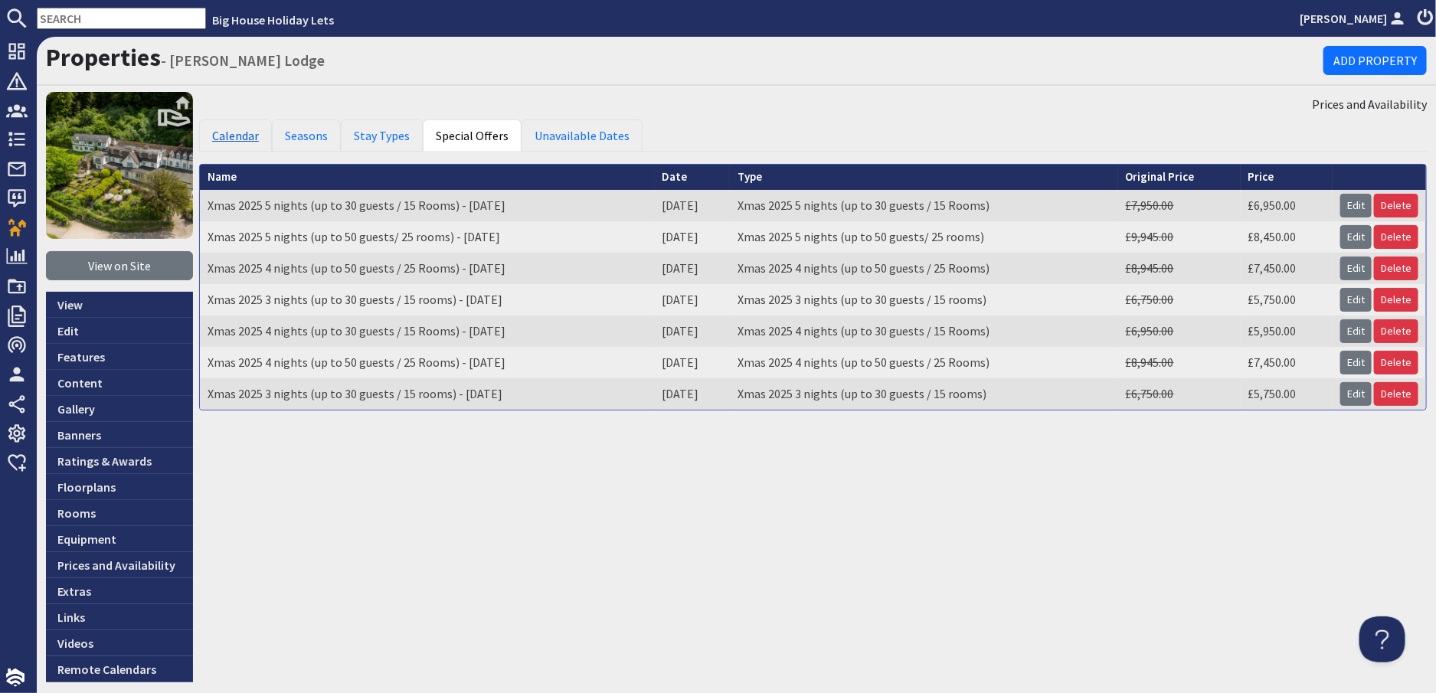
drag, startPoint x: 245, startPoint y: 139, endPoint x: 254, endPoint y: 147, distance: 11.9
click at [245, 139] on link "Calendar" at bounding box center [235, 136] width 73 height 32
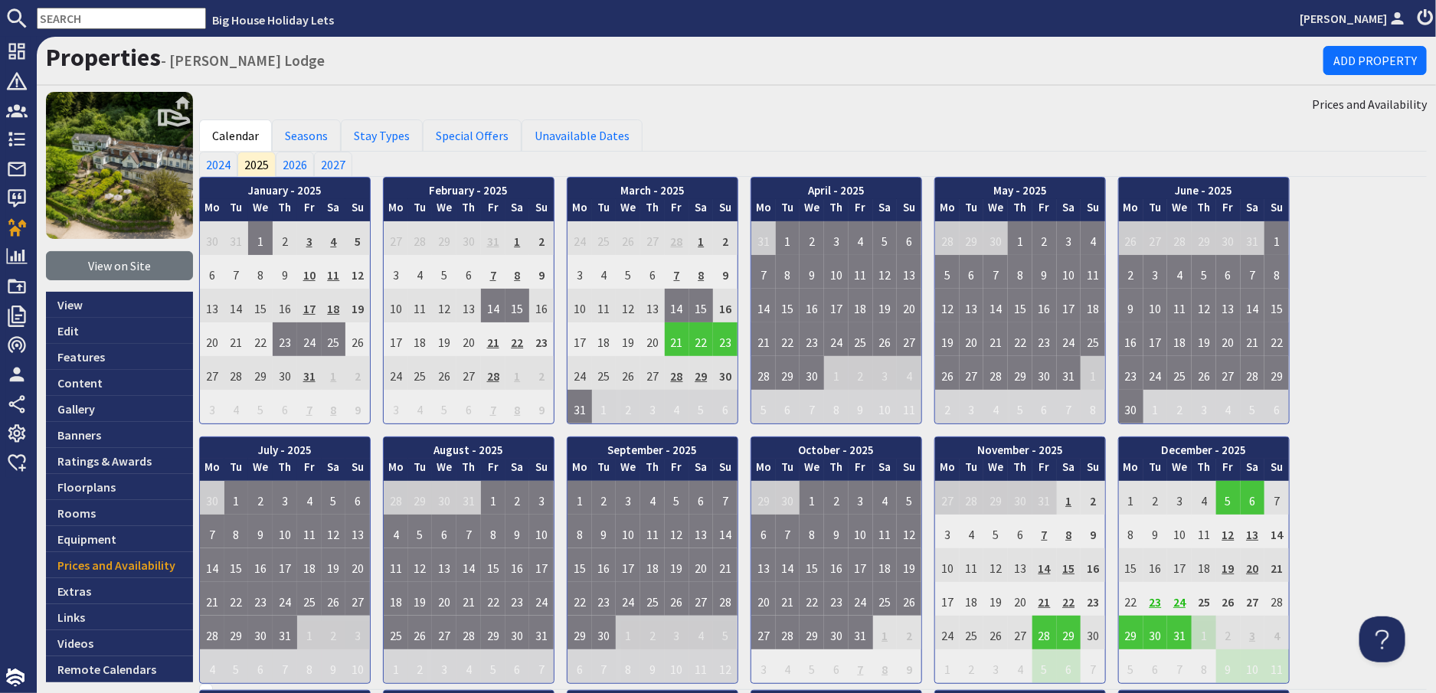
click at [1153, 602] on td "23" at bounding box center [1156, 599] width 25 height 34
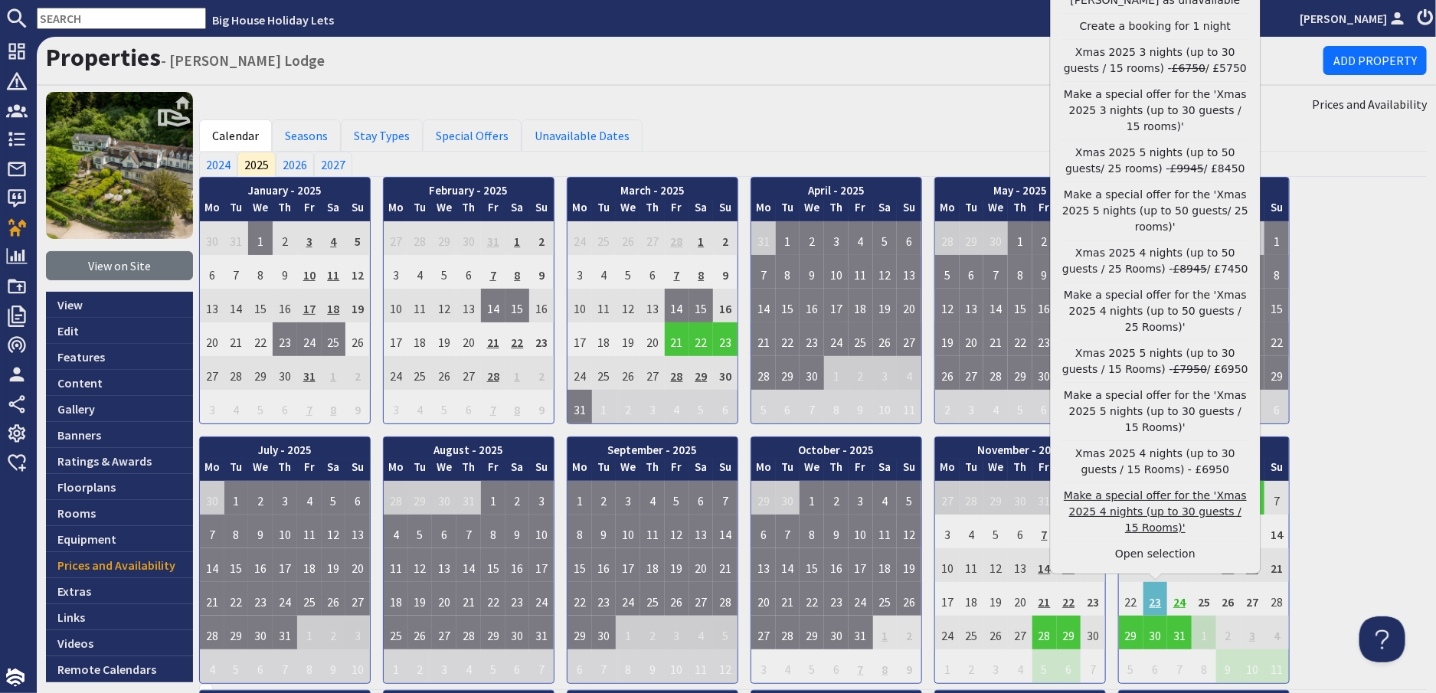
click at [1153, 525] on link "Make a special offer for the 'Xmas 2025 4 nights (up to 30 guests / 15 Rooms)'" at bounding box center [1156, 512] width 188 height 48
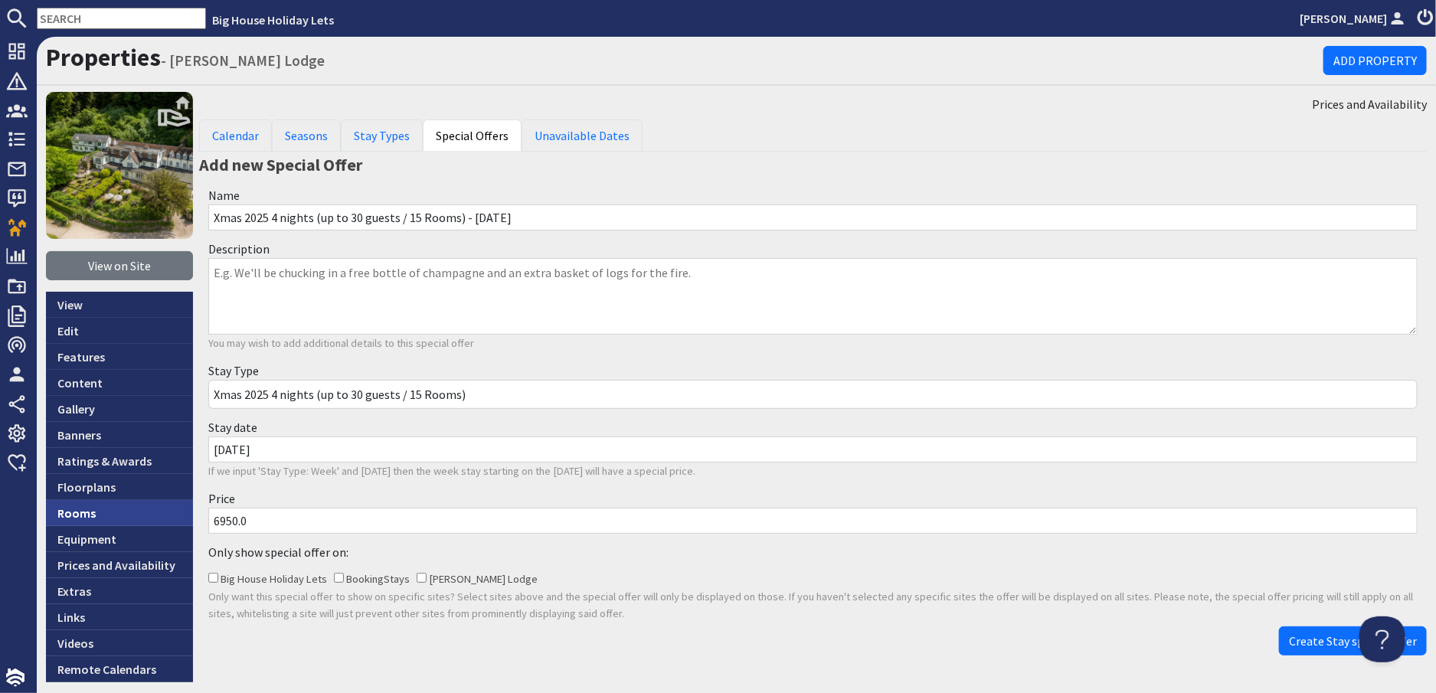
drag, startPoint x: 264, startPoint y: 516, endPoint x: 168, endPoint y: 516, distance: 96.5
click at [168, 516] on div "View on Site View Edit Features Content Gallery Banners Ratings & Awards Floorp…" at bounding box center [737, 387] width 1400 height 591
type input "595"
click at [1344, 640] on span "Create Stay special offer" at bounding box center [1353, 641] width 128 height 15
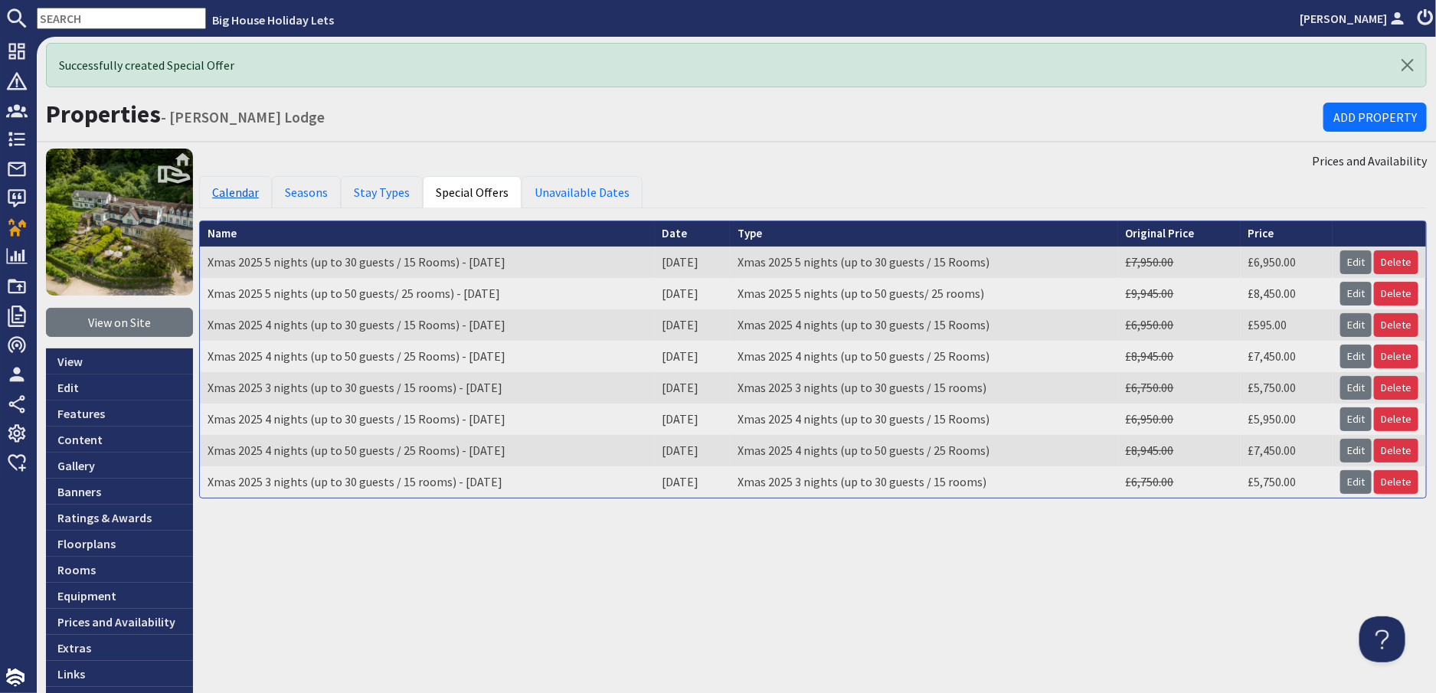
click at [259, 193] on link "Calendar" at bounding box center [235, 192] width 73 height 32
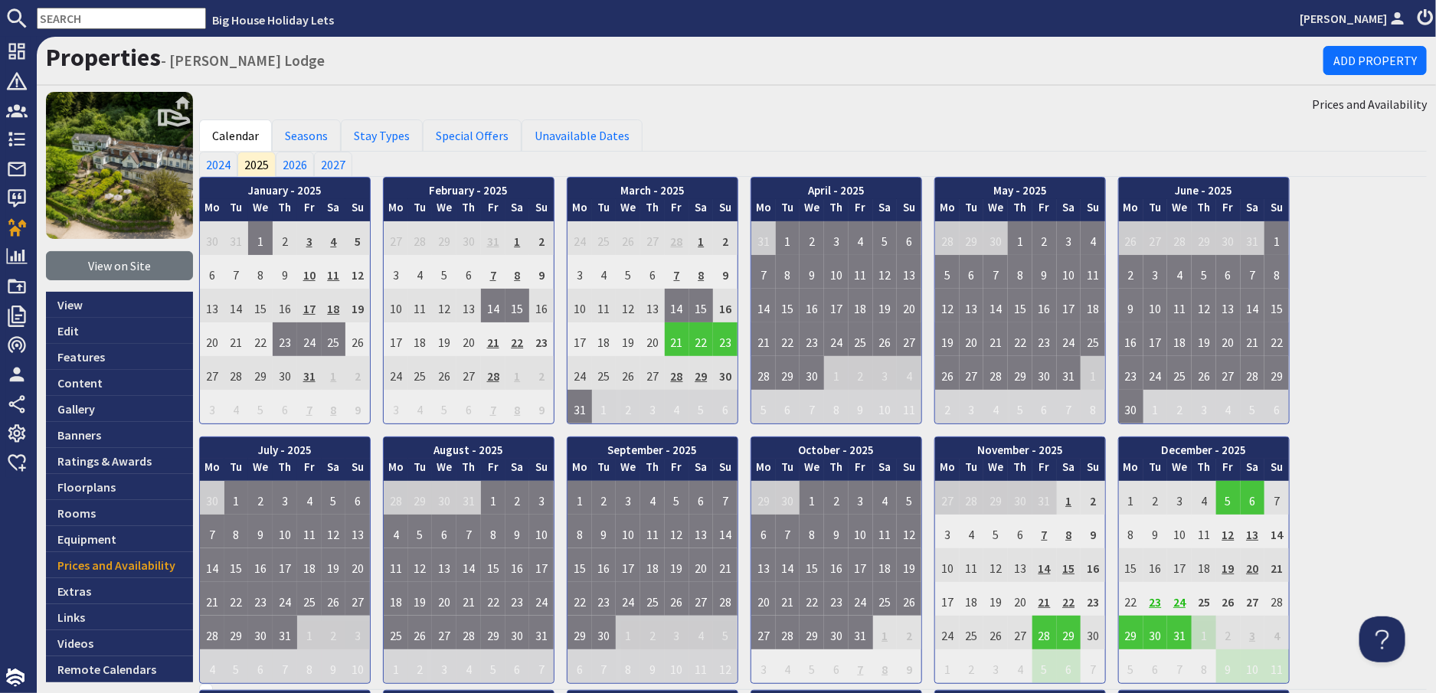
click at [1154, 602] on td "23" at bounding box center [1156, 599] width 25 height 34
click at [452, 134] on link "Special Offers" at bounding box center [472, 136] width 99 height 32
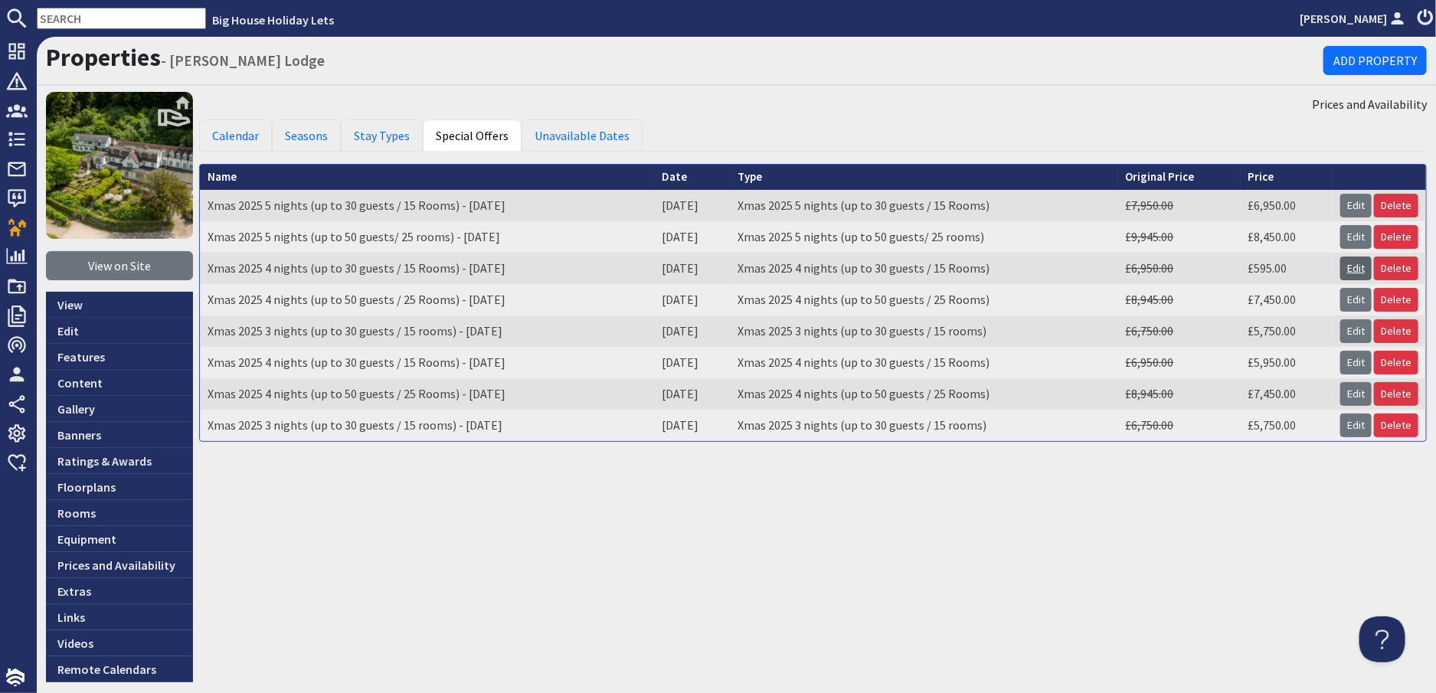
click at [1345, 263] on link "Edit" at bounding box center [1356, 269] width 31 height 24
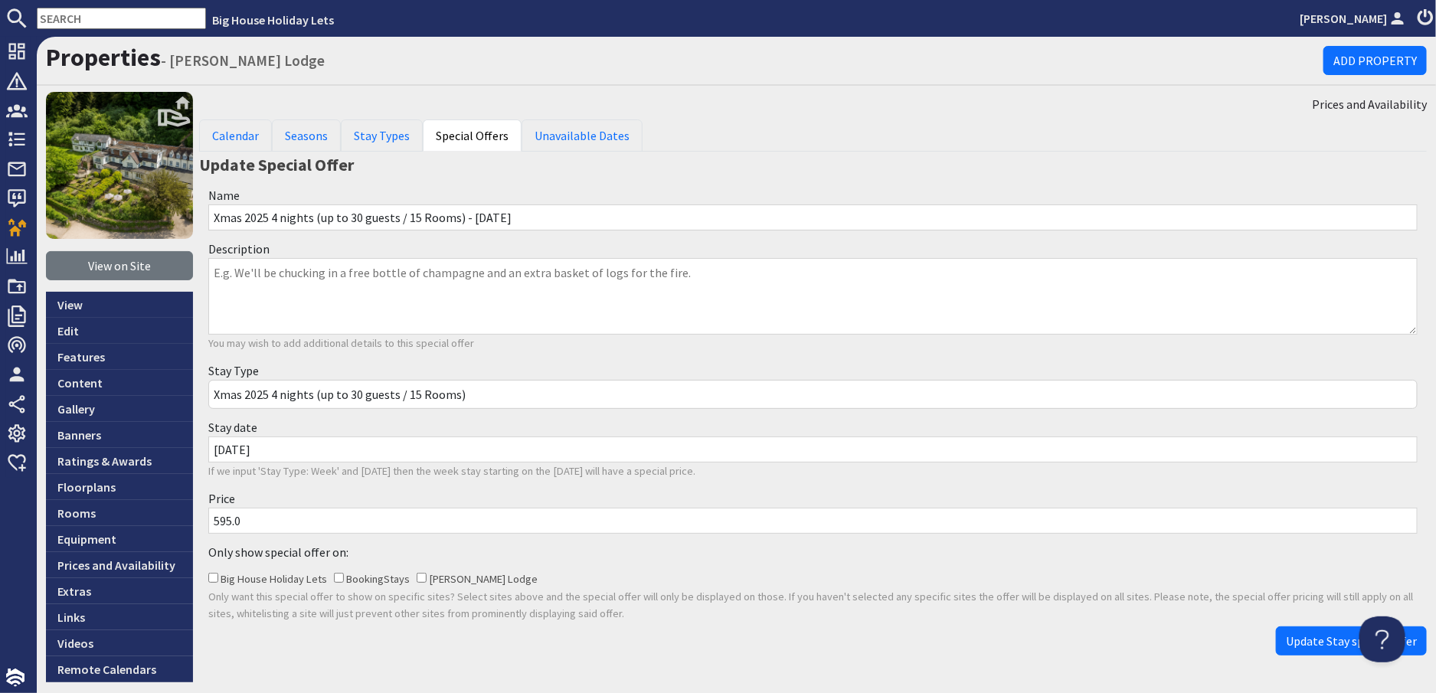
click at [231, 519] on input "595.0" at bounding box center [813, 521] width 1210 height 26
type input "5950.0"
click at [1312, 642] on span "Update Stay special offer" at bounding box center [1351, 641] width 131 height 15
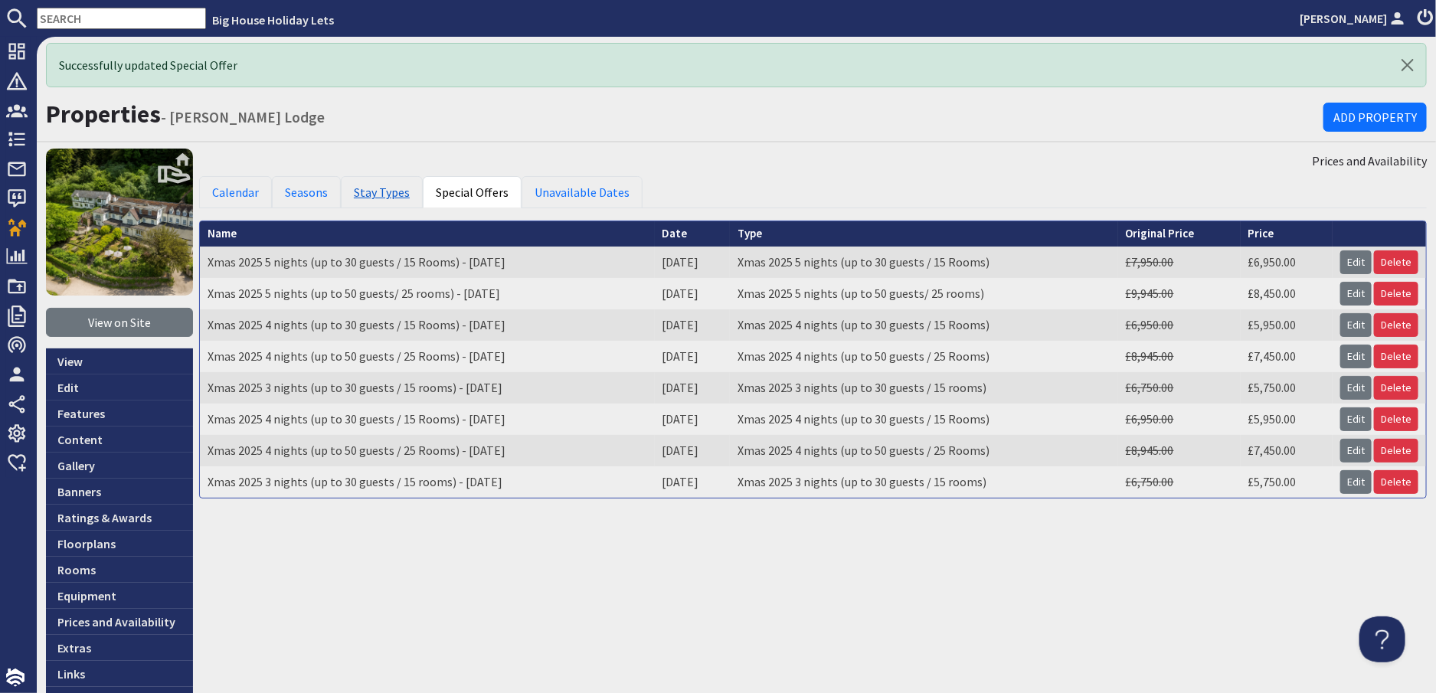
click at [379, 195] on link "Stay Types" at bounding box center [382, 192] width 82 height 32
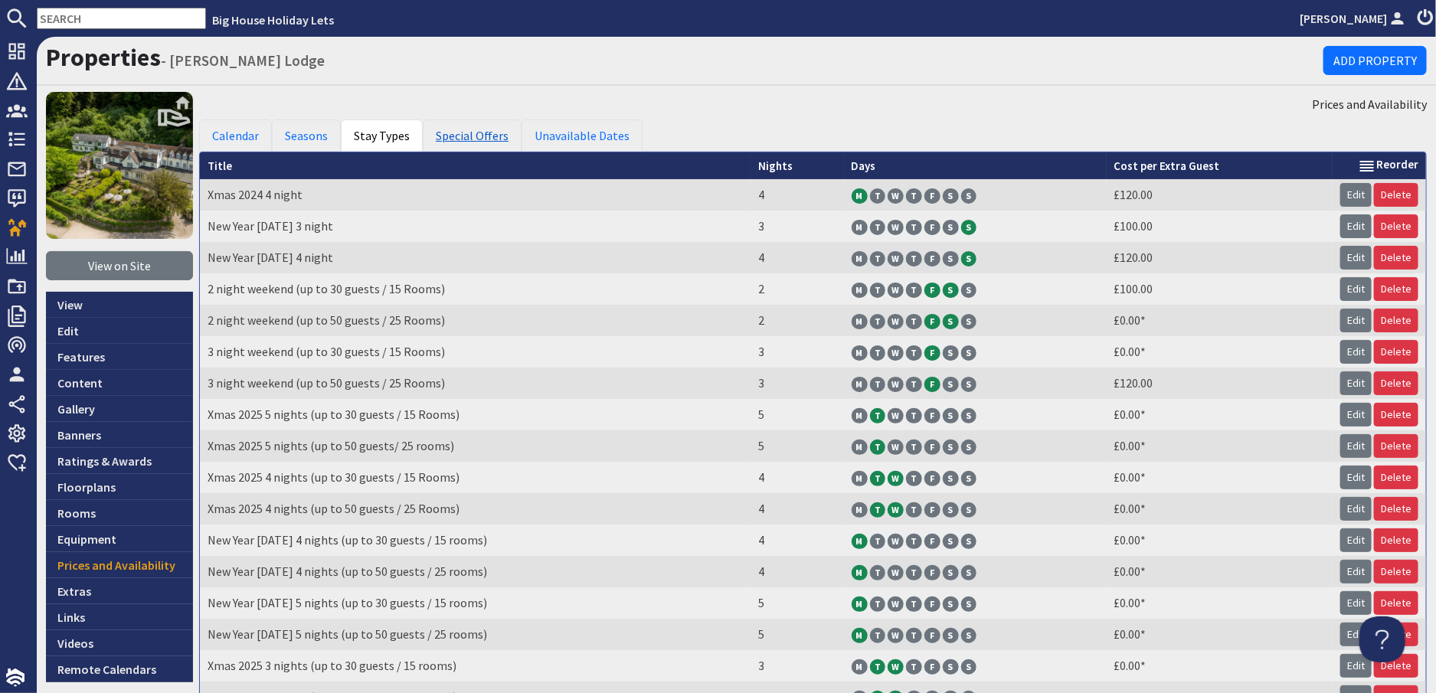
click at [476, 139] on link "Special Offers" at bounding box center [472, 136] width 99 height 32
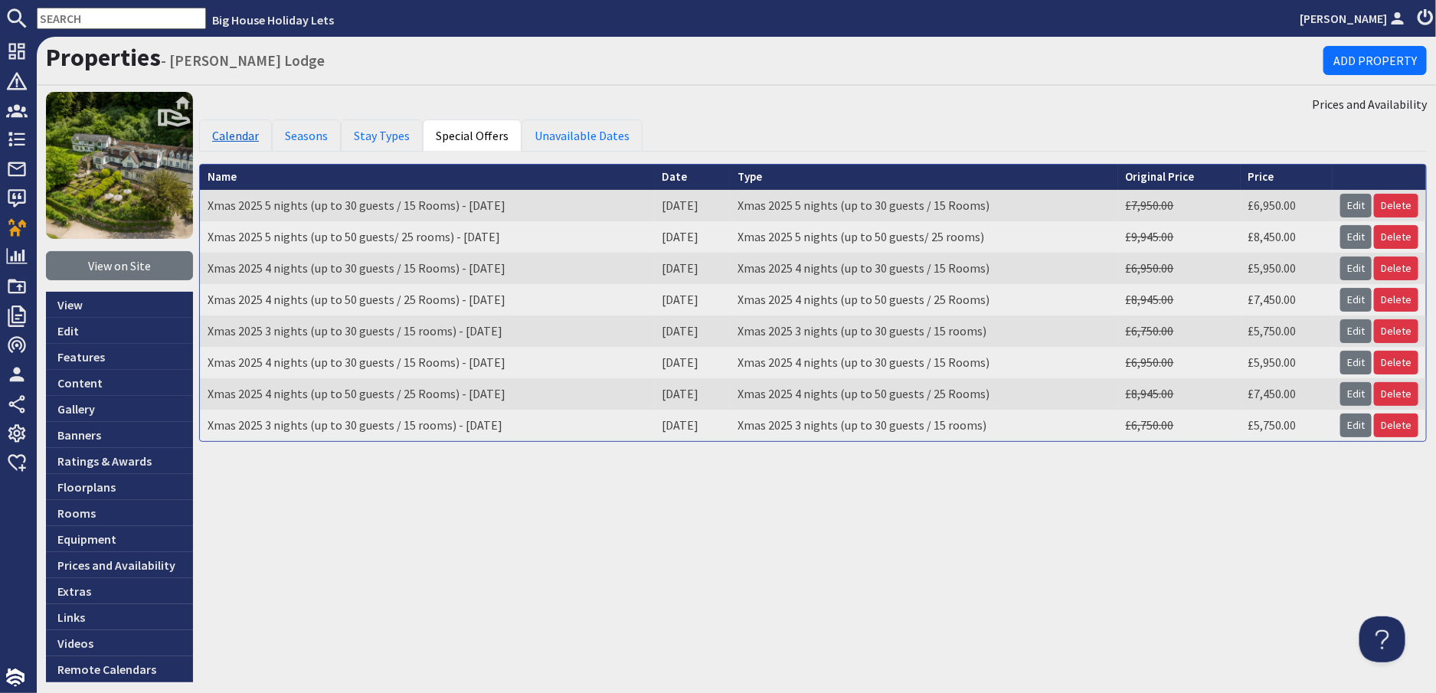
click at [249, 136] on link "Calendar" at bounding box center [235, 136] width 73 height 32
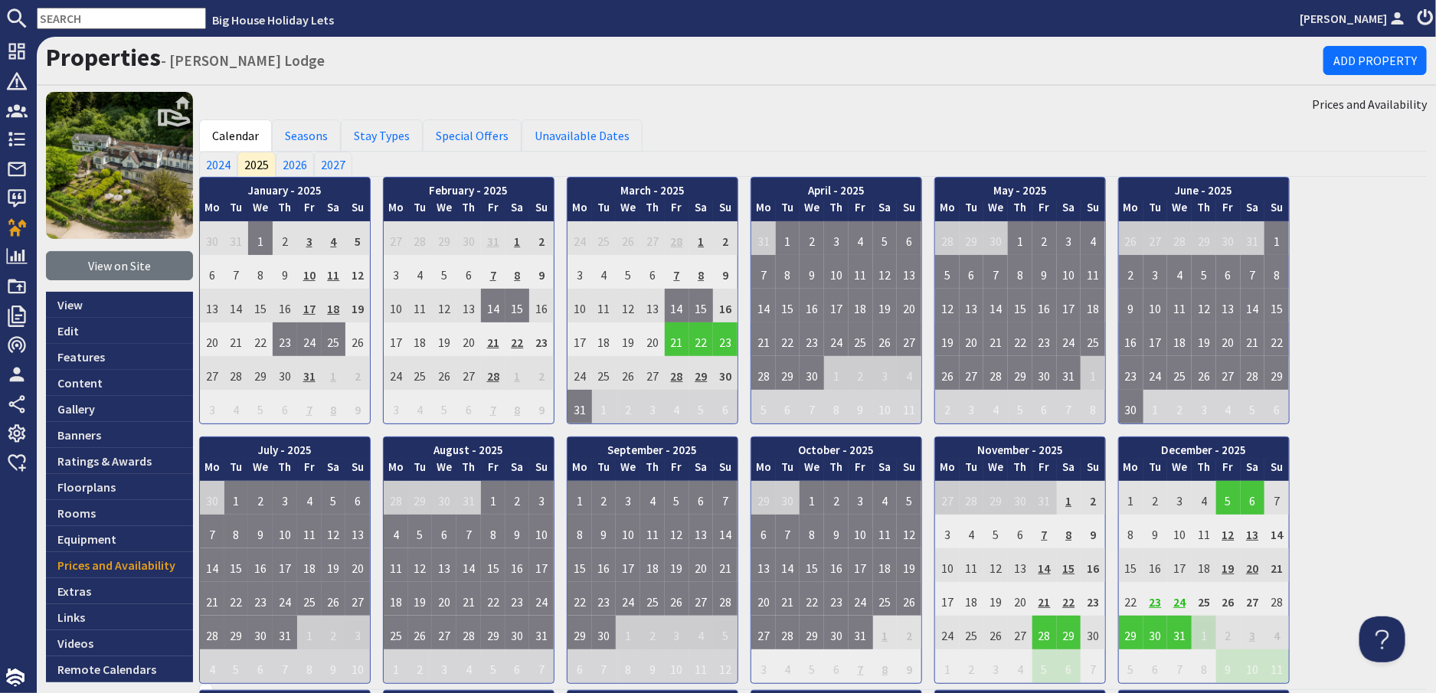
click at [1183, 603] on td "24" at bounding box center [1179, 599] width 25 height 34
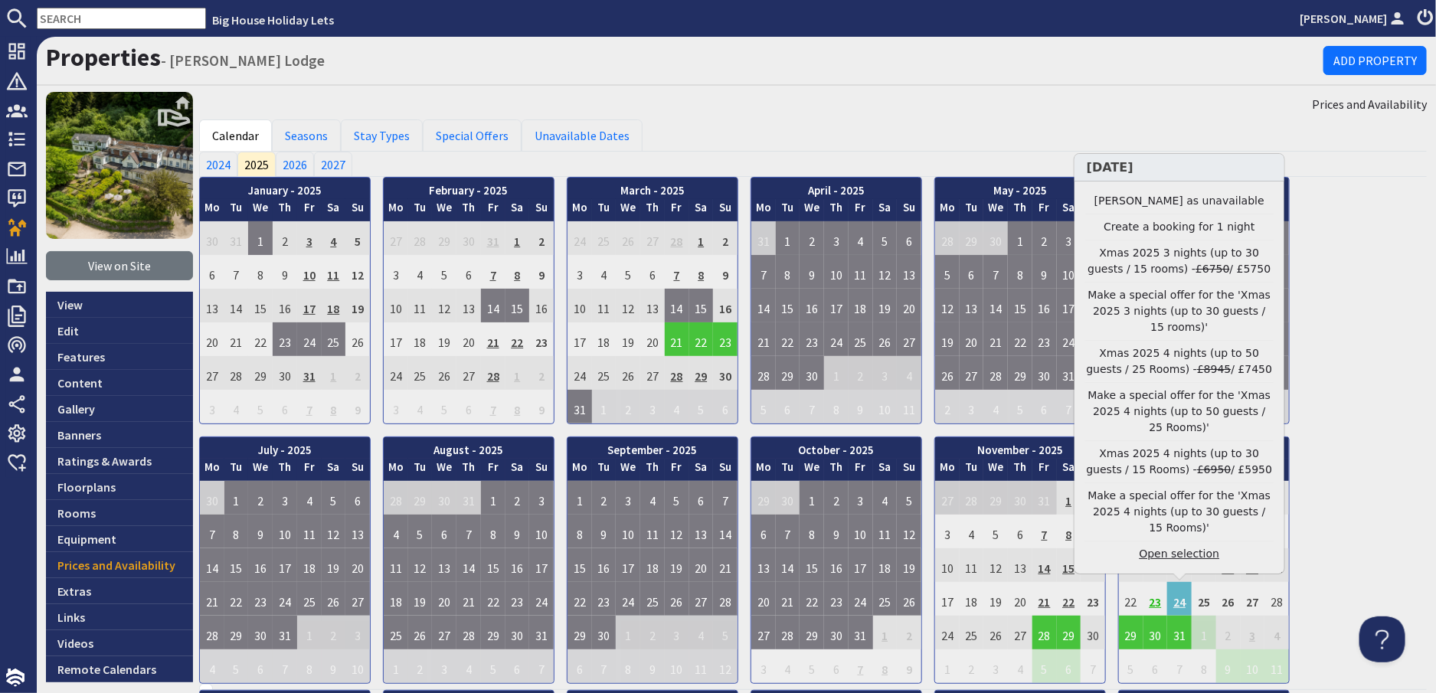
click at [1181, 553] on link "Open selection" at bounding box center [1180, 554] width 188 height 16
click at [1172, 597] on td "24" at bounding box center [1179, 599] width 25 height 34
click at [1186, 558] on link "Clear selection" at bounding box center [1180, 554] width 188 height 16
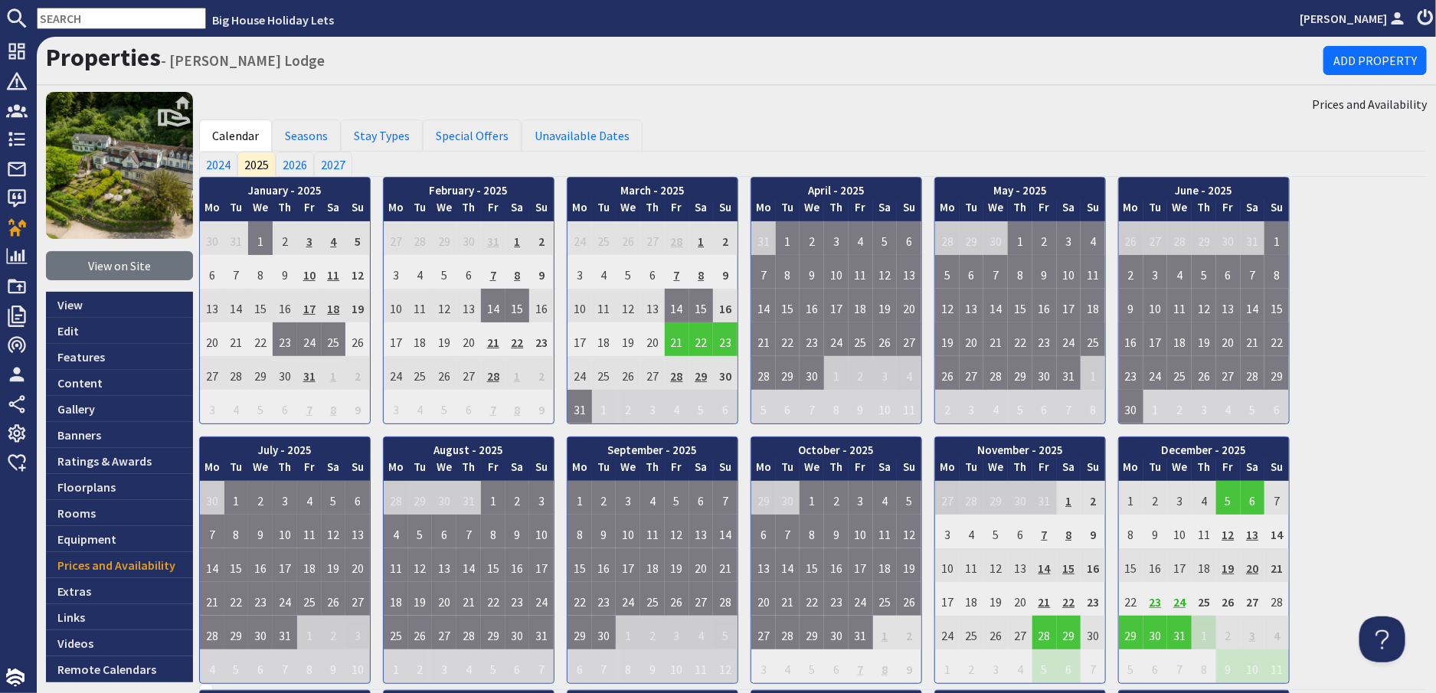
click at [1177, 598] on td "24" at bounding box center [1179, 599] width 25 height 34
click at [393, 134] on link "Stay Types" at bounding box center [382, 136] width 82 height 32
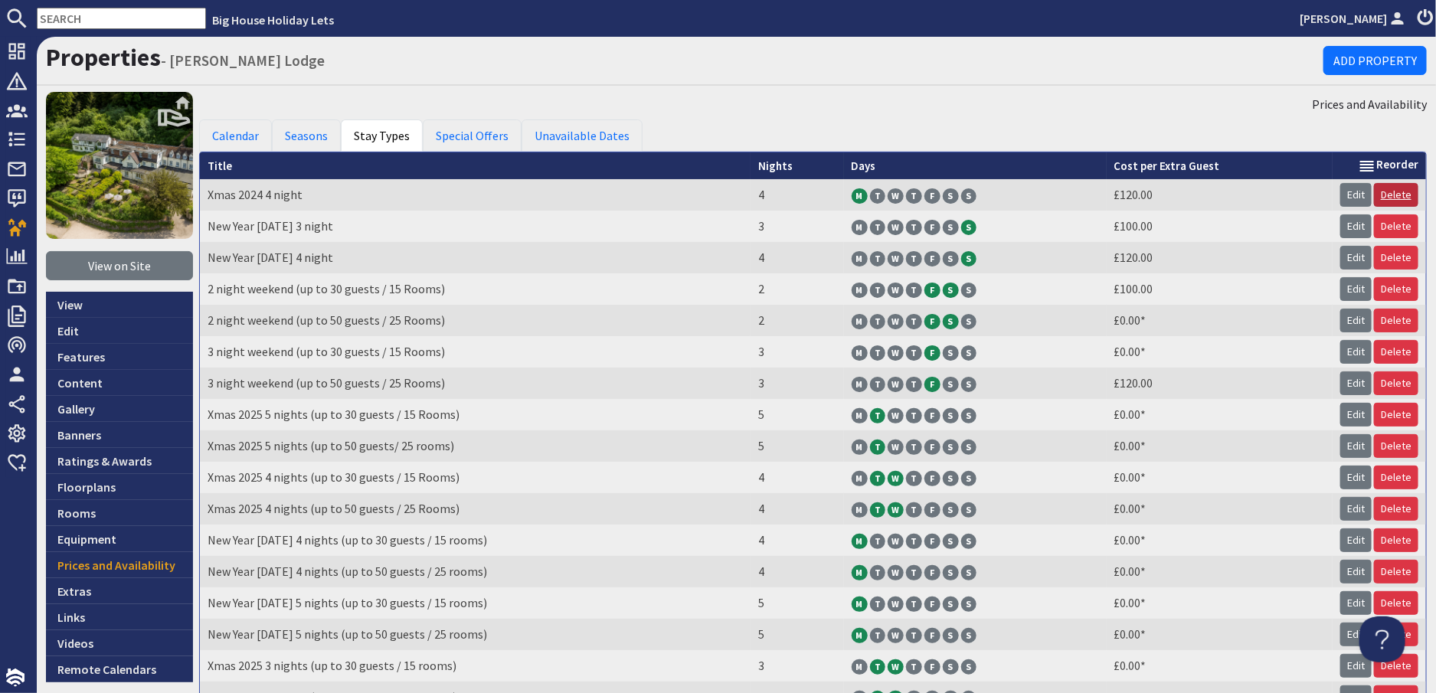
click at [1384, 192] on link "Delete" at bounding box center [1396, 195] width 44 height 24
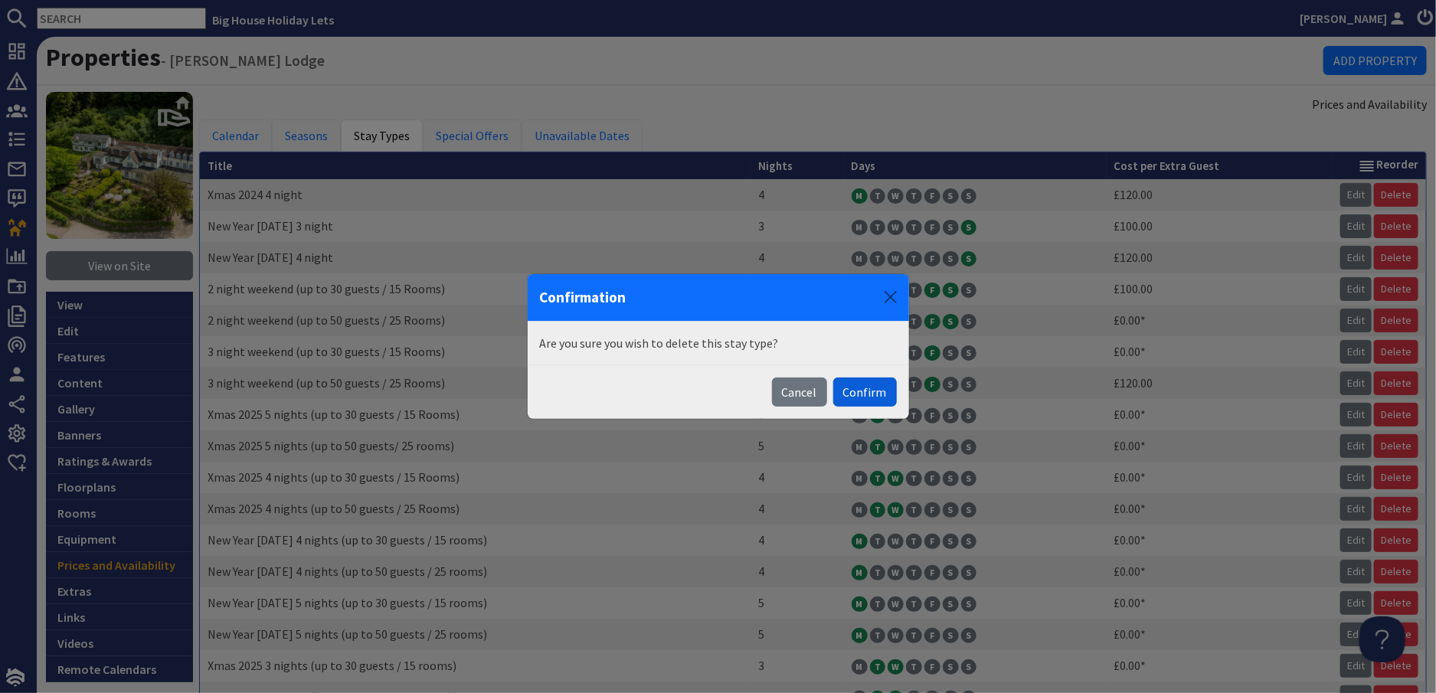
click at [854, 393] on button "Confirm" at bounding box center [865, 392] width 64 height 29
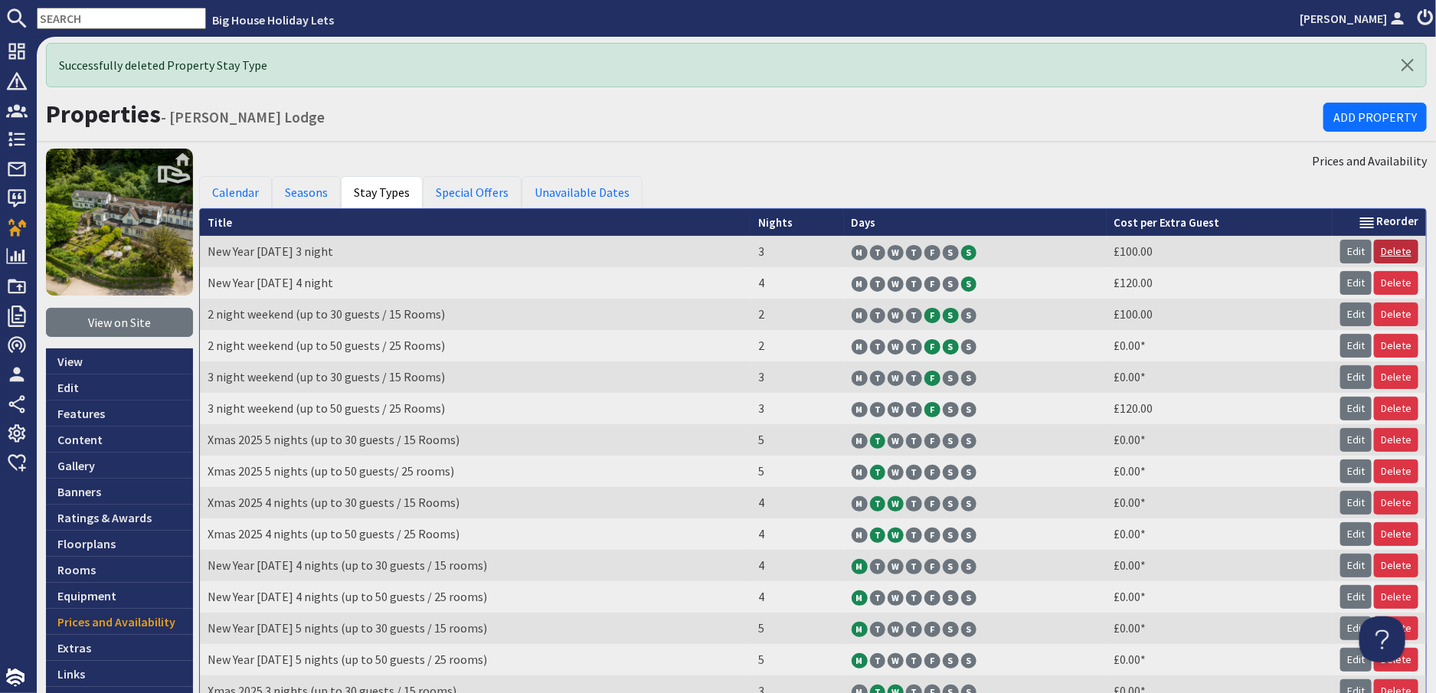
click at [1390, 251] on link "Delete" at bounding box center [1396, 252] width 44 height 24
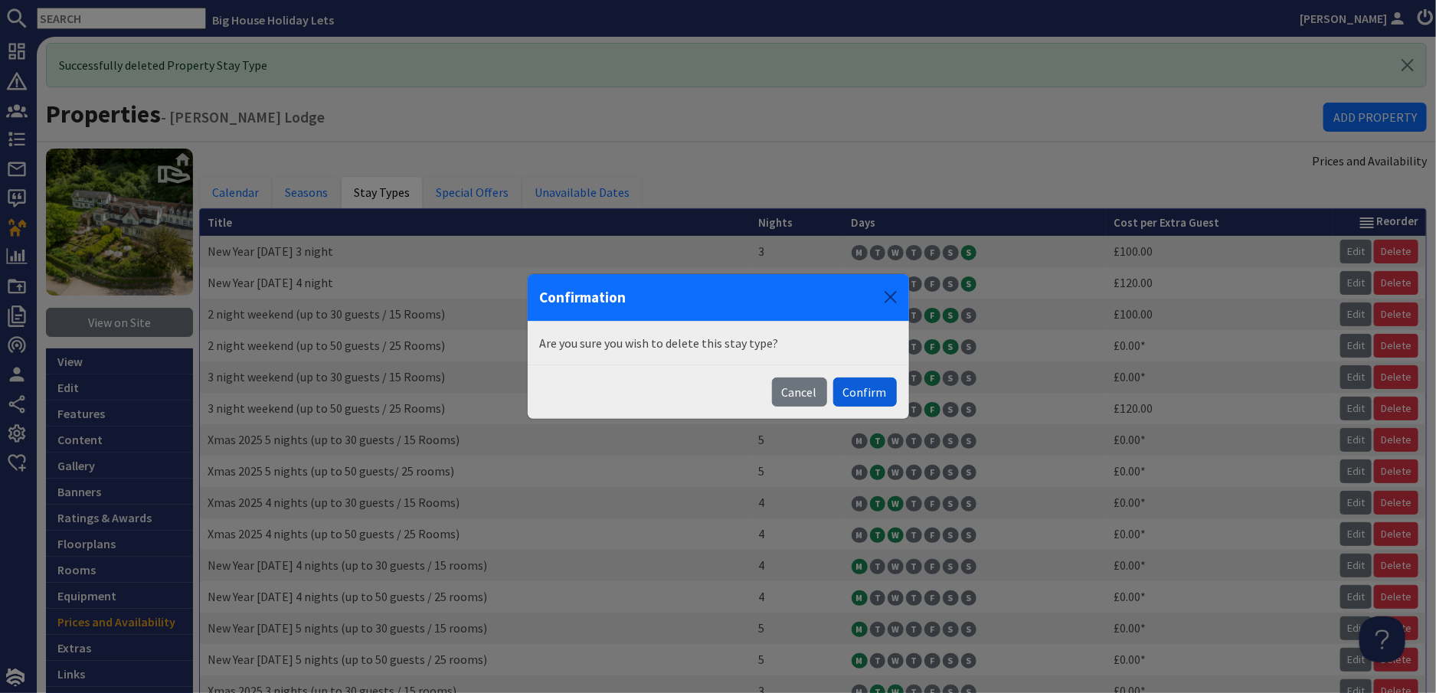
click at [873, 391] on button "Confirm" at bounding box center [865, 392] width 64 height 29
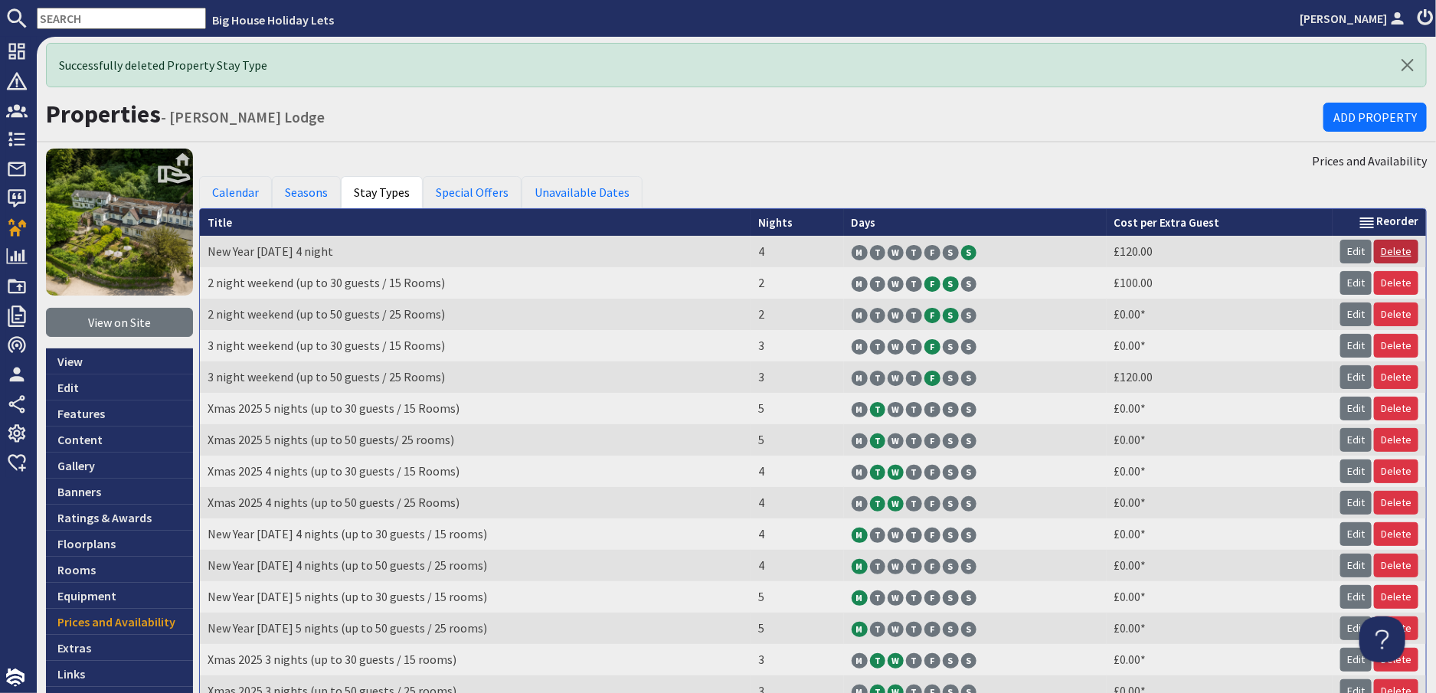
click at [1383, 246] on link "Delete" at bounding box center [1396, 252] width 44 height 24
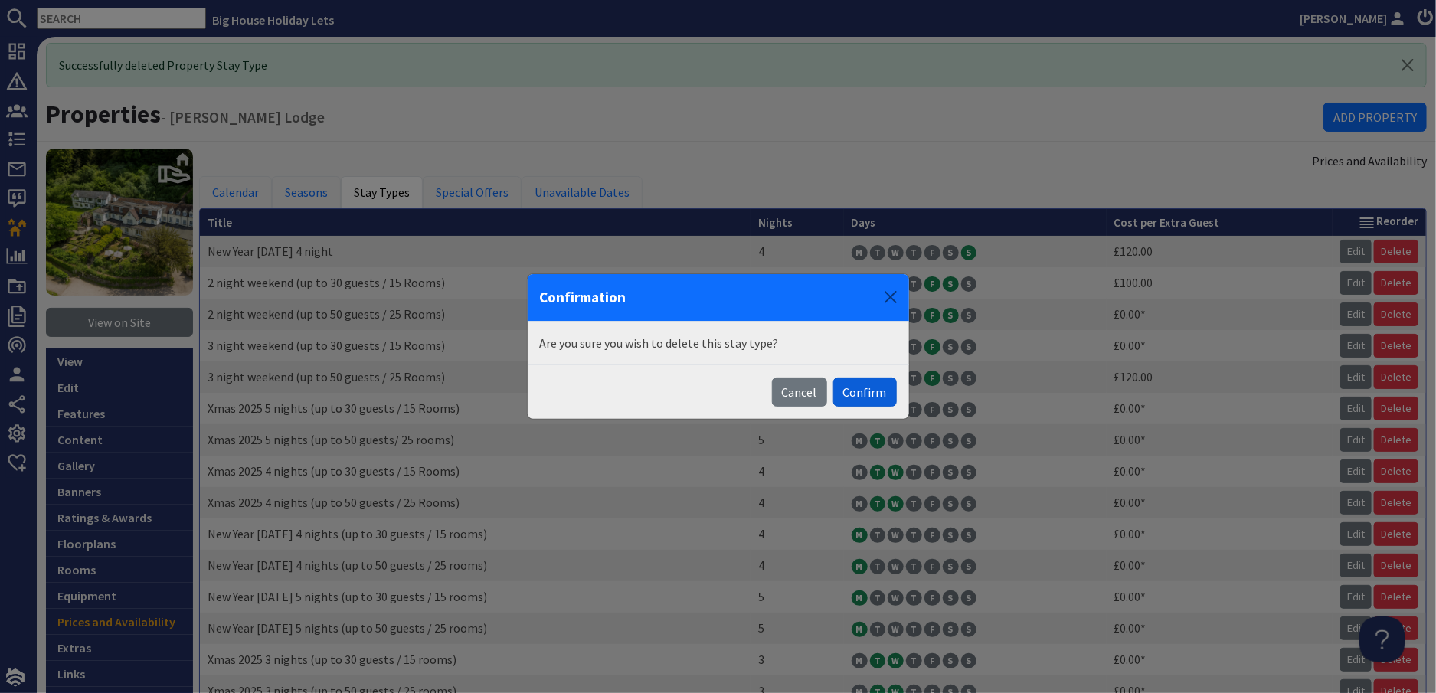
click at [858, 391] on button "Confirm" at bounding box center [865, 392] width 64 height 29
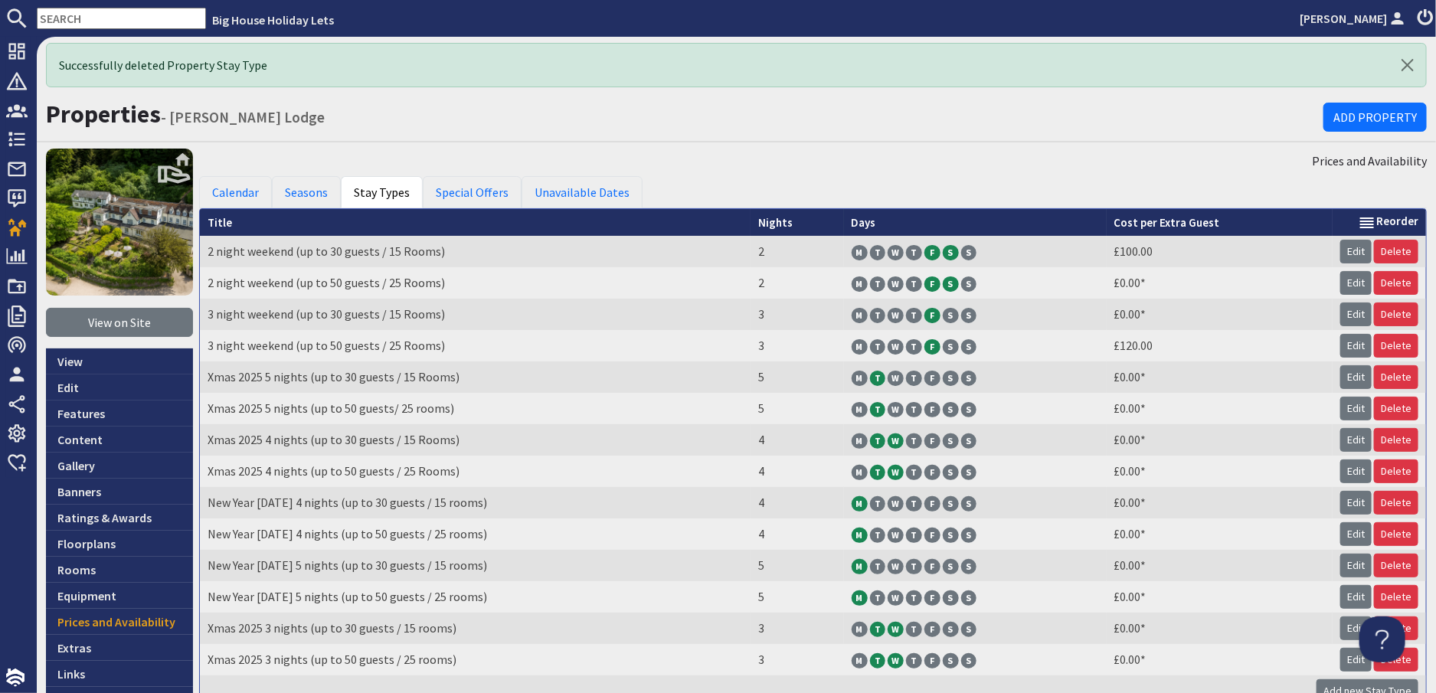
scroll to position [77, 0]
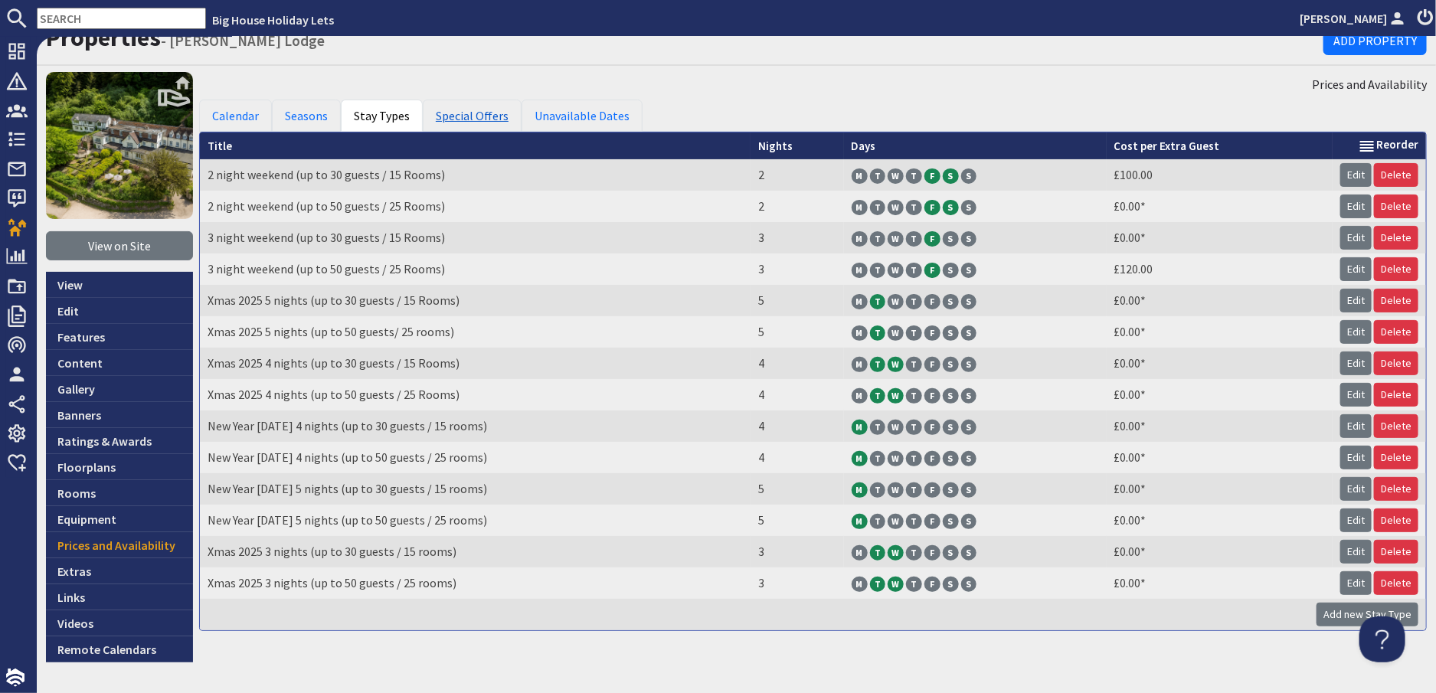
click at [480, 113] on link "Special Offers" at bounding box center [472, 116] width 99 height 32
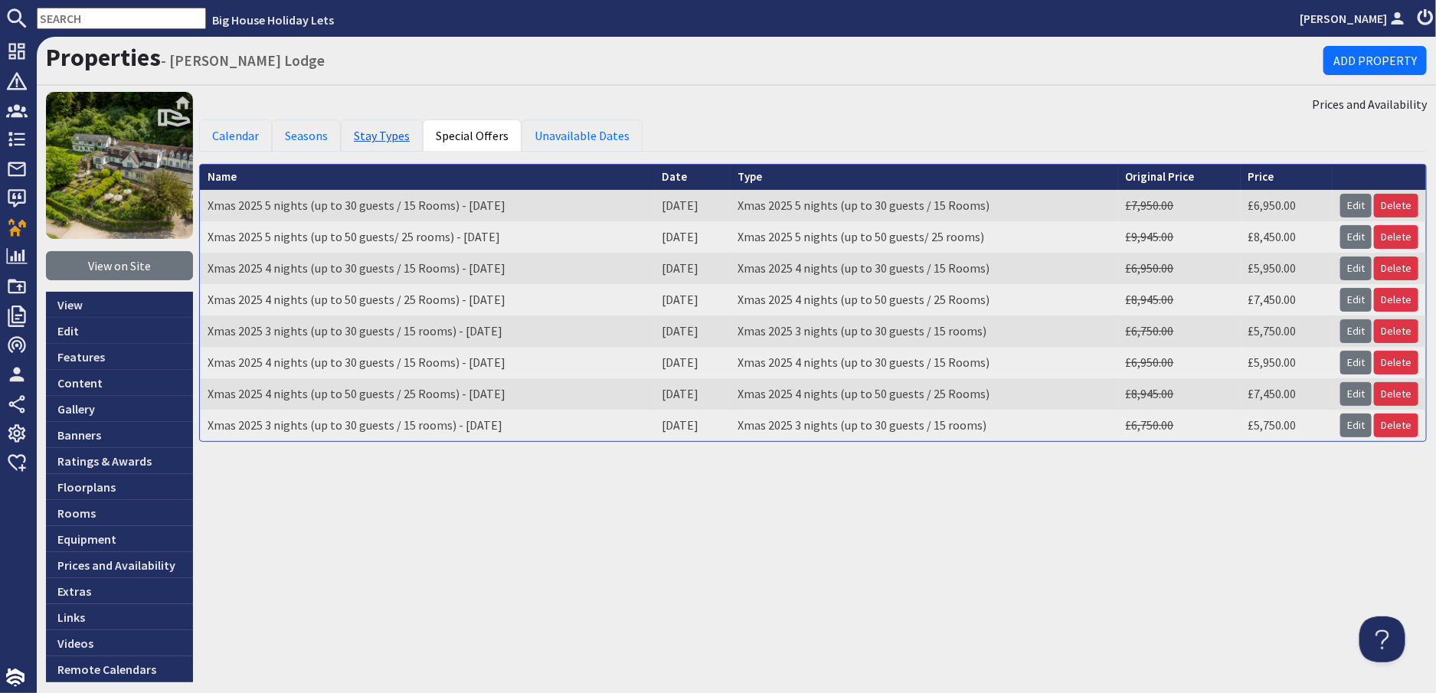
click at [382, 139] on link "Stay Types" at bounding box center [382, 136] width 82 height 32
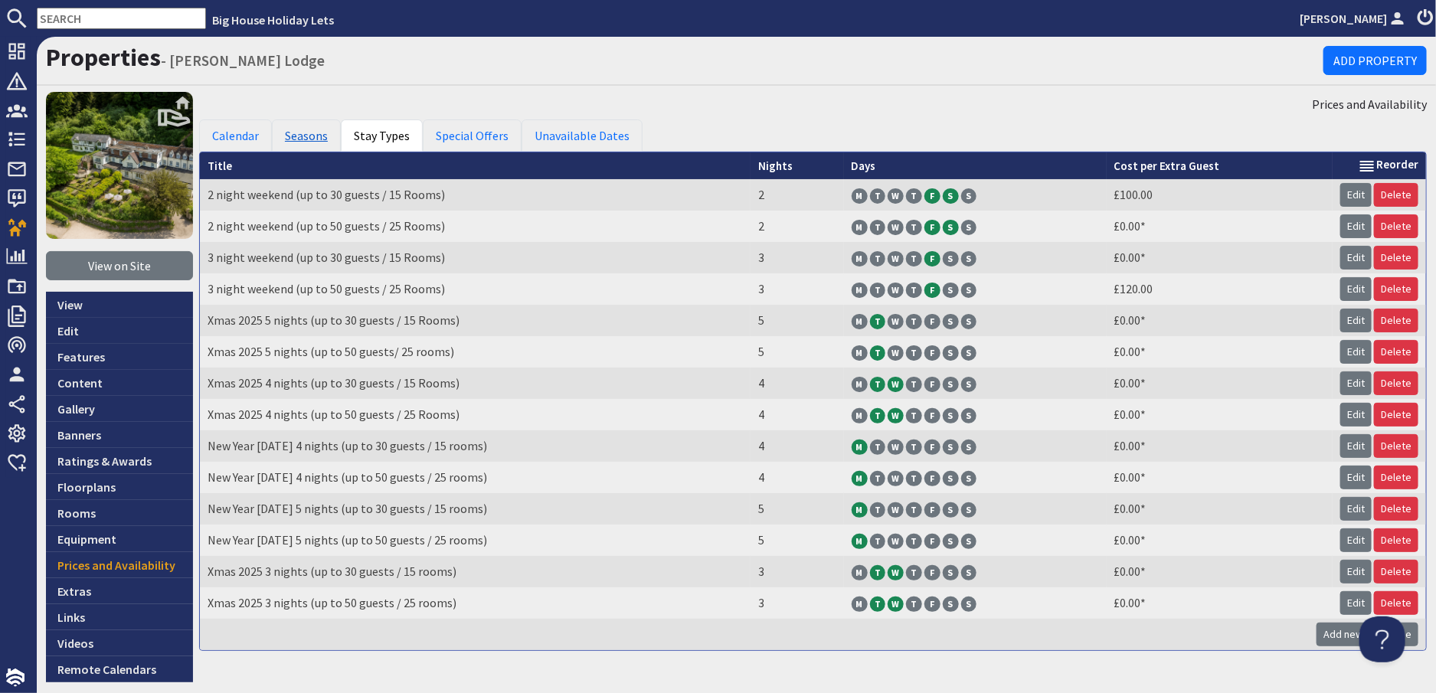
click at [290, 136] on link "Seasons" at bounding box center [306, 136] width 69 height 32
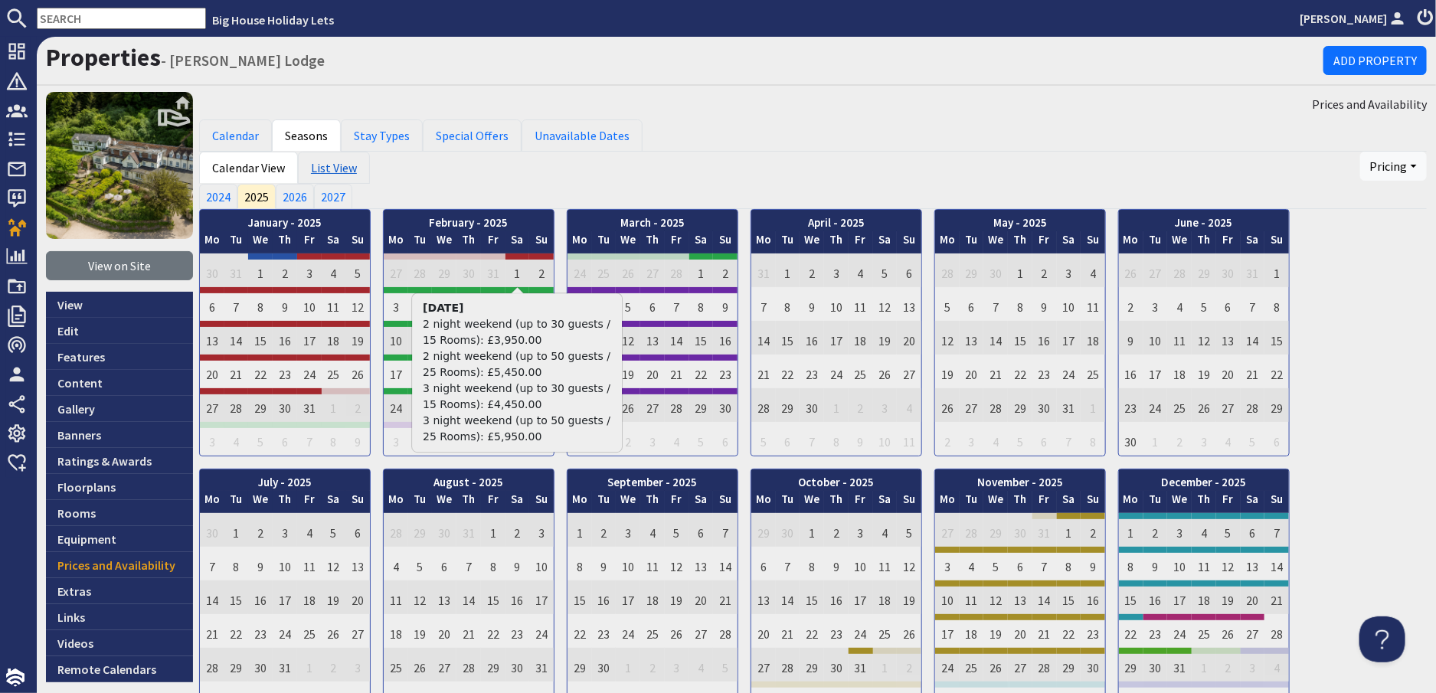
click at [334, 169] on link "List View" at bounding box center [334, 168] width 72 height 32
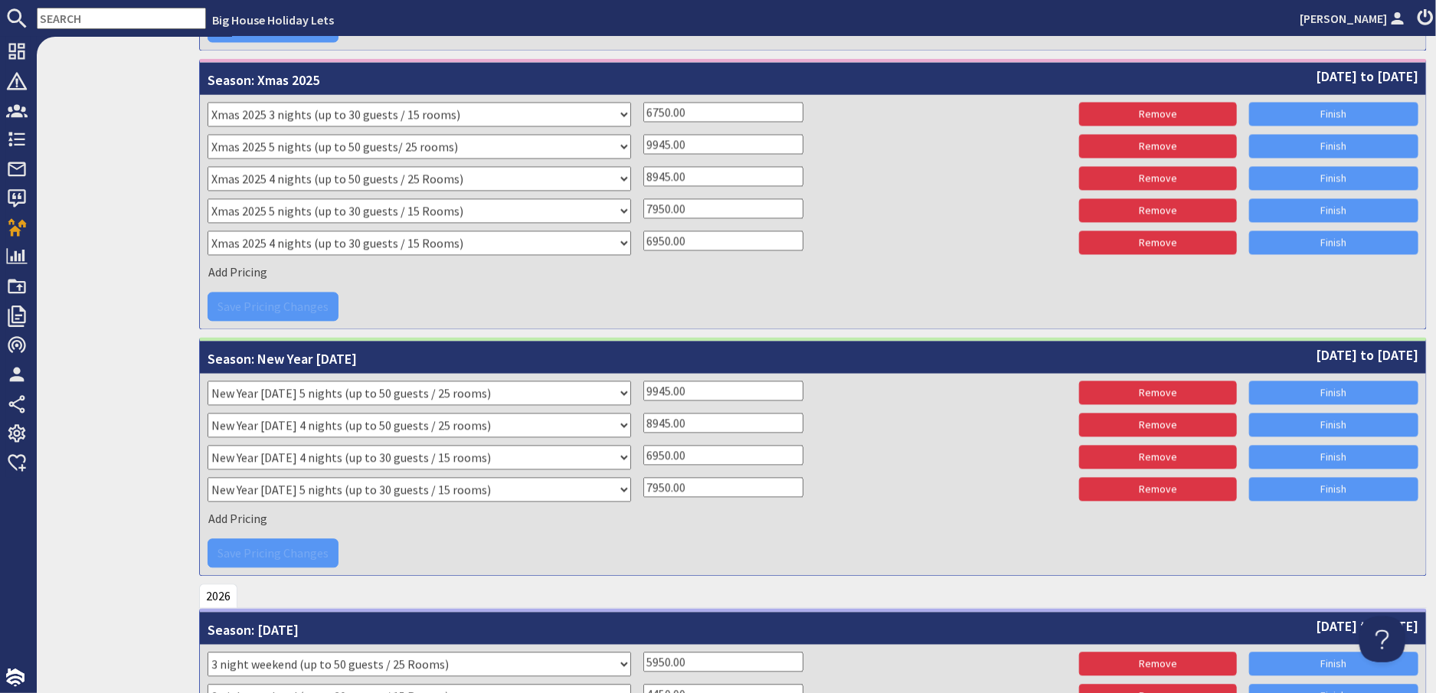
scroll to position [1532, 0]
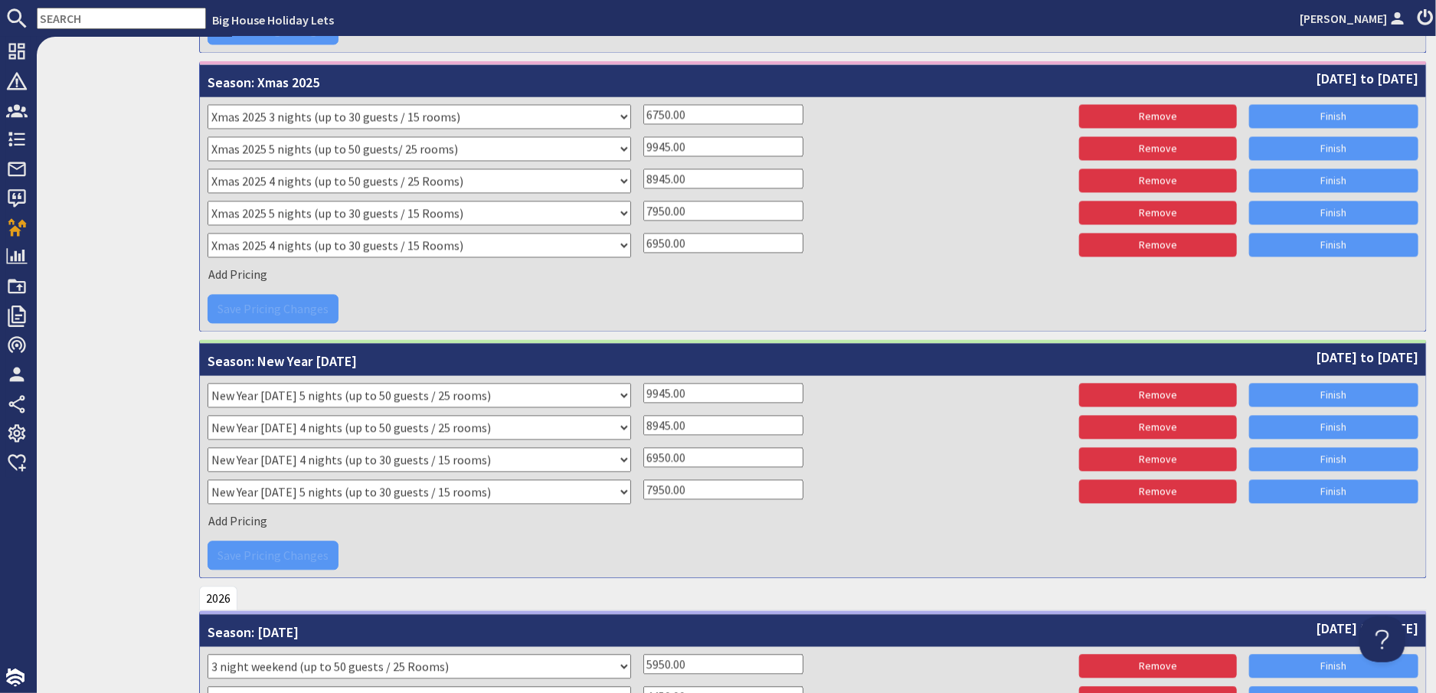
drag, startPoint x: 461, startPoint y: 112, endPoint x: 411, endPoint y: 110, distance: 50.6
click at [411, 110] on select "Please select a stay type 2 night weekend (up to 30 guests / 15 Rooms) 3 night …" at bounding box center [420, 116] width 424 height 25
drag, startPoint x: 460, startPoint y: 120, endPoint x: 374, endPoint y: 116, distance: 85.9
click at [374, 116] on select "Please select a stay type 2 night weekend (up to 30 guests / 15 Rooms) 3 night …" at bounding box center [420, 116] width 424 height 25
click at [252, 303] on div "Save Pricing Changes" at bounding box center [813, 308] width 1211 height 29
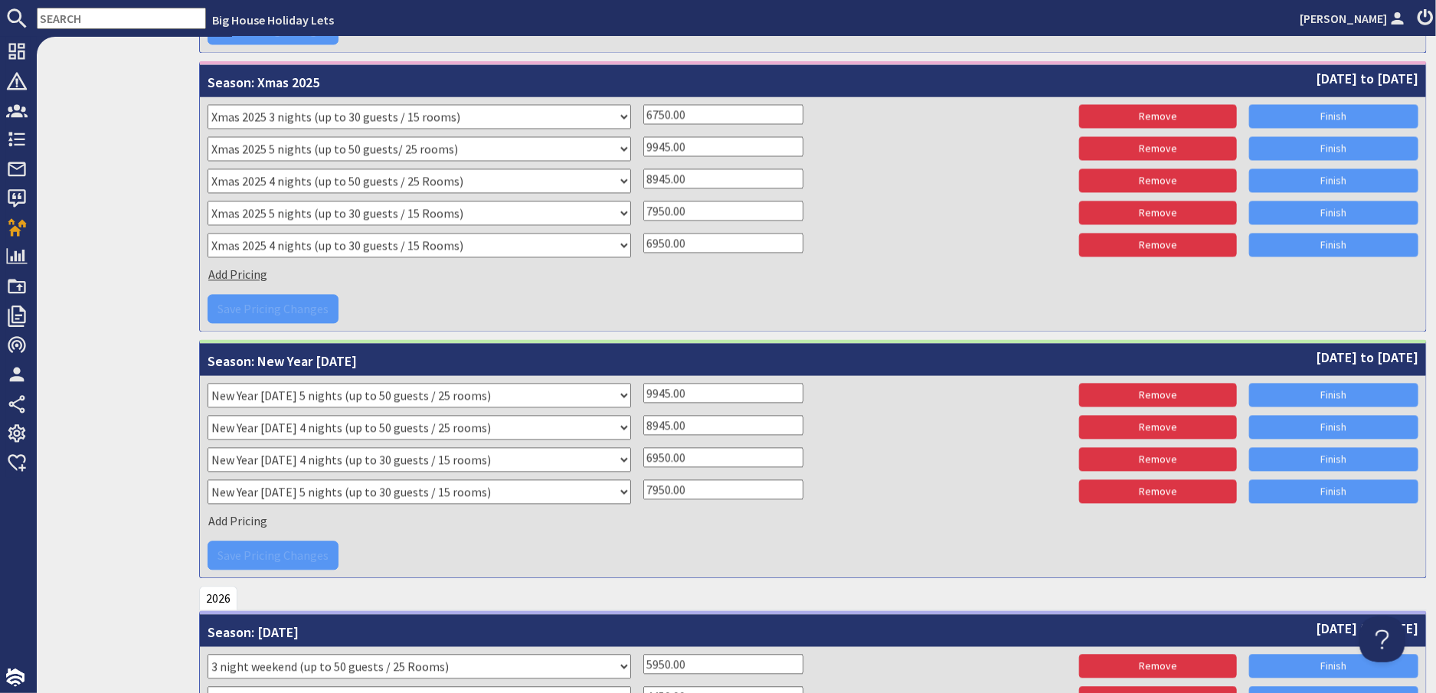
click at [247, 271] on span "Add Pricing" at bounding box center [237, 274] width 59 height 15
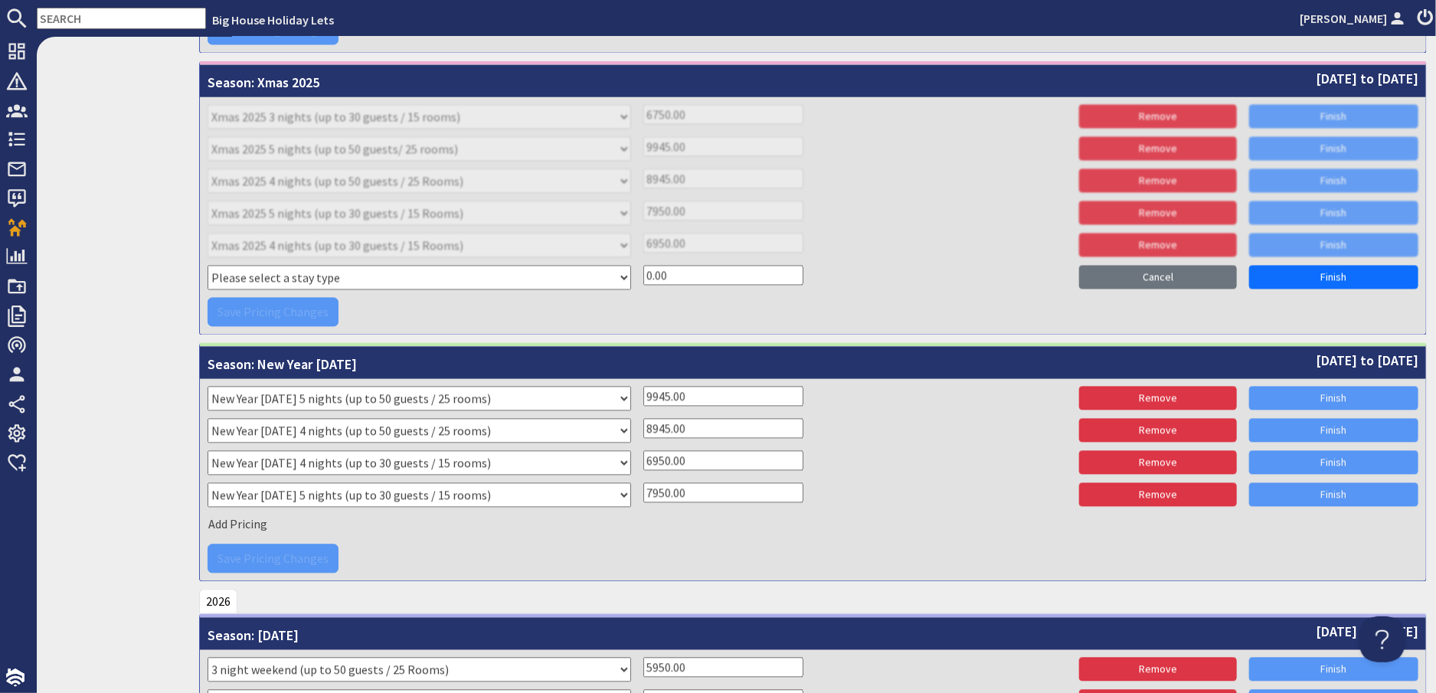
click at [257, 273] on select "Please select a stay type 2 night weekend (up to 30 guests / 15 Rooms) 3 night …" at bounding box center [420, 277] width 424 height 25
select select "11191"
click at [442, 274] on select "Please select a stay type 2 night weekend (up to 30 guests / 15 Rooms) 3 night …" at bounding box center [420, 277] width 424 height 25
drag, startPoint x: 673, startPoint y: 267, endPoint x: 638, endPoint y: 270, distance: 34.6
click at [638, 270] on div "Please select a stay type 2 night weekend (up to 30 guests / 15 Rooms) 3 night …" at bounding box center [813, 279] width 1211 height 28
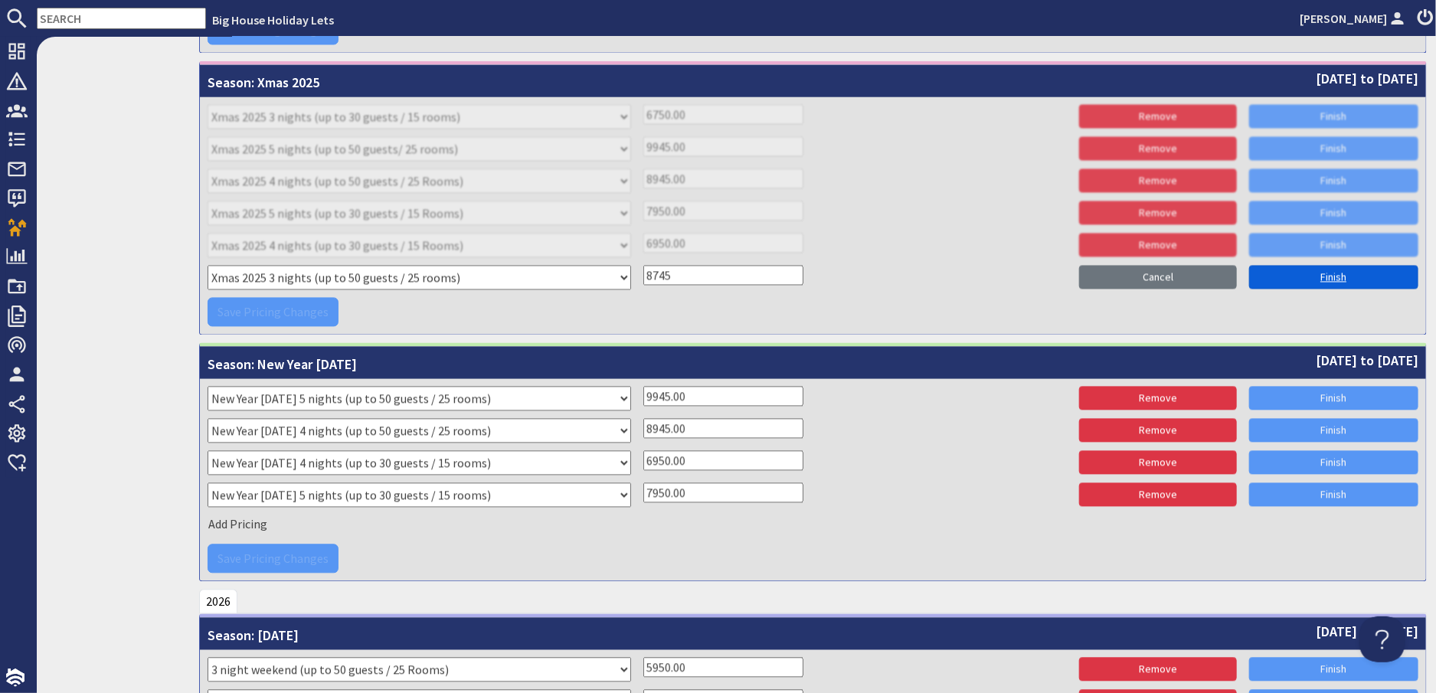
type input "8745"
click at [1344, 277] on link "Finish" at bounding box center [1333, 277] width 169 height 24
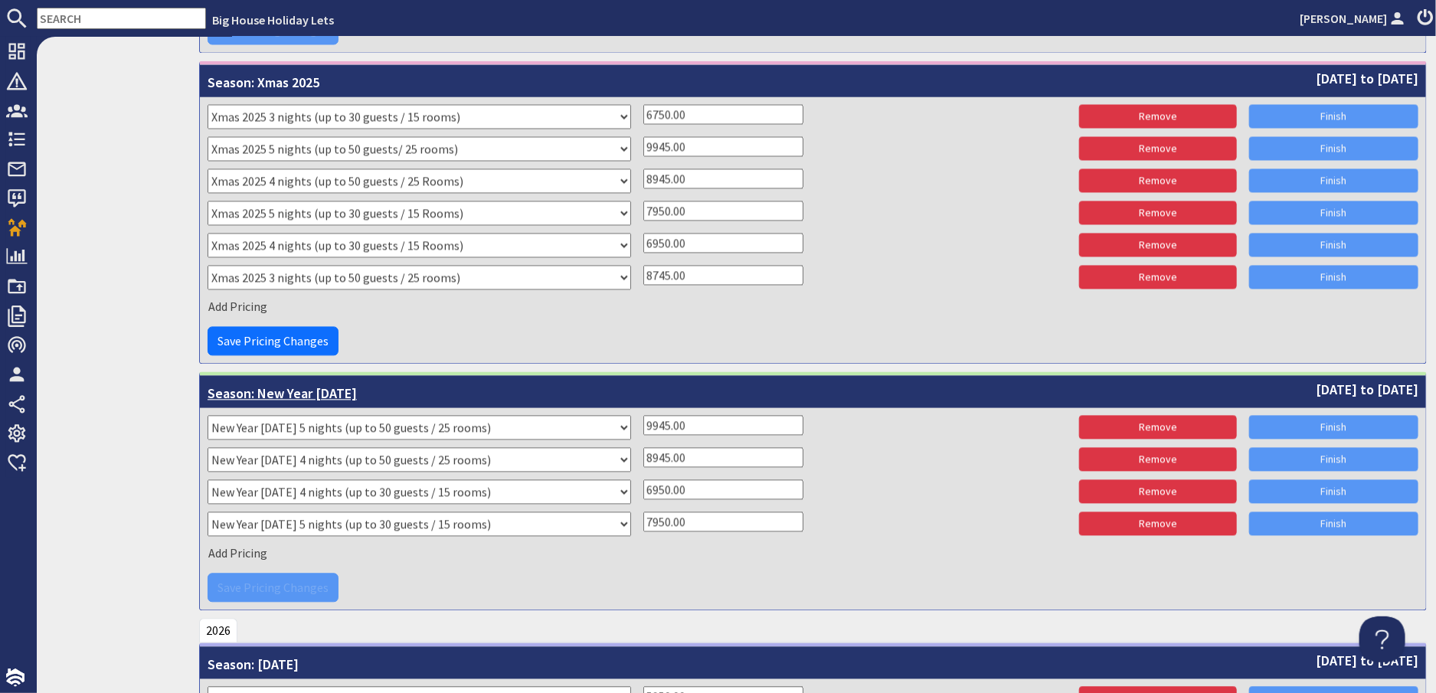
click at [259, 391] on span "Season: New Year 2025" at bounding box center [282, 391] width 149 height 25
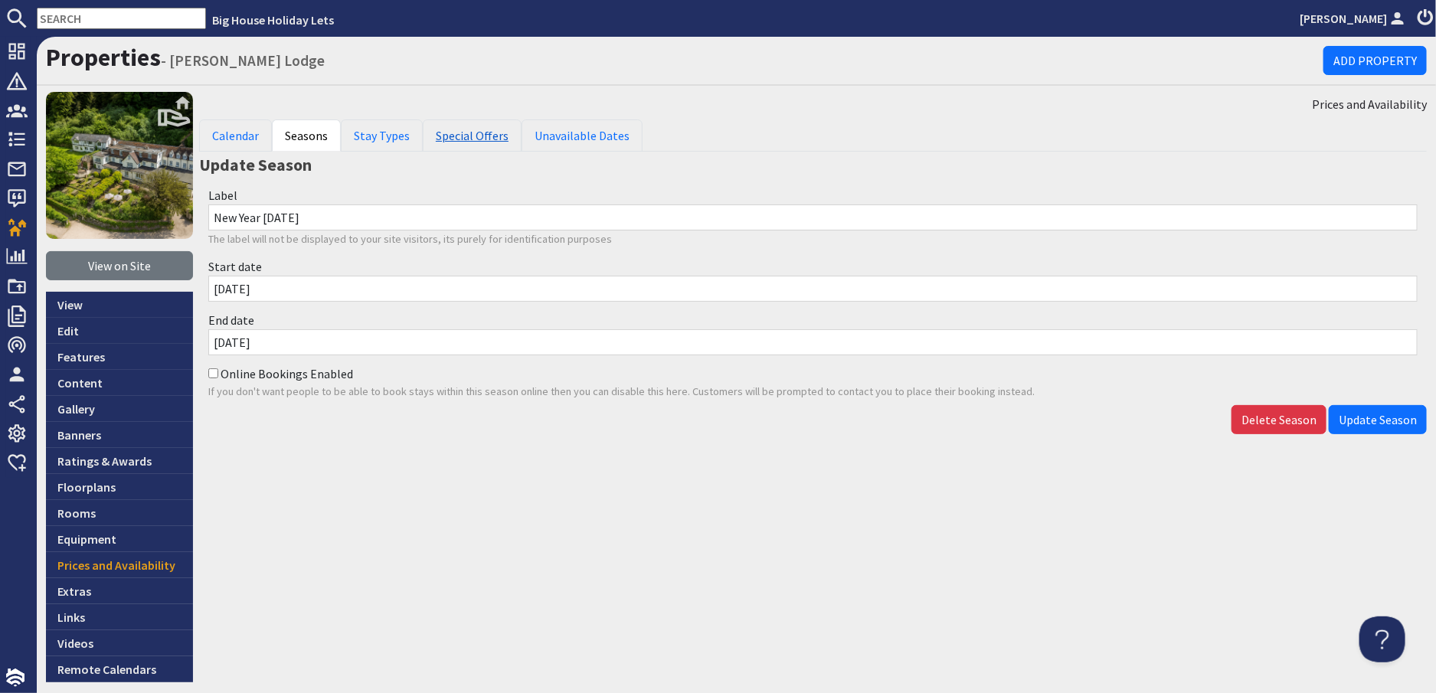
click at [481, 139] on link "Special Offers" at bounding box center [472, 136] width 99 height 32
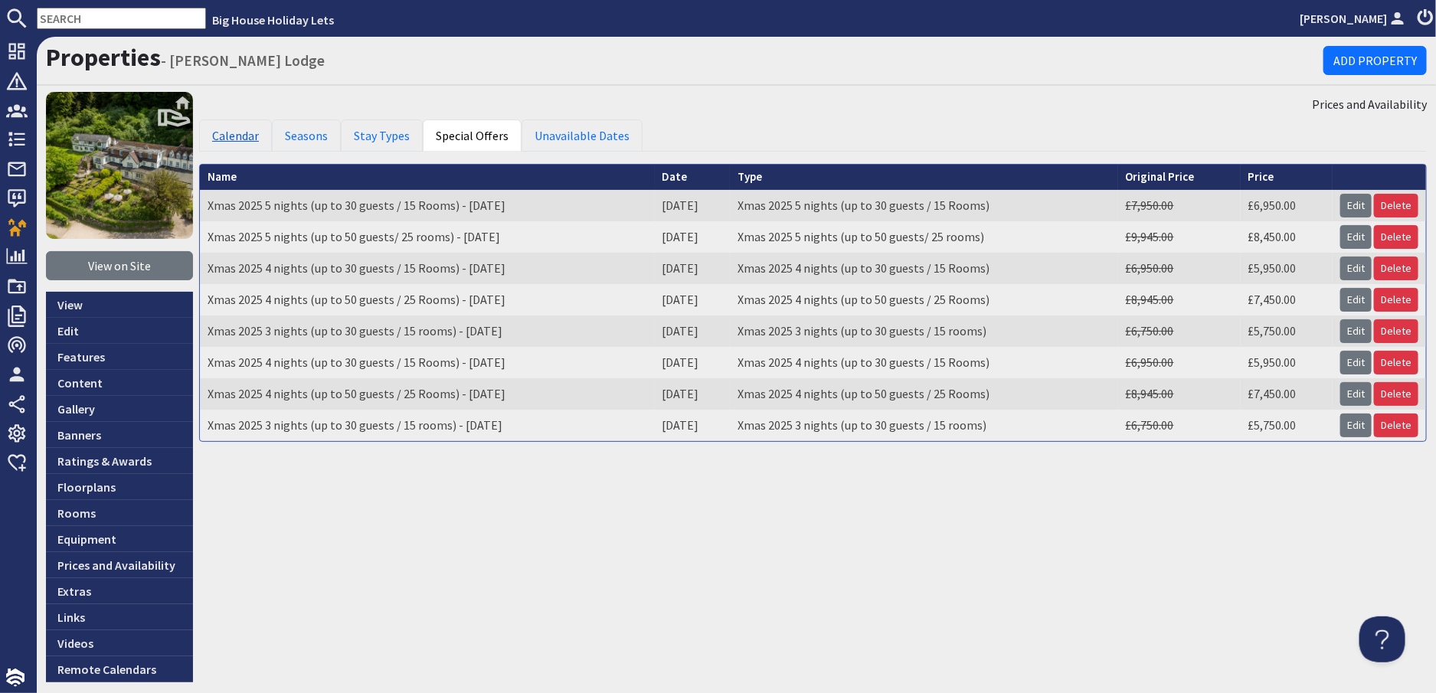
click at [222, 136] on link "Calendar" at bounding box center [235, 136] width 73 height 32
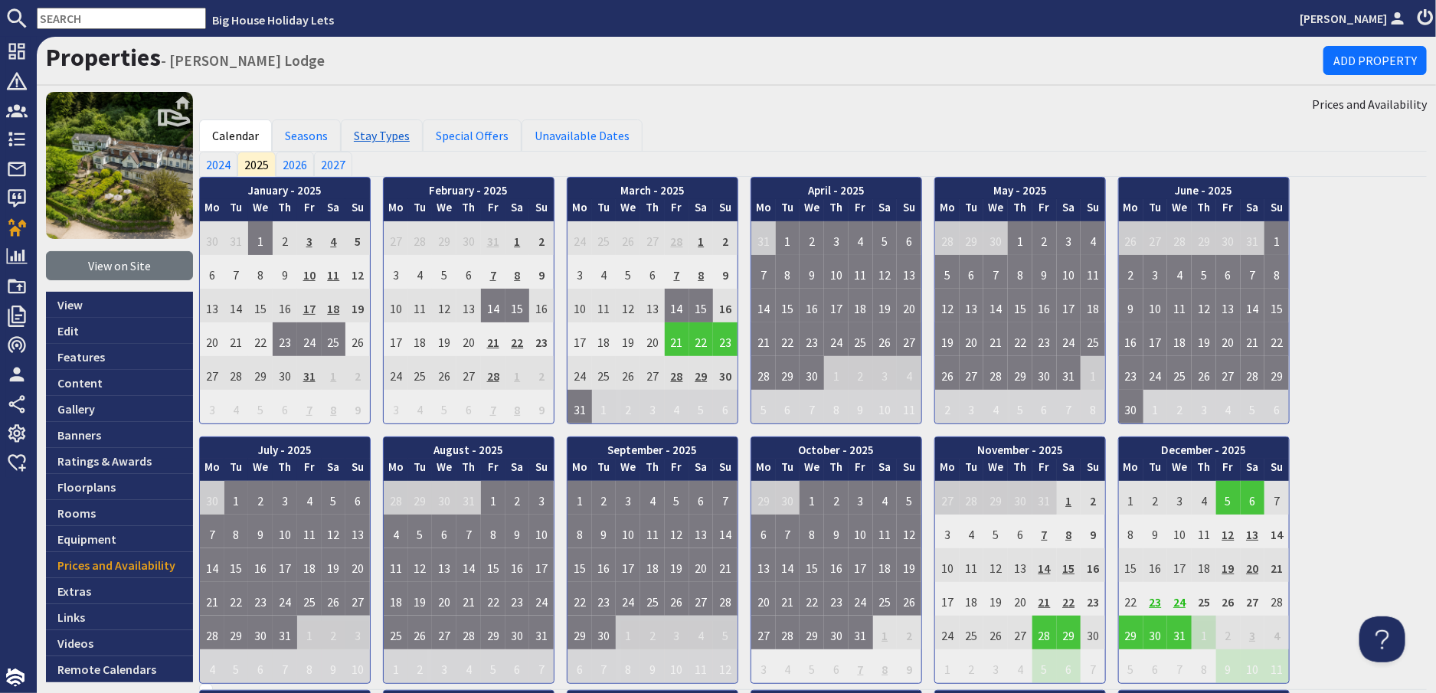
click at [368, 137] on link "Stay Types" at bounding box center [382, 136] width 82 height 32
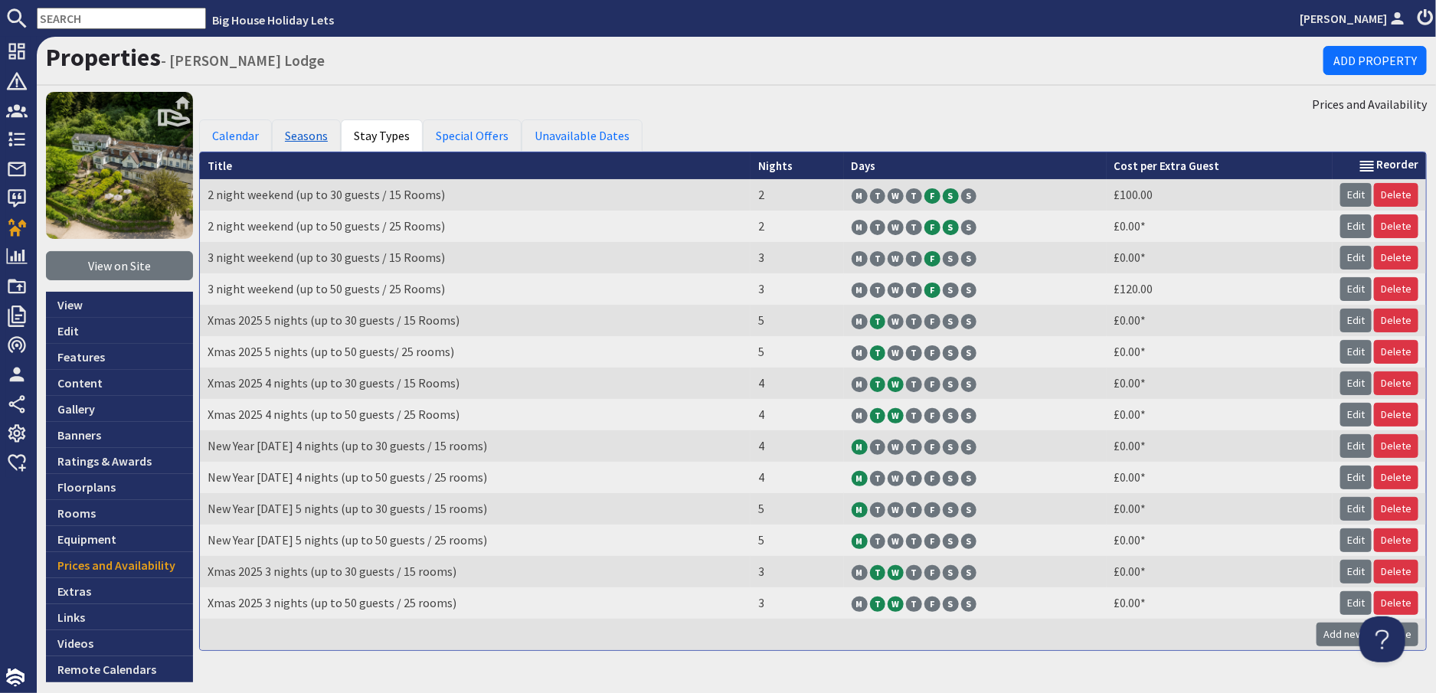
click at [314, 136] on link "Seasons" at bounding box center [306, 136] width 69 height 32
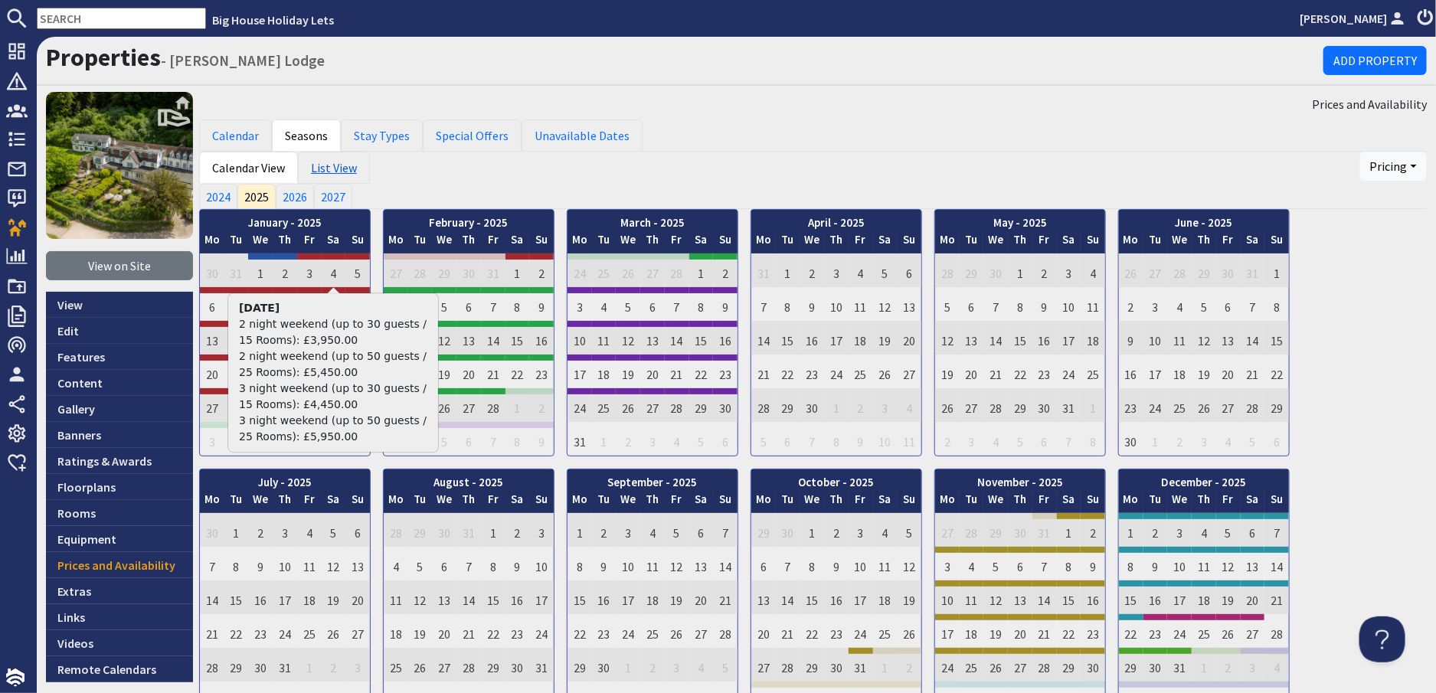
click at [332, 172] on link "List View" at bounding box center [334, 168] width 72 height 32
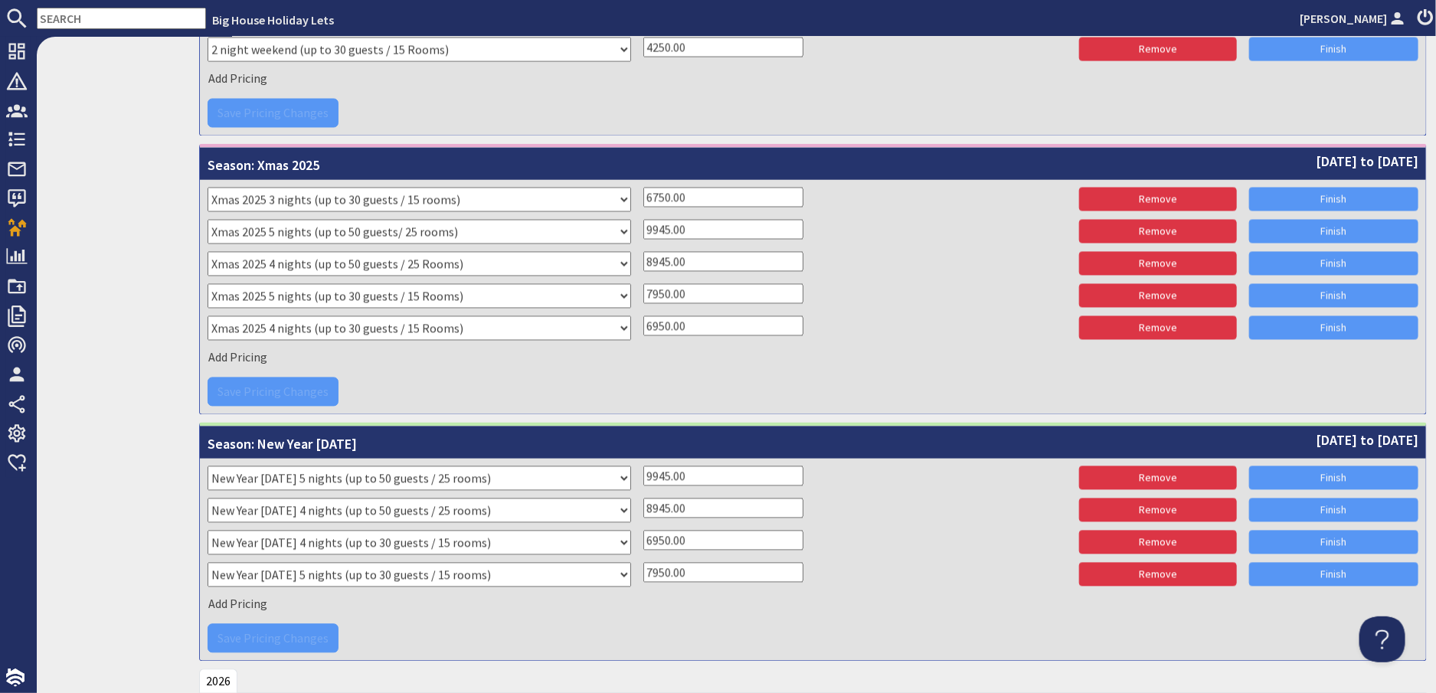
scroll to position [1456, 0]
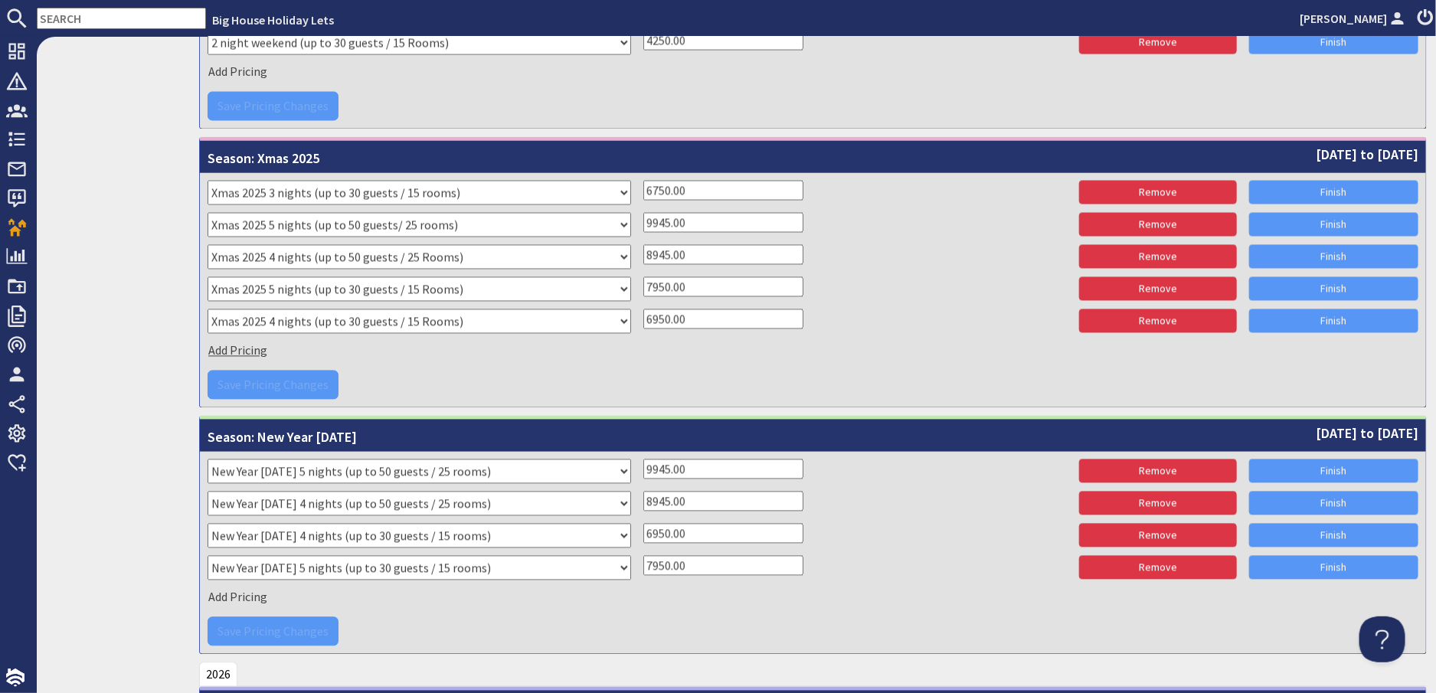
click at [243, 351] on span "Add Pricing" at bounding box center [237, 350] width 59 height 15
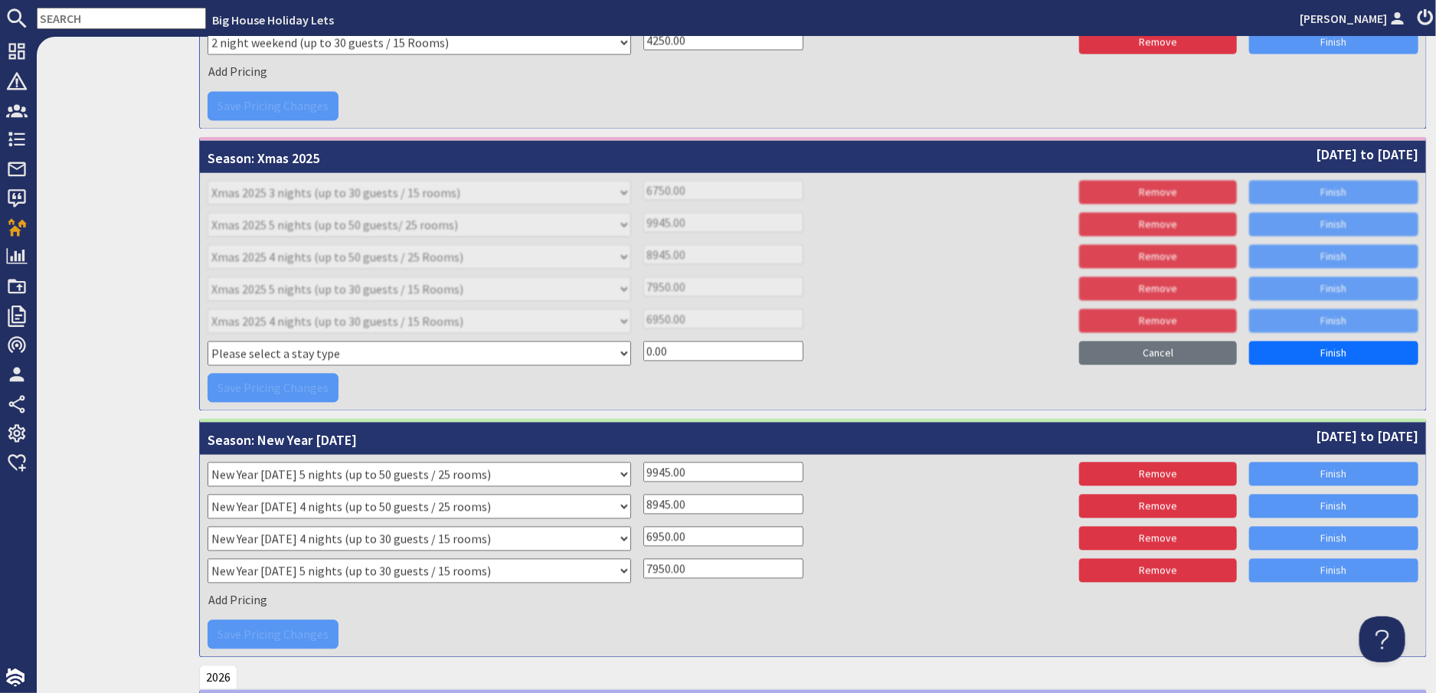
click at [243, 351] on select "Please select a stay type 2 night weekend (up to 30 guests / 15 Rooms) 3 night …" at bounding box center [420, 354] width 424 height 25
select select "11191"
click at [208, 342] on select "Please select a stay type 2 night weekend (up to 30 guests / 15 Rooms) 3 night …" at bounding box center [420, 354] width 424 height 25
drag, startPoint x: 675, startPoint y: 355, endPoint x: 619, endPoint y: 353, distance: 55.9
click at [619, 353] on div "Please select a stay type 2 night weekend (up to 30 guests / 15 Rooms) 3 night …" at bounding box center [813, 356] width 1211 height 28
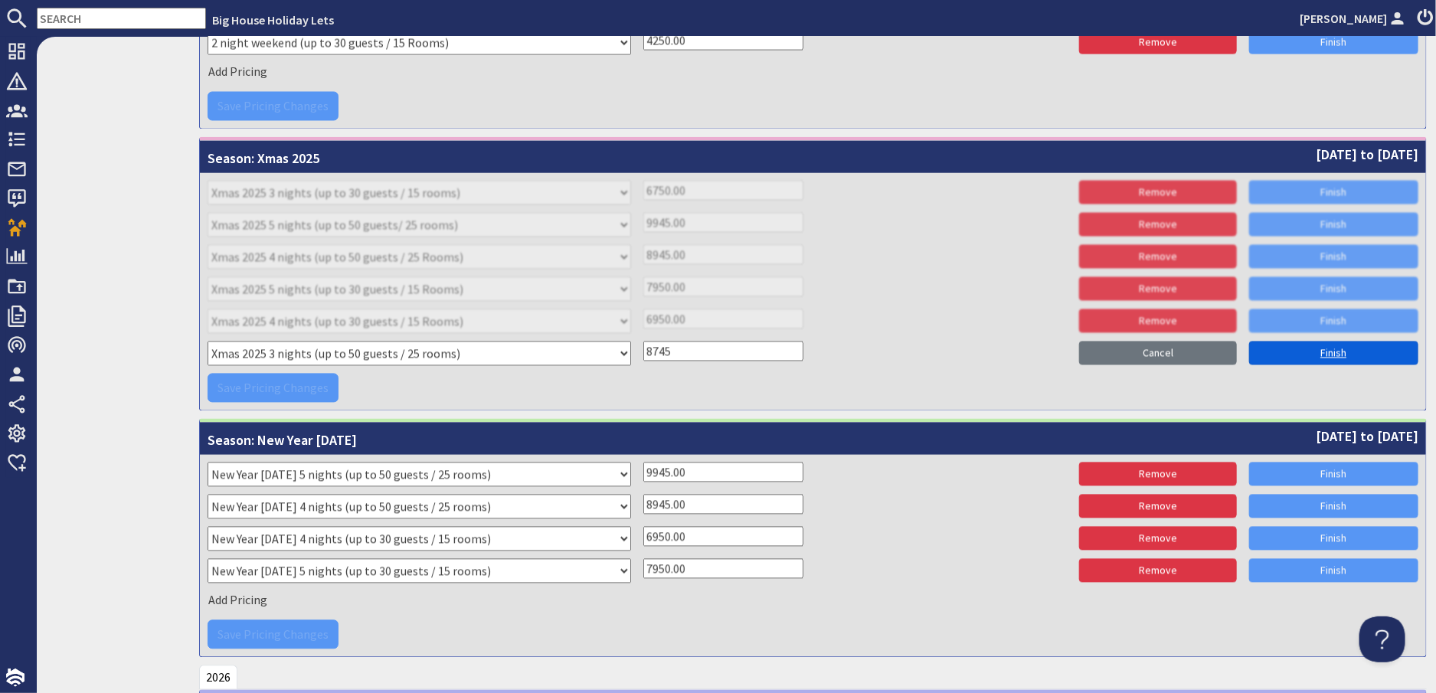
type input "8745"
click at [1301, 352] on link "Finish" at bounding box center [1333, 354] width 169 height 24
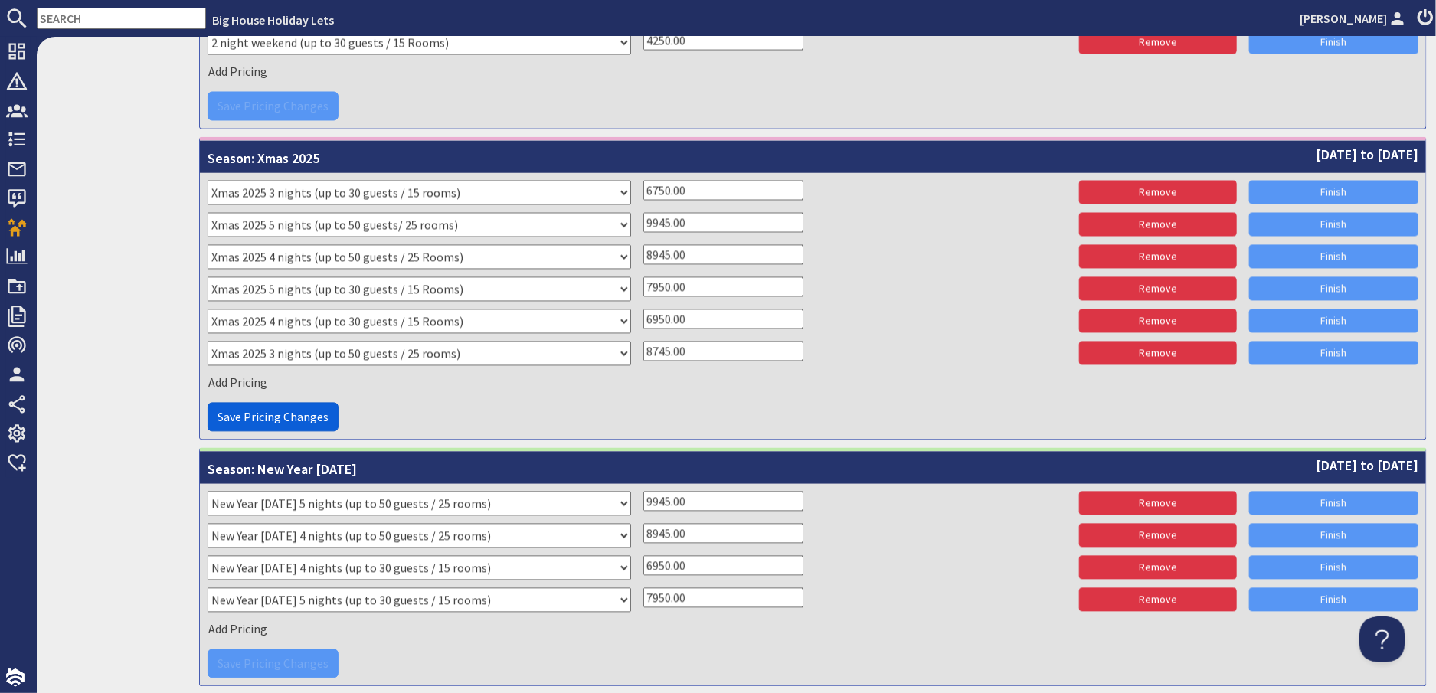
click at [316, 414] on span "Save Pricing Changes" at bounding box center [273, 417] width 111 height 15
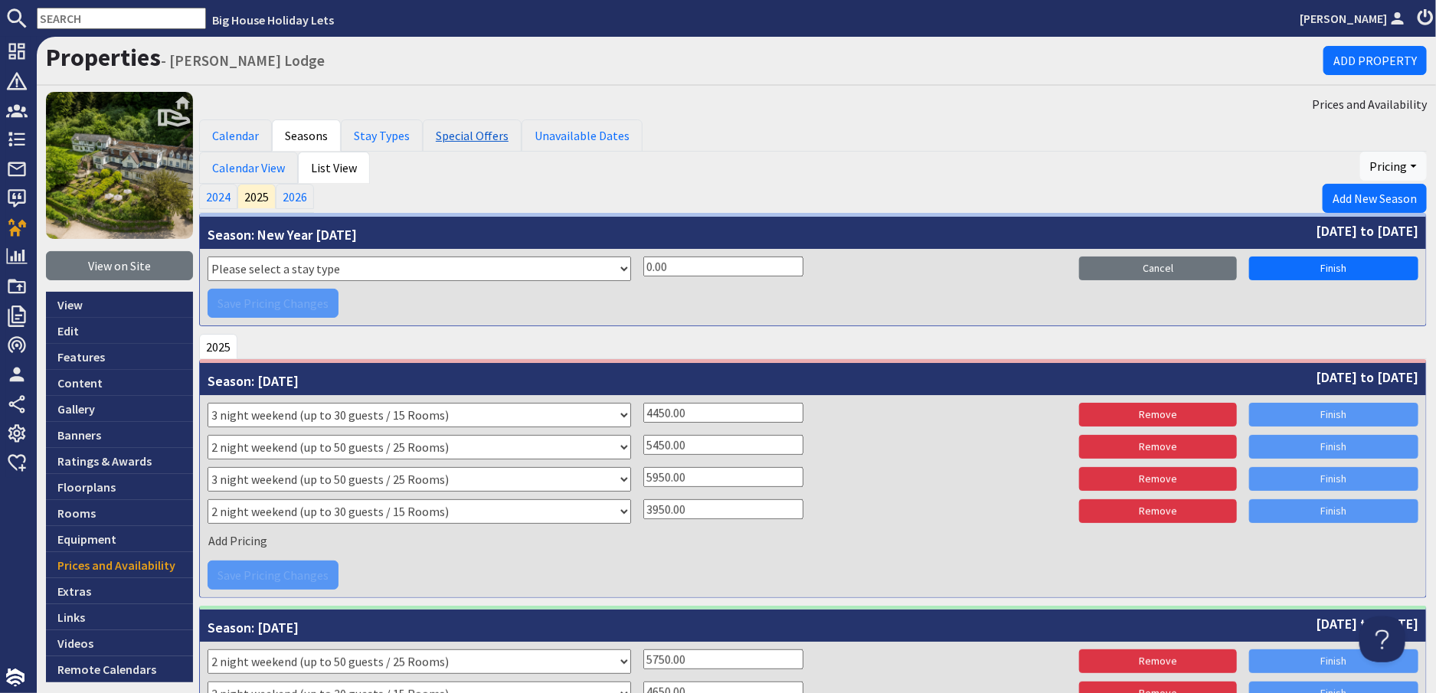
click at [478, 131] on link "Special Offers" at bounding box center [472, 136] width 99 height 32
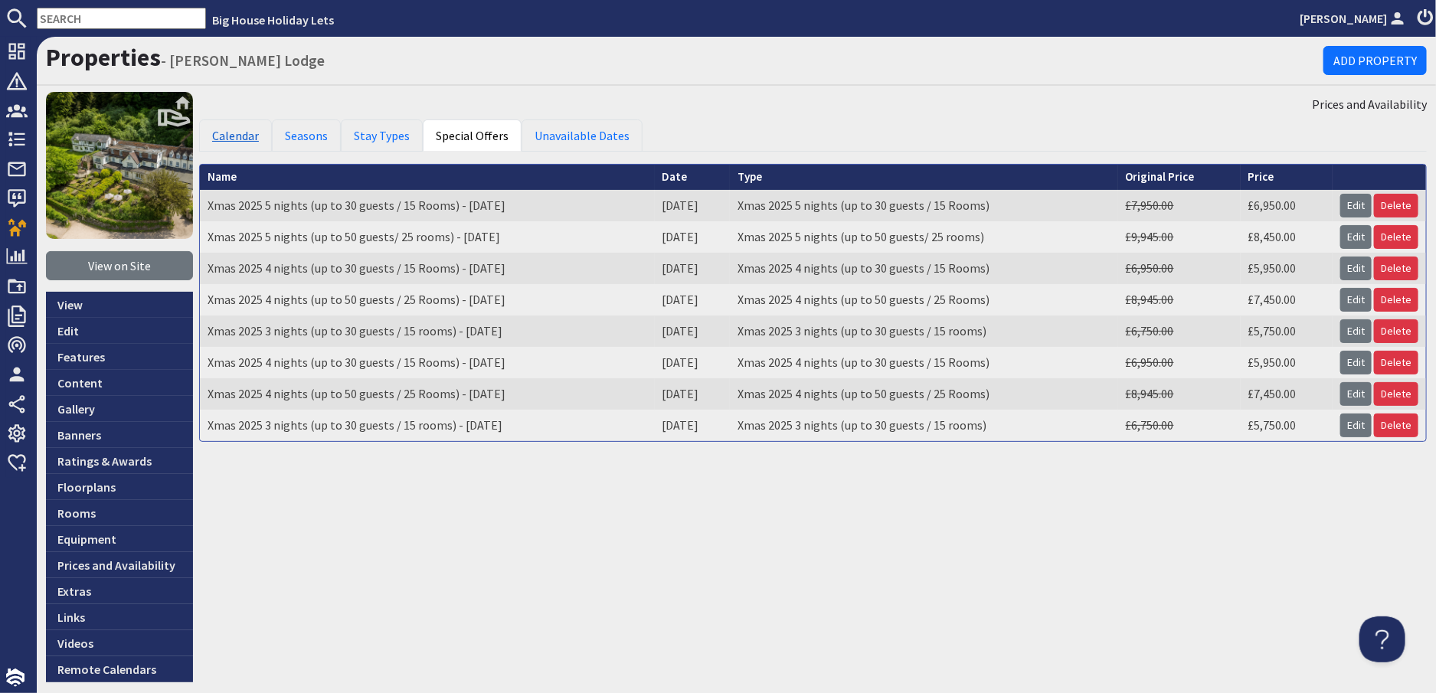
click at [253, 136] on link "Calendar" at bounding box center [235, 136] width 73 height 32
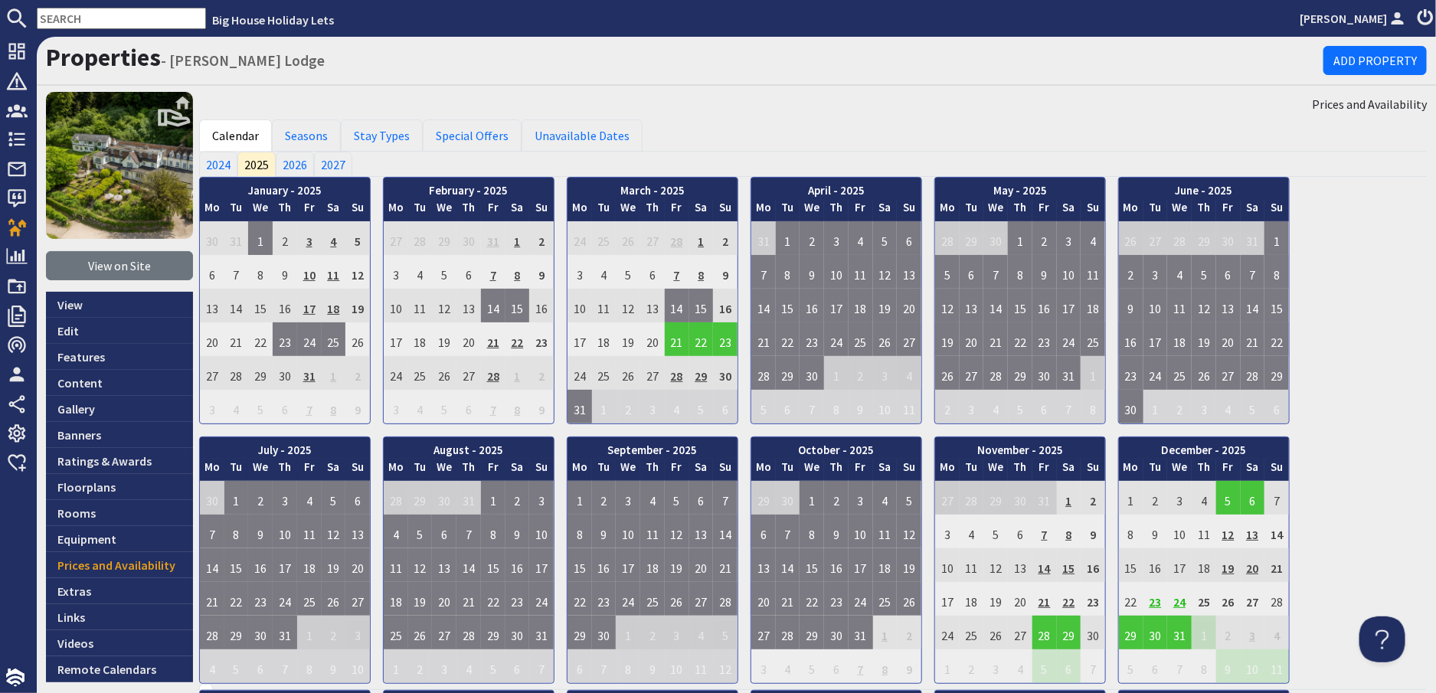
click at [1158, 604] on td "23" at bounding box center [1156, 599] width 25 height 34
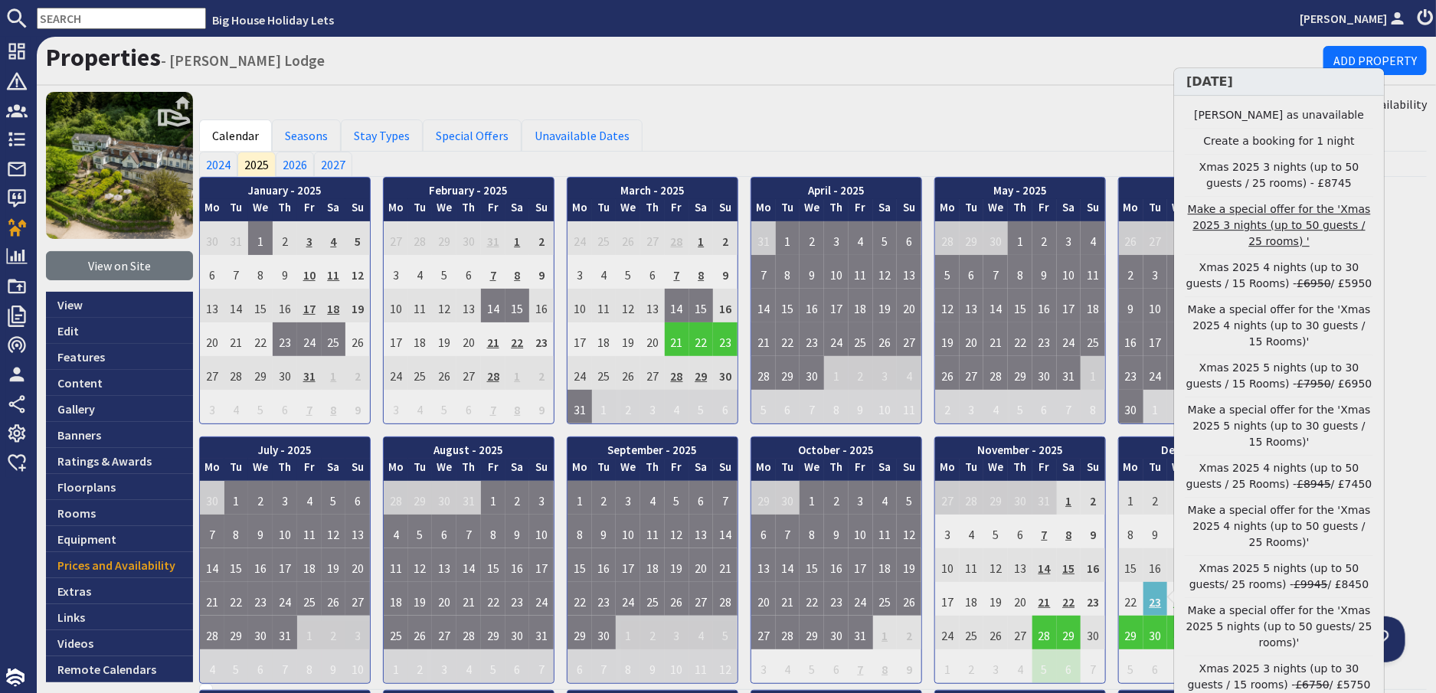
click at [1260, 223] on link "Make a special offer for the 'Xmas 2025 3 nights (up to 50 guests / 25 rooms) '" at bounding box center [1279, 225] width 188 height 48
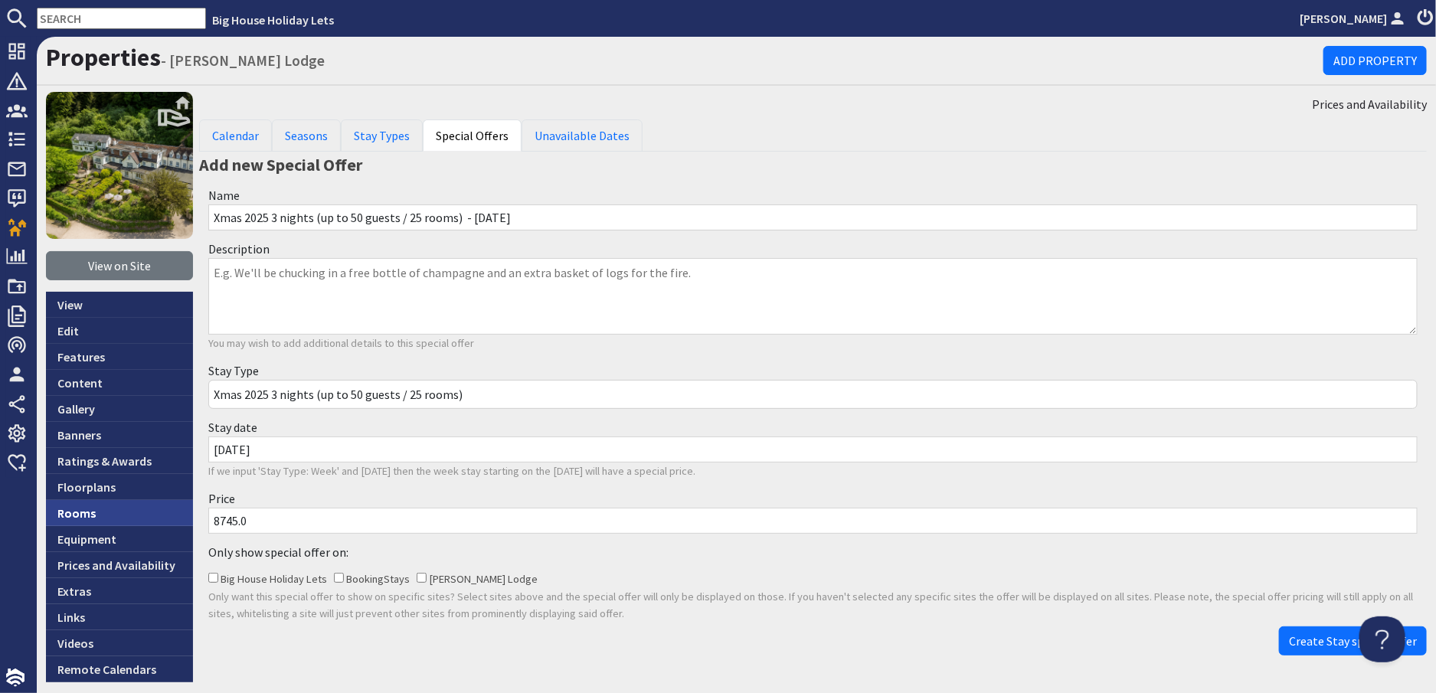
drag, startPoint x: 254, startPoint y: 518, endPoint x: 178, endPoint y: 522, distance: 76.0
click at [150, 520] on div "View on Site View Edit Features Content Gallery Banners Ratings & Awards Floorp…" at bounding box center [737, 387] width 1400 height 591
type input "7250"
click at [1325, 646] on span "Create Stay special offer" at bounding box center [1353, 641] width 128 height 15
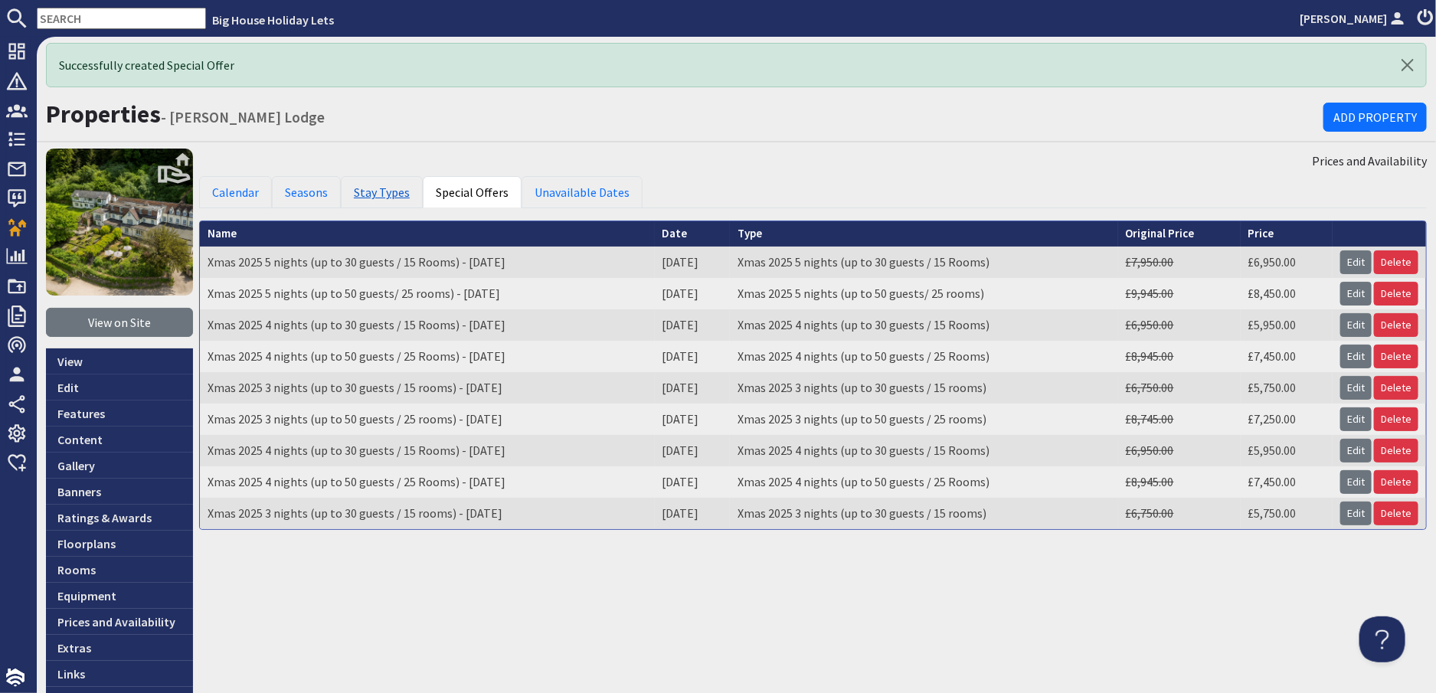
click at [365, 198] on link "Stay Types" at bounding box center [382, 192] width 82 height 32
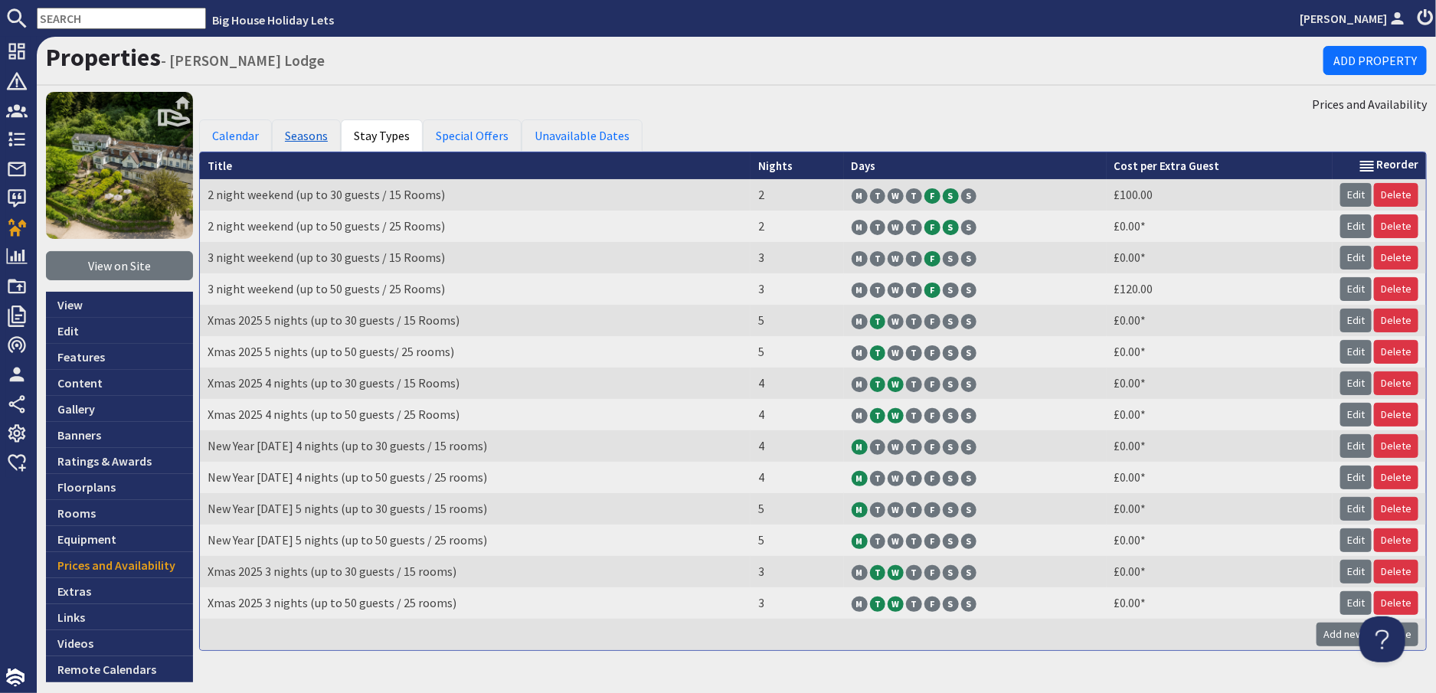
click at [309, 139] on link "Seasons" at bounding box center [306, 136] width 69 height 32
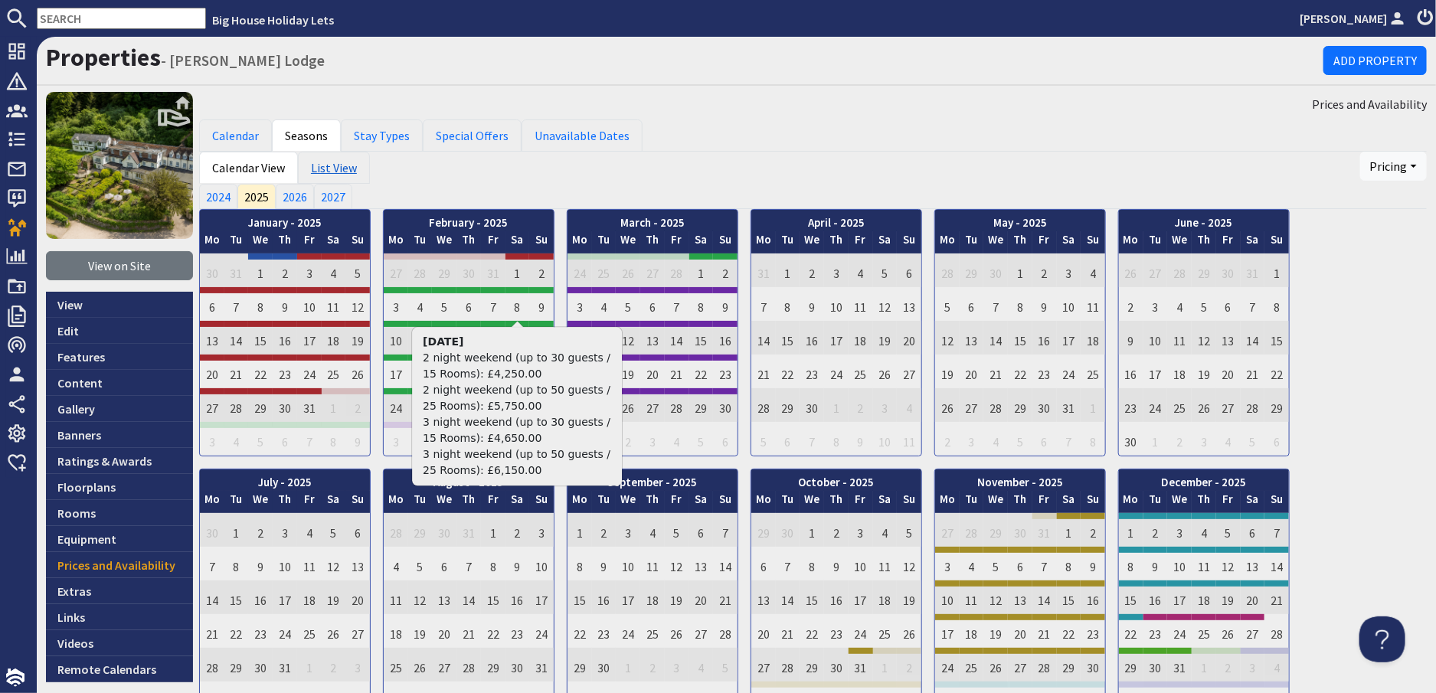
click at [339, 165] on link "List View" at bounding box center [334, 168] width 72 height 32
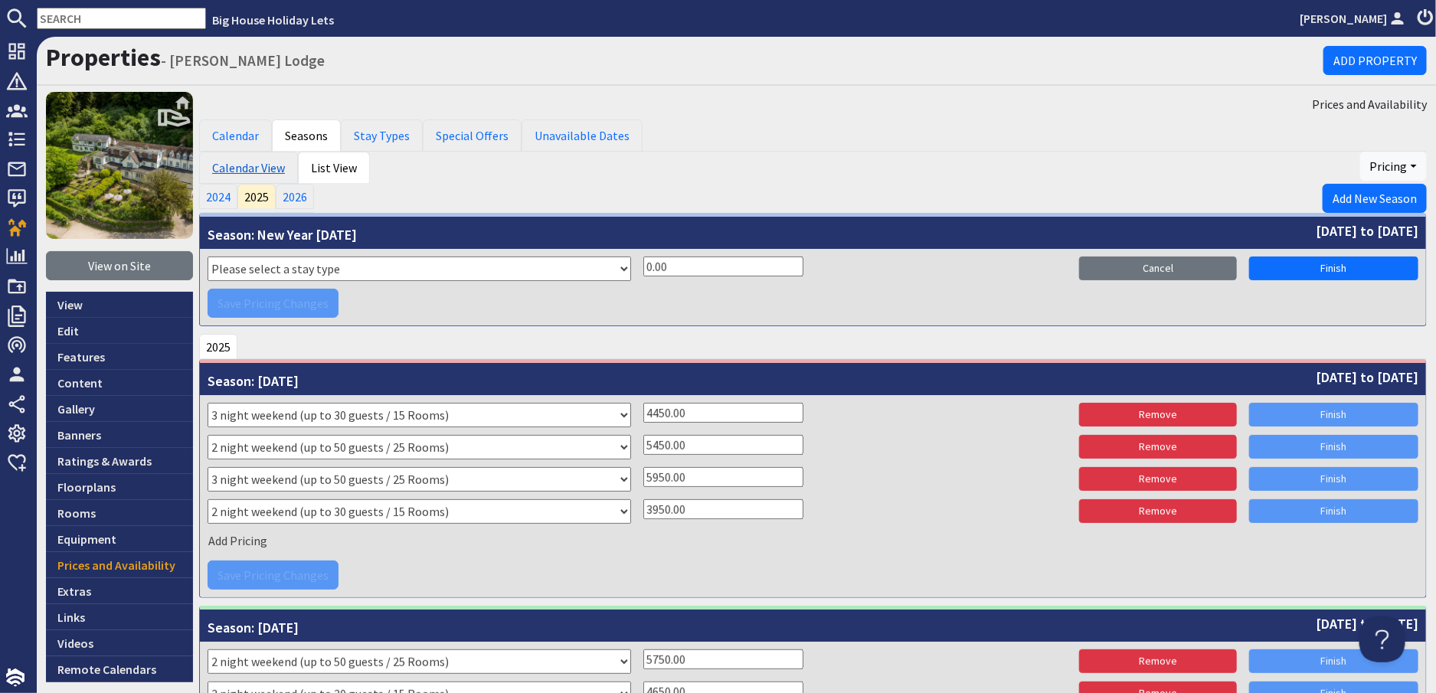
click at [241, 163] on link "Calendar View" at bounding box center [248, 168] width 99 height 32
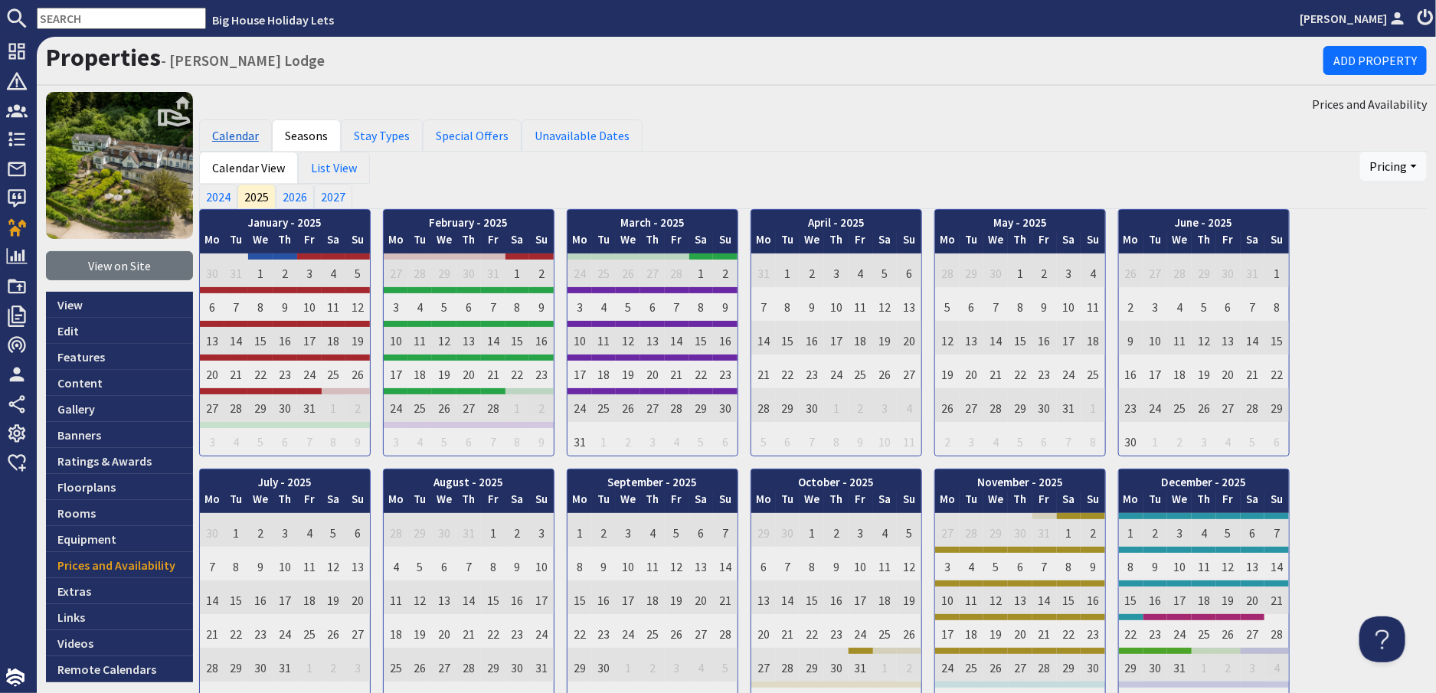
click at [241, 139] on link "Calendar" at bounding box center [235, 136] width 73 height 32
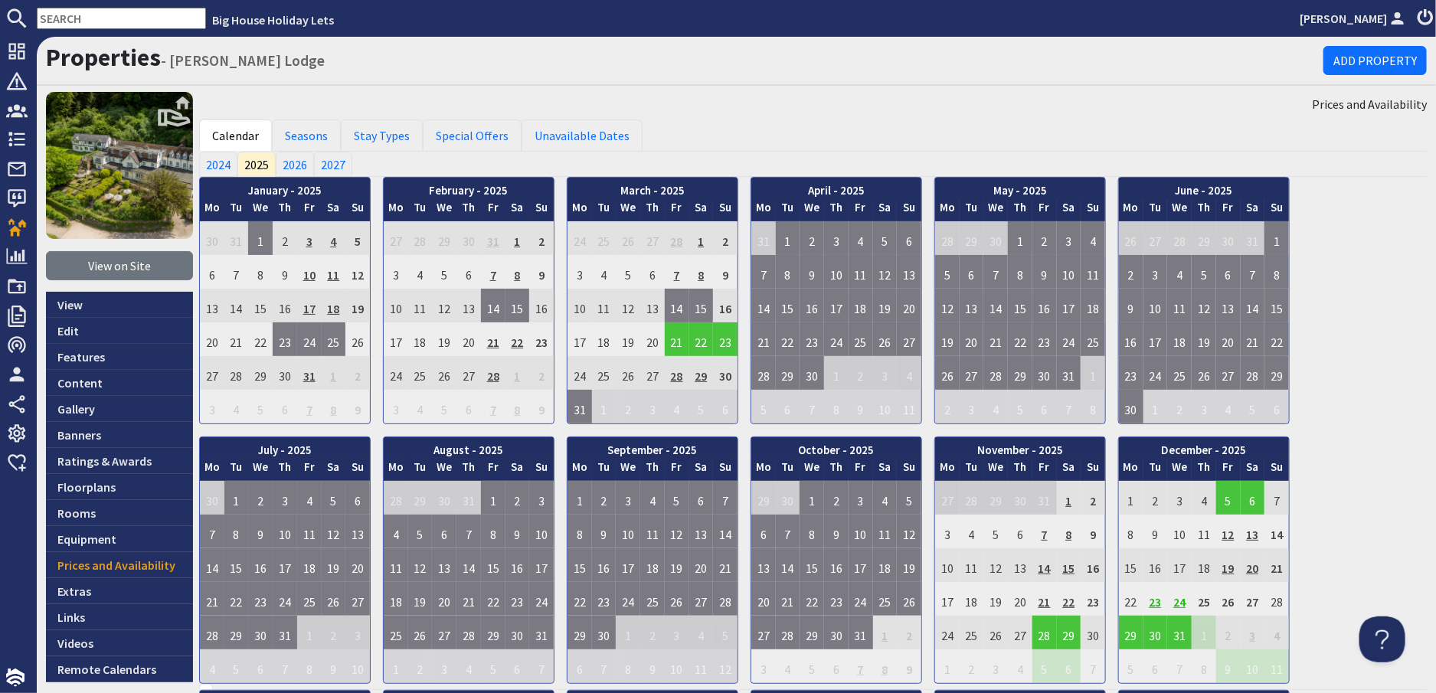
click at [1178, 604] on td "24" at bounding box center [1179, 599] width 25 height 34
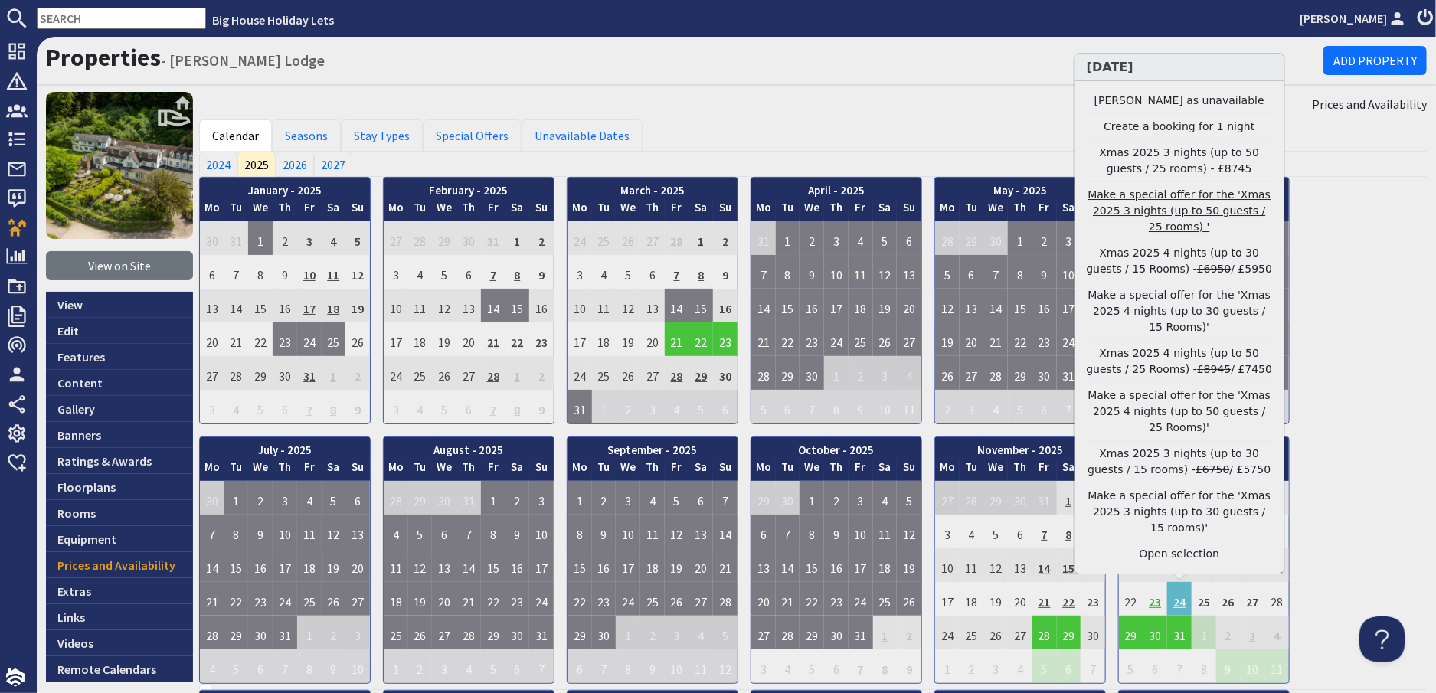
click at [1176, 235] on link "Make a special offer for the 'Xmas 2025 3 nights (up to 50 guests / 25 rooms) '" at bounding box center [1180, 211] width 188 height 48
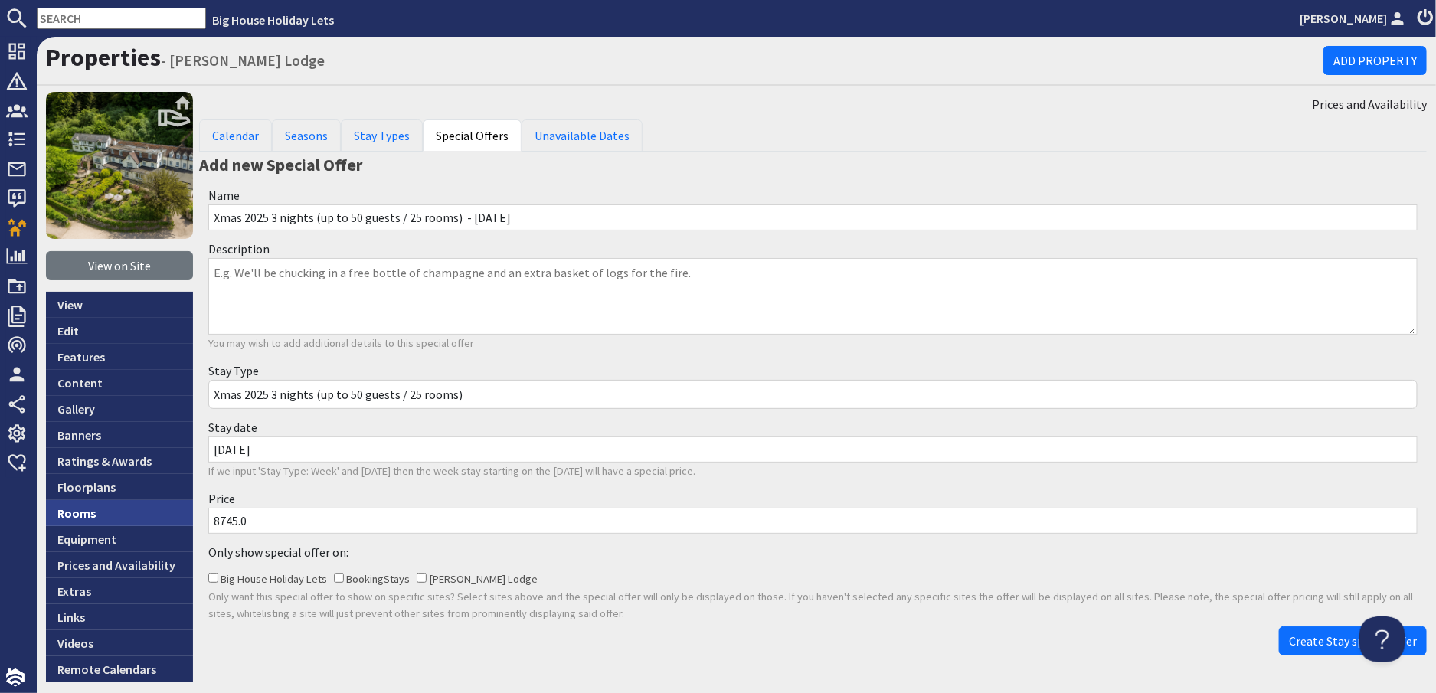
drag, startPoint x: 270, startPoint y: 523, endPoint x: 146, endPoint y: 522, distance: 124.1
click at [146, 522] on div "View on Site View Edit Features Content Gallery Banners Ratings & Awards Floorp…" at bounding box center [737, 387] width 1400 height 591
type input "7250"
click at [1299, 639] on span "Create Stay special offer" at bounding box center [1353, 641] width 128 height 15
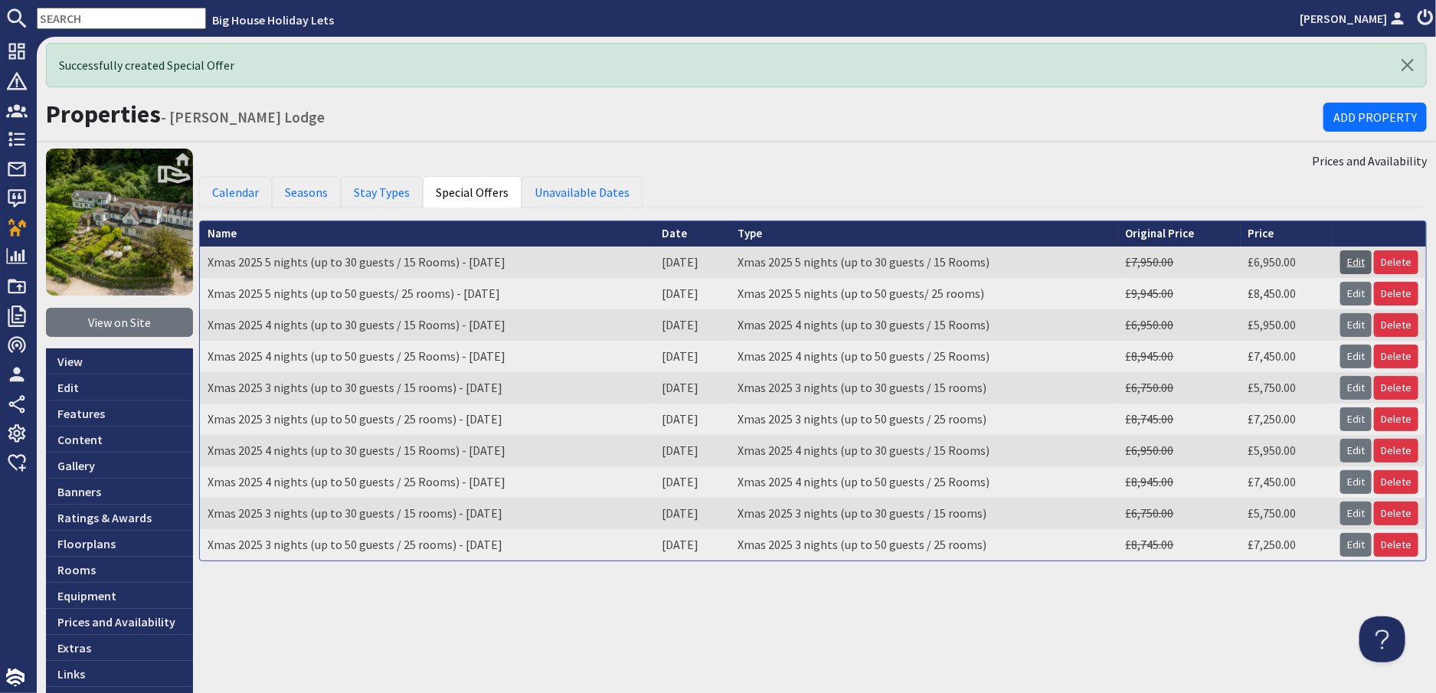
click at [1346, 260] on link "Edit" at bounding box center [1356, 263] width 31 height 24
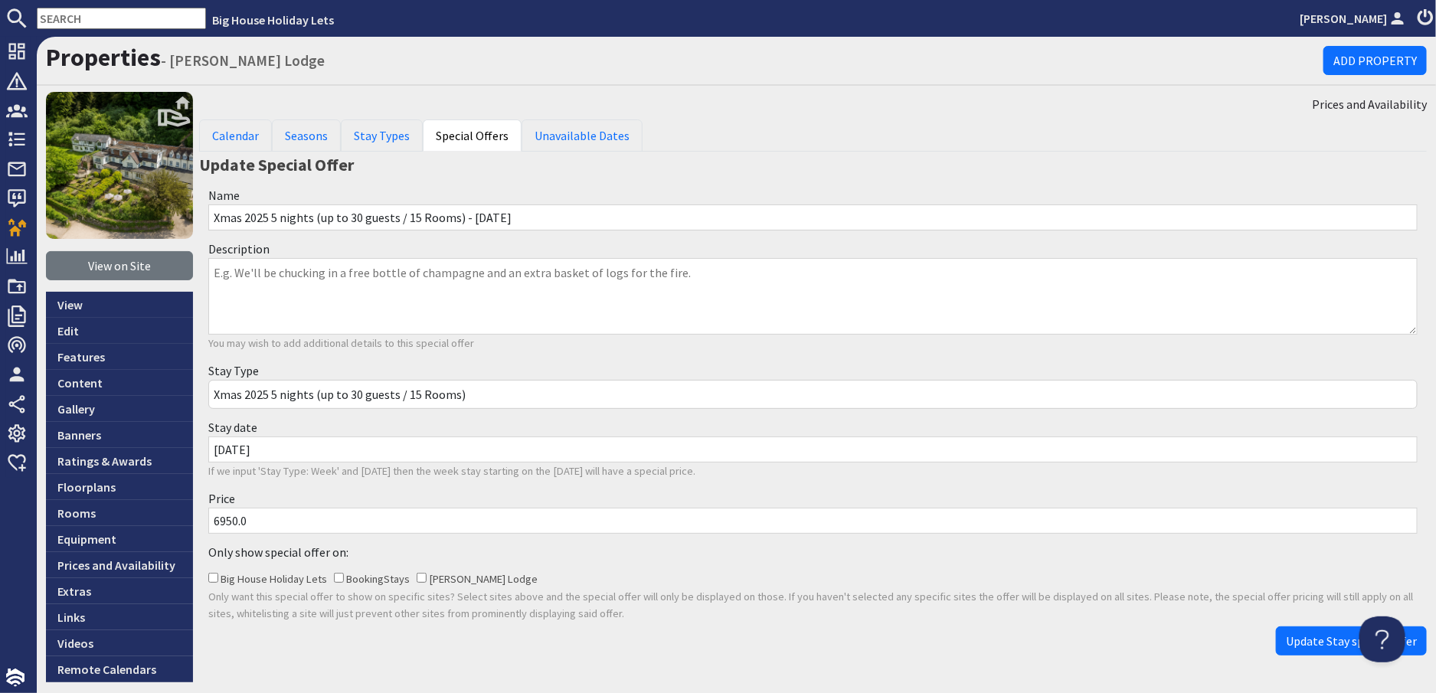
click at [235, 267] on textarea "Description" at bounding box center [813, 296] width 1210 height 77
drag, startPoint x: 352, startPoint y: 272, endPoint x: 186, endPoint y: 277, distance: 166.3
click at [186, 277] on div "View on Site View Edit Features Content Gallery Banners Ratings & Awards Floorp…" at bounding box center [737, 387] width 1400 height 591
type textarea "Early check in from 12 noon"
click at [1321, 644] on span "Update Stay special offer" at bounding box center [1351, 641] width 131 height 15
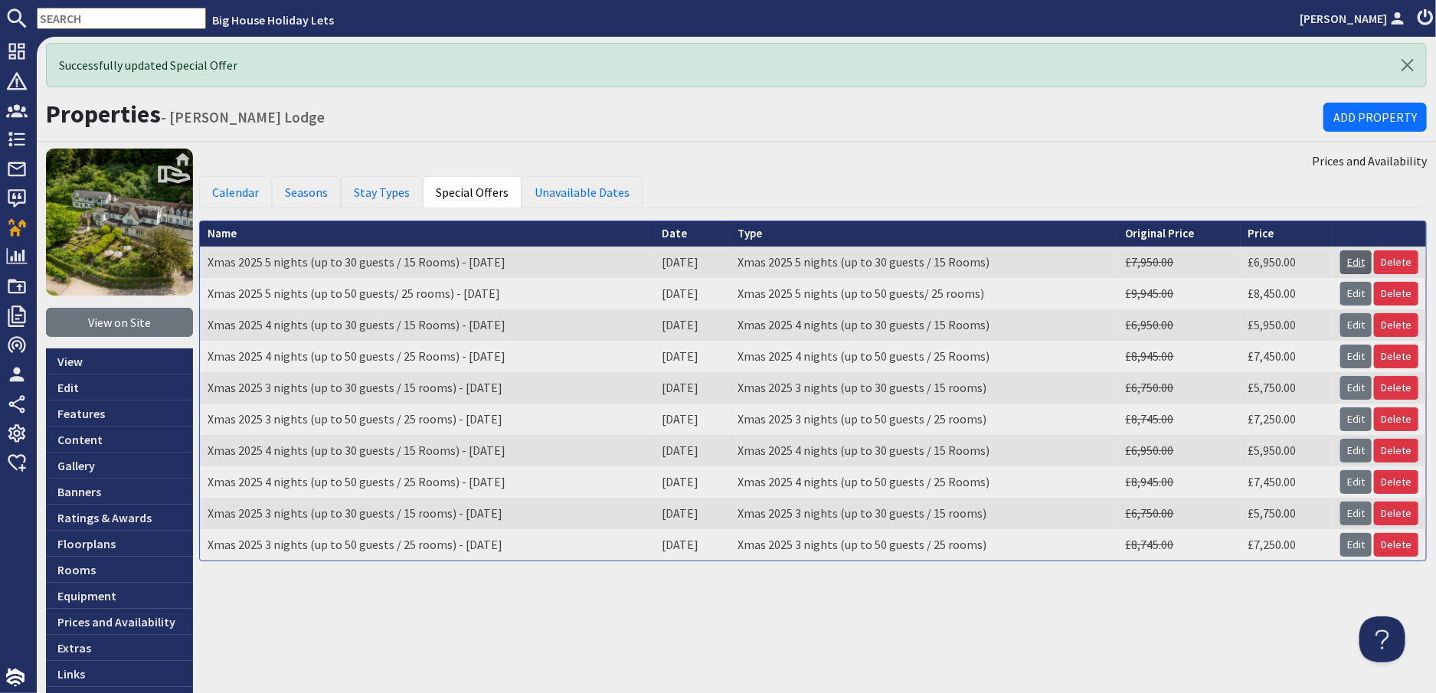
click at [1341, 260] on link "Edit" at bounding box center [1356, 263] width 31 height 24
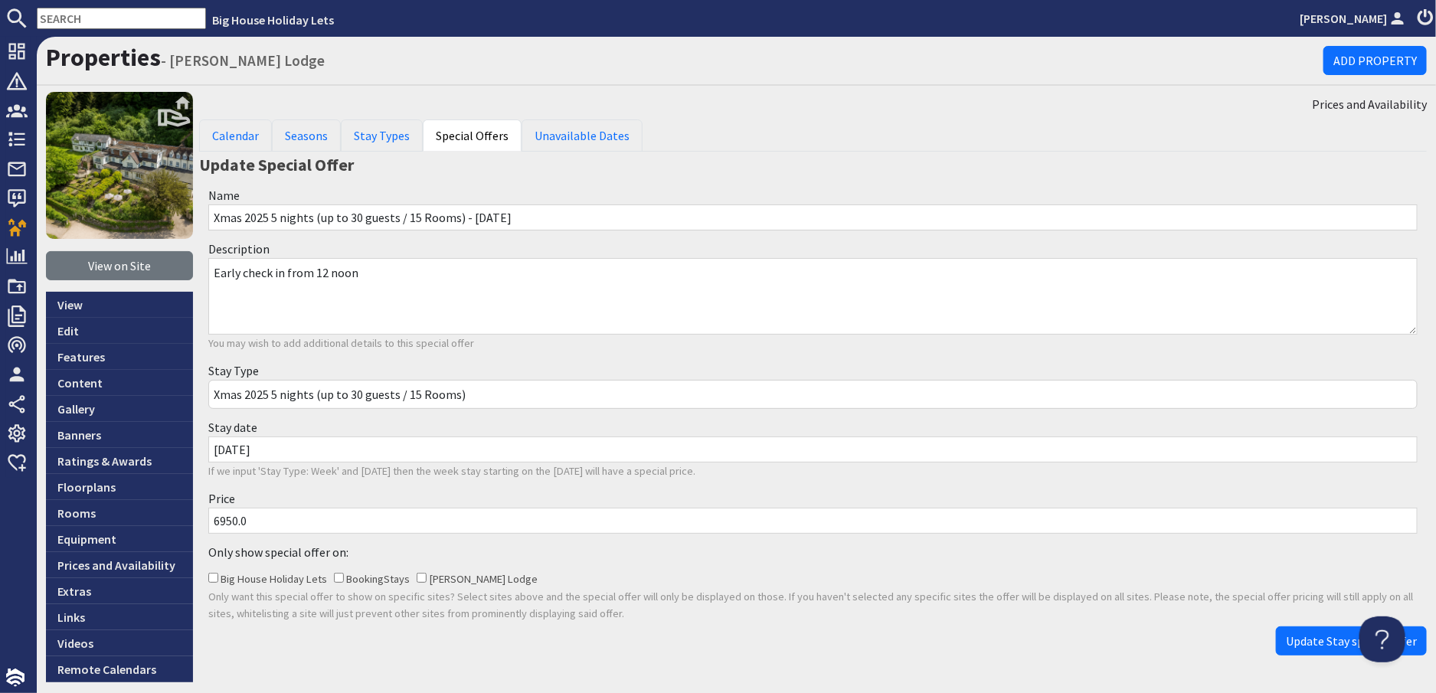
drag, startPoint x: 357, startPoint y: 274, endPoint x: 198, endPoint y: 278, distance: 158.6
click at [199, 278] on div "Description Early check in from 12 noon You may wish to add additional details …" at bounding box center [813, 296] width 1228 height 122
click at [1323, 643] on span "Update Stay special offer" at bounding box center [1351, 641] width 131 height 15
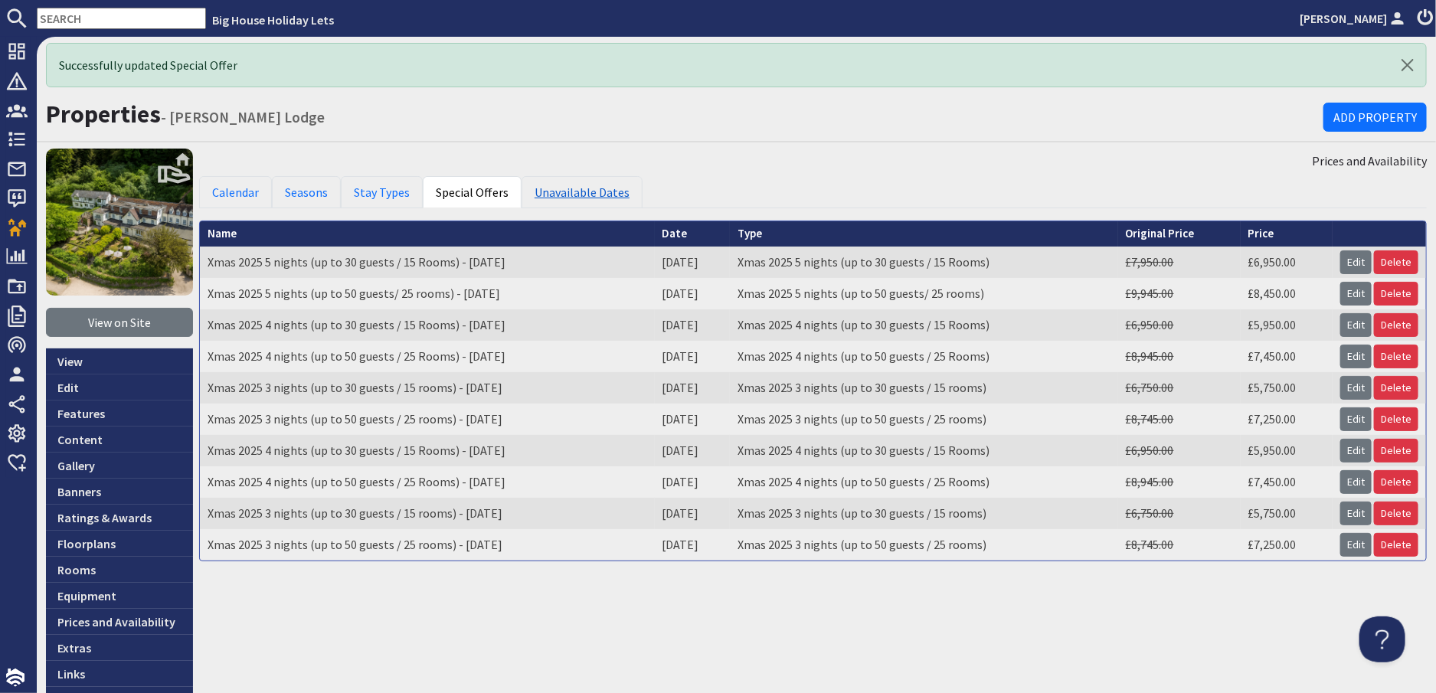
click at [557, 194] on link "Unavailable Dates" at bounding box center [582, 192] width 121 height 32
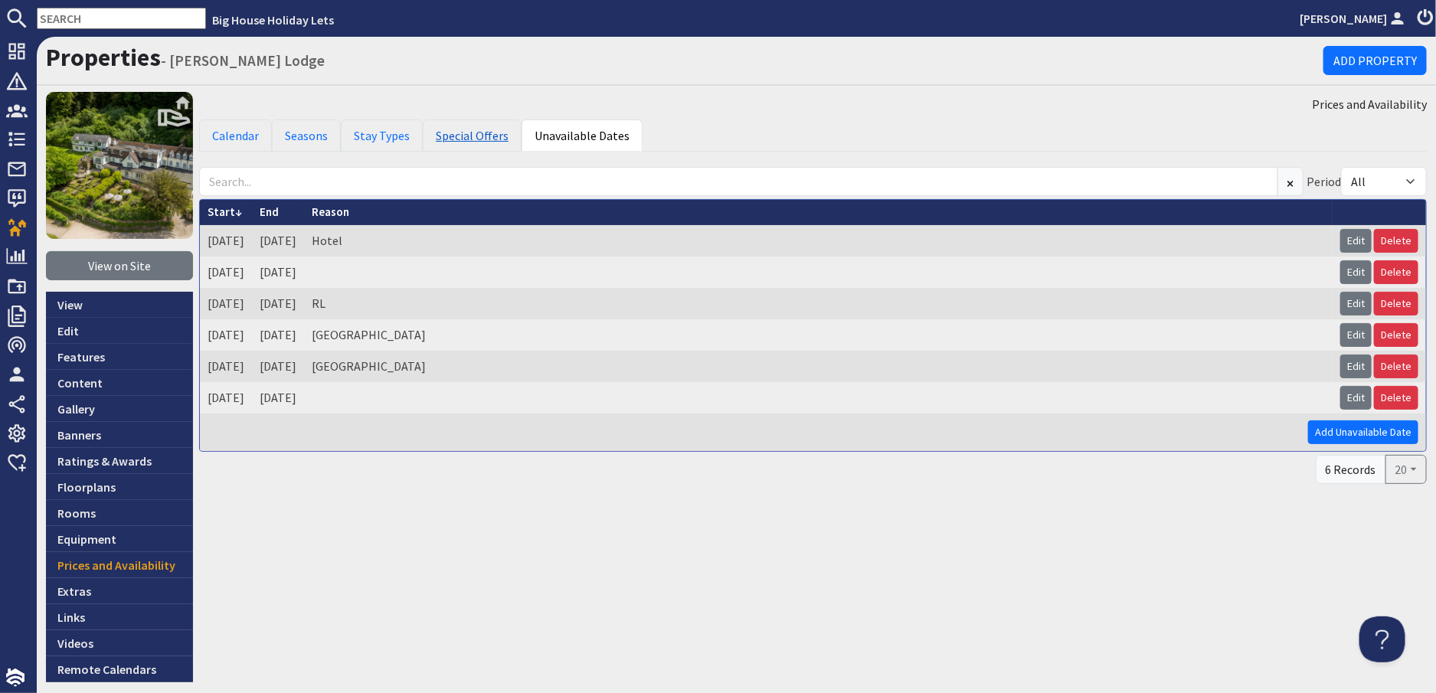
click at [457, 138] on link "Special Offers" at bounding box center [472, 136] width 99 height 32
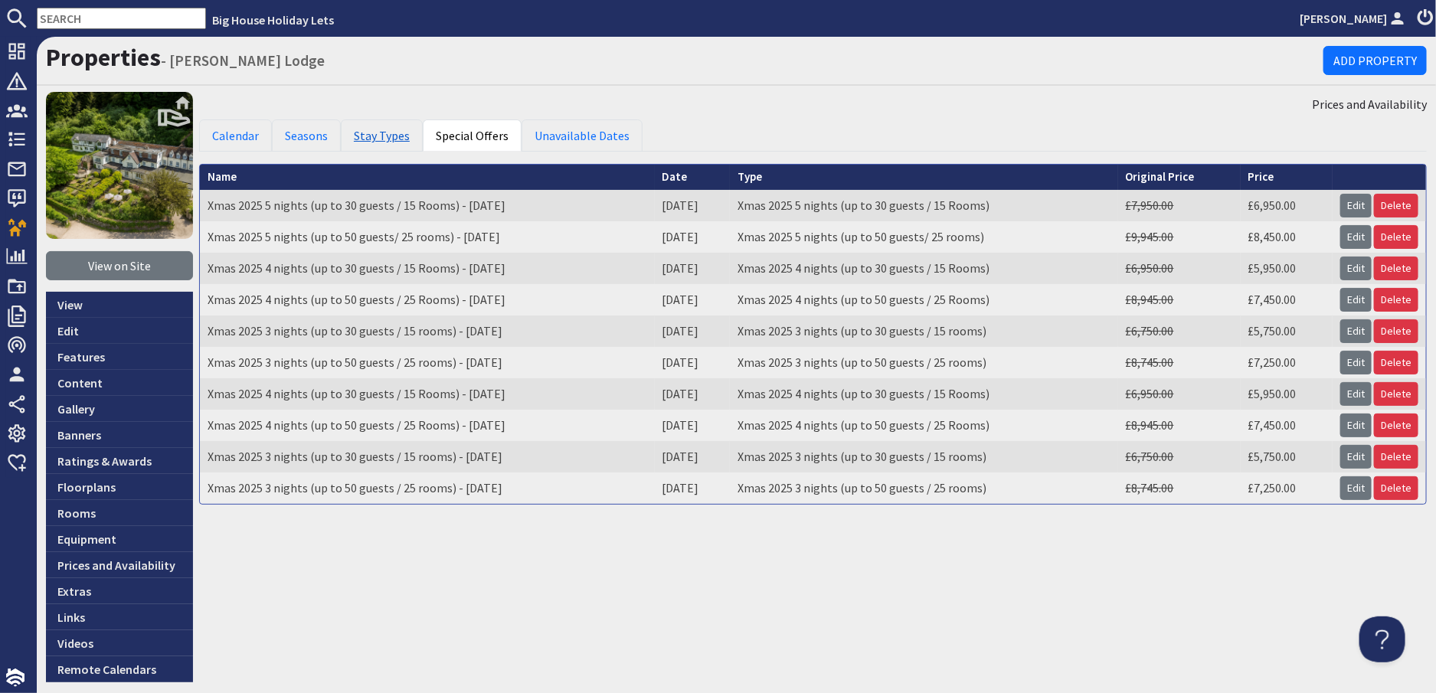
click at [377, 136] on link "Stay Types" at bounding box center [382, 136] width 82 height 32
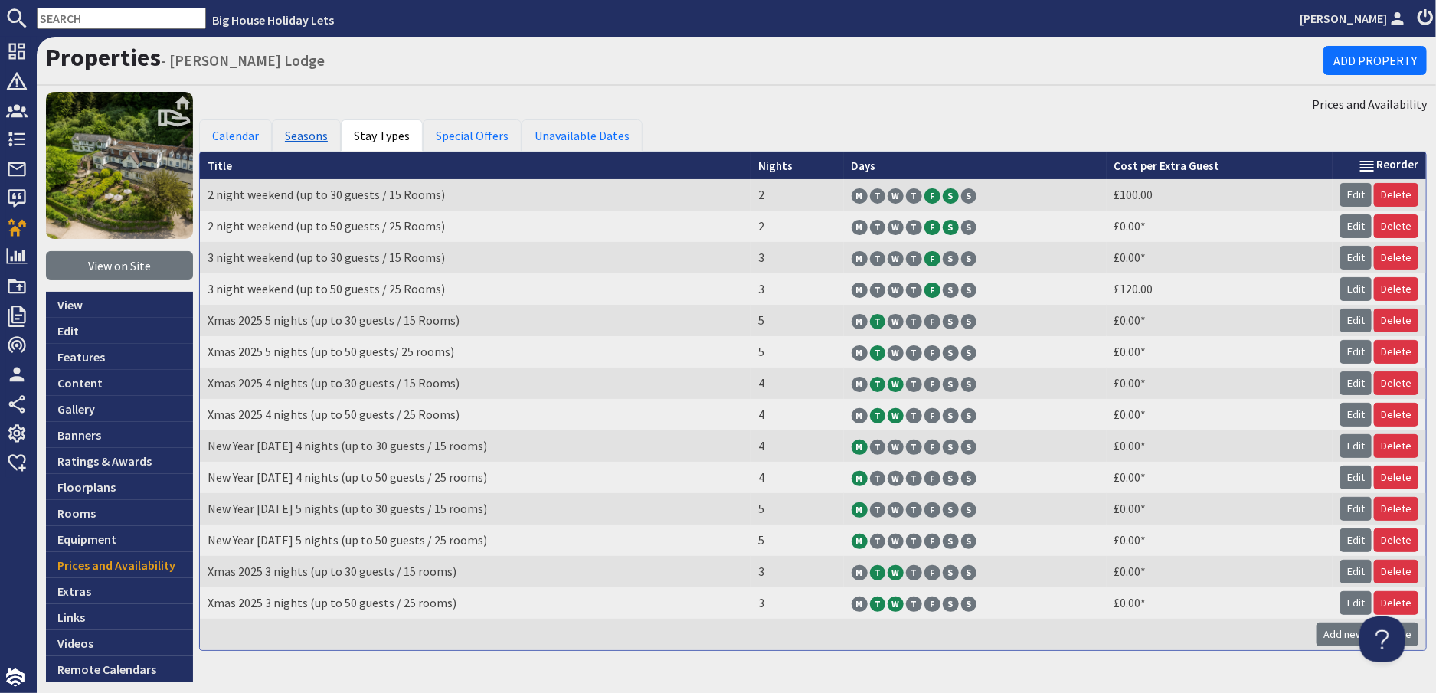
click at [310, 139] on link "Seasons" at bounding box center [306, 136] width 69 height 32
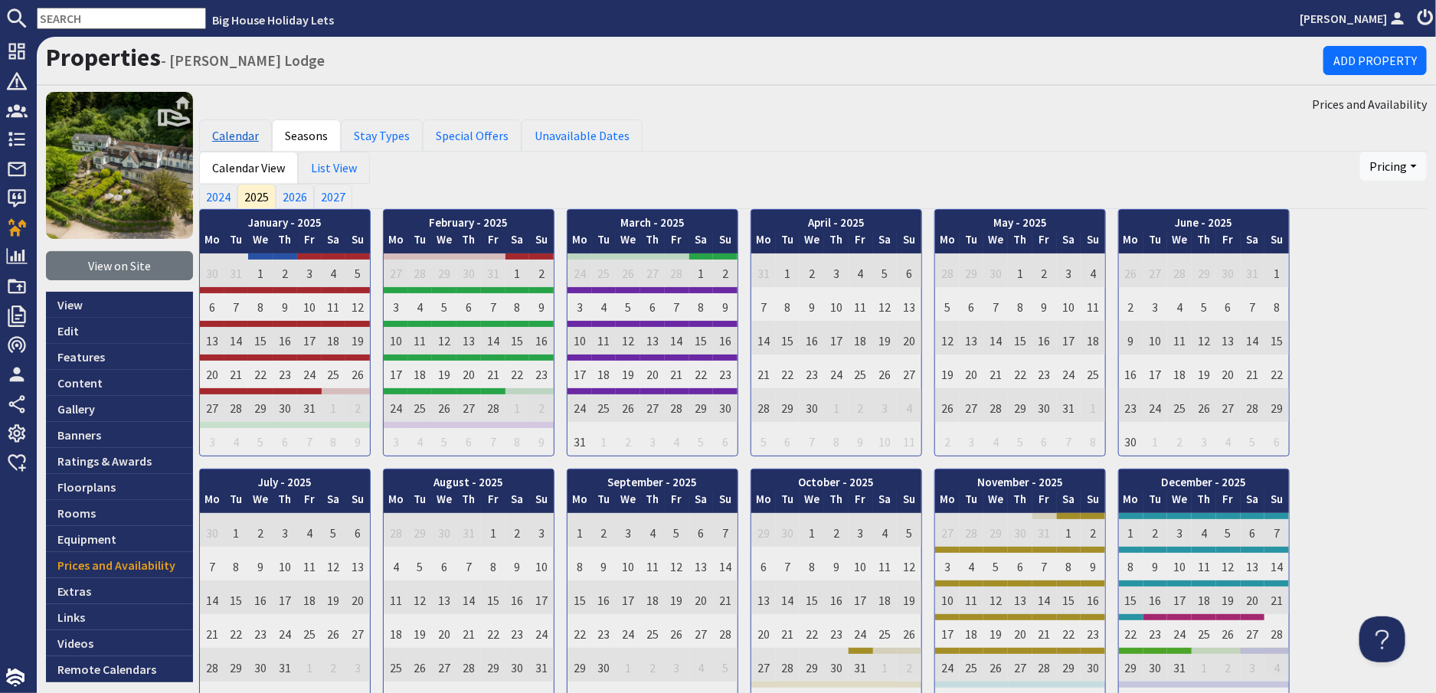
click at [241, 133] on link "Calendar" at bounding box center [235, 136] width 73 height 32
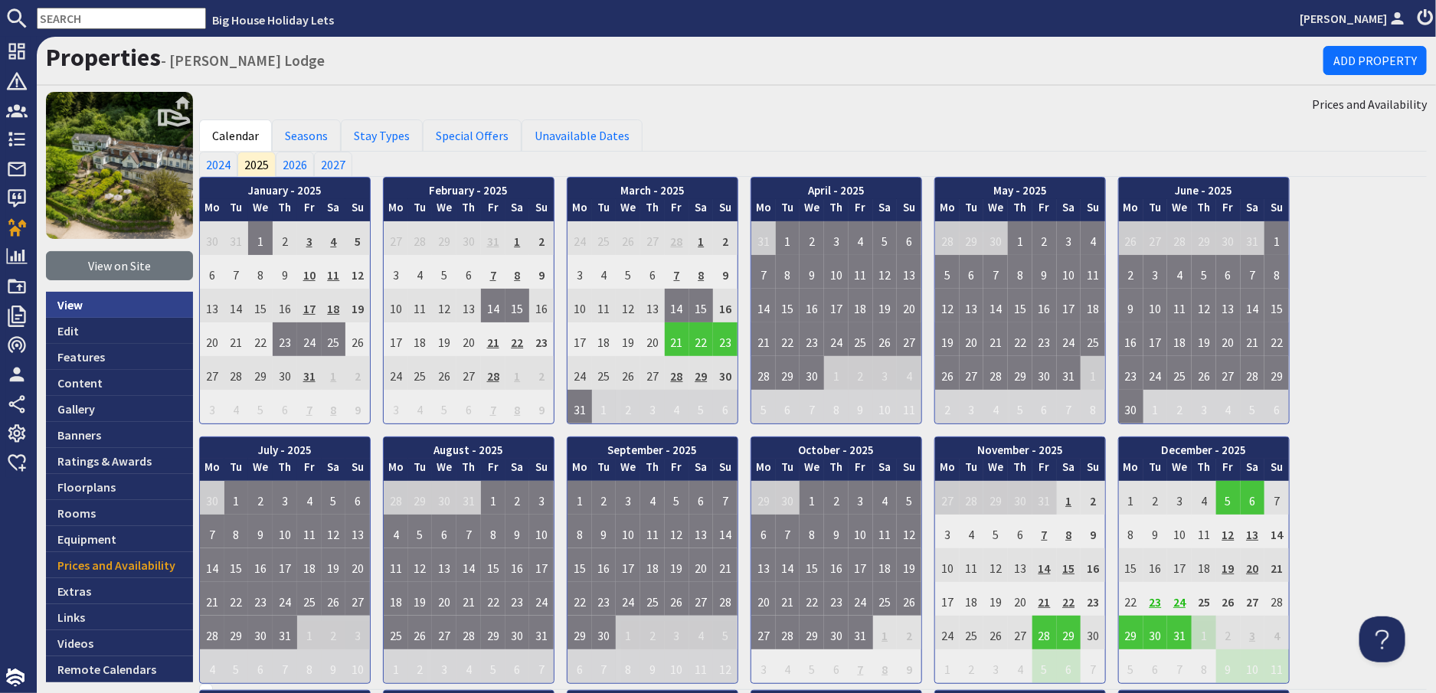
click at [67, 304] on link "View" at bounding box center [119, 305] width 147 height 26
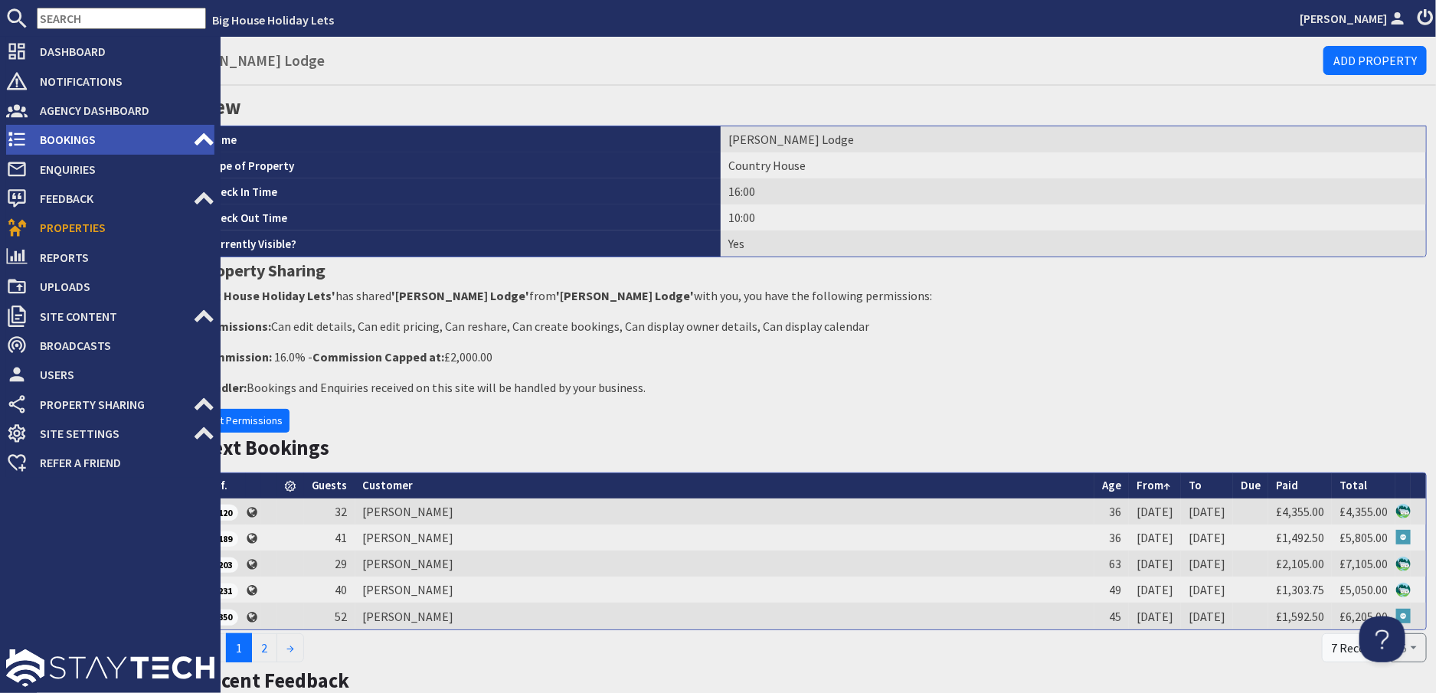
click at [43, 133] on span "Bookings" at bounding box center [110, 139] width 165 height 25
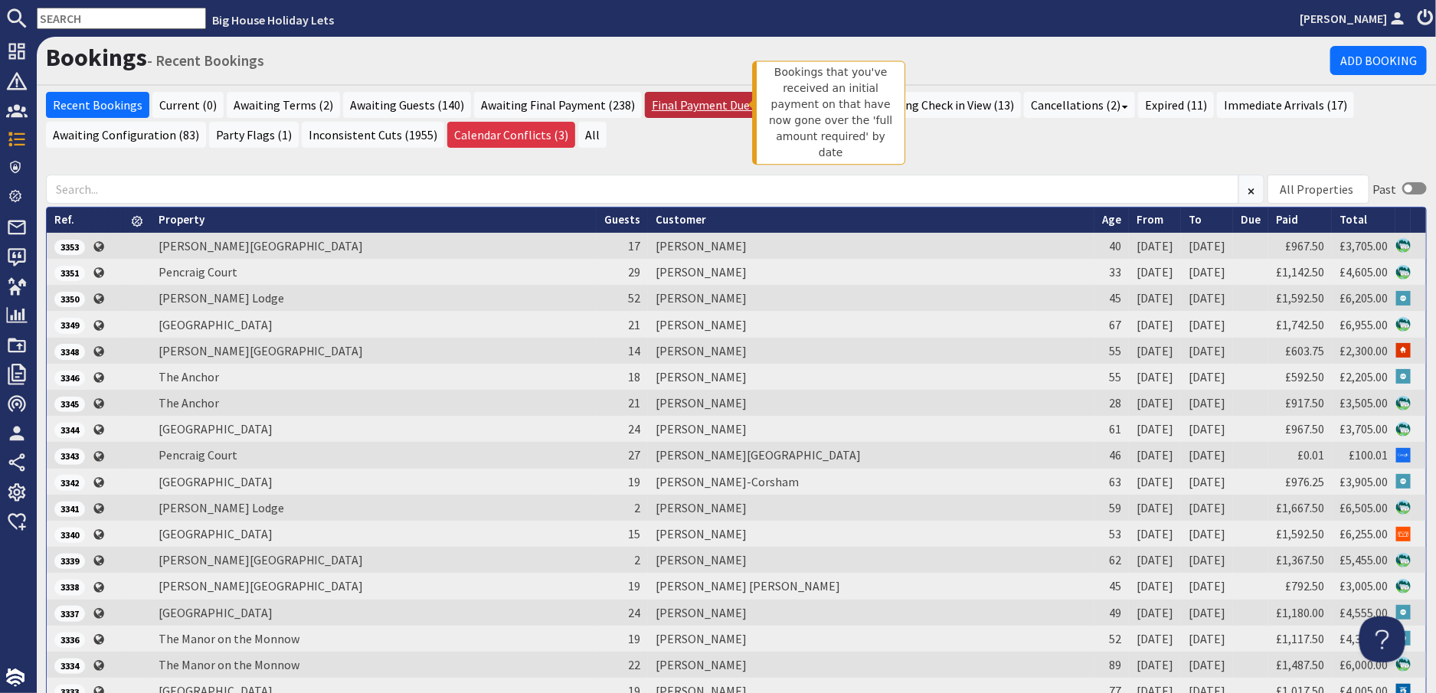
click at [701, 101] on link "Final Payment Due (1)" at bounding box center [709, 105] width 129 height 26
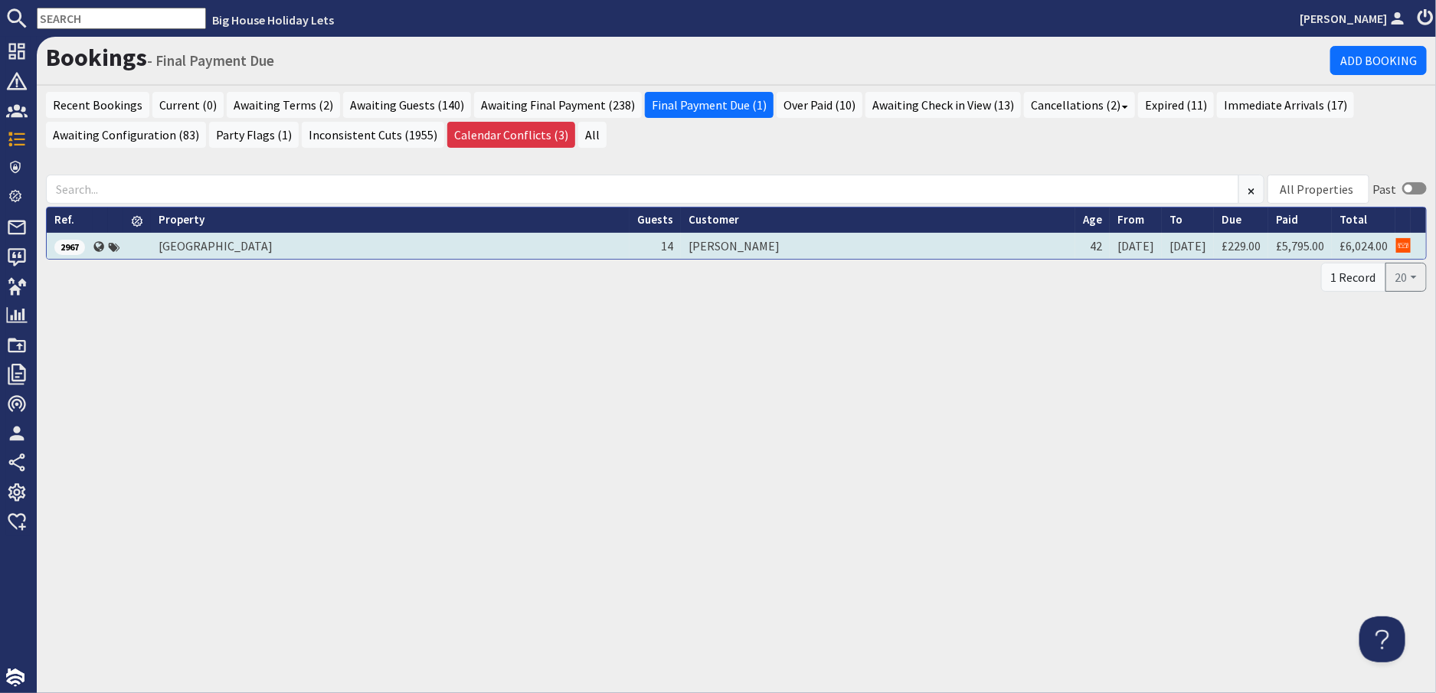
click at [759, 247] on td "Emma Collins" at bounding box center [878, 246] width 395 height 26
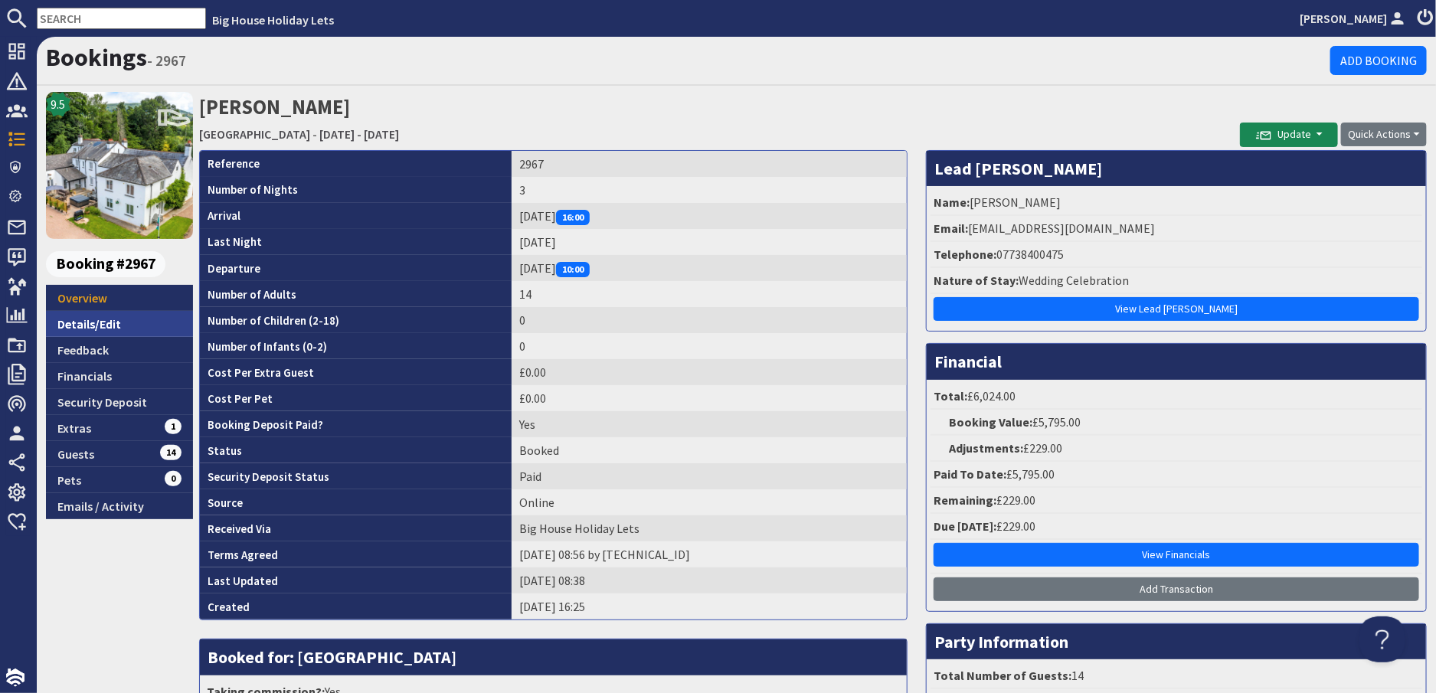
click at [103, 317] on link "Details/Edit" at bounding box center [119, 324] width 147 height 26
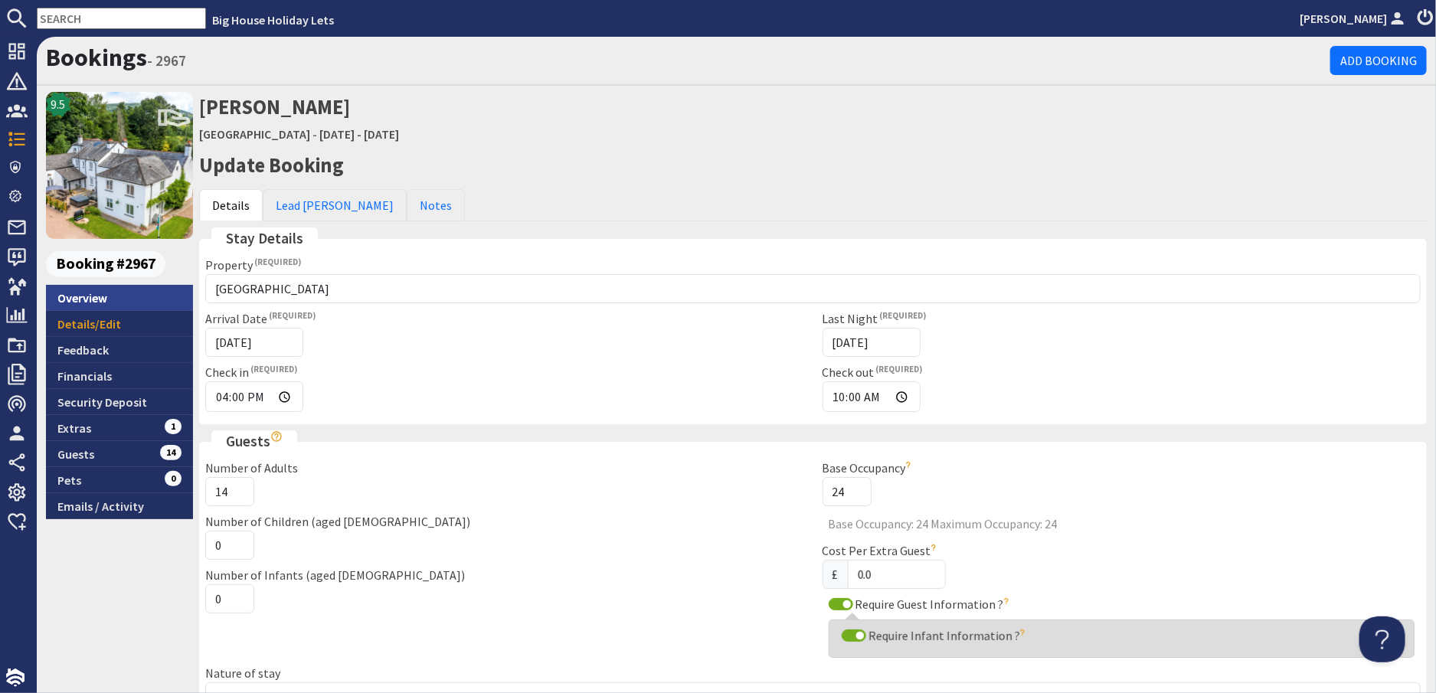
click at [79, 301] on link "Overview" at bounding box center [119, 298] width 147 height 26
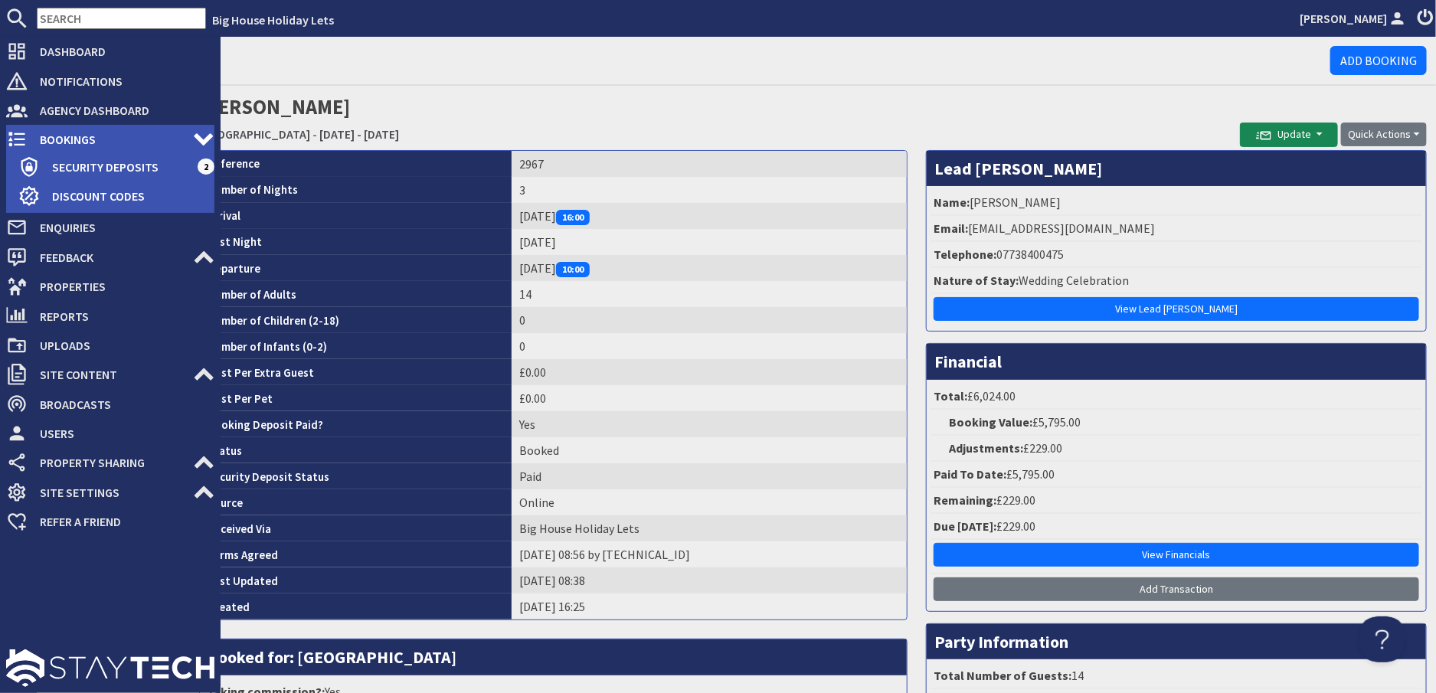
click at [60, 146] on span "Bookings" at bounding box center [110, 139] width 165 height 25
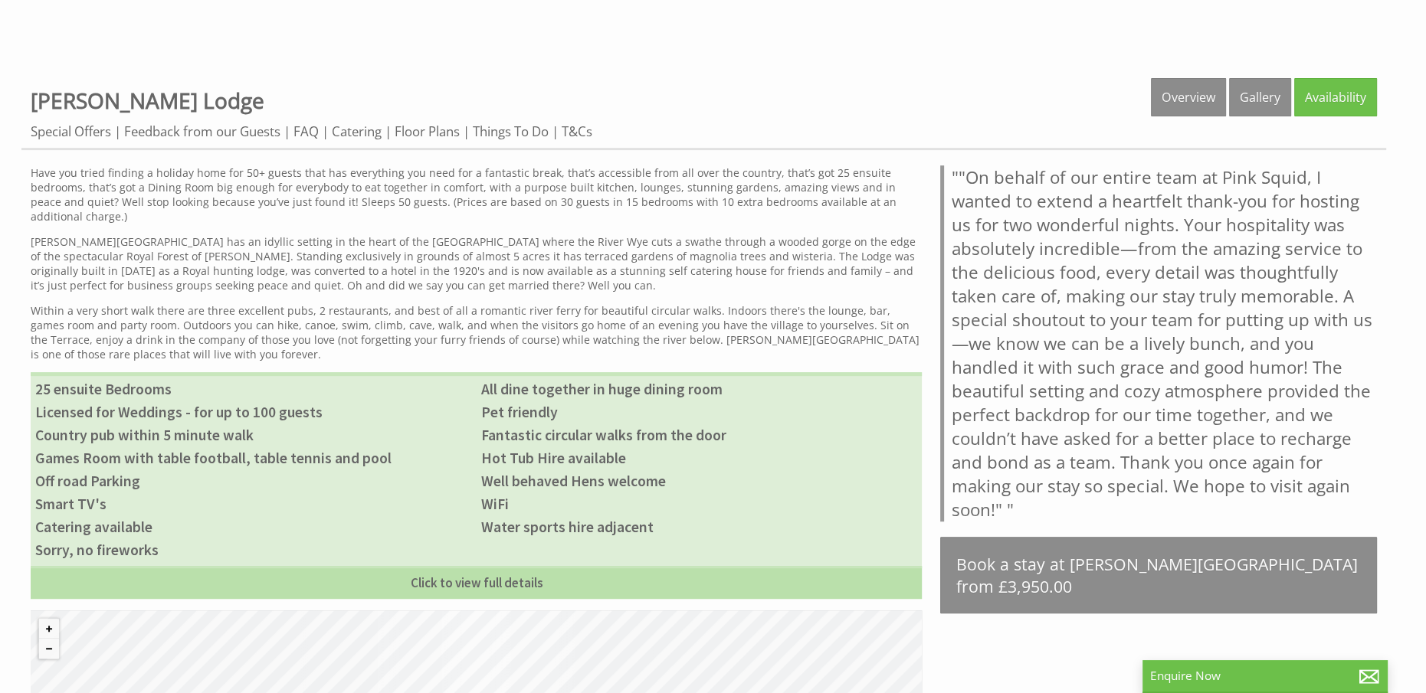
scroll to position [689, 0]
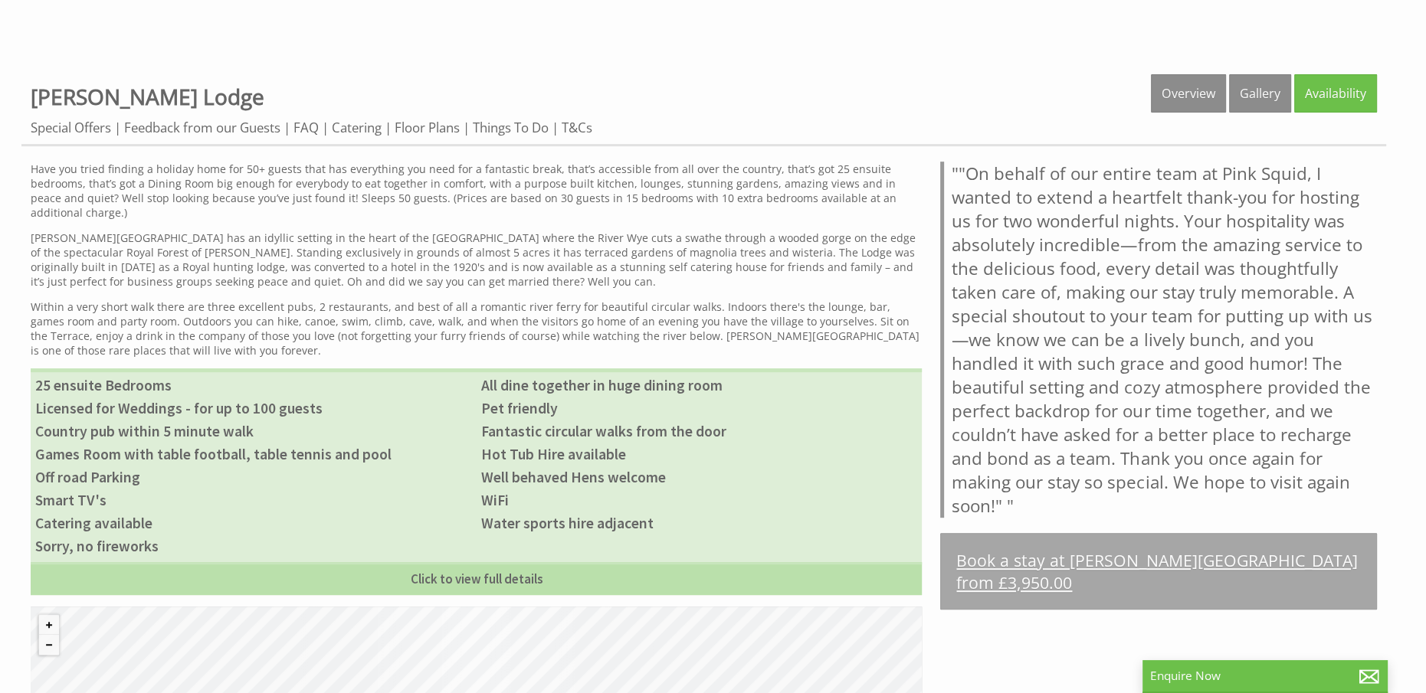
click at [1210, 558] on link "Book a stay at [PERSON_NAME][GEOGRAPHIC_DATA] from £3,950.00" at bounding box center [1158, 571] width 437 height 77
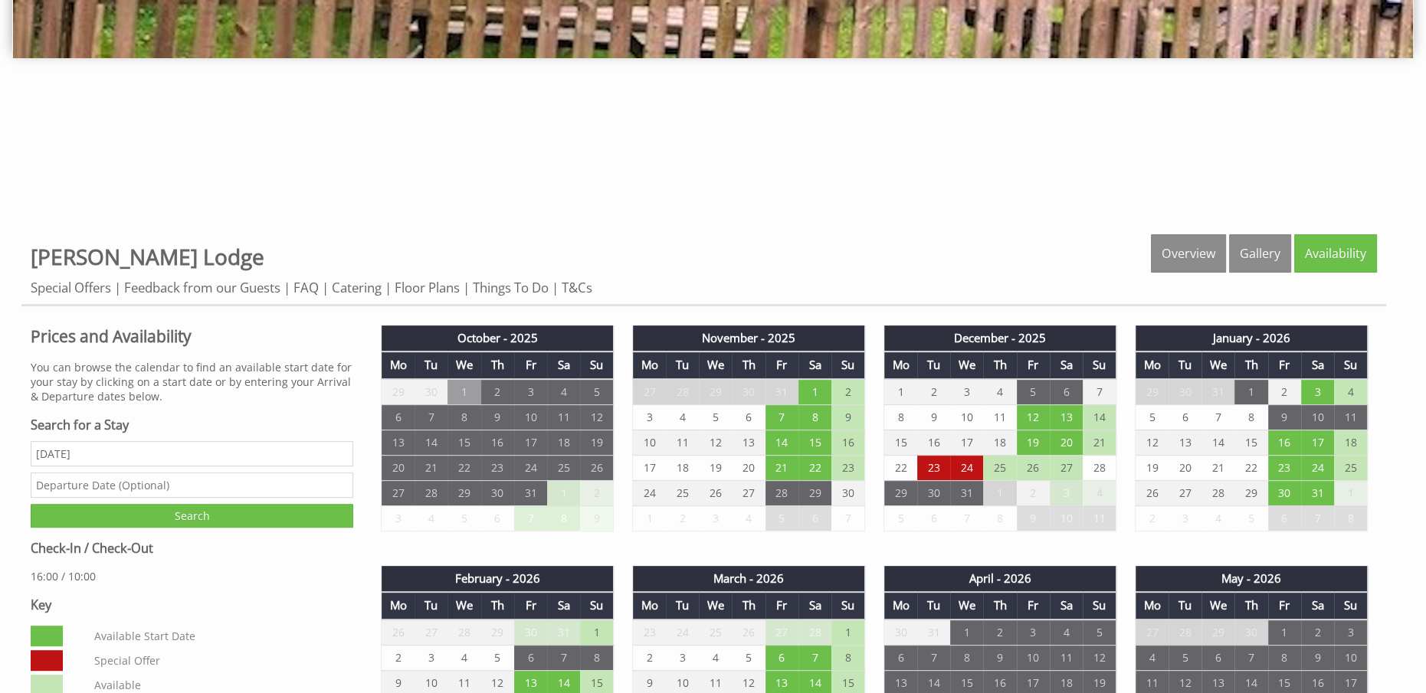
scroll to position [536, 0]
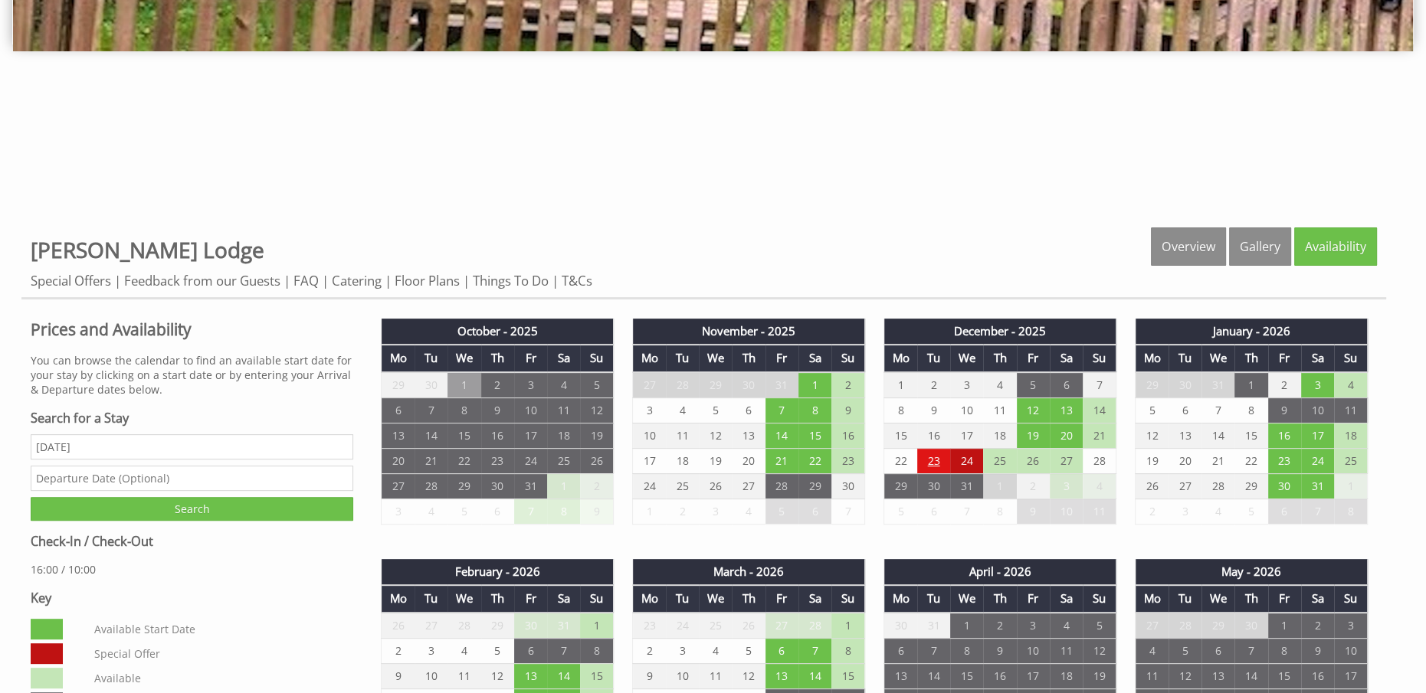
click at [922, 457] on td "23" at bounding box center [933, 460] width 33 height 25
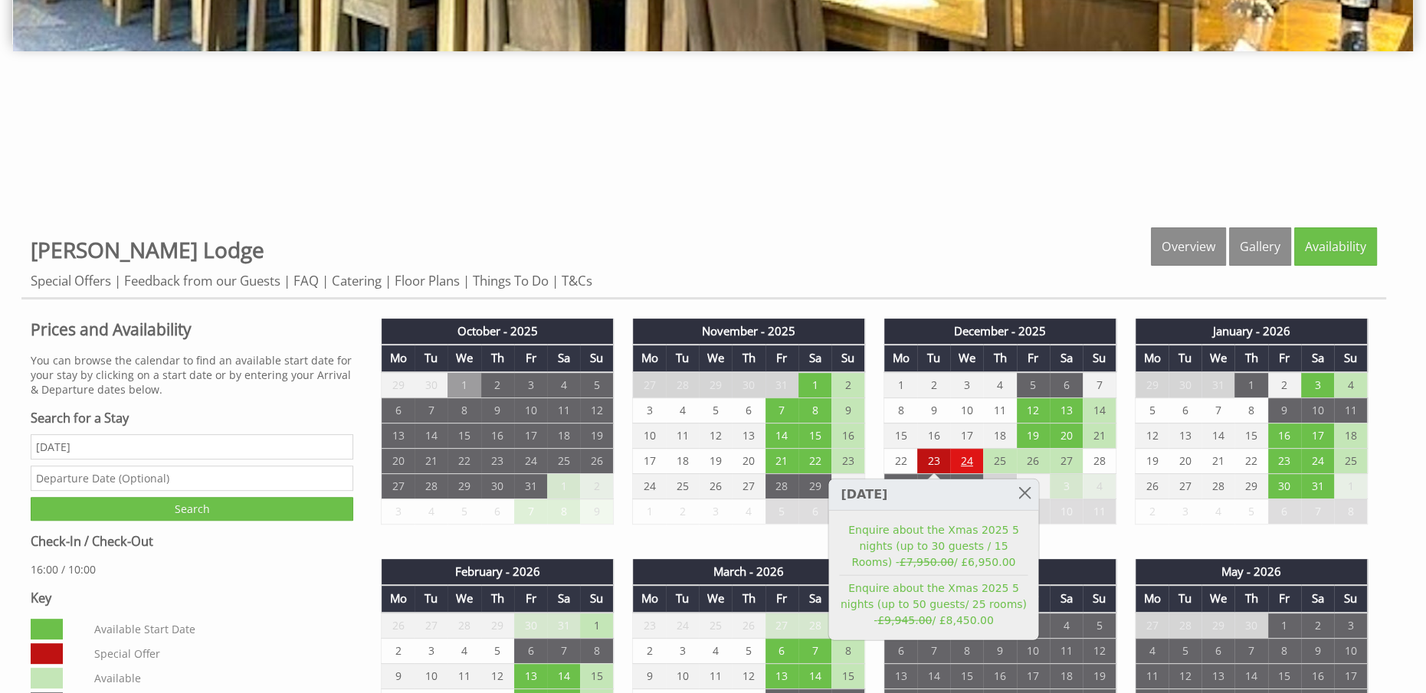
click at [973, 460] on td "24" at bounding box center [966, 460] width 33 height 25
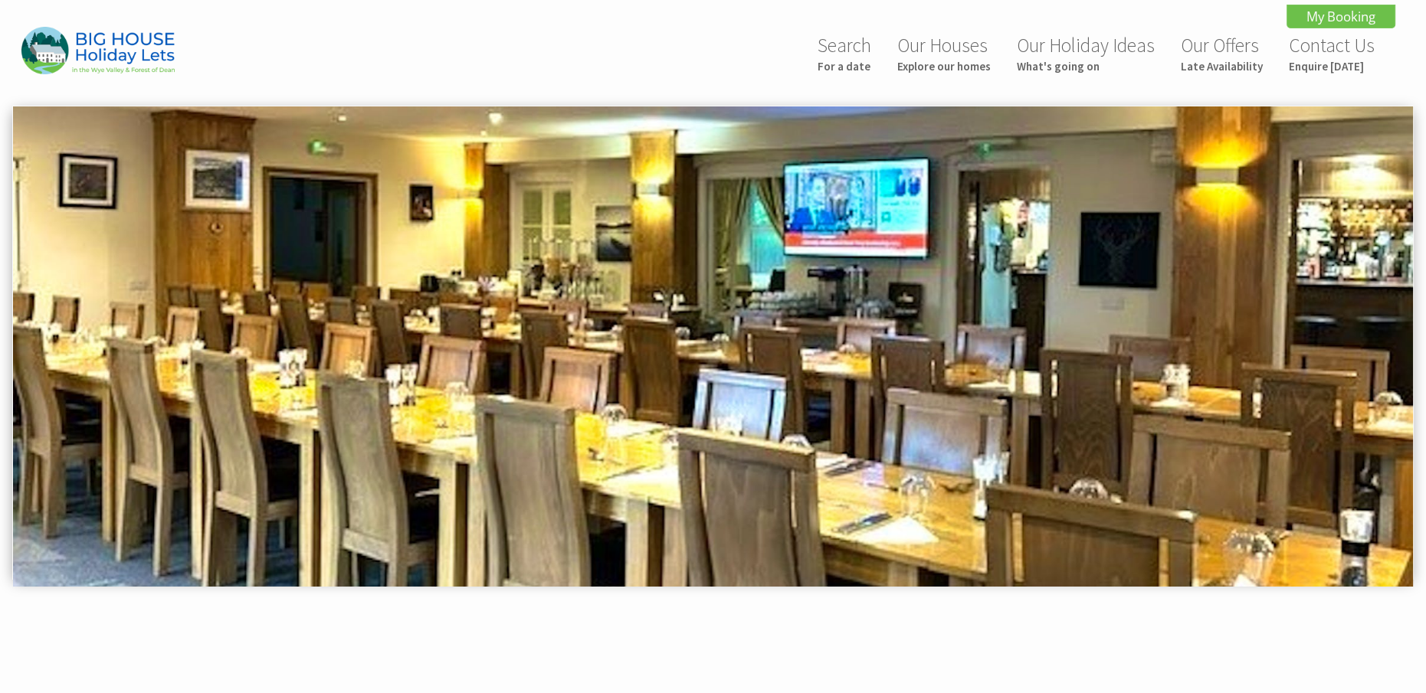
scroll to position [0, 0]
click at [954, 38] on link "Our Houses Explore our homes" at bounding box center [943, 54] width 93 height 41
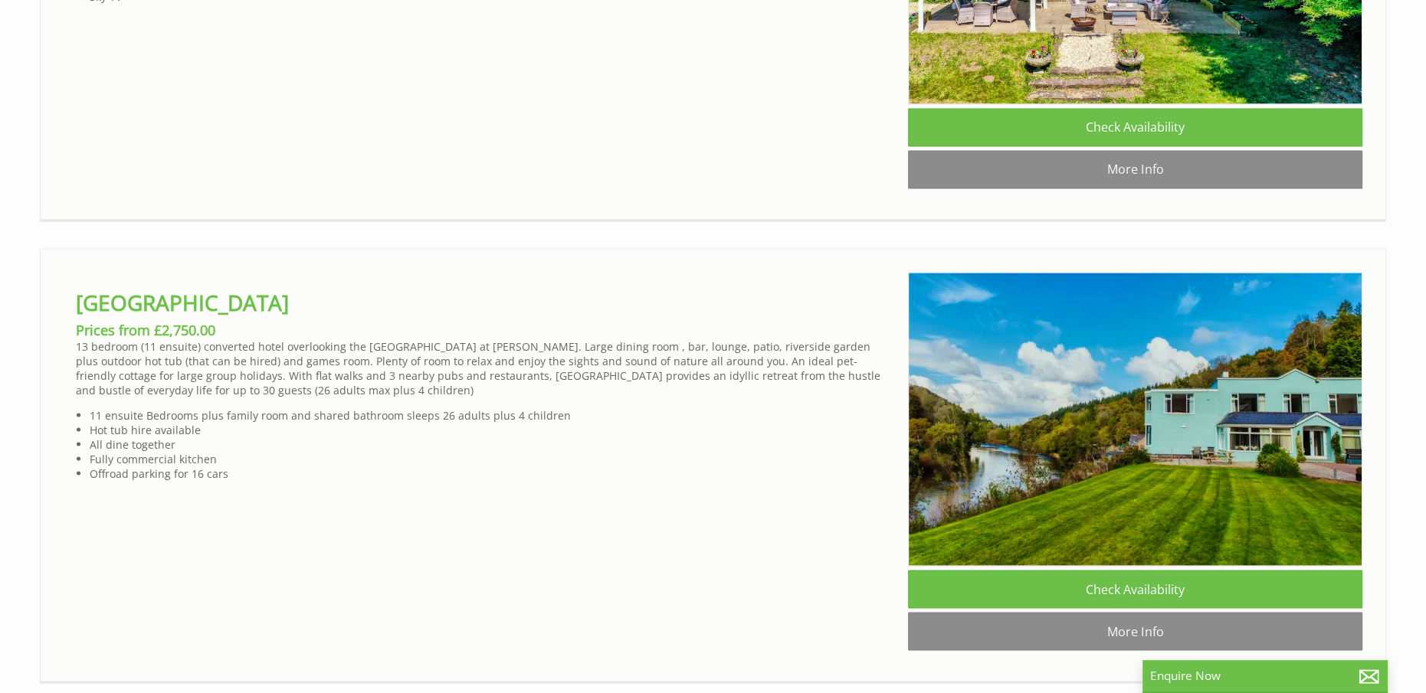
scroll to position [3294, 0]
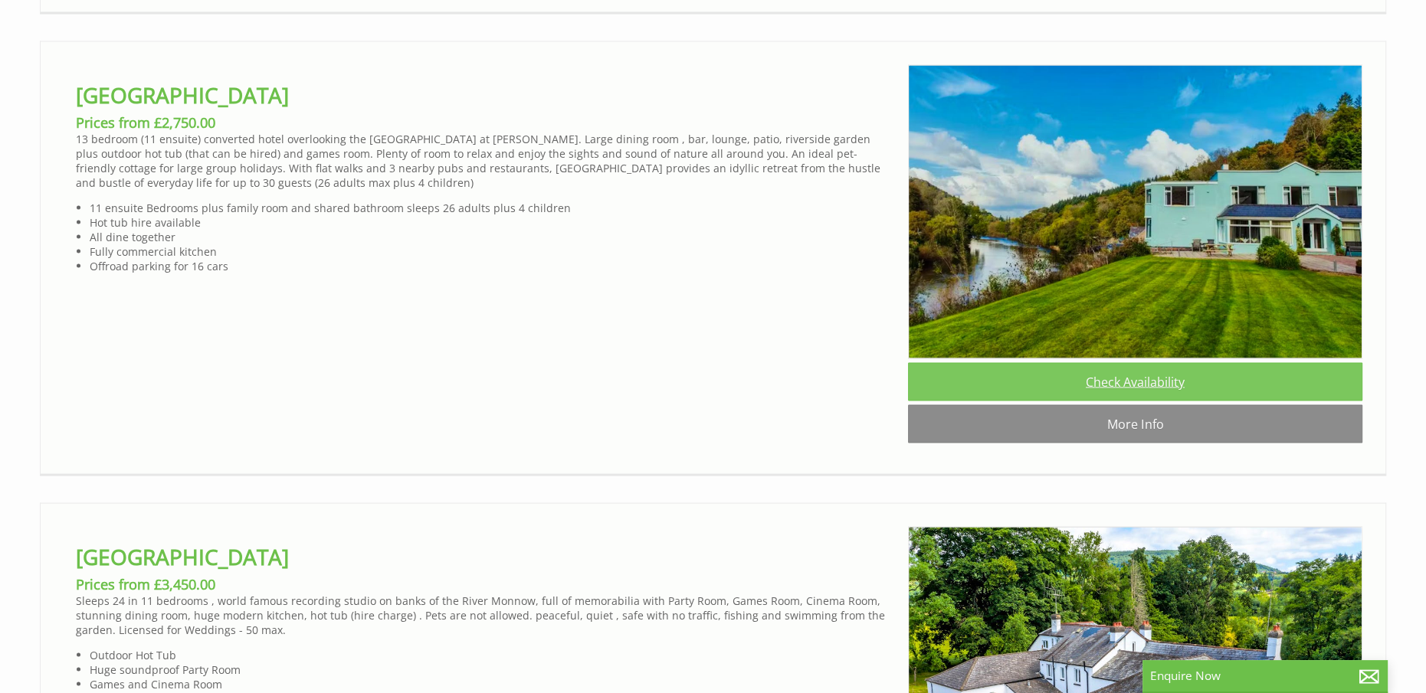
click at [1133, 401] on link "Check Availability" at bounding box center [1135, 381] width 454 height 38
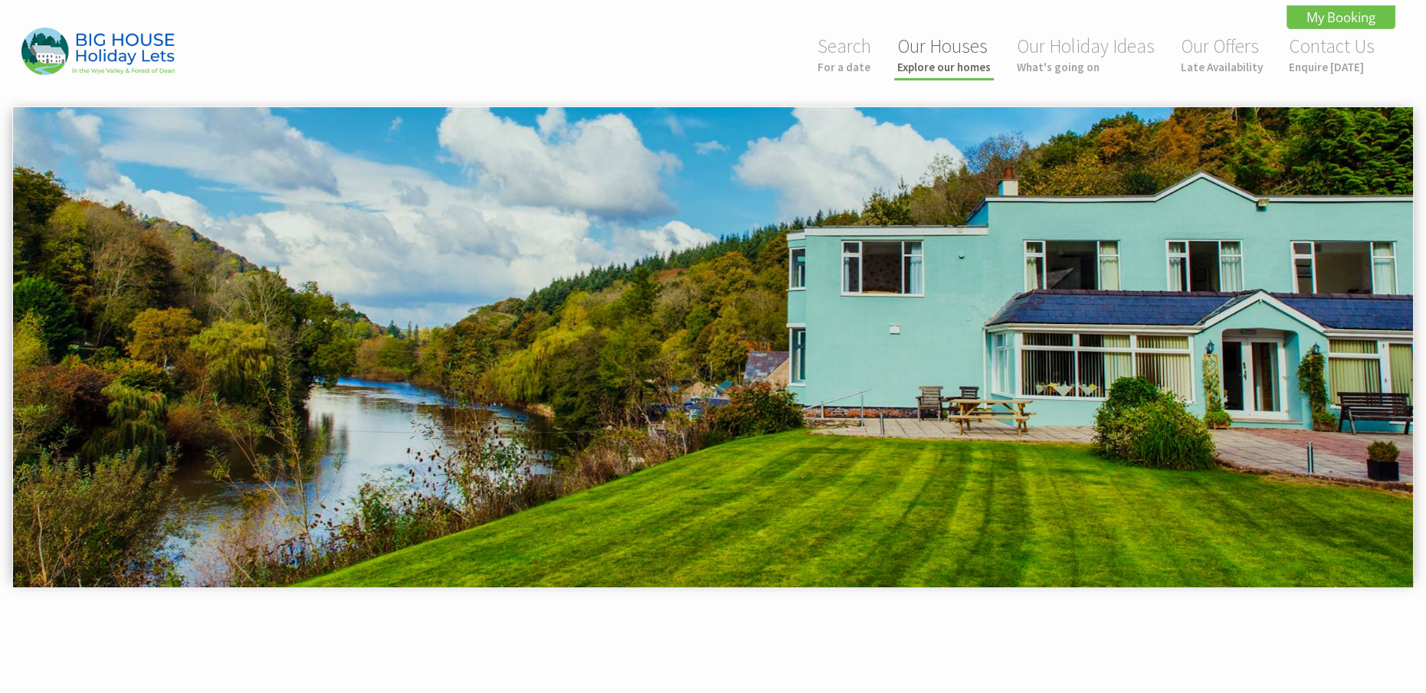
drag, startPoint x: 945, startPoint y: 56, endPoint x: 953, endPoint y: 75, distance: 20.9
click at [945, 55] on link "Our Houses Explore our homes" at bounding box center [943, 54] width 93 height 41
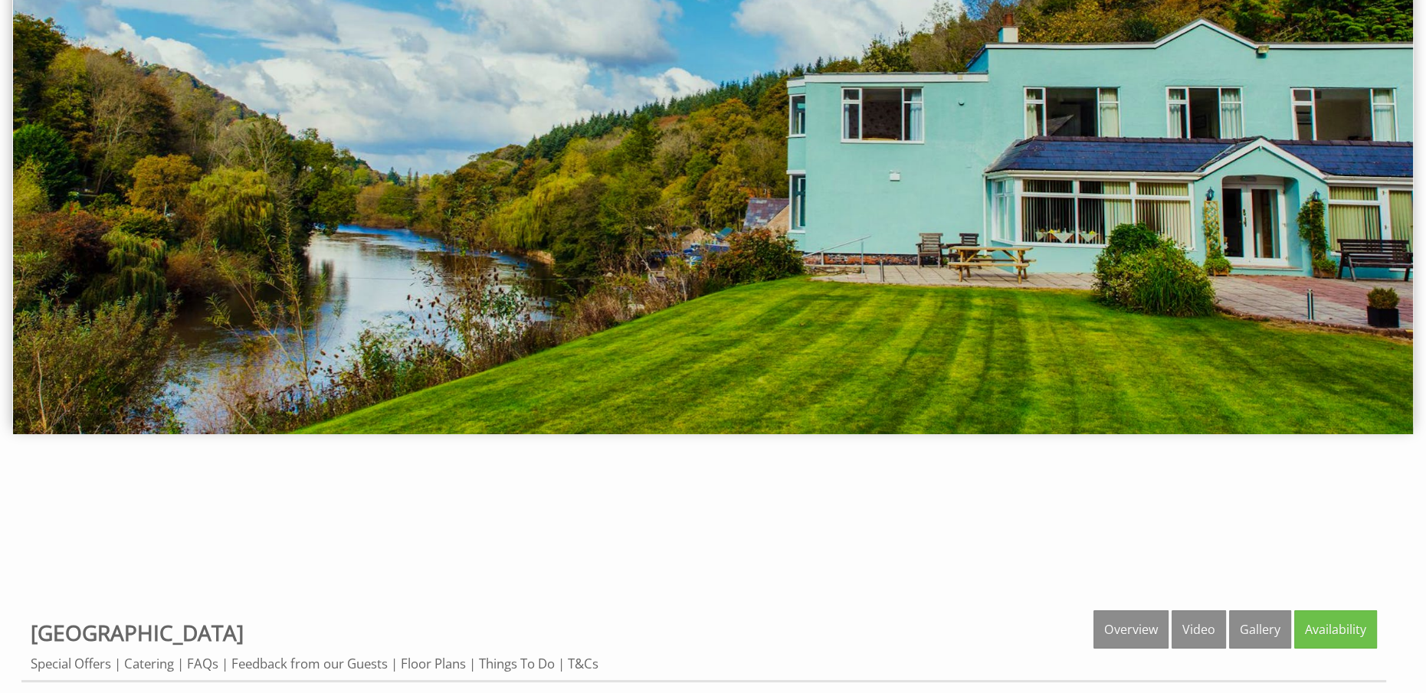
scroll to position [306, 0]
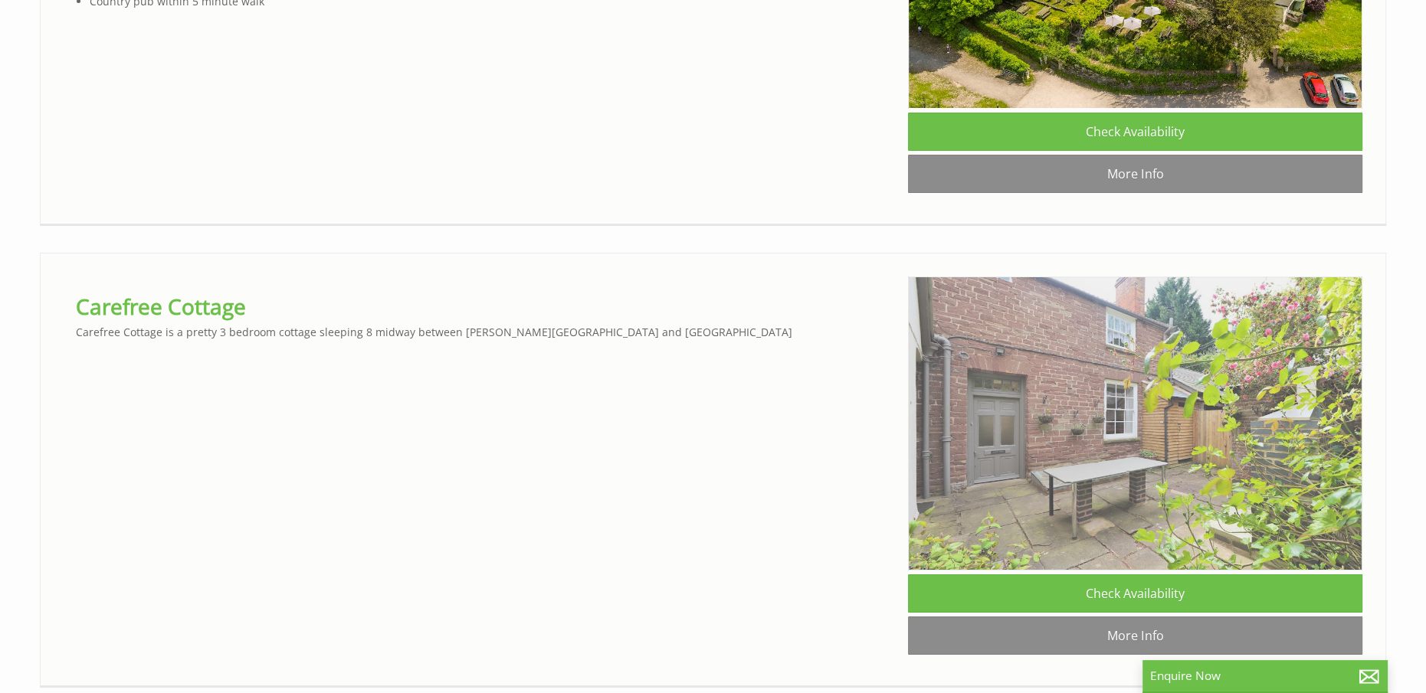
scroll to position [6741, 0]
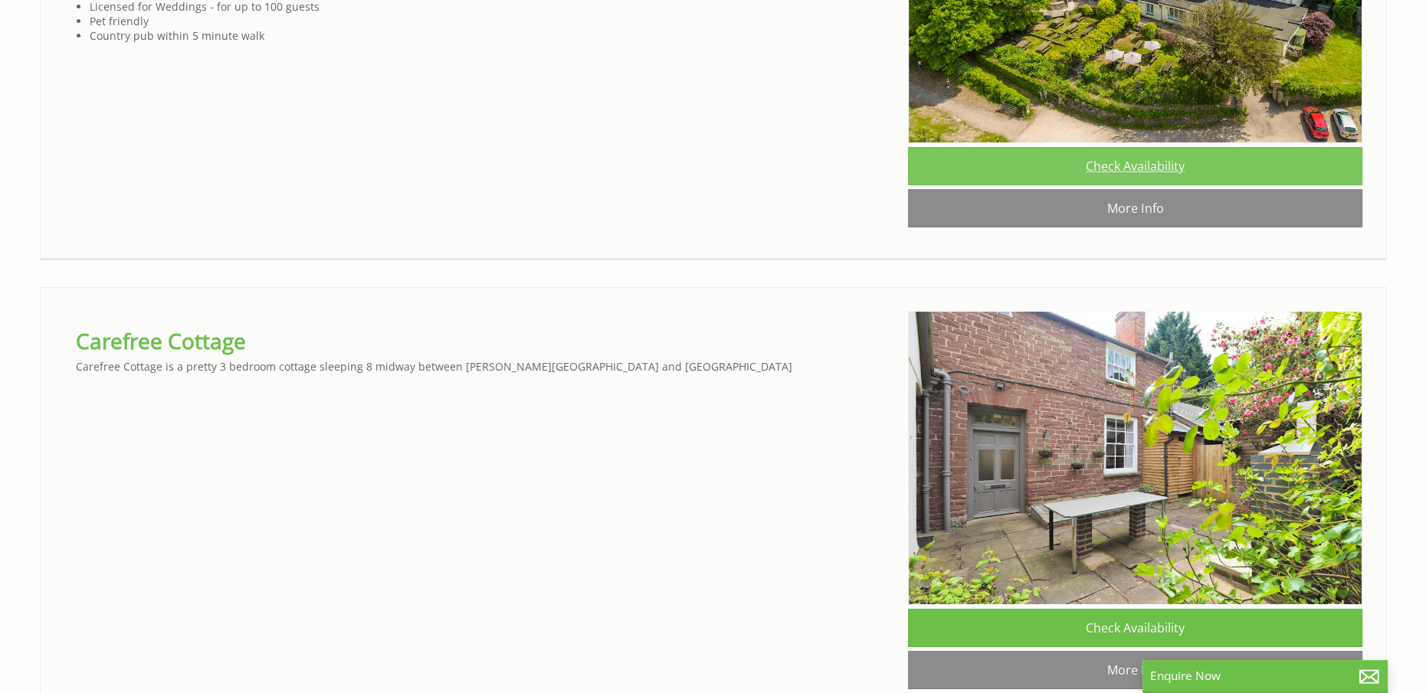
click at [1118, 185] on link "Check Availability" at bounding box center [1135, 166] width 454 height 38
click at [1115, 185] on link "Check Availability" at bounding box center [1135, 166] width 454 height 38
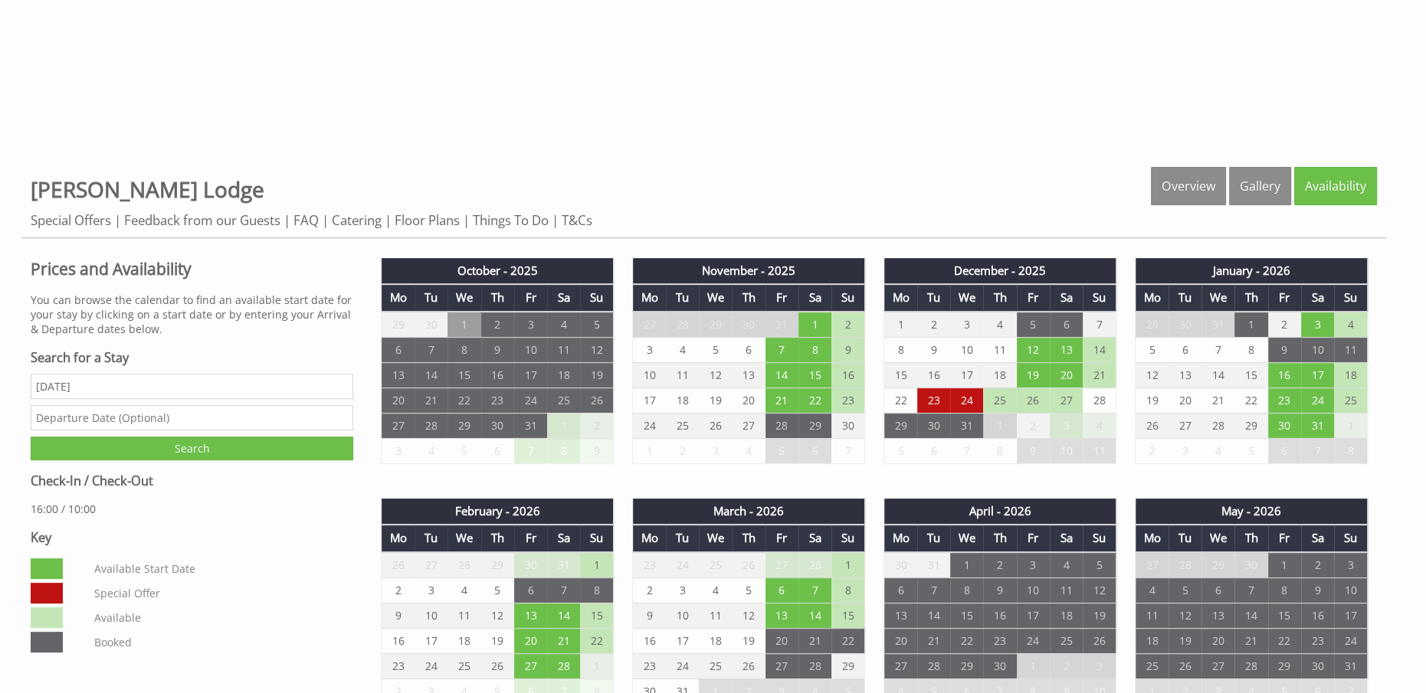
scroll to position [766, 0]
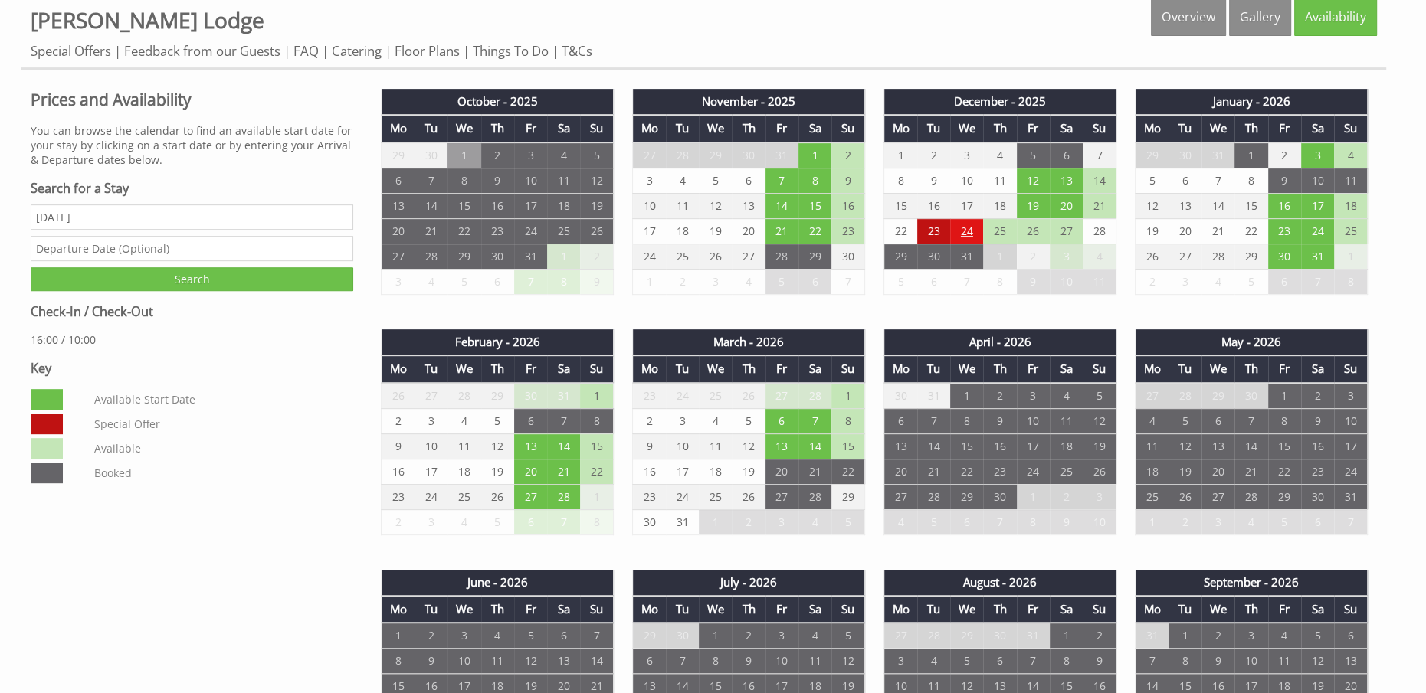
click at [968, 234] on td "24" at bounding box center [966, 230] width 33 height 25
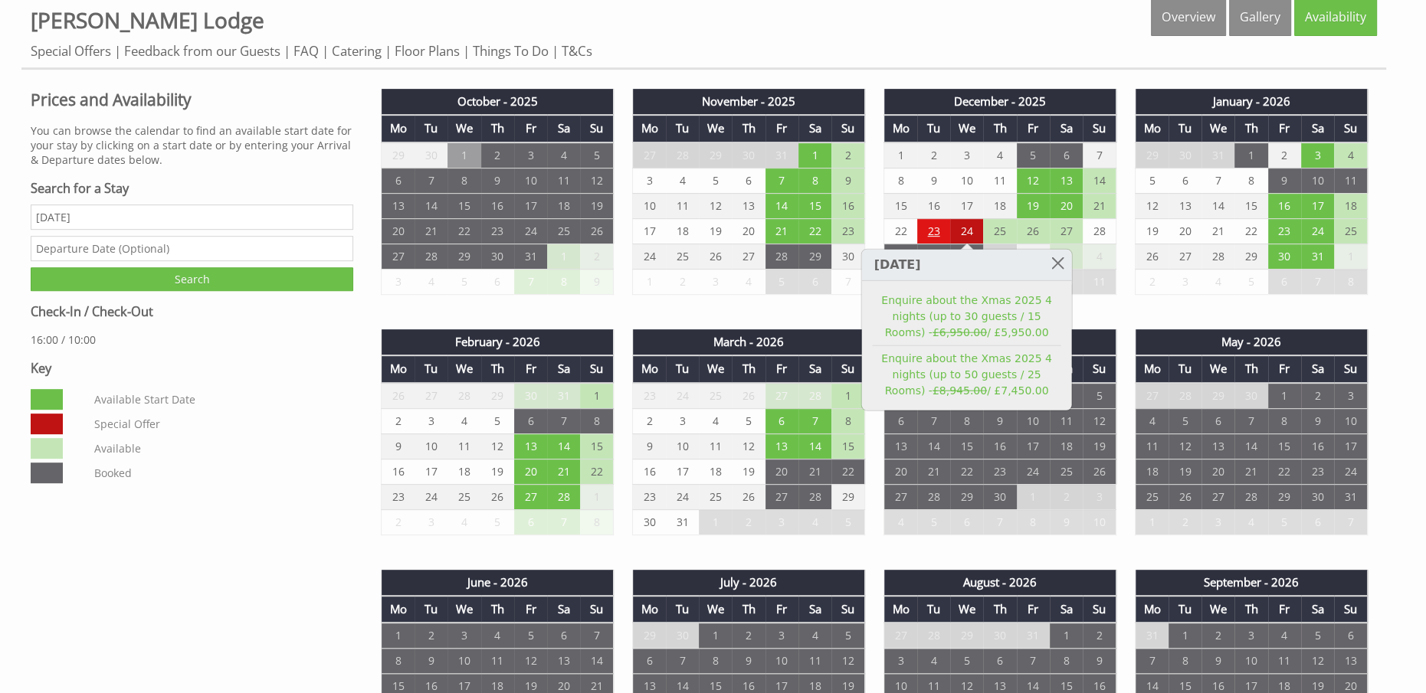
click at [932, 229] on td "23" at bounding box center [933, 230] width 33 height 25
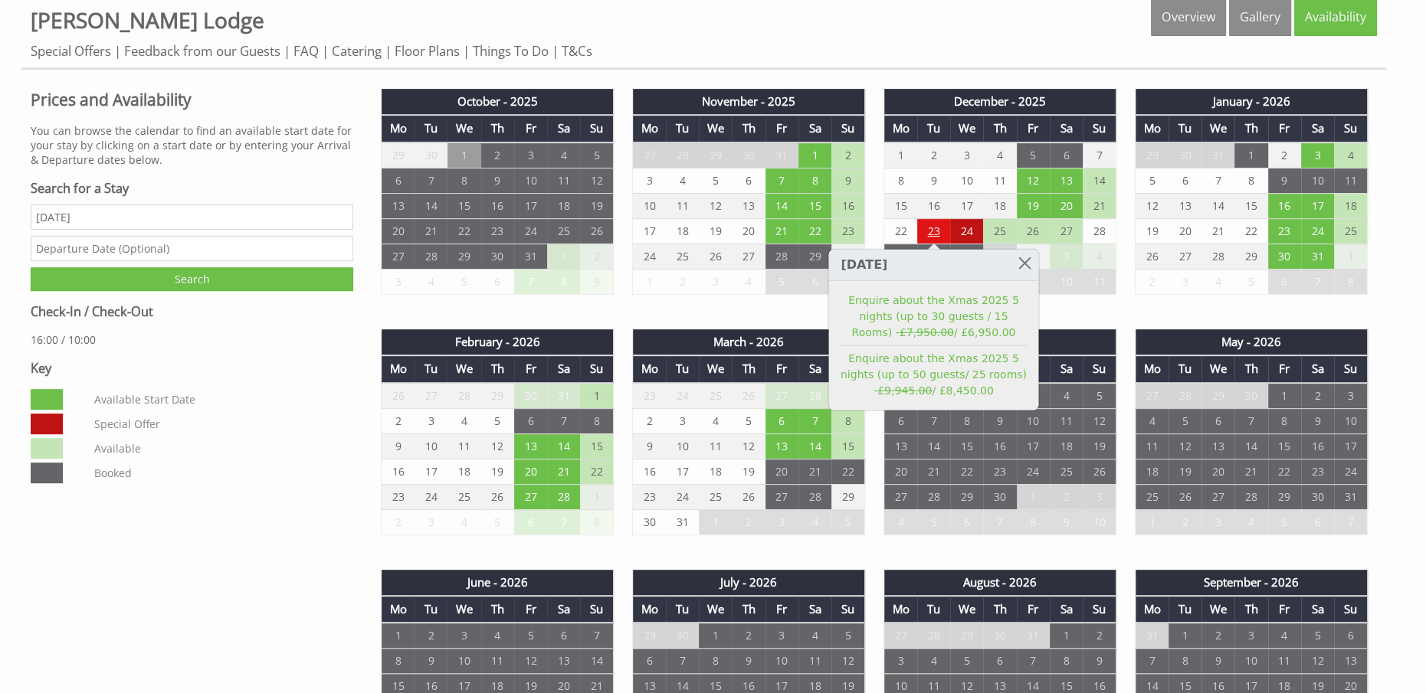
click at [932, 229] on td "23" at bounding box center [933, 230] width 33 height 25
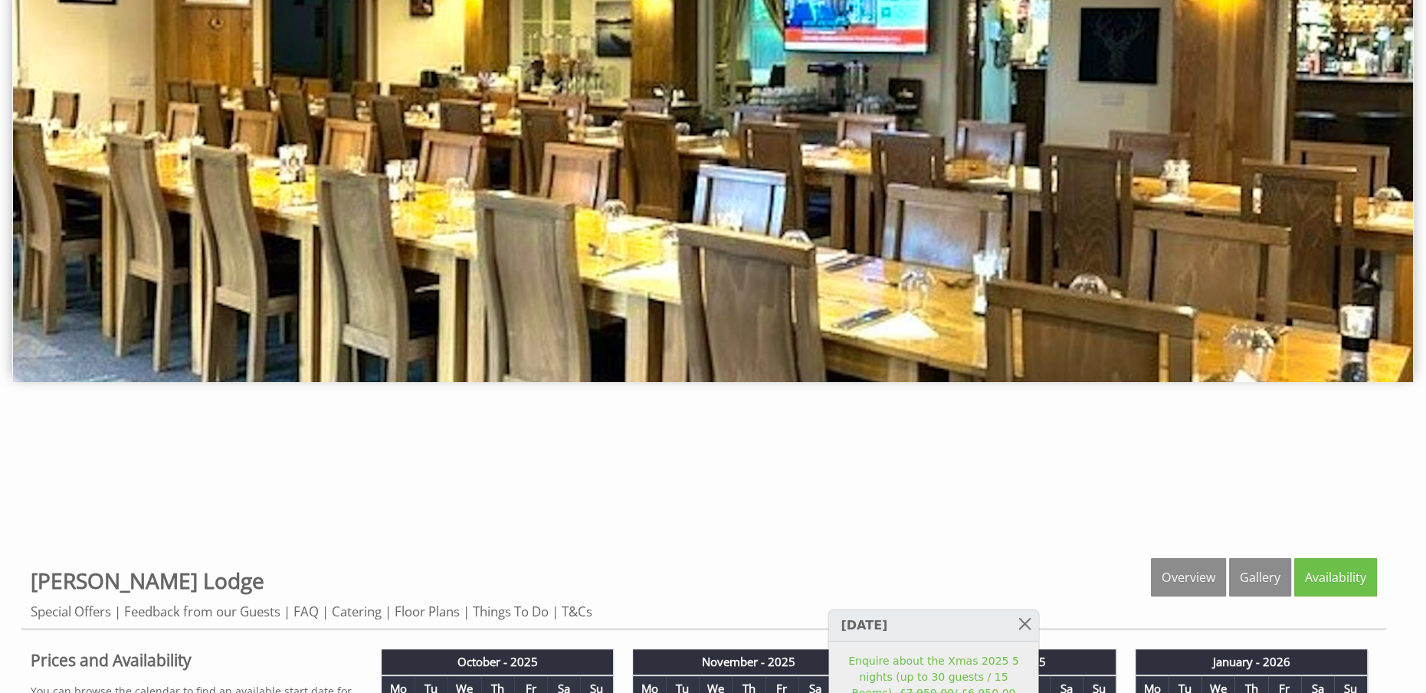
scroll to position [0, 0]
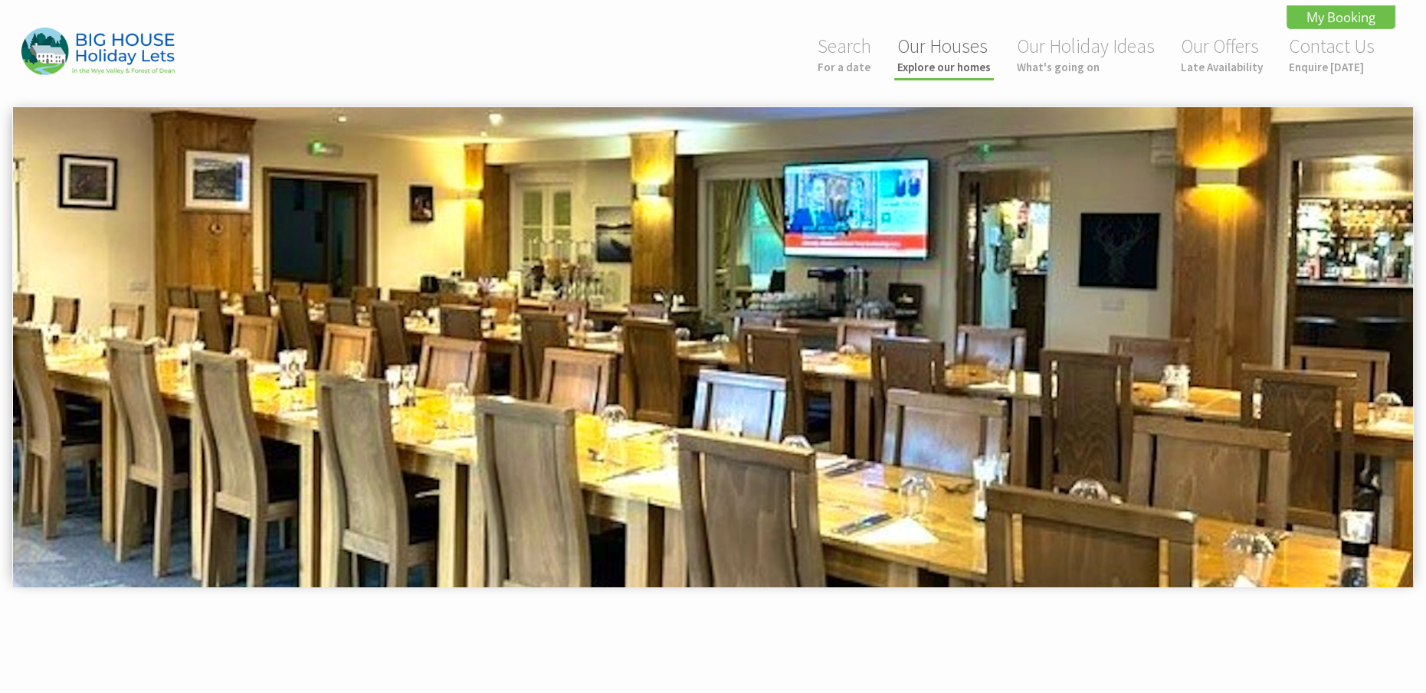
click at [940, 56] on link "Our Houses Explore our homes" at bounding box center [943, 54] width 93 height 41
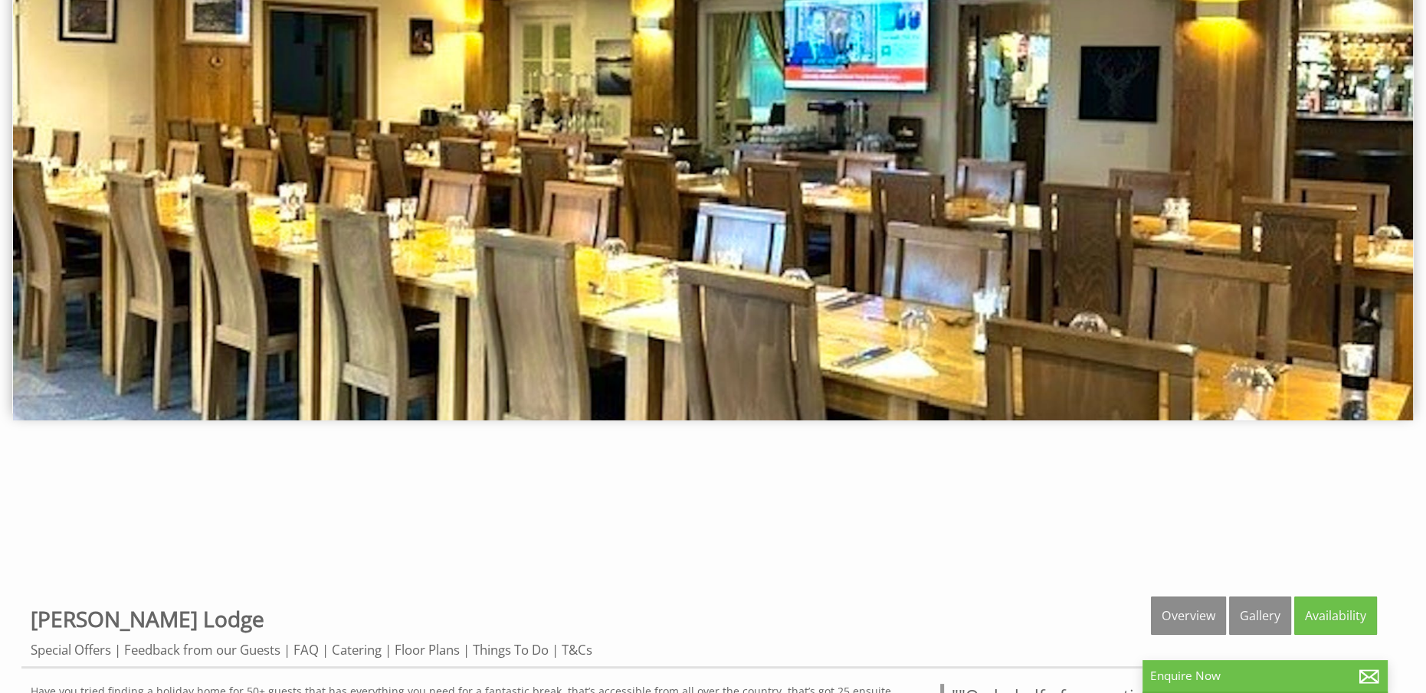
scroll to position [383, 0]
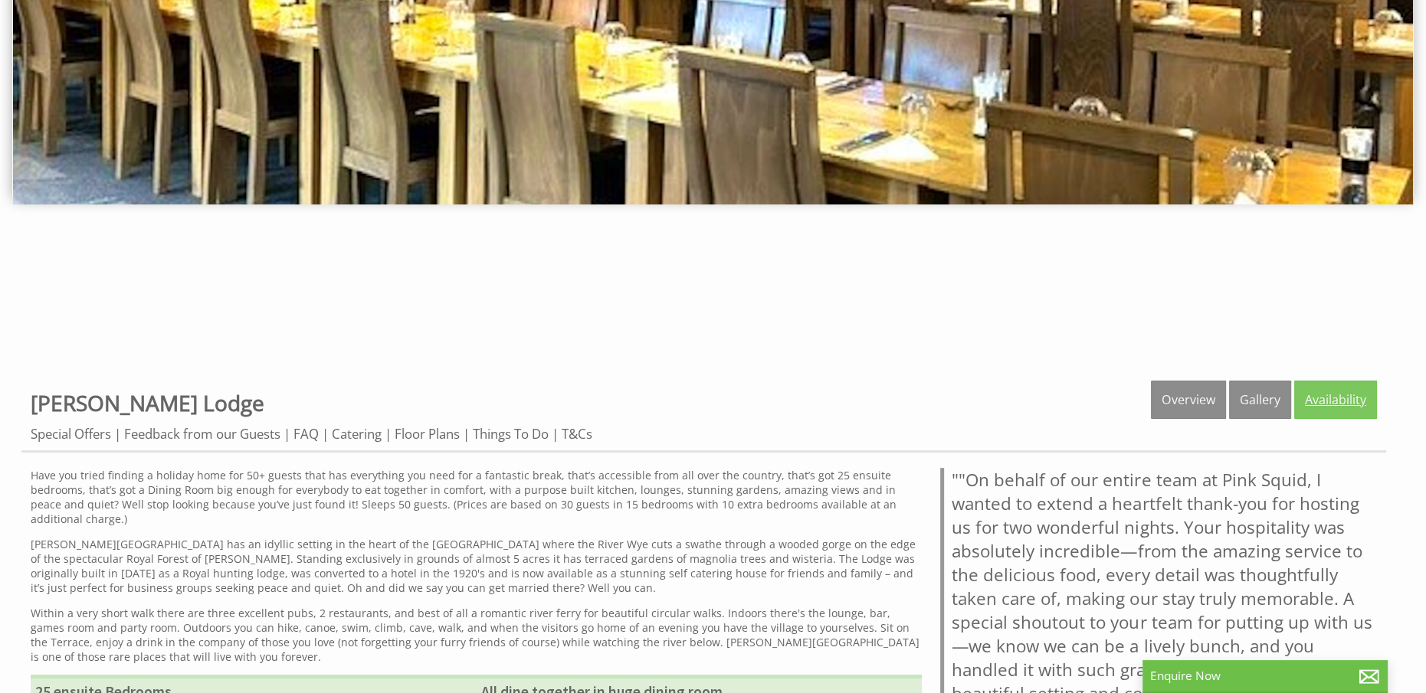
click at [1334, 389] on link "Availability" at bounding box center [1335, 400] width 83 height 38
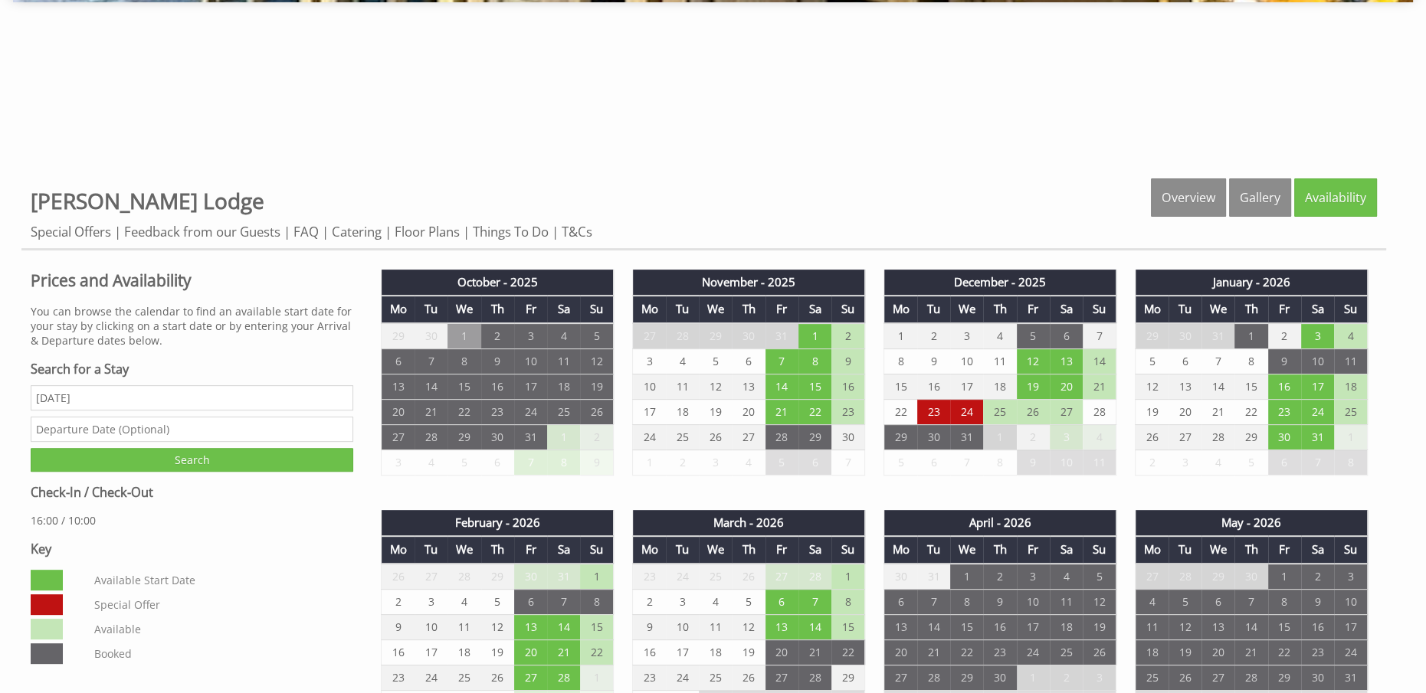
scroll to position [613, 0]
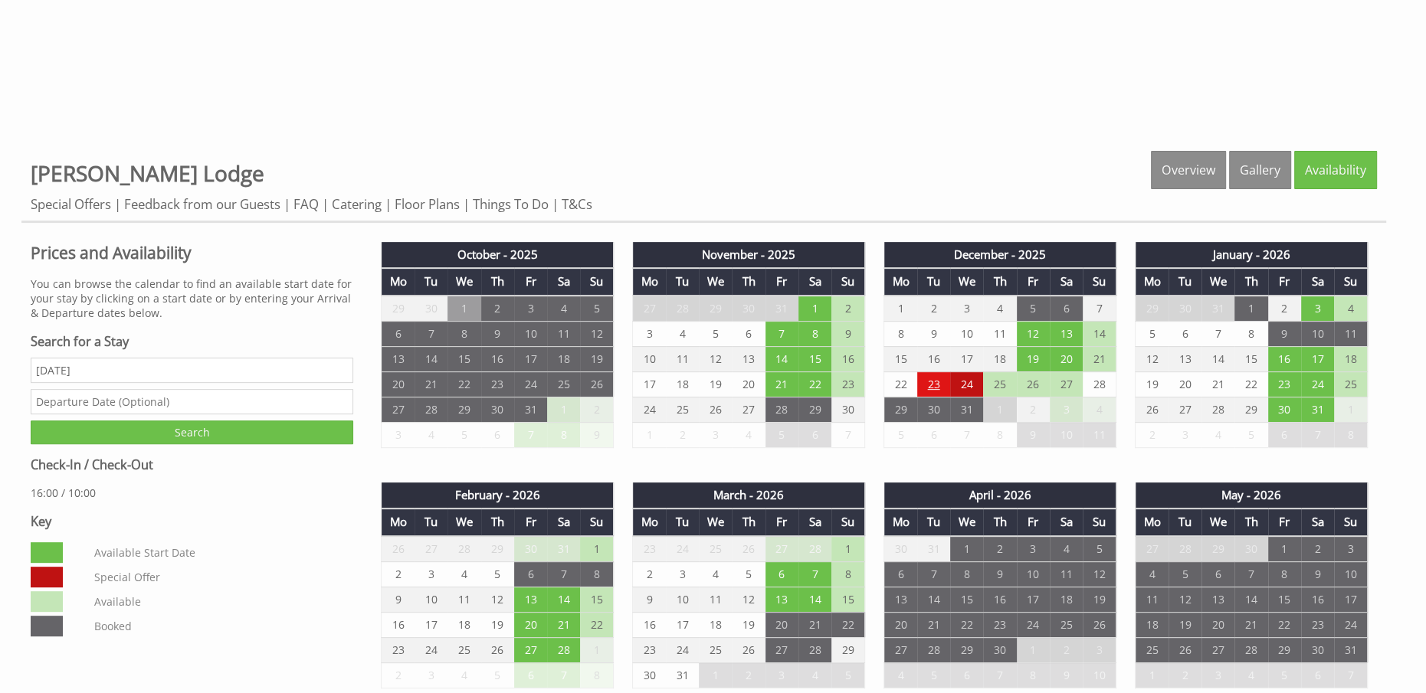
click at [931, 385] on td "23" at bounding box center [933, 384] width 33 height 25
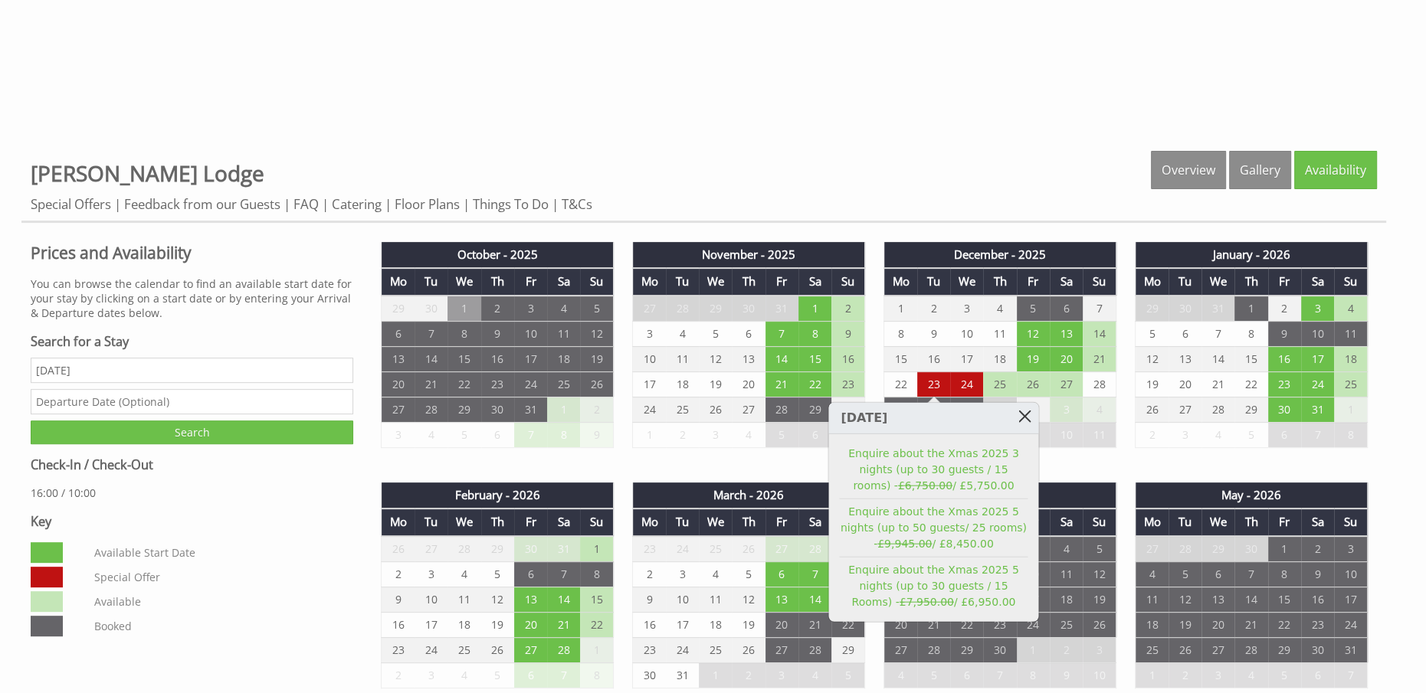
click at [1027, 418] on link at bounding box center [1024, 416] width 27 height 27
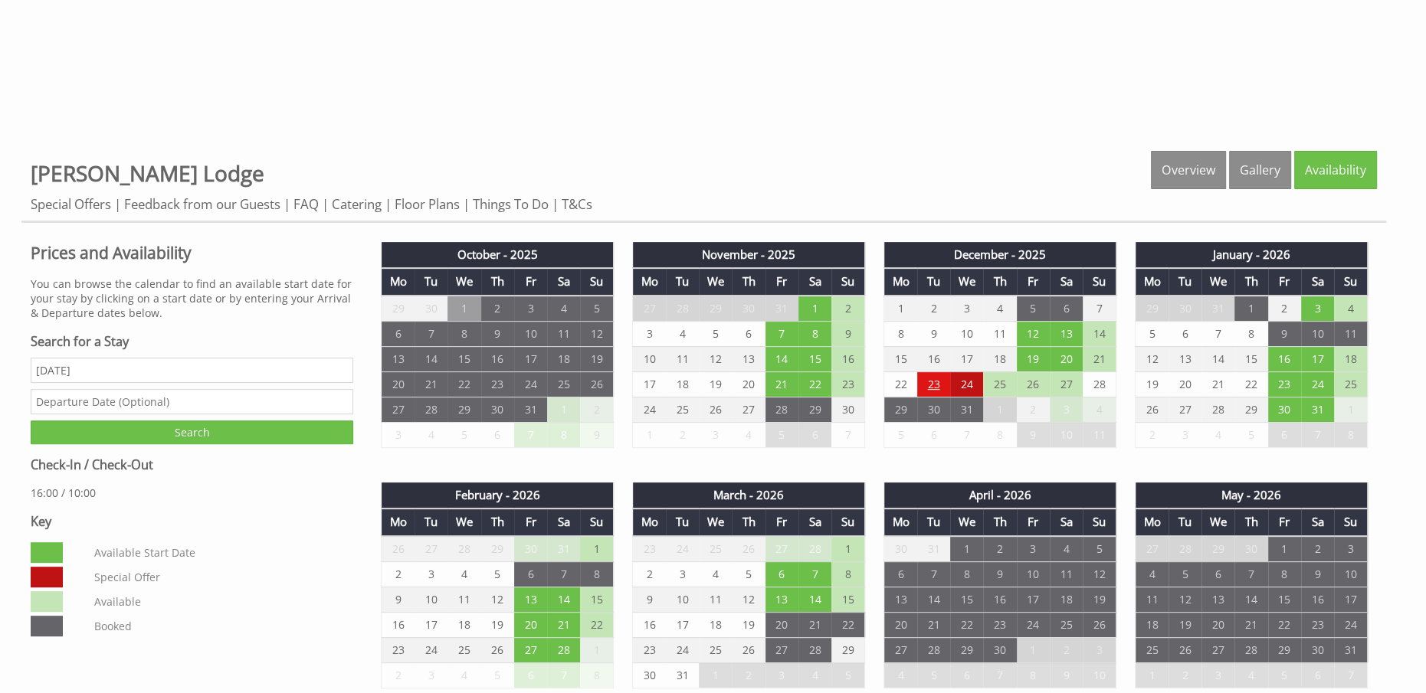
click at [934, 387] on td "23" at bounding box center [933, 384] width 33 height 25
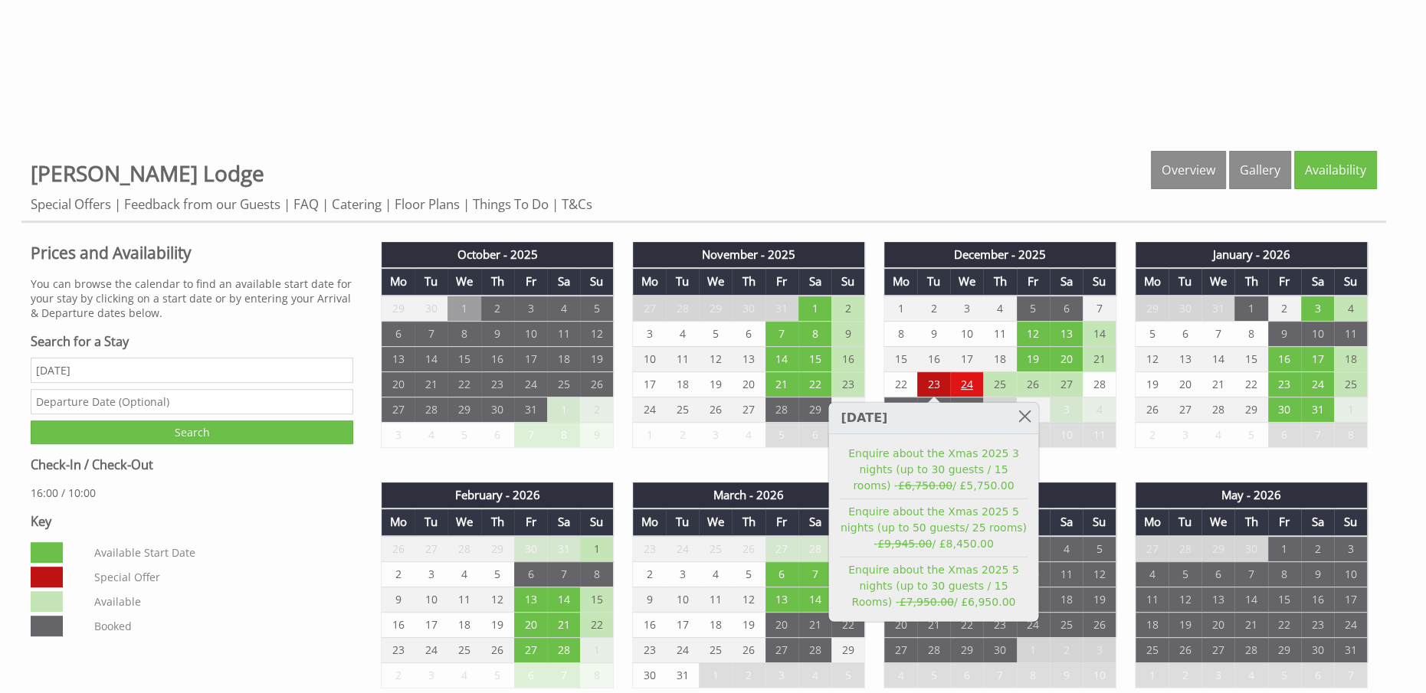
click at [964, 378] on td "24" at bounding box center [966, 384] width 33 height 25
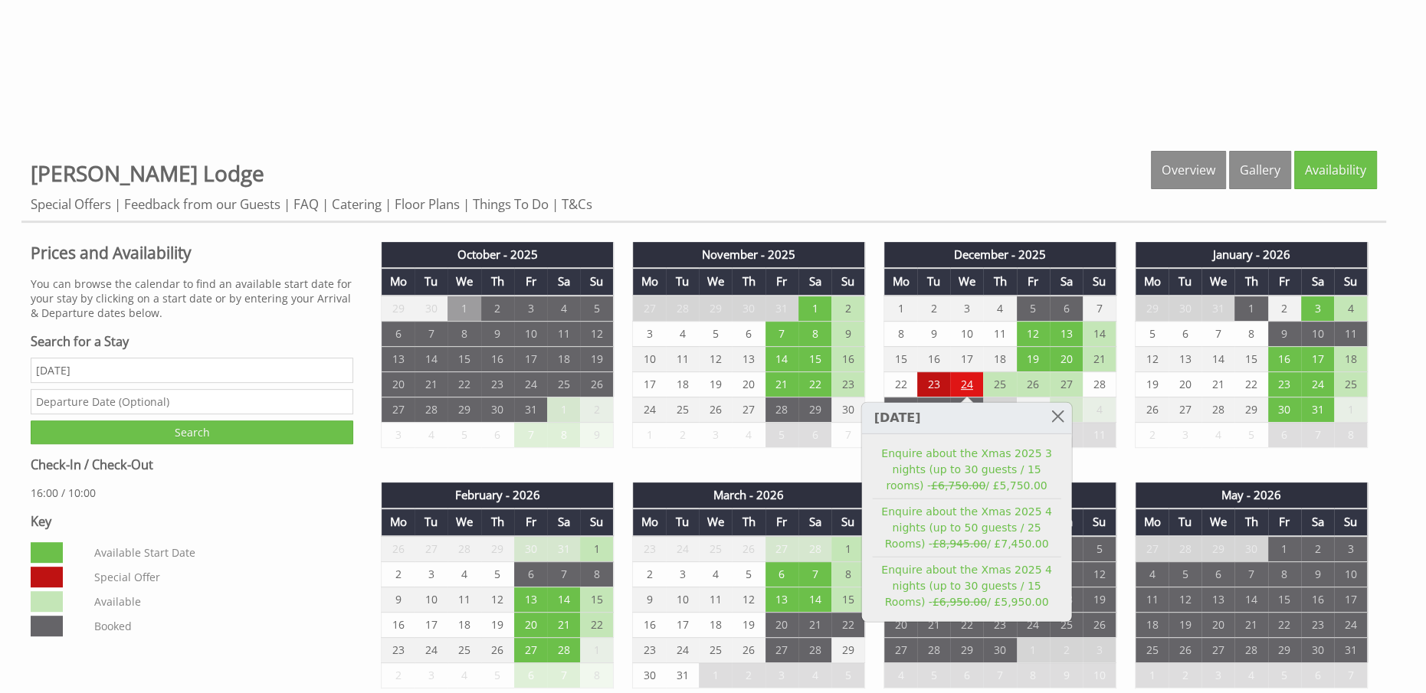
click at [965, 382] on td "24" at bounding box center [966, 384] width 33 height 25
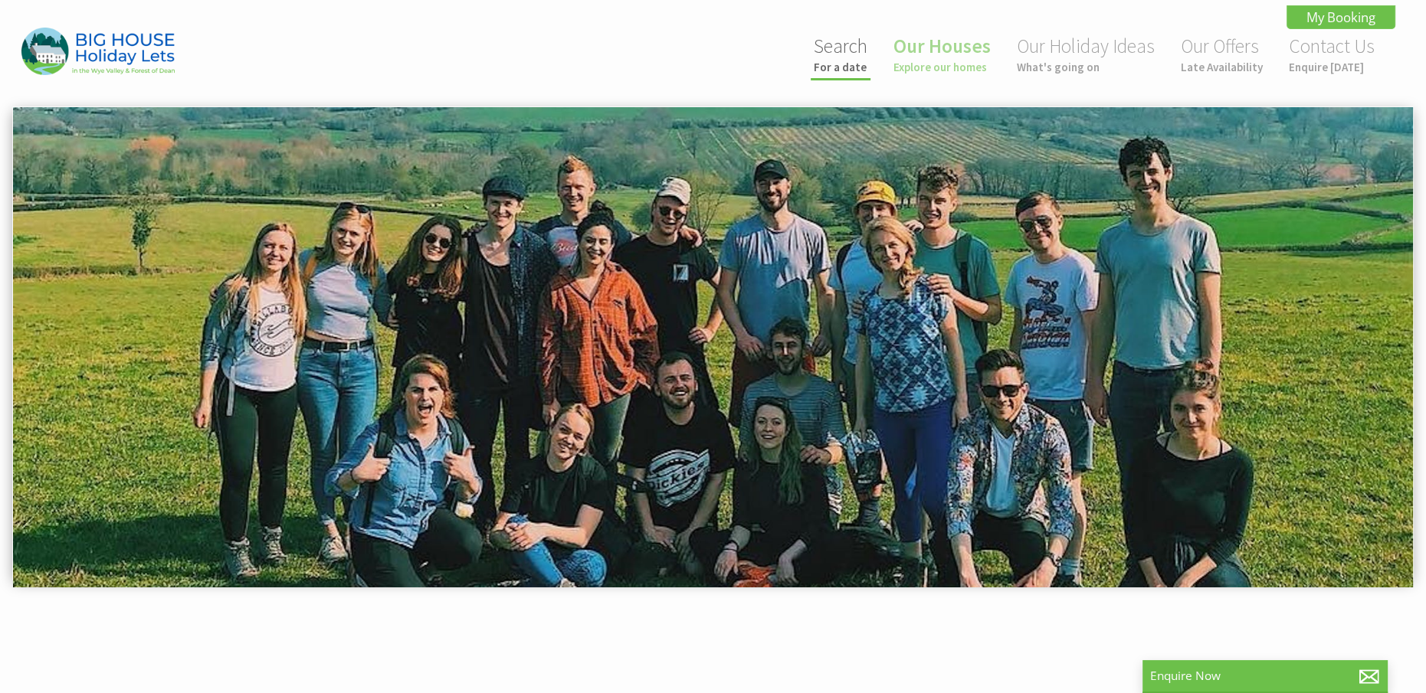
click at [831, 64] on small "For a date" at bounding box center [841, 67] width 54 height 15
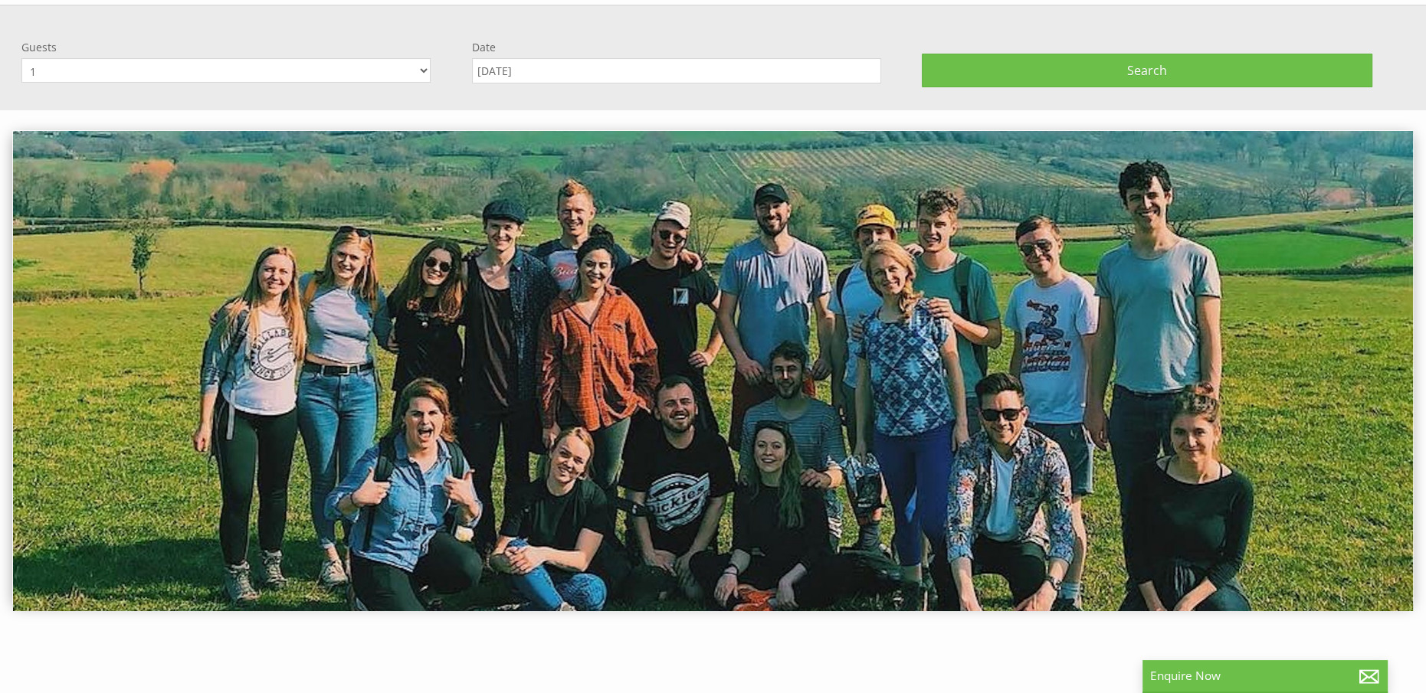
scroll to position [106, 0]
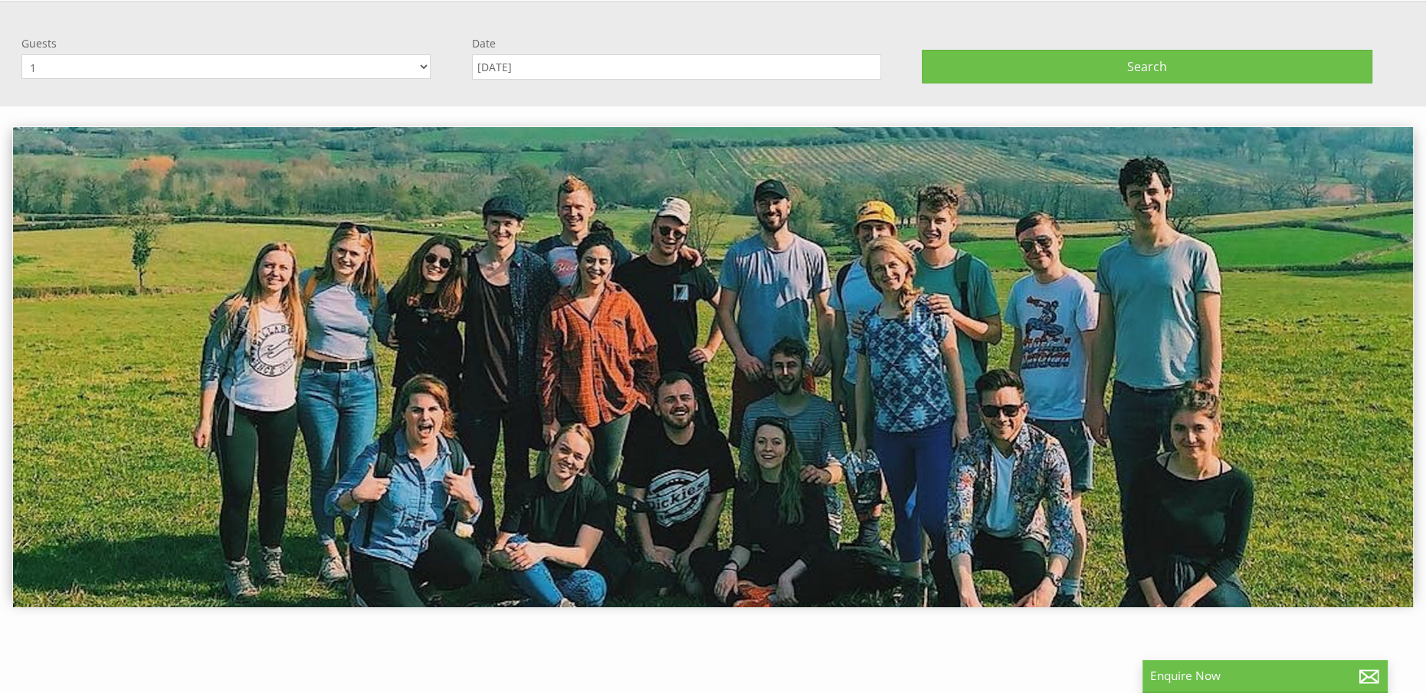
click at [591, 67] on input "[DATE]" at bounding box center [676, 66] width 409 height 25
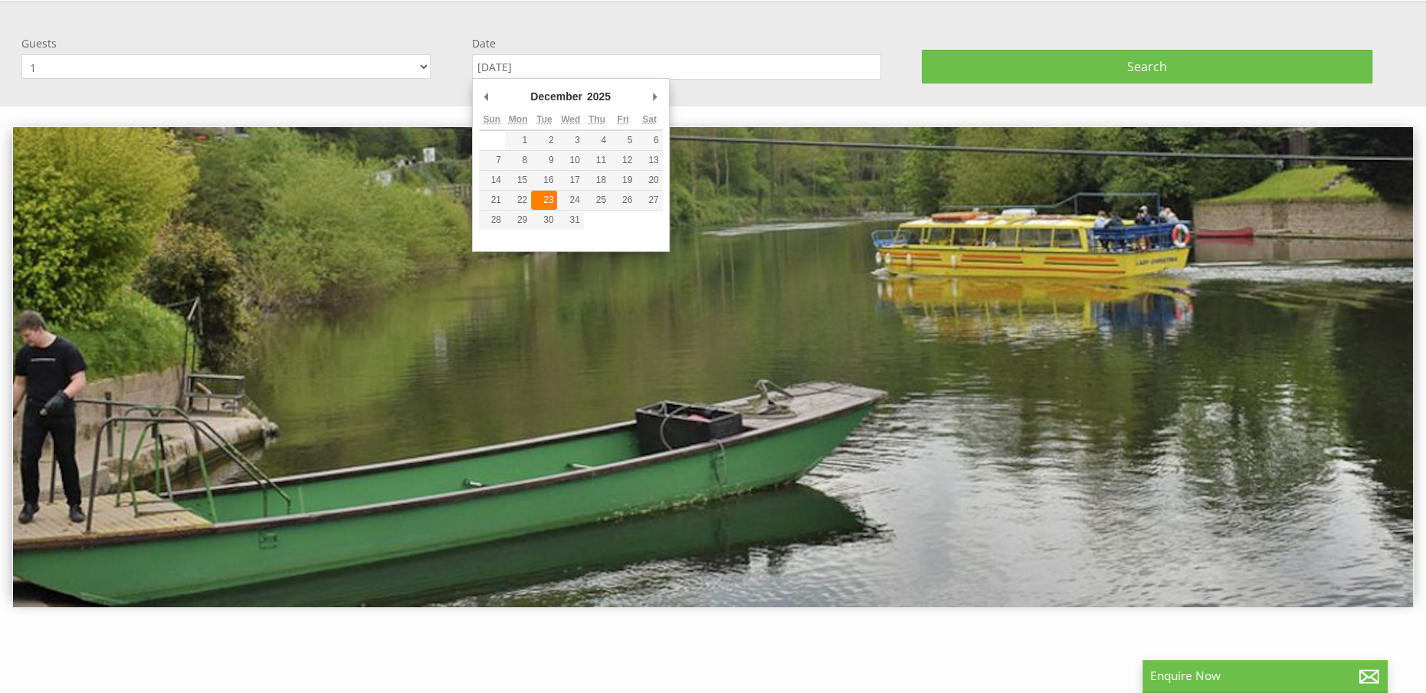
type input "[DATE]"
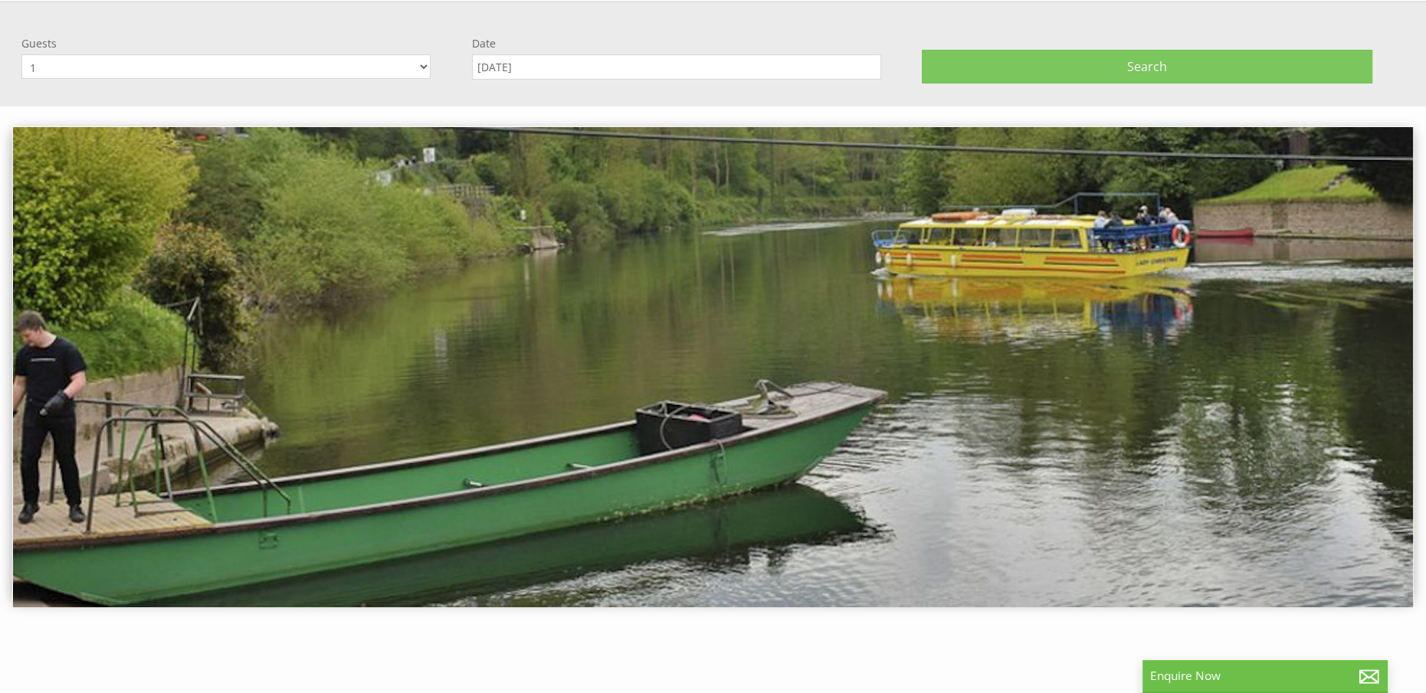
click at [1126, 65] on button "Search" at bounding box center [1147, 67] width 450 height 34
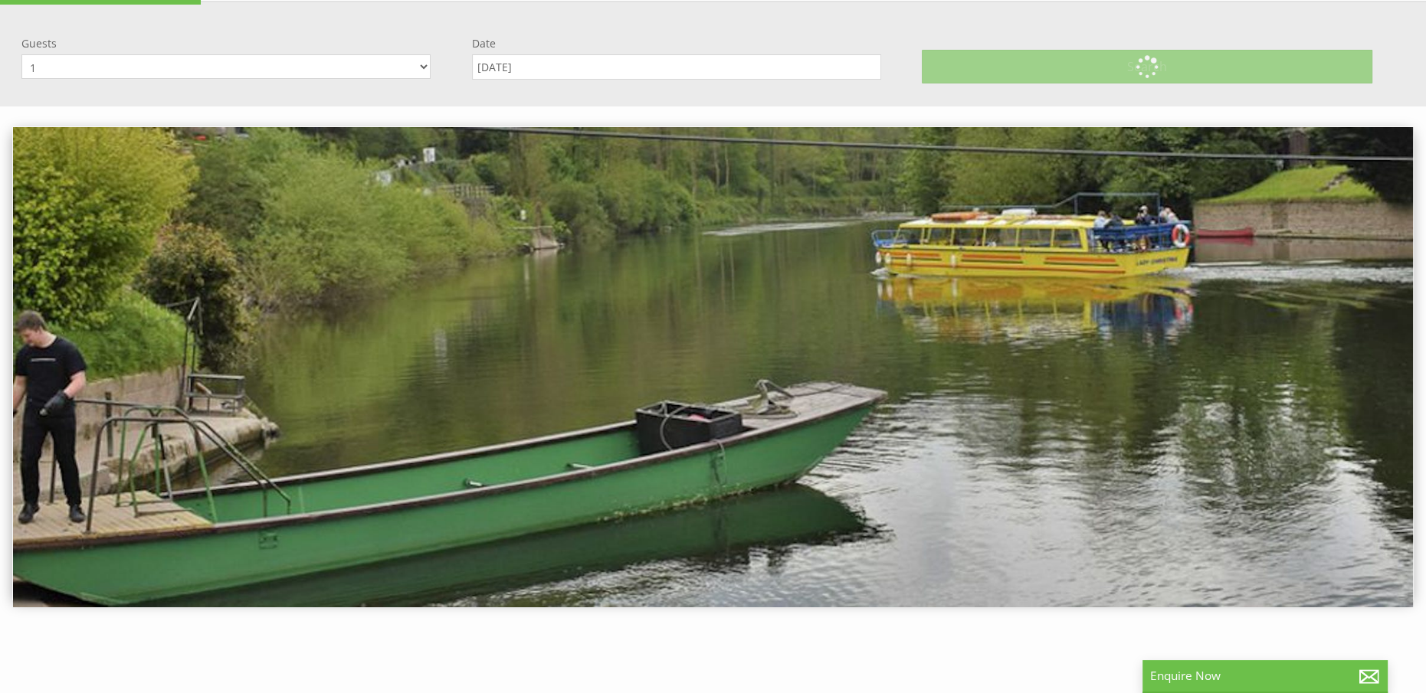
scroll to position [318, 0]
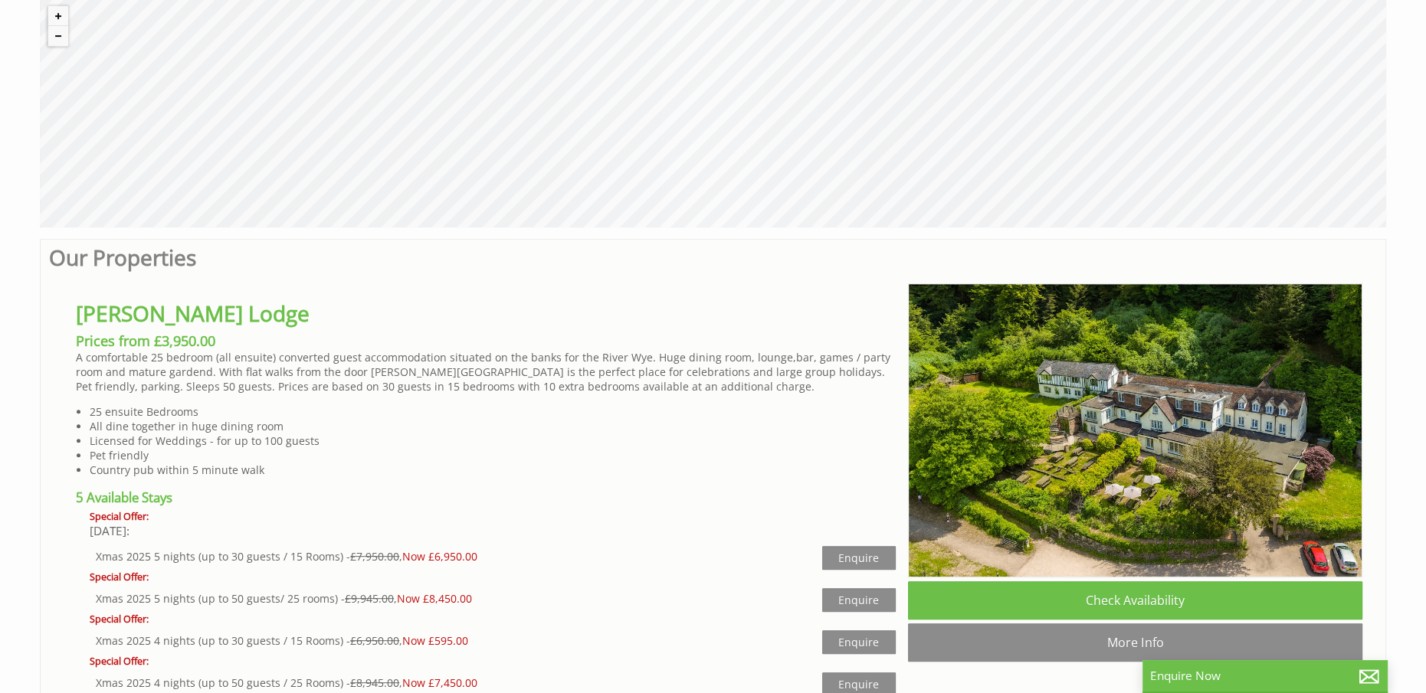
scroll to position [843, 0]
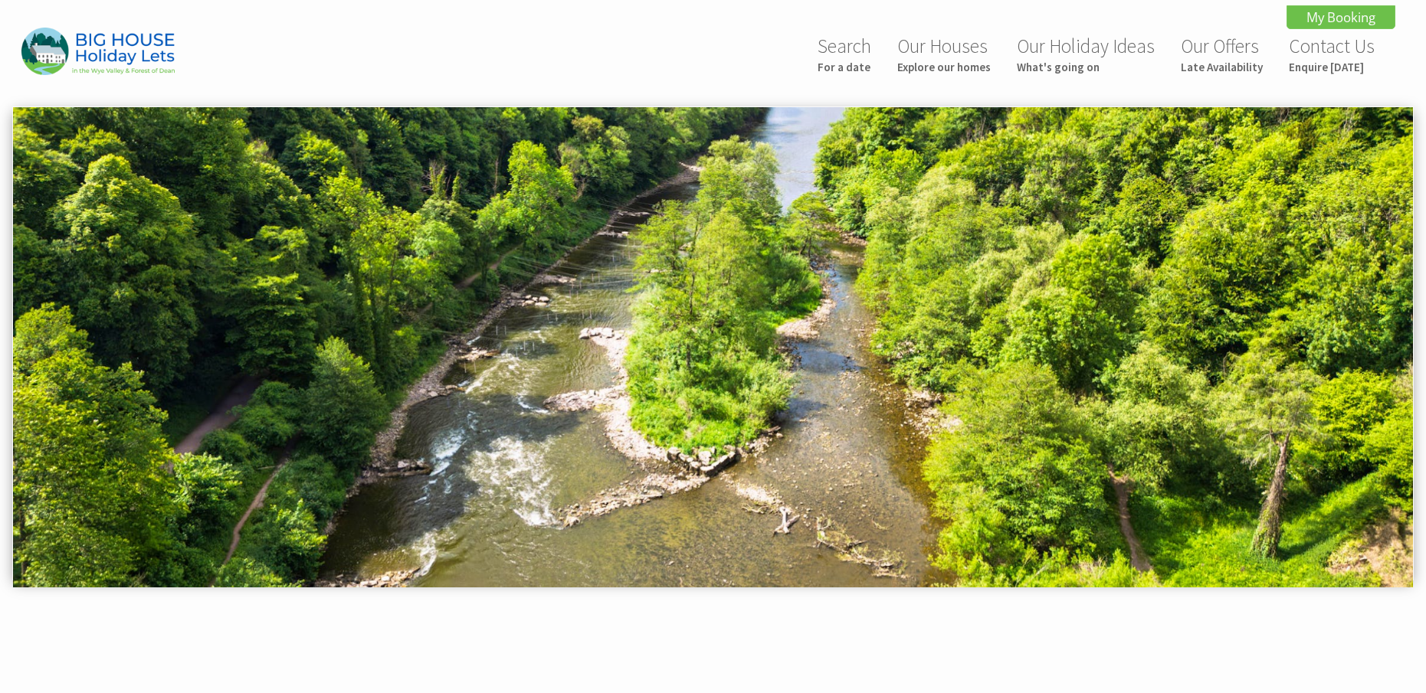
scroll to position [614, 0]
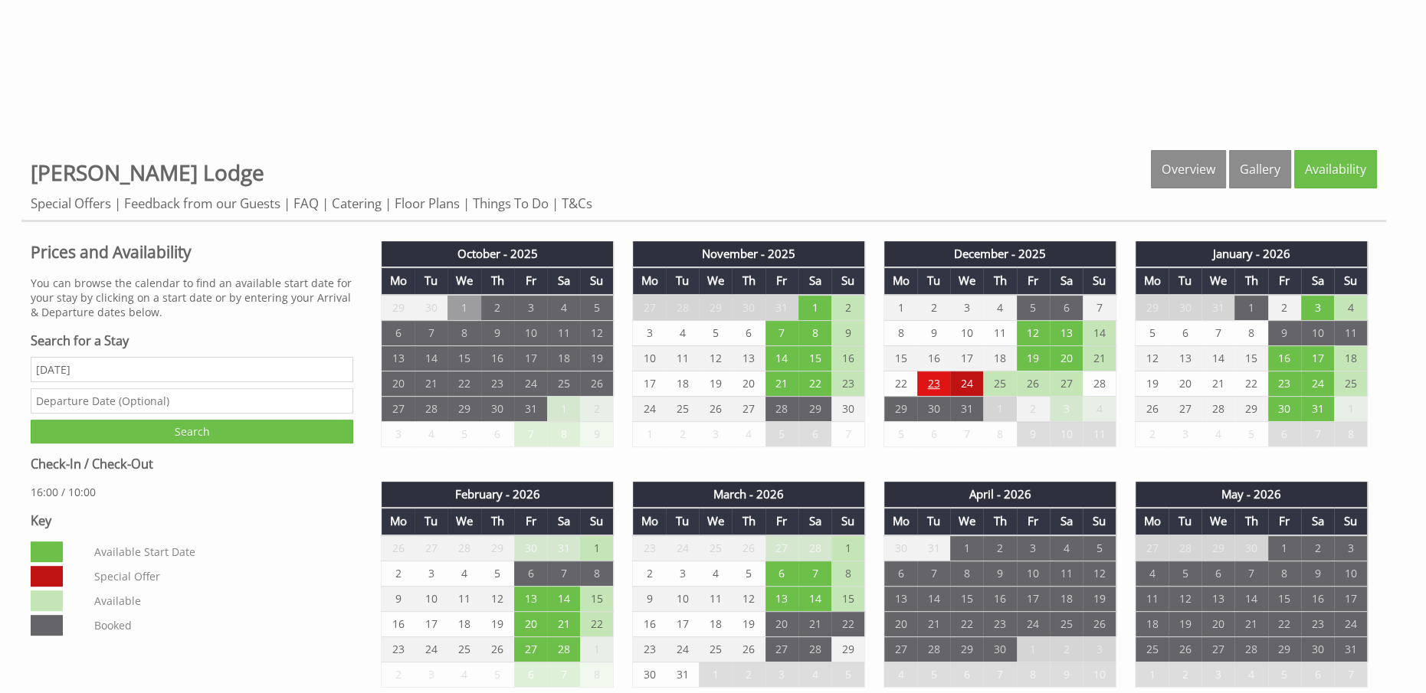
click at [935, 385] on td "23" at bounding box center [933, 383] width 33 height 25
click at [925, 379] on td "23" at bounding box center [933, 383] width 33 height 25
click at [1020, 450] on select "Please select a departure date [DATE] - £8,745.00 / £7,250.00 [DATE] - £6,750.0…" at bounding box center [930, 447] width 182 height 15
select select "enquire/6913994"
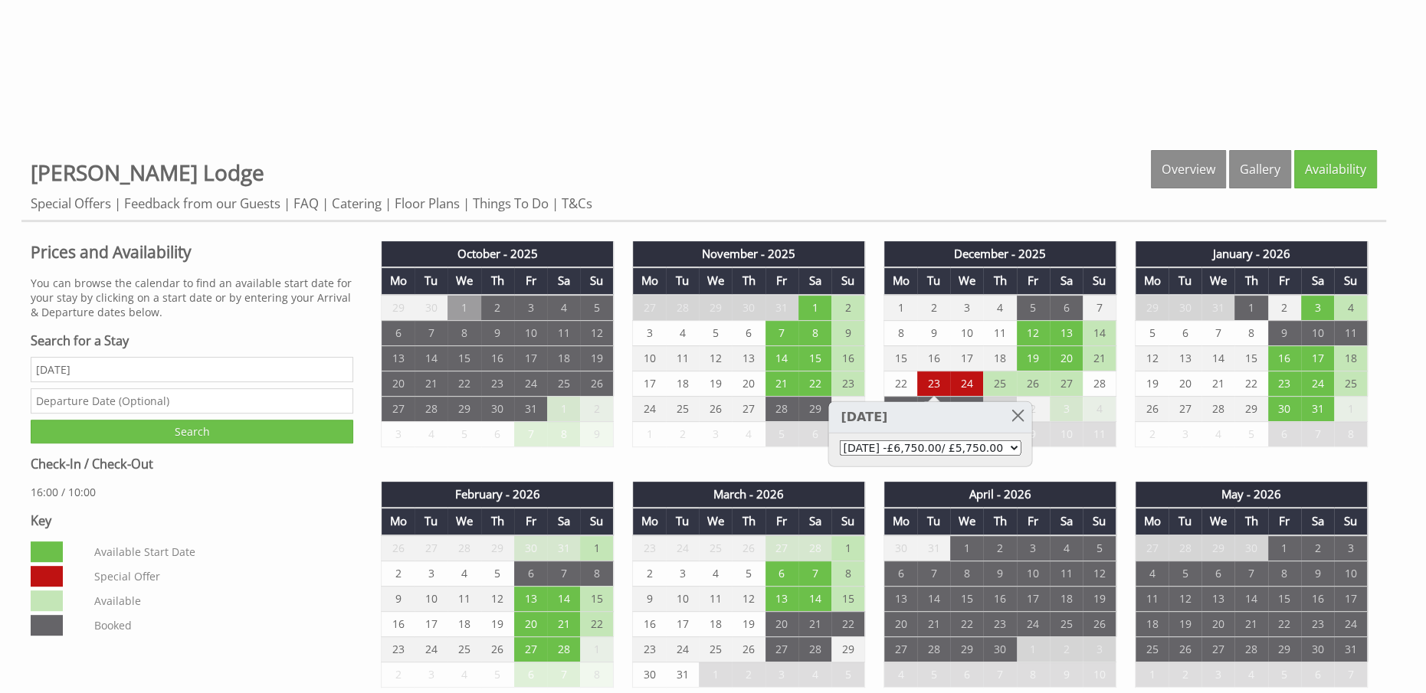
click at [839, 440] on select "Please select a departure date [DATE] - £8,745.00 / £7,250.00 [DATE] - £6,750.0…" at bounding box center [930, 447] width 182 height 15
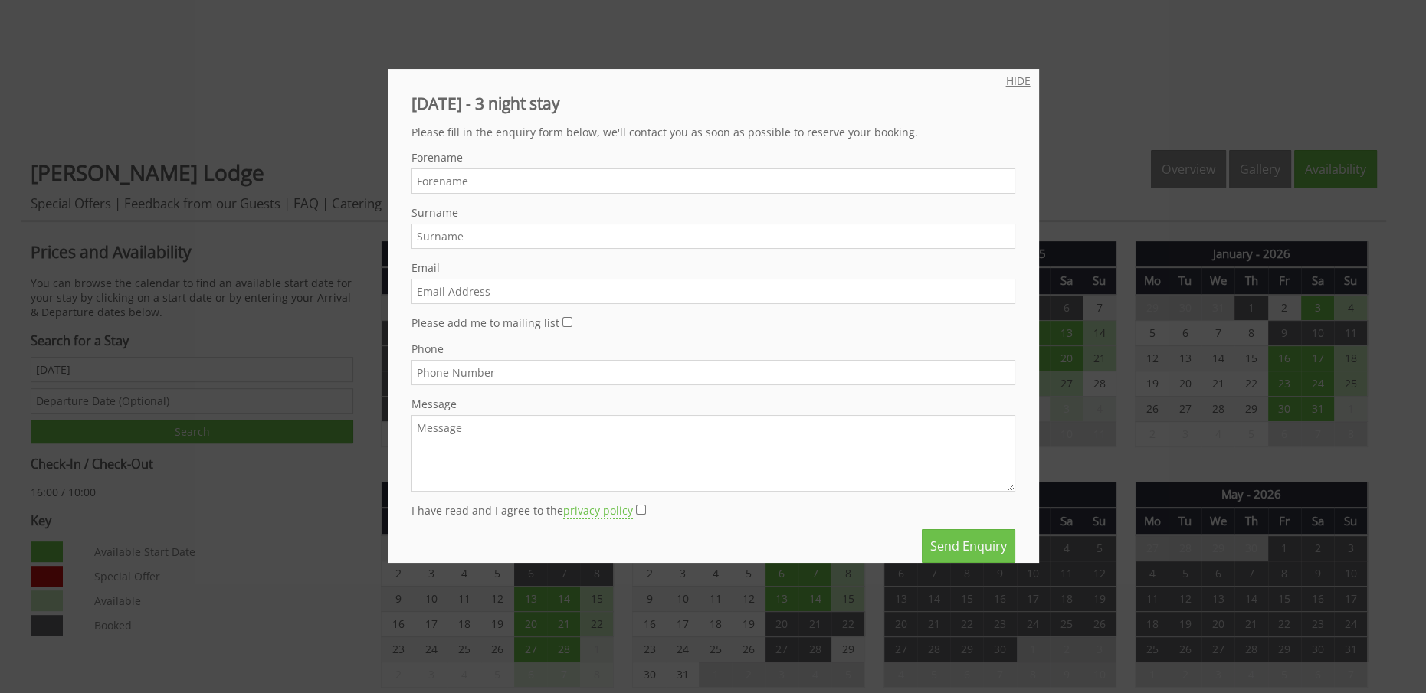
click at [1006, 79] on link "HIDE" at bounding box center [1018, 81] width 25 height 15
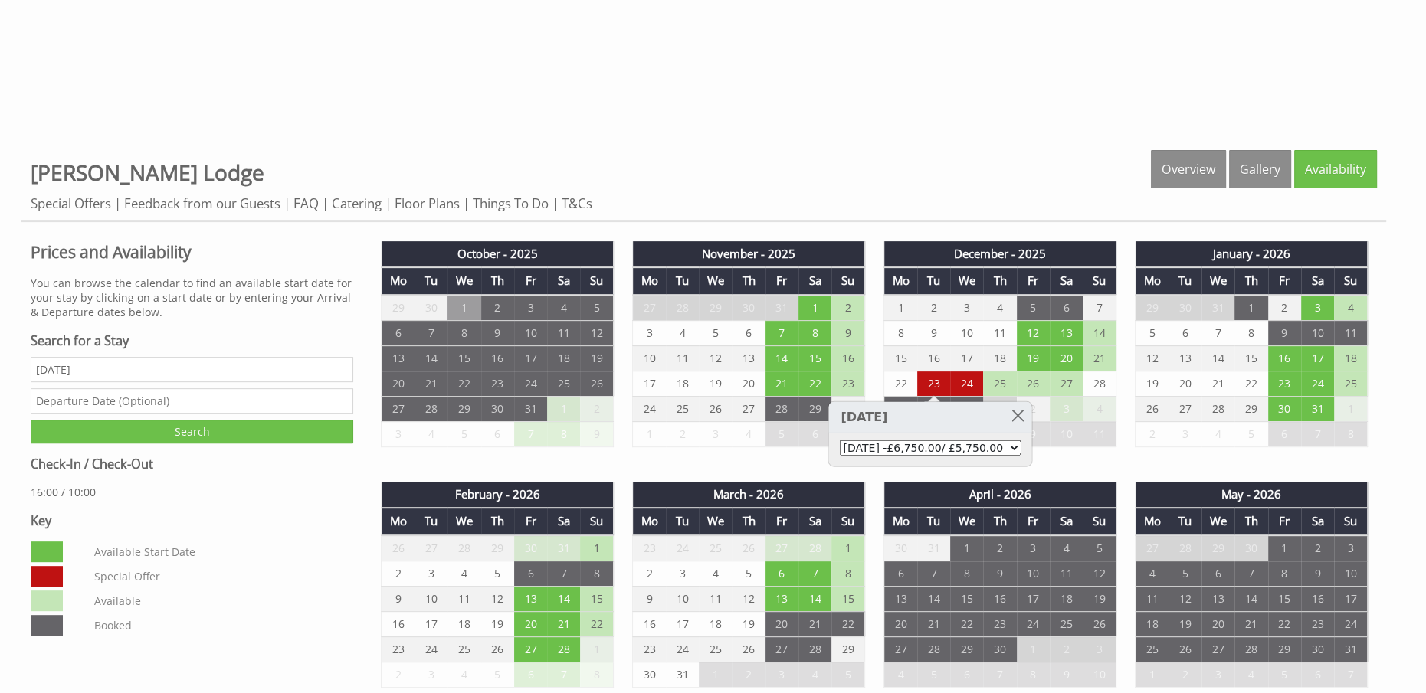
drag, startPoint x: 935, startPoint y: 329, endPoint x: 917, endPoint y: 332, distance: 18.8
click at [935, 329] on td "9" at bounding box center [933, 332] width 33 height 25
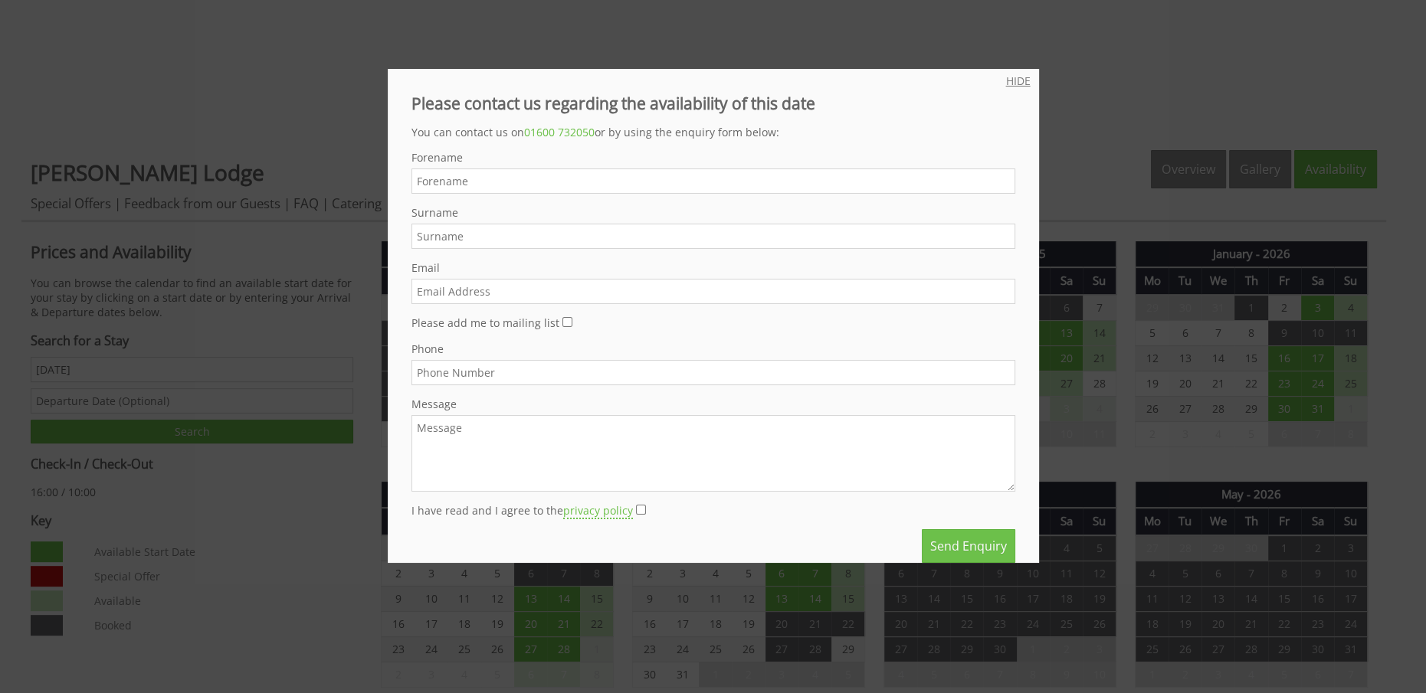
click at [1009, 83] on link "HIDE" at bounding box center [1018, 81] width 25 height 15
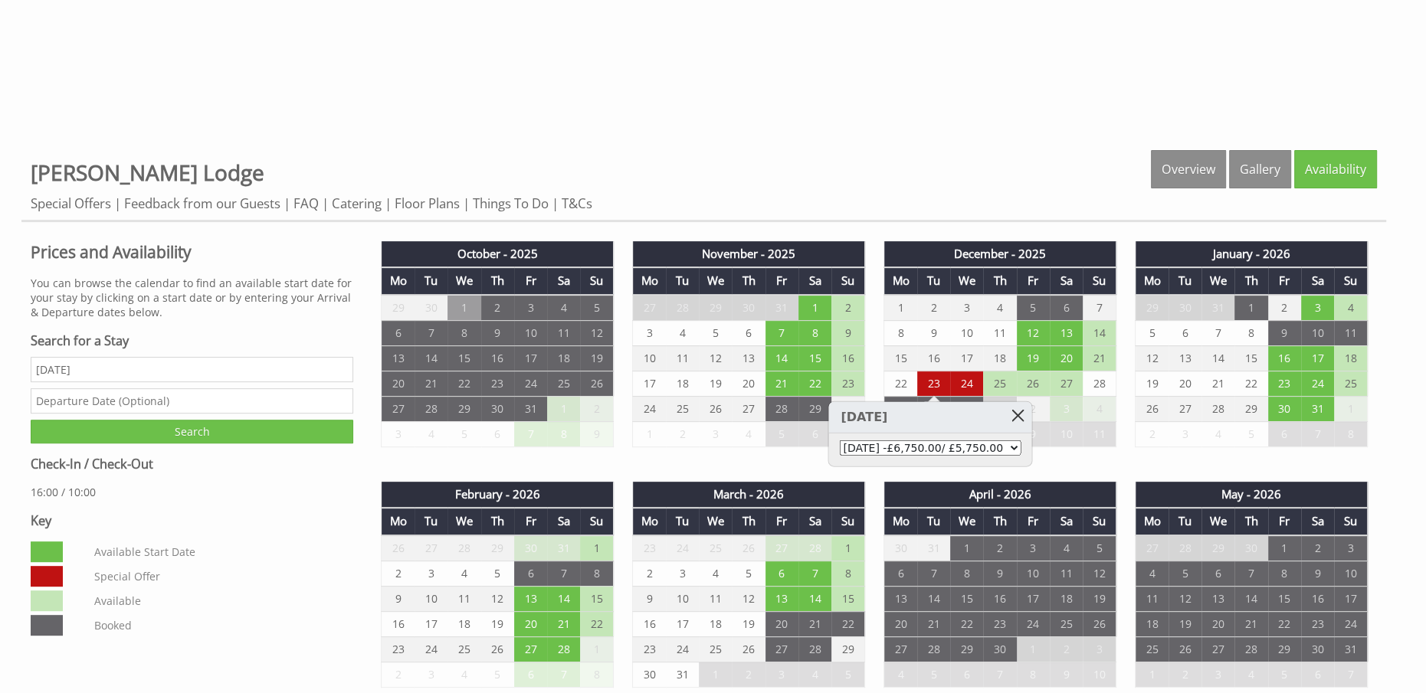
click at [1029, 419] on link at bounding box center [1017, 415] width 27 height 27
click at [930, 377] on td "23" at bounding box center [933, 383] width 33 height 25
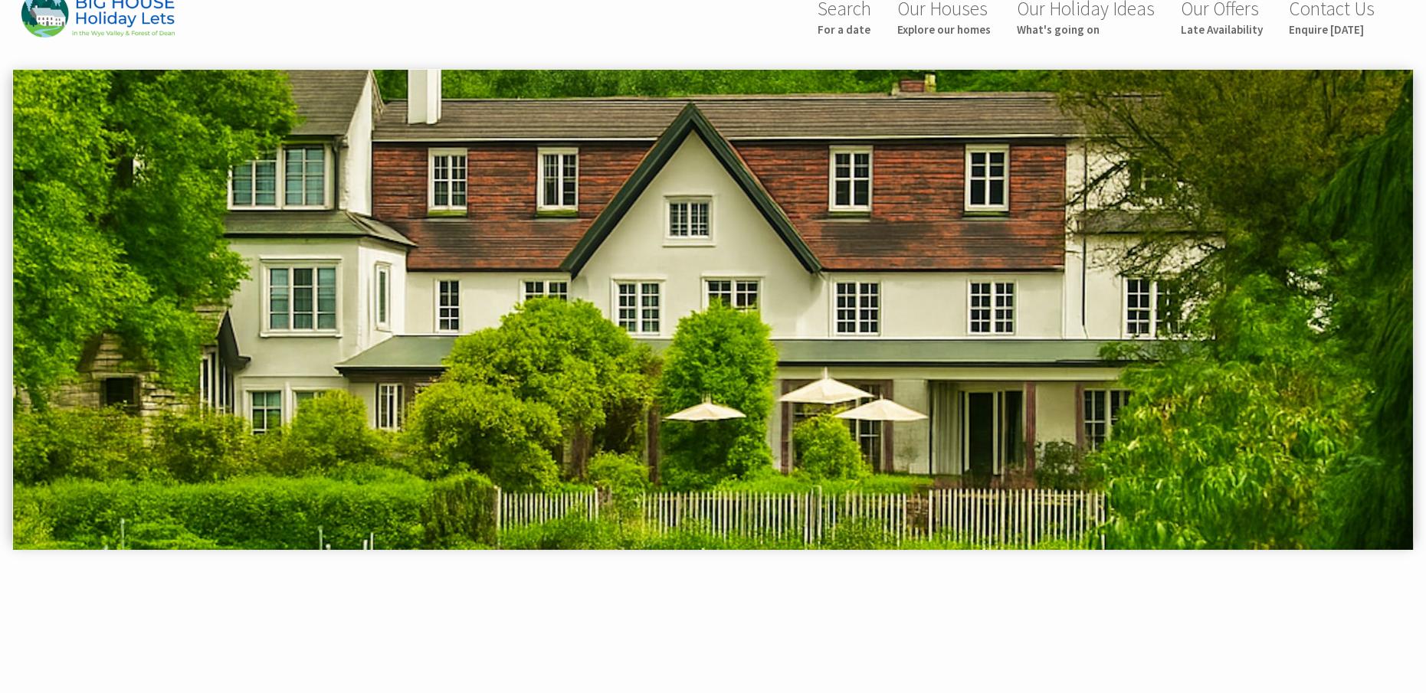
scroll to position [0, 0]
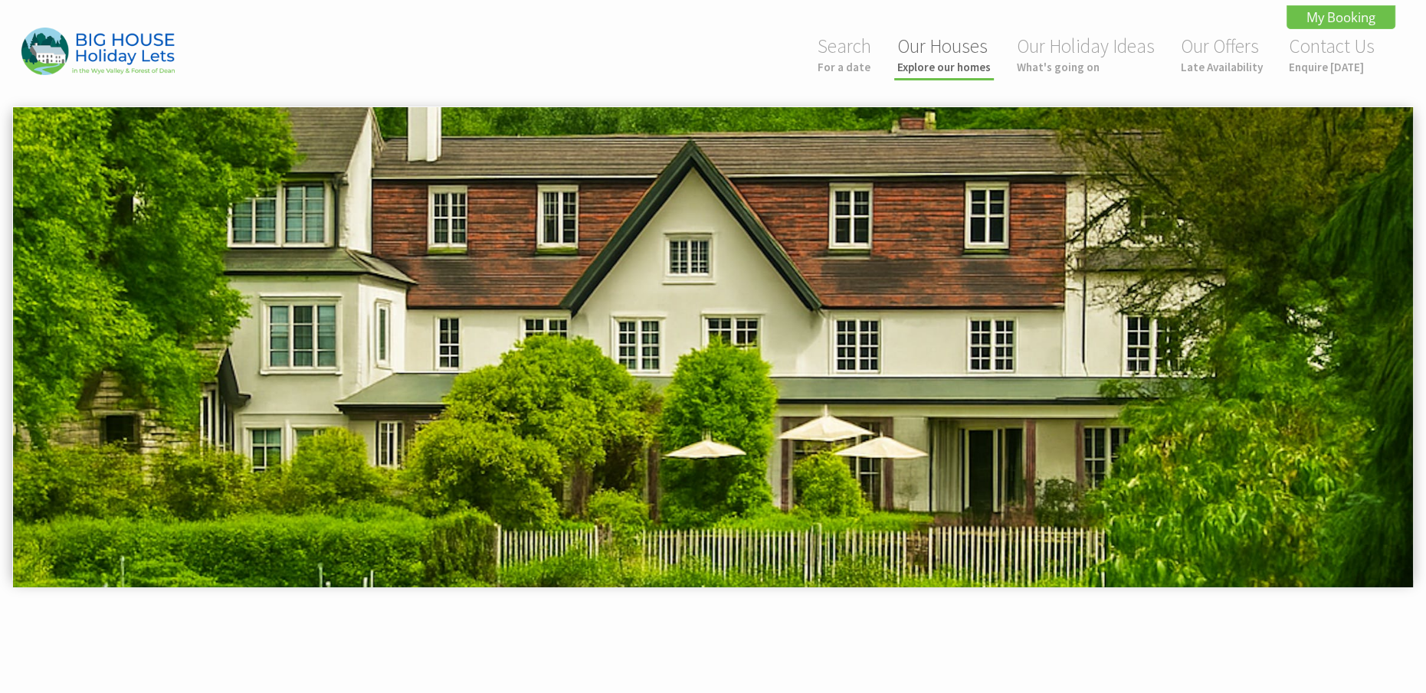
click at [931, 44] on link "Our Houses Explore our homes" at bounding box center [943, 54] width 93 height 41
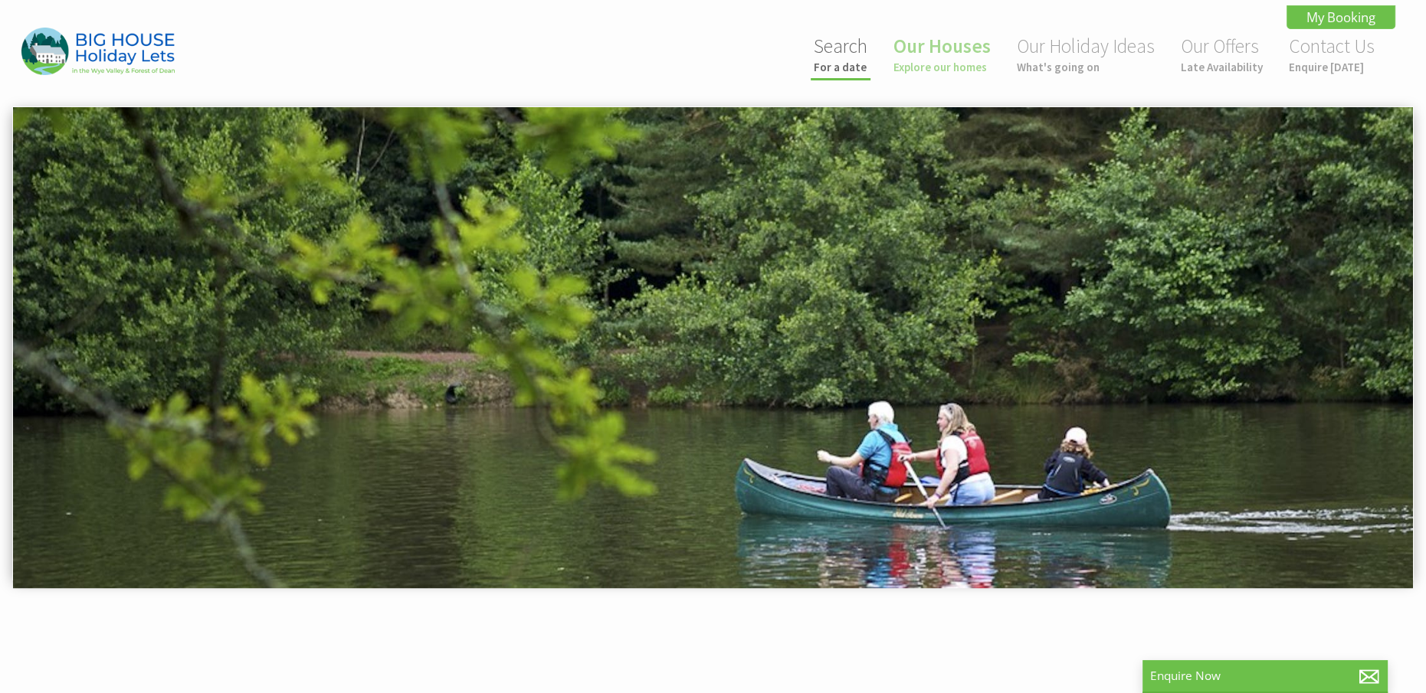
click at [838, 53] on link "Search For a date" at bounding box center [841, 54] width 54 height 41
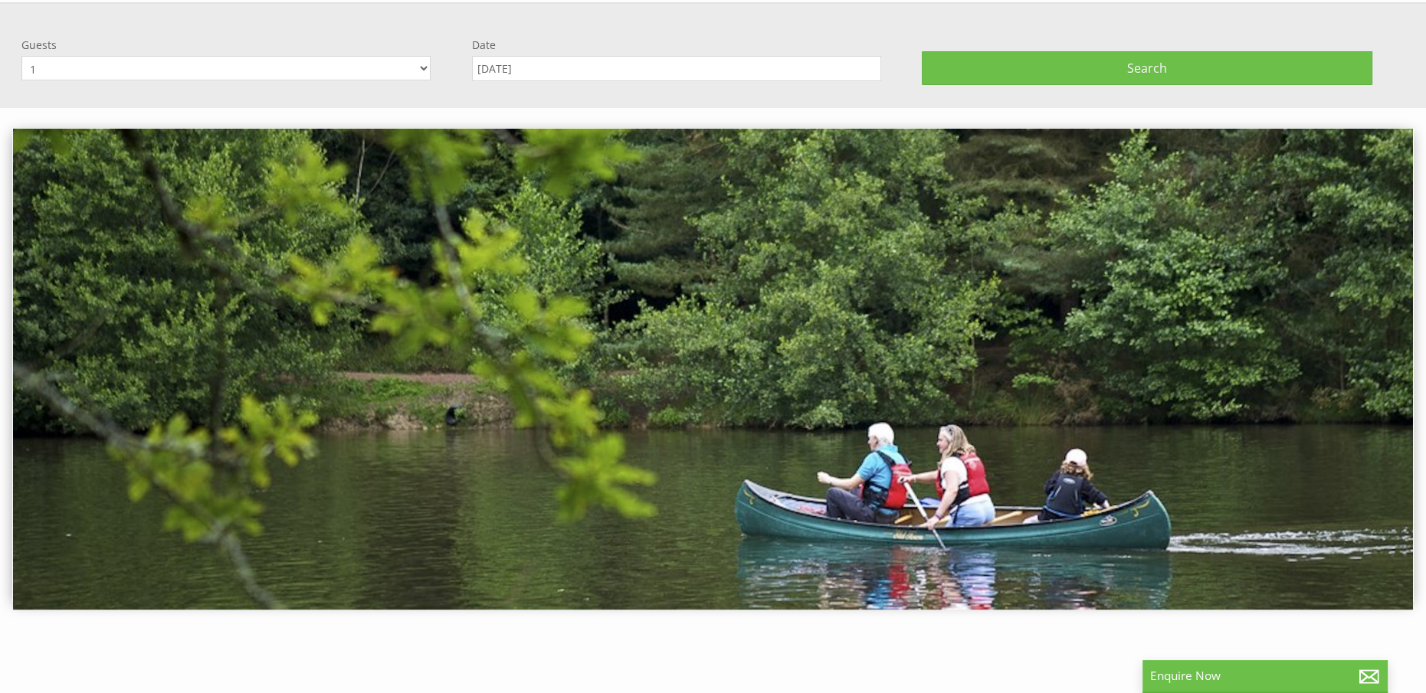
scroll to position [106, 0]
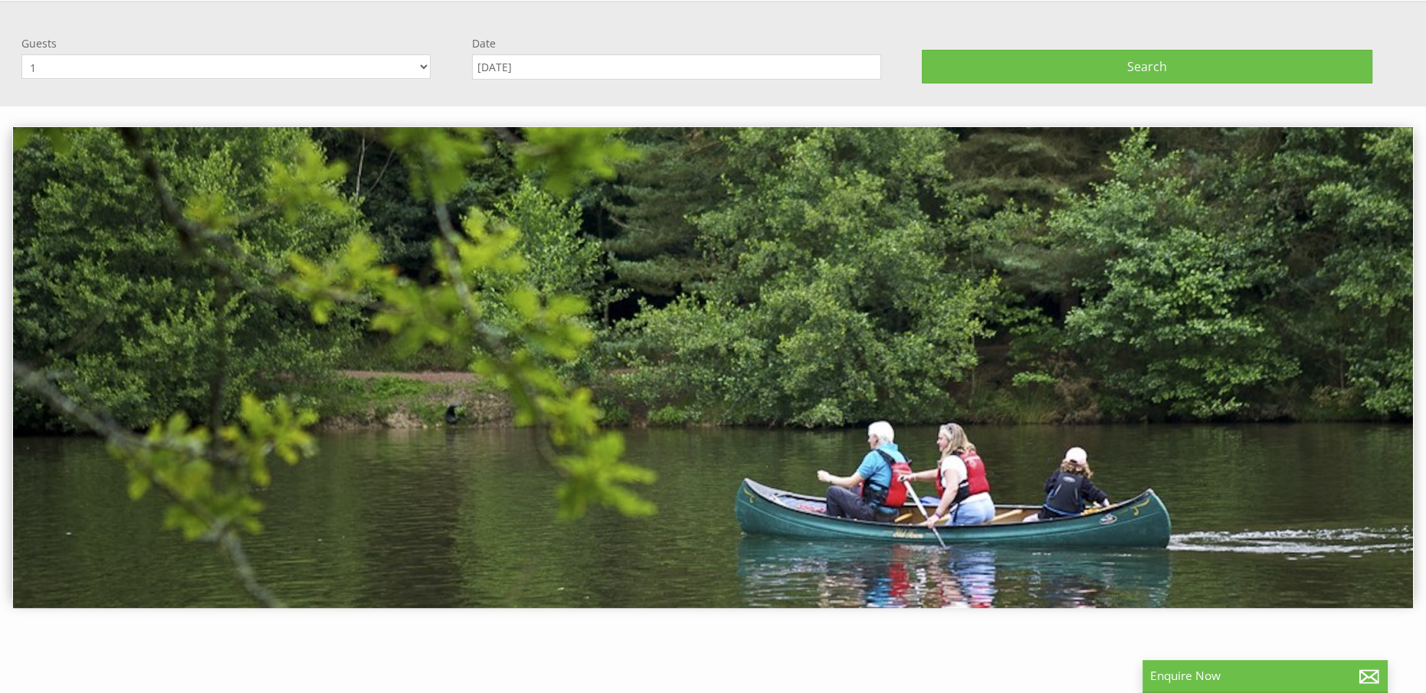
click at [556, 70] on input "[DATE]" at bounding box center [676, 66] width 409 height 25
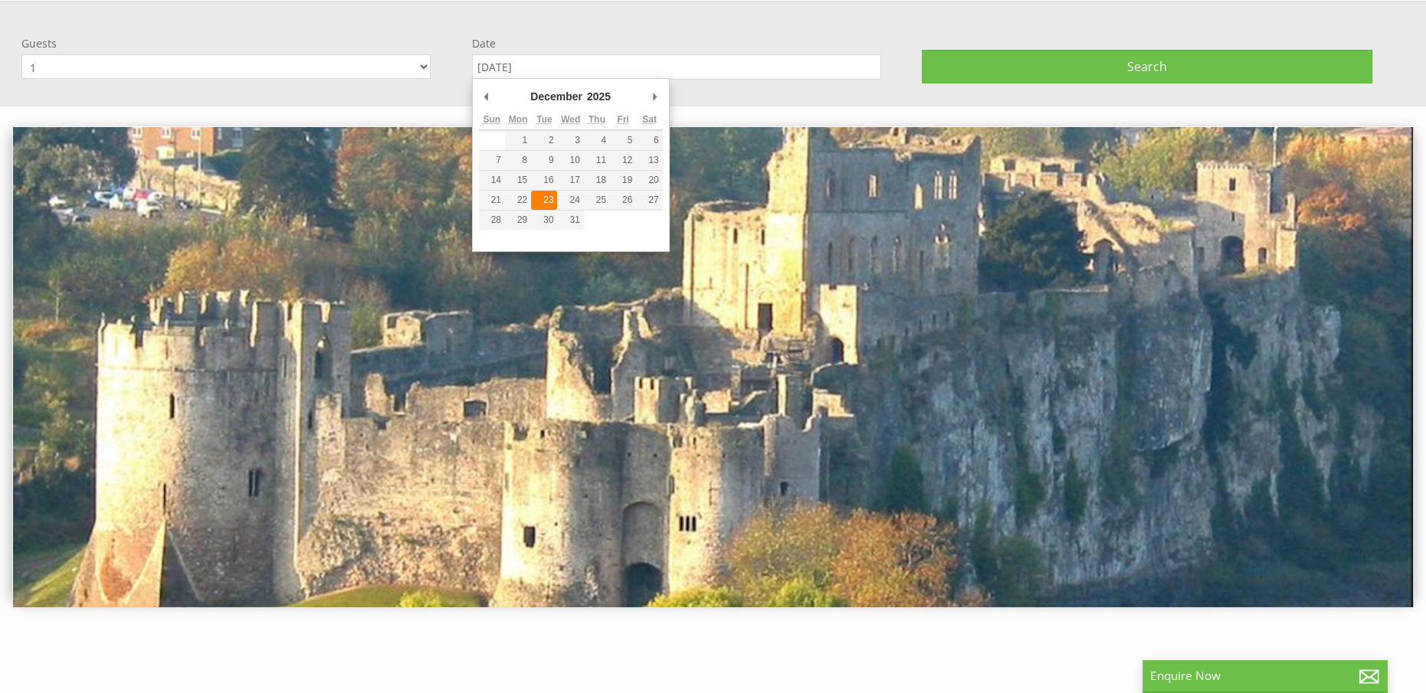
type input "[DATE]"
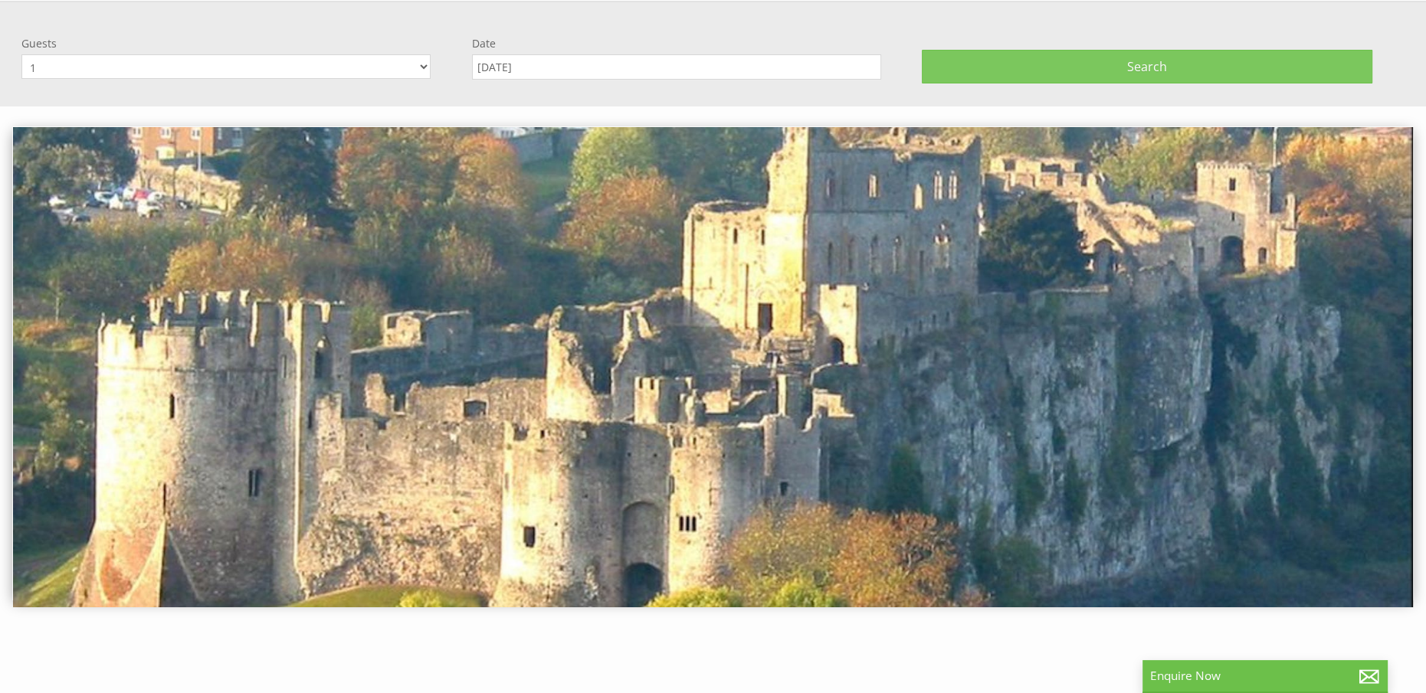
click at [1132, 72] on span "Search" at bounding box center [1147, 66] width 40 height 17
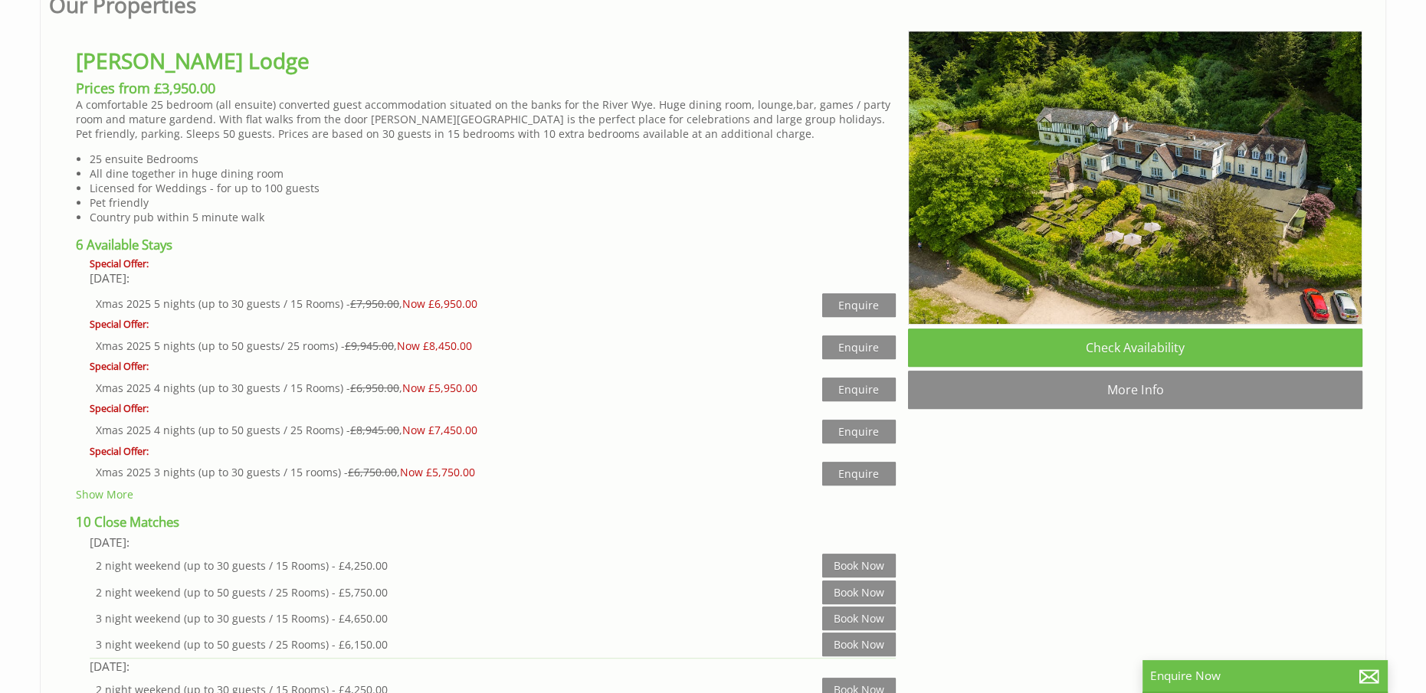
scroll to position [919, 0]
click at [114, 491] on link "Show More" at bounding box center [104, 493] width 57 height 15
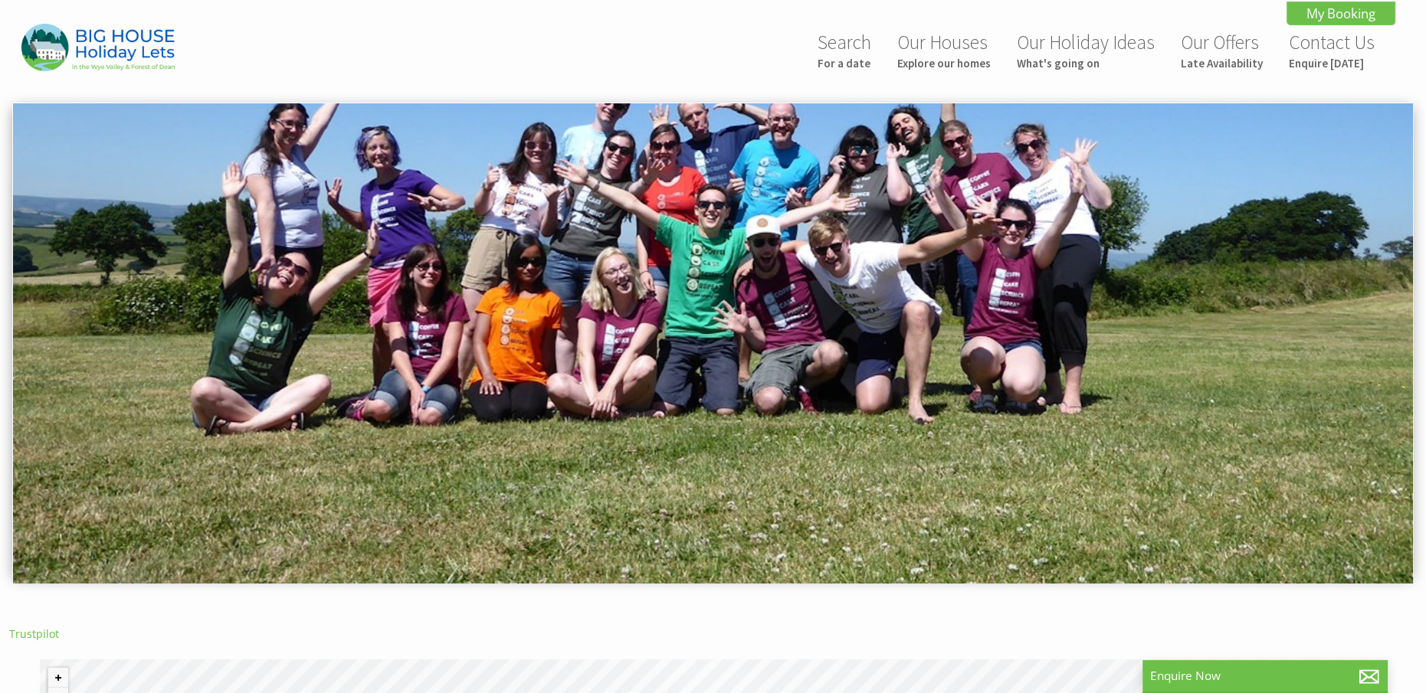
scroll to position [0, 0]
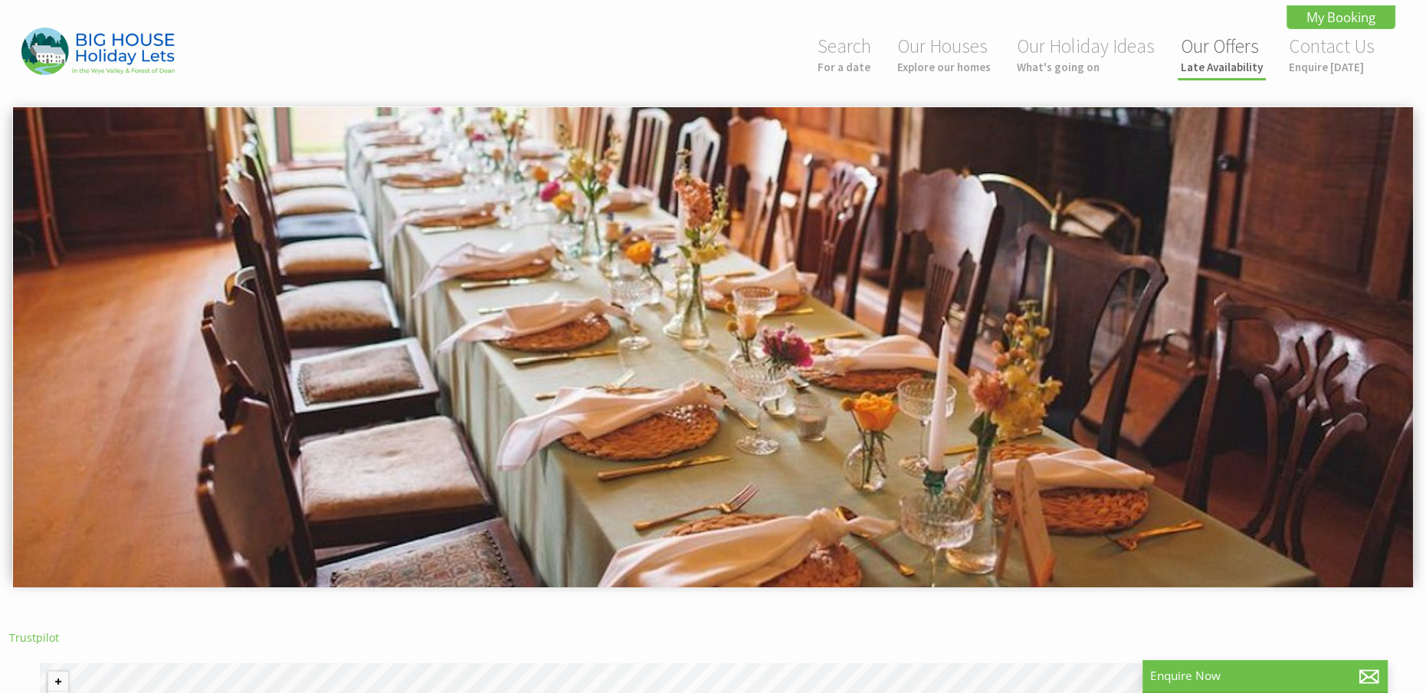
click at [1226, 64] on small "Late Availability" at bounding box center [1222, 67] width 82 height 15
click at [1223, 59] on link "Our Offers Late Availability" at bounding box center [1222, 54] width 82 height 41
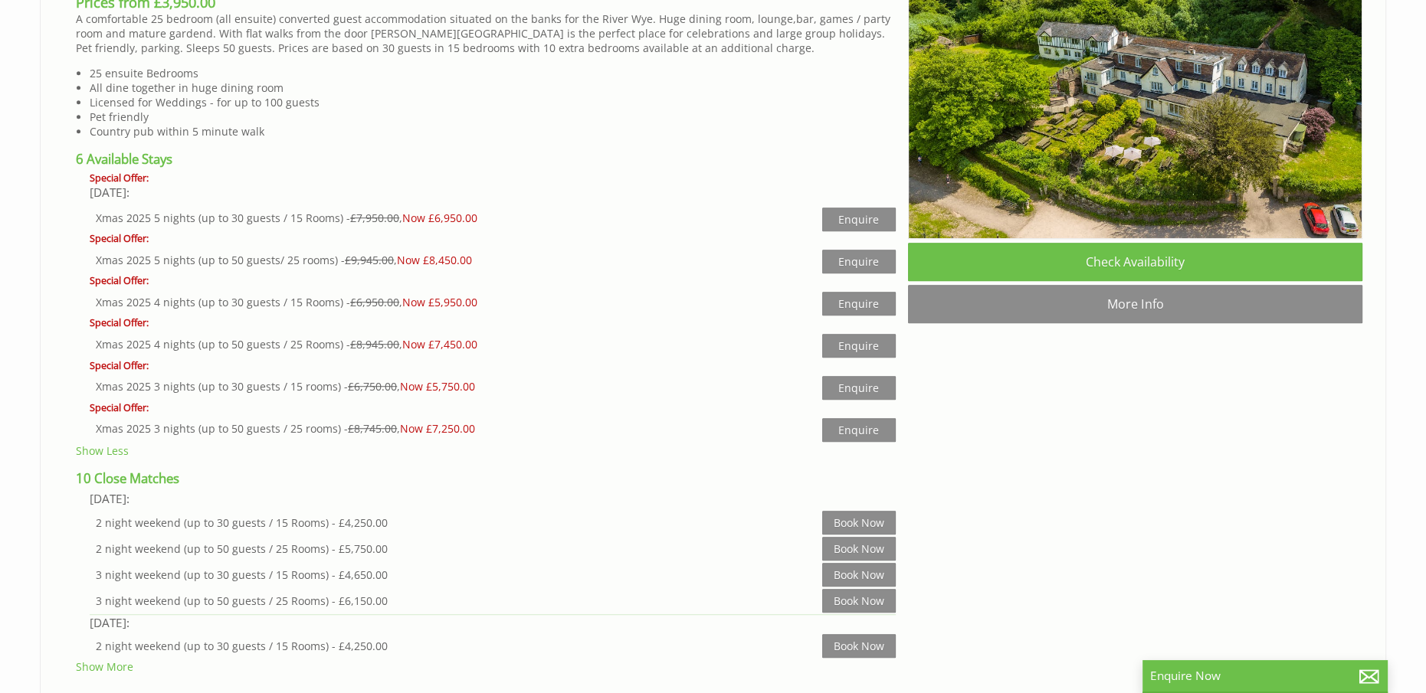
scroll to position [1073, 0]
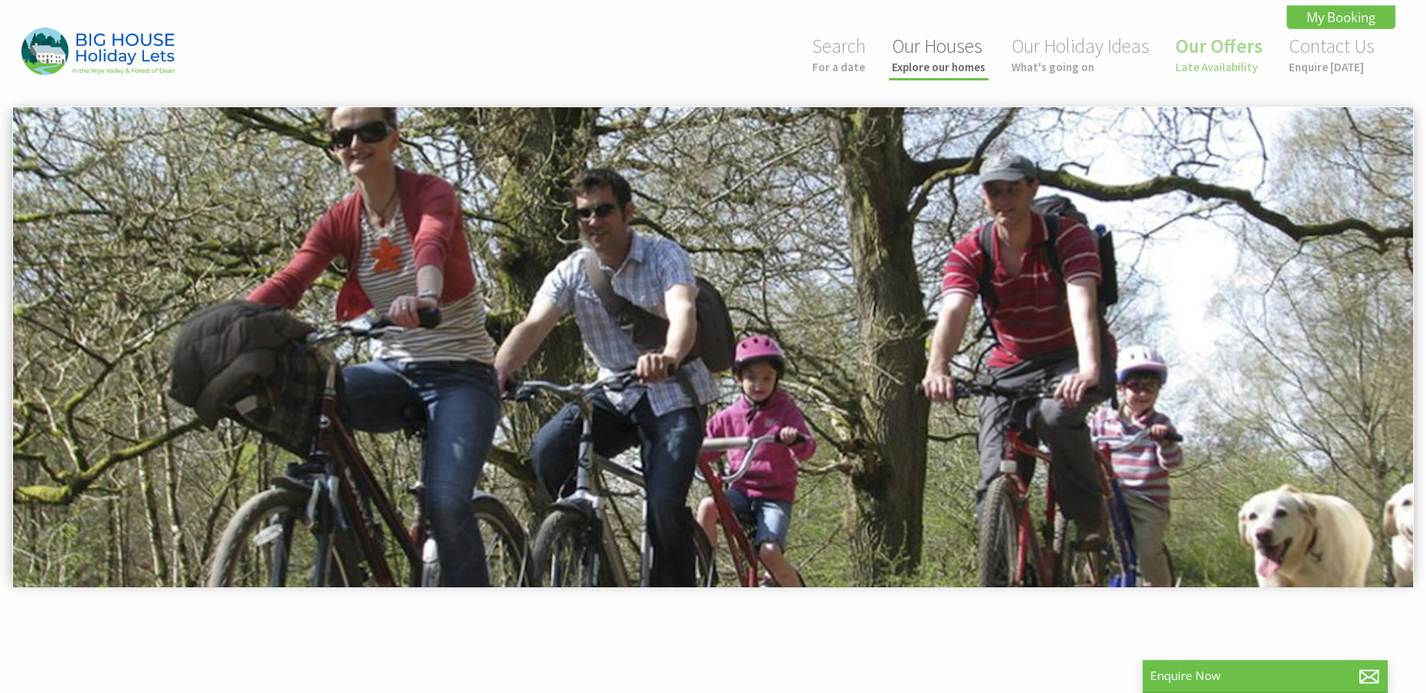
click at [943, 54] on link "Our Houses Explore our homes" at bounding box center [938, 54] width 93 height 41
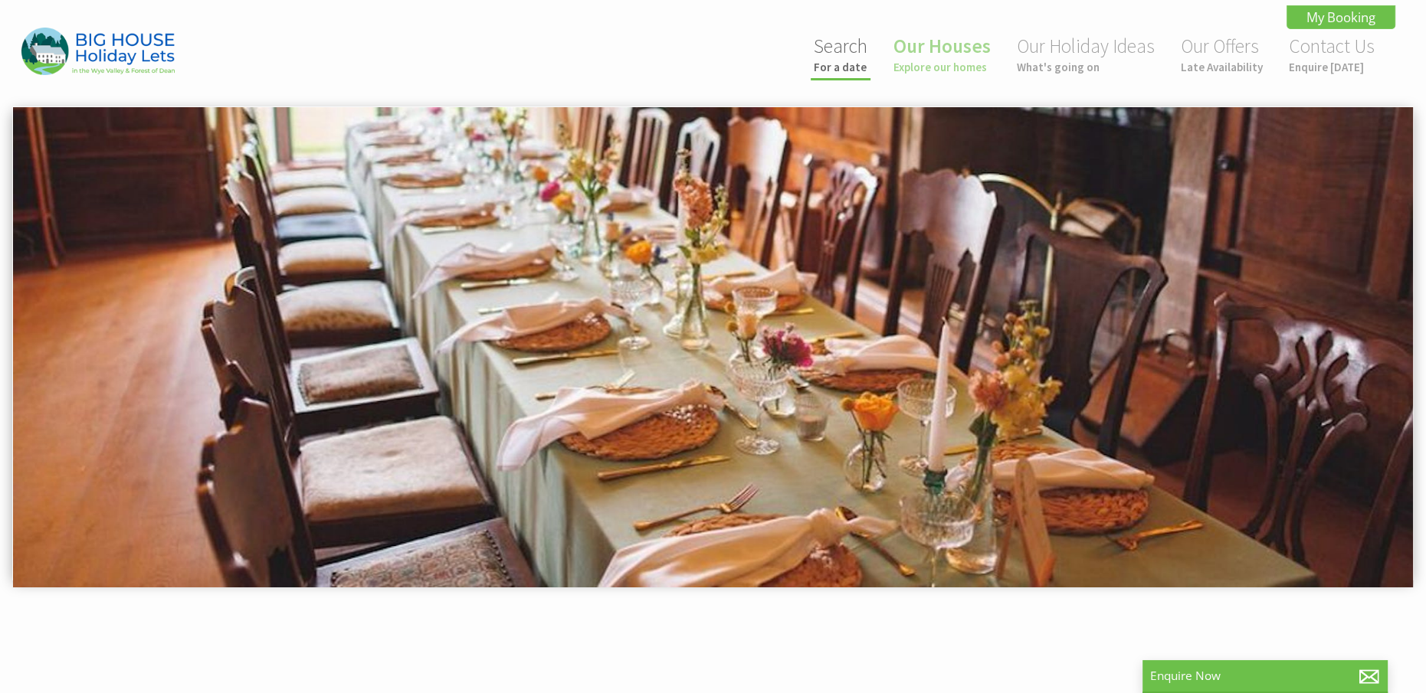
click at [855, 57] on link "Search For a date" at bounding box center [841, 54] width 54 height 41
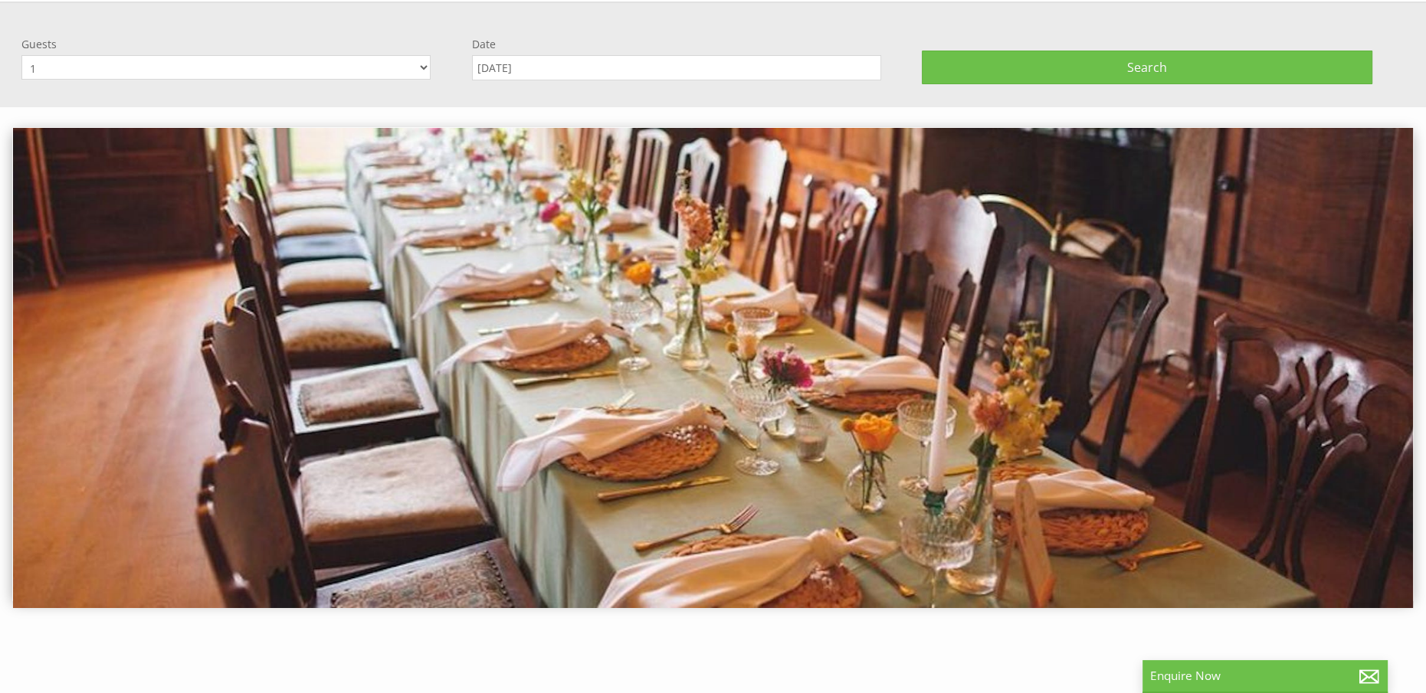
scroll to position [106, 0]
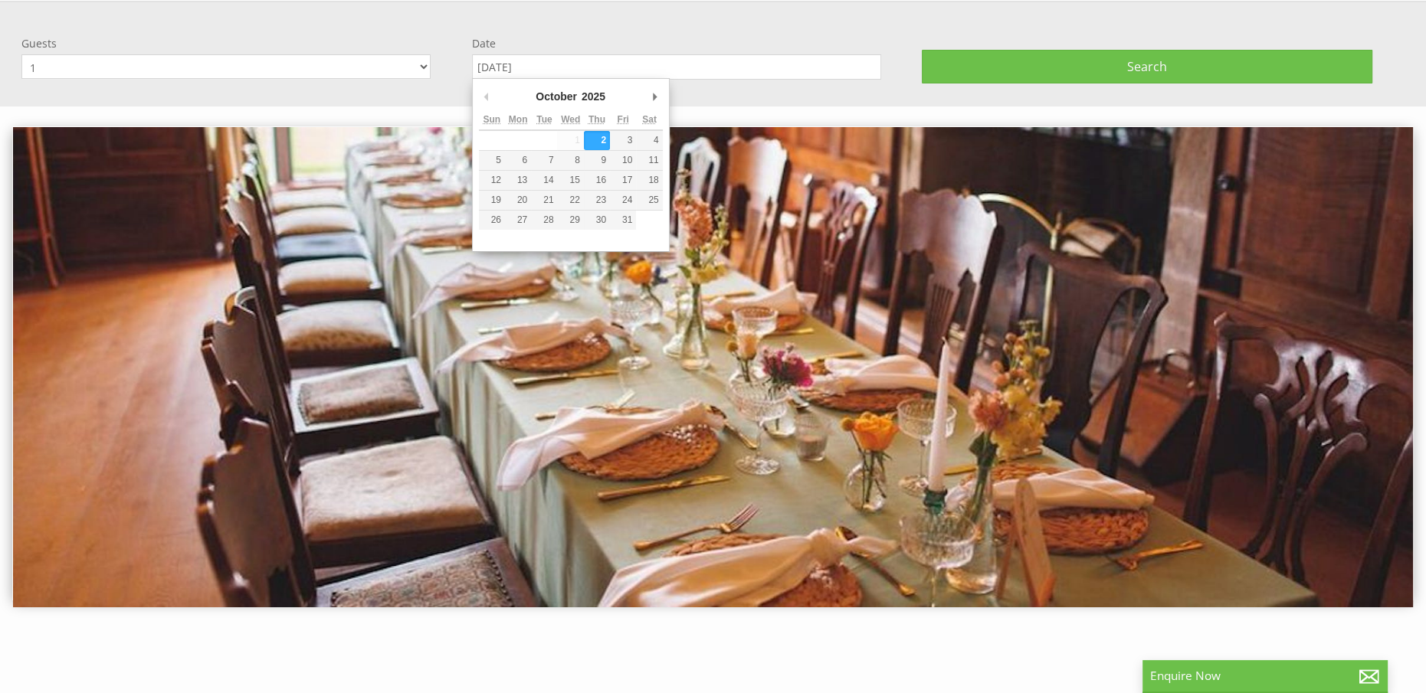
click at [576, 65] on input "[DATE]" at bounding box center [676, 66] width 409 height 25
type input "23/12/2025"
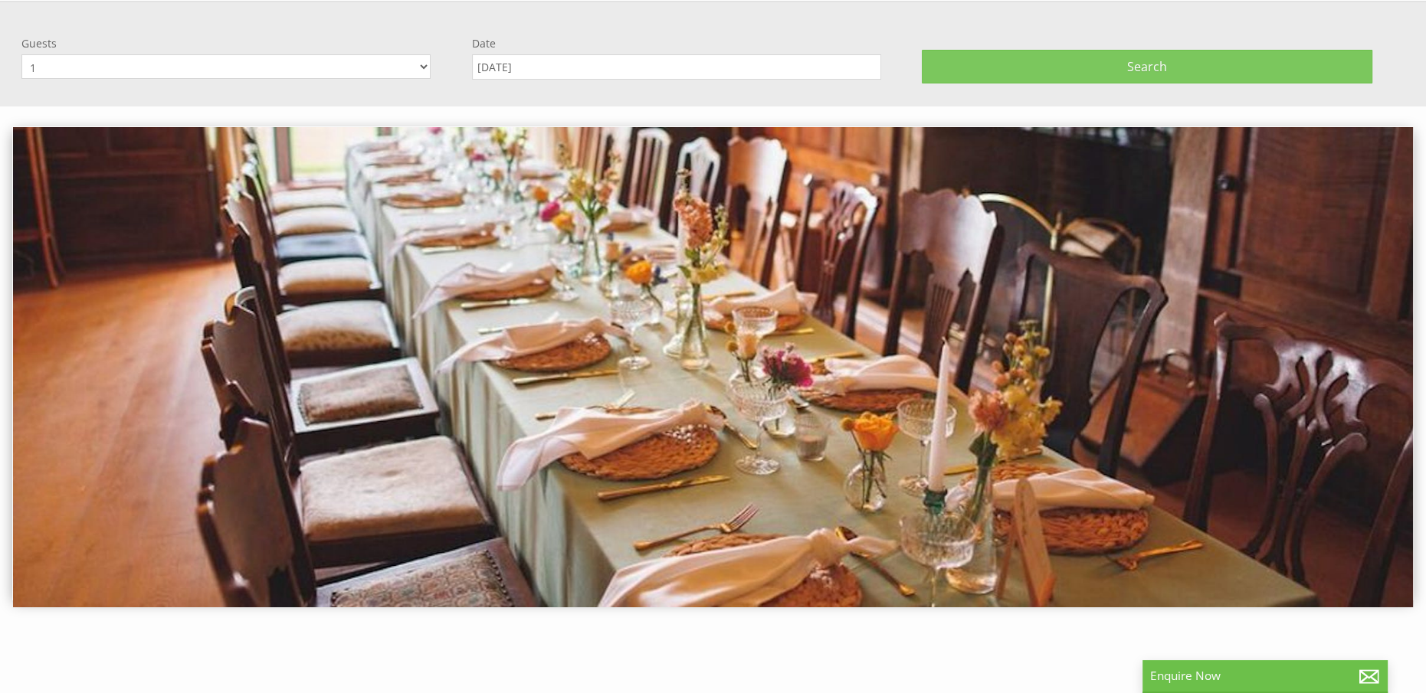
click at [1040, 64] on button "Search" at bounding box center [1147, 67] width 450 height 34
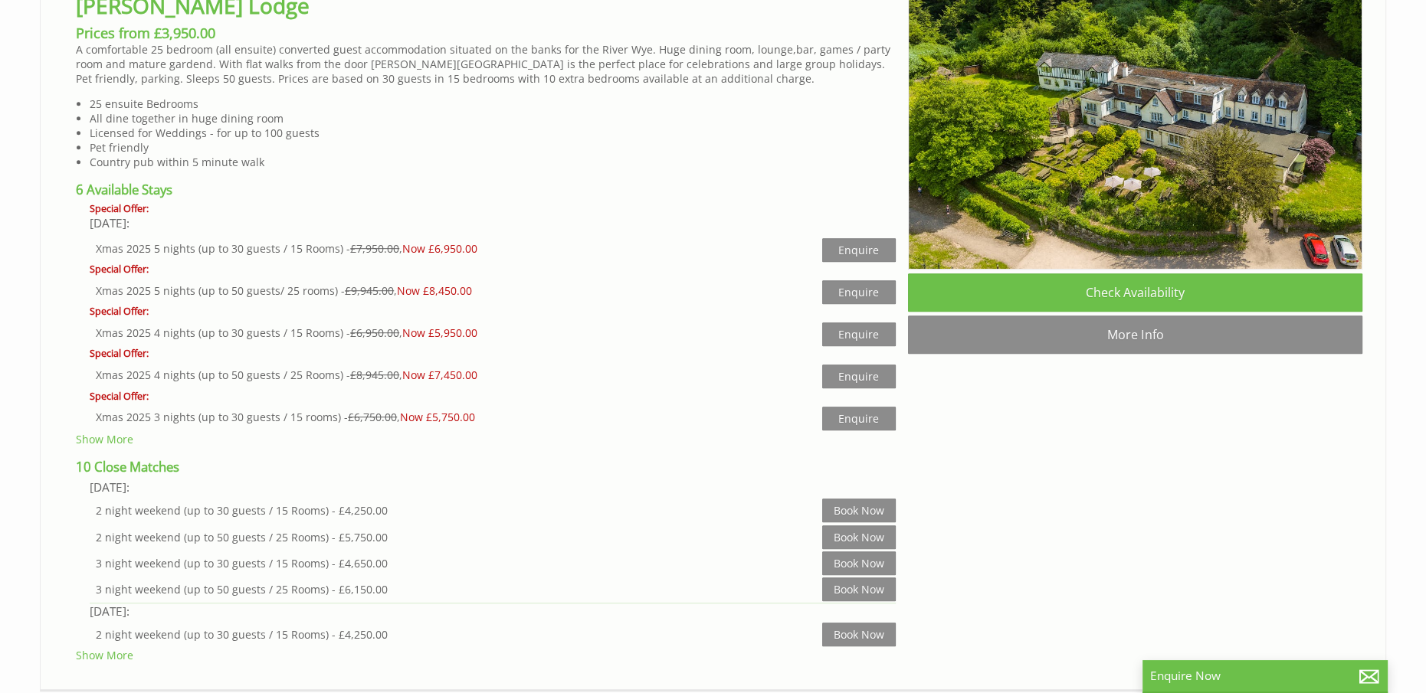
scroll to position [996, 0]
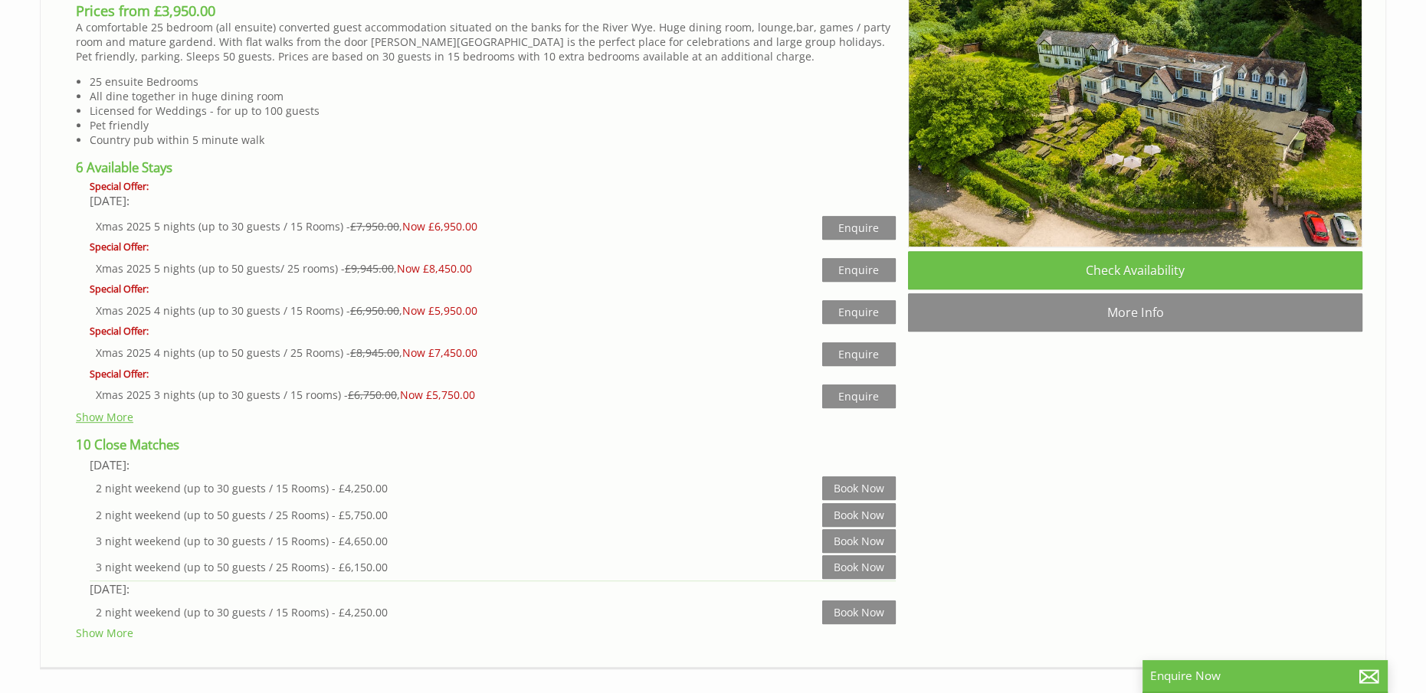
click at [106, 411] on link "Show More" at bounding box center [104, 417] width 57 height 15
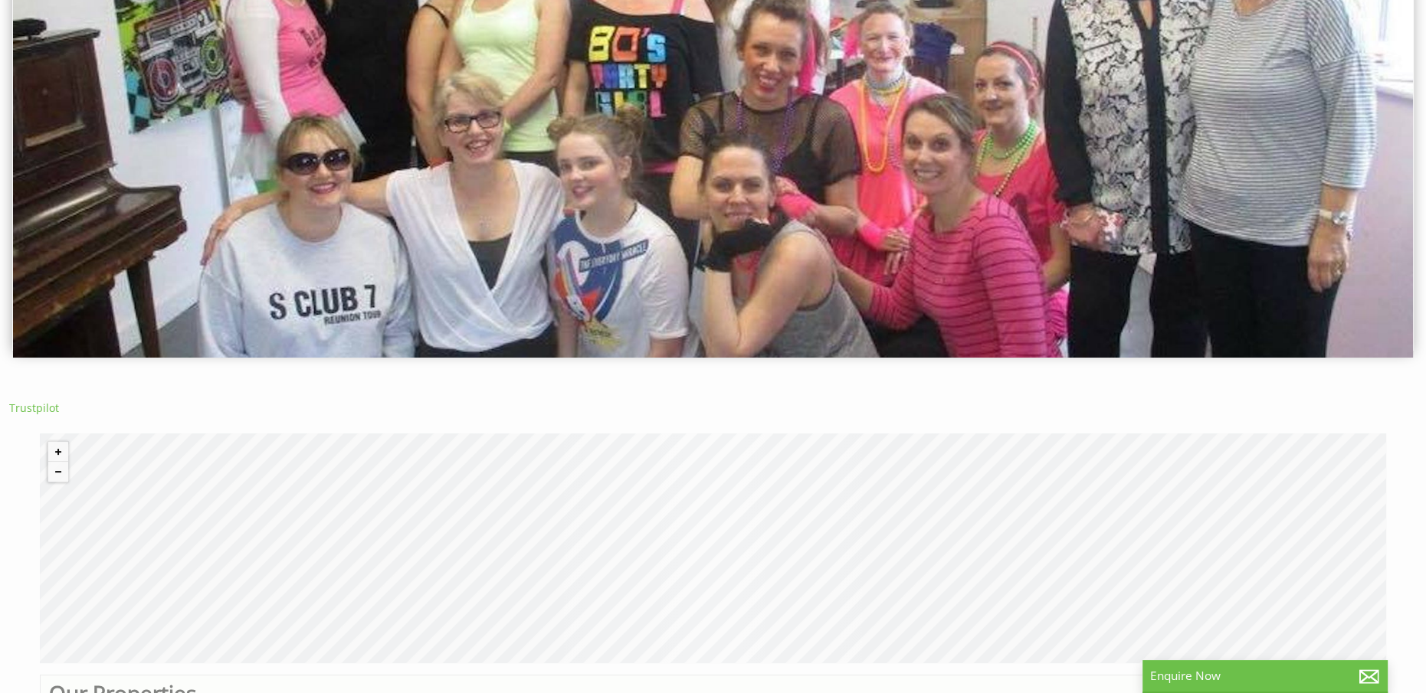
scroll to position [0, 0]
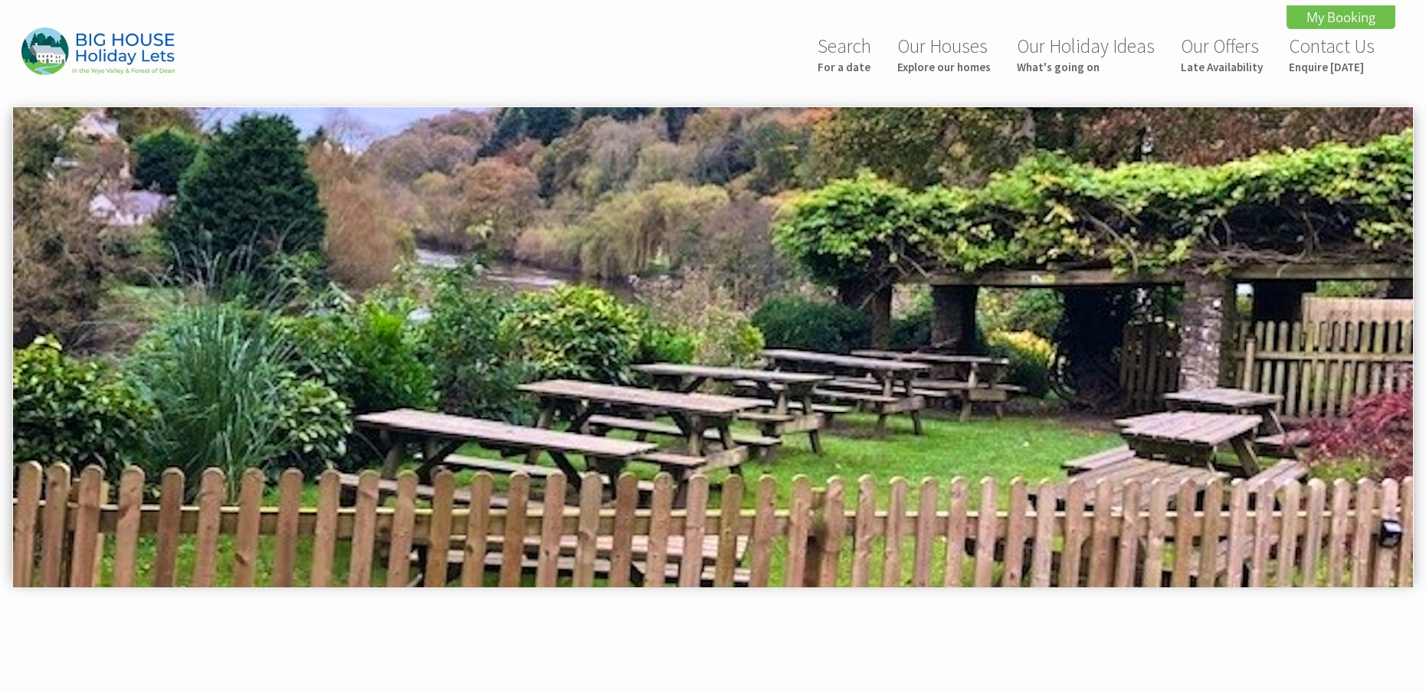
scroll to position [689, 0]
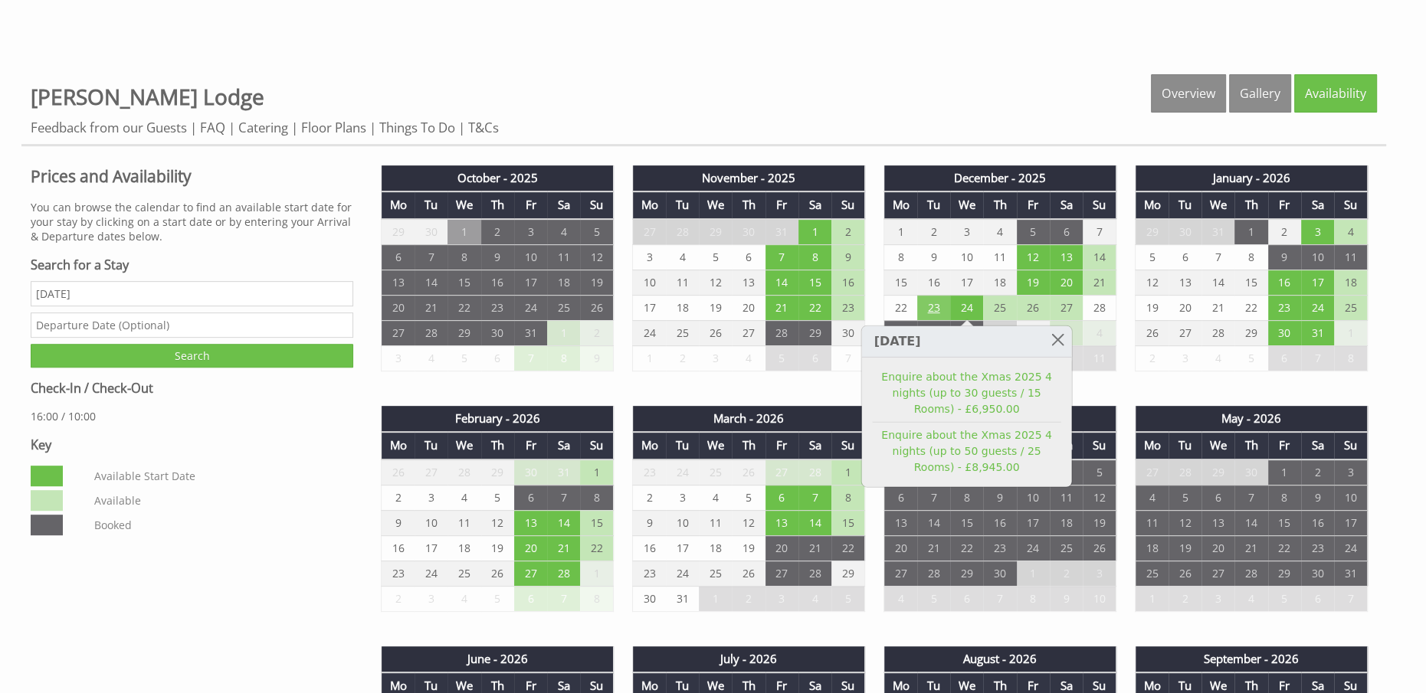
click at [934, 311] on td "23" at bounding box center [933, 307] width 33 height 25
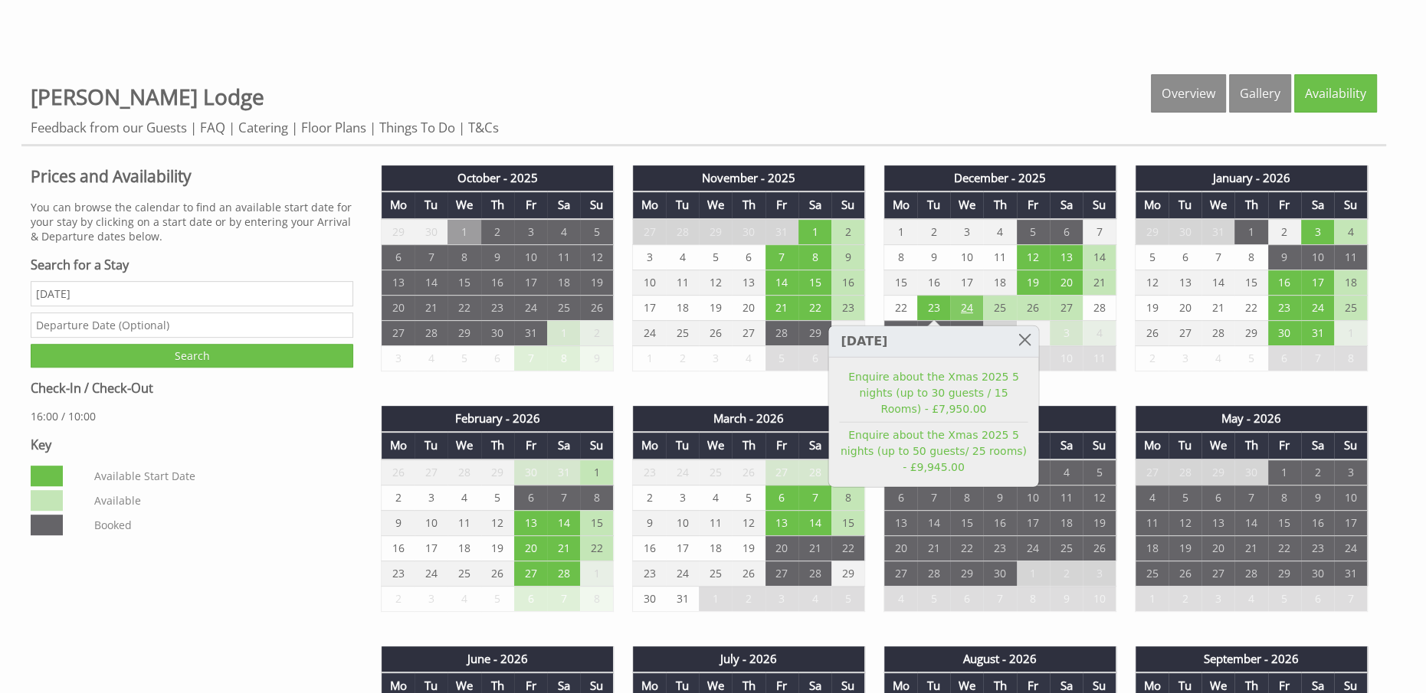
click at [957, 306] on td "24" at bounding box center [966, 307] width 33 height 25
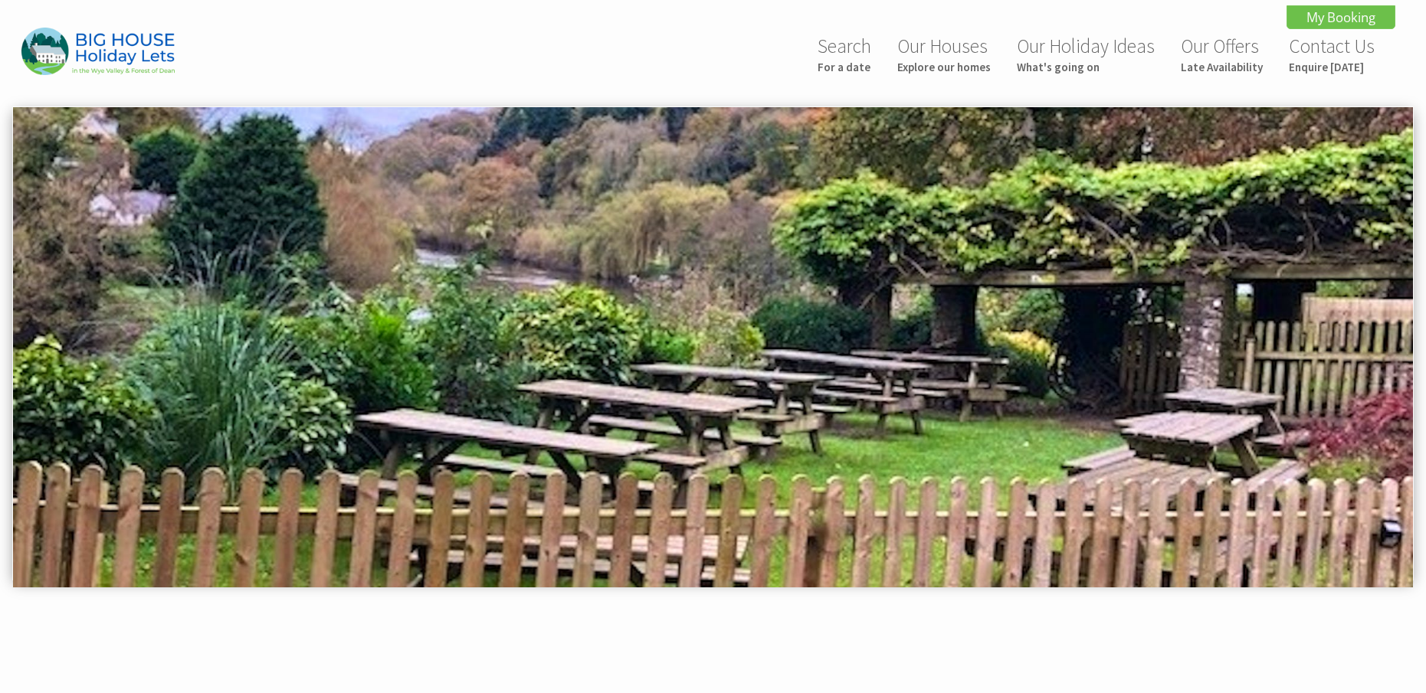
scroll to position [795, 0]
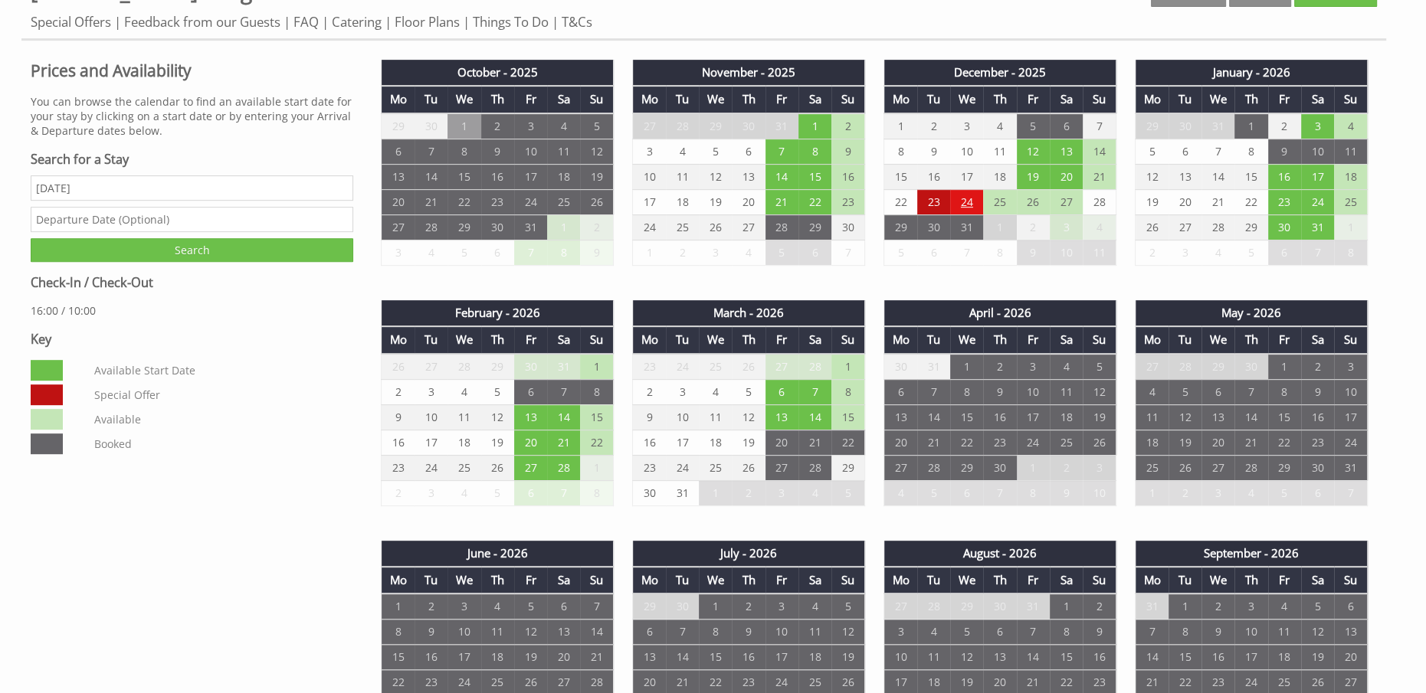
click at [971, 205] on td "24" at bounding box center [966, 201] width 33 height 25
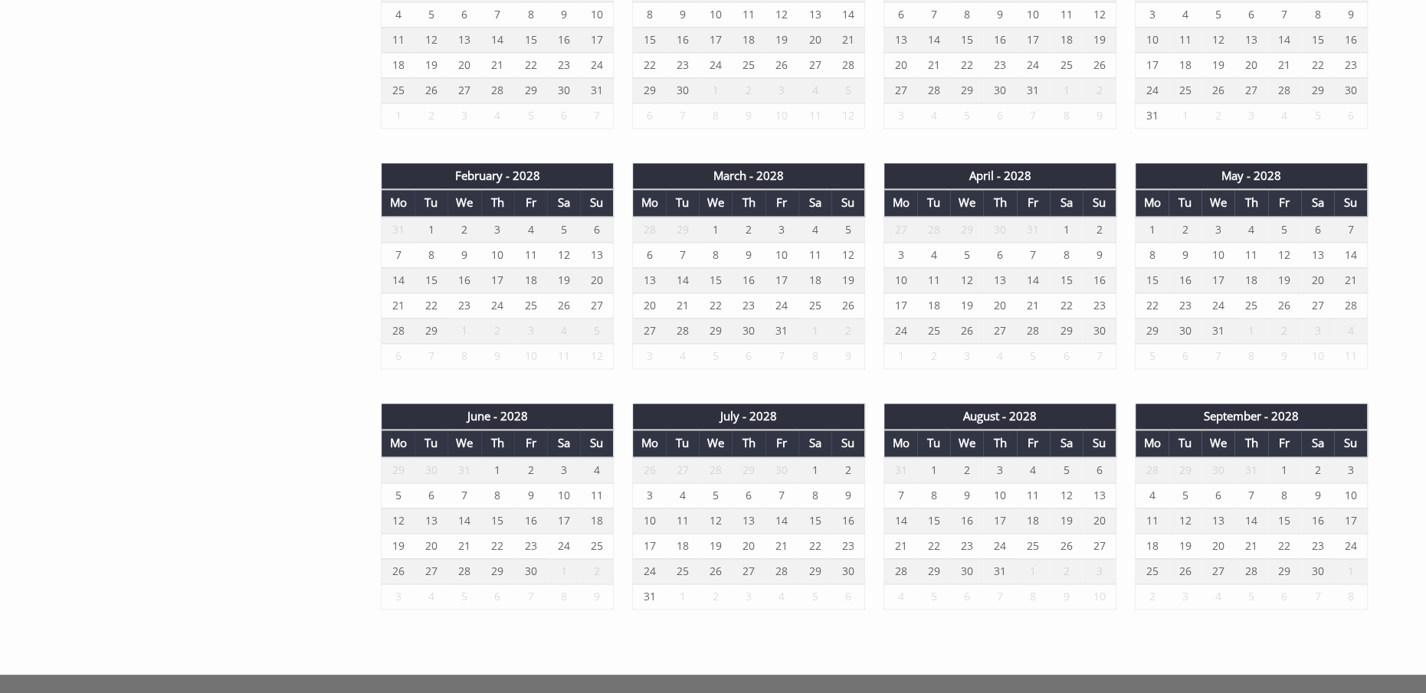
scroll to position [2687, 0]
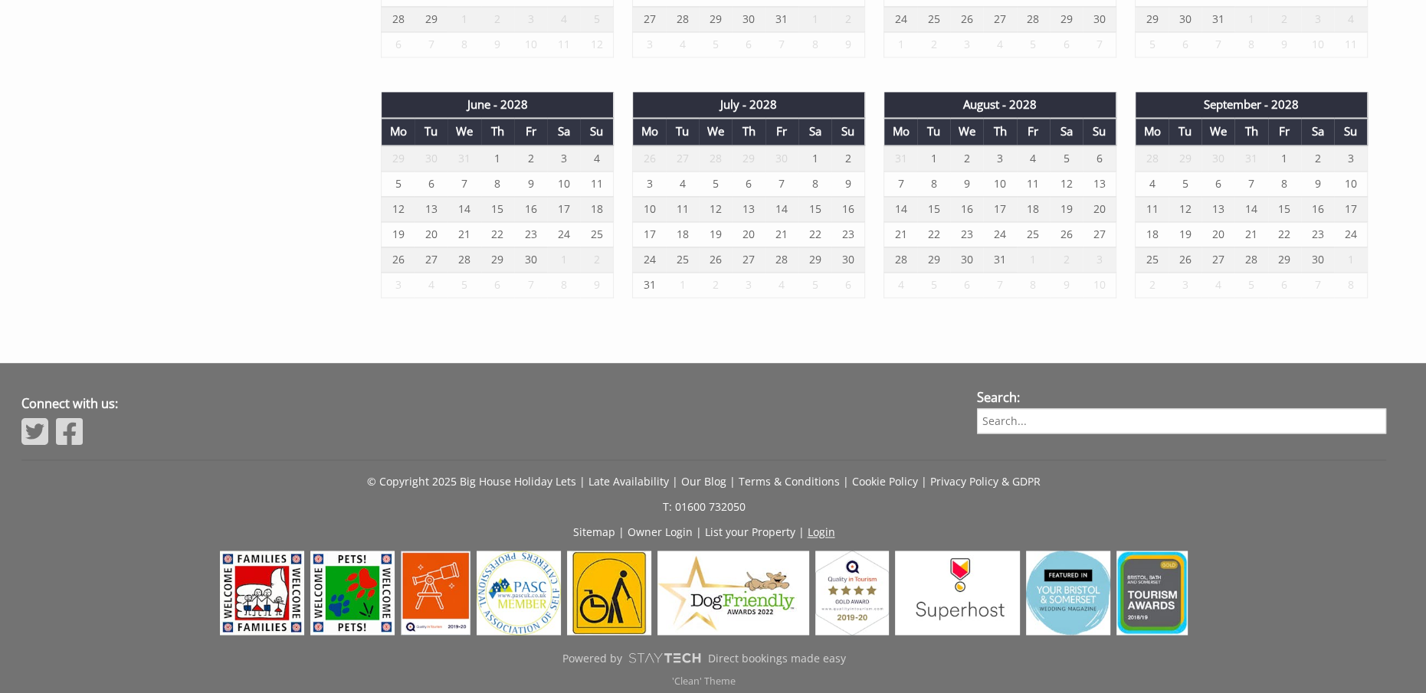
click at [811, 526] on link "Login" at bounding box center [821, 532] width 28 height 15
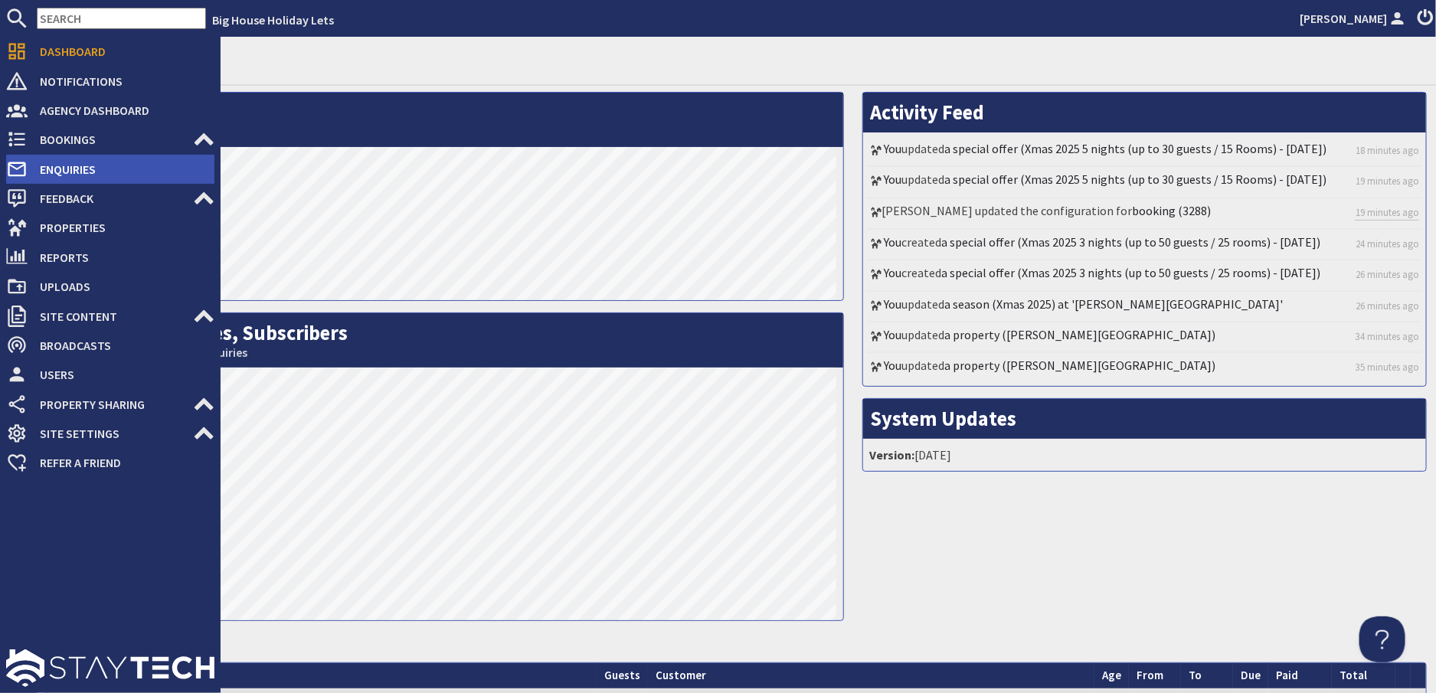
click at [68, 169] on span "Enquiries" at bounding box center [121, 169] width 187 height 25
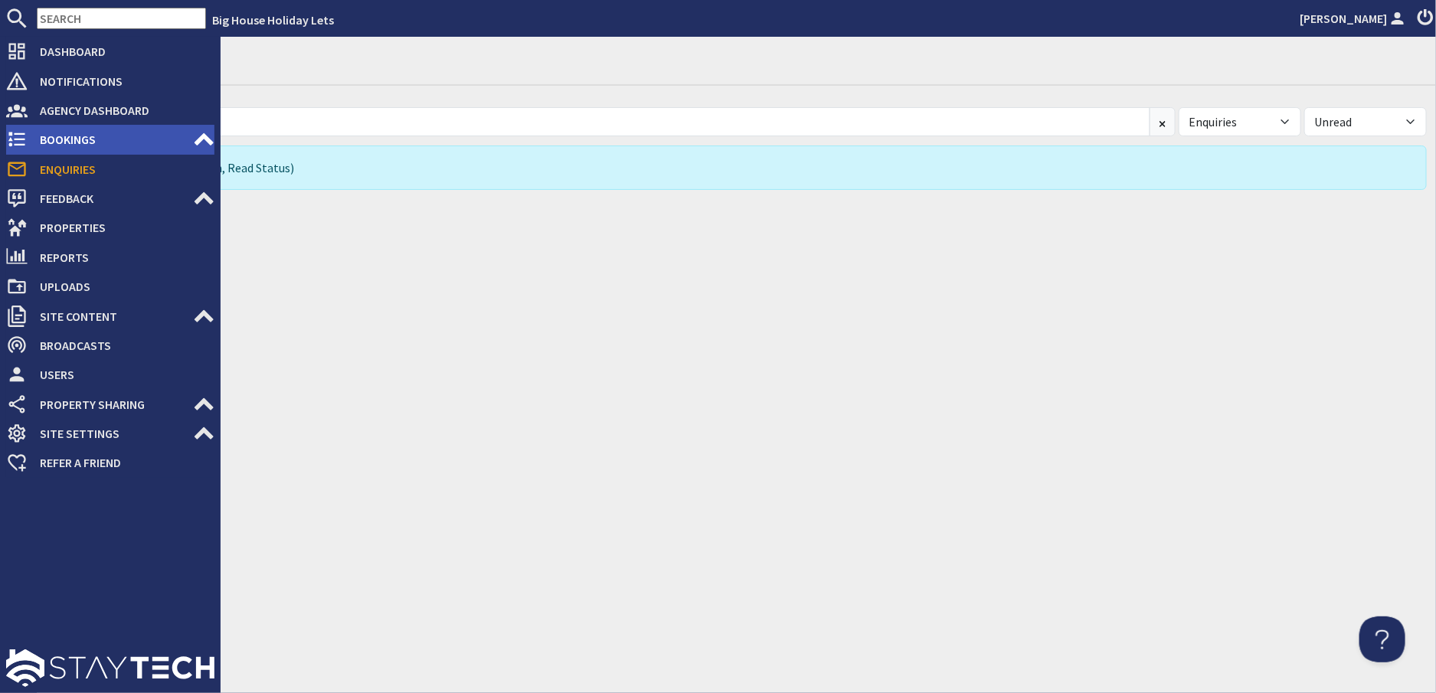
click at [80, 147] on span "Bookings" at bounding box center [110, 139] width 165 height 25
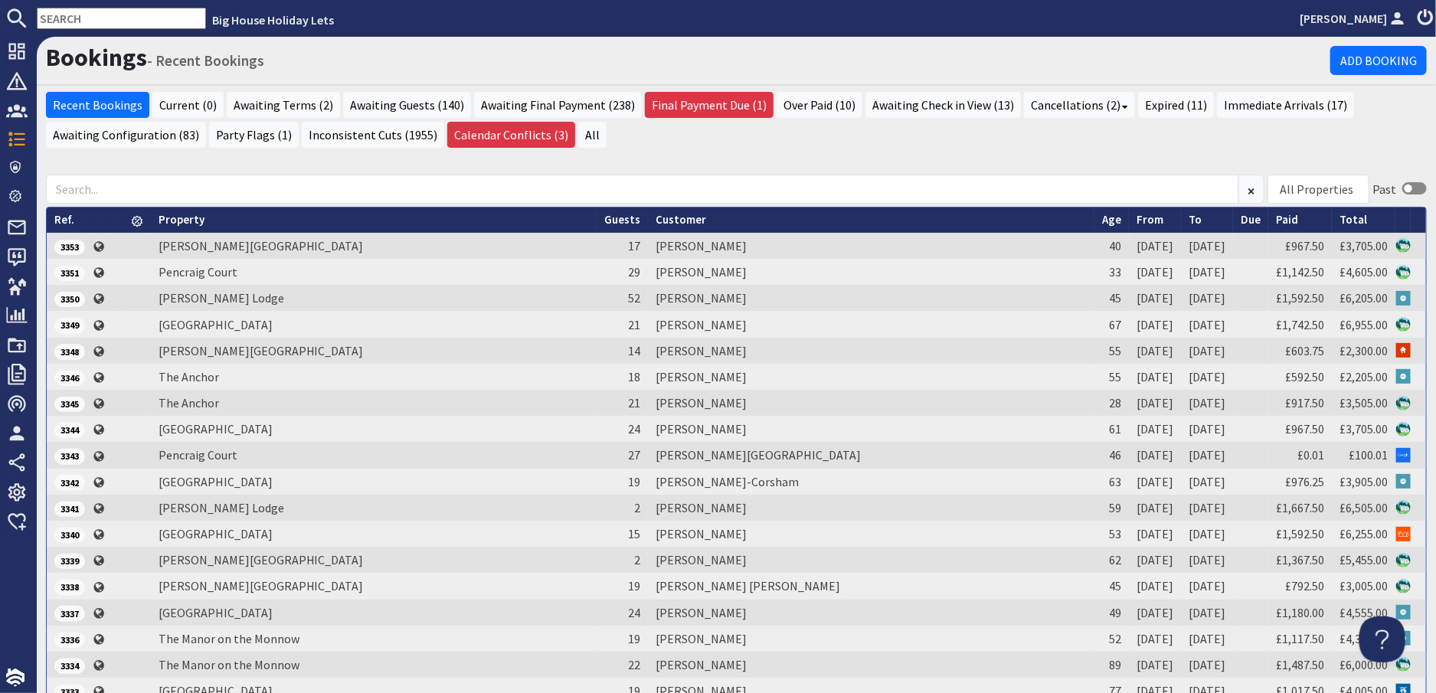
click at [121, 25] on input "text" at bounding box center [121, 18] width 169 height 21
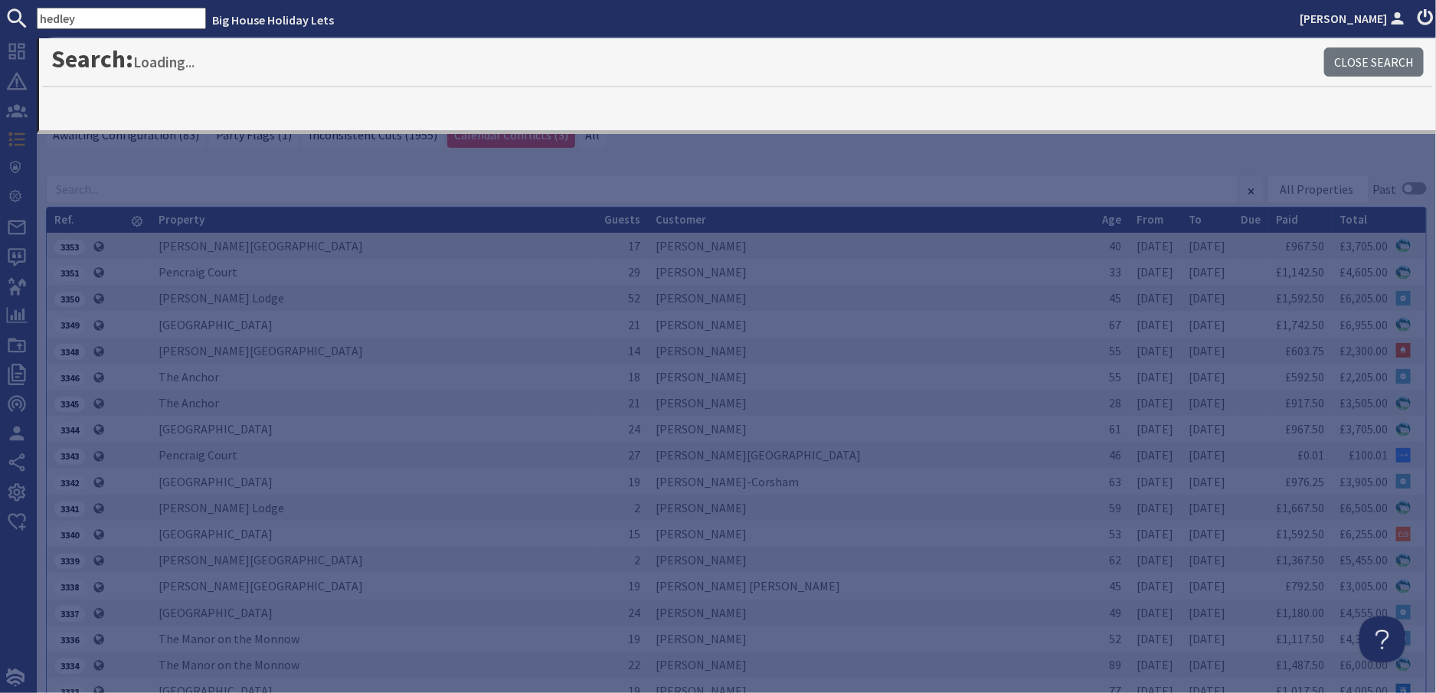
type input "hedley"
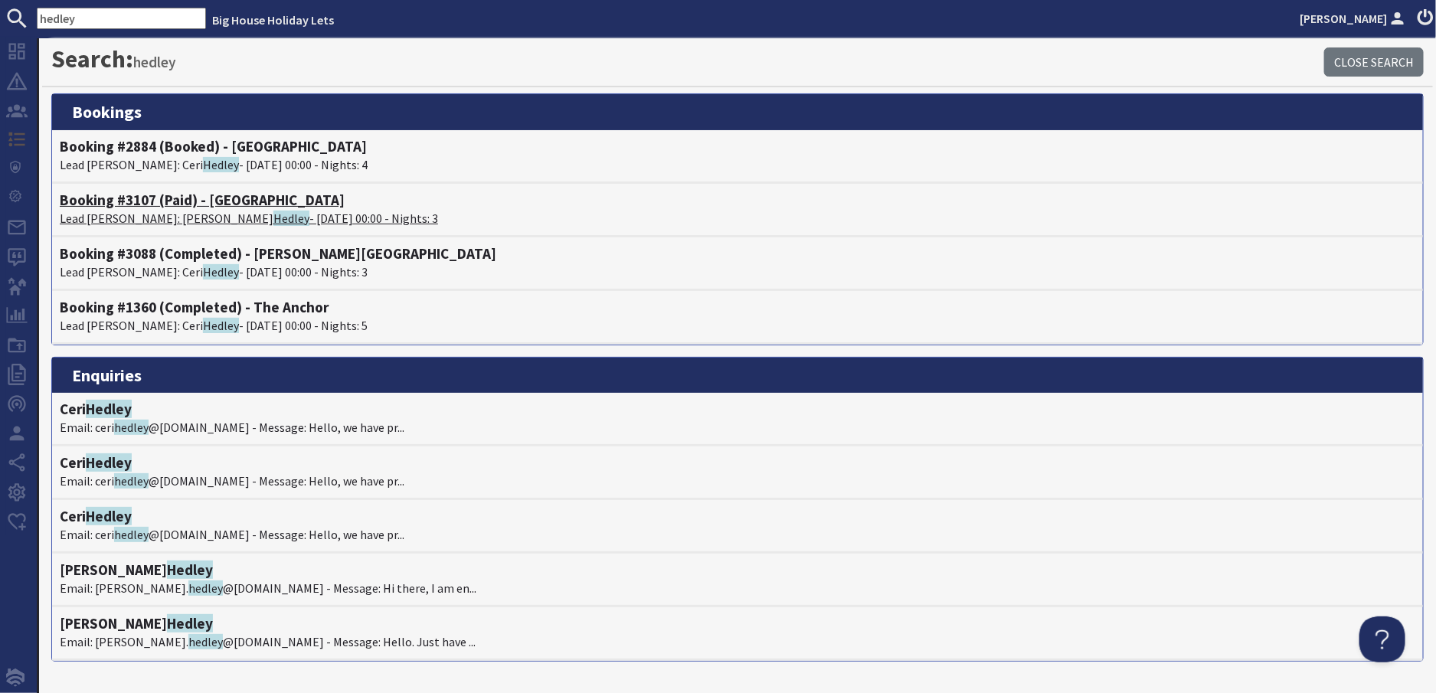
click at [150, 218] on p "Lead Booker: Duncan Hedley - 03/10/2025 00:00 - Nights: 3" at bounding box center [738, 218] width 1356 height 18
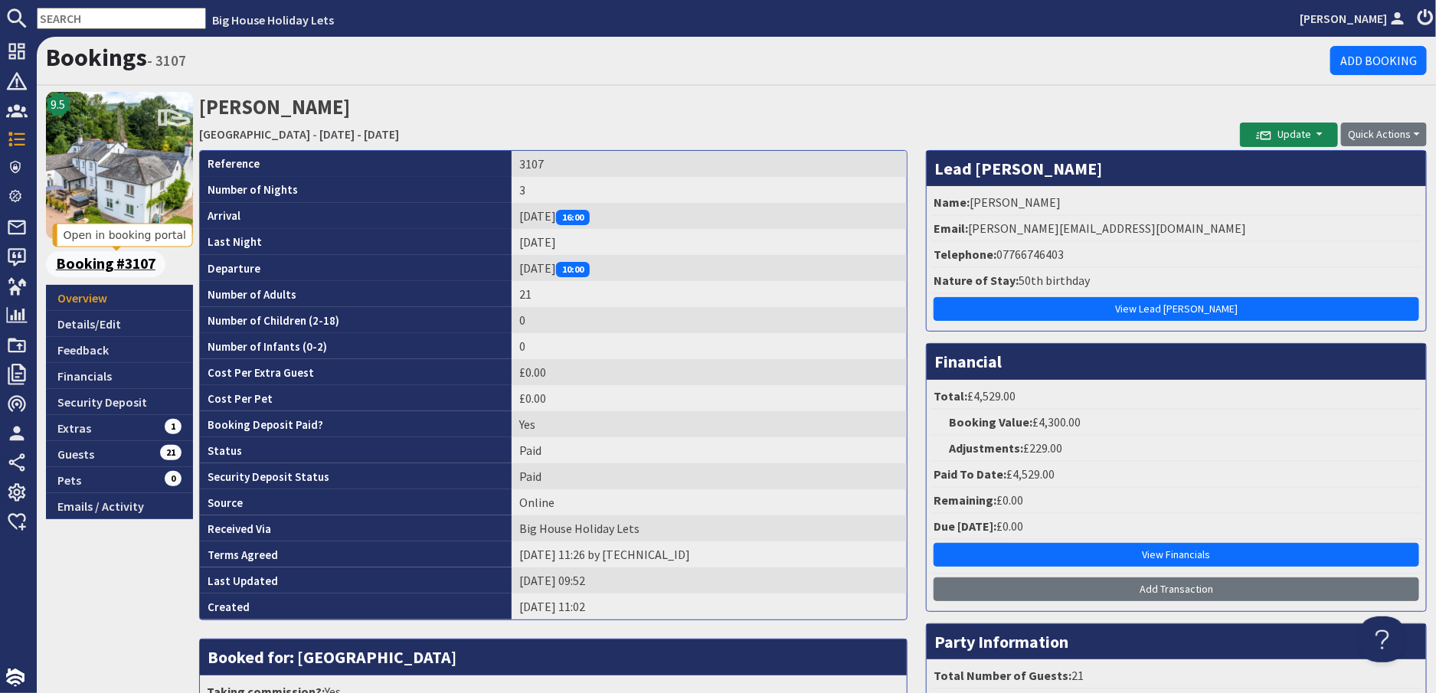
click at [116, 264] on span "Booking #3107" at bounding box center [106, 264] width 120 height 26
click at [77, 326] on link "Details/Edit" at bounding box center [119, 324] width 147 height 26
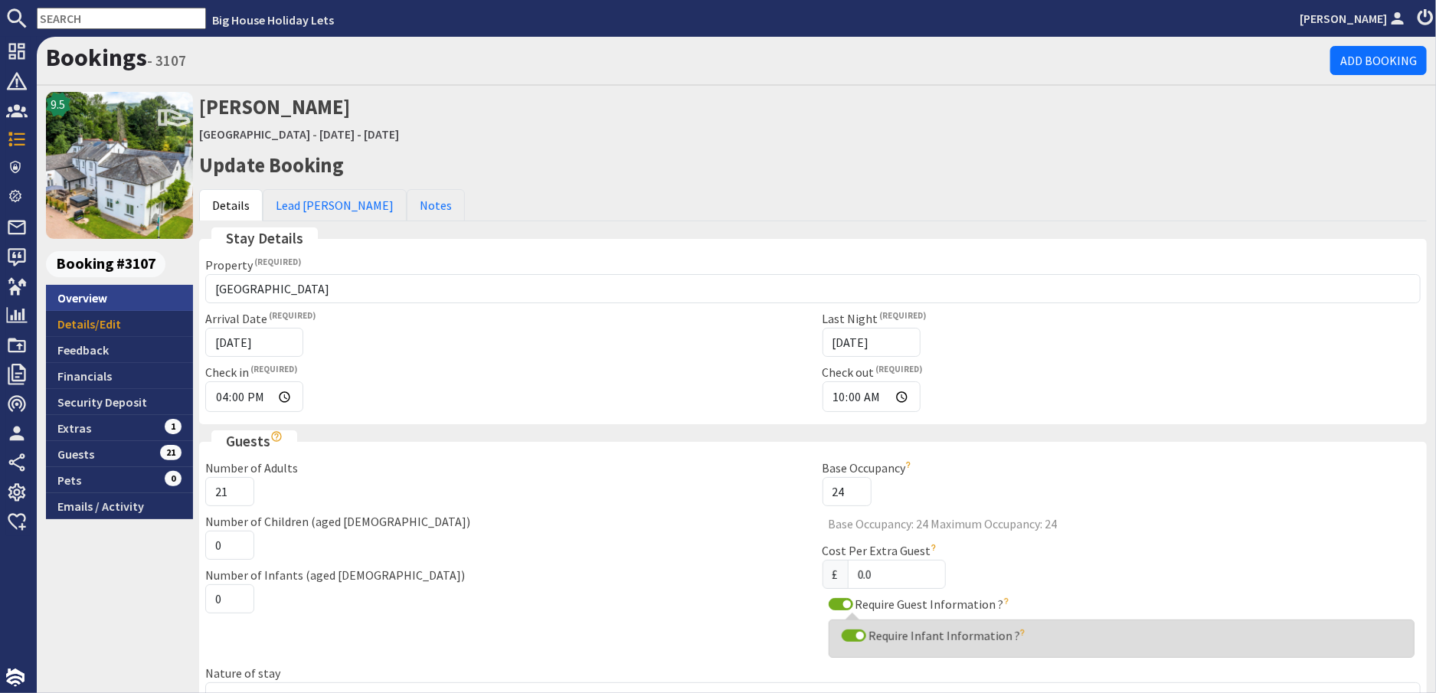
click at [82, 300] on link "Overview" at bounding box center [119, 298] width 147 height 26
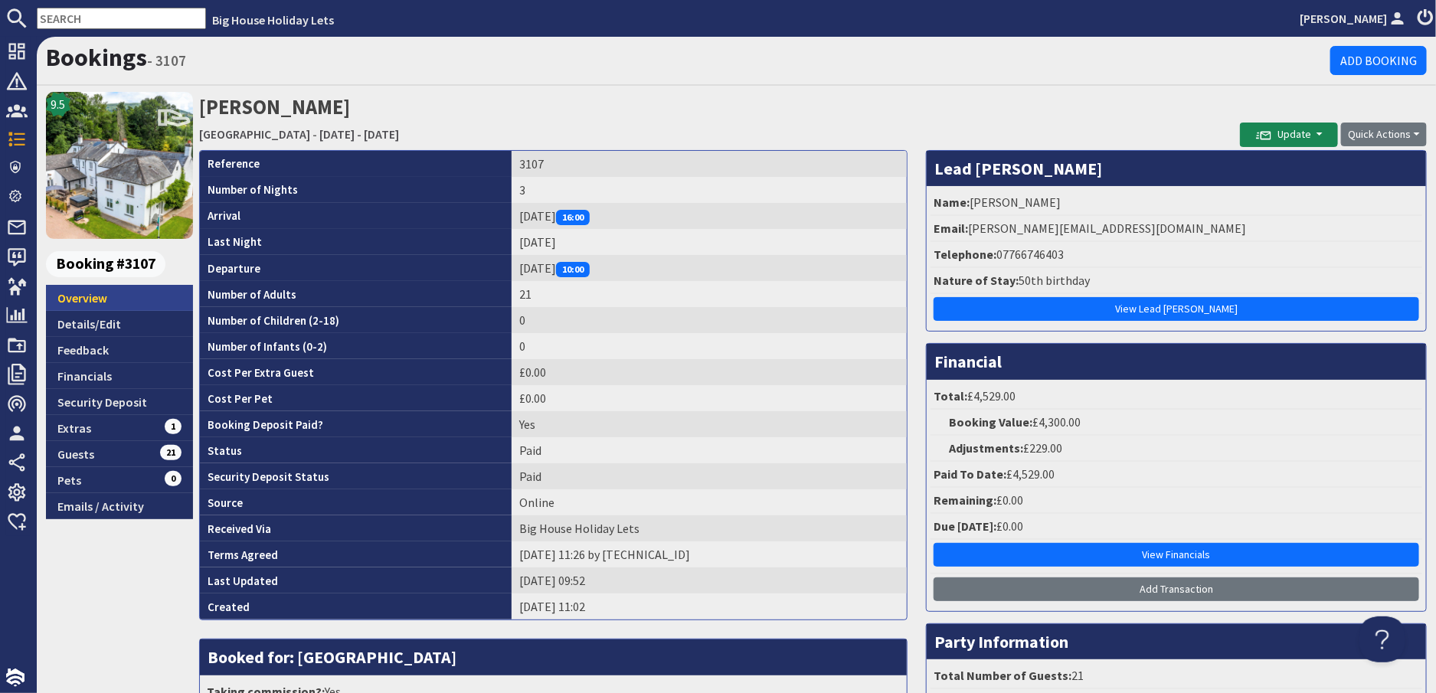
click at [73, 296] on link "Overview" at bounding box center [119, 298] width 147 height 26
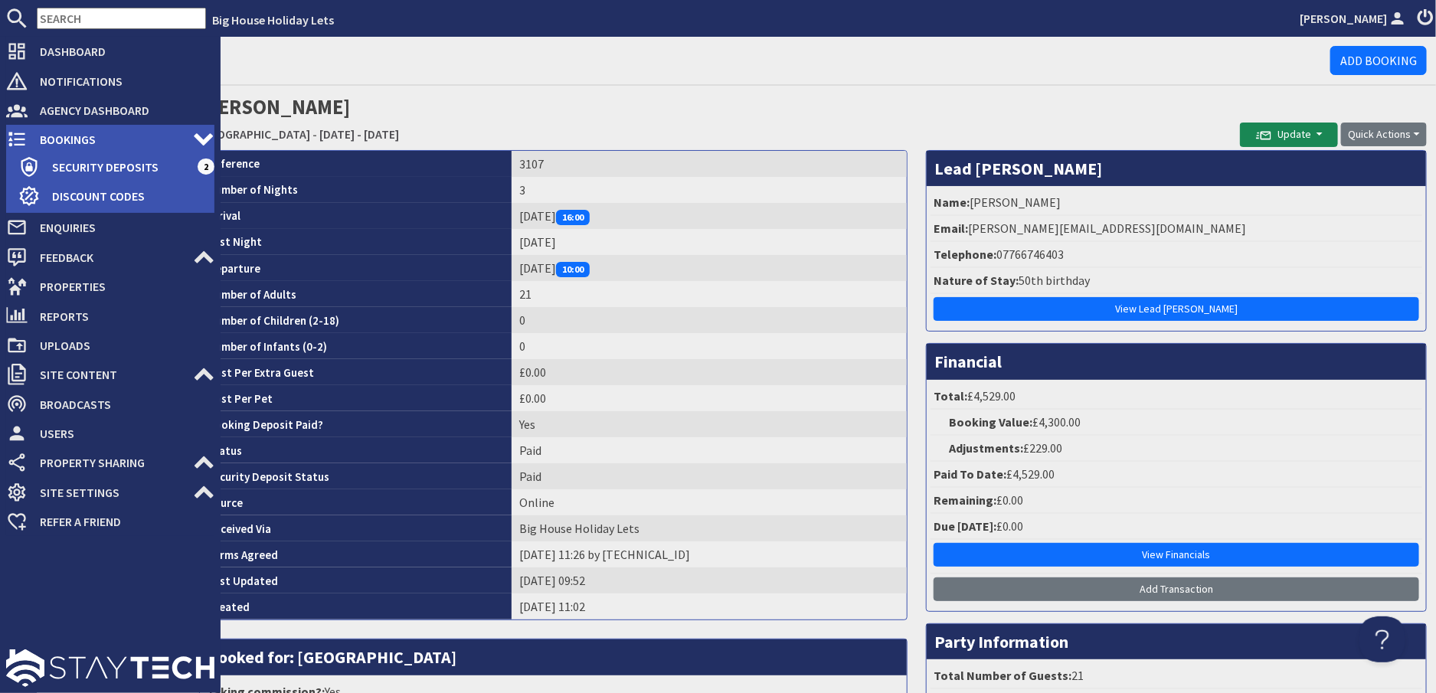
click at [32, 135] on span "Bookings" at bounding box center [110, 139] width 165 height 25
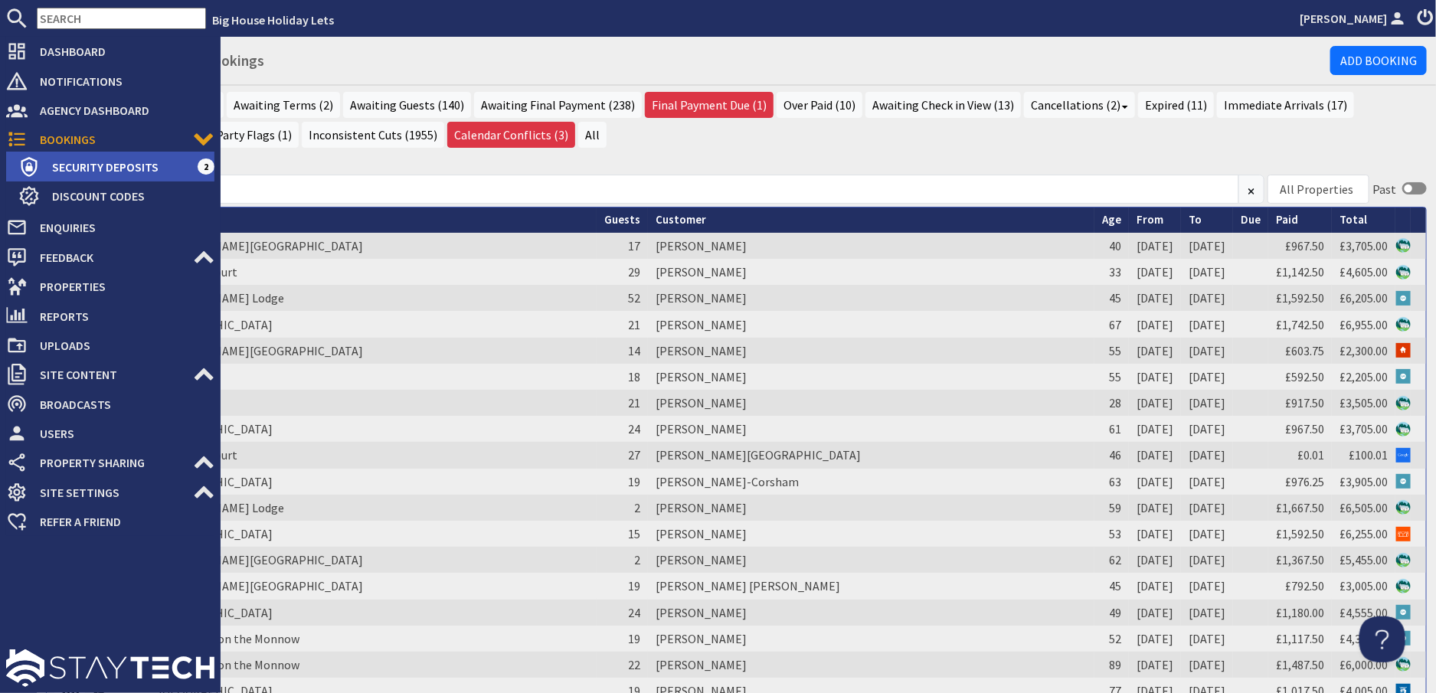
click at [103, 171] on span "Security Deposits" at bounding box center [119, 167] width 158 height 25
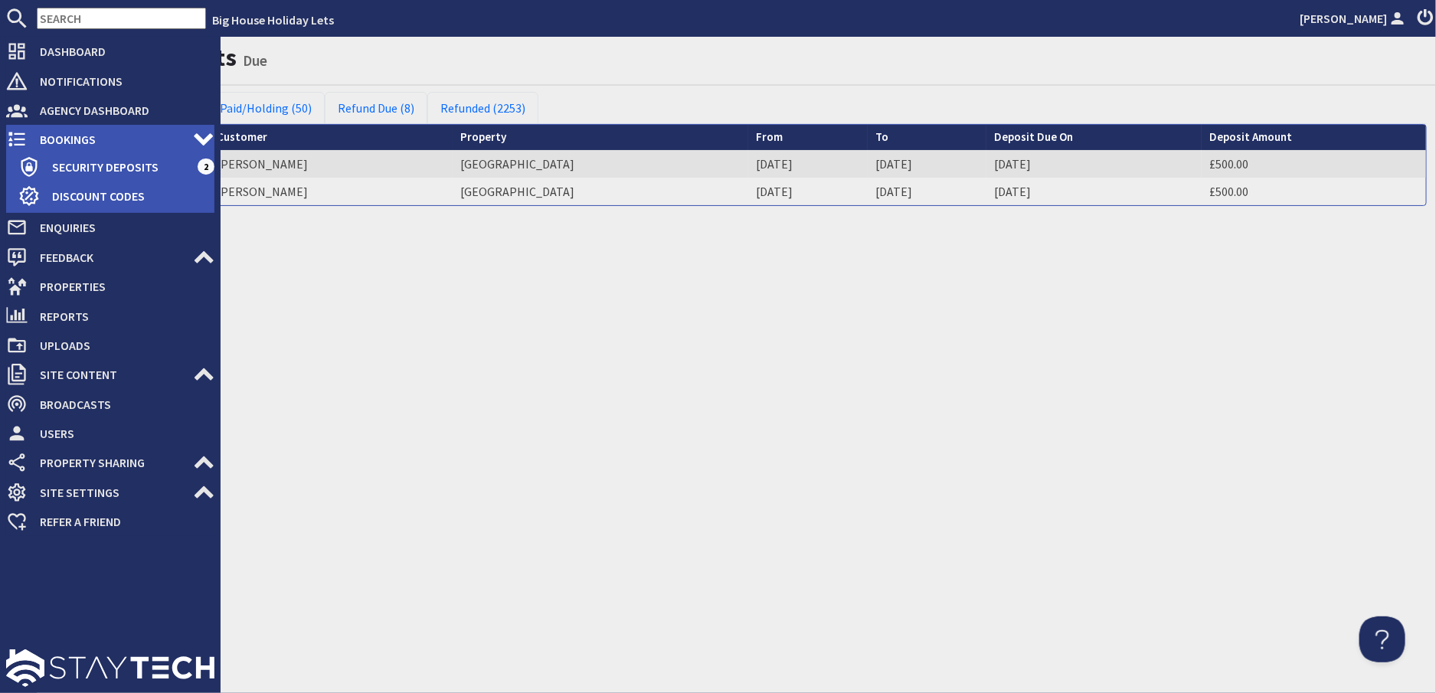
click at [90, 140] on span "Bookings" at bounding box center [110, 139] width 165 height 25
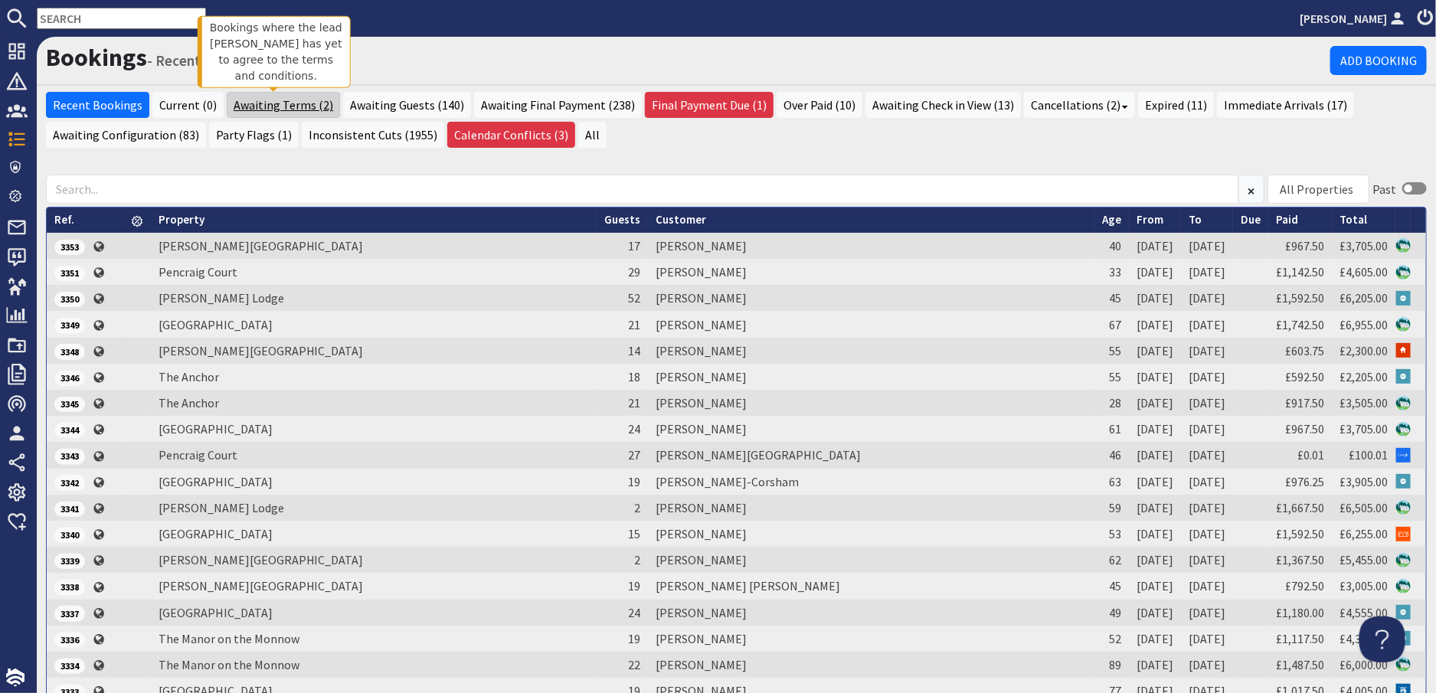
click at [292, 105] on link "Awaiting Terms (2)" at bounding box center [283, 105] width 113 height 26
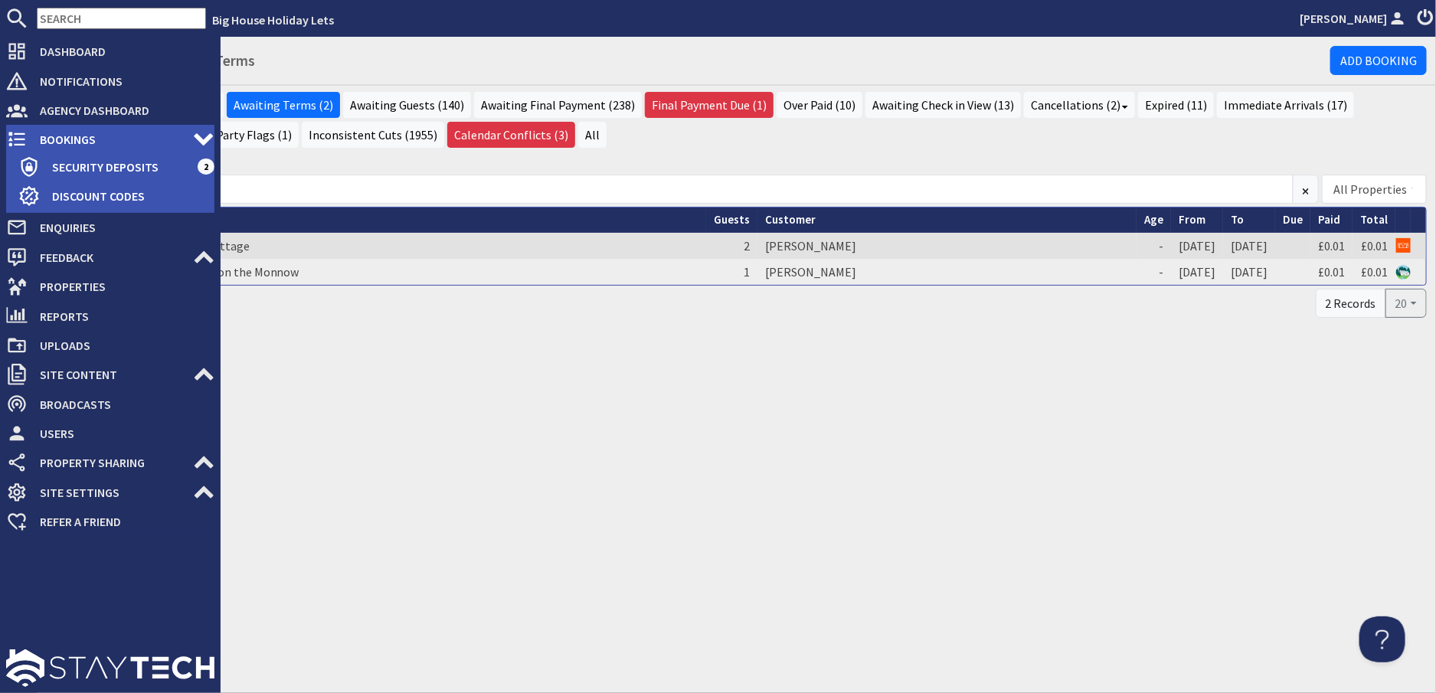
click at [71, 138] on span "Bookings" at bounding box center [110, 139] width 165 height 25
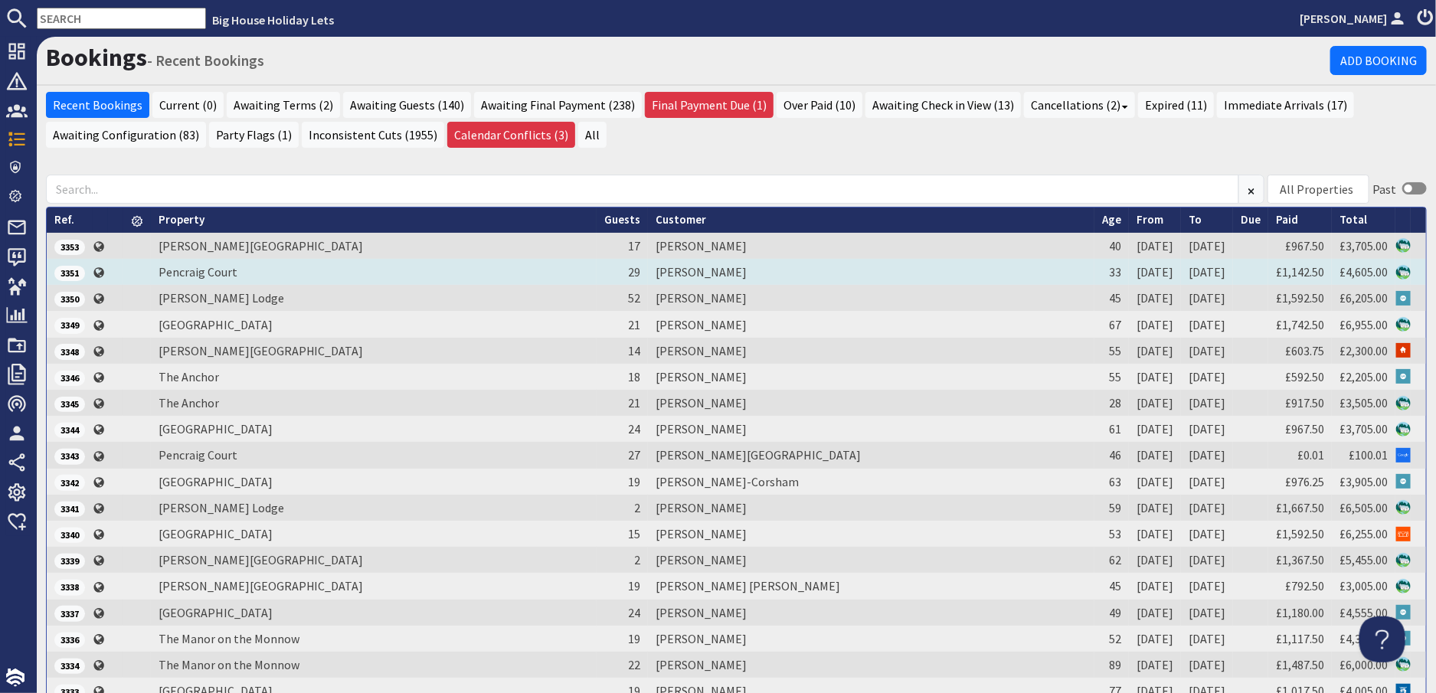
click at [721, 271] on td "[PERSON_NAME]" at bounding box center [871, 272] width 447 height 26
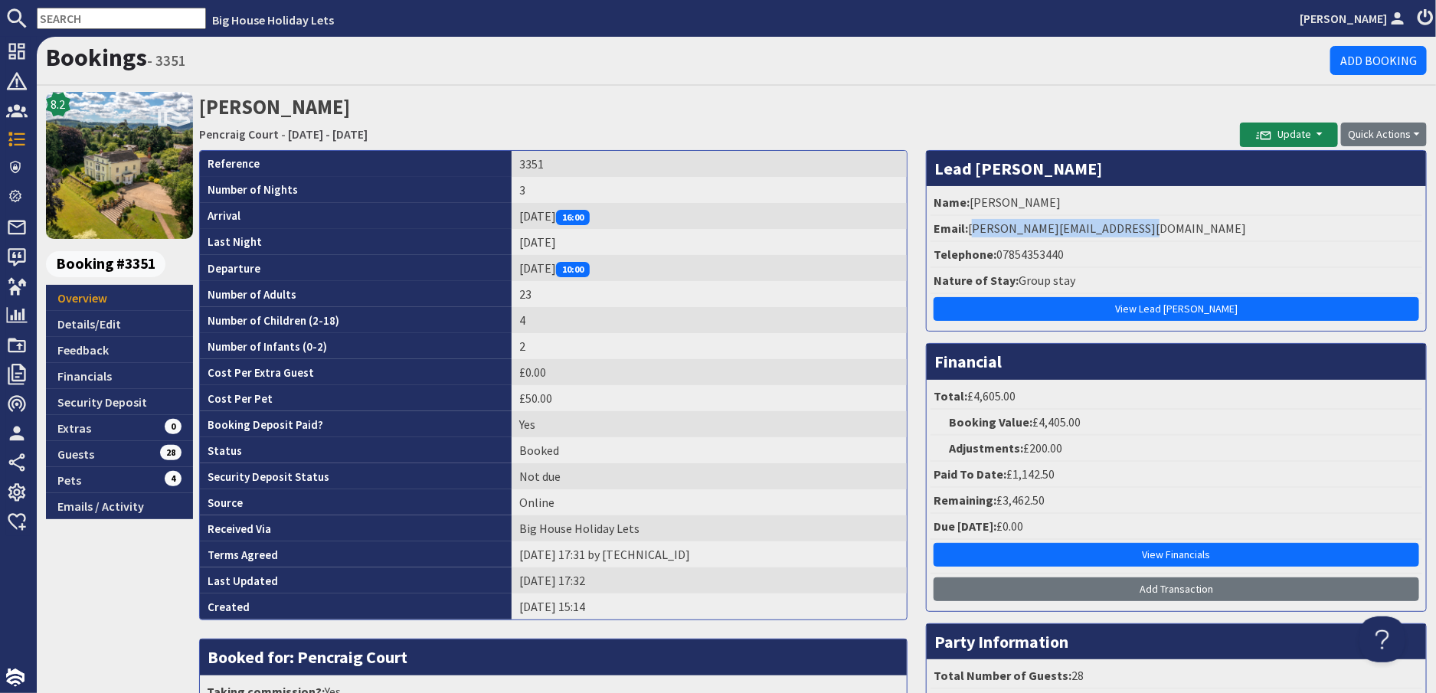
drag, startPoint x: 1126, startPoint y: 227, endPoint x: 965, endPoint y: 230, distance: 160.9
click at [965, 230] on li "Email: rachel.underhill92@gmail.com" at bounding box center [1177, 229] width 492 height 26
copy li "rachel.underhill92@gmail.com"
click at [1130, 253] on li "Telephone: 07854353440" at bounding box center [1177, 255] width 492 height 26
drag, startPoint x: 1130, startPoint y: 229, endPoint x: 966, endPoint y: 239, distance: 164.2
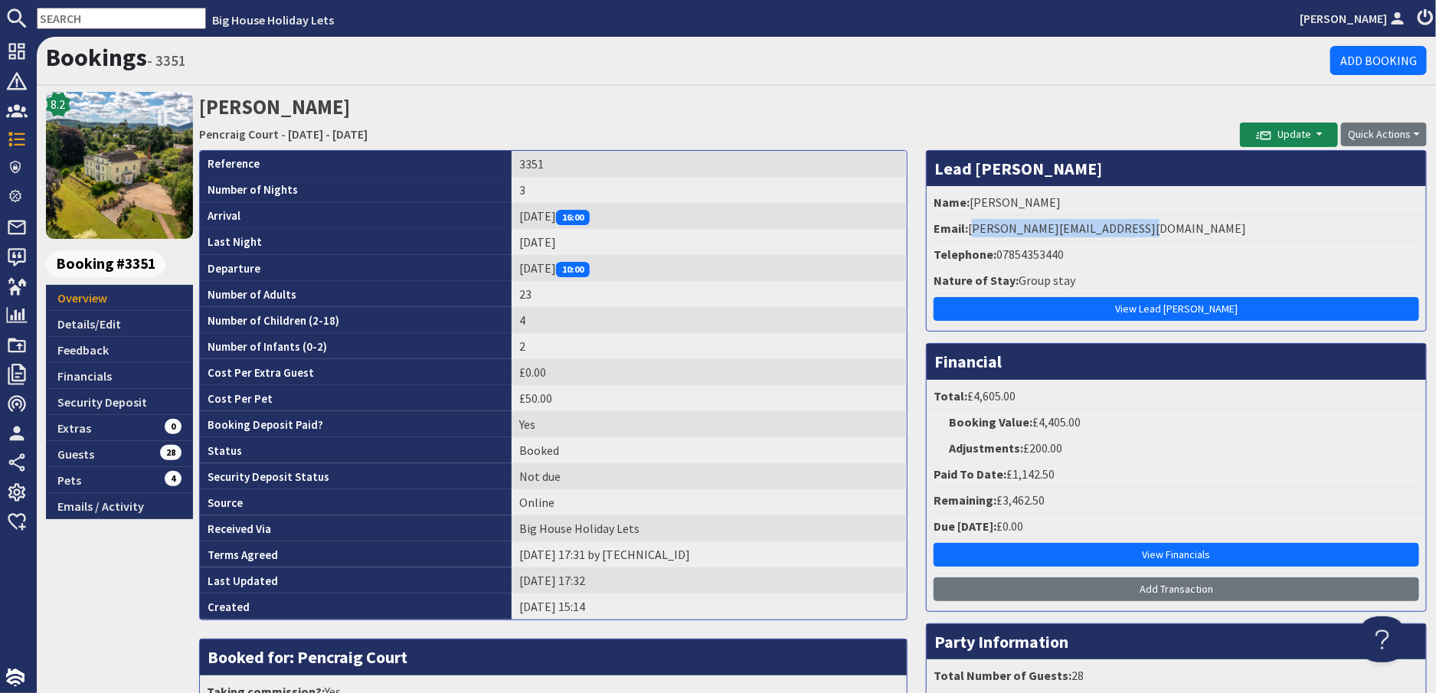
click at [966, 239] on li "Email: rachel.underhill92@gmail.com" at bounding box center [1177, 229] width 492 height 26
copy li "rachel.underhill92@gmail.com"
click at [94, 324] on link "Details/Edit" at bounding box center [119, 324] width 147 height 26
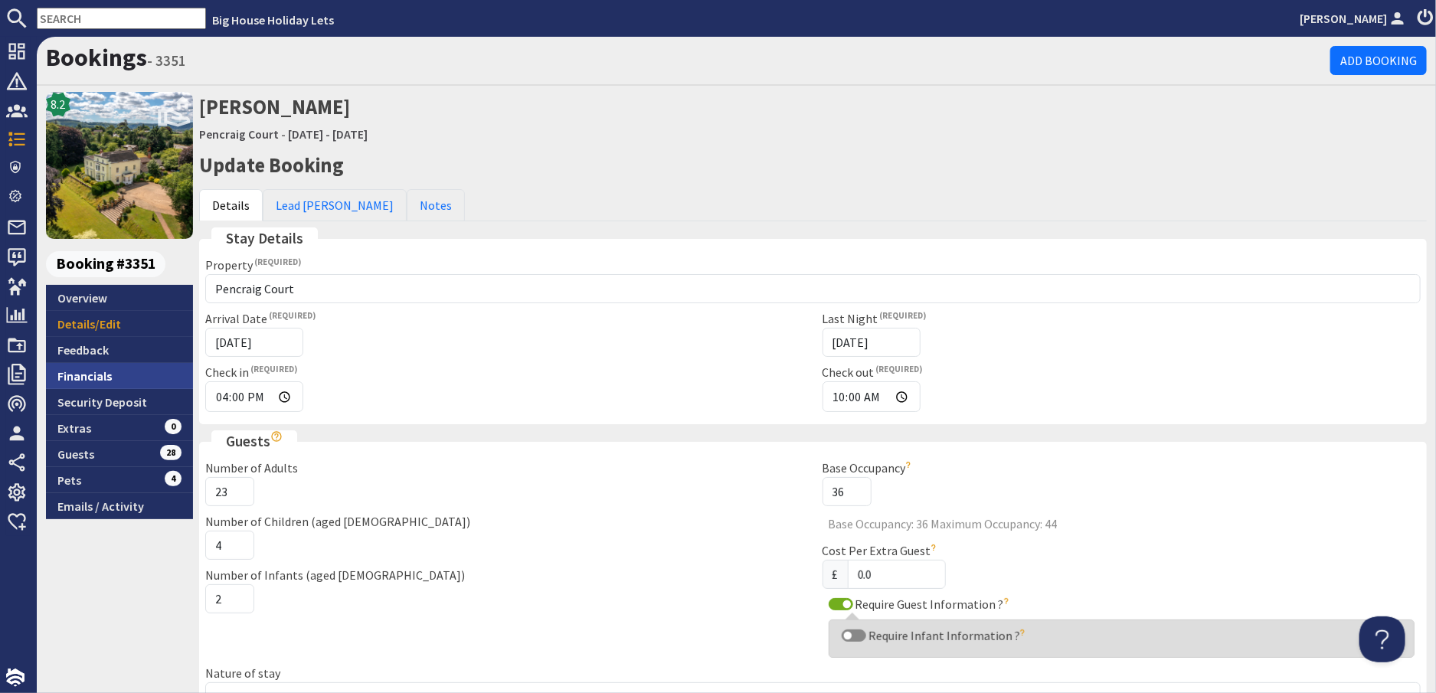
click at [84, 375] on link "Financials" at bounding box center [119, 376] width 147 height 26
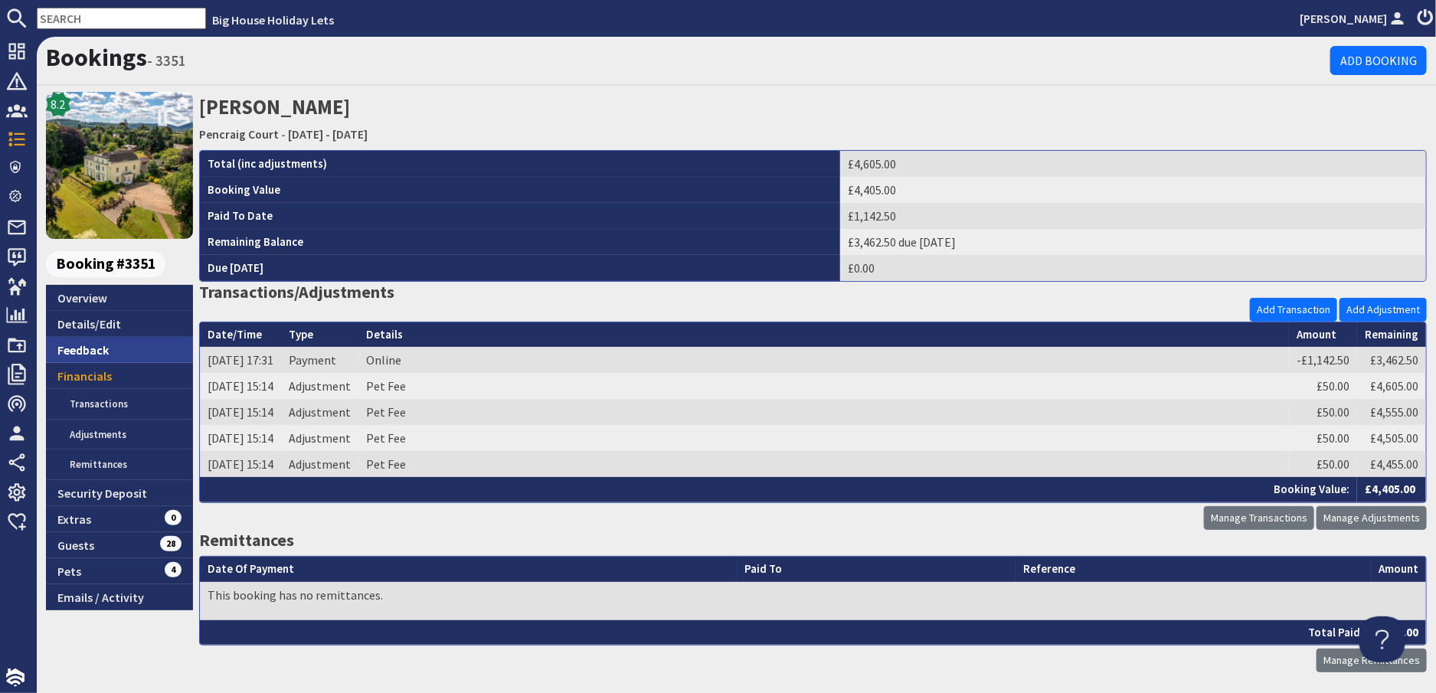
click at [80, 350] on link "Feedback" at bounding box center [119, 350] width 147 height 26
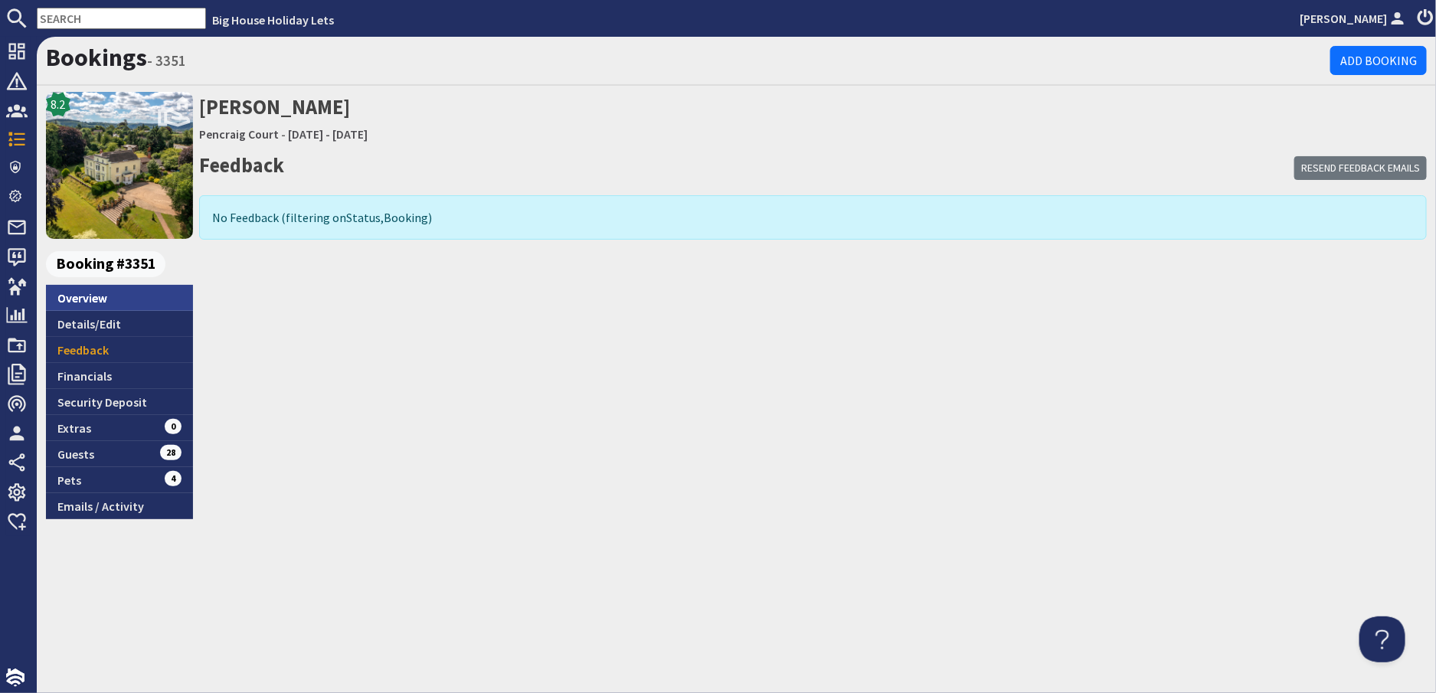
click at [90, 296] on link "Overview" at bounding box center [119, 298] width 147 height 26
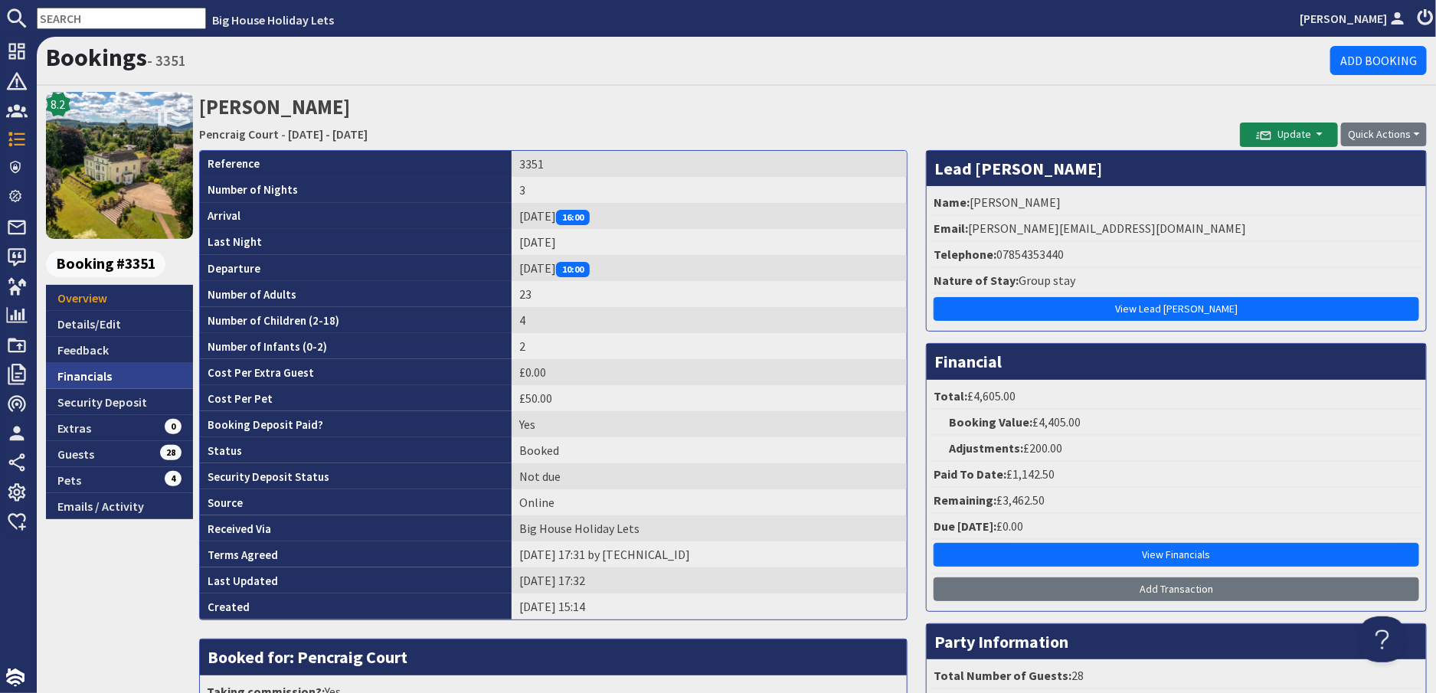
click at [87, 379] on link "Financials" at bounding box center [119, 376] width 147 height 26
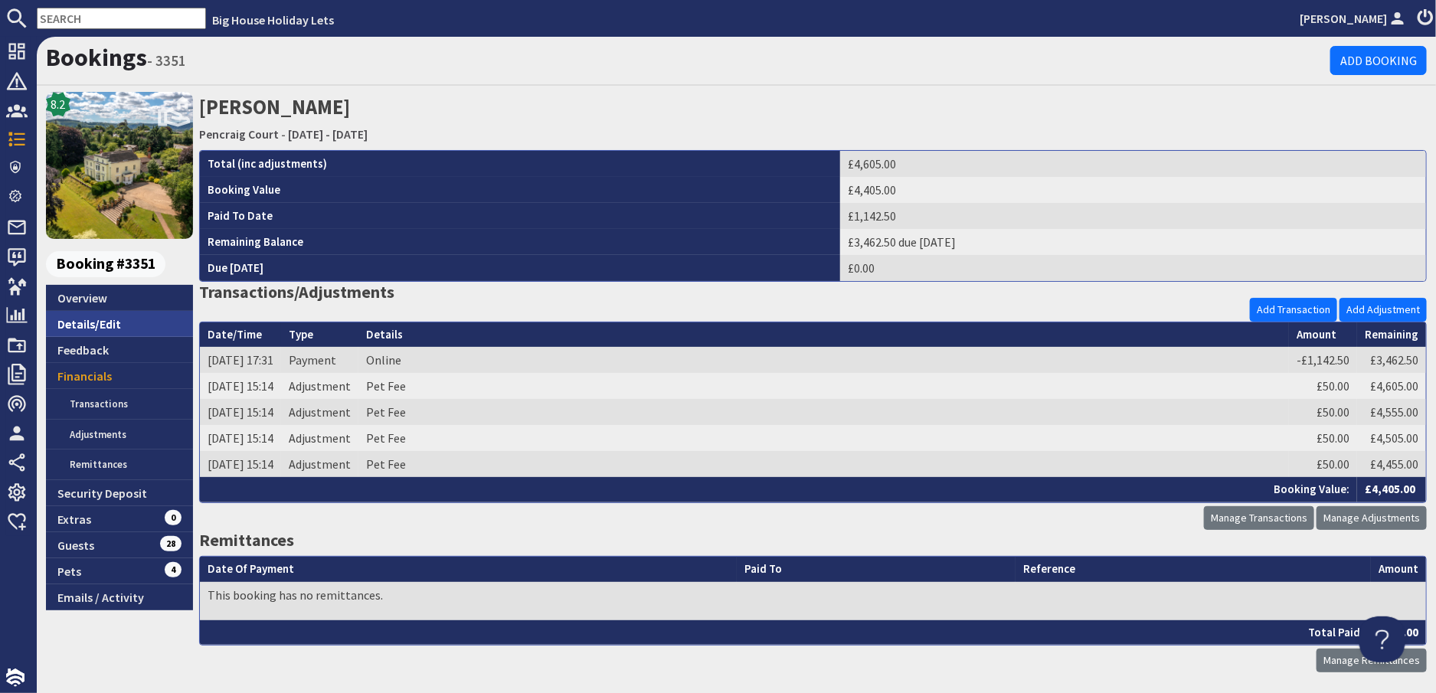
click at [80, 322] on link "Details/Edit" at bounding box center [119, 324] width 147 height 26
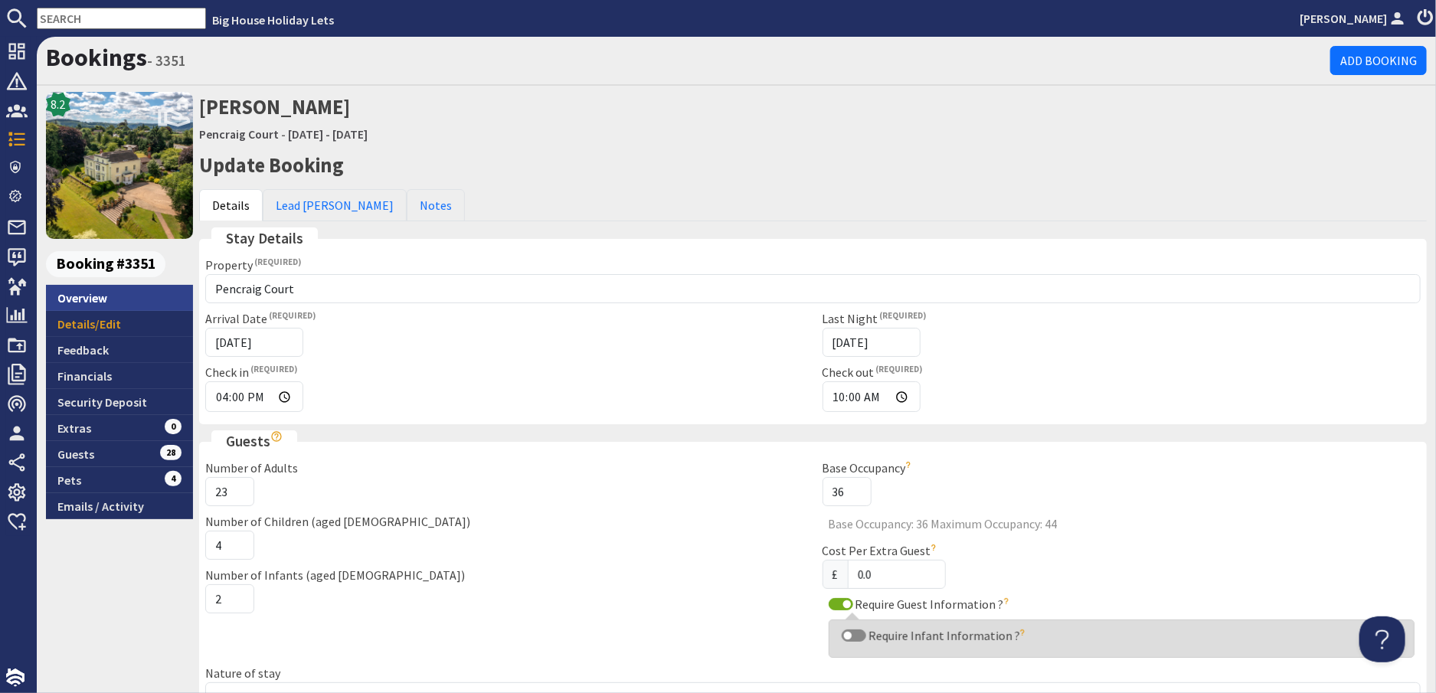
click at [89, 302] on link "Overview" at bounding box center [119, 298] width 147 height 26
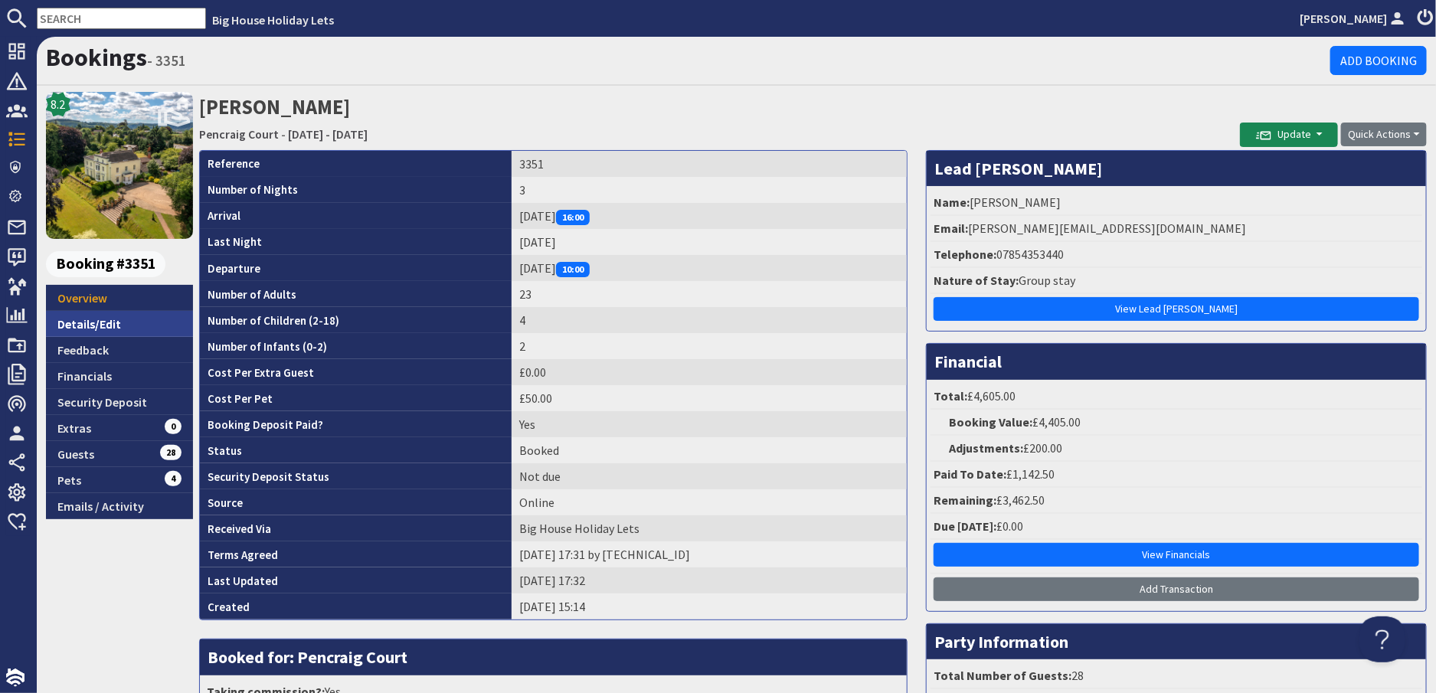
click at [87, 319] on link "Details/Edit" at bounding box center [119, 324] width 147 height 26
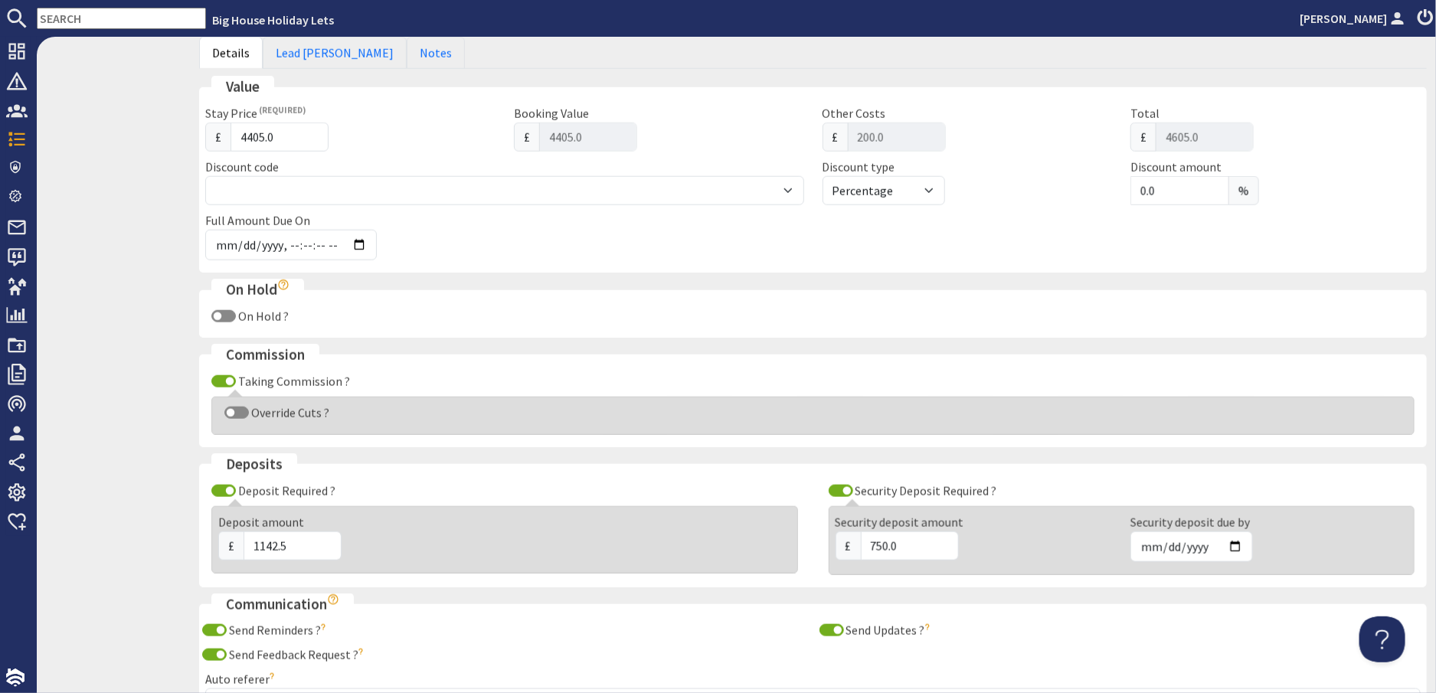
scroll to position [766, 0]
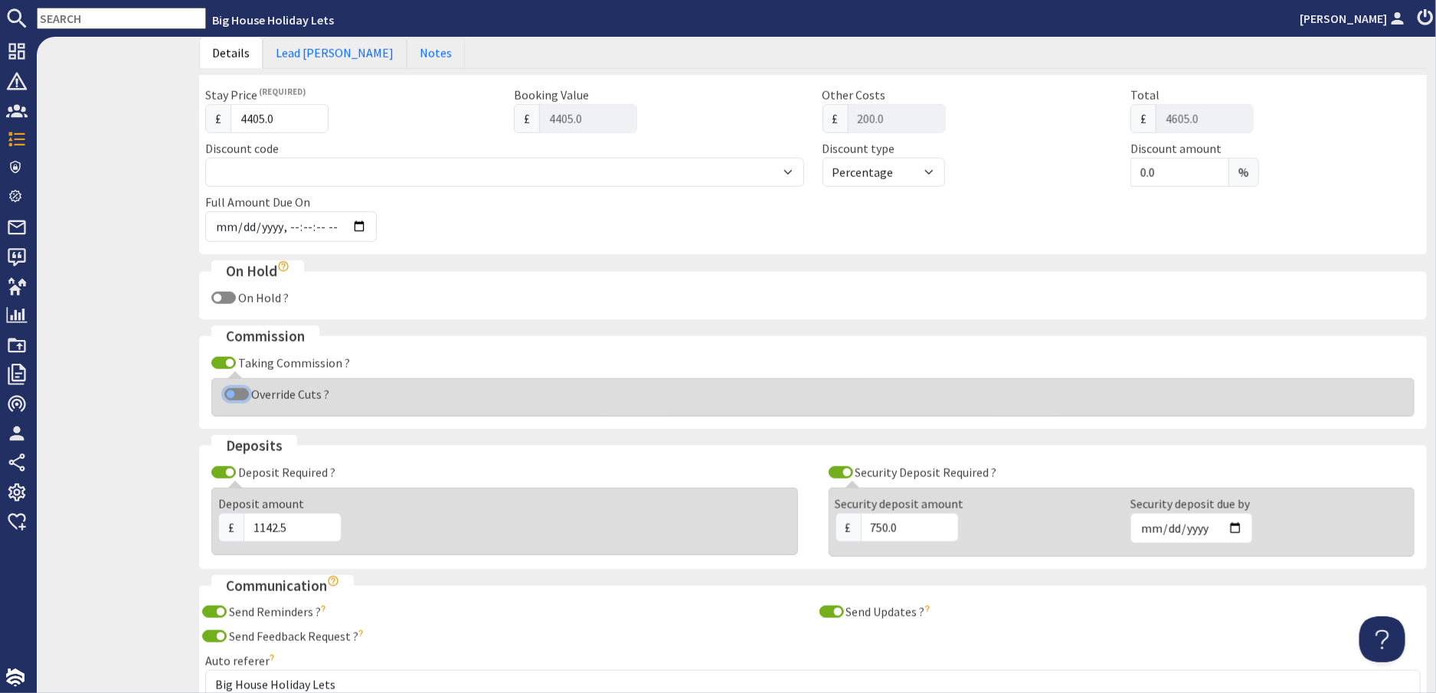
click at [237, 397] on input "Override Cuts ?" at bounding box center [236, 394] width 25 height 12
checkbox input "true"
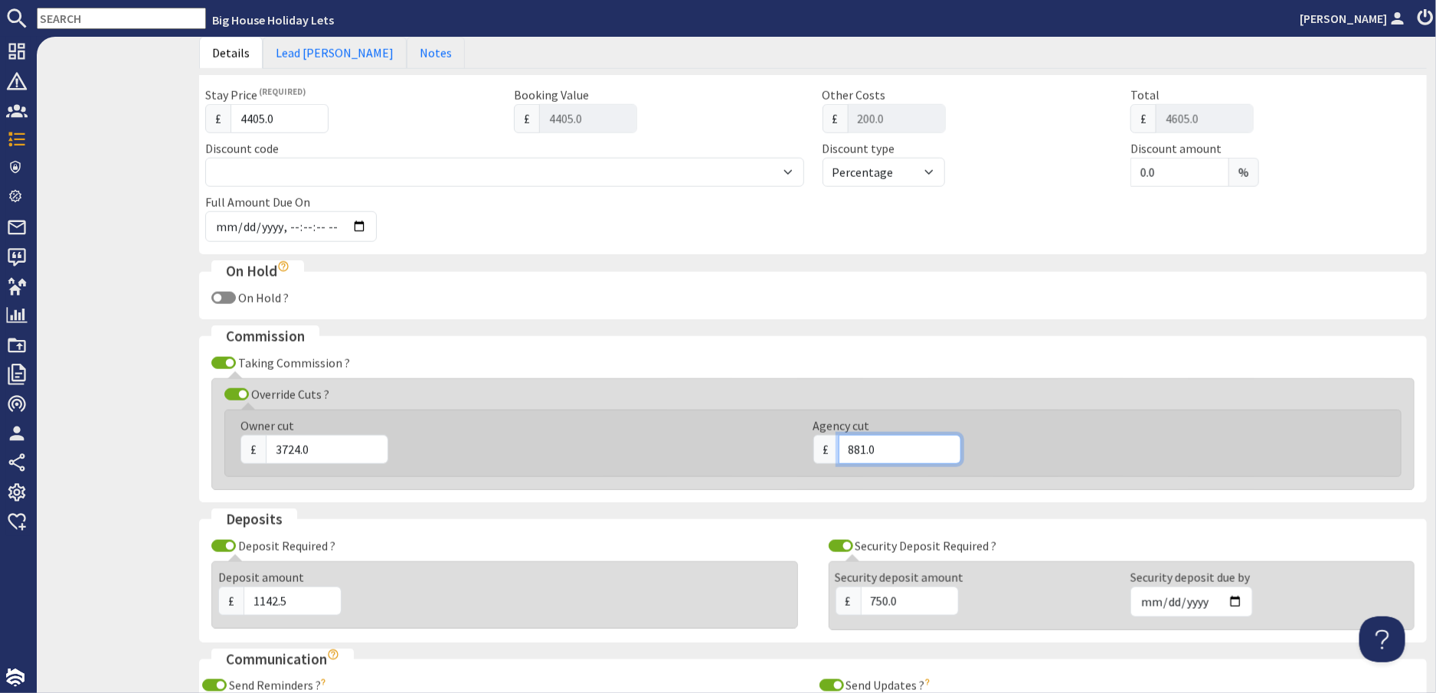
drag, startPoint x: 879, startPoint y: 440, endPoint x: 838, endPoint y: 439, distance: 41.4
click at [839, 439] on input "881.0" at bounding box center [900, 449] width 123 height 29
type input "783"
drag, startPoint x: 317, startPoint y: 446, endPoint x: 228, endPoint y: 442, distance: 89.7
click at [228, 442] on div "Owner cut £ 3724.0 Agency cut £ 783" at bounding box center [804, 444] width 1164 height 54
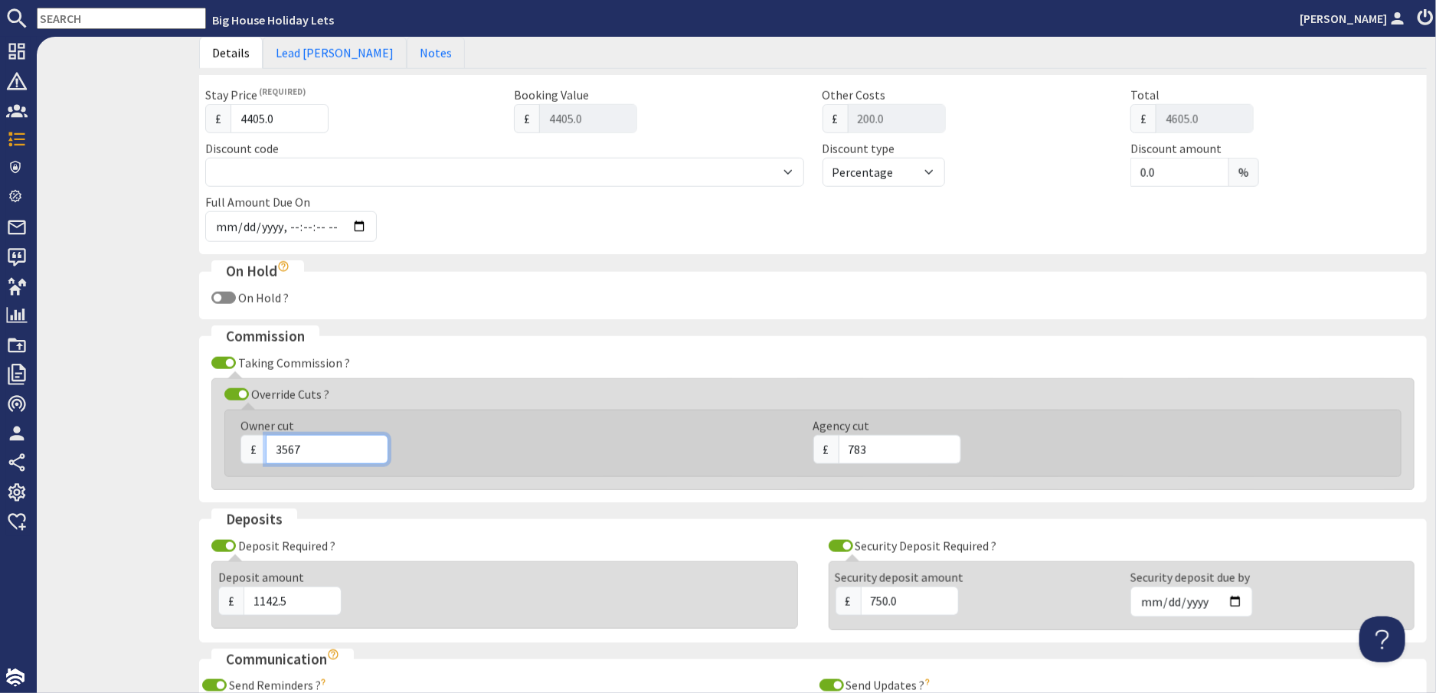
type input "3567"
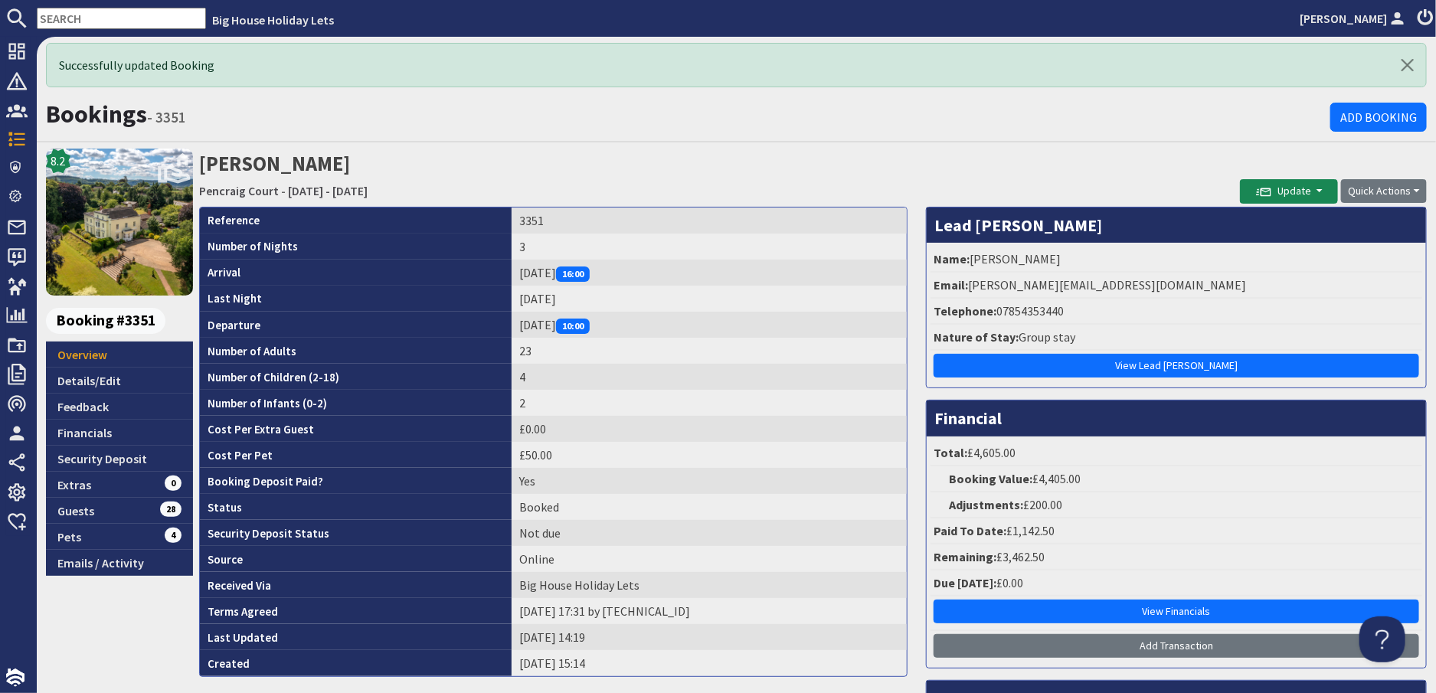
click at [683, 303] on td "Sunday 21/06/2026" at bounding box center [709, 299] width 395 height 26
click at [87, 380] on link "Details/Edit" at bounding box center [119, 381] width 147 height 26
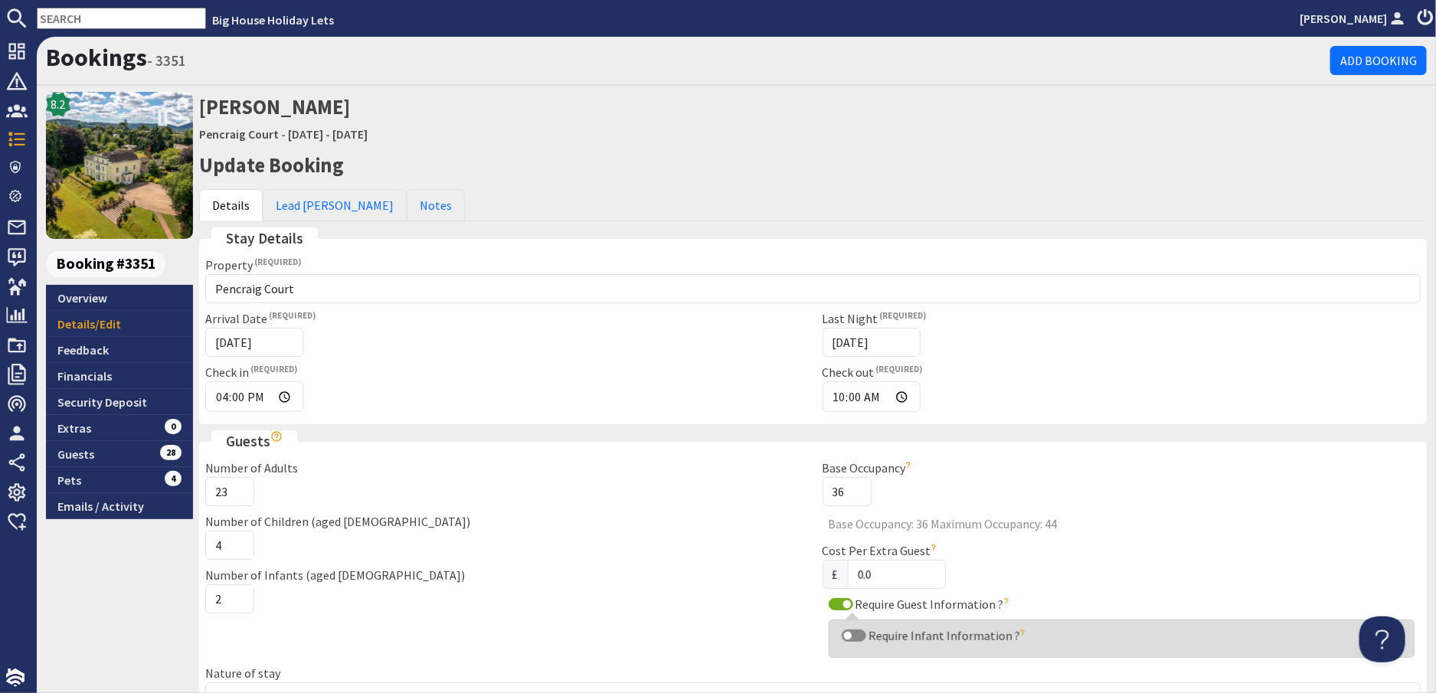
click at [101, 13] on input "text" at bounding box center [121, 18] width 169 height 21
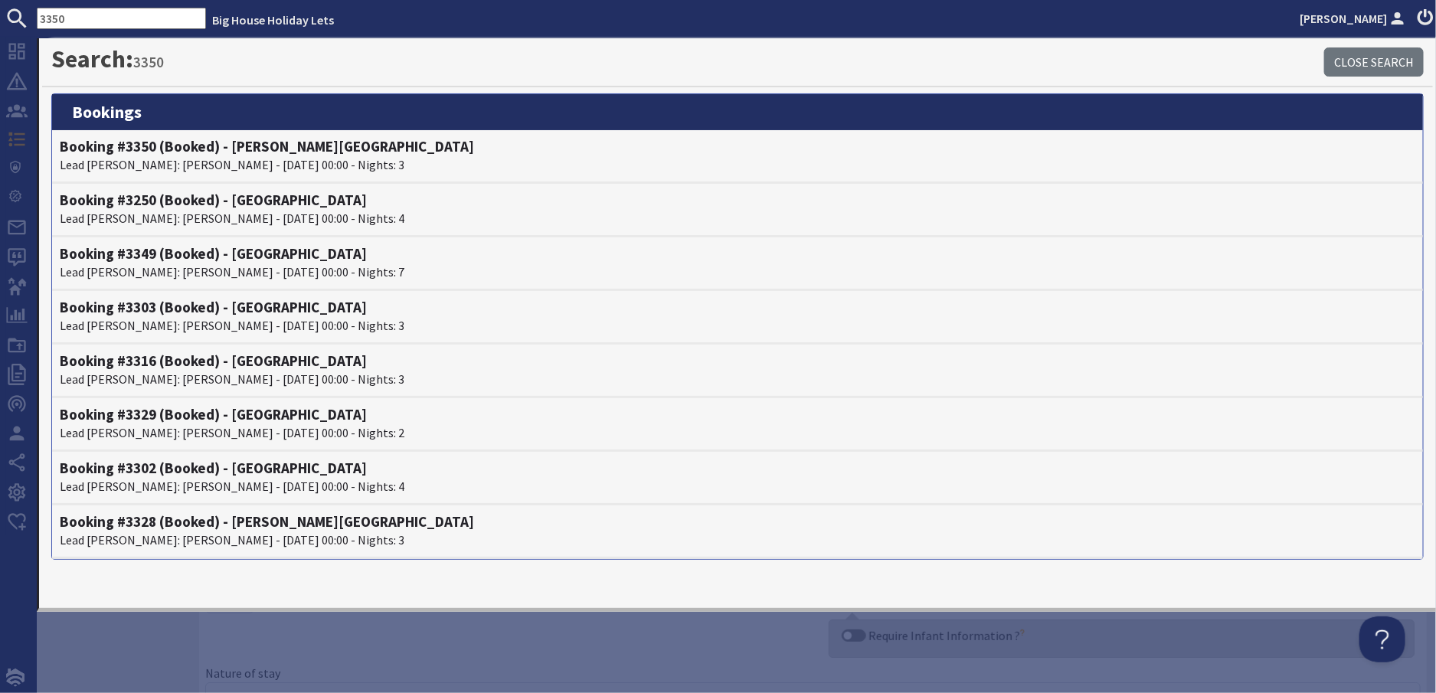
drag, startPoint x: 74, startPoint y: 12, endPoint x: -31, endPoint y: 16, distance: 105.8
click at [0, 16] on html "3350 Big House Holiday Lets Alison Haste Dashboard Notifications 0 Agency Dashb…" at bounding box center [718, 346] width 1436 height 693
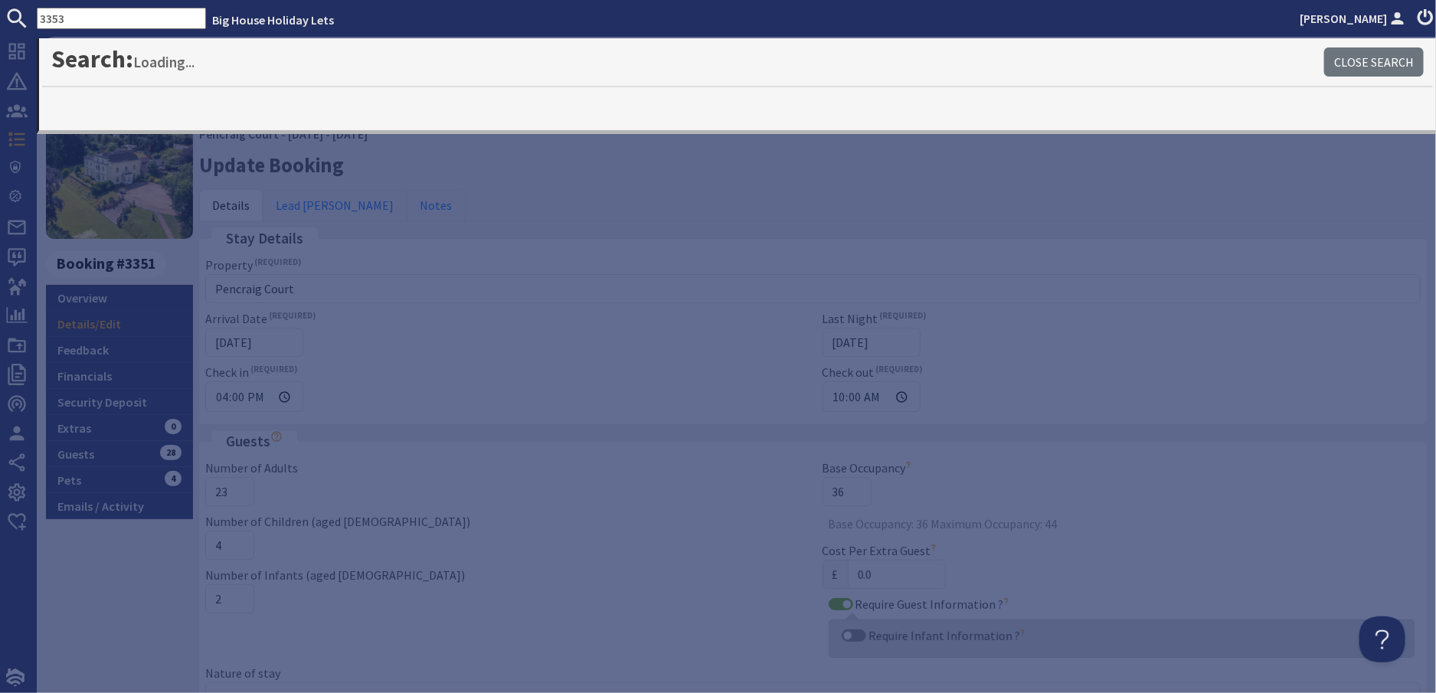
type input "3353"
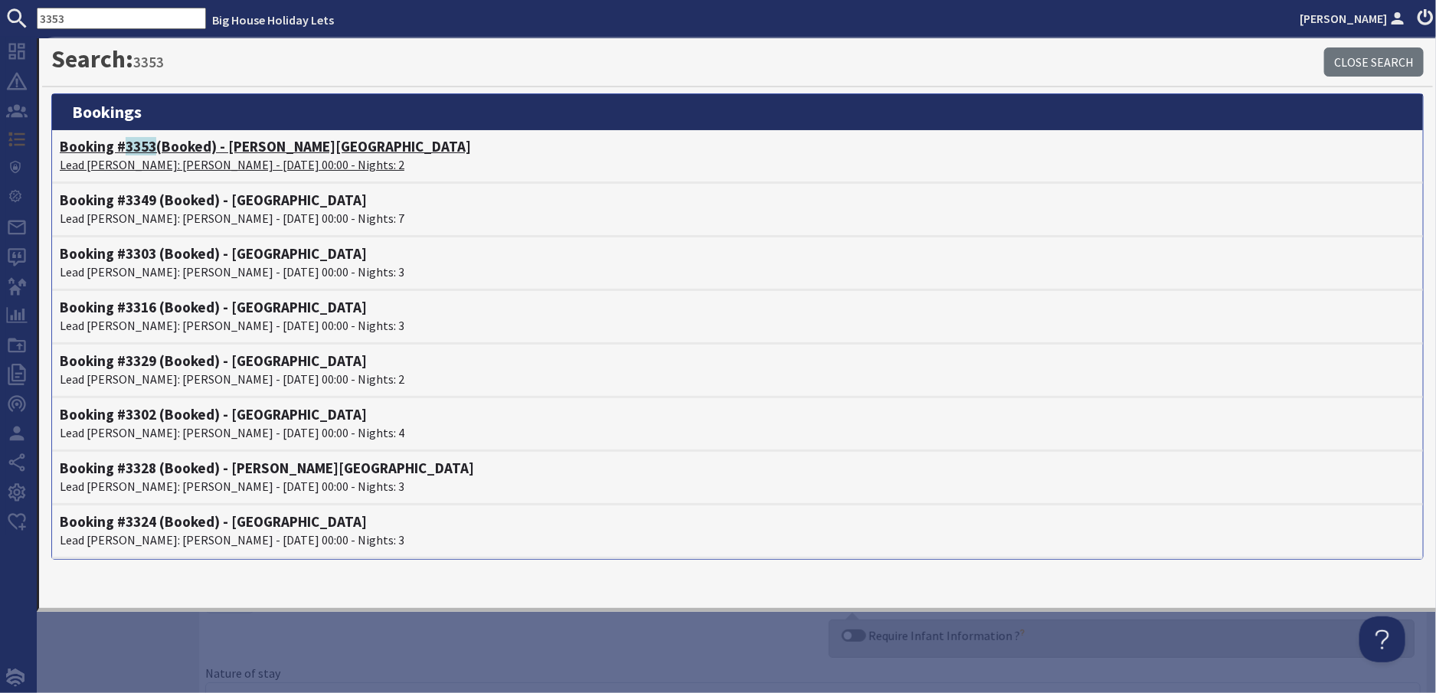
click at [211, 156] on p "Lead Booker: Anthony Dillon - 20/03/2026 00:00 - Nights: 2" at bounding box center [738, 165] width 1356 height 18
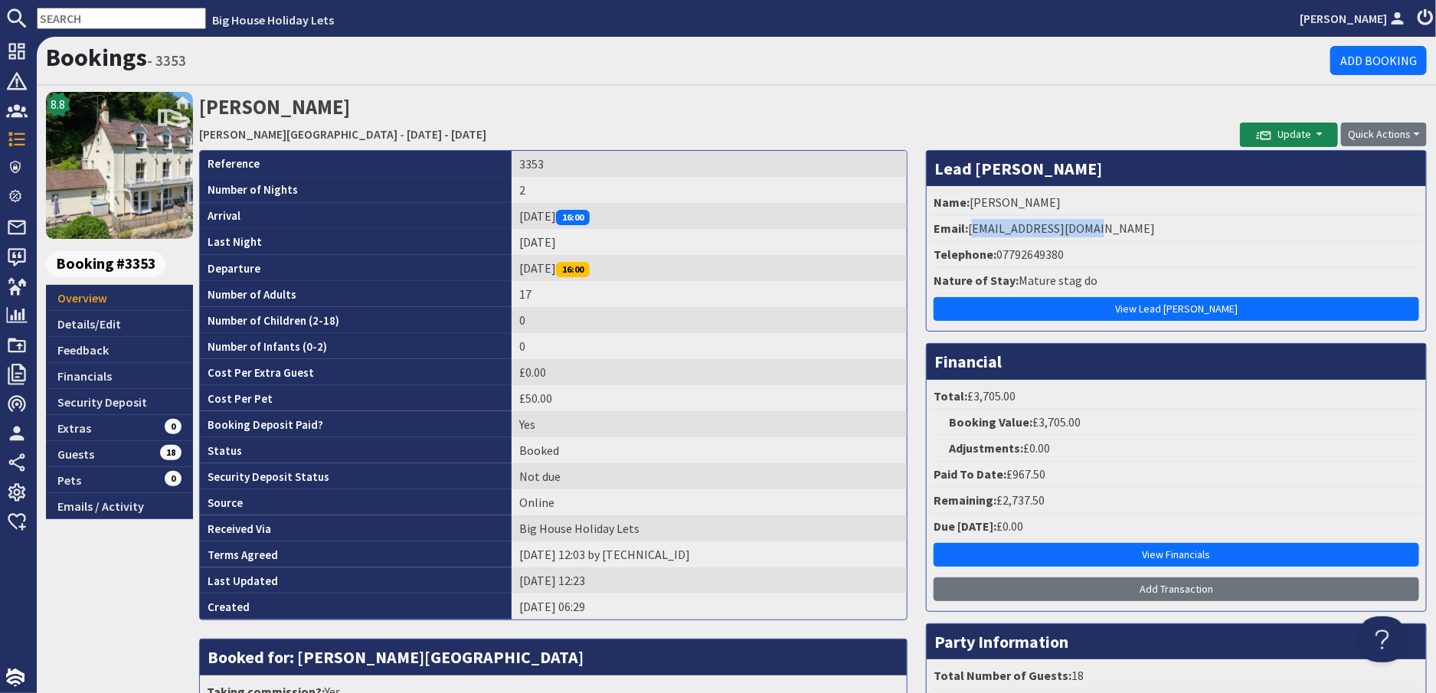
drag, startPoint x: 1094, startPoint y: 226, endPoint x: 966, endPoint y: 228, distance: 127.9
click at [966, 228] on li "Email: me@anthonydillon.com" at bounding box center [1177, 229] width 492 height 26
drag, startPoint x: 966, startPoint y: 228, endPoint x: 981, endPoint y: 225, distance: 15.5
copy li "me@anthonydillon.com"
click at [90, 319] on link "Details/Edit" at bounding box center [119, 324] width 147 height 26
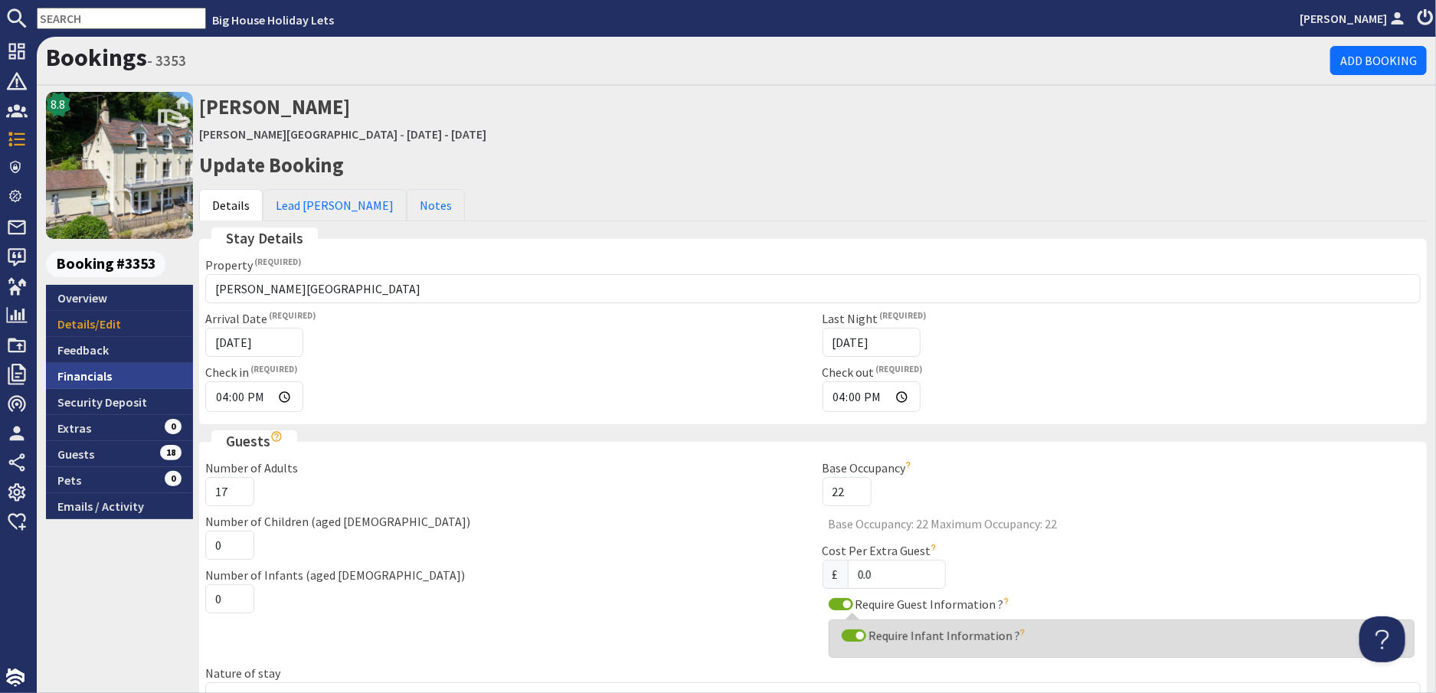
click at [88, 372] on link "Financials" at bounding box center [119, 376] width 147 height 26
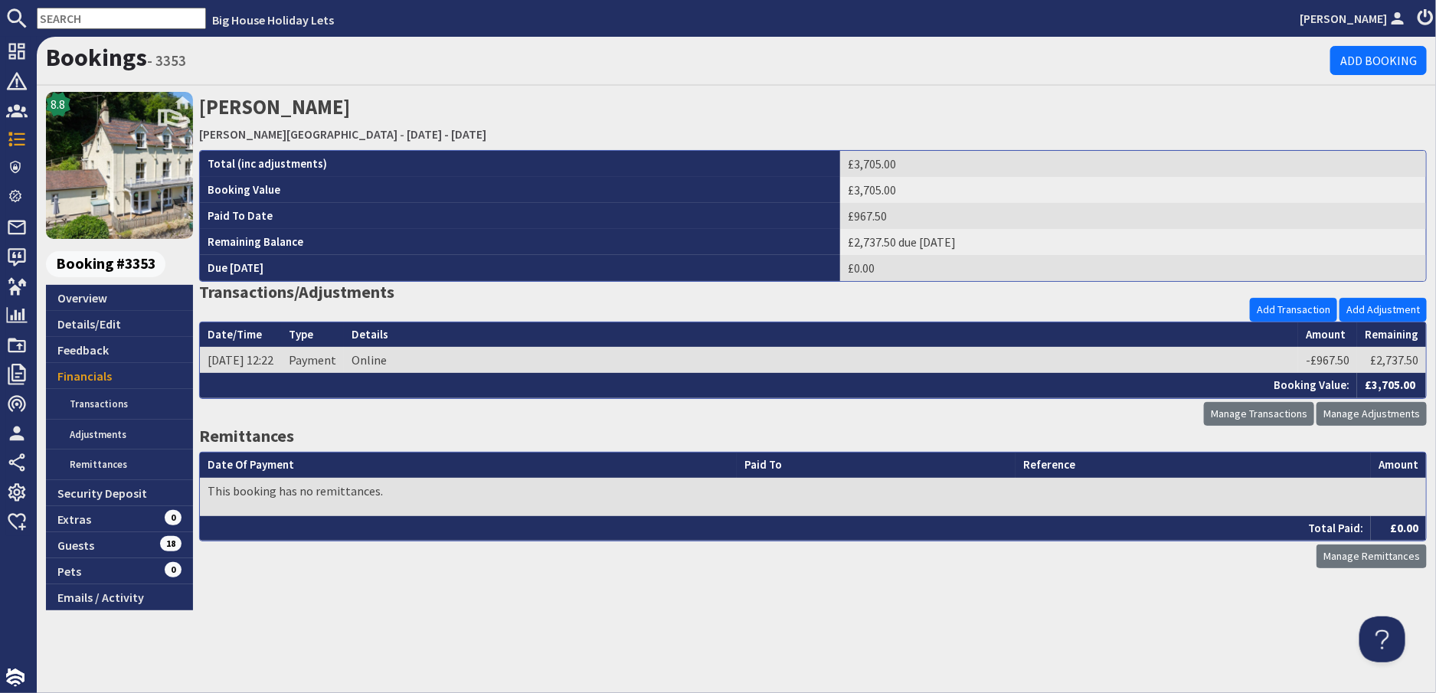
click at [112, 16] on input "text" at bounding box center [121, 18] width 169 height 21
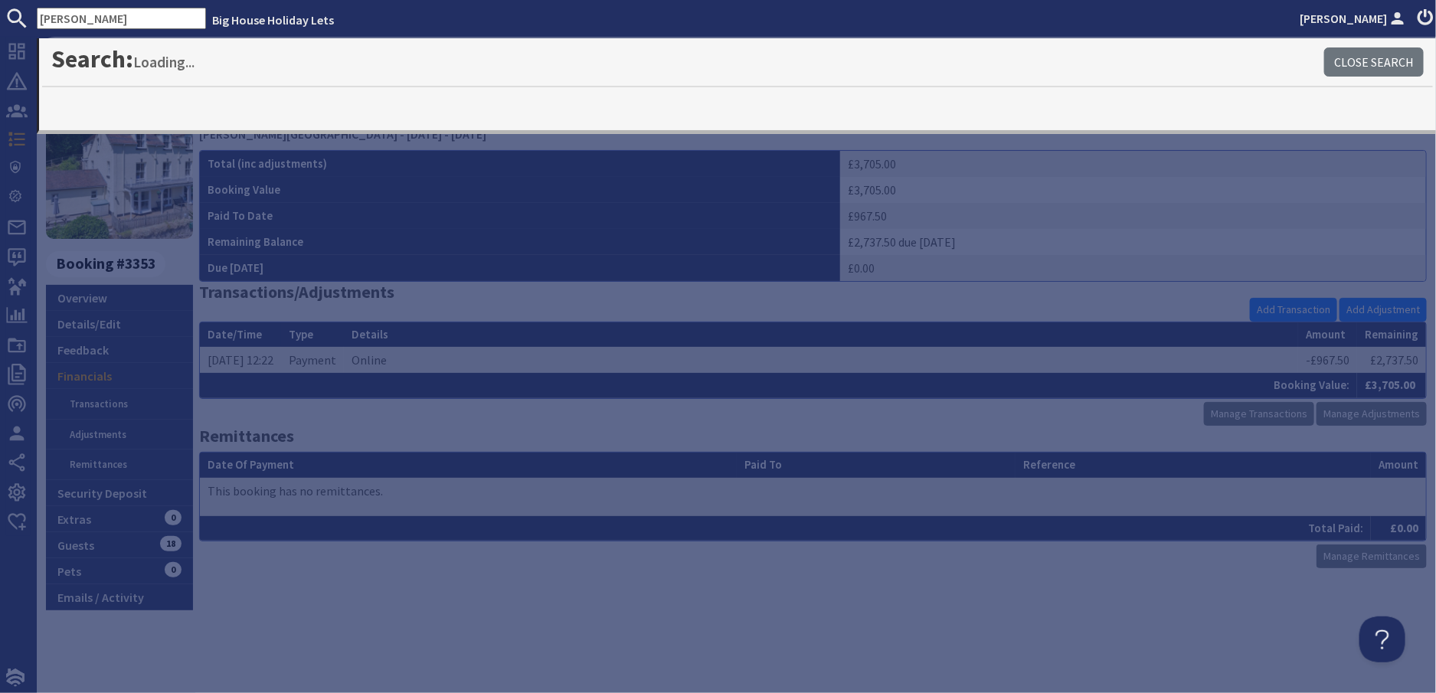
type input "wilkins"
click at [107, 16] on input "wilkins" at bounding box center [121, 18] width 169 height 21
drag, startPoint x: 87, startPoint y: 16, endPoint x: 9, endPoint y: 4, distance: 78.3
click at [9, 4] on nav "wilkins Big House Holiday Lets Alison Haste" at bounding box center [718, 18] width 1436 height 37
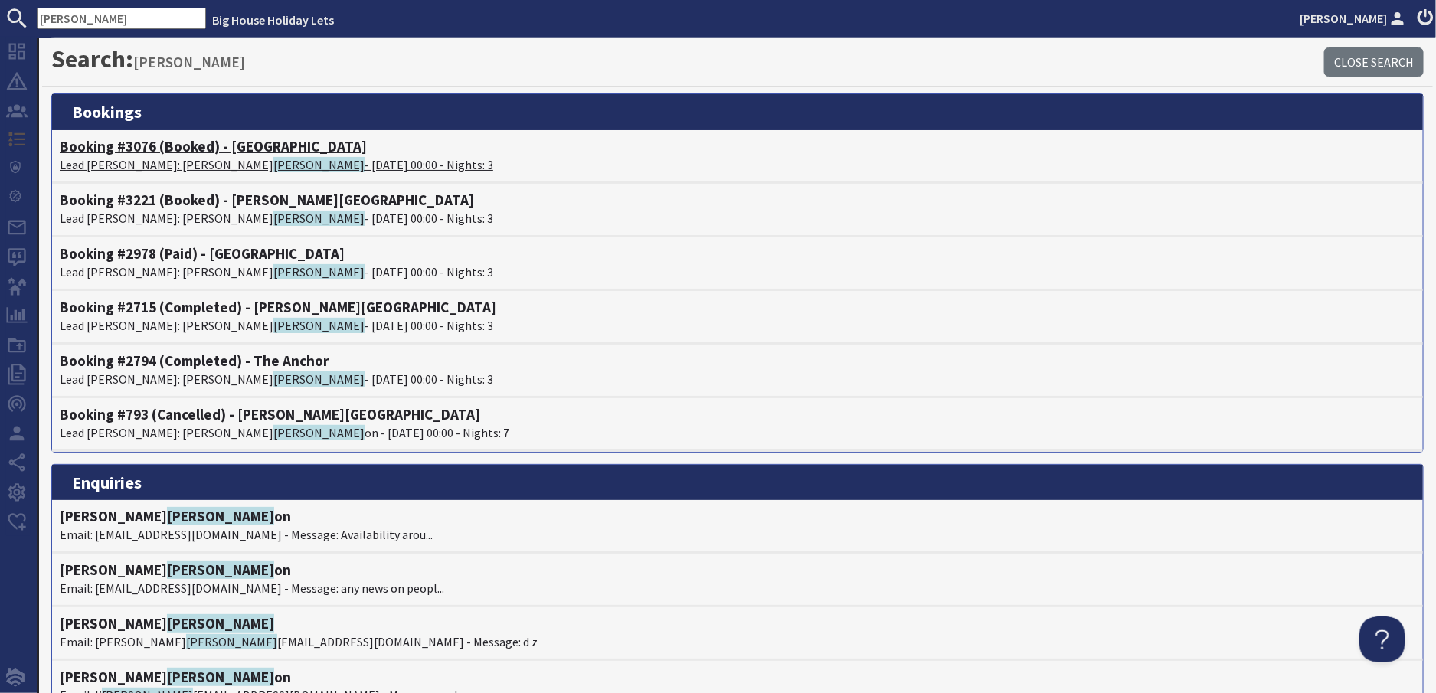
click at [215, 166] on p "Lead Booker: Joanna Wilkins - 10/04/2026 00:00 - Nights: 3" at bounding box center [738, 165] width 1356 height 18
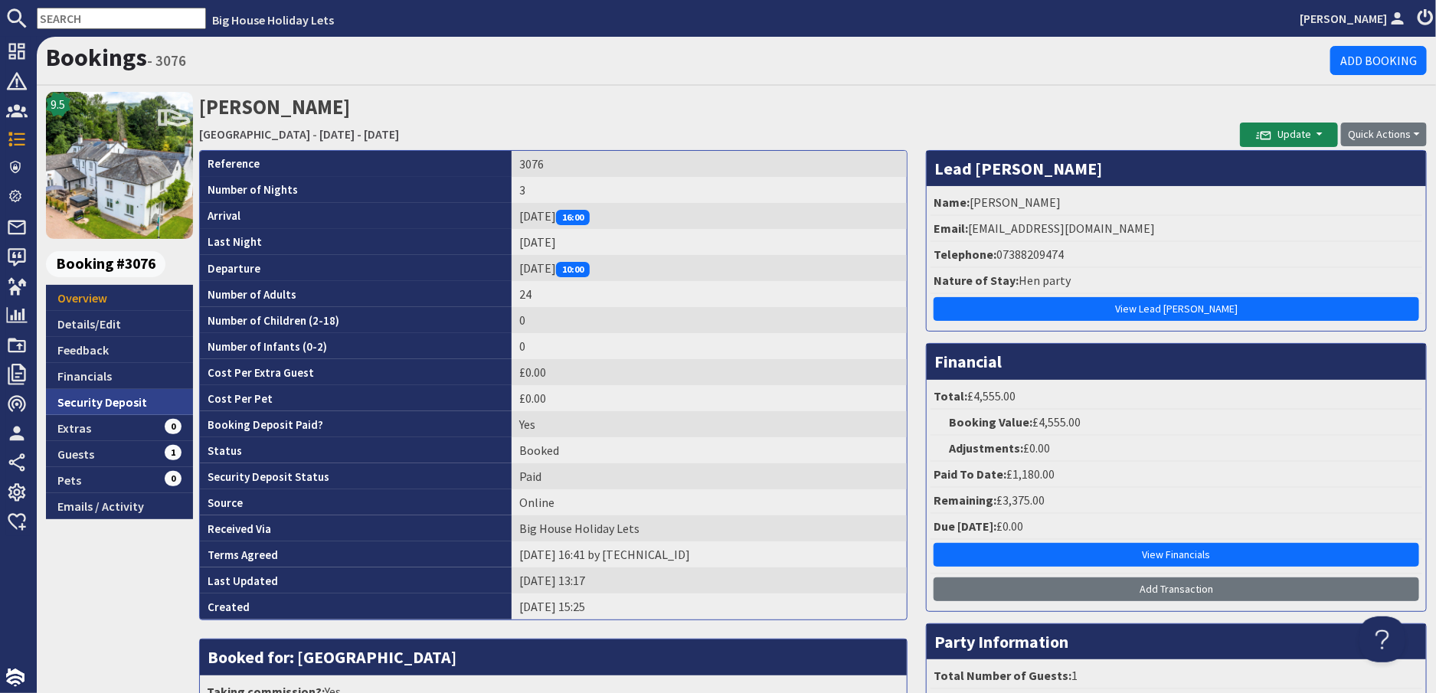
click at [77, 401] on link "Security Deposit" at bounding box center [119, 402] width 147 height 26
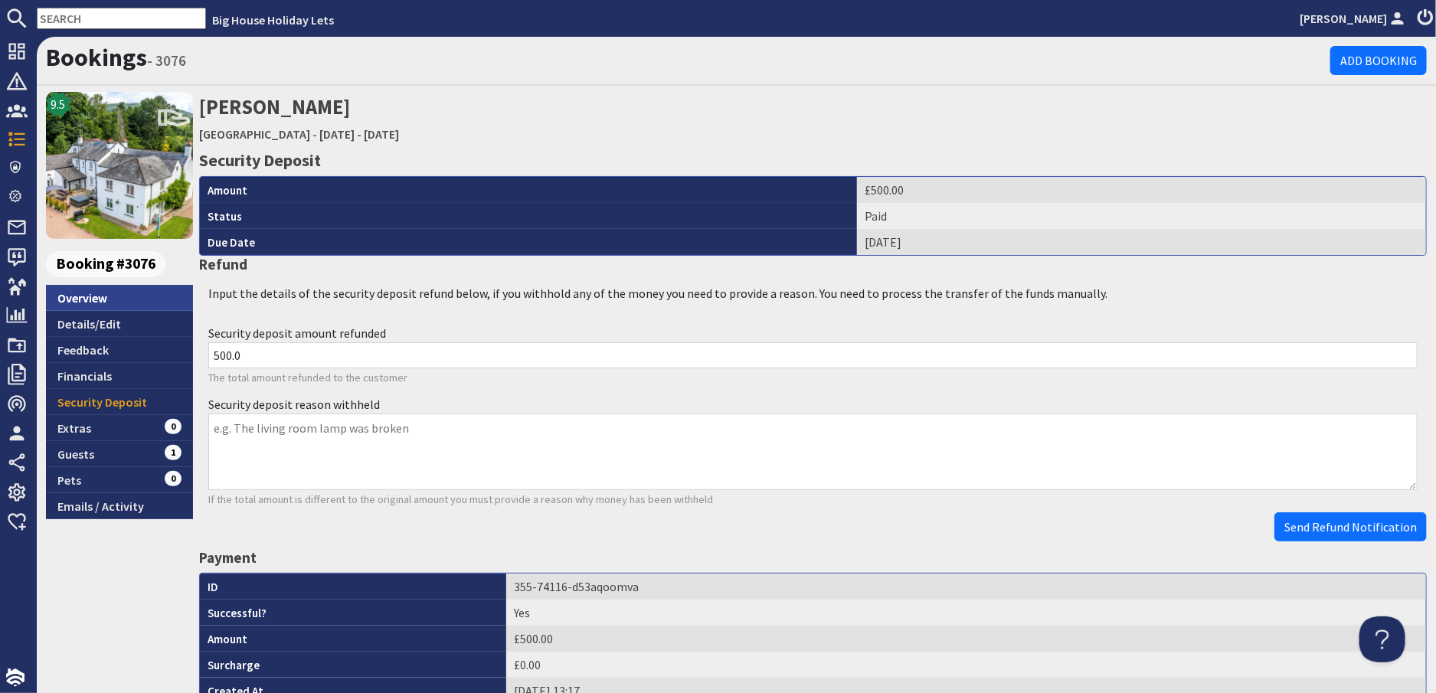
click at [89, 294] on link "Overview" at bounding box center [119, 298] width 147 height 26
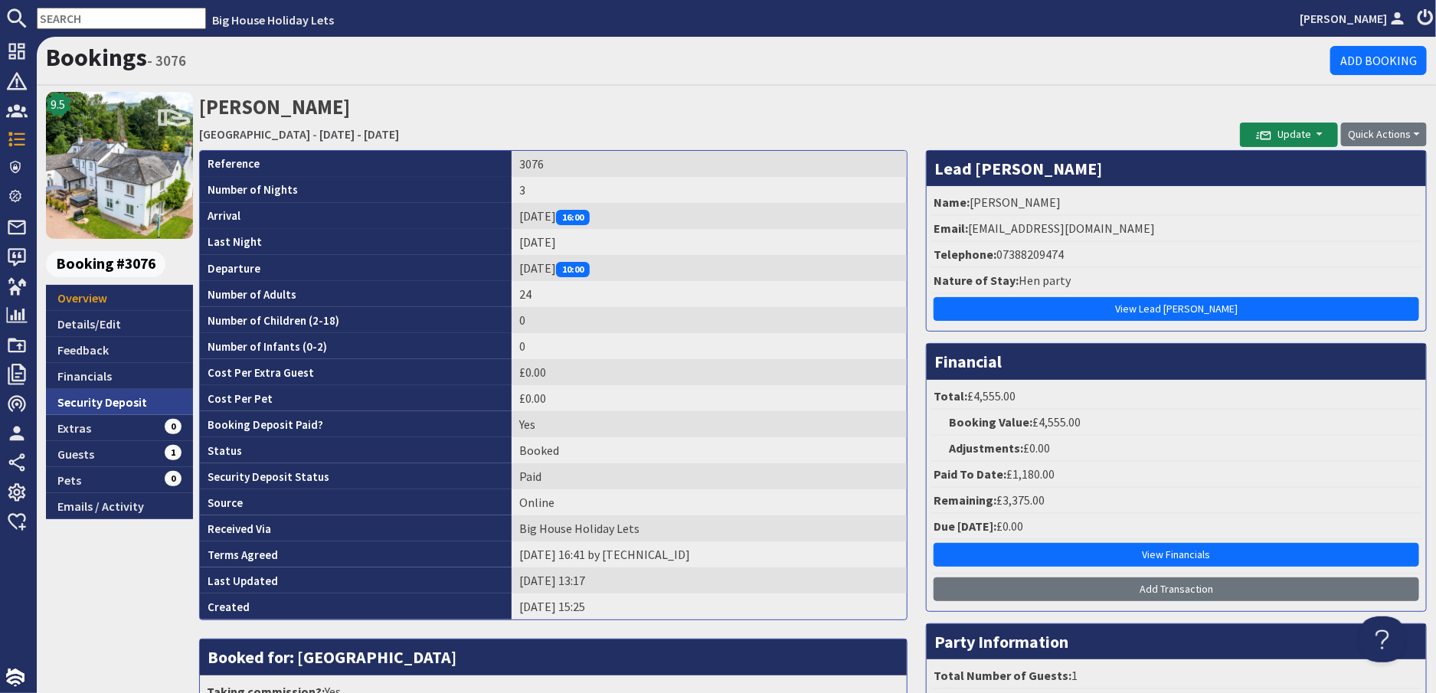
click at [92, 398] on link "Security Deposit" at bounding box center [119, 402] width 147 height 26
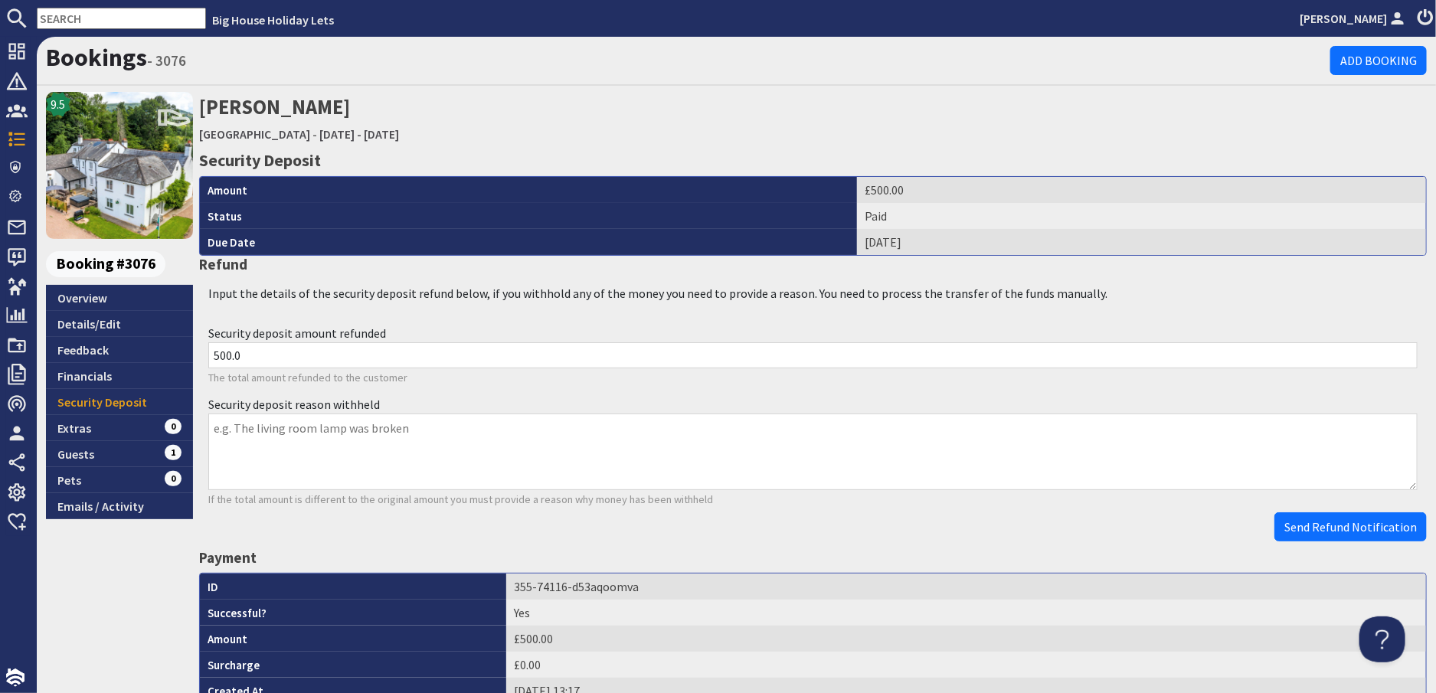
click at [56, 20] on input "text" at bounding box center [121, 18] width 169 height 21
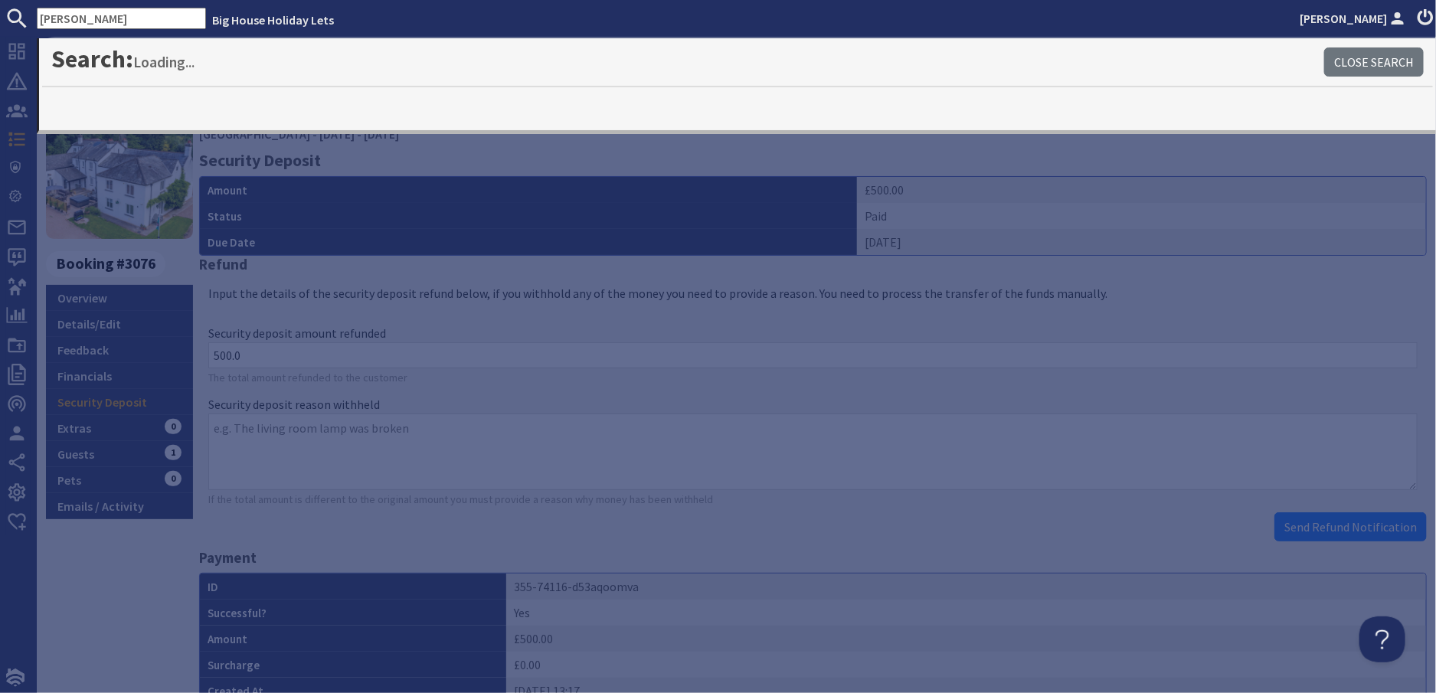
type input "wilkins"
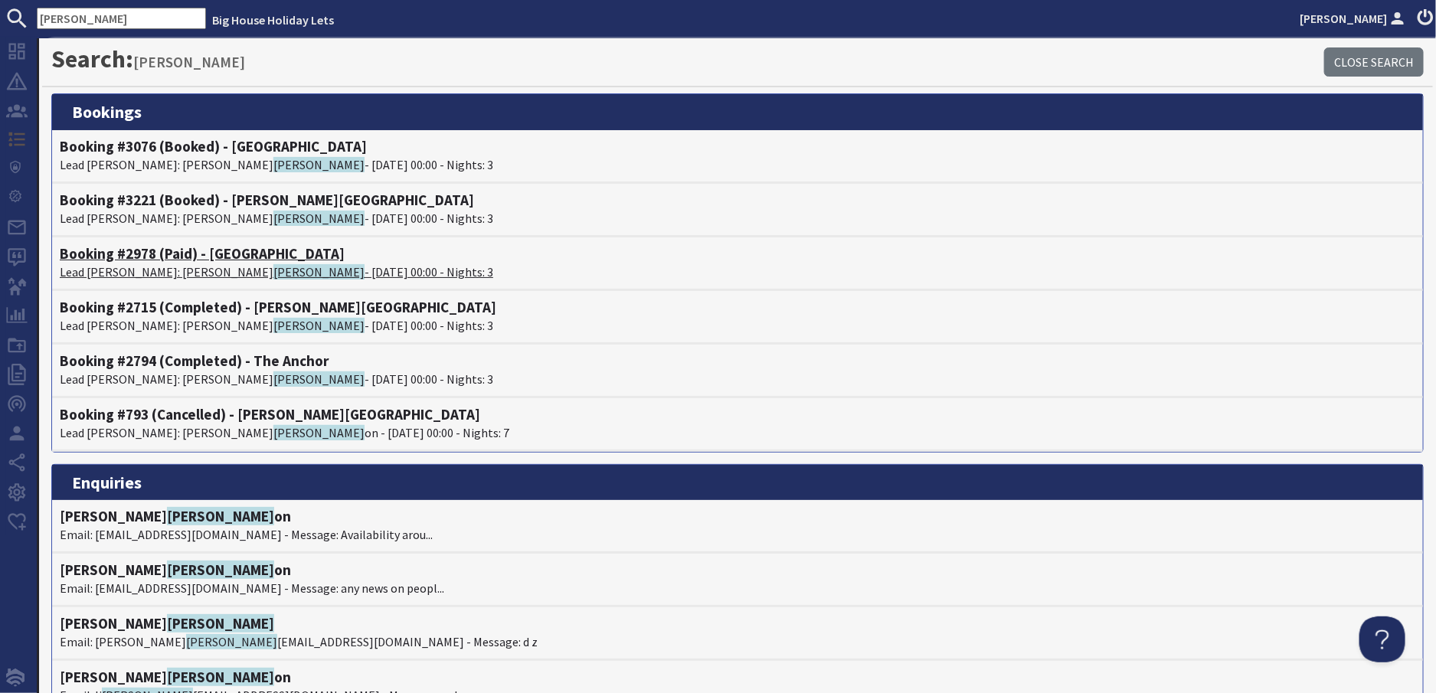
click at [273, 268] on span "Wilkins" at bounding box center [318, 271] width 91 height 15
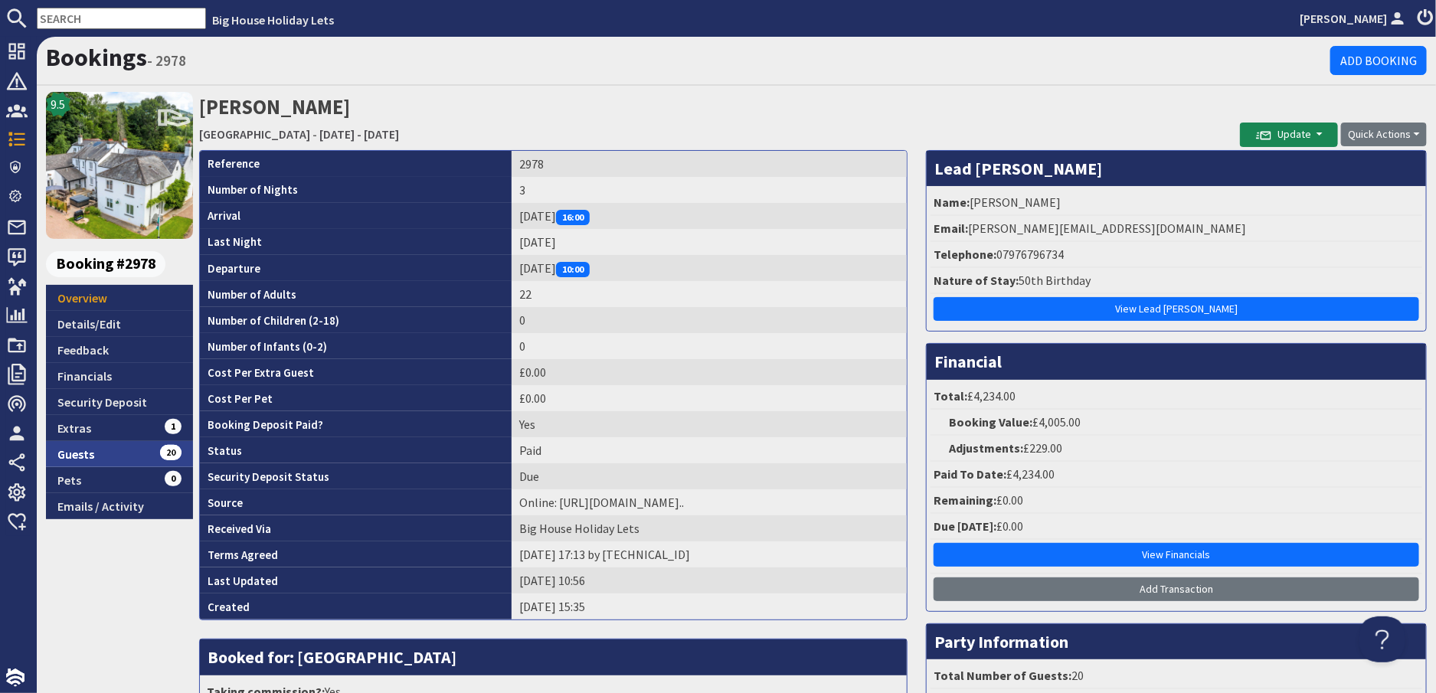
click at [82, 453] on link "Guests 20" at bounding box center [119, 454] width 147 height 26
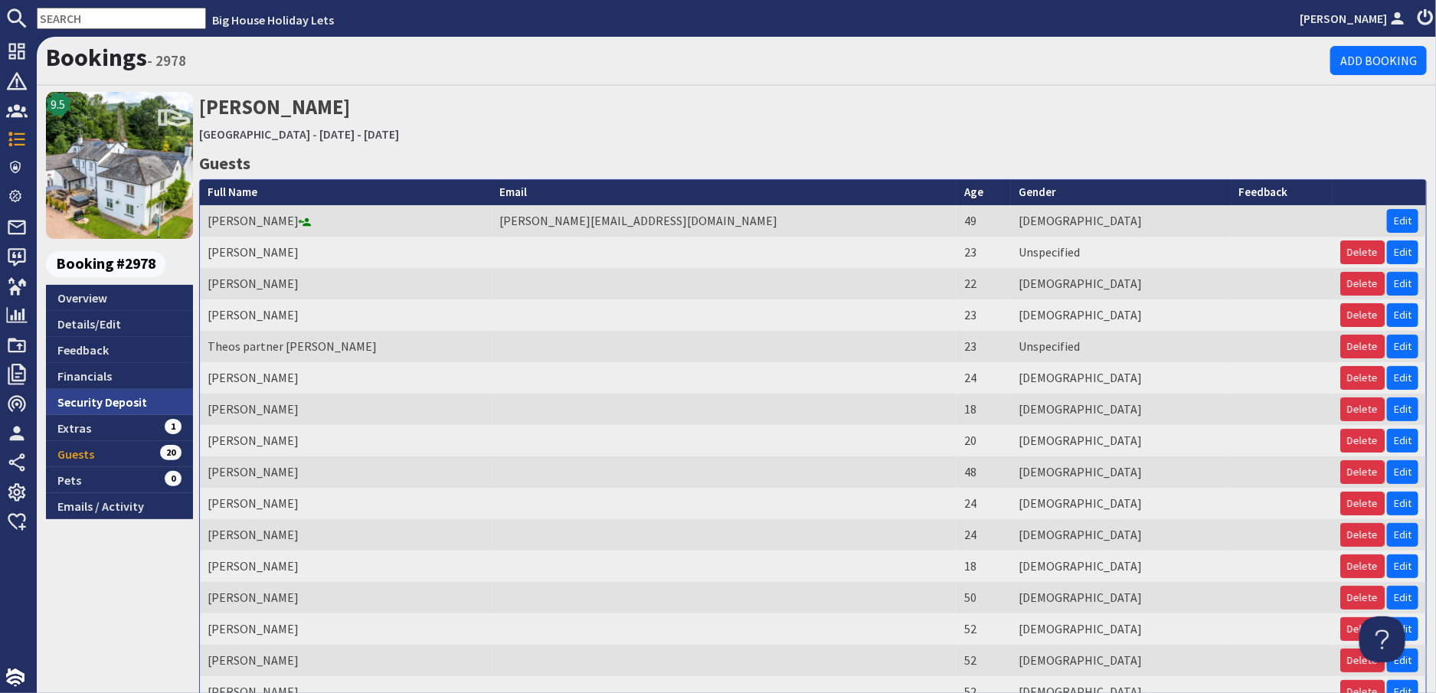
click at [69, 399] on link "Security Deposit" at bounding box center [119, 402] width 147 height 26
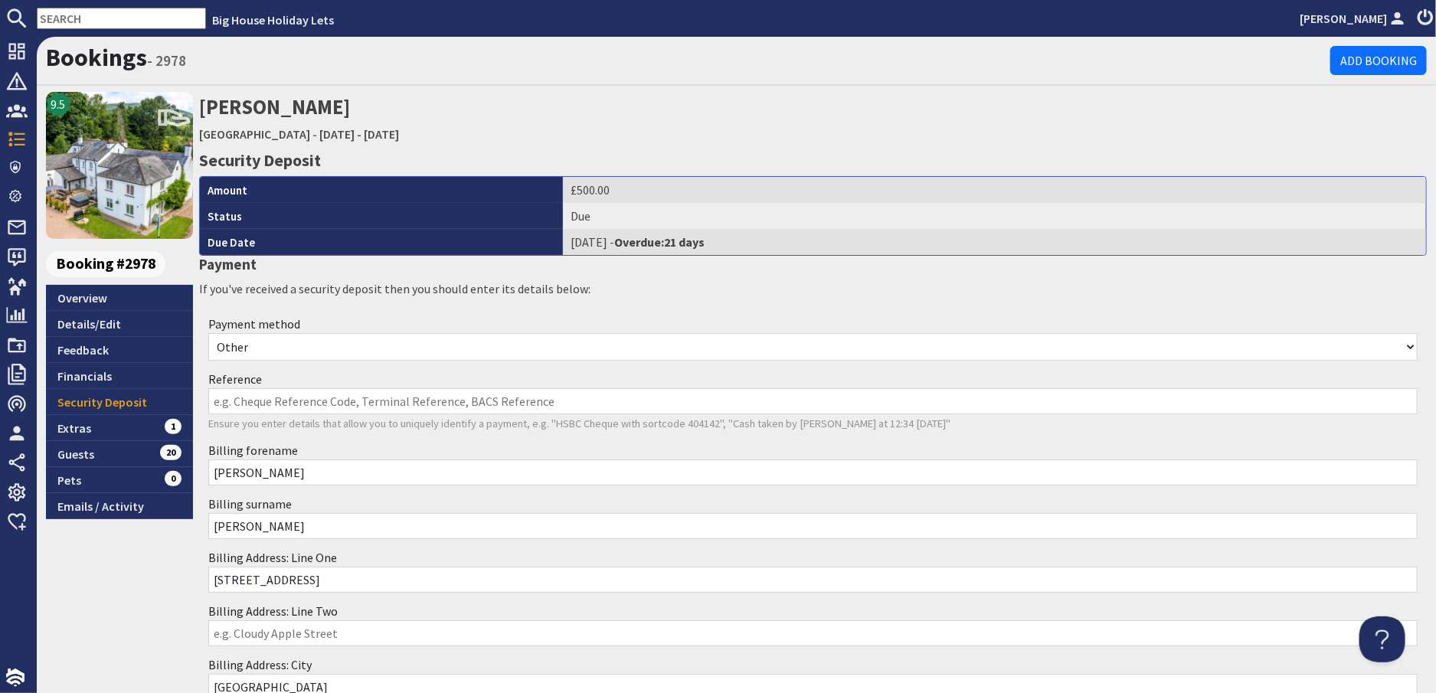
click at [237, 400] on input "Reference" at bounding box center [813, 401] width 1210 height 26
type input "Bank Transfer"
click at [268, 346] on select "Other Cash Bank Transfer Offline Card Cheque Online External" at bounding box center [813, 347] width 1210 height 28
select select "offline_bank_transfer_payment"
click at [208, 333] on select "Other Cash Bank Transfer Offline Card Cheque Online External" at bounding box center [813, 347] width 1210 height 28
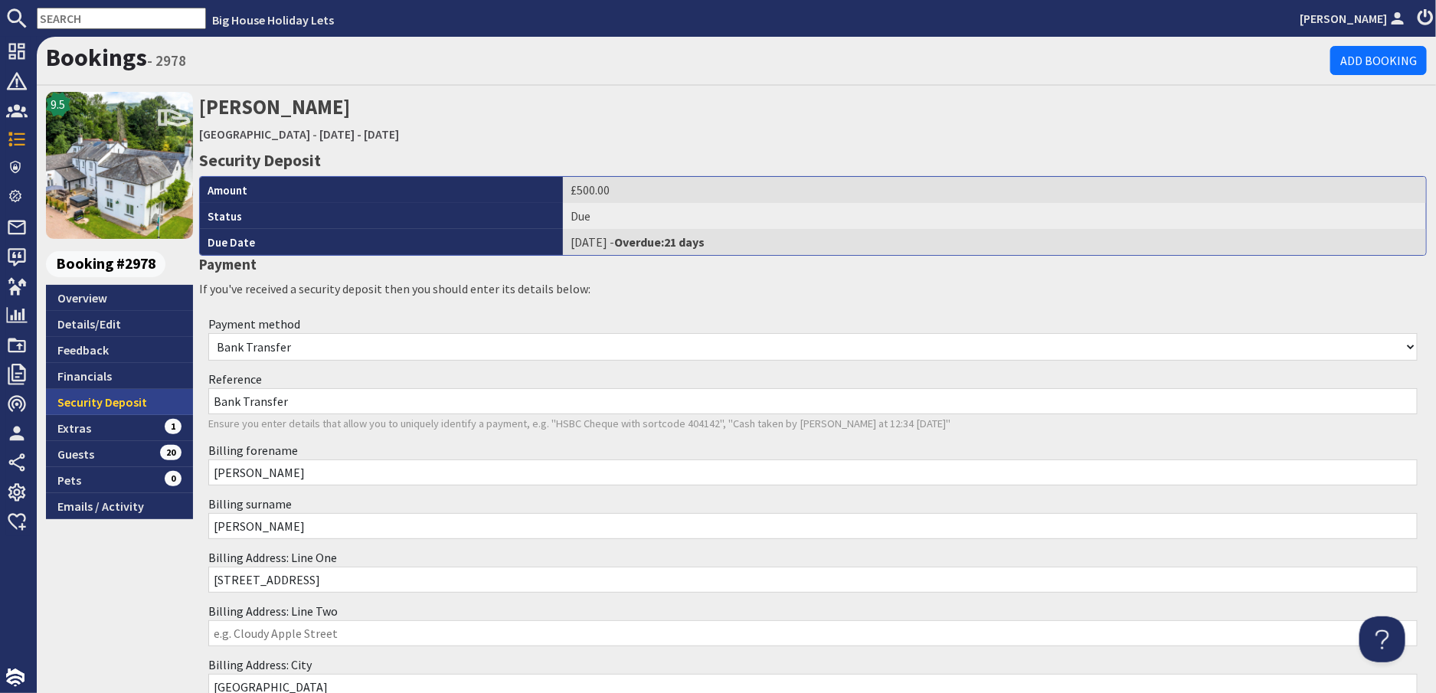
drag, startPoint x: 299, startPoint y: 401, endPoint x: 139, endPoint y: 391, distance: 160.5
click at [139, 391] on div "9.5 Booking #2978 Overview Details/Edit Feedback Financials Security Deposit Ex…" at bounding box center [737, 498] width 1400 height 812
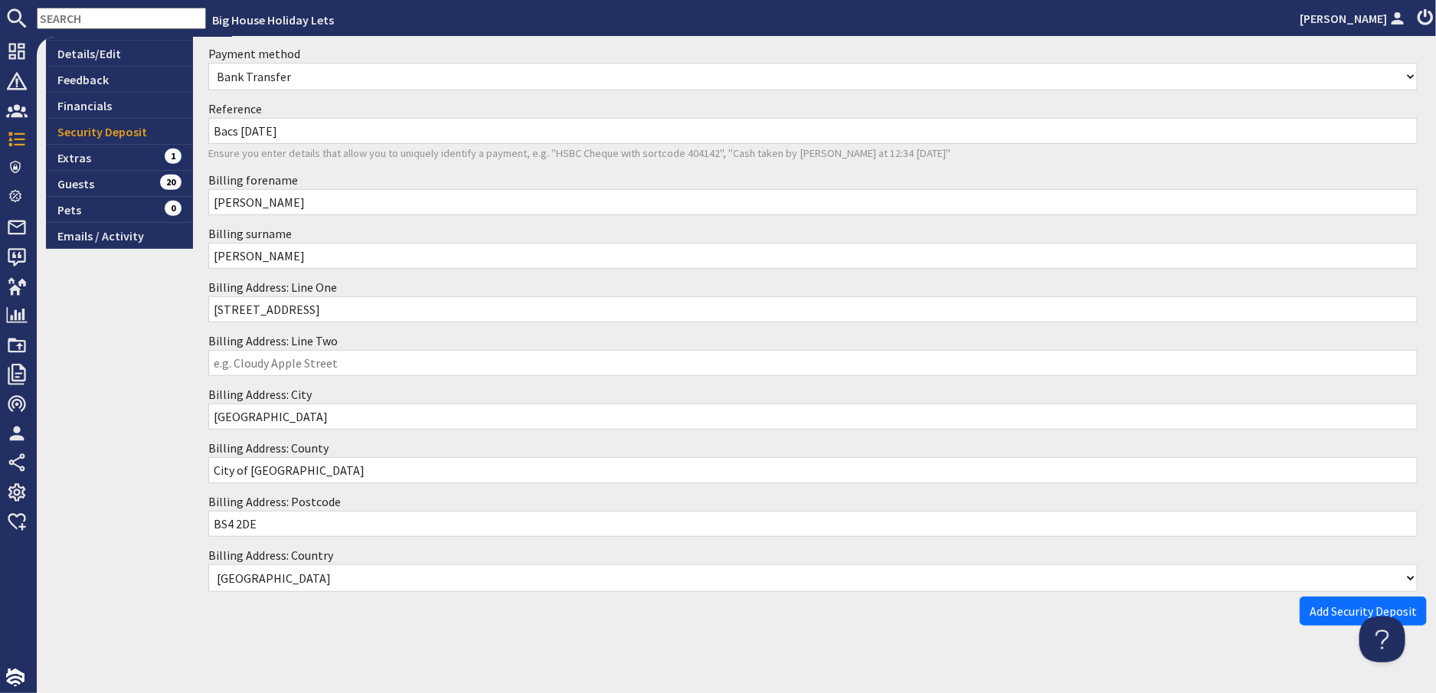
scroll to position [283, 0]
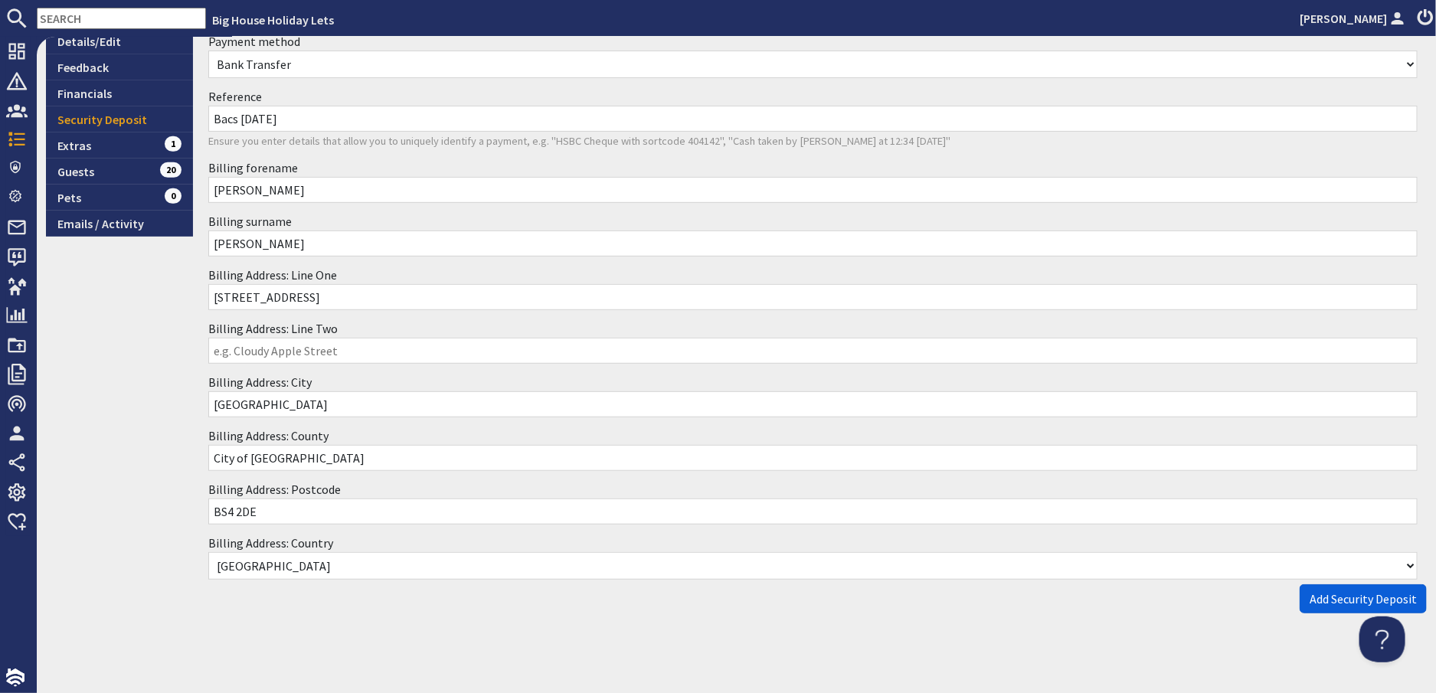
type input "Bacs 02.10.25"
click at [1351, 594] on span "Add Security Deposit" at bounding box center [1363, 598] width 107 height 15
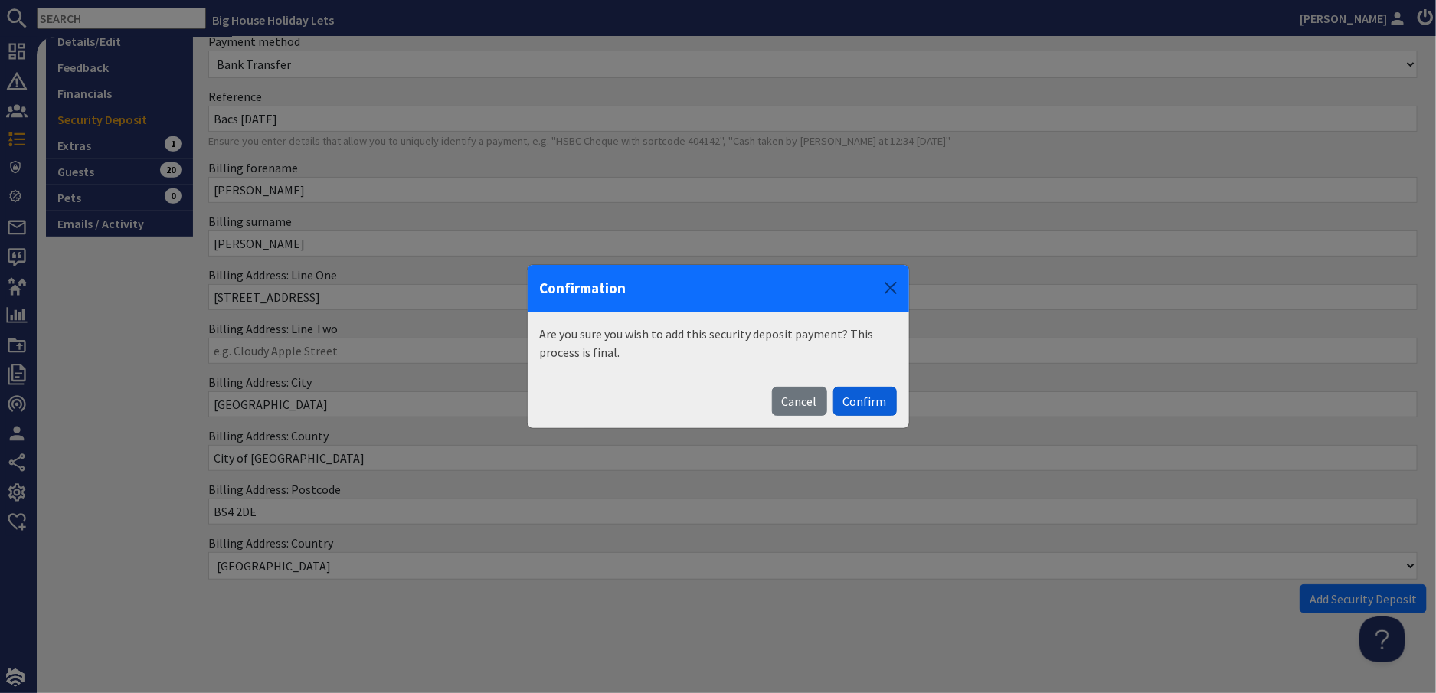
click at [865, 399] on button "Confirm" at bounding box center [865, 401] width 64 height 29
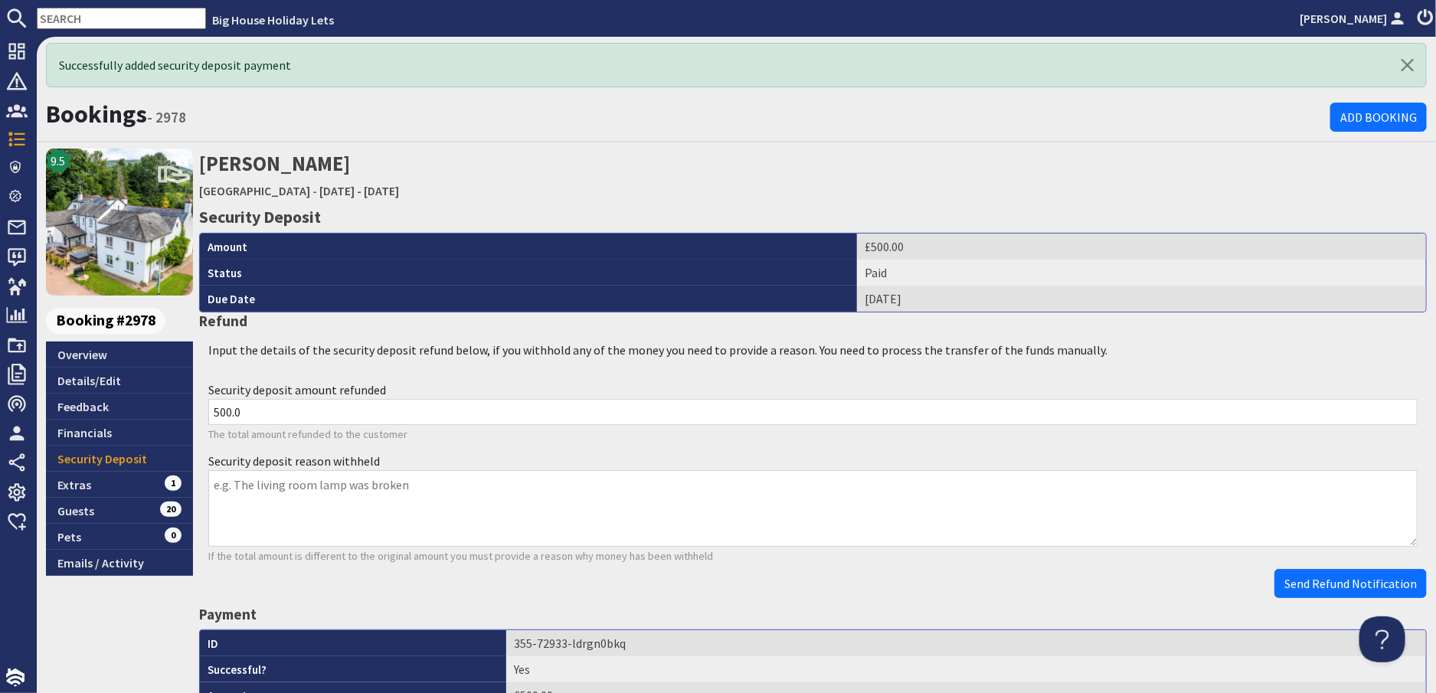
scroll to position [0, 0]
click at [96, 18] on input "text" at bounding box center [121, 18] width 169 height 21
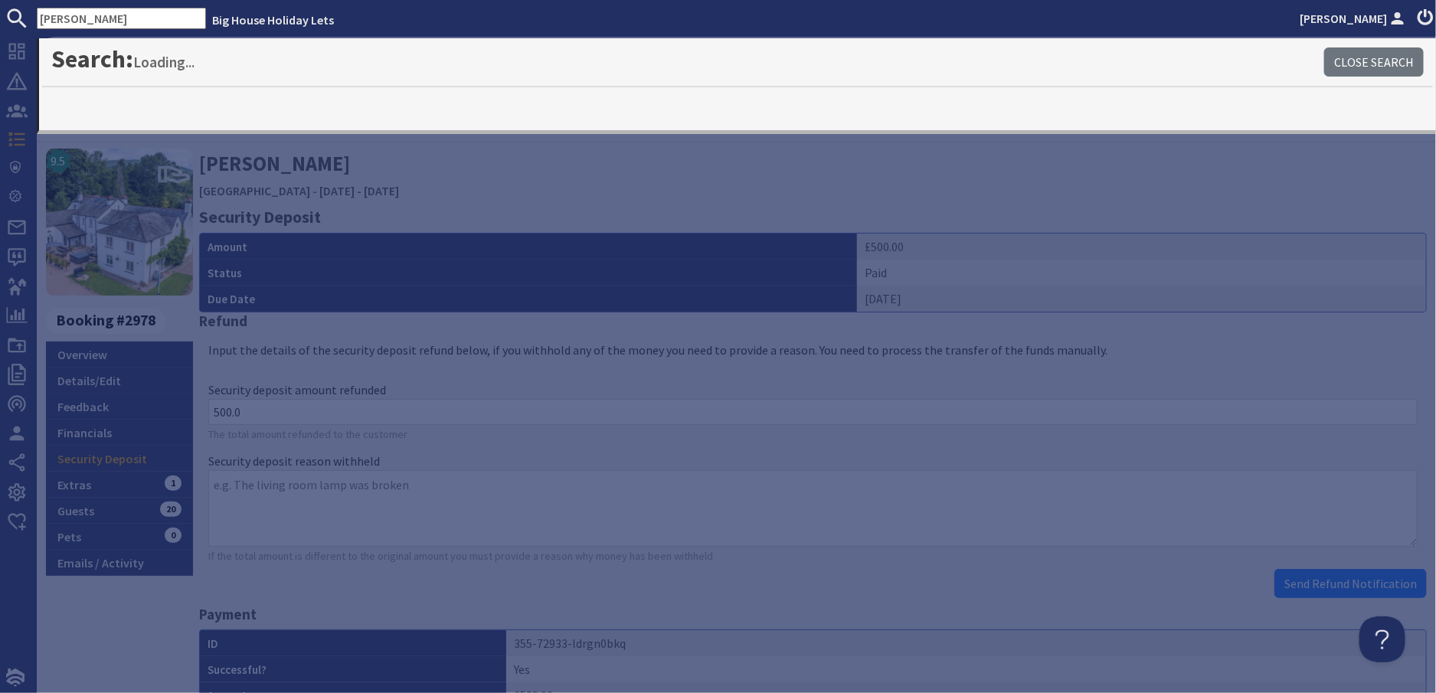
type input "wilkins"
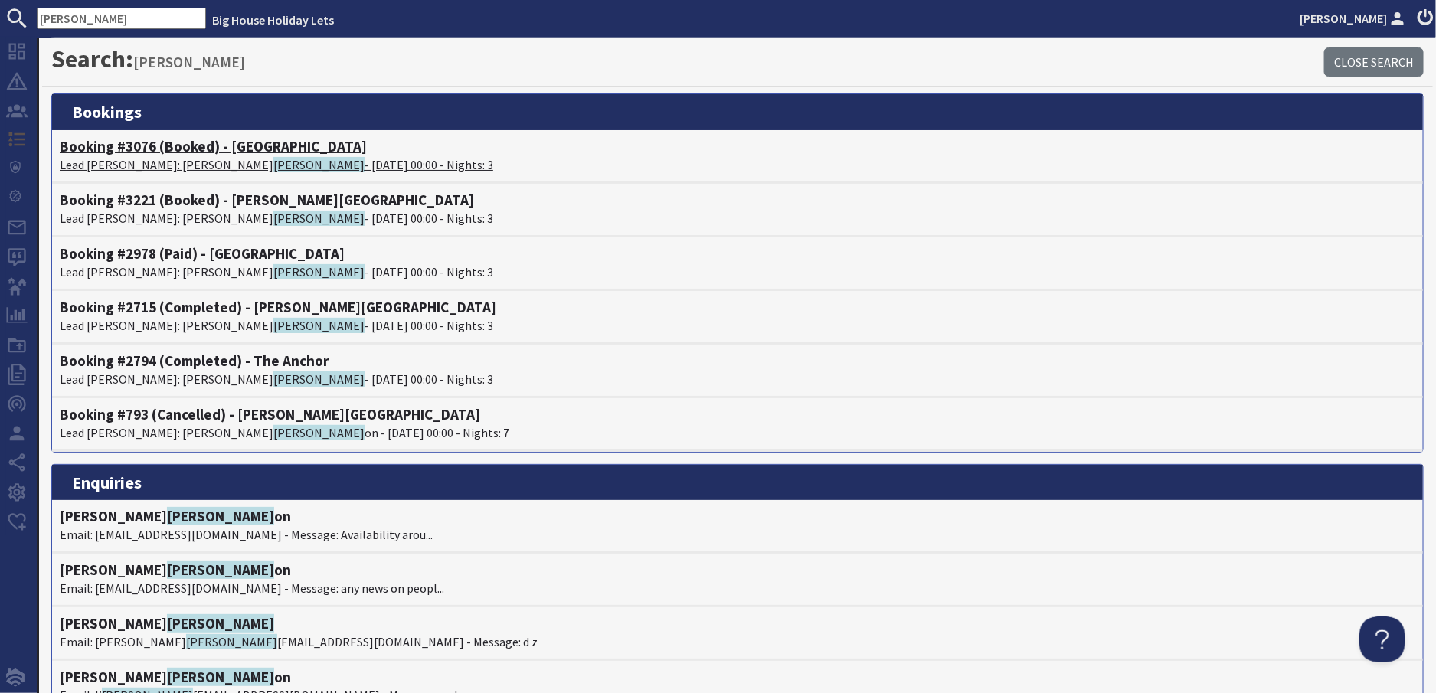
click at [143, 160] on p "Lead Booker: Joanna Wilkins - 10/04/2026 00:00 - Nights: 3" at bounding box center [738, 165] width 1356 height 18
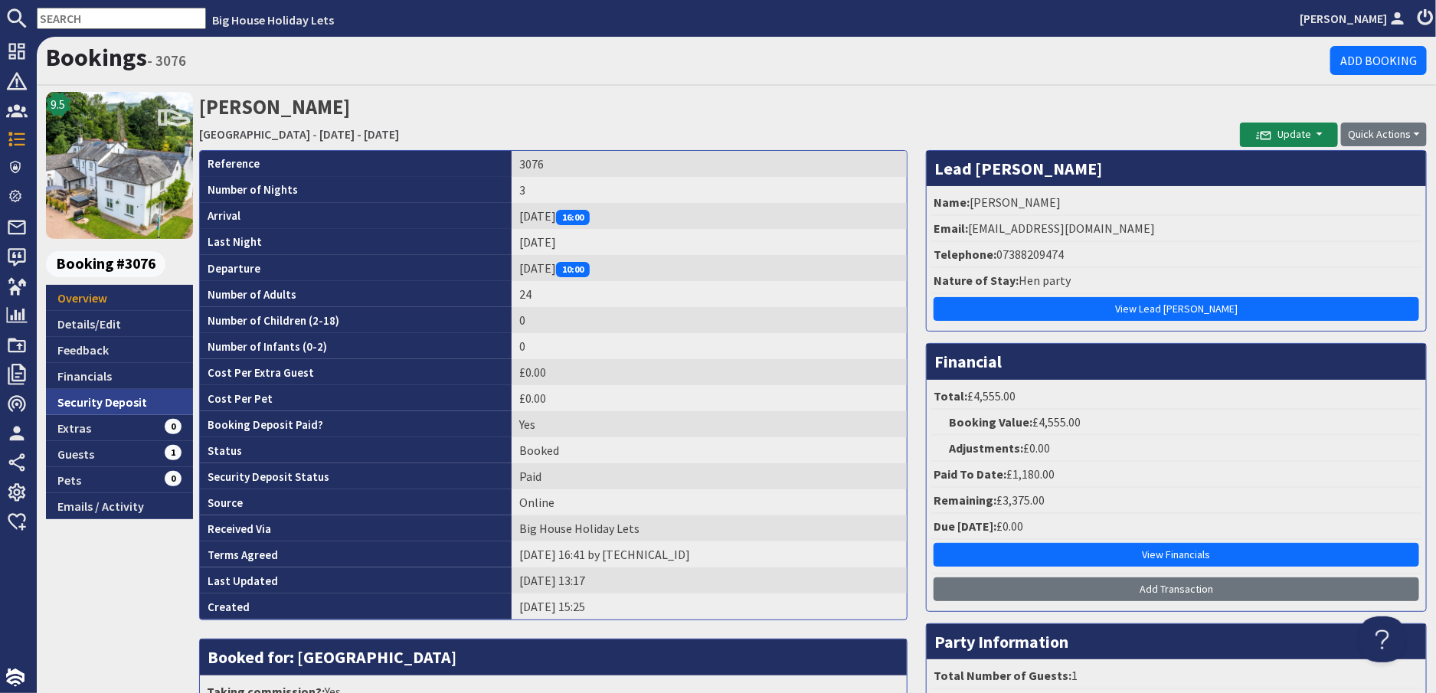
click at [104, 396] on link "Security Deposit" at bounding box center [119, 402] width 147 height 26
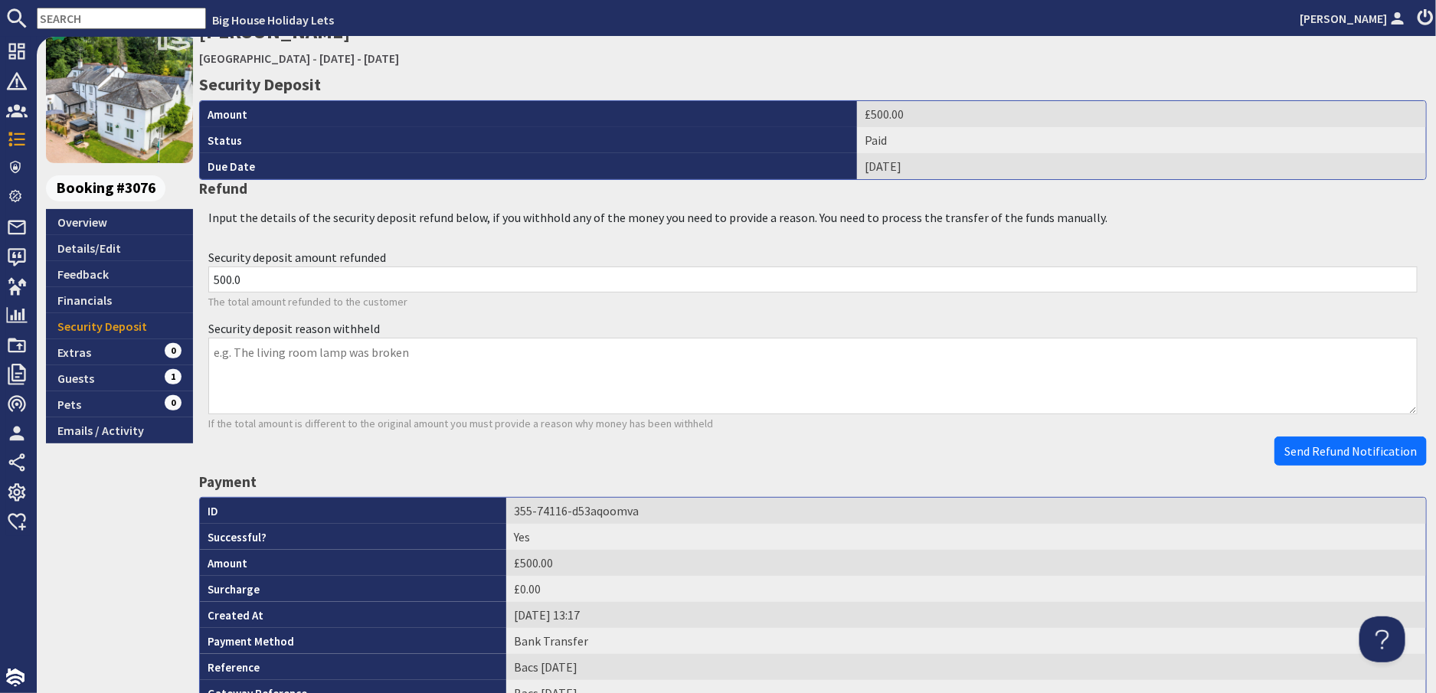
scroll to position [77, 0]
click at [96, 300] on link "Financials" at bounding box center [119, 300] width 147 height 26
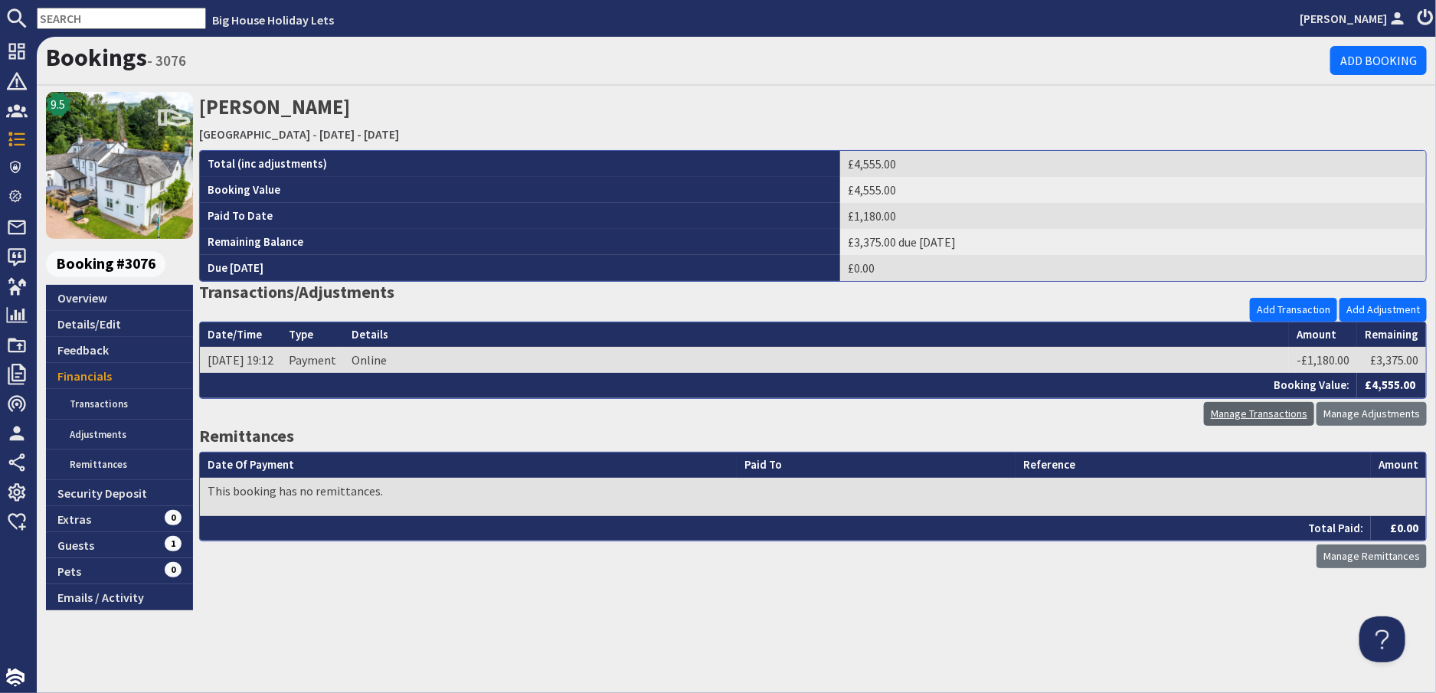
click at [1275, 411] on link "Manage Transactions" at bounding box center [1259, 414] width 110 height 24
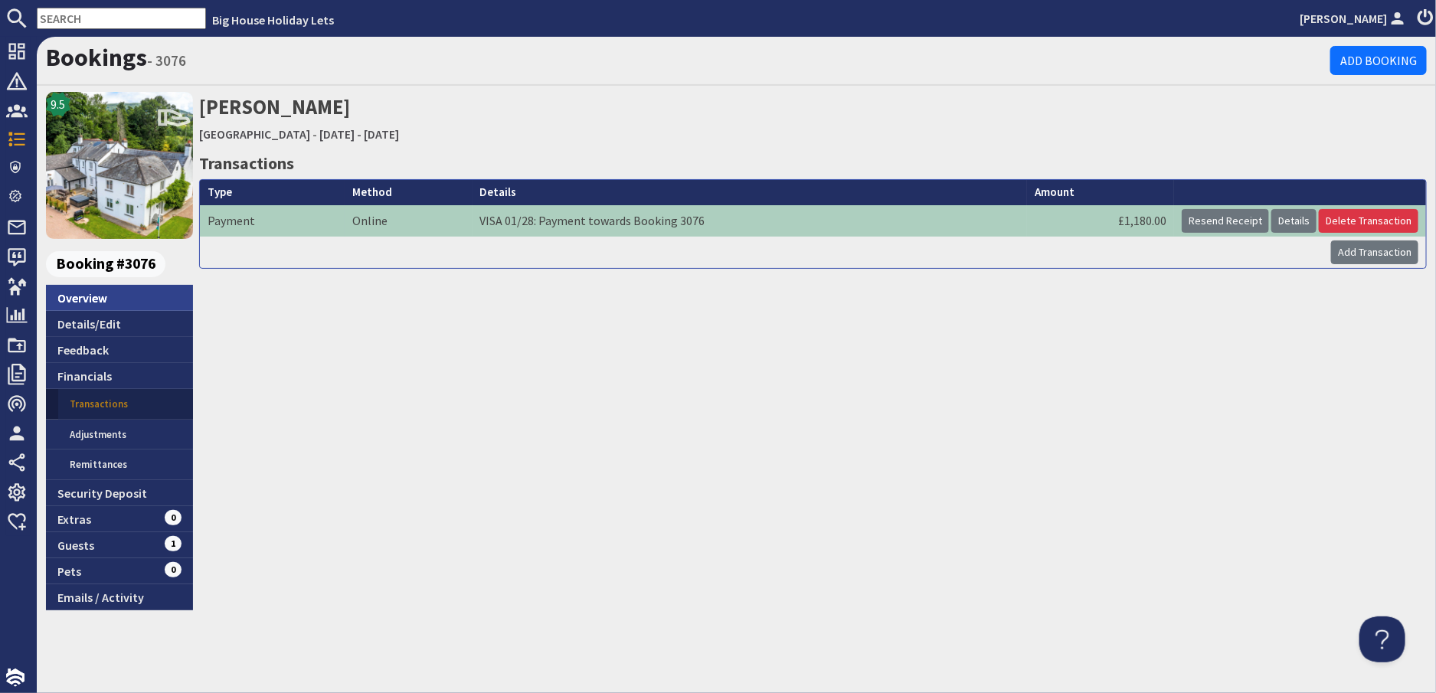
click at [80, 300] on link "Overview" at bounding box center [119, 298] width 147 height 26
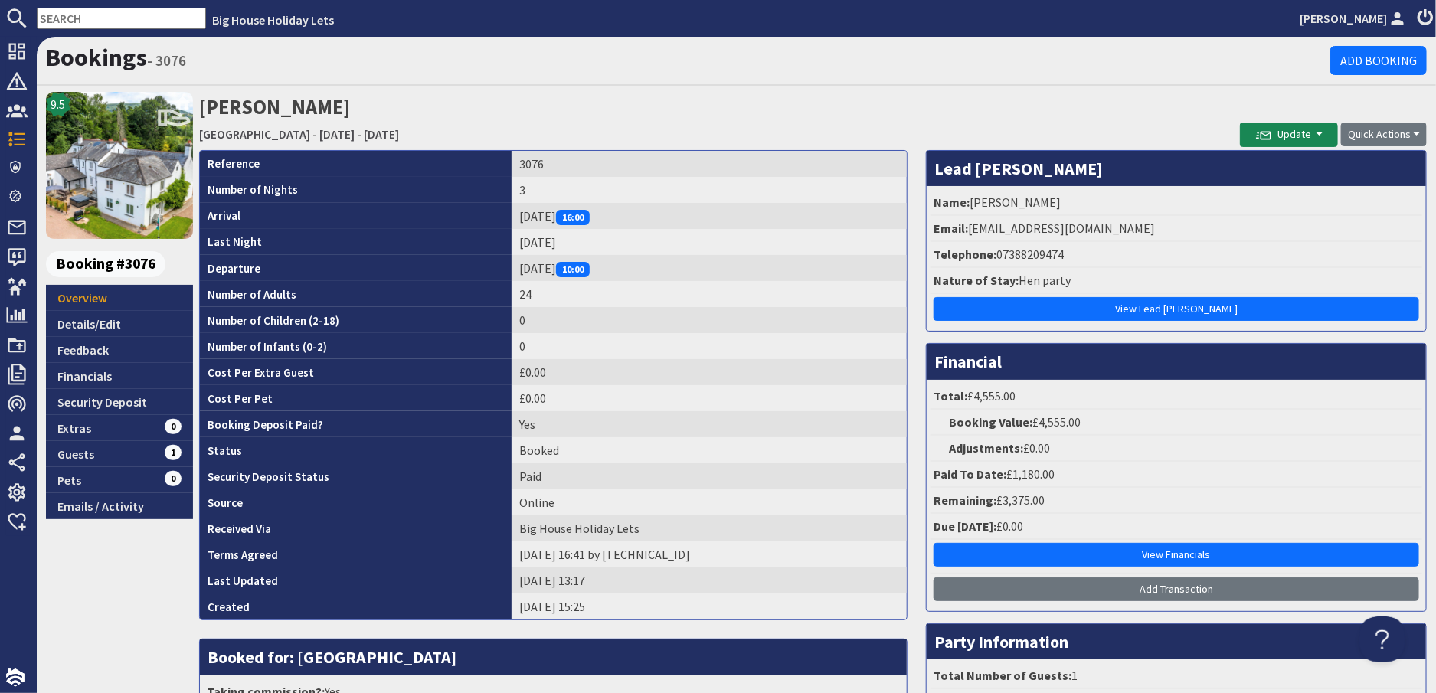
click at [81, 16] on input "text" at bounding box center [121, 18] width 169 height 21
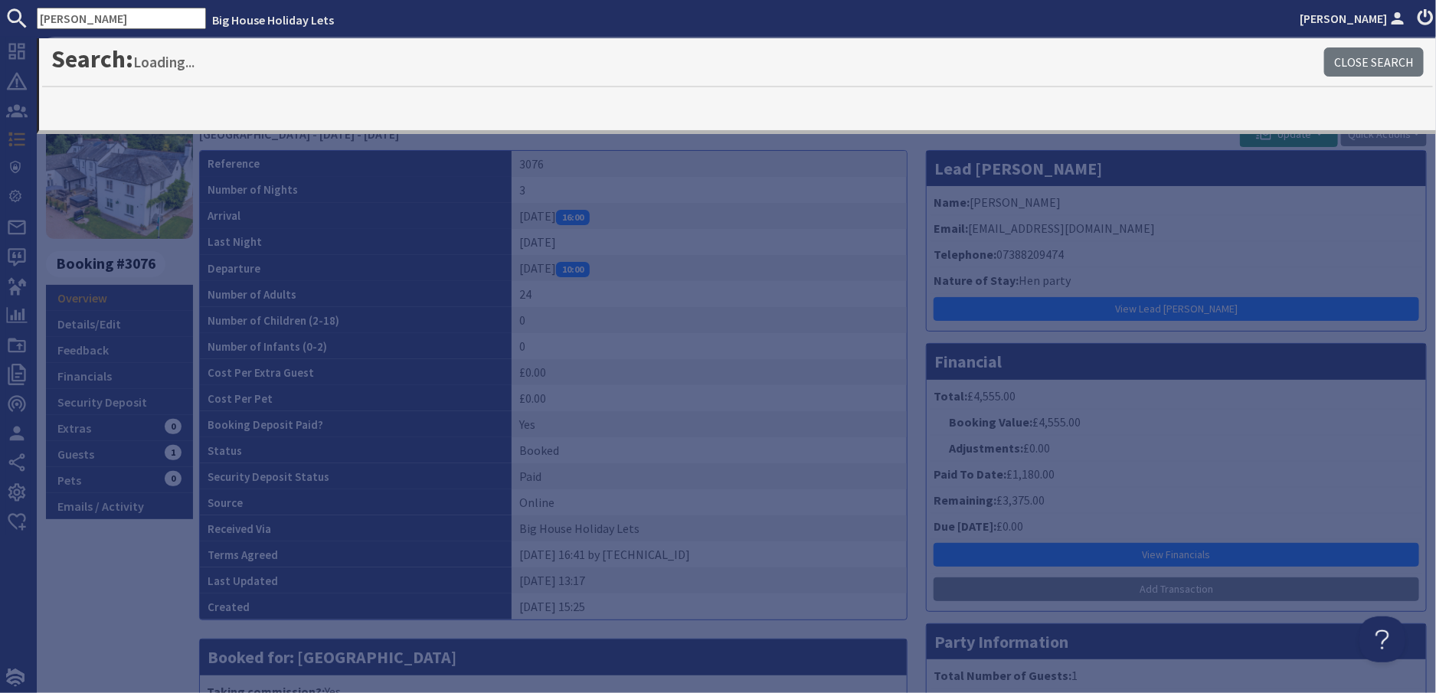
type input "wilkins"
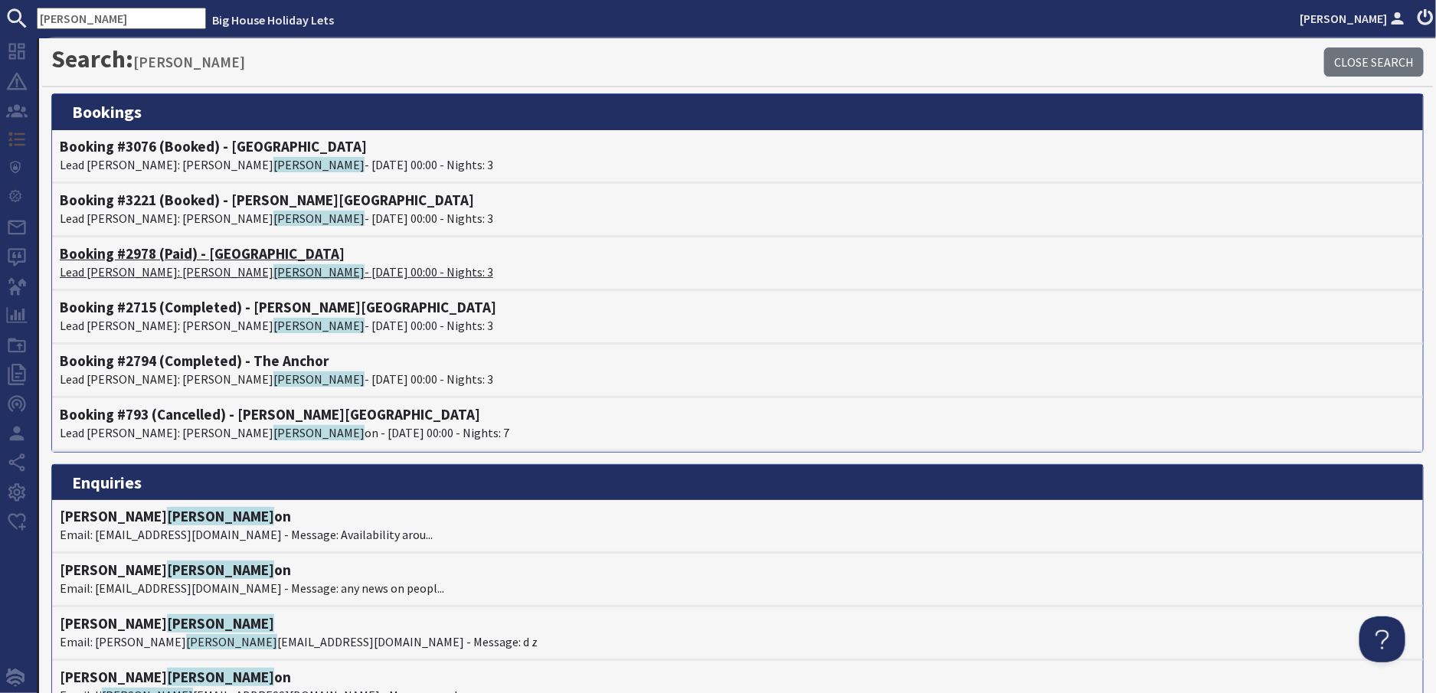
click at [157, 269] on p "Lead Booker: Joanna Wilkins - 17/10/2025 00:00 - Nights: 3" at bounding box center [738, 272] width 1356 height 18
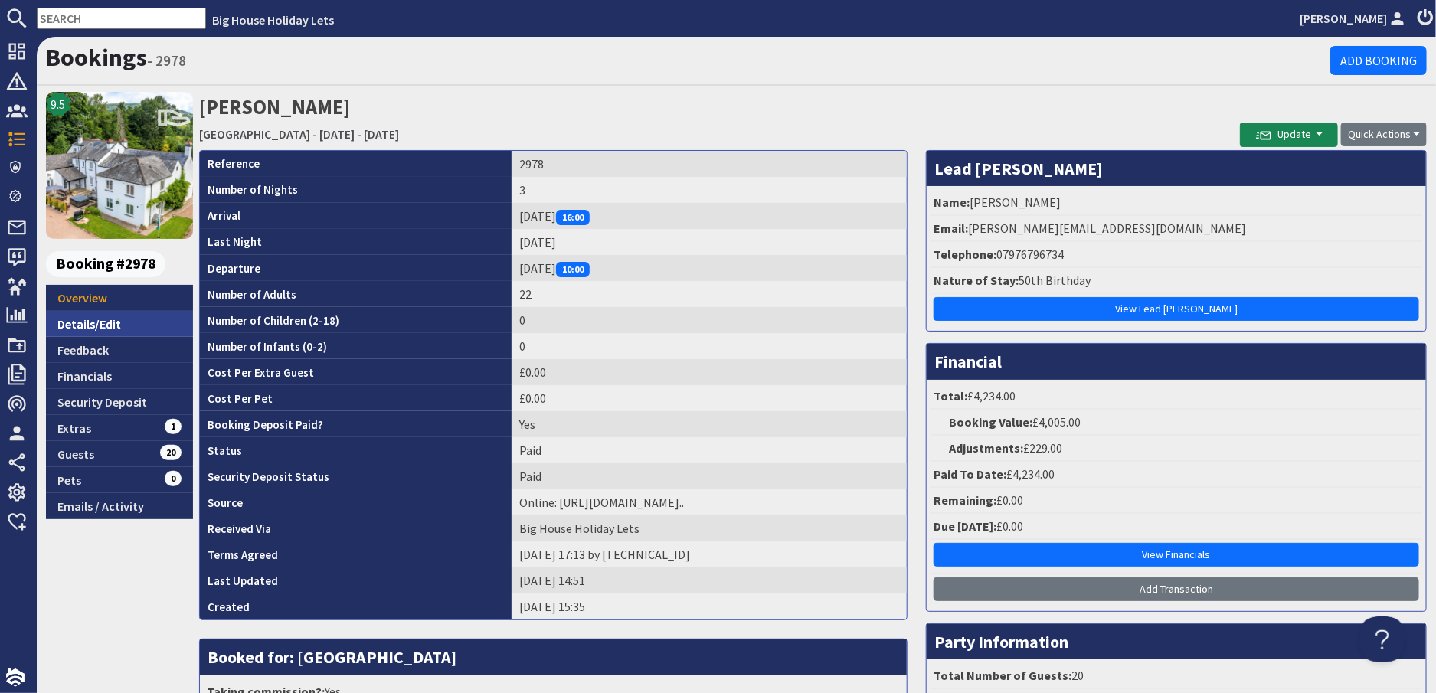
click at [97, 327] on link "Details/Edit" at bounding box center [119, 324] width 147 height 26
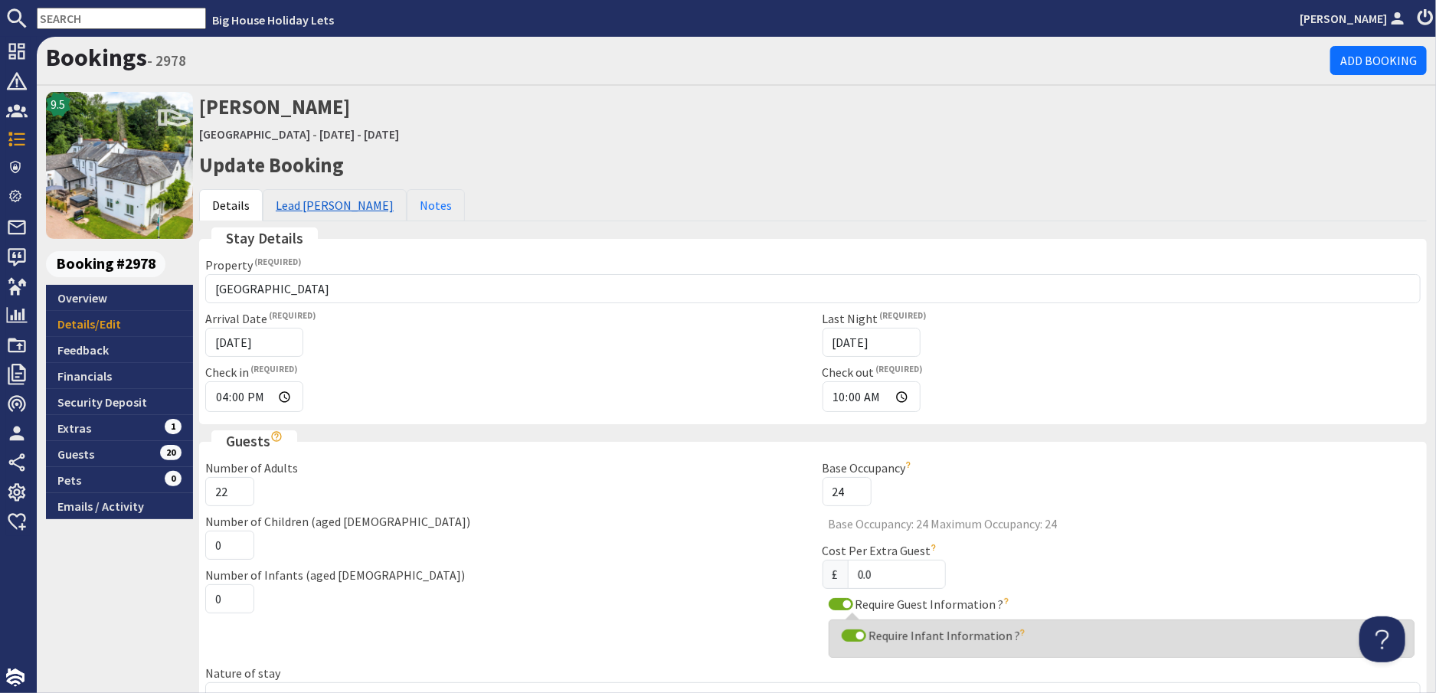
click at [316, 207] on link "Lead Booker" at bounding box center [335, 205] width 144 height 32
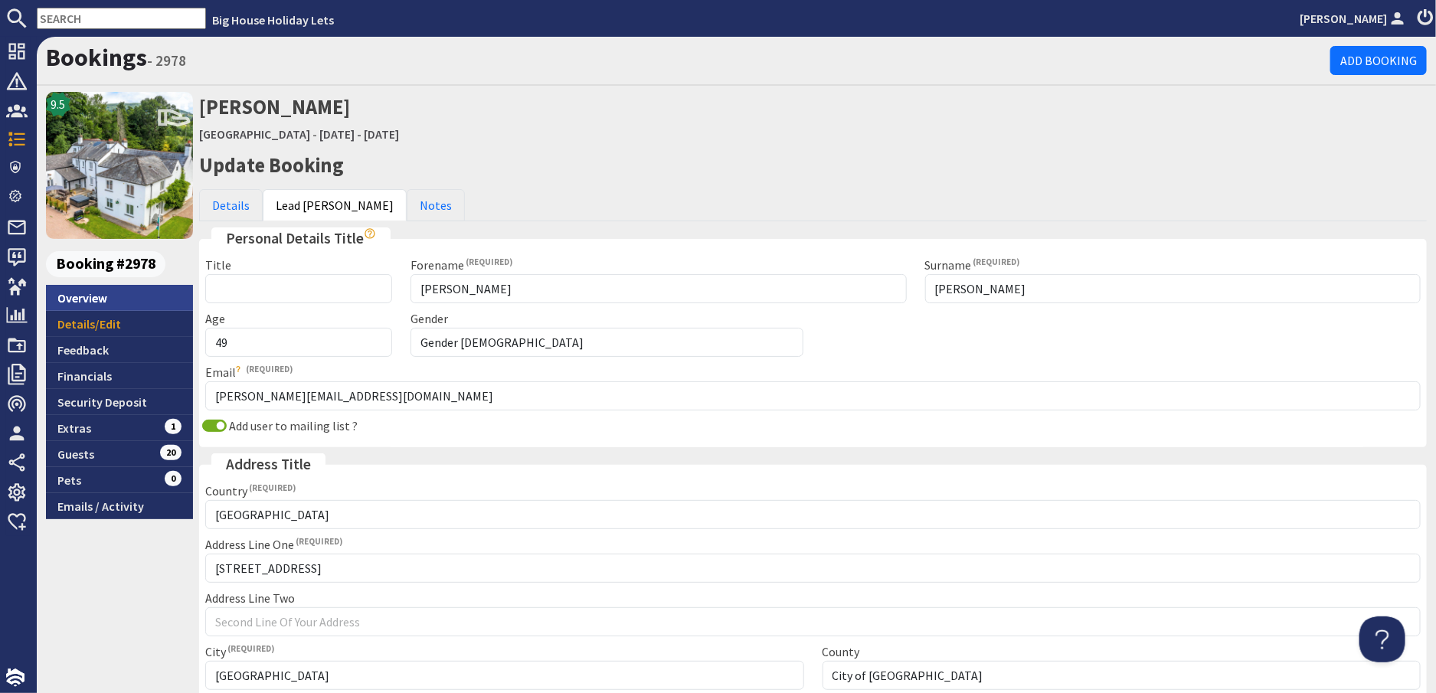
click at [81, 299] on link "Overview" at bounding box center [119, 298] width 147 height 26
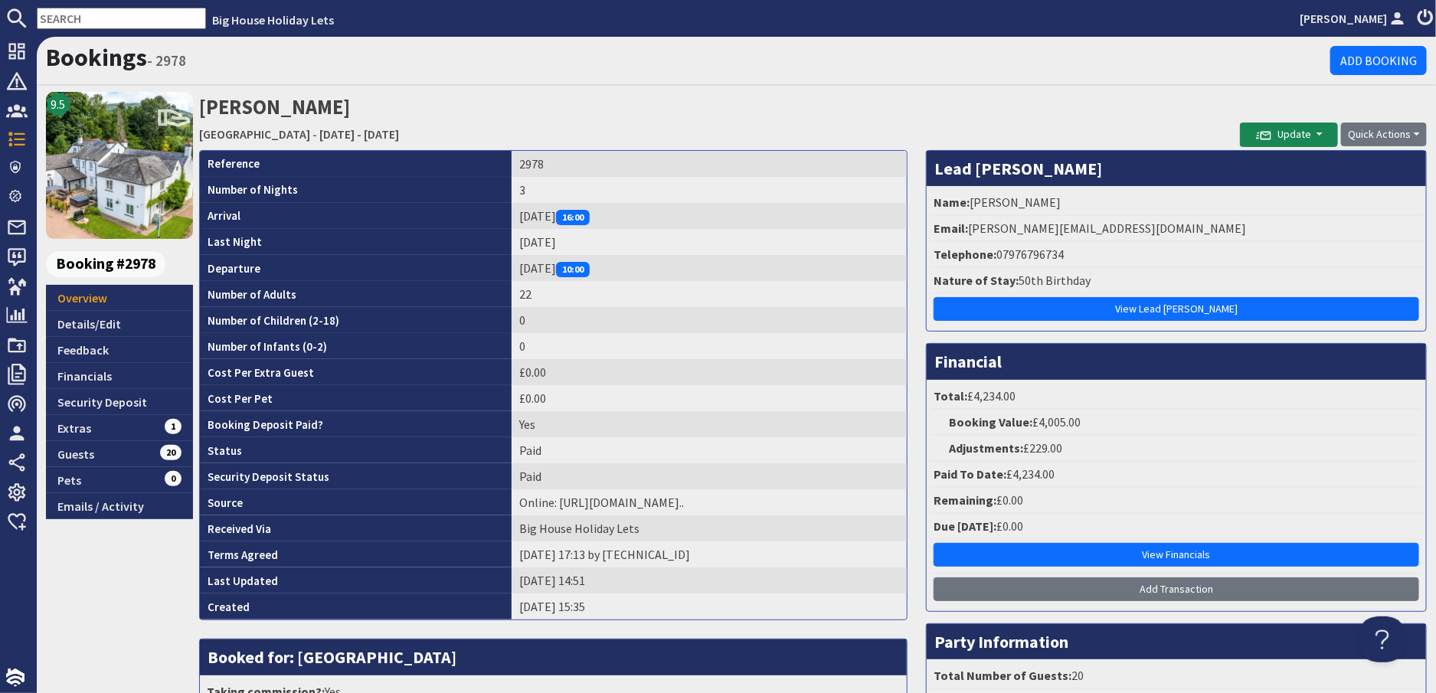
click at [104, 21] on input "text" at bounding box center [121, 18] width 169 height 21
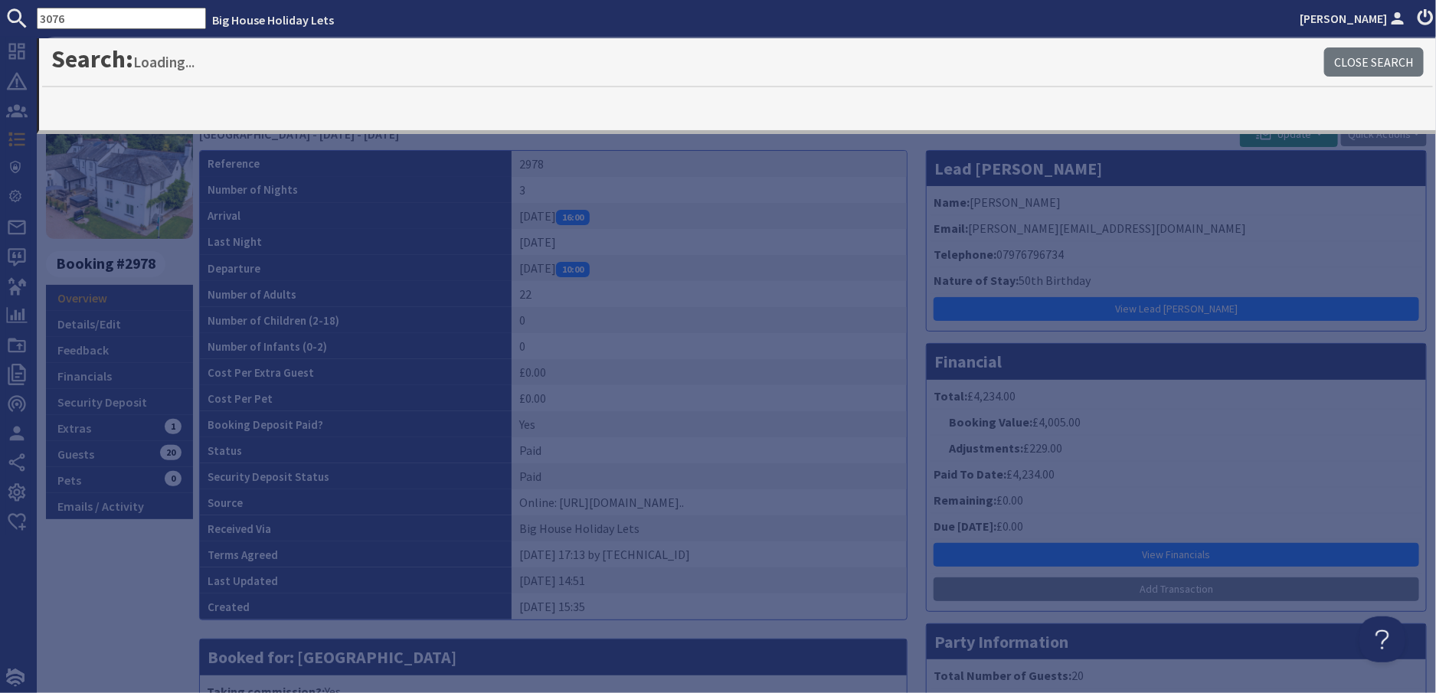
type input "3076"
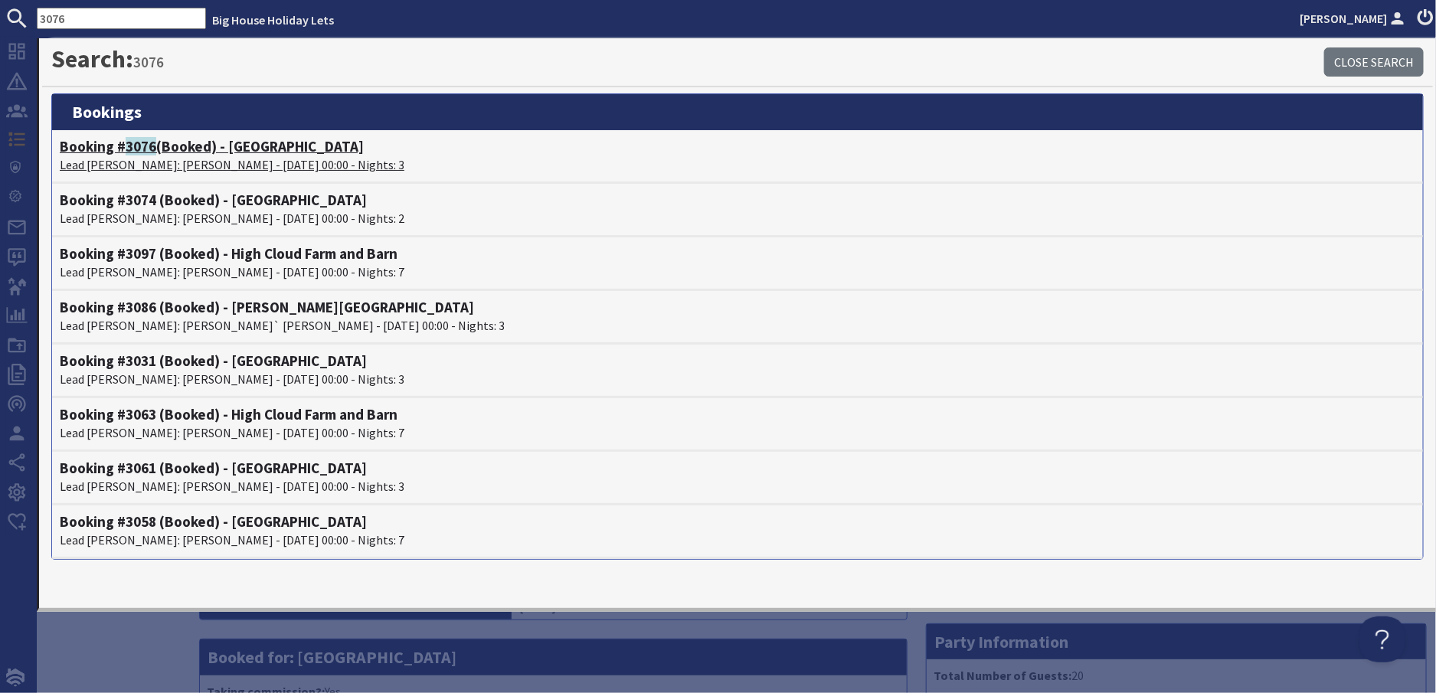
click at [164, 165] on p "Lead Booker: Joanna Wilkins - 10/04/2026 00:00 - Nights: 3" at bounding box center [738, 165] width 1356 height 18
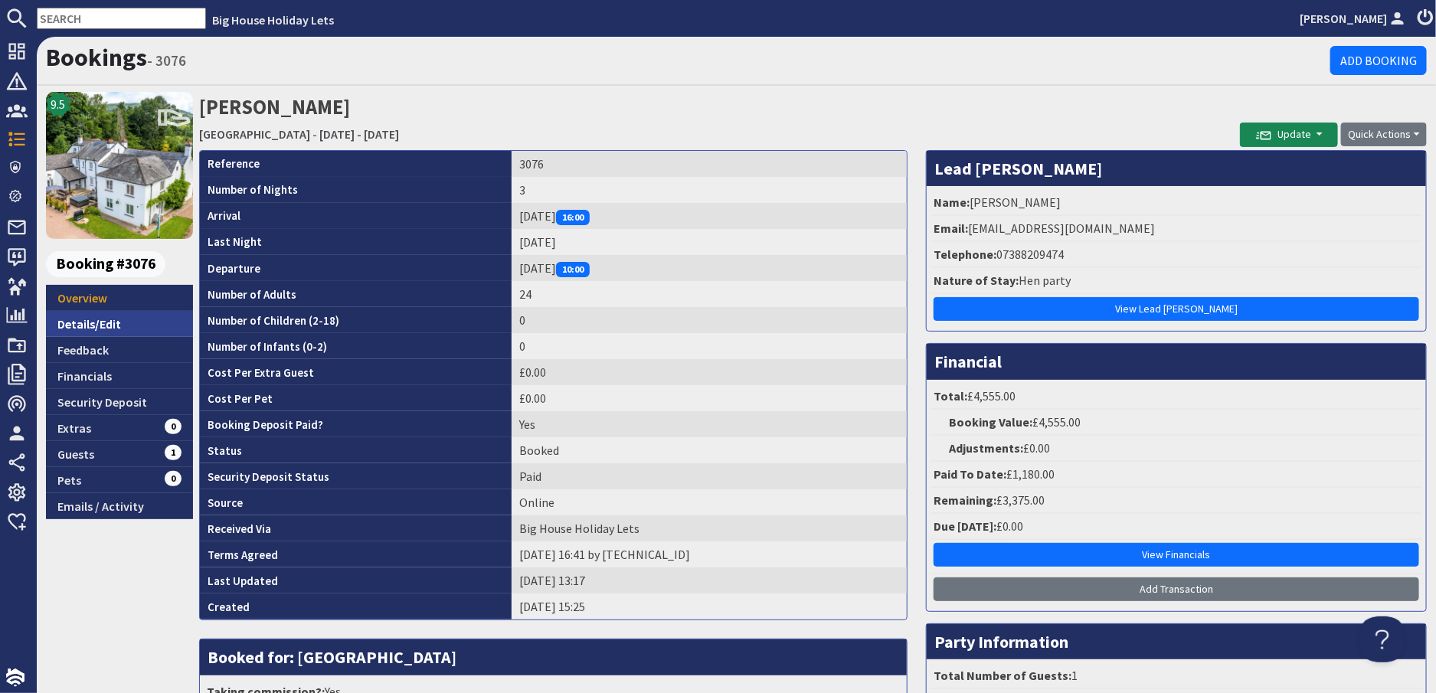
click at [101, 329] on link "Details/Edit" at bounding box center [119, 324] width 147 height 26
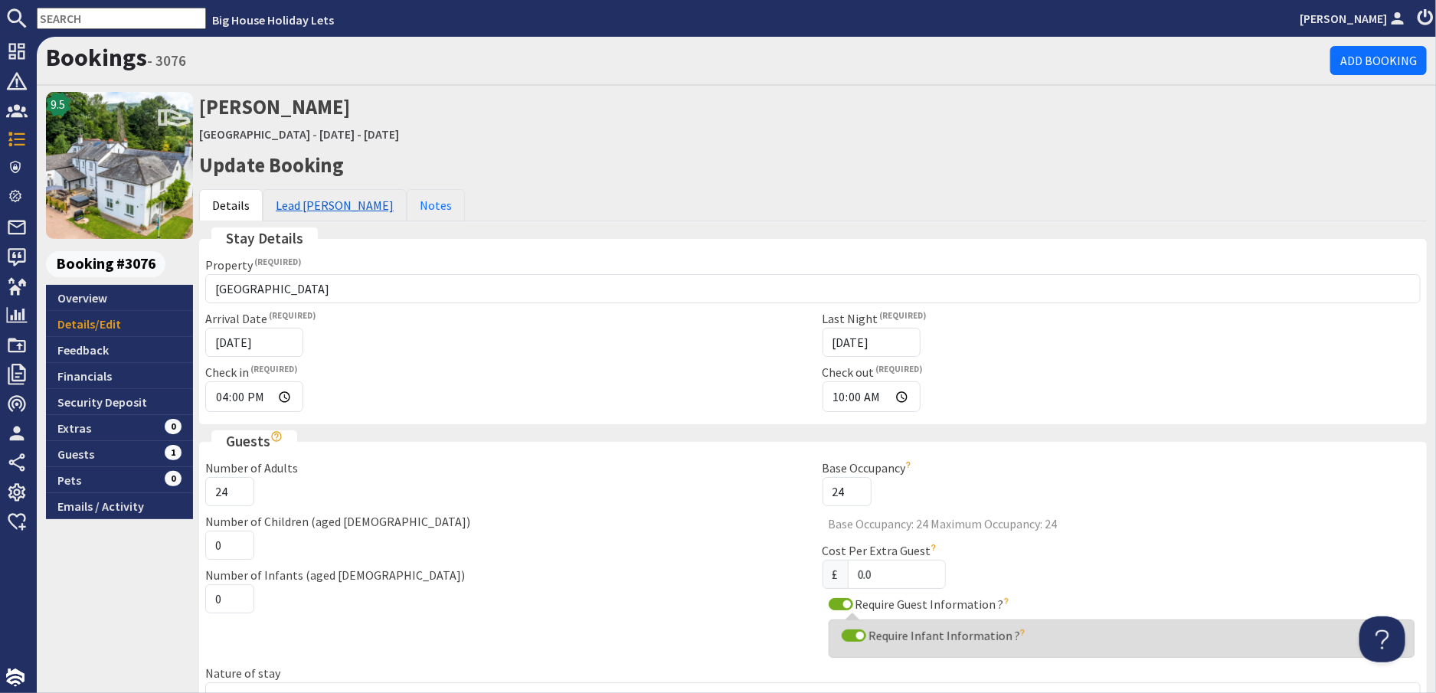
click at [301, 210] on link "Lead Booker" at bounding box center [335, 205] width 144 height 32
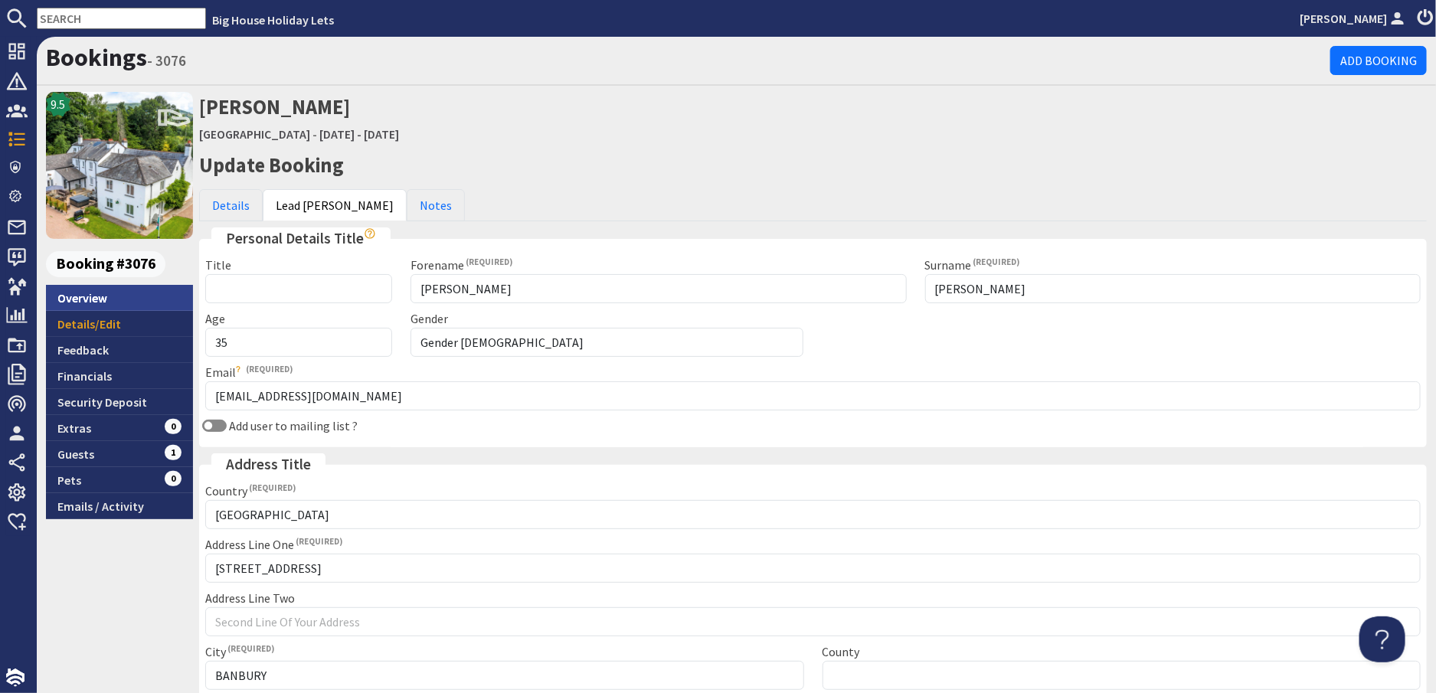
click at [71, 291] on link "Overview" at bounding box center [119, 298] width 147 height 26
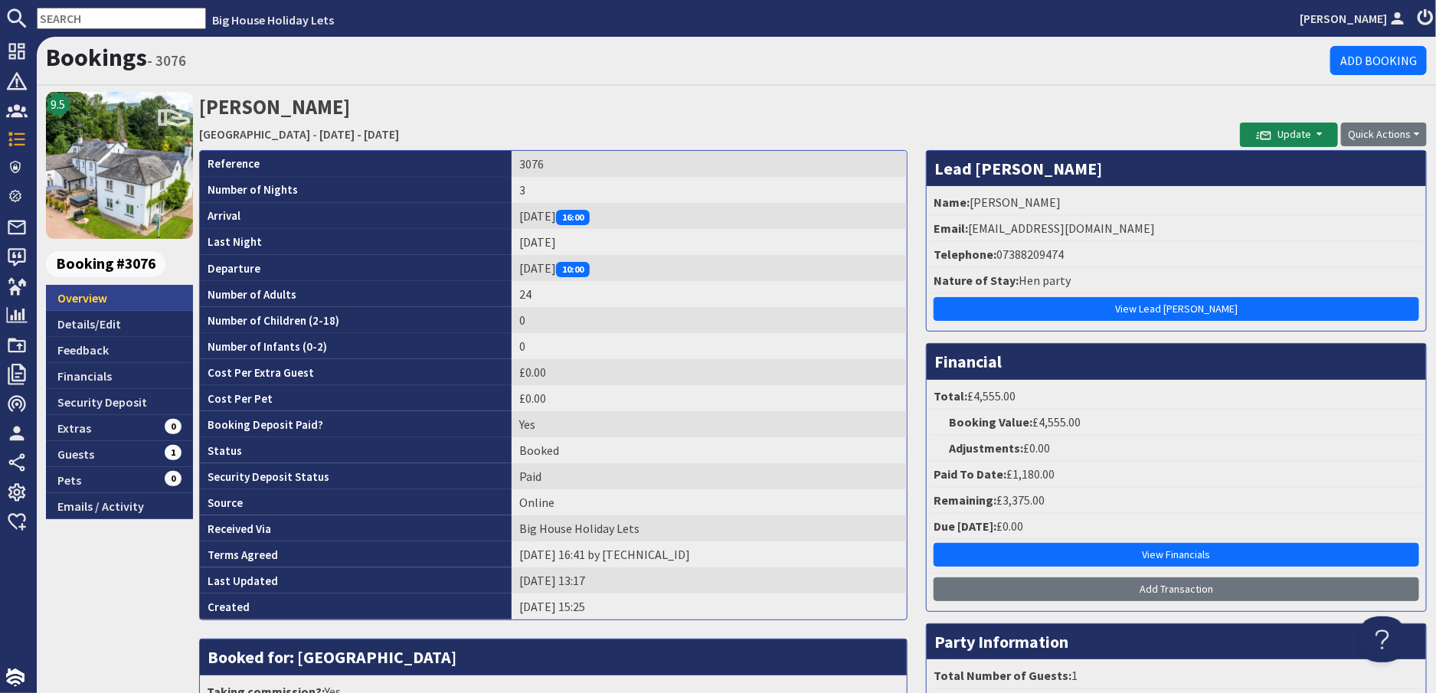
click at [82, 297] on link "Overview" at bounding box center [119, 298] width 147 height 26
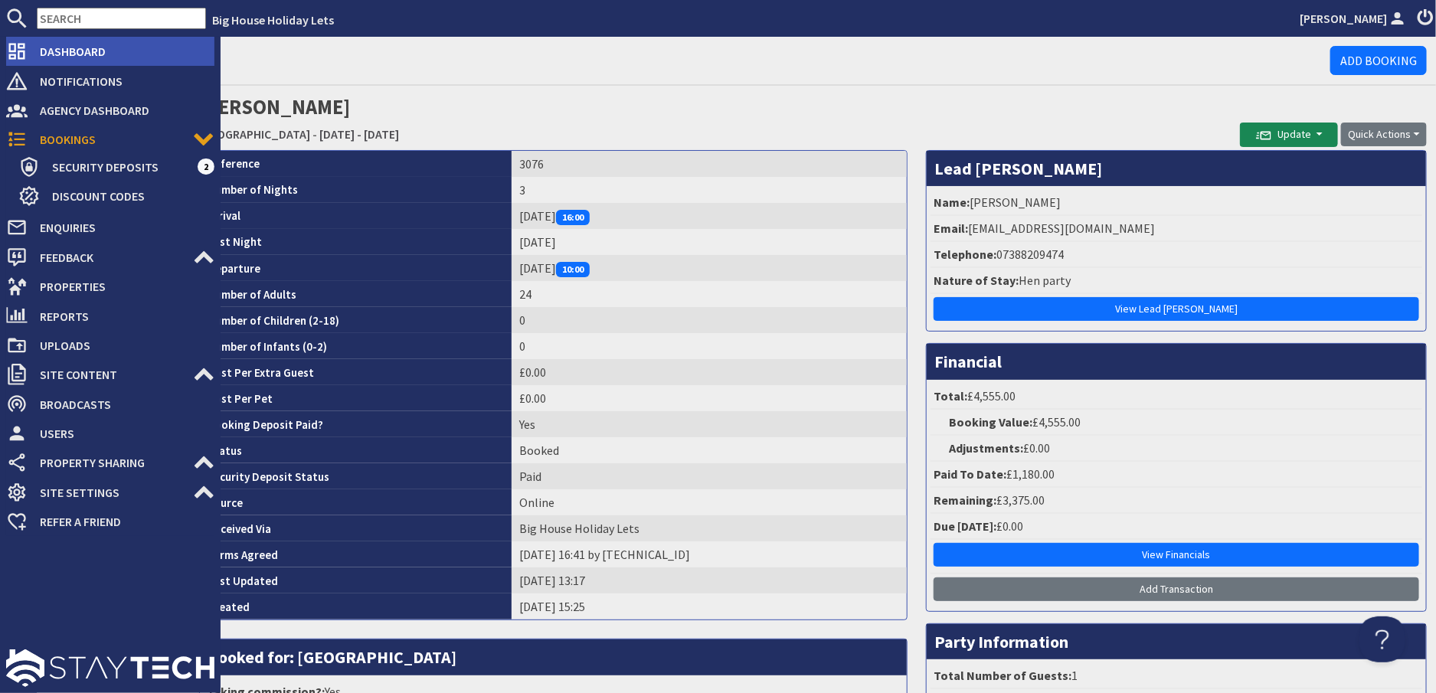
click at [61, 49] on span "Dashboard" at bounding box center [121, 51] width 187 height 25
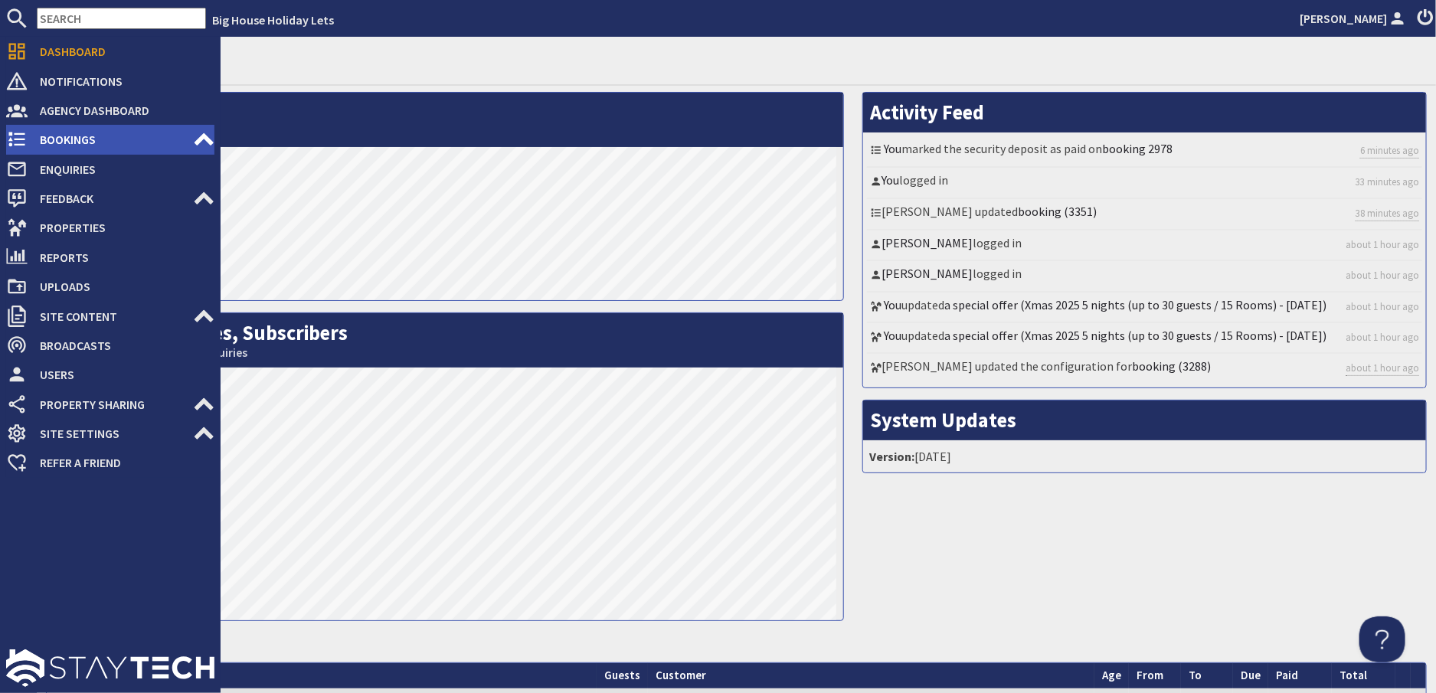
click at [69, 139] on span "Bookings" at bounding box center [110, 139] width 165 height 25
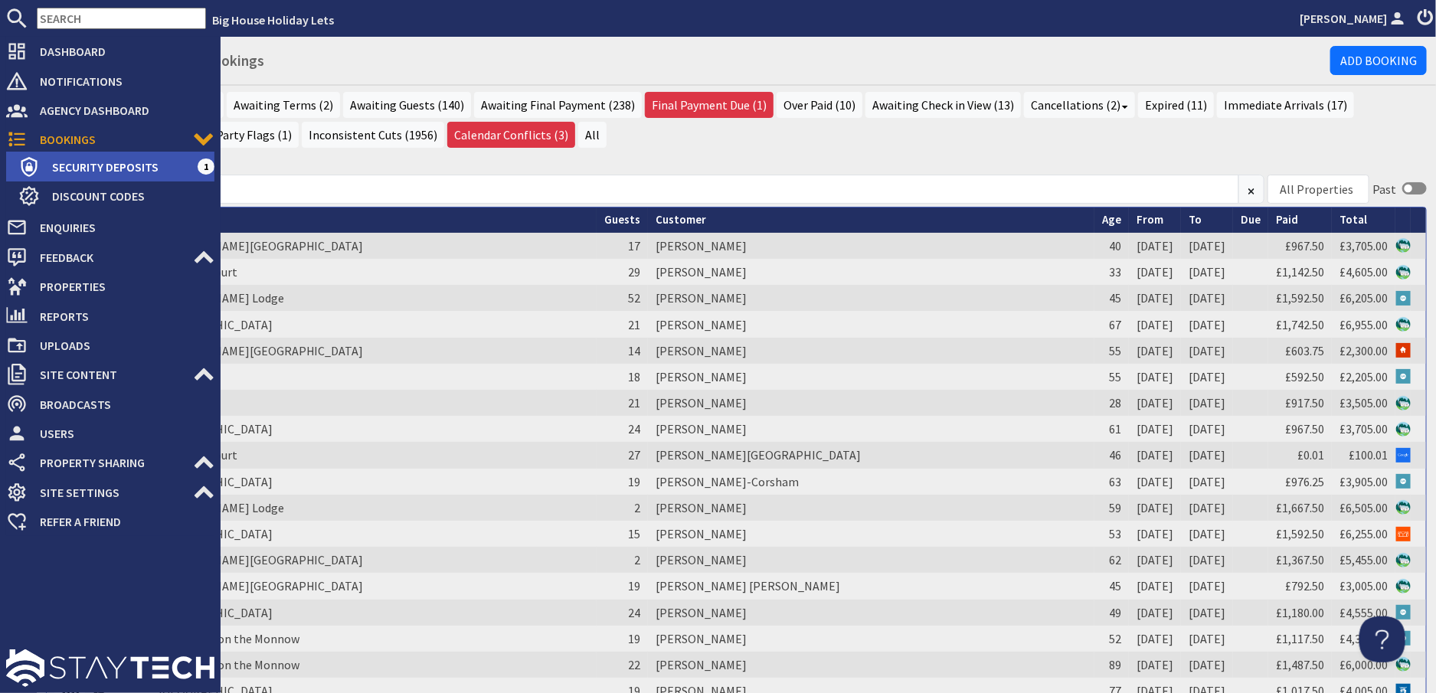
click at [106, 175] on span "Security Deposits" at bounding box center [119, 167] width 158 height 25
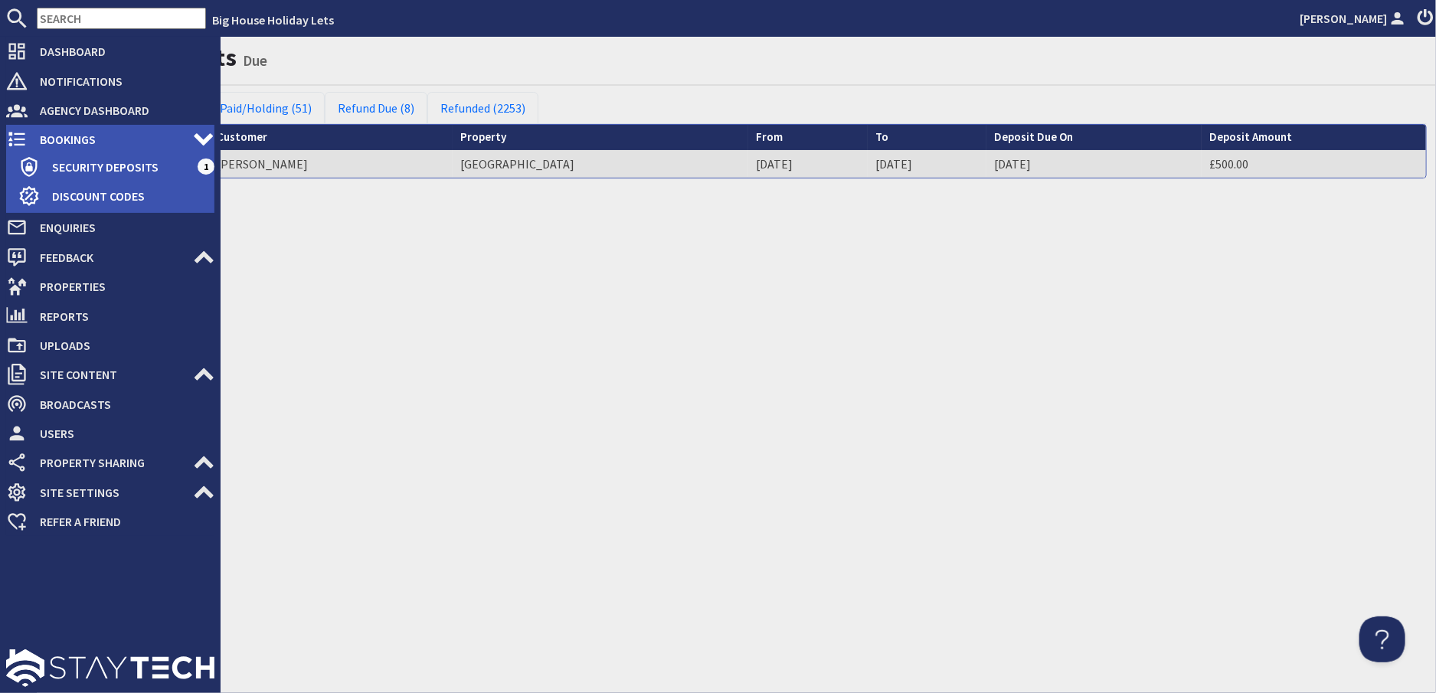
click at [58, 137] on span "Bookings" at bounding box center [110, 139] width 165 height 25
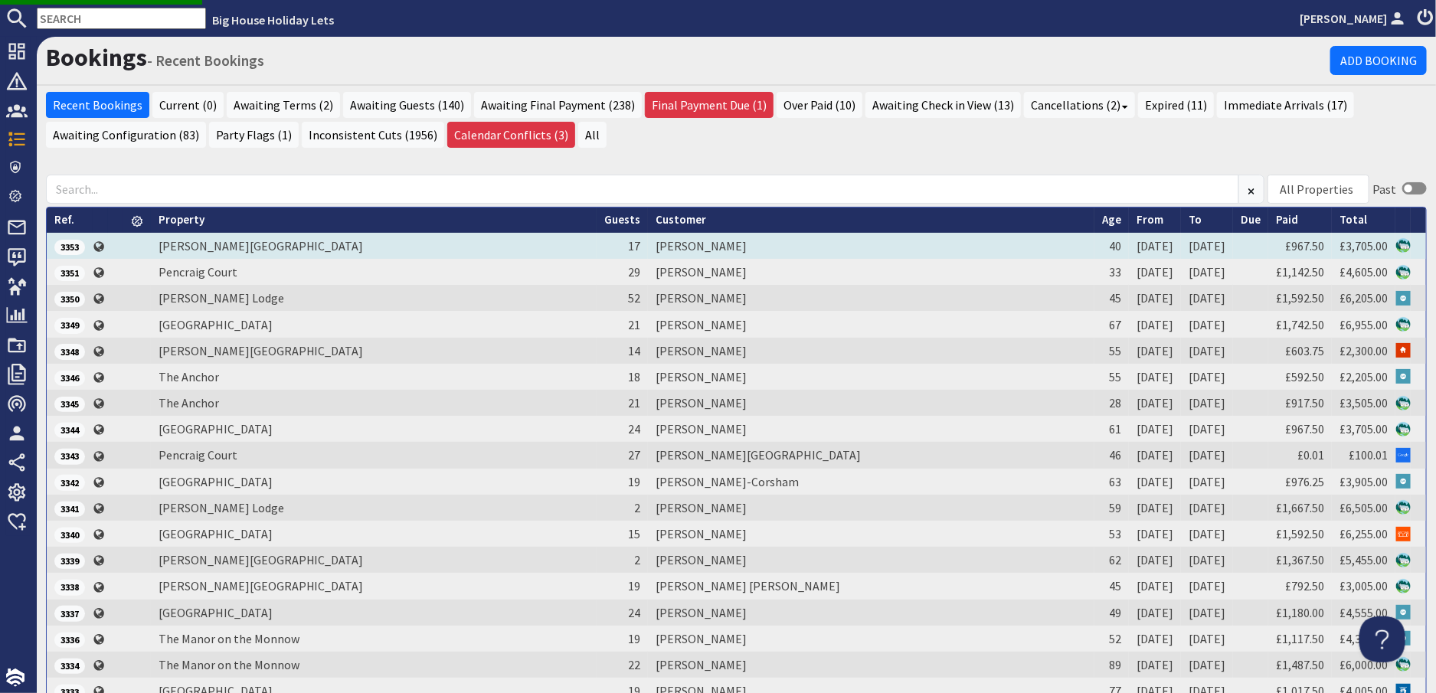
click at [717, 242] on td "[PERSON_NAME]" at bounding box center [871, 246] width 447 height 26
click at [711, 244] on td "[PERSON_NAME]" at bounding box center [871, 246] width 447 height 26
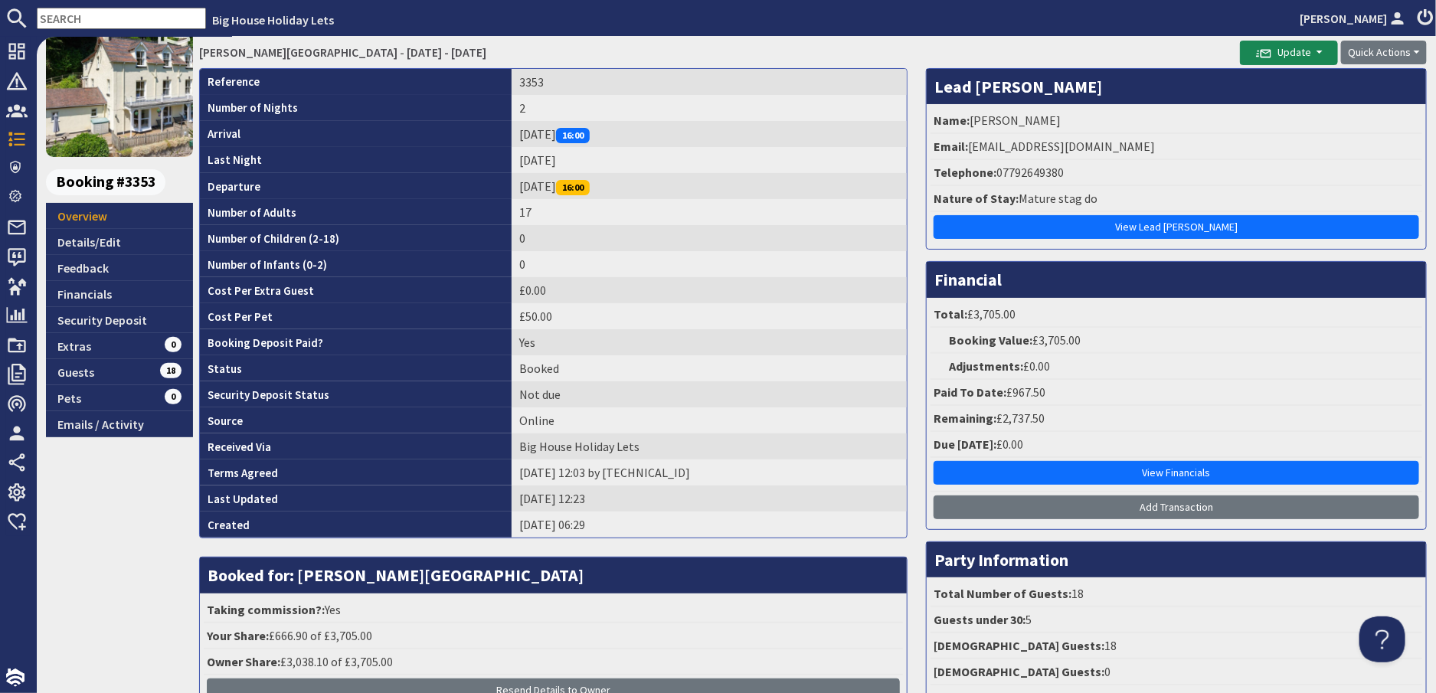
scroll to position [225, 0]
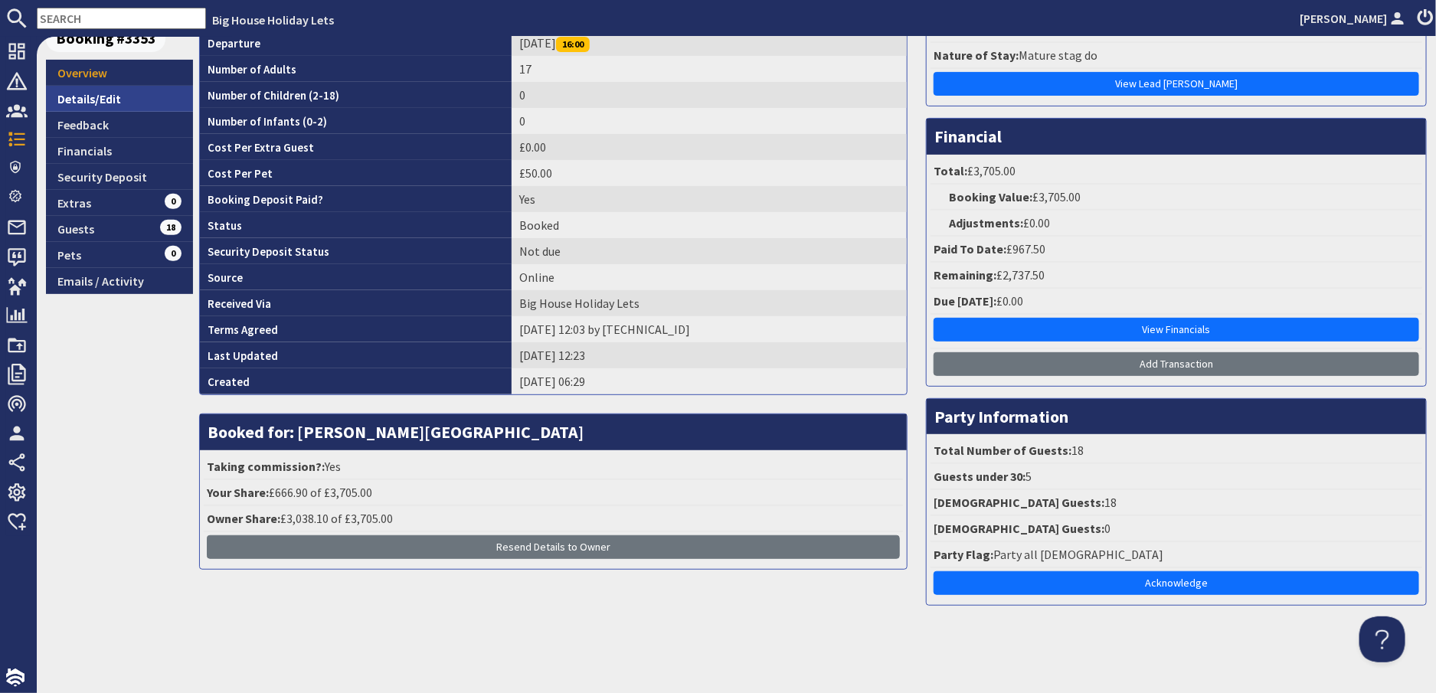
click at [66, 100] on link "Details/Edit" at bounding box center [119, 99] width 147 height 26
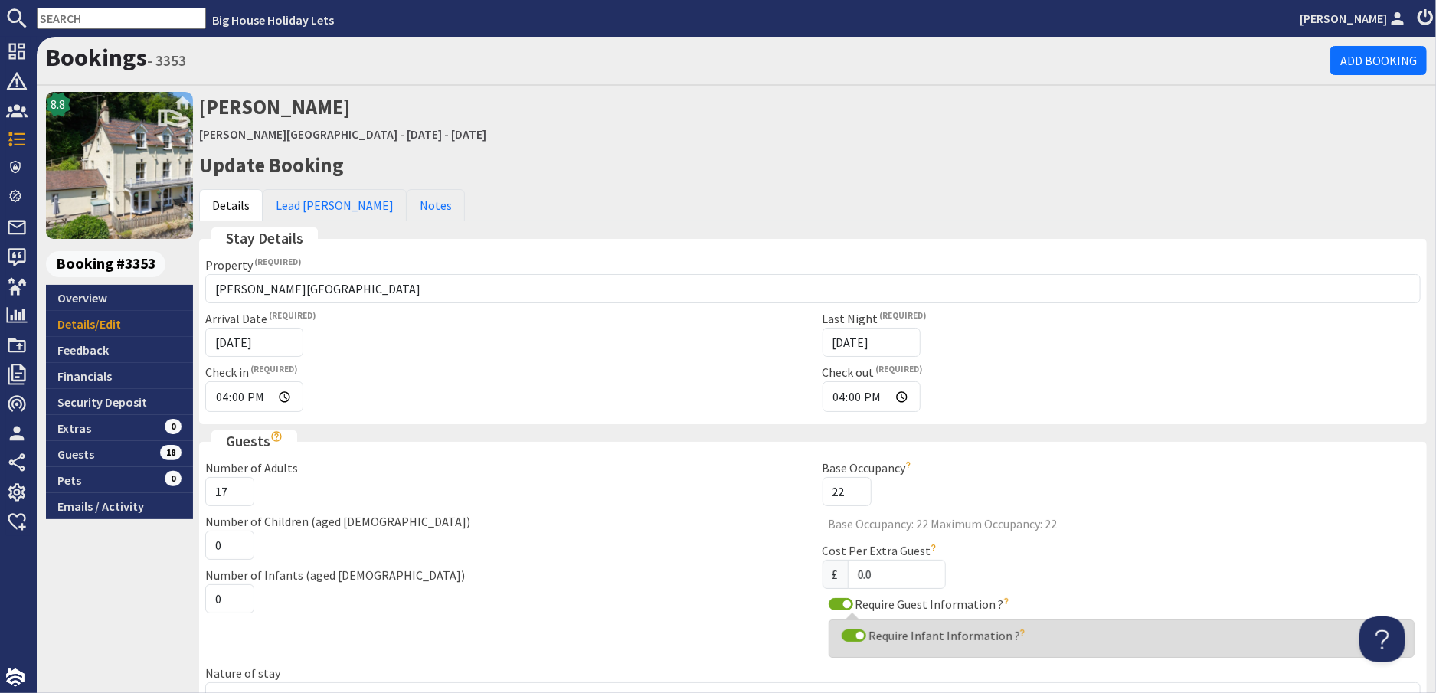
click at [480, 519] on div "Number of Children (aged [DEMOGRAPHIC_DATA]) 0" at bounding box center [504, 536] width 617 height 47
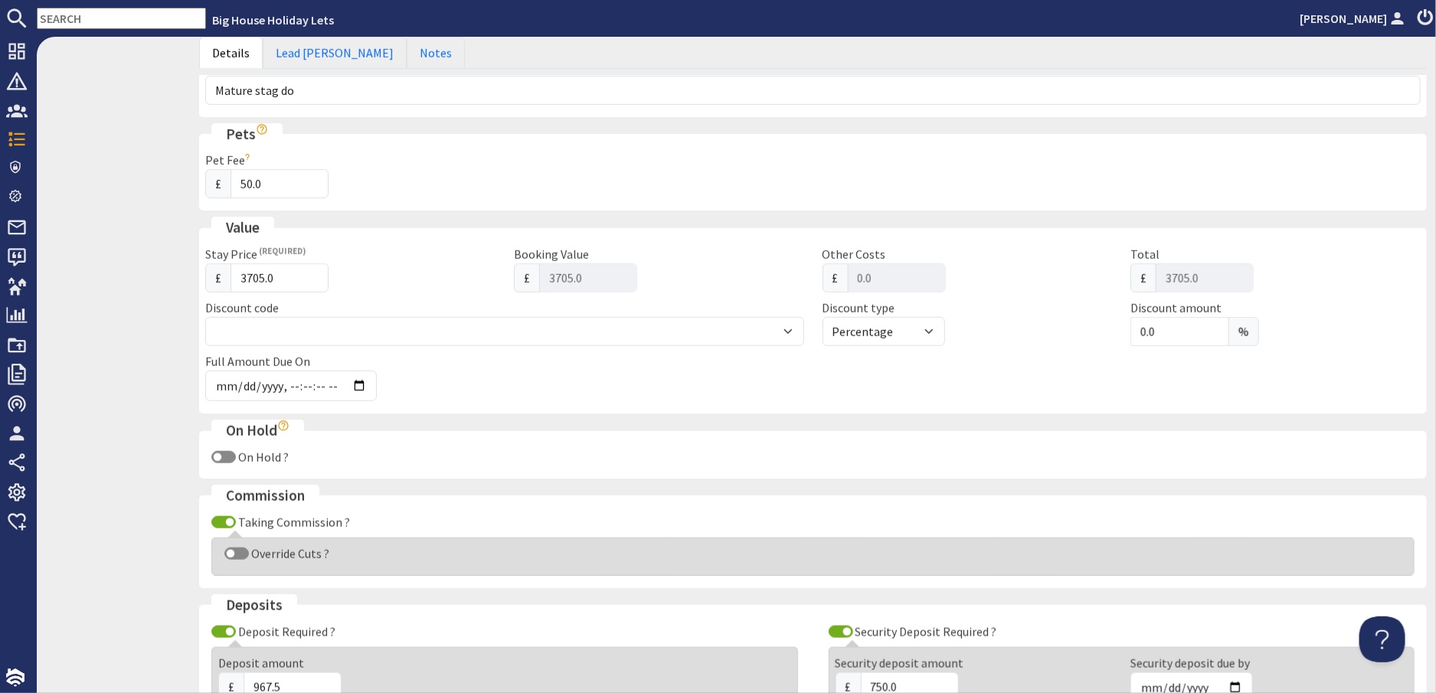
scroll to position [613, 0]
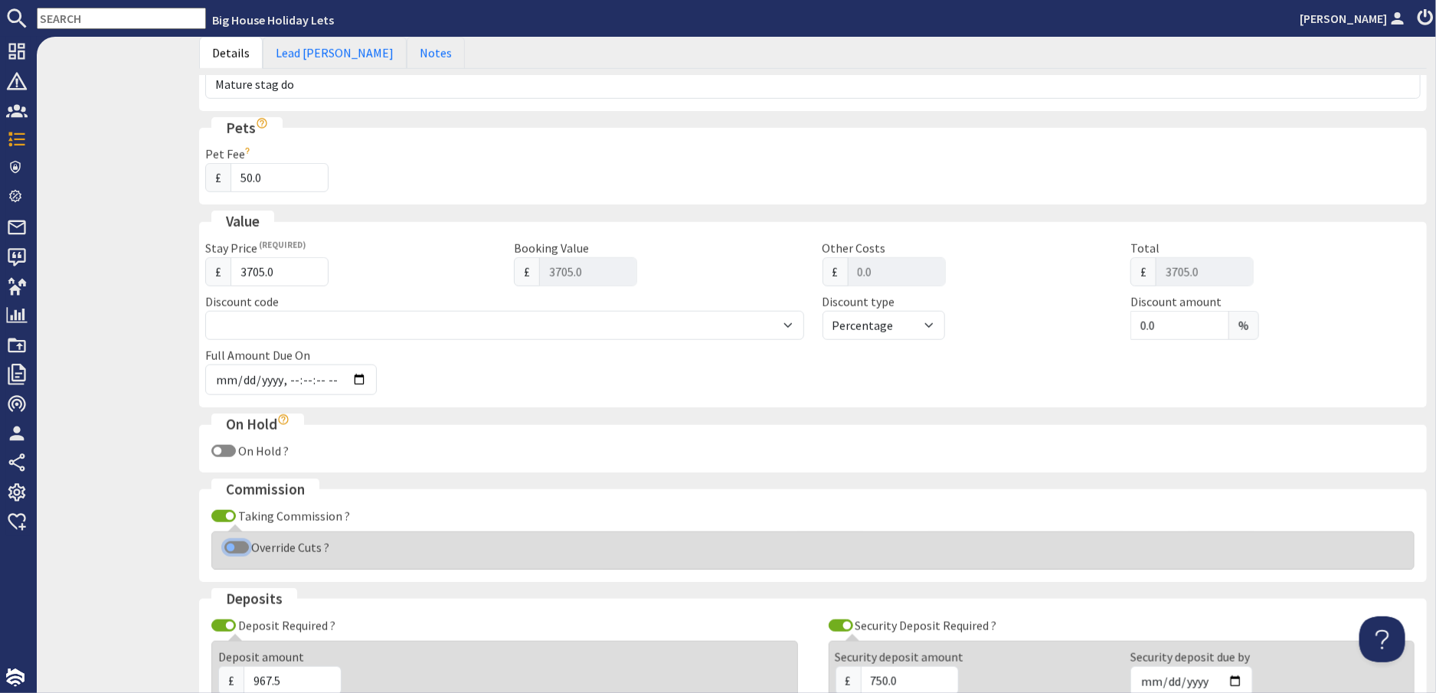
click at [240, 545] on input "Override Cuts ?" at bounding box center [236, 548] width 25 height 12
checkbox input "true"
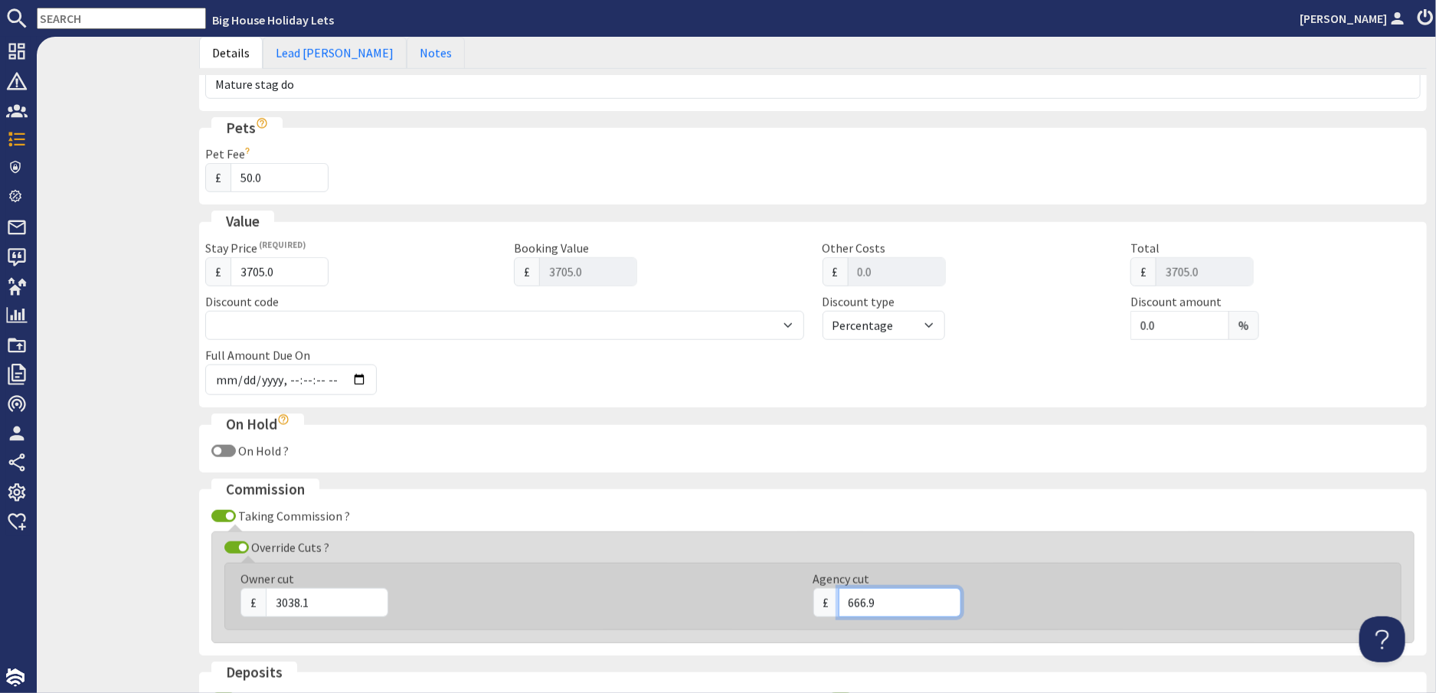
drag, startPoint x: 885, startPoint y: 602, endPoint x: 814, endPoint y: 601, distance: 70.5
click at [814, 601] on div "£ 666.9" at bounding box center [1091, 602] width 555 height 29
type input "657.00"
drag, startPoint x: 313, startPoint y: 602, endPoint x: 257, endPoint y: 601, distance: 56.7
click at [257, 601] on div "£ 3038.1" at bounding box center [518, 602] width 555 height 29
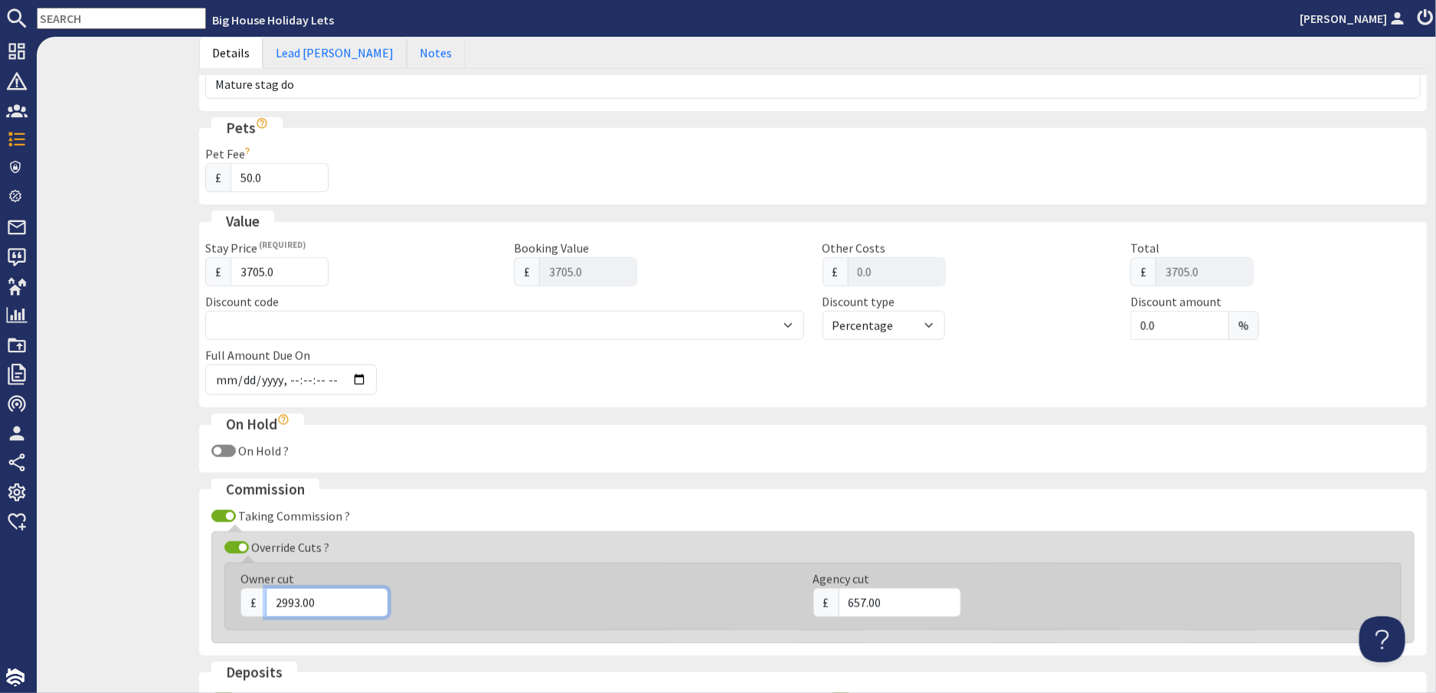
type input "2993.00"
click at [527, 610] on div "£ 2993.00" at bounding box center [518, 602] width 555 height 29
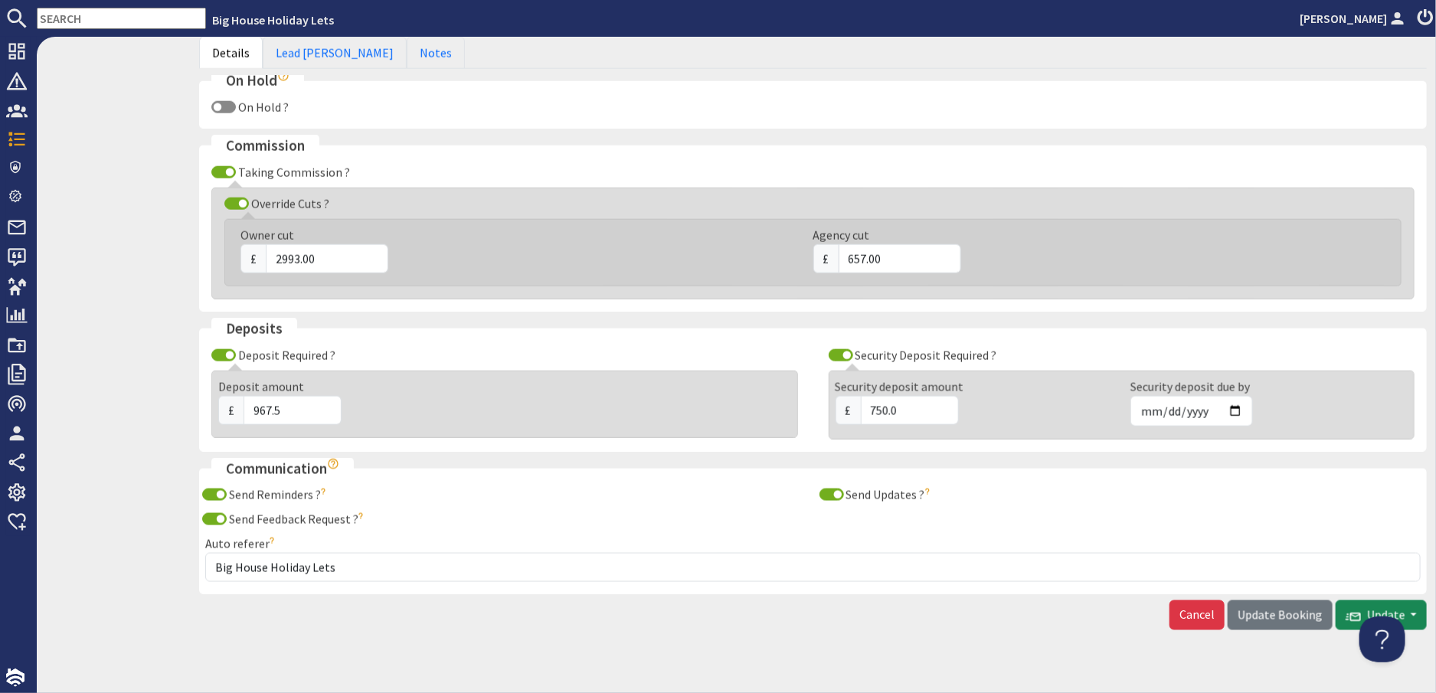
scroll to position [976, 0]
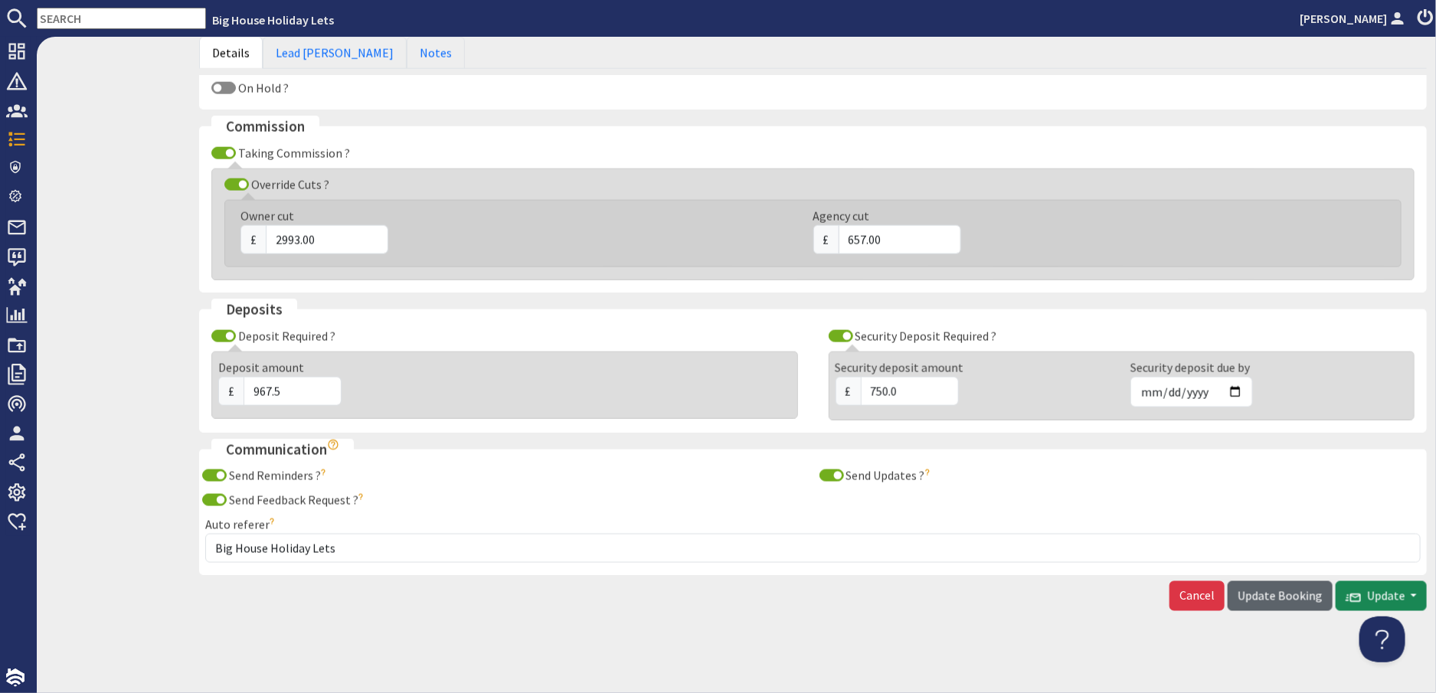
click at [1260, 592] on span "Update Booking" at bounding box center [1280, 595] width 85 height 15
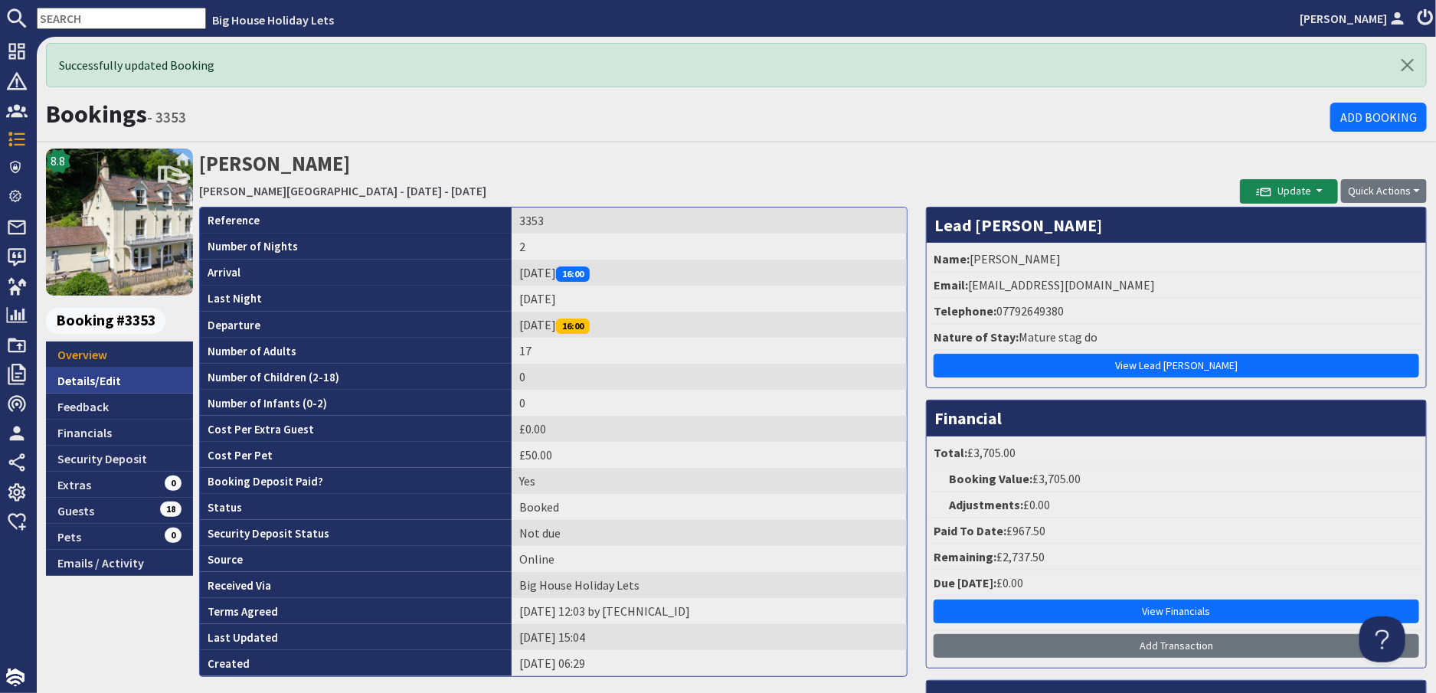
click at [93, 379] on link "Details/Edit" at bounding box center [119, 381] width 147 height 26
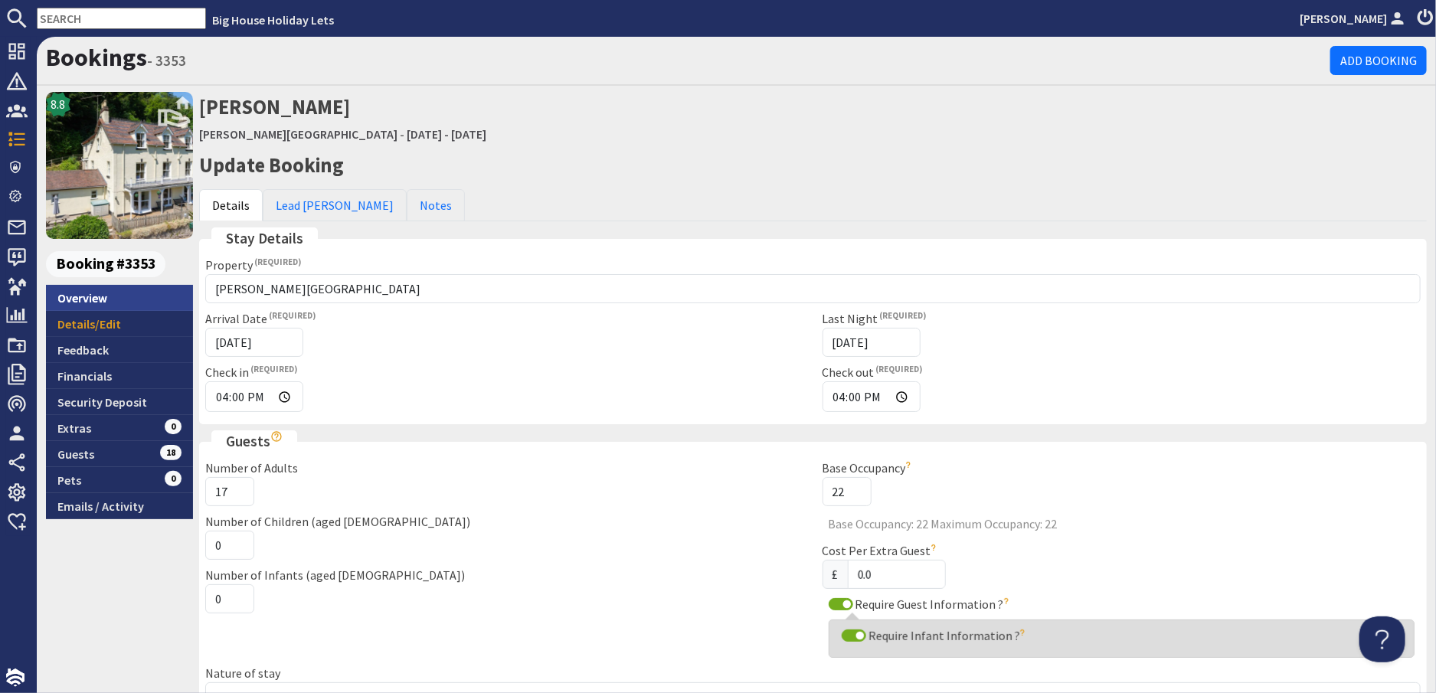
click at [96, 299] on link "Overview" at bounding box center [119, 298] width 147 height 26
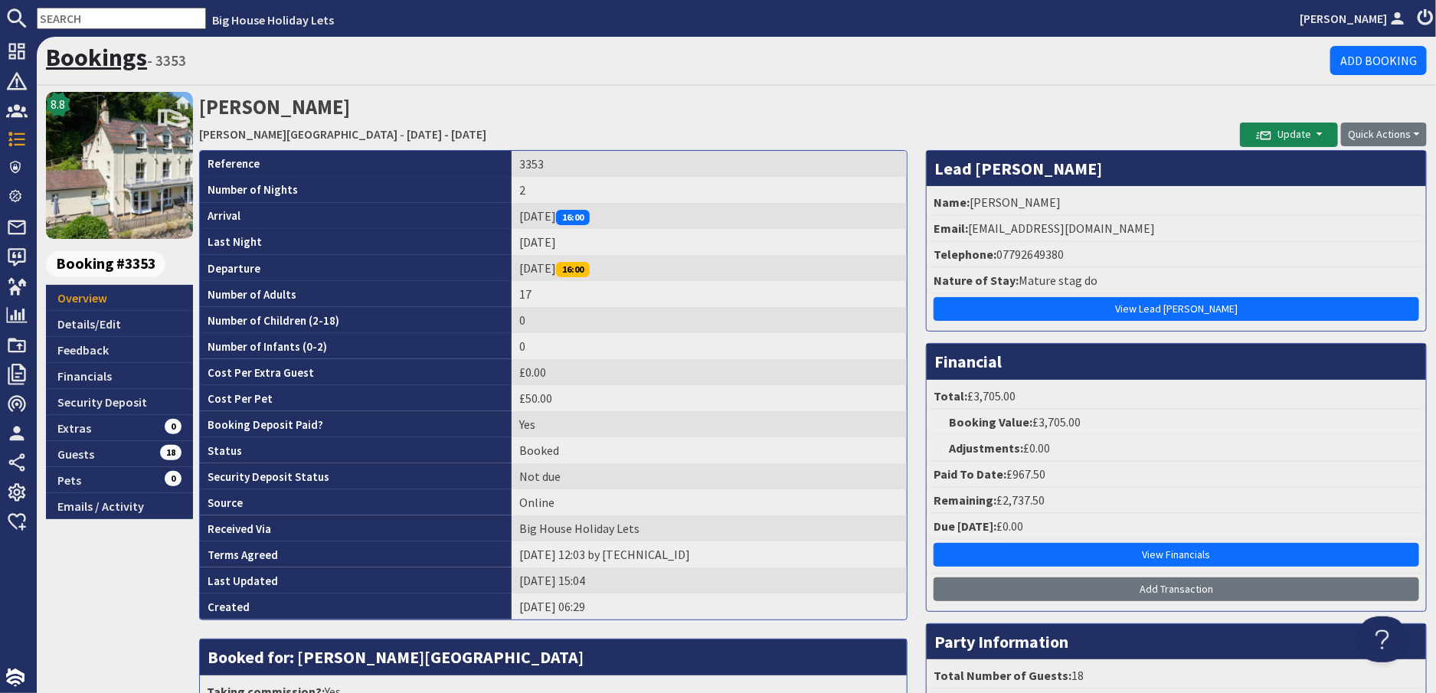
click at [57, 56] on link "Bookings" at bounding box center [96, 57] width 101 height 31
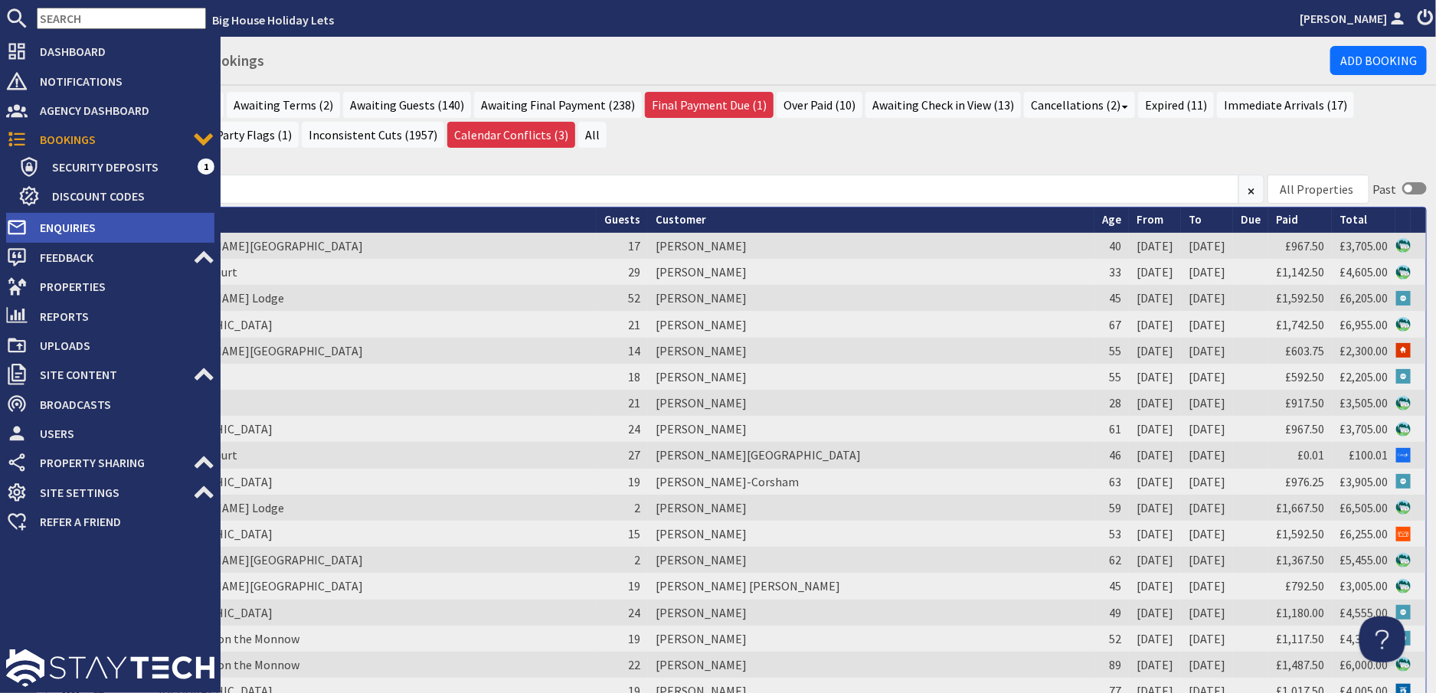
click at [81, 228] on span "Enquiries" at bounding box center [121, 227] width 187 height 25
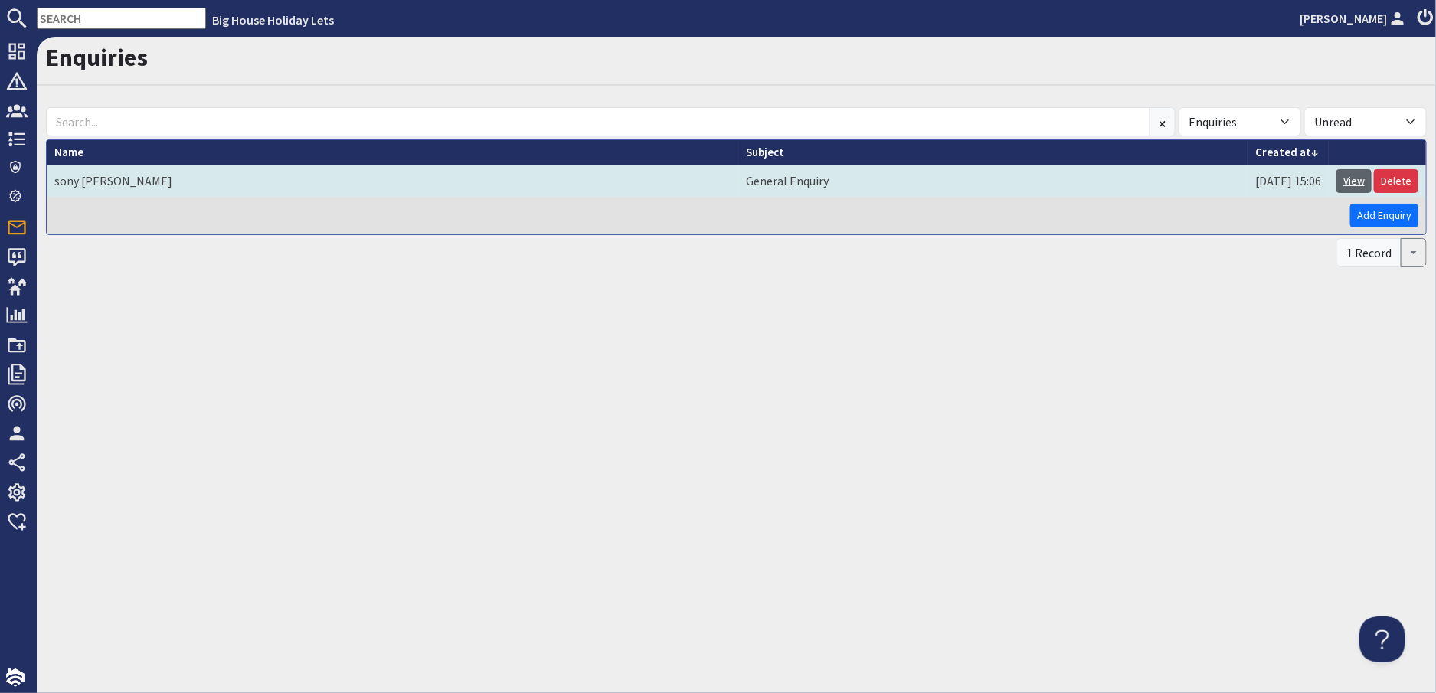
click at [1348, 178] on link "View" at bounding box center [1354, 181] width 35 height 24
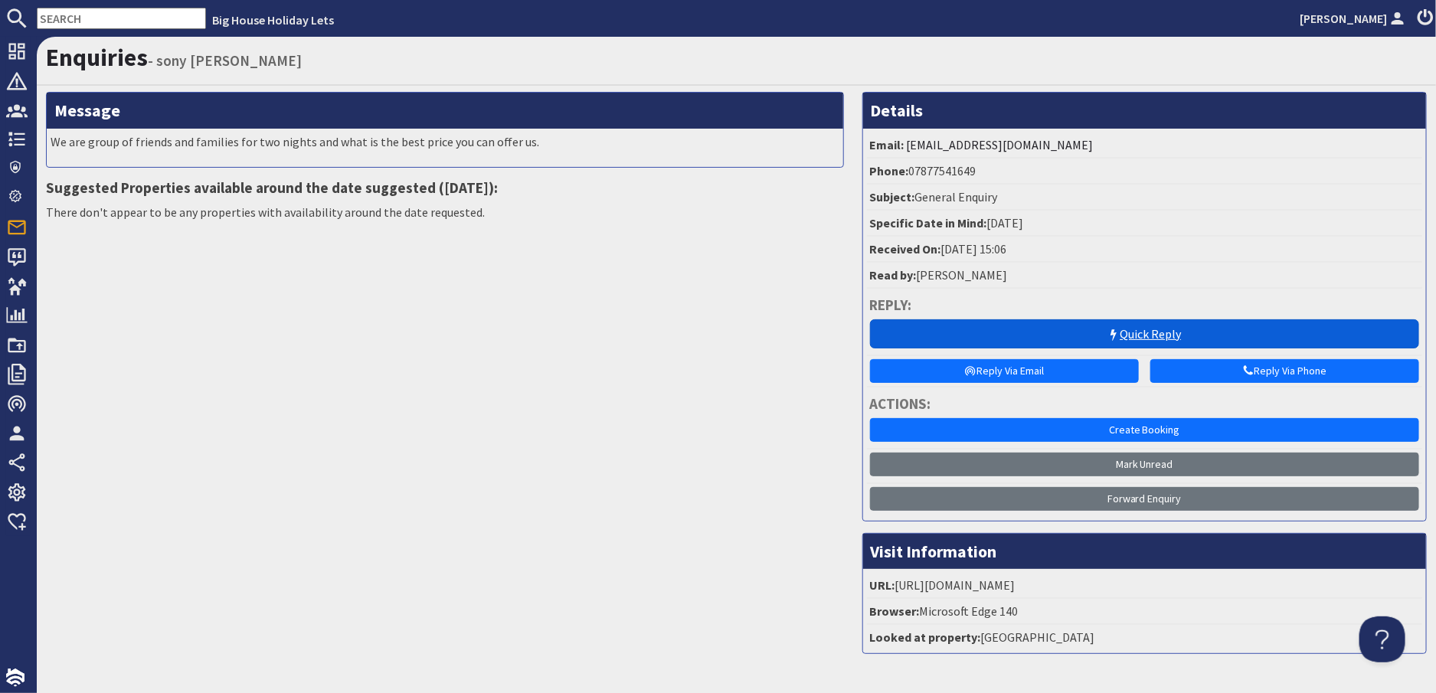
click at [1152, 336] on link "Quick Reply" at bounding box center [1144, 333] width 549 height 29
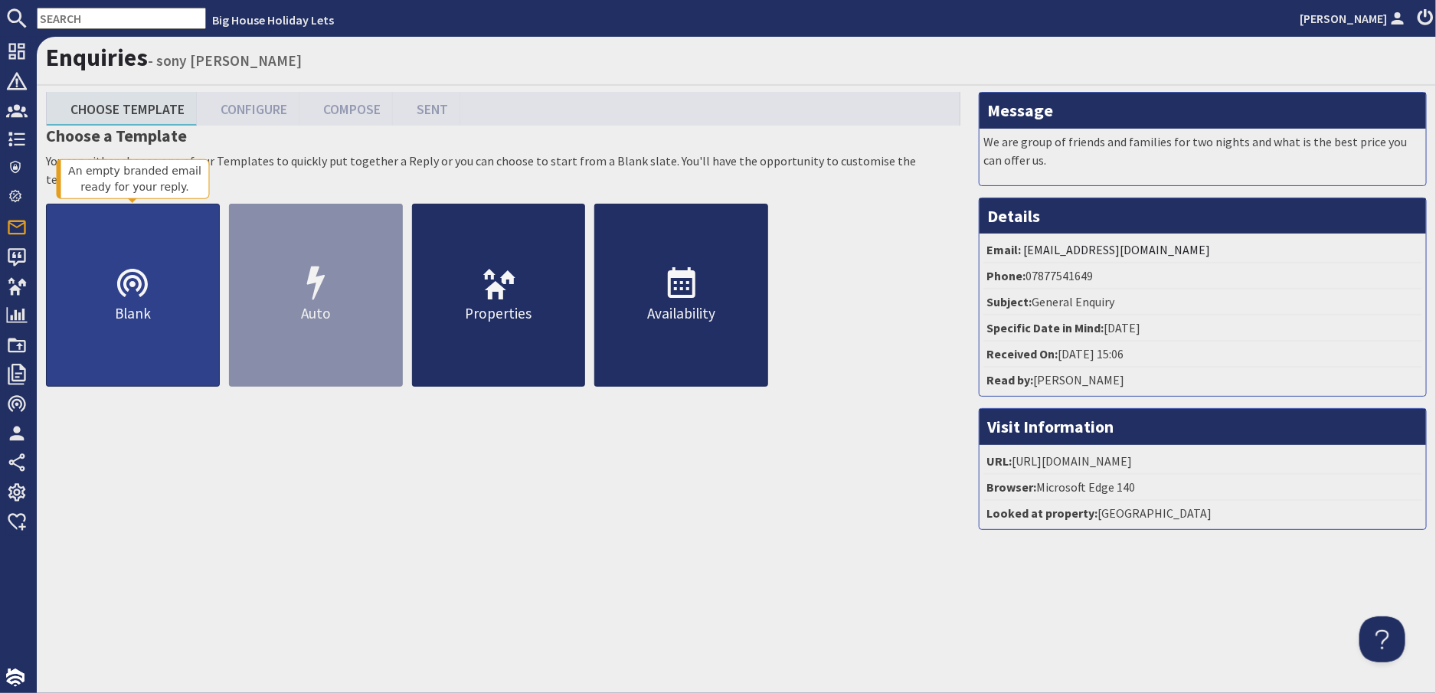
click at [121, 313] on p "Blank" at bounding box center [133, 314] width 172 height 22
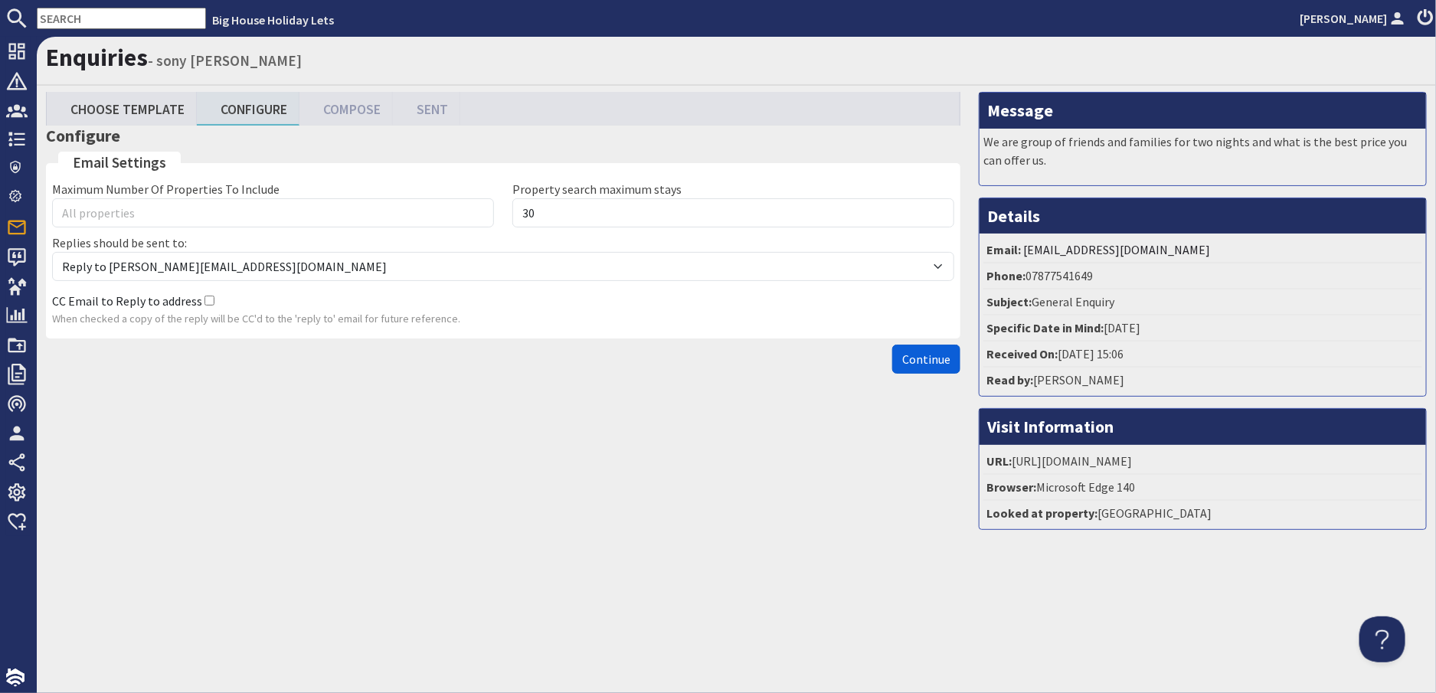
click at [905, 360] on span "Continue" at bounding box center [926, 359] width 48 height 15
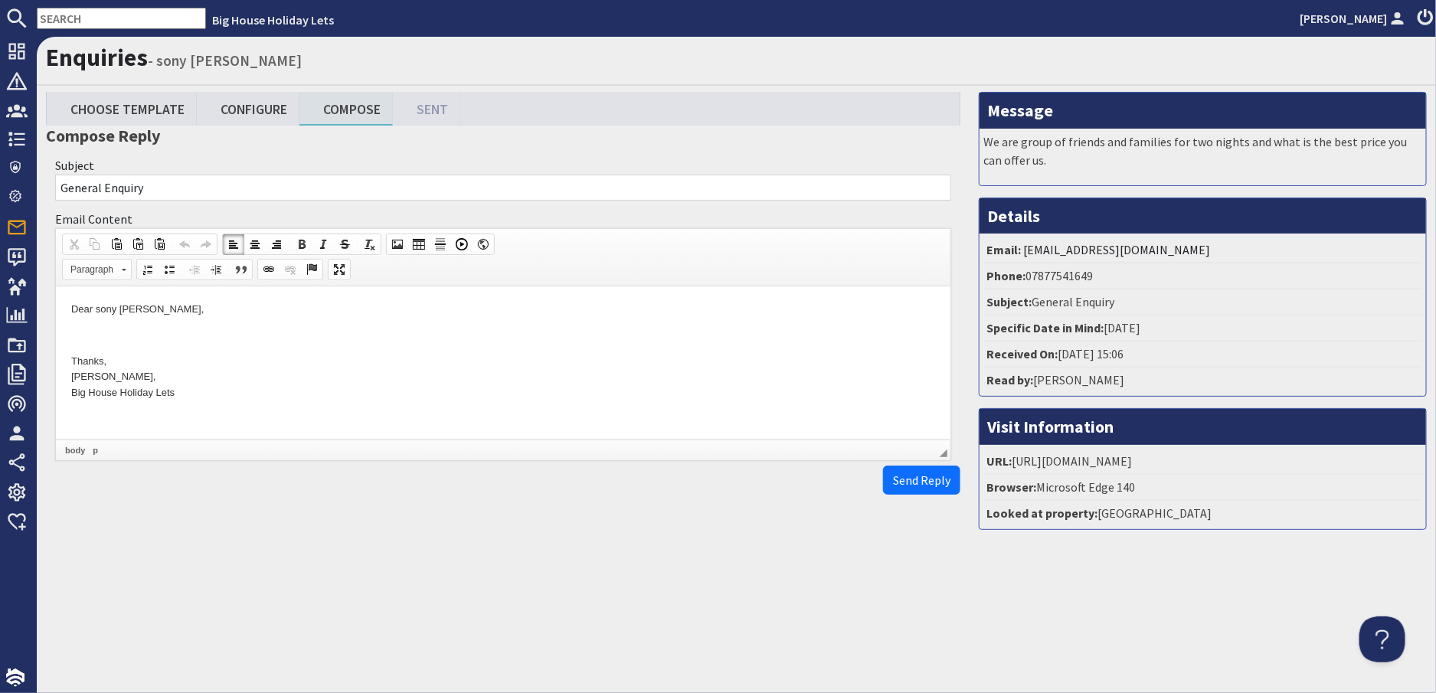
drag, startPoint x: 171, startPoint y: 318, endPoint x: 87, endPoint y: 316, distance: 84.3
click at [87, 316] on body "Dear sony [PERSON_NAME], Thanks, [PERSON_NAME], Big House Holiday Lets" at bounding box center [502, 352] width 864 height 100
drag, startPoint x: 172, startPoint y: 305, endPoint x: 64, endPoint y: 300, distance: 108.1
click at [61, 300] on html "Dear sony [PERSON_NAME], Thanks, [PERSON_NAME], Big House Holiday Lets" at bounding box center [502, 352] width 895 height 130
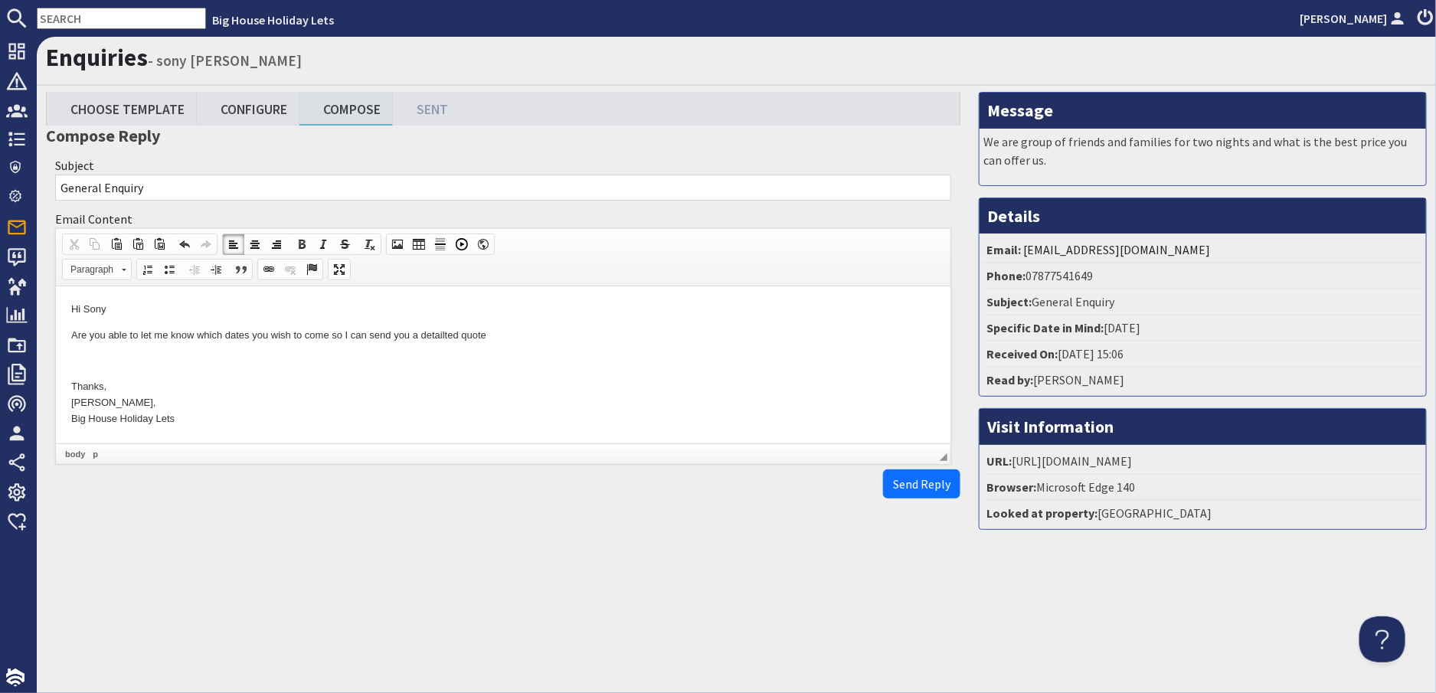
drag, startPoint x: 499, startPoint y: 333, endPoint x: 425, endPoint y: 329, distance: 74.4
click at [425, 329] on p "Are you able to let me know which dates you wish to come so I can send you a de…" at bounding box center [502, 336] width 864 height 16
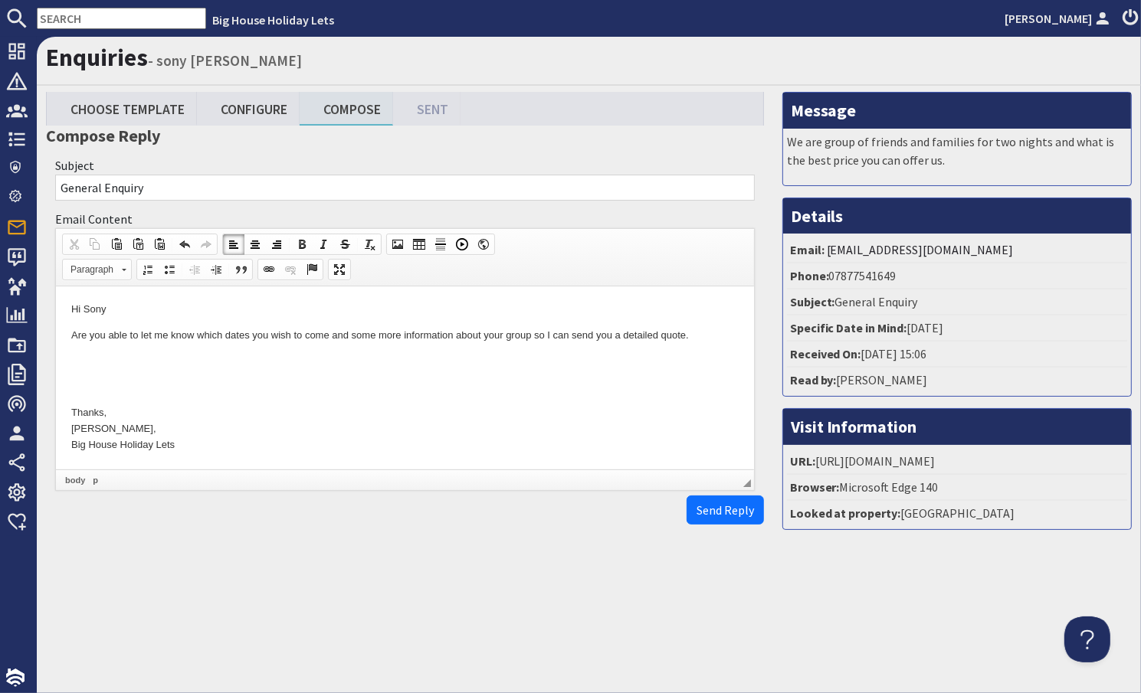
click at [85, 359] on p at bounding box center [403, 362] width 667 height 16
click at [131, 370] on span "Paste" at bounding box center [144, 367] width 81 height 19
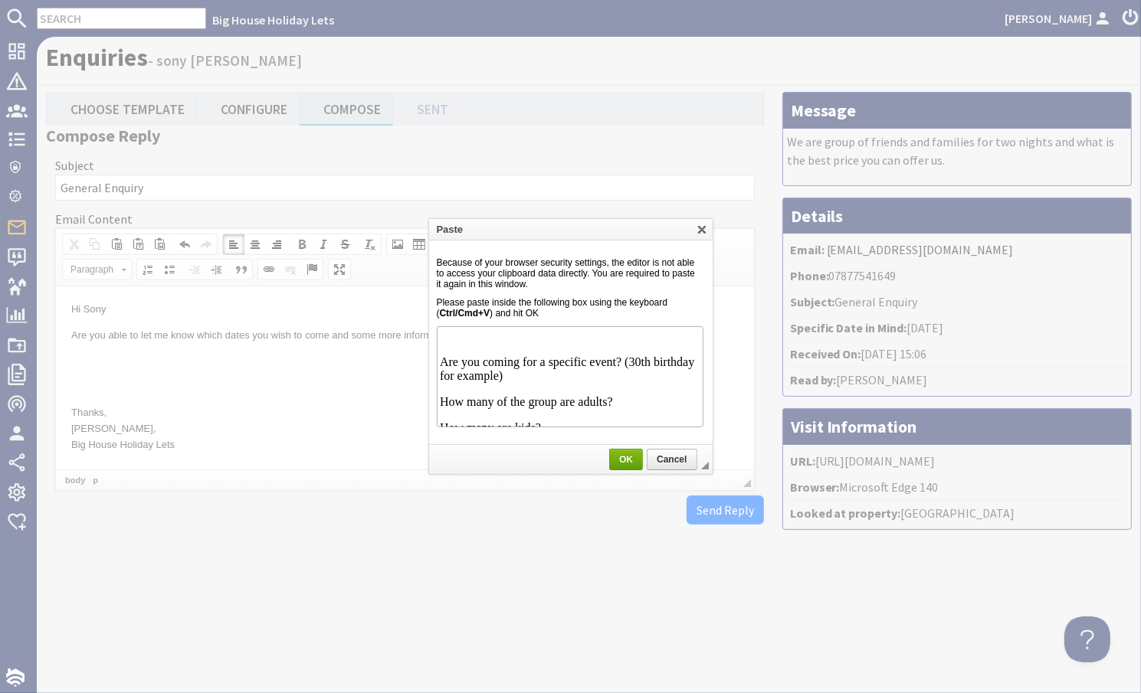
click at [628, 462] on span "OK" at bounding box center [626, 459] width 32 height 11
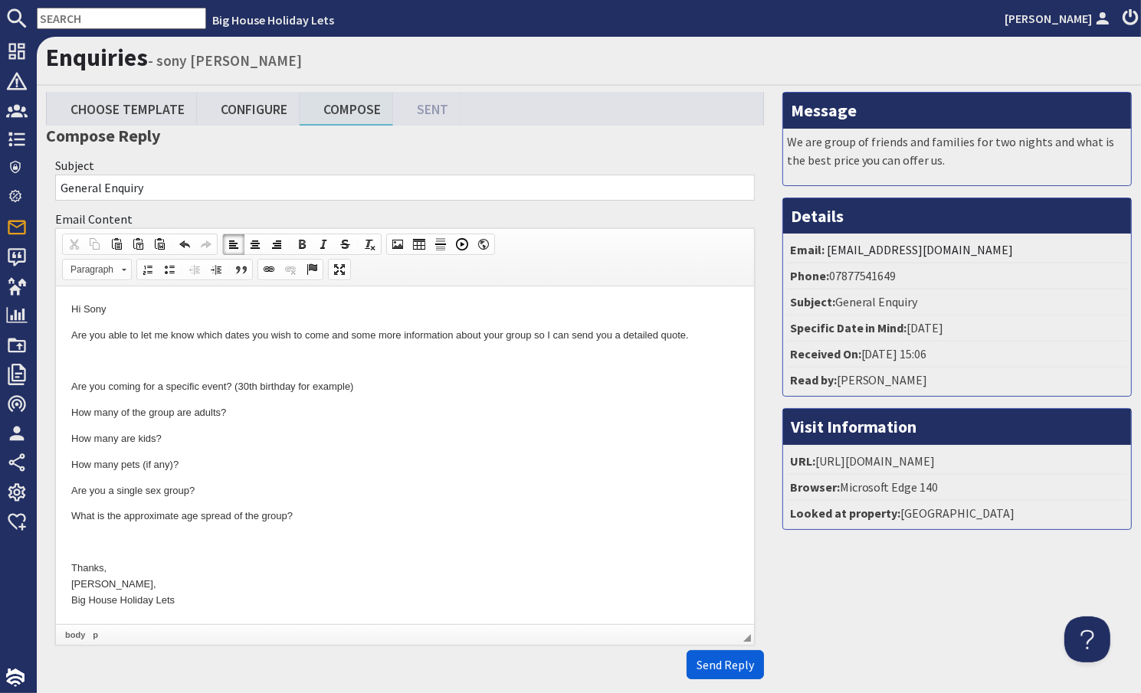
click at [706, 663] on span "Send Reply" at bounding box center [724, 664] width 57 height 15
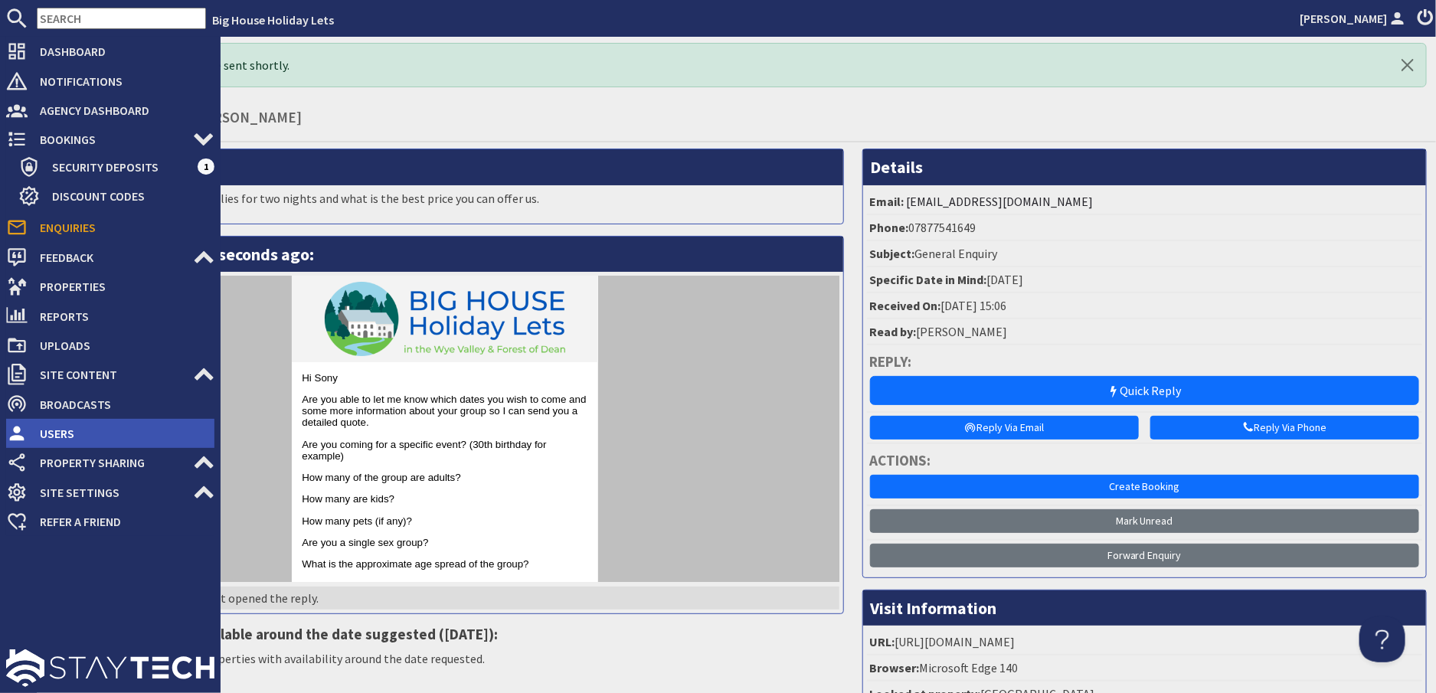
click at [64, 438] on span "Users" at bounding box center [121, 433] width 187 height 25
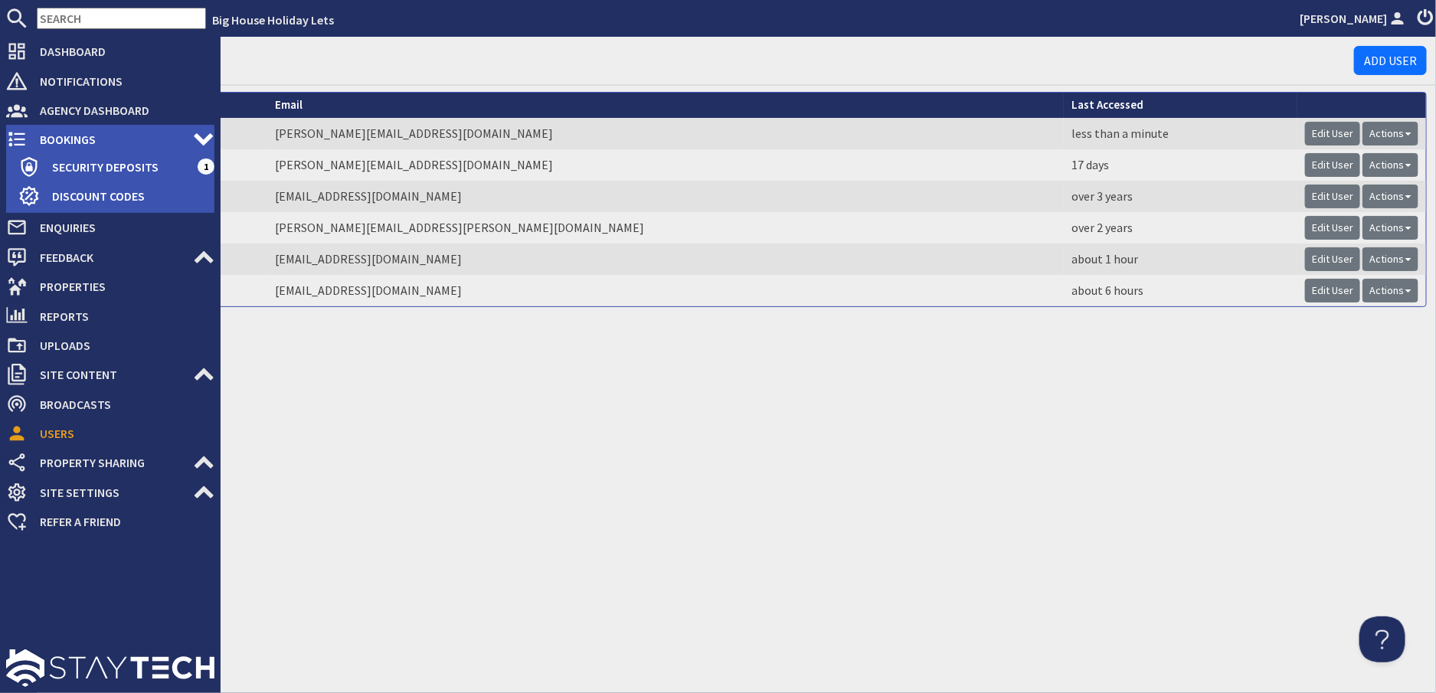
click at [71, 143] on span "Bookings" at bounding box center [110, 139] width 165 height 25
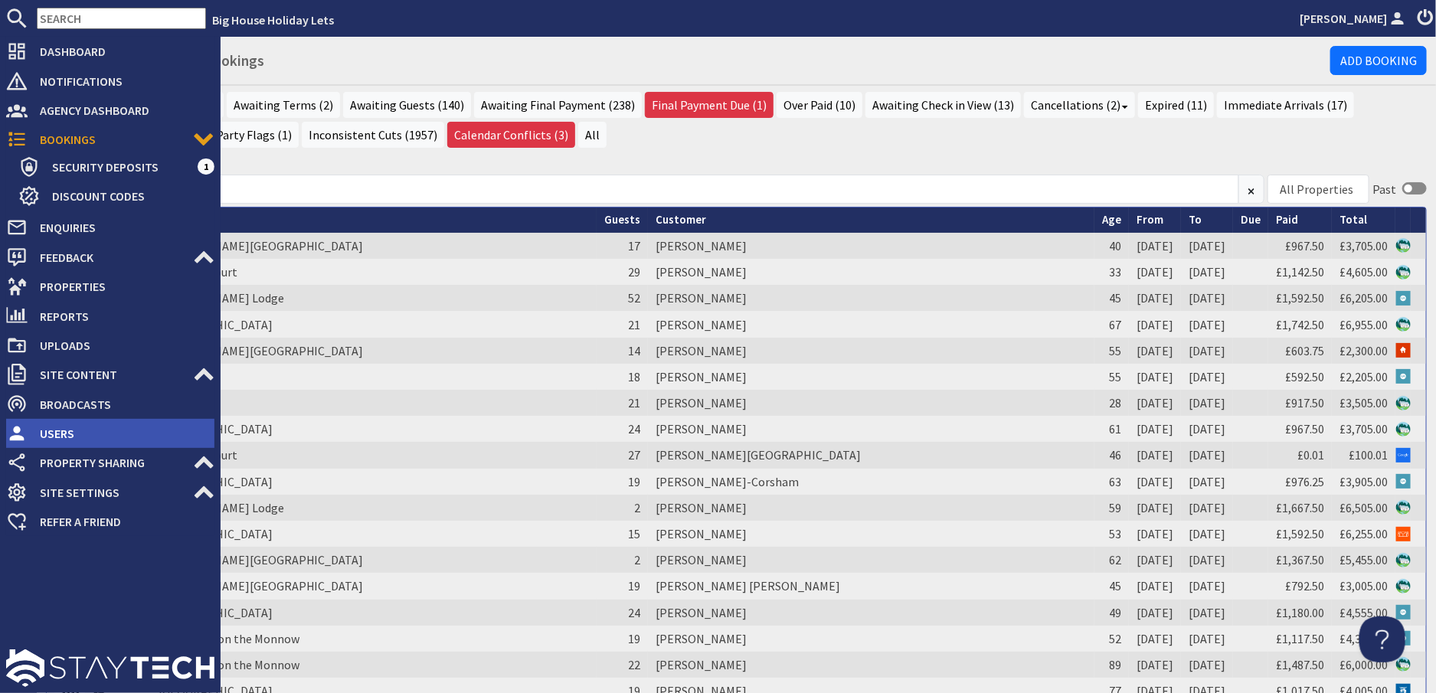
click at [34, 426] on span "Users" at bounding box center [121, 433] width 187 height 25
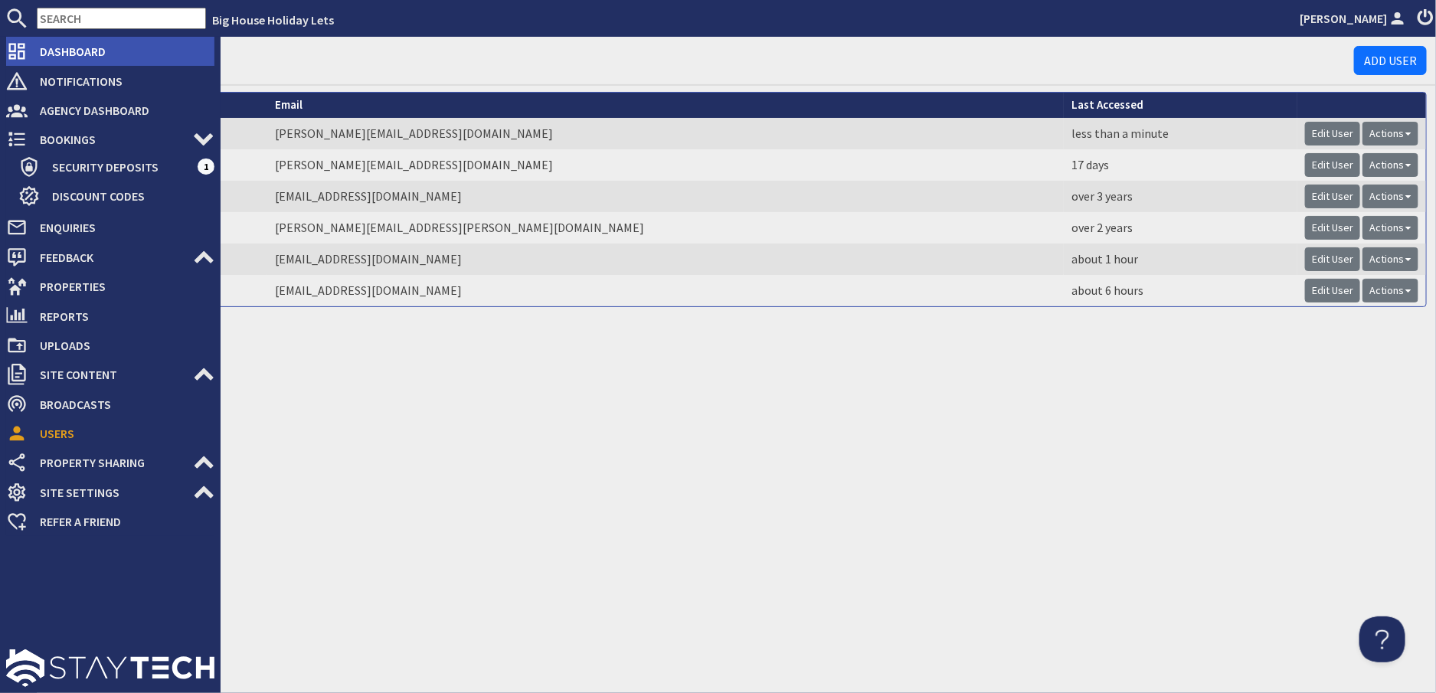
click at [66, 53] on span "Dashboard" at bounding box center [121, 51] width 187 height 25
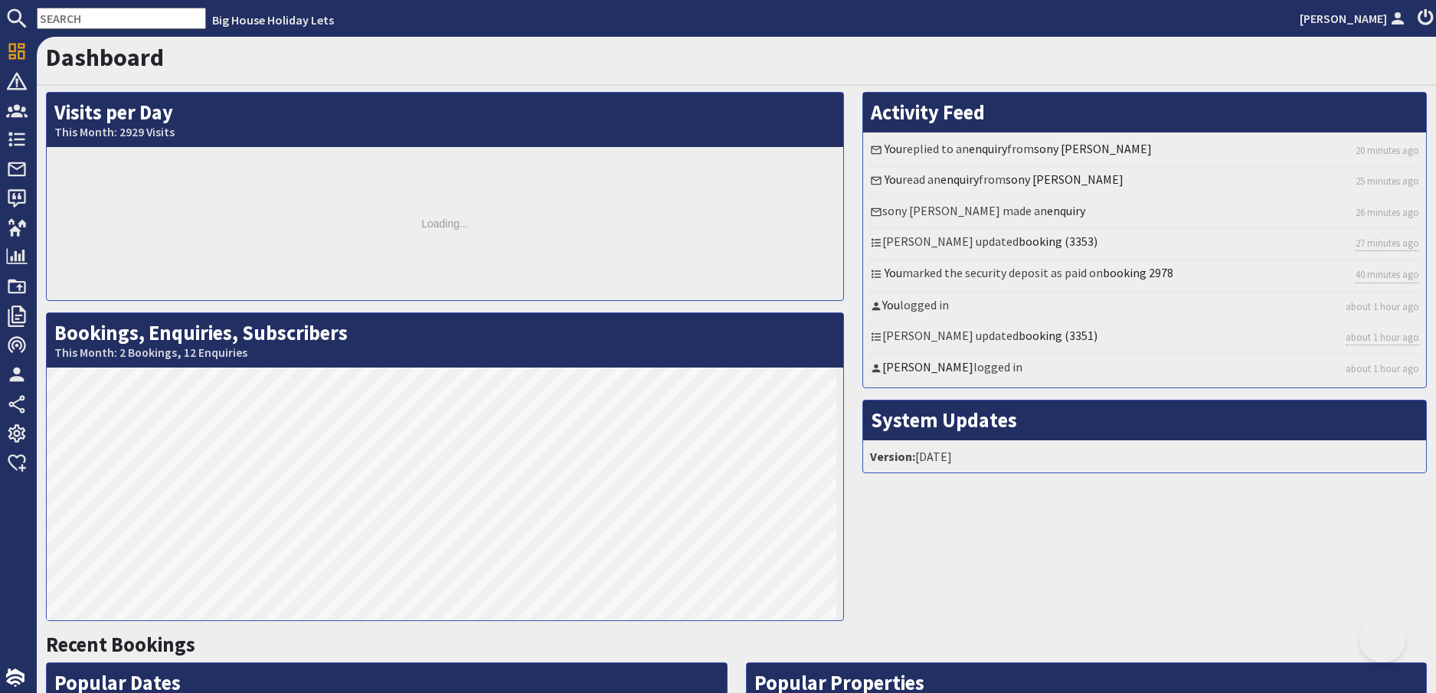
click at [67, 51] on link "Dashboard" at bounding box center [105, 57] width 118 height 31
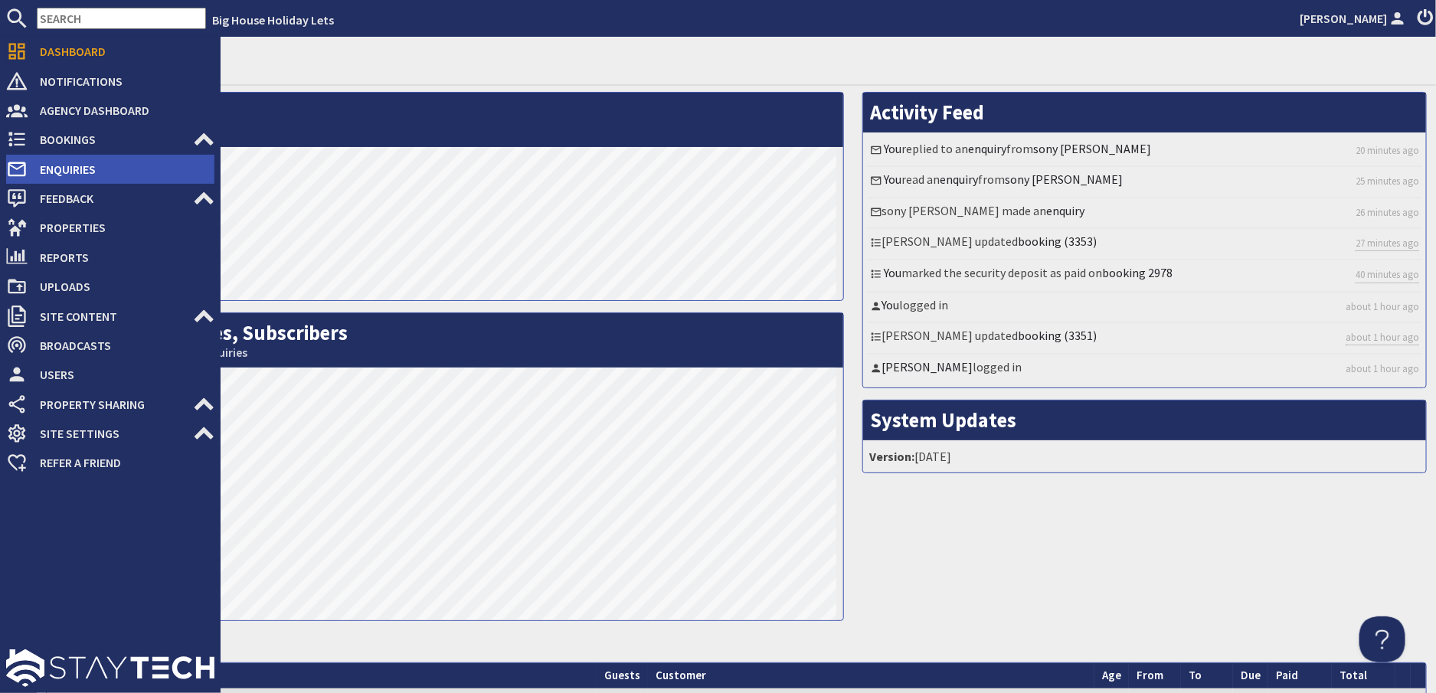
click at [63, 169] on span "Enquiries" at bounding box center [121, 169] width 187 height 25
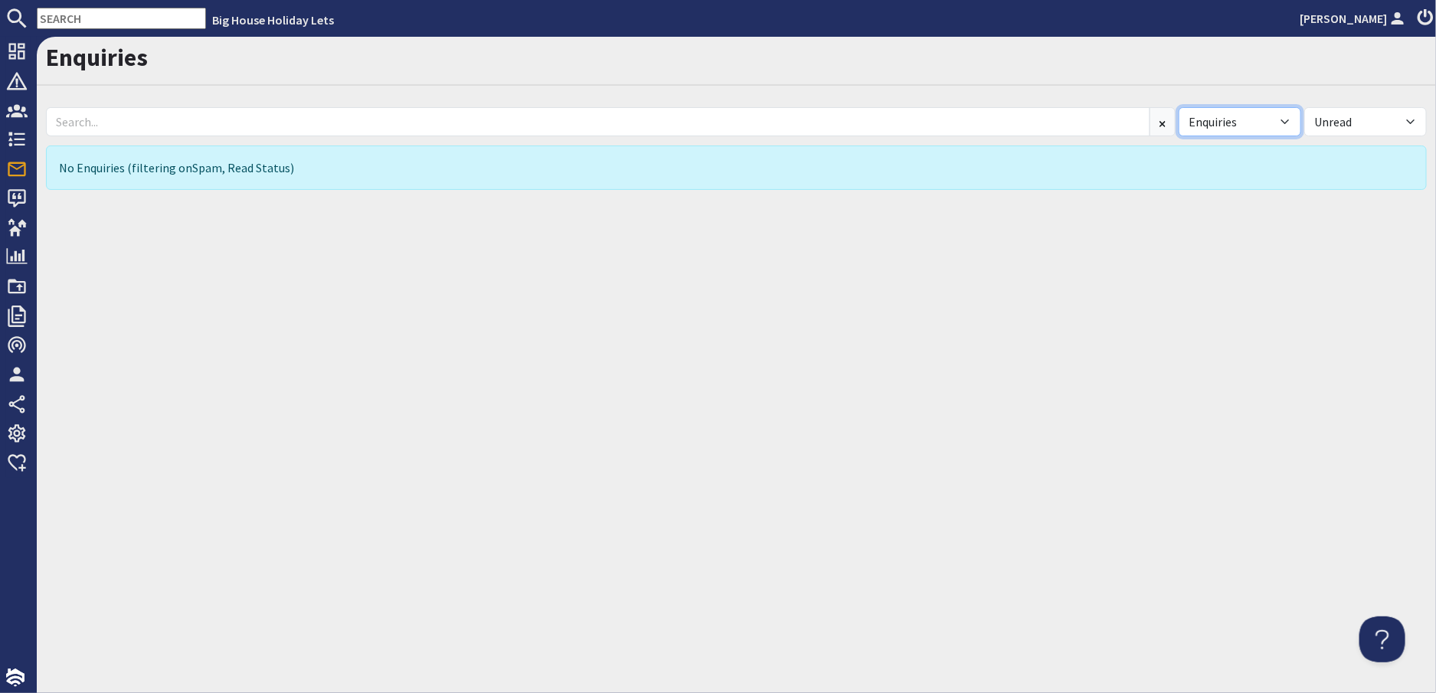
click at [1282, 122] on select "All Enquiries Spam" at bounding box center [1240, 121] width 123 height 29
select select
click at [1179, 107] on select "All Enquiries Spam" at bounding box center [1240, 121] width 123 height 29
click at [1412, 120] on select "All Read Unread" at bounding box center [1366, 121] width 123 height 29
select select
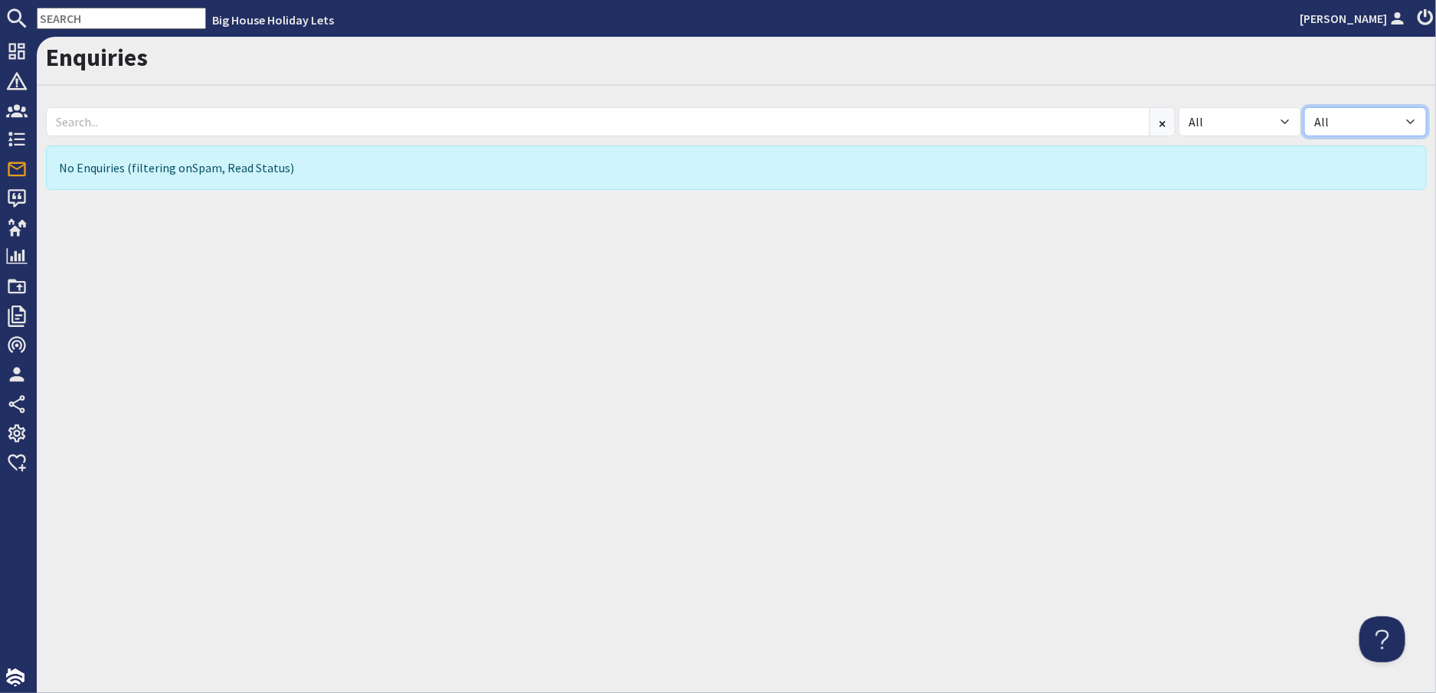
click at [1305, 107] on select "All Read Unread" at bounding box center [1366, 121] width 123 height 29
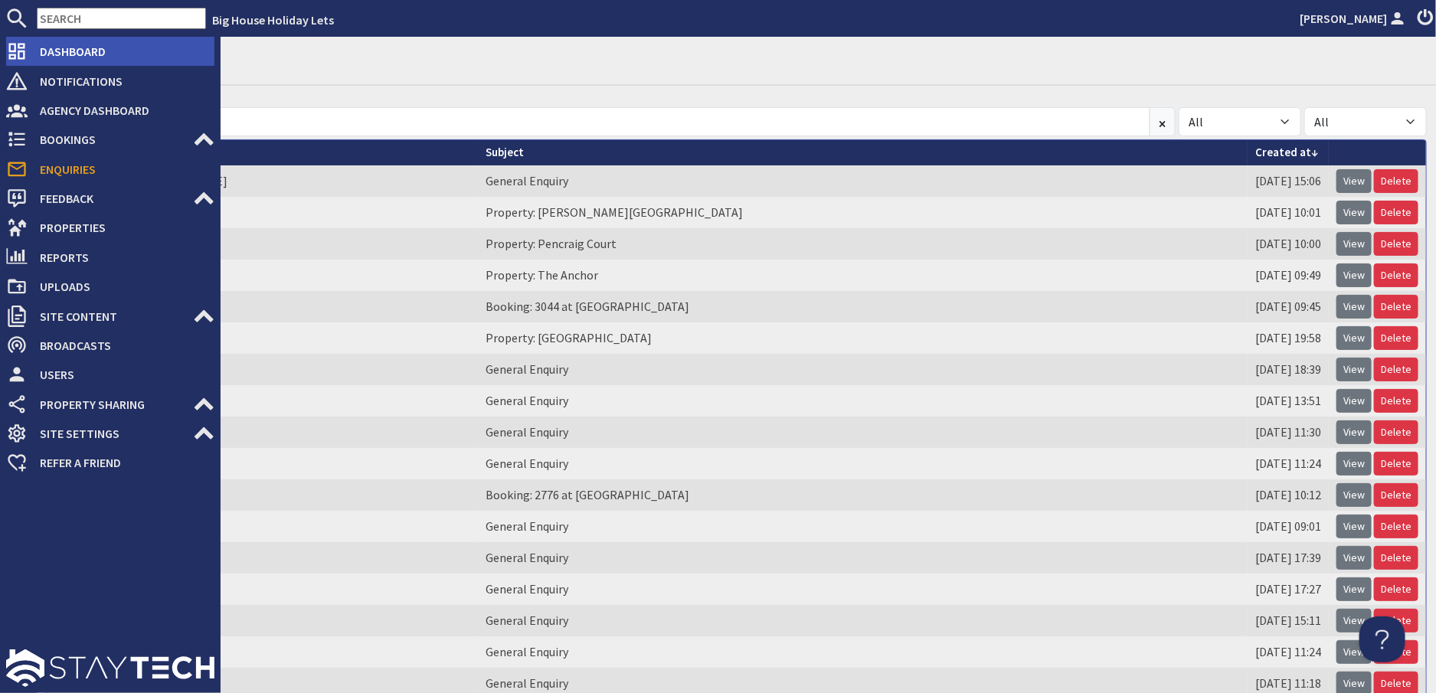
click at [66, 44] on span "Dashboard" at bounding box center [121, 51] width 187 height 25
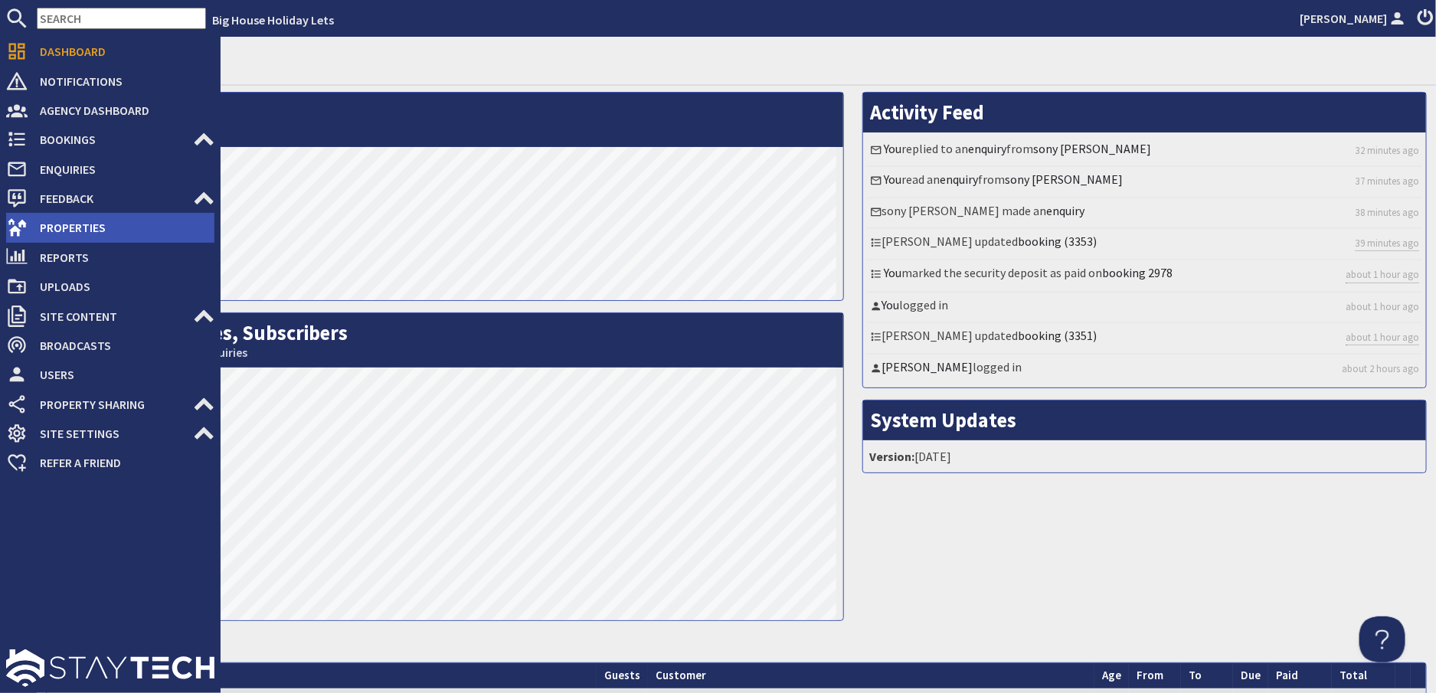
click at [67, 226] on span "Properties" at bounding box center [121, 227] width 187 height 25
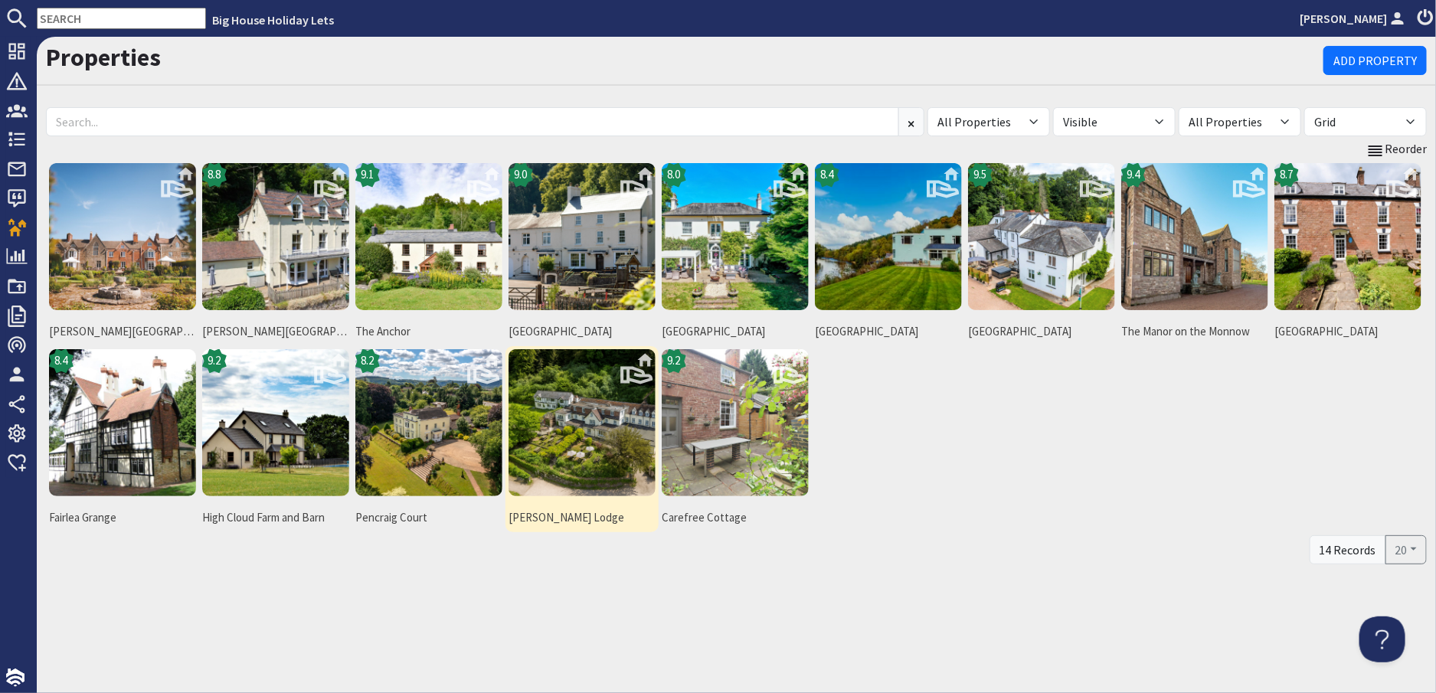
click at [588, 444] on img at bounding box center [582, 422] width 147 height 147
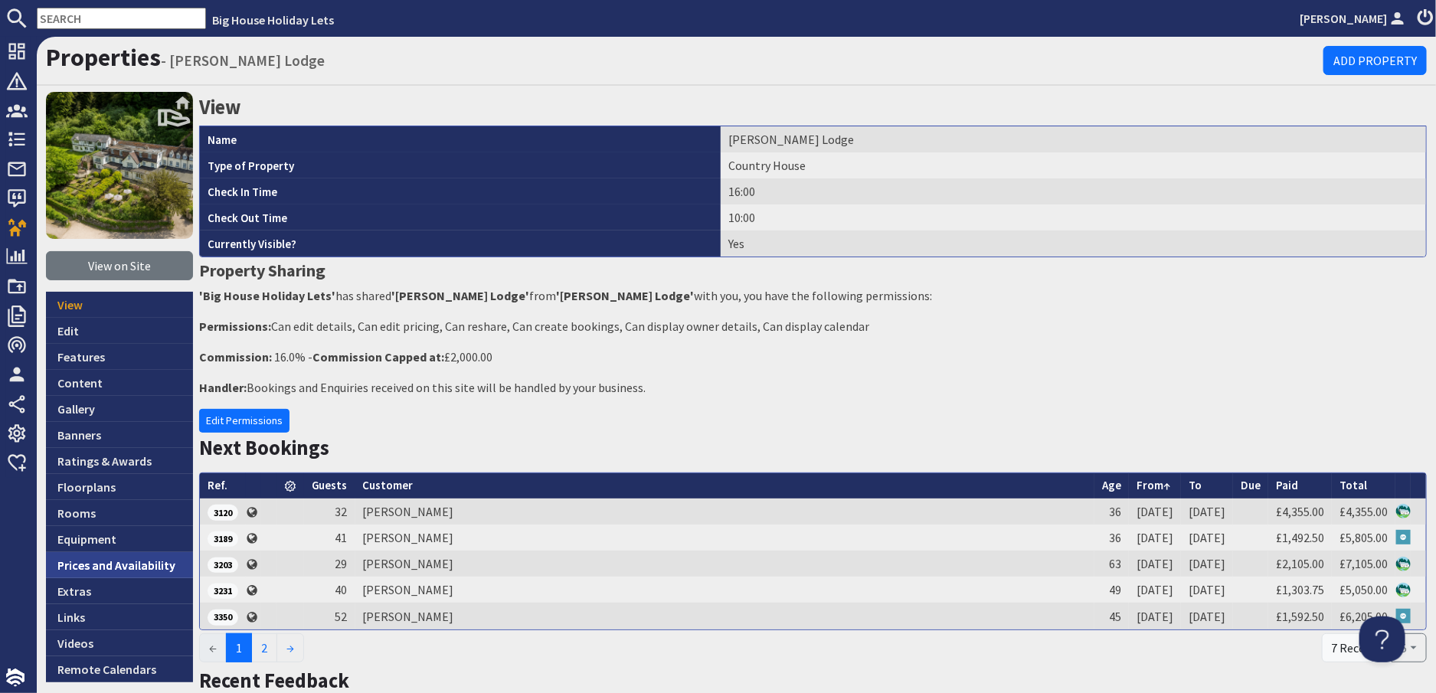
click at [84, 565] on link "Prices and Availability" at bounding box center [119, 565] width 147 height 26
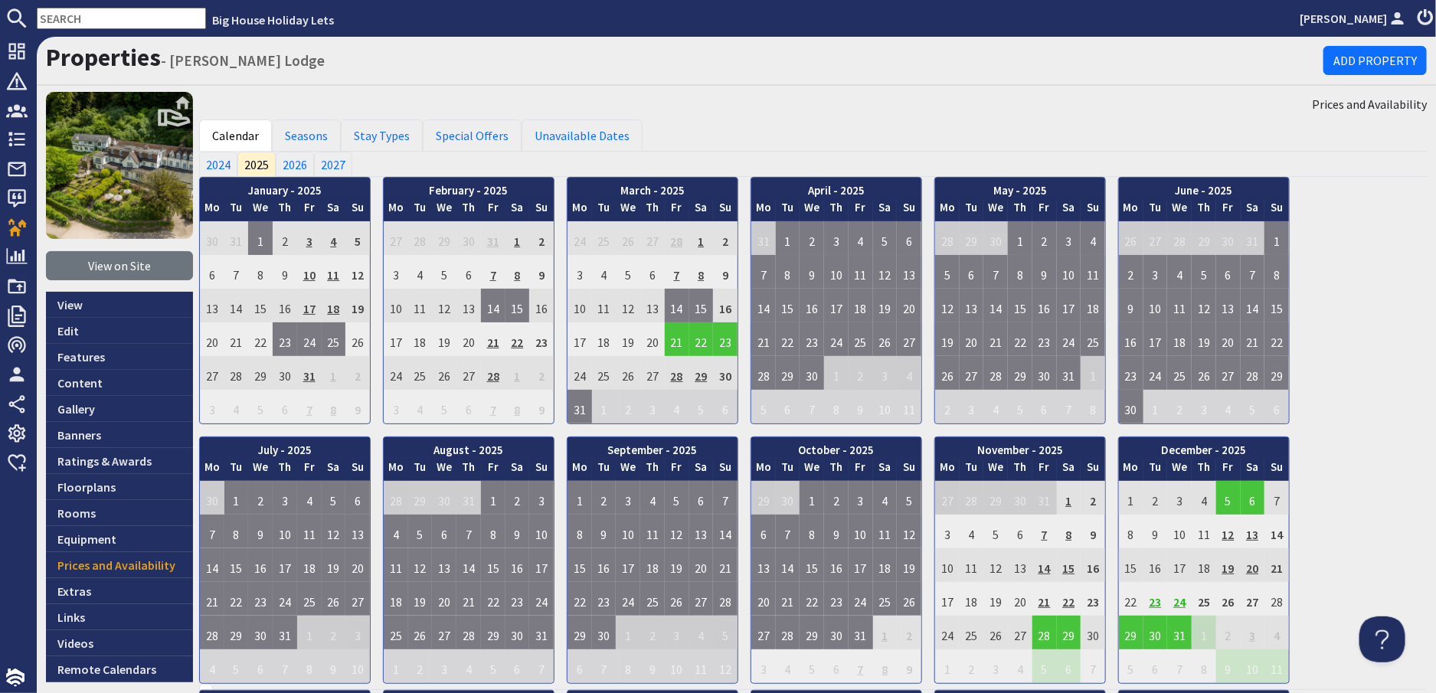
click at [1227, 531] on td "12" at bounding box center [1229, 532] width 25 height 34
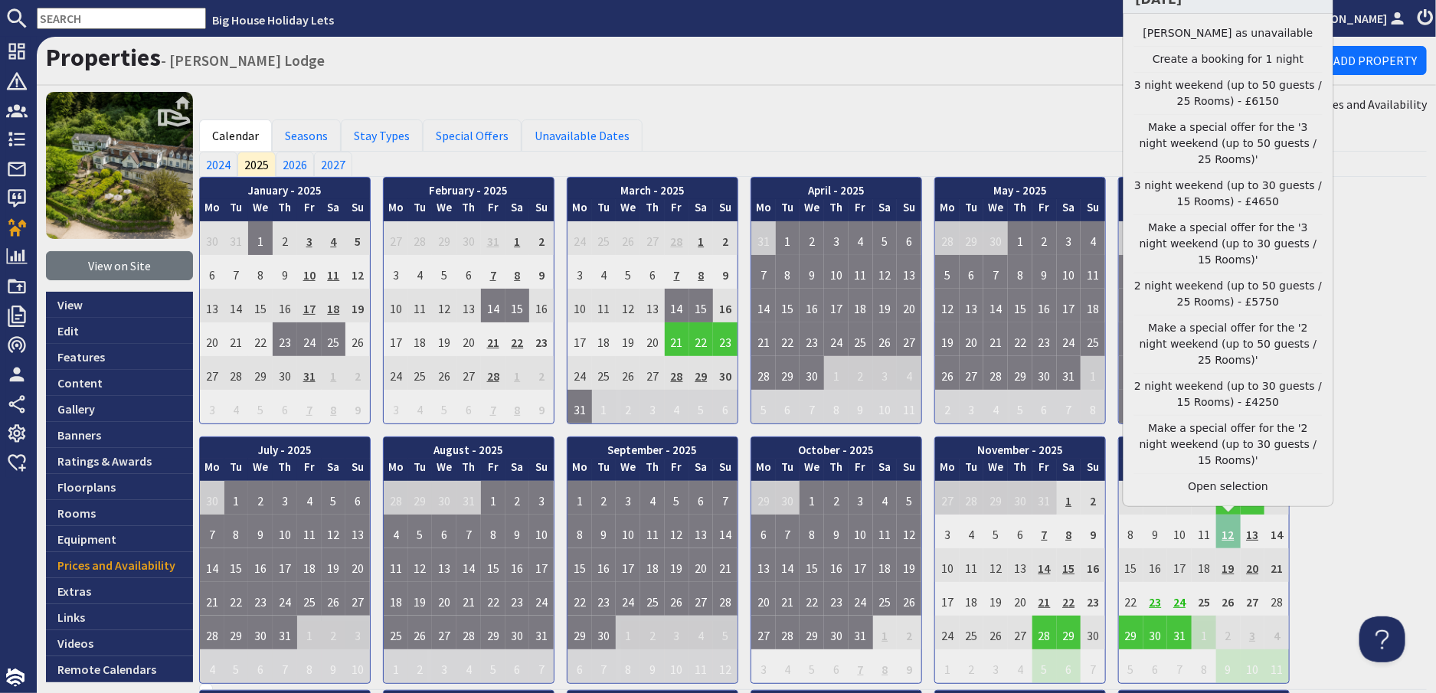
click at [1227, 531] on td "12" at bounding box center [1229, 532] width 25 height 34
click at [310, 136] on link "Seasons" at bounding box center [306, 136] width 69 height 32
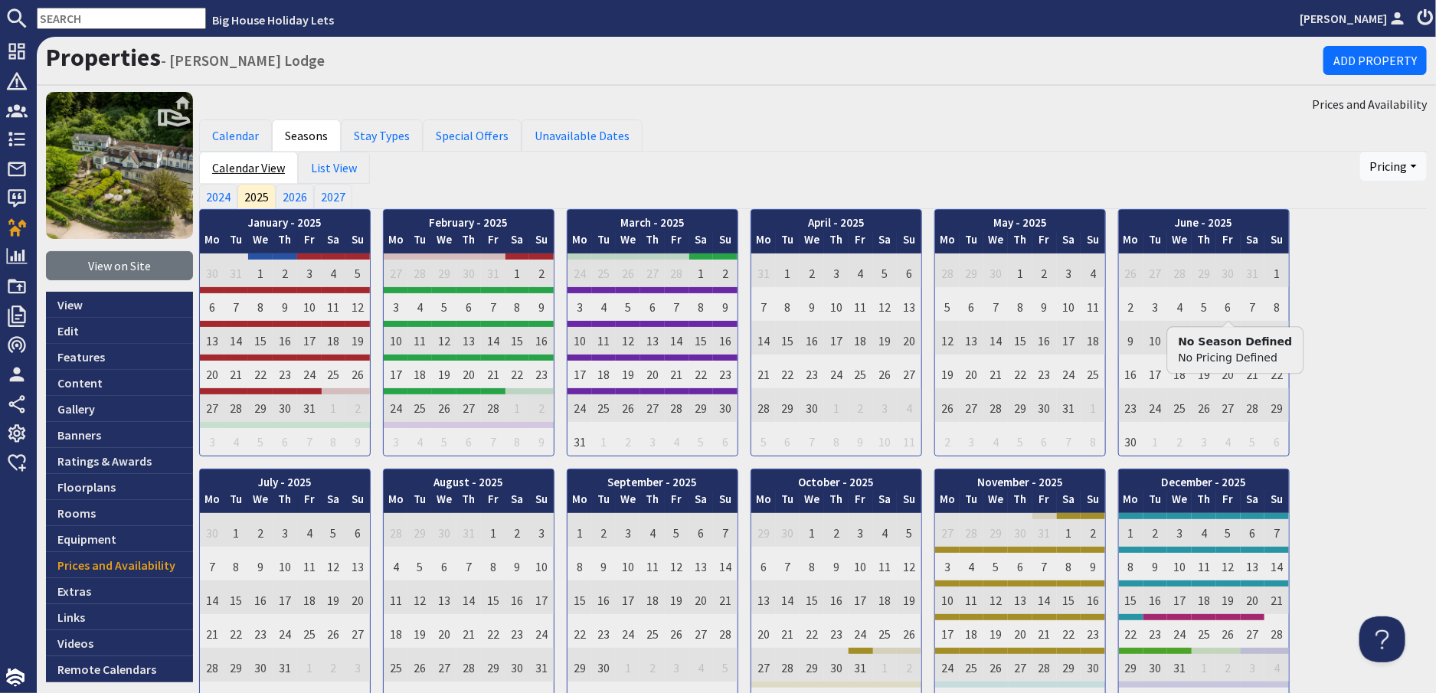
click at [264, 173] on link "Calendar View" at bounding box center [248, 168] width 99 height 32
click at [260, 168] on link "Calendar View" at bounding box center [248, 168] width 99 height 32
click at [251, 133] on link "Calendar" at bounding box center [235, 136] width 73 height 32
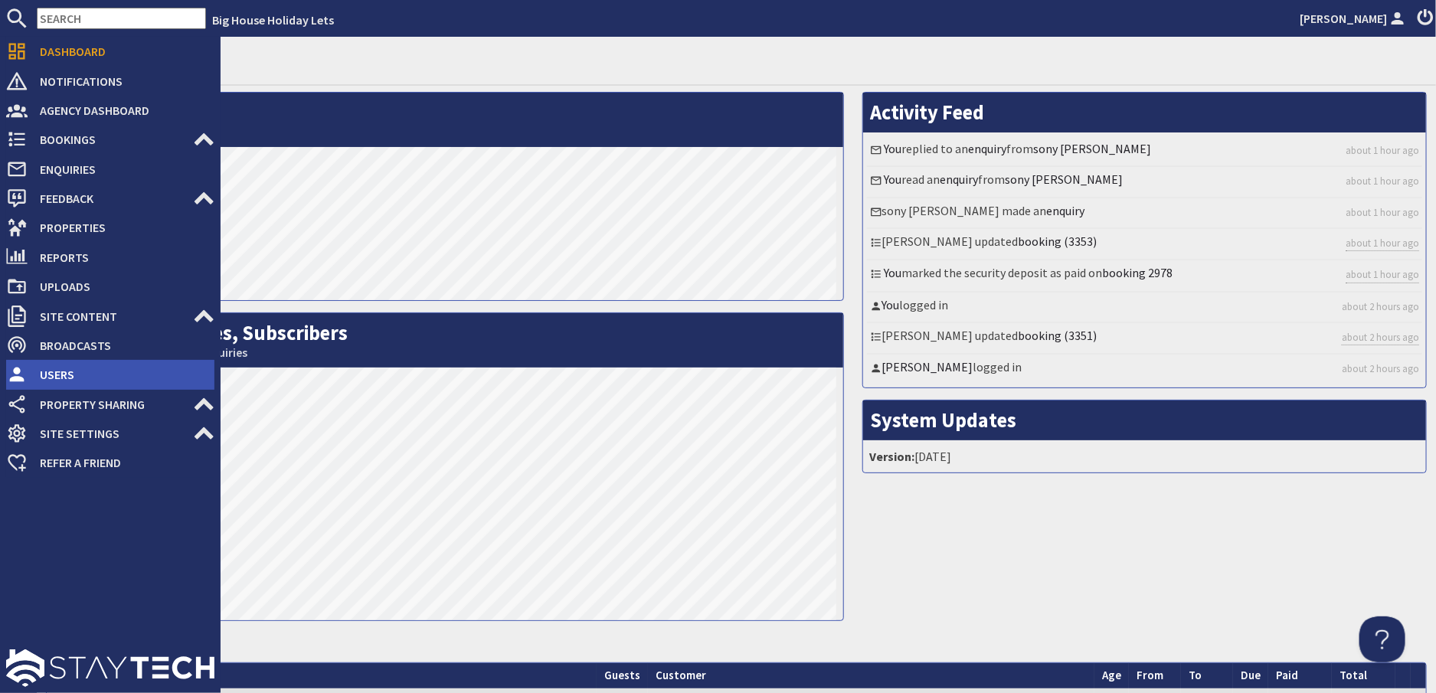
click at [64, 374] on span "Users" at bounding box center [121, 374] width 187 height 25
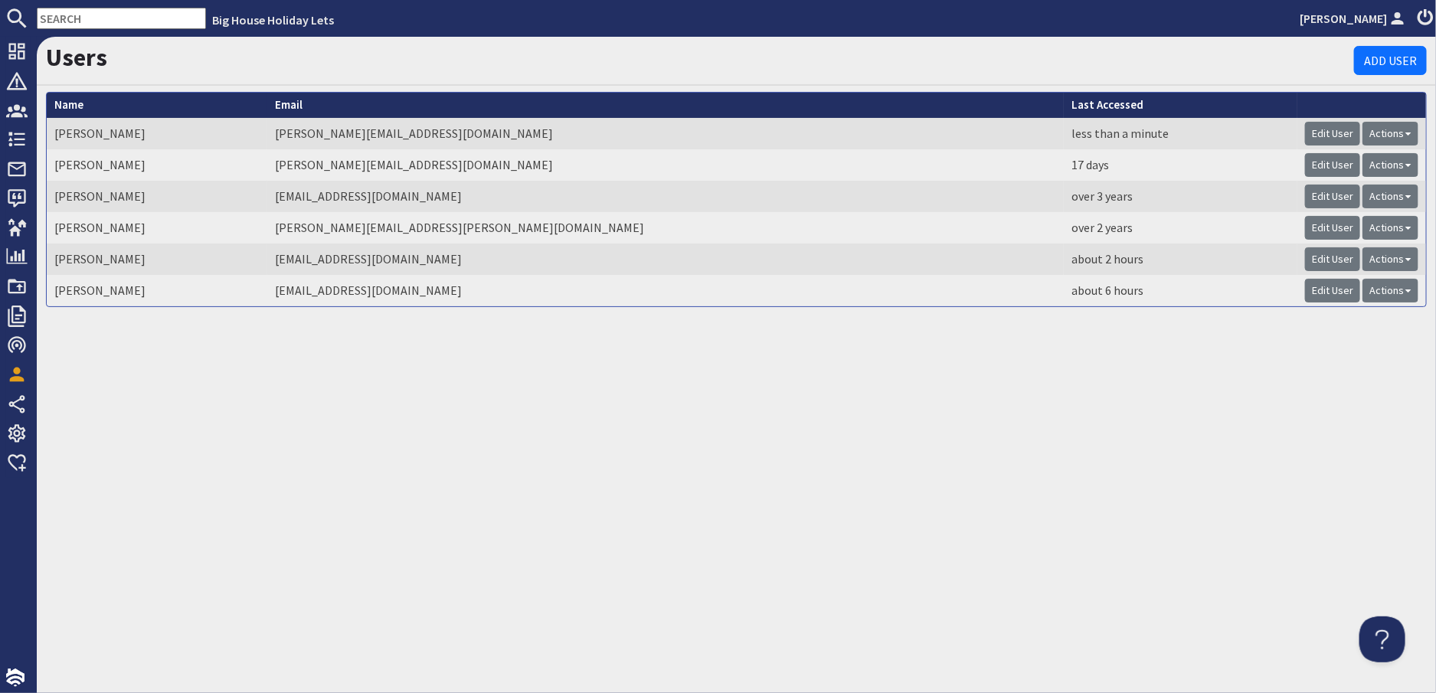
click at [404, 427] on div "Users Add User Name [PERSON_NAME] Email [PERSON_NAME][EMAIL_ADDRESS][DOMAIN_NAM…" at bounding box center [737, 365] width 1400 height 657
